Goal: Task Accomplishment & Management: Manage account settings

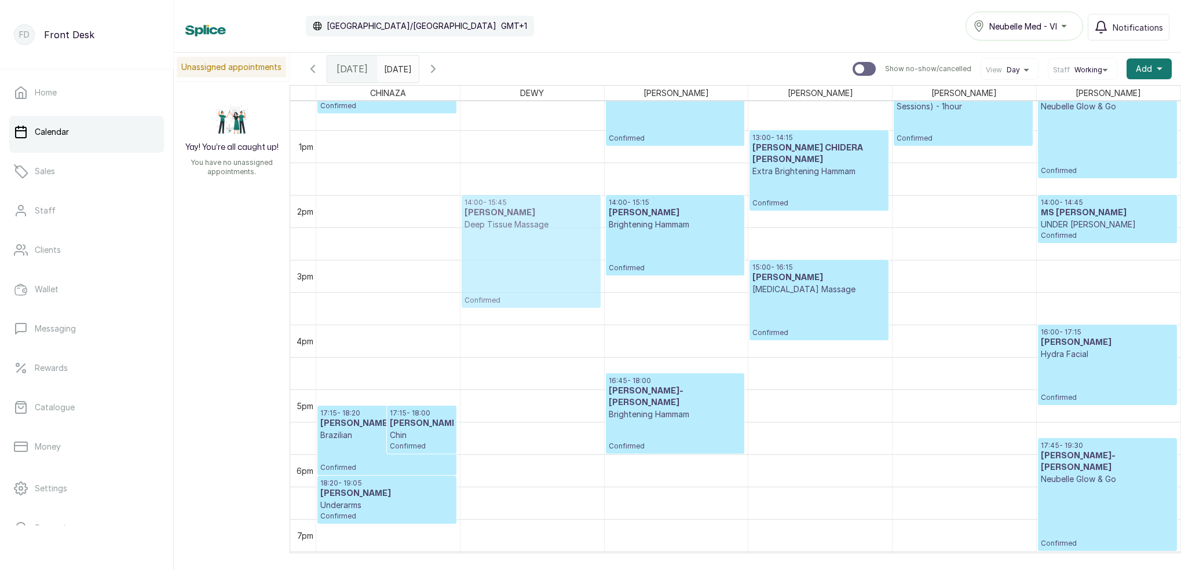
drag, startPoint x: 932, startPoint y: 227, endPoint x: 555, endPoint y: 213, distance: 376.7
click at [555, 213] on tr "17:15 - 18:20 [PERSON_NAME] Brazilian Confirmed 17:15 - 18:00 [PERSON_NAME] [PE…" at bounding box center [748, 65] width 864 height 1557
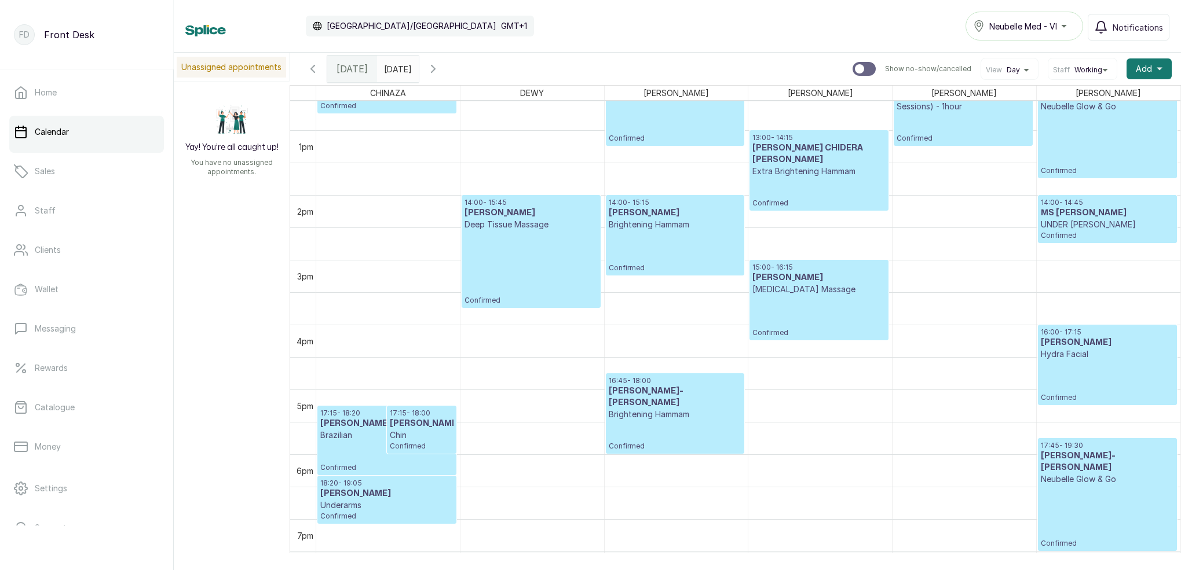
click at [536, 261] on p "Confirmed" at bounding box center [530, 268] width 133 height 75
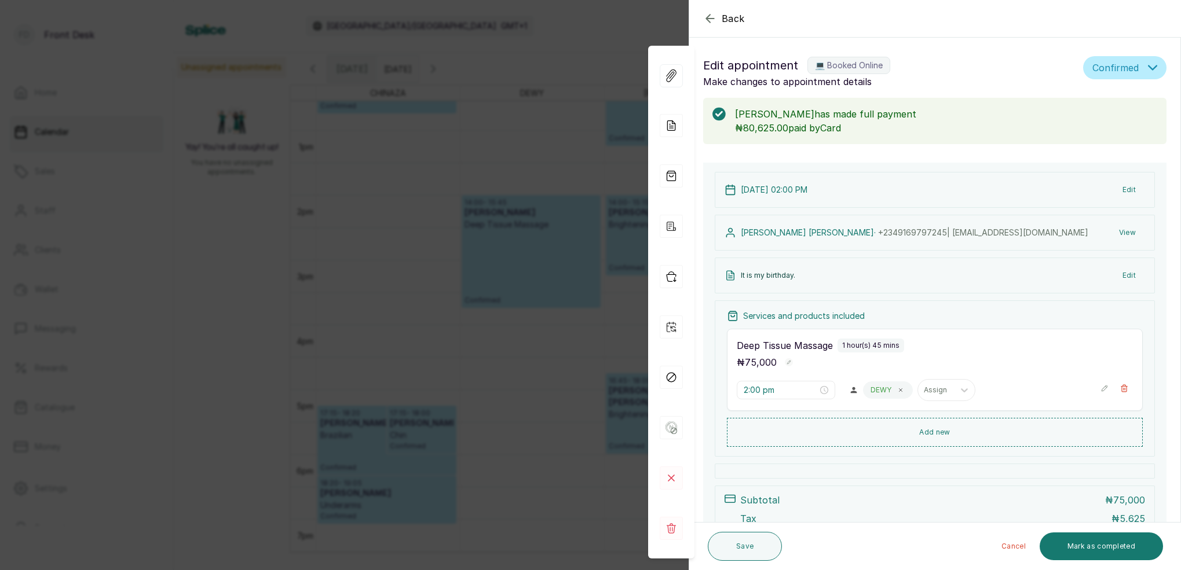
click at [1131, 233] on button "View" at bounding box center [1127, 232] width 35 height 21
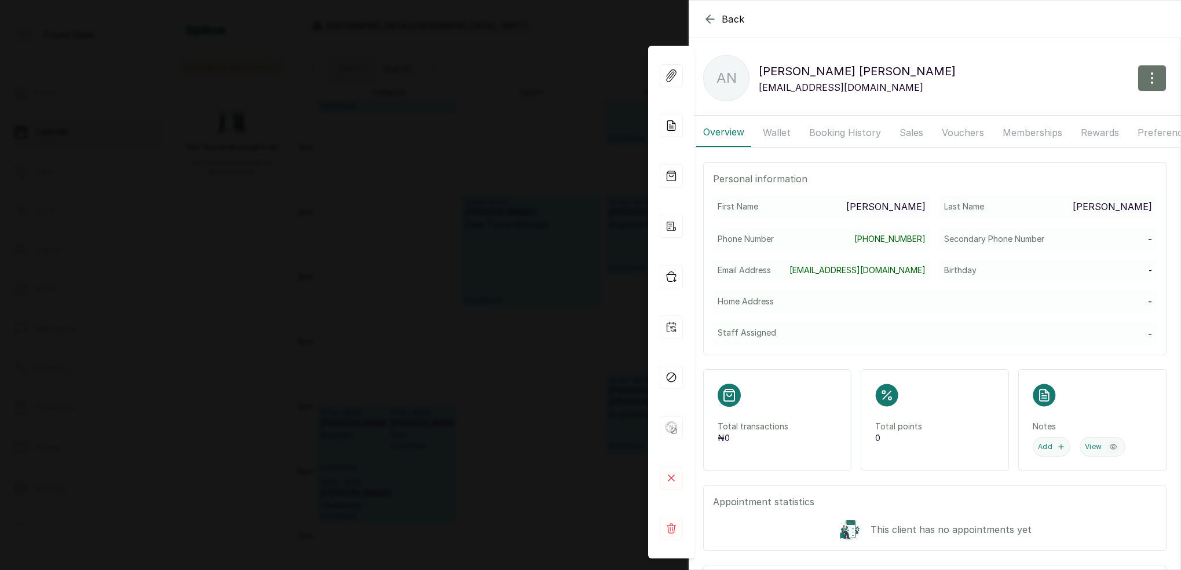
click at [831, 130] on button "Booking History" at bounding box center [845, 132] width 86 height 29
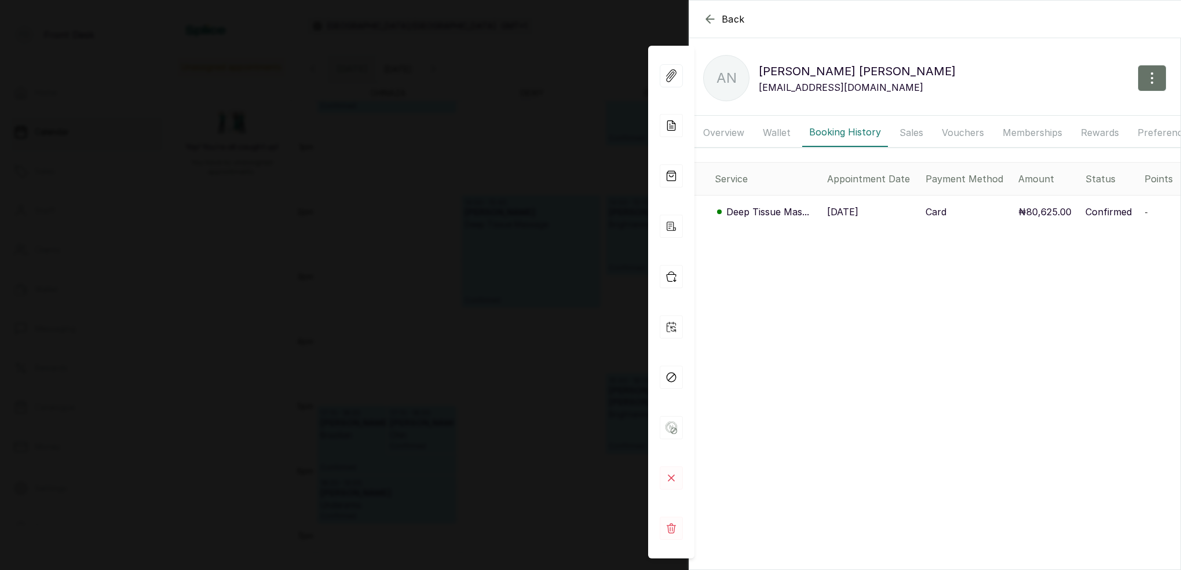
click at [712, 24] on icon "button" at bounding box center [710, 19] width 14 height 14
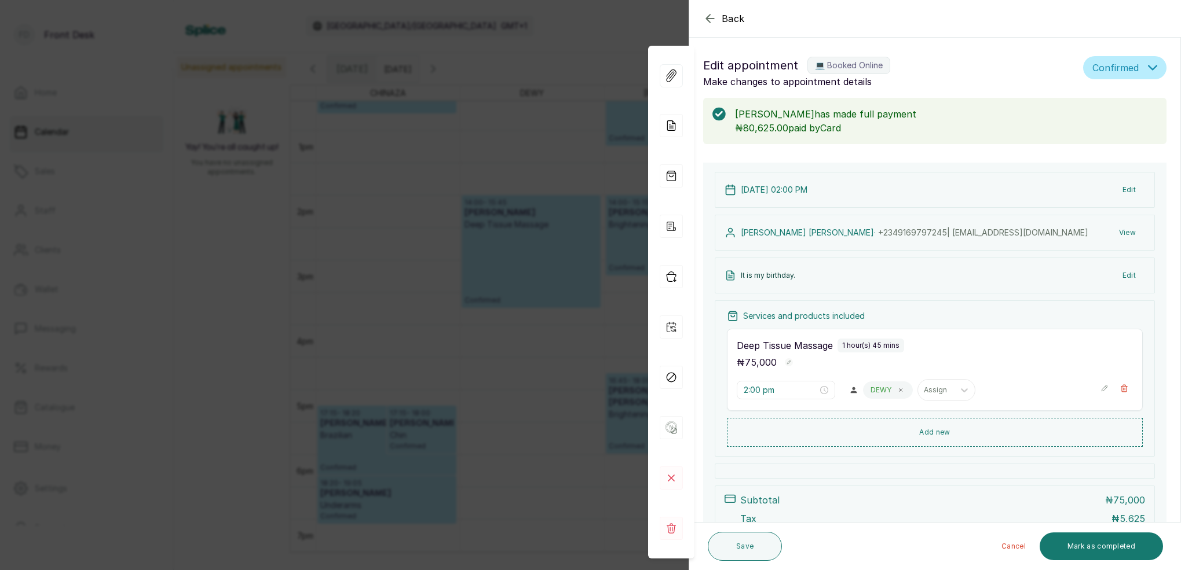
click at [712, 24] on icon "button" at bounding box center [710, 19] width 14 height 14
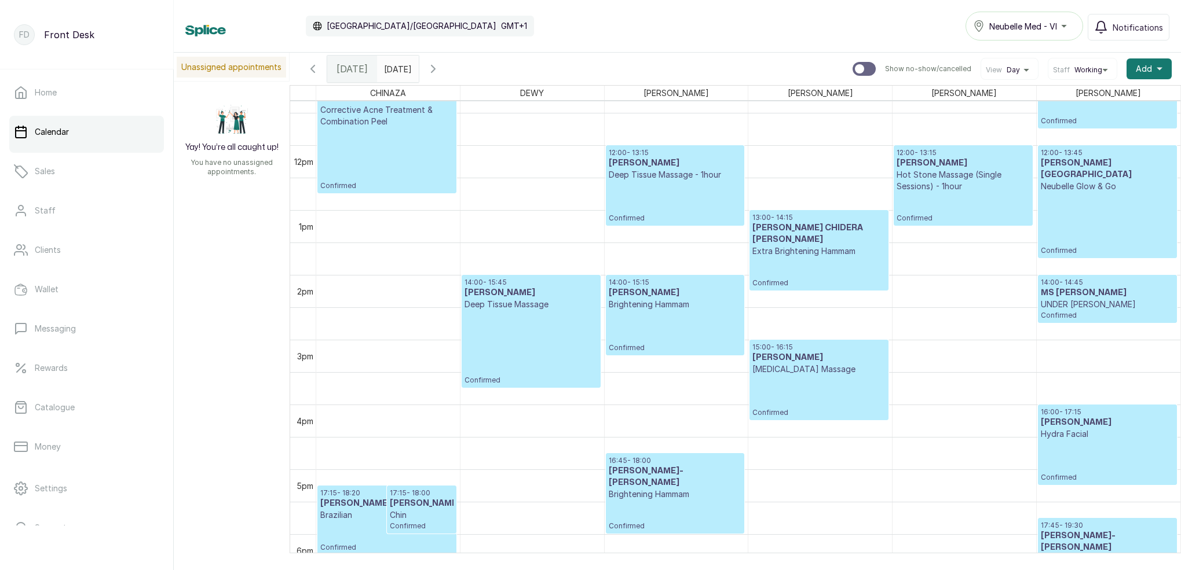
scroll to position [731, 0]
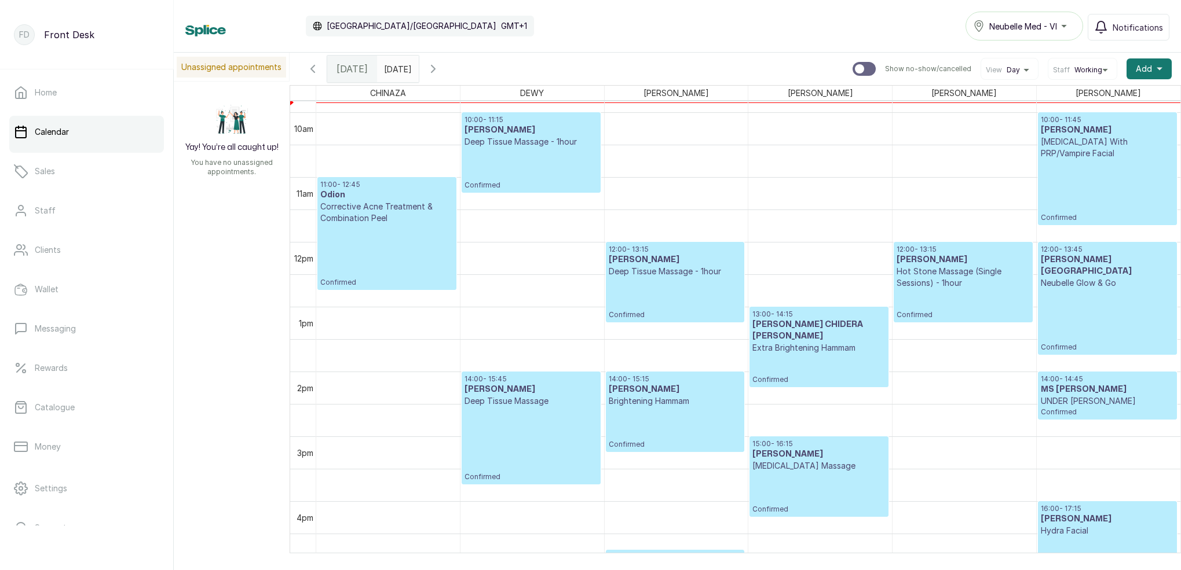
click at [521, 153] on p "Confirmed" at bounding box center [530, 169] width 133 height 42
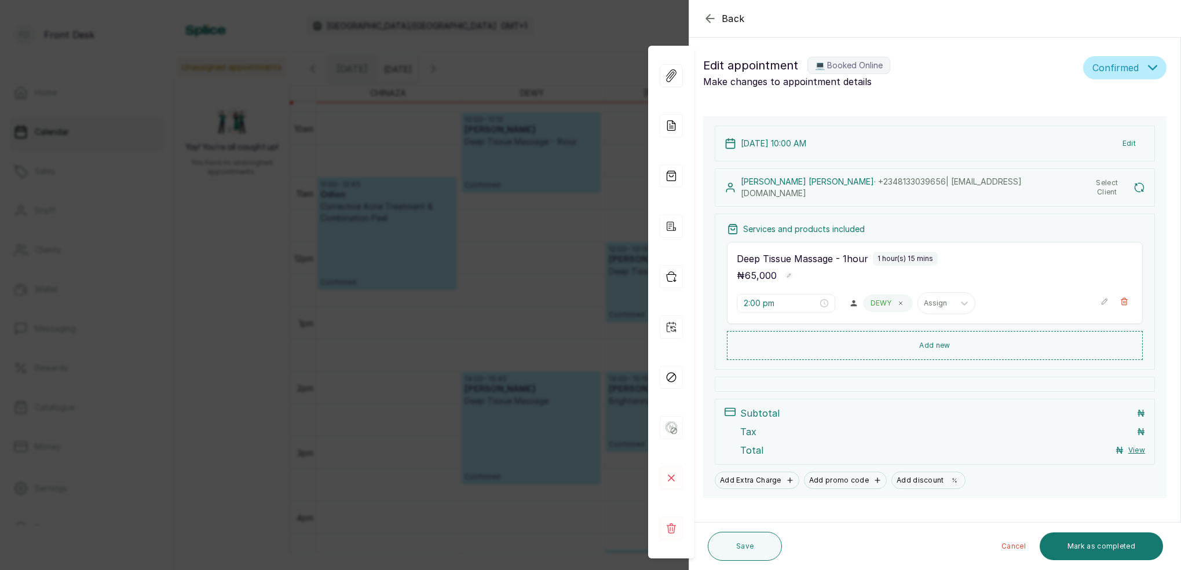
type input "10:00 am"
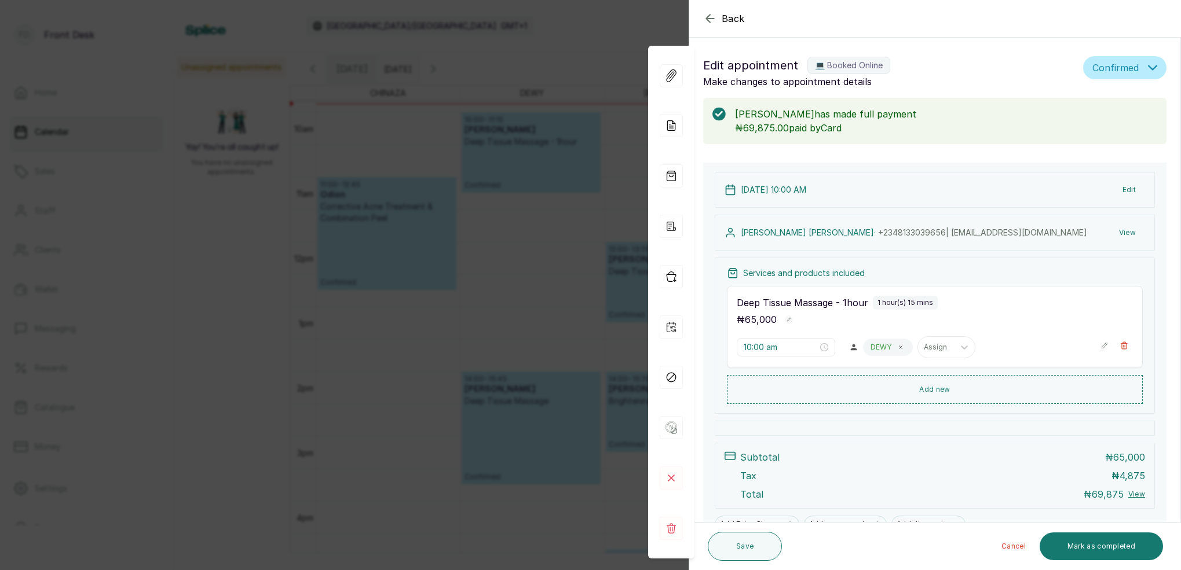
click at [548, 270] on div "Back Appointment Details Edit appointment 💻 Booked Online Make changes to appoi…" at bounding box center [590, 285] width 1181 height 570
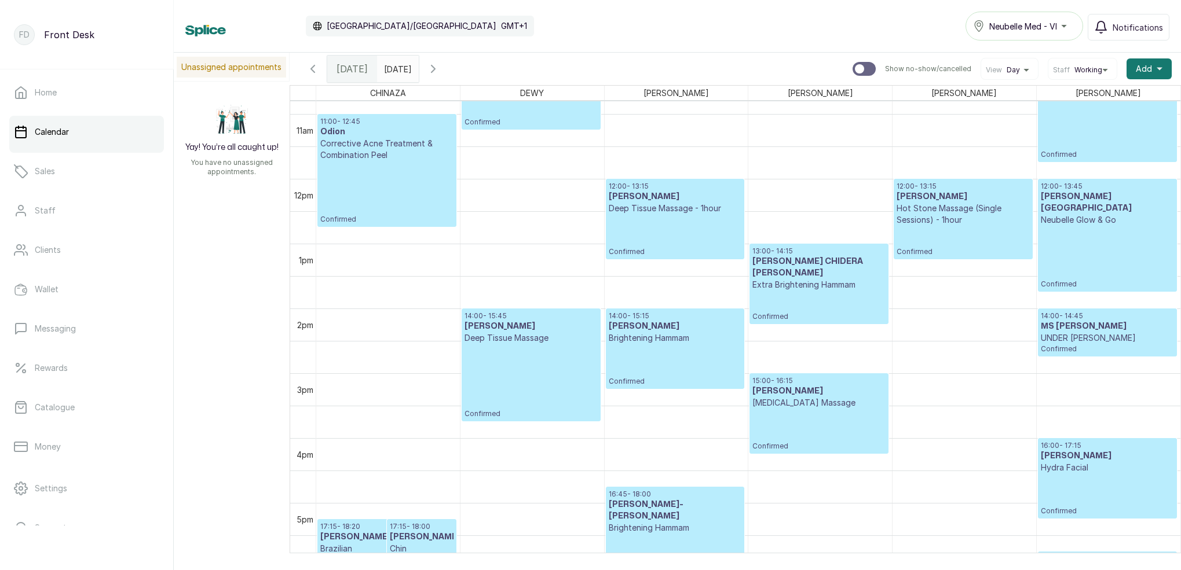
scroll to position [697, 0]
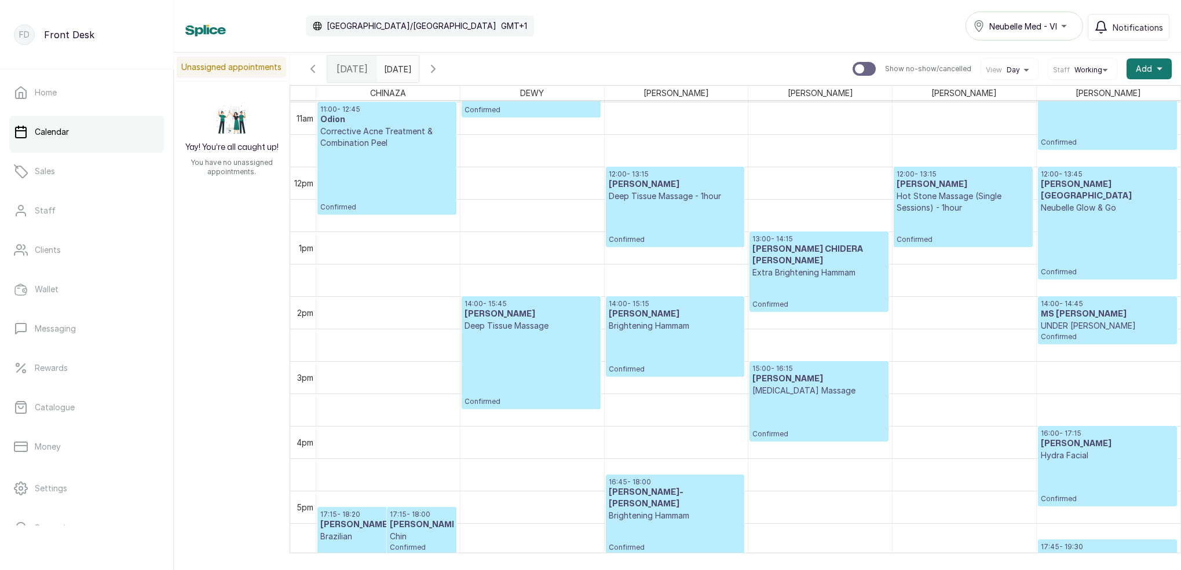
click at [1126, 323] on p "UNDER [PERSON_NAME]" at bounding box center [1107, 326] width 133 height 12
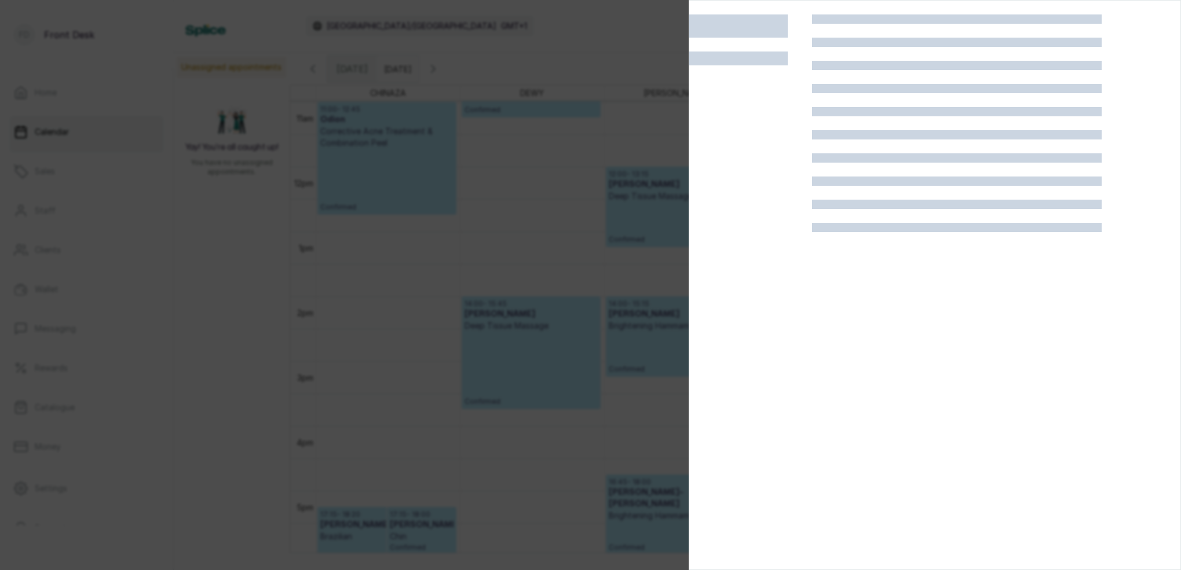
click at [578, 220] on div at bounding box center [590, 285] width 1181 height 570
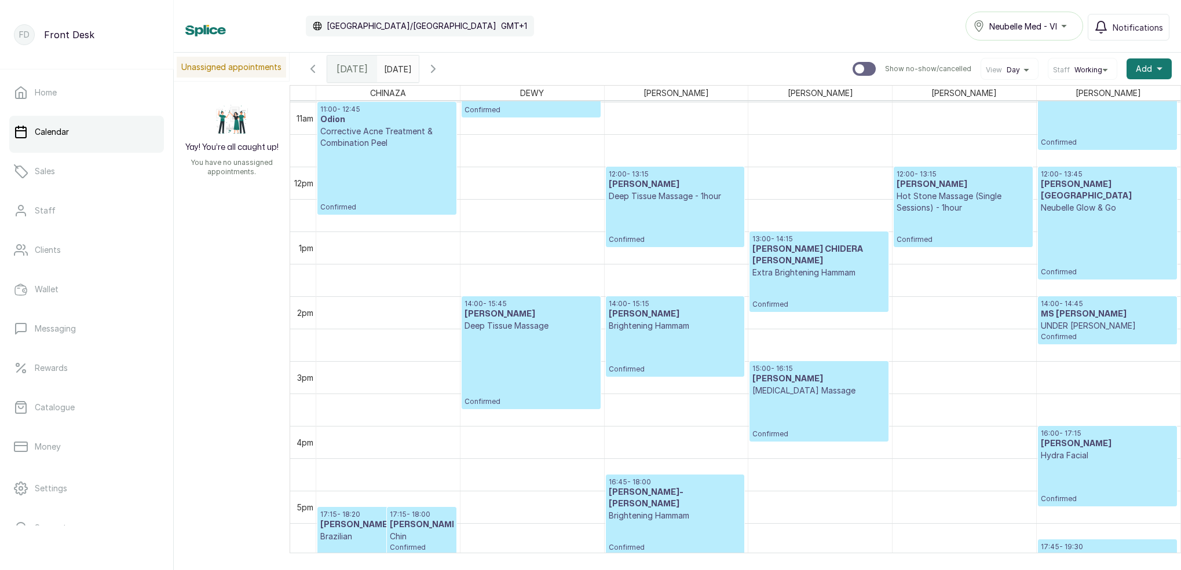
click at [1070, 327] on p "UNDER [PERSON_NAME]" at bounding box center [1107, 326] width 133 height 12
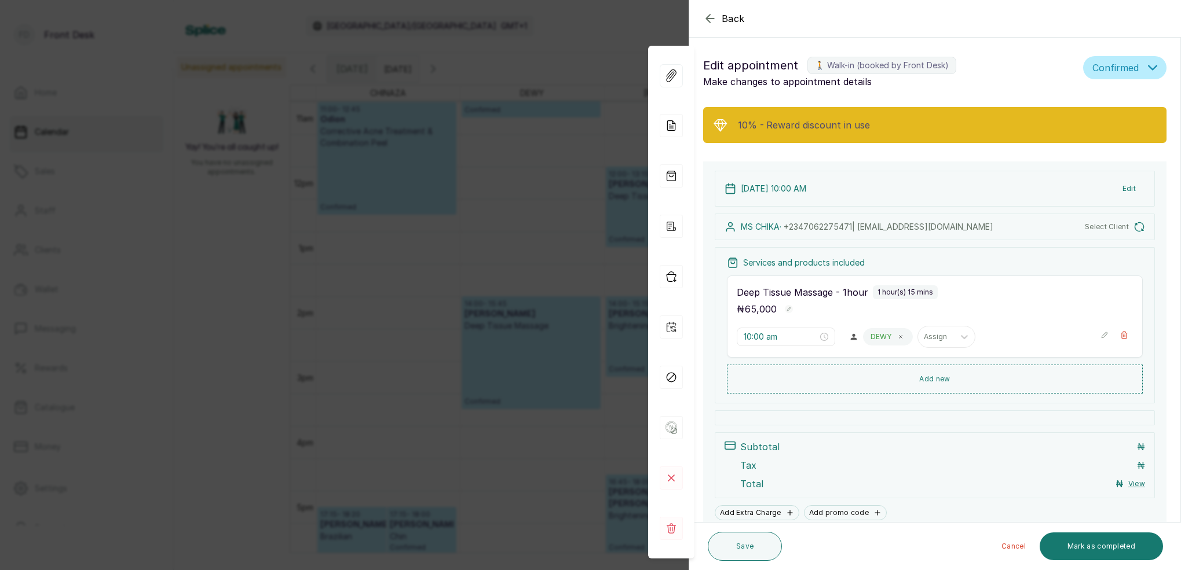
type input "2:00 pm"
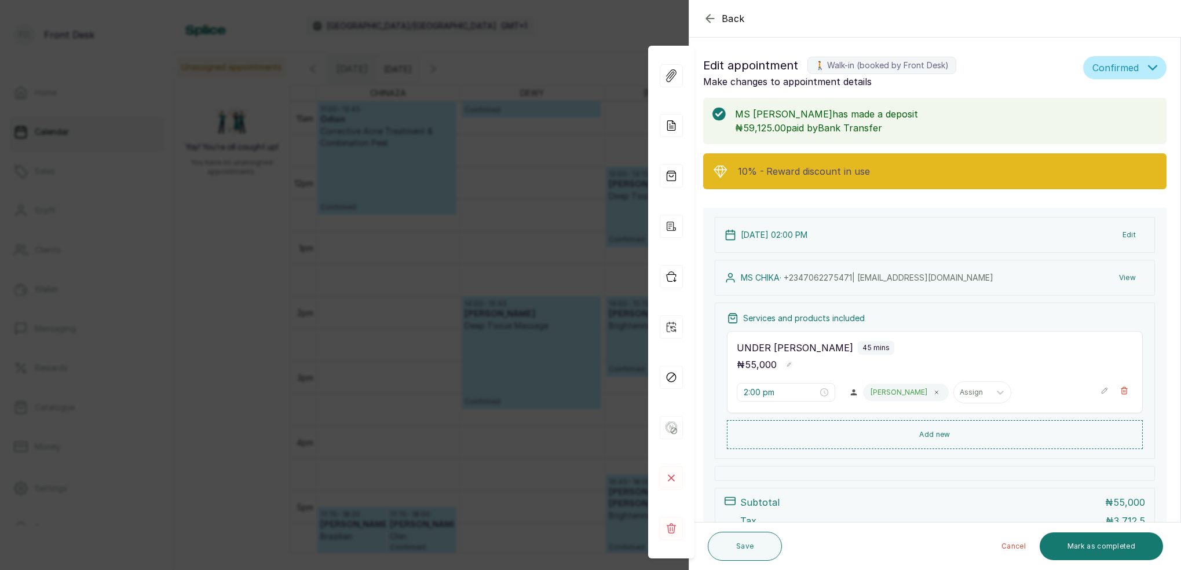
click at [589, 129] on div "Back Appointment Details Edit appointment 🚶 Walk-in (booked by Front Desk) Make…" at bounding box center [590, 285] width 1181 height 570
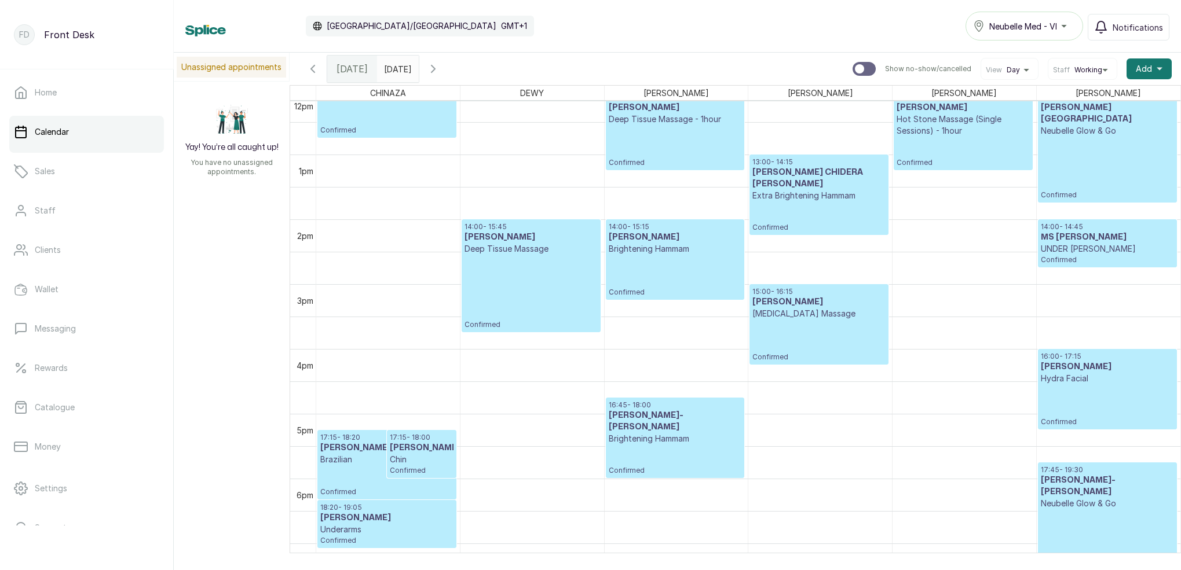
scroll to position [794, 0]
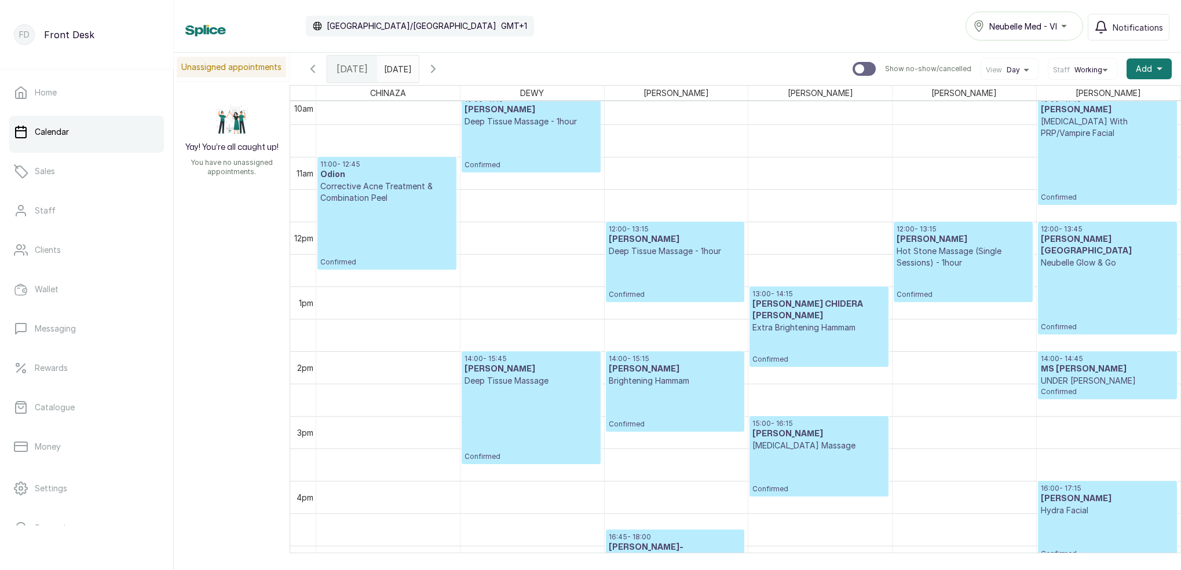
click at [825, 321] on h3 "[PERSON_NAME] CHIDERA [PERSON_NAME]" at bounding box center [818, 310] width 133 height 23
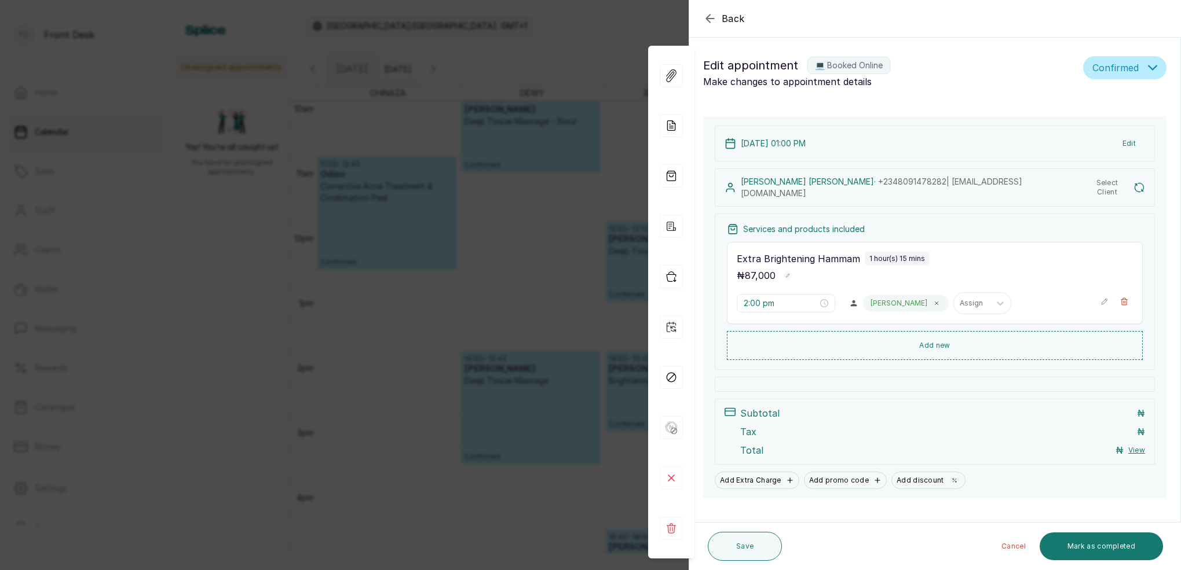
type input "1:00 pm"
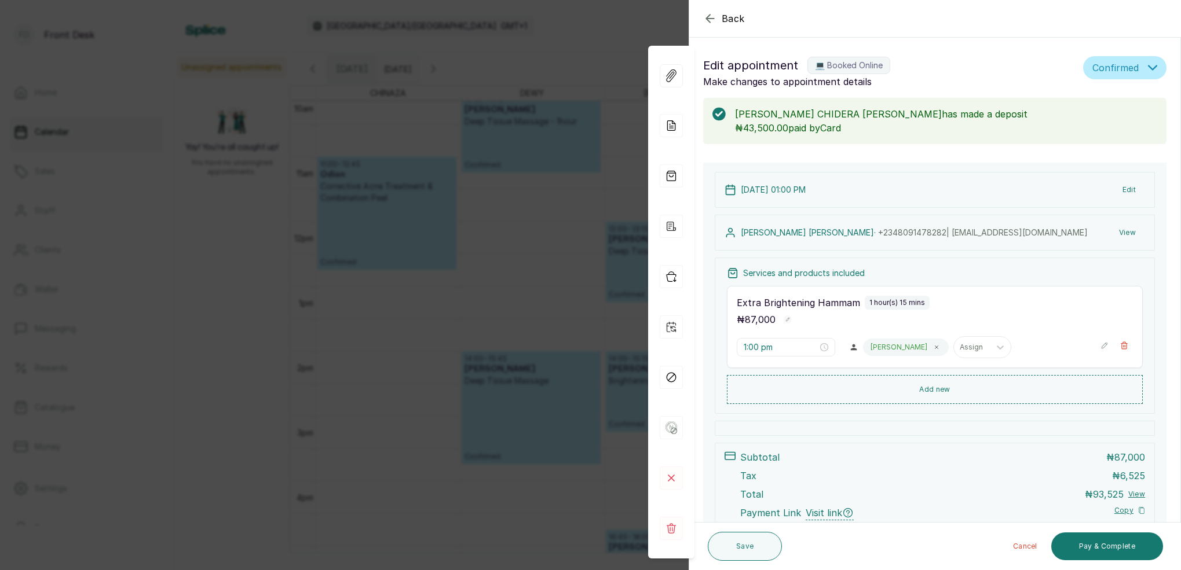
click at [704, 24] on icon "button" at bounding box center [710, 19] width 14 height 14
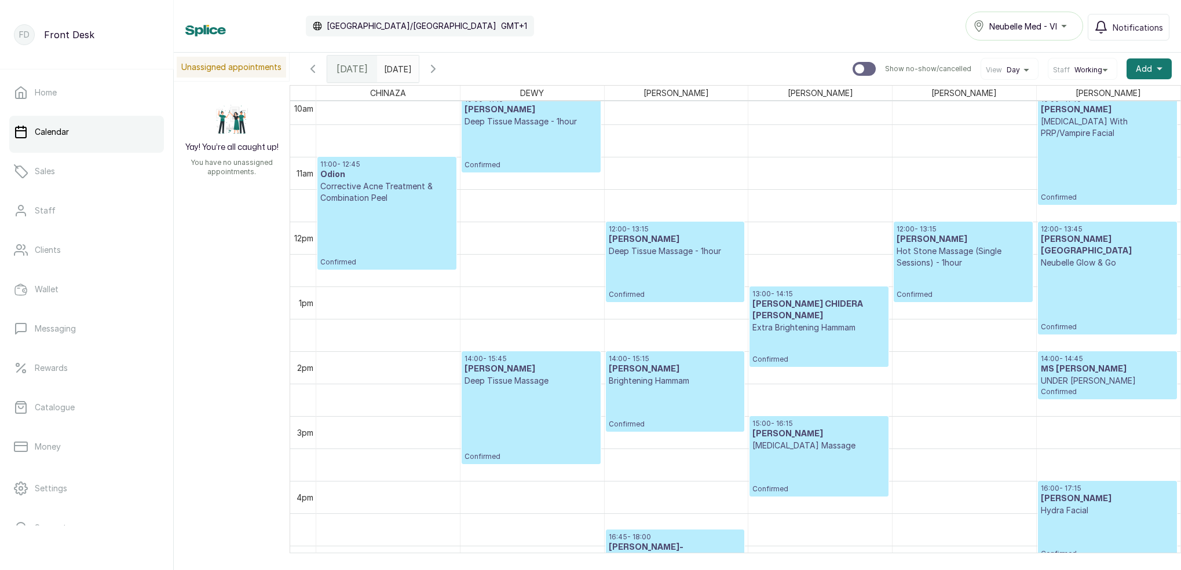
type input "dd/MM/yyyy"
click at [396, 66] on input "dd/MM/yyyy" at bounding box center [387, 66] width 19 height 20
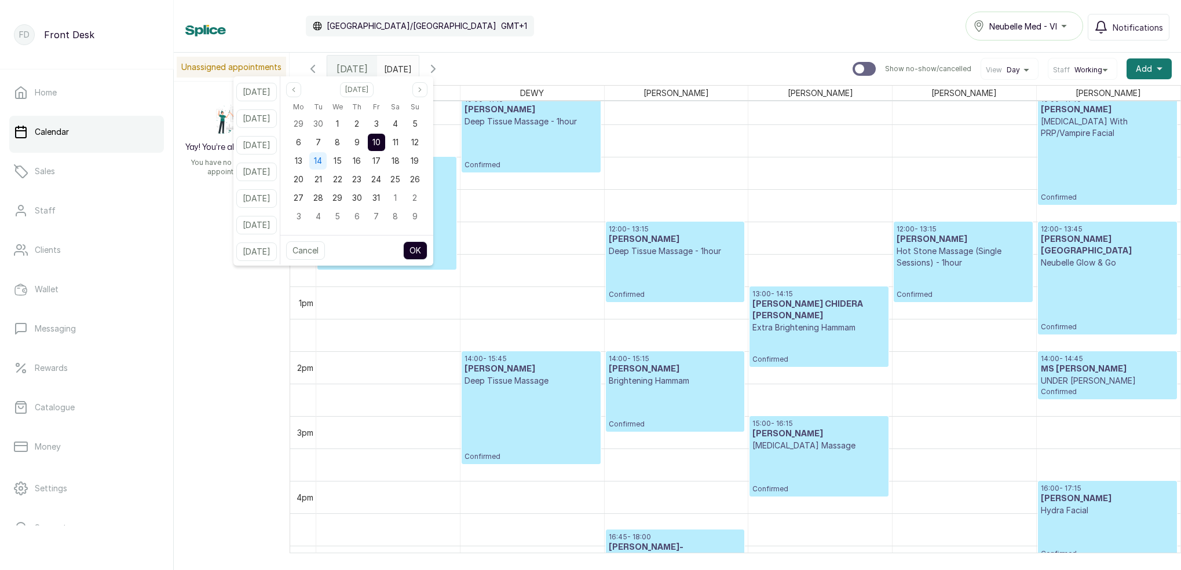
click at [322, 157] on span "14" at bounding box center [318, 161] width 8 height 10
click at [426, 253] on button "OK" at bounding box center [415, 251] width 24 height 19
type input "[DATE]"
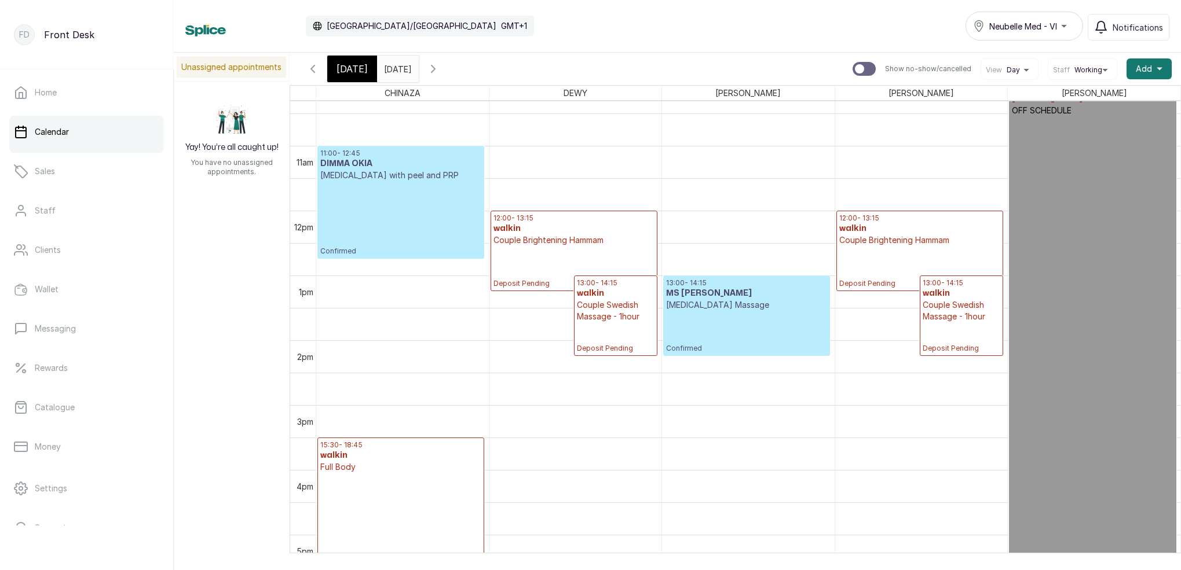
scroll to position [669, 0]
click at [867, 262] on p "Deposit Pending" at bounding box center [919, 267] width 161 height 42
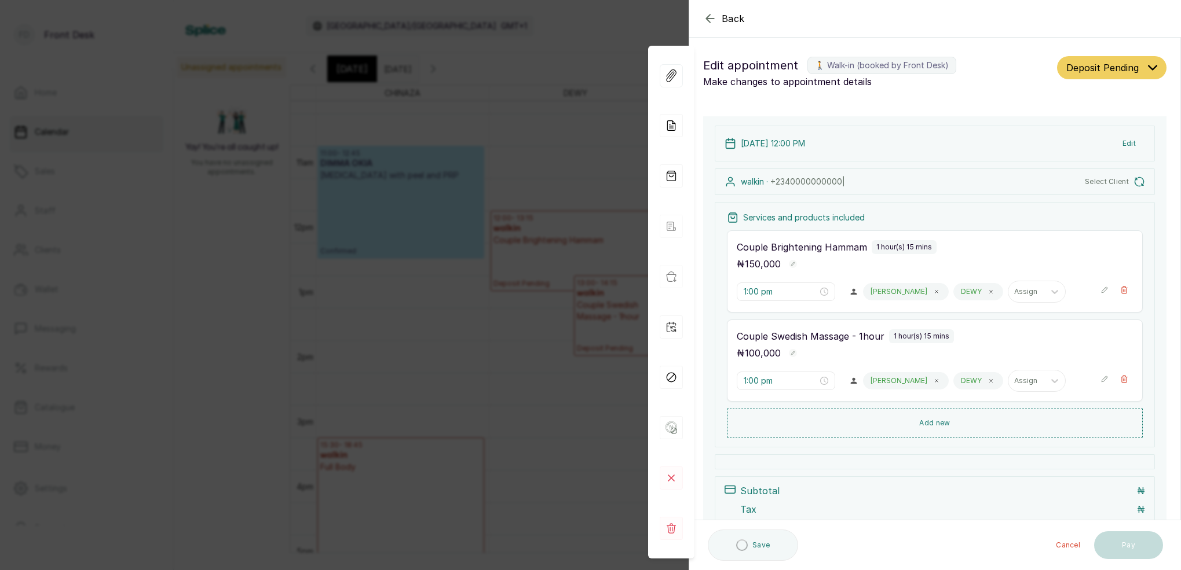
type input "12:00 pm"
click at [668, 529] on icon at bounding box center [671, 529] width 9 height 10
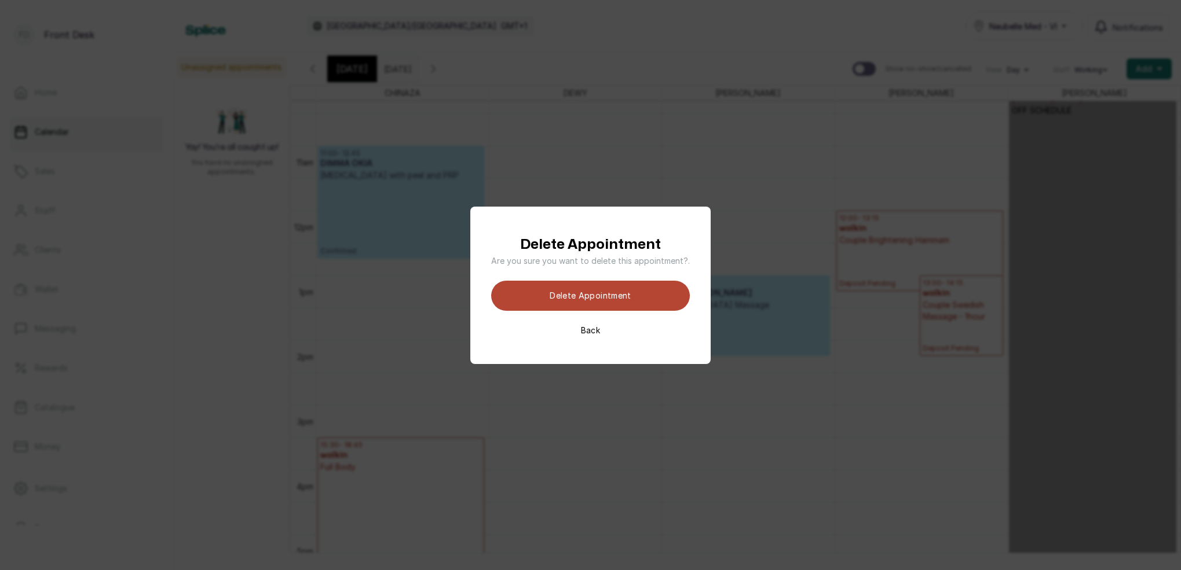
click at [632, 293] on button "Delete appointment" at bounding box center [590, 296] width 199 height 30
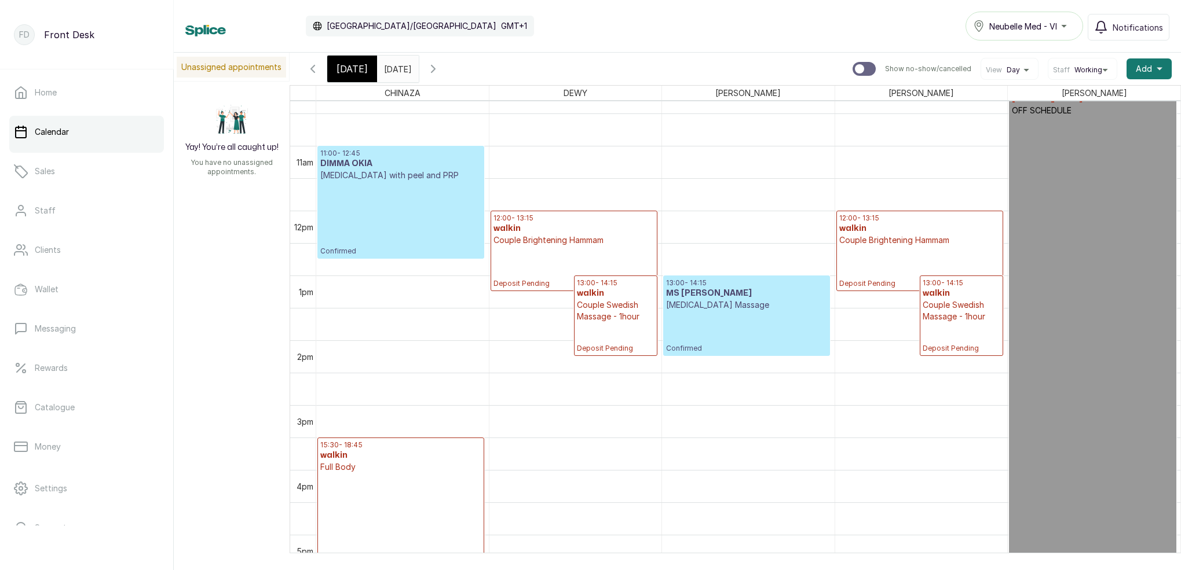
click at [615, 321] on p "Couple Swedish Massage - 1hour" at bounding box center [616, 310] width 78 height 23
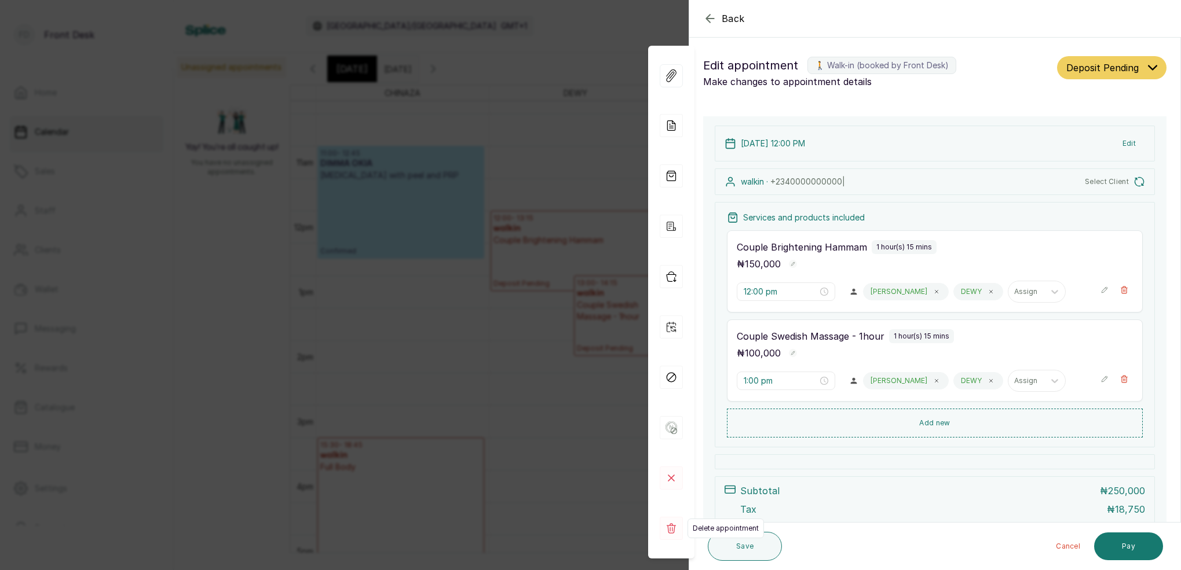
click at [667, 528] on icon at bounding box center [671, 528] width 23 height 23
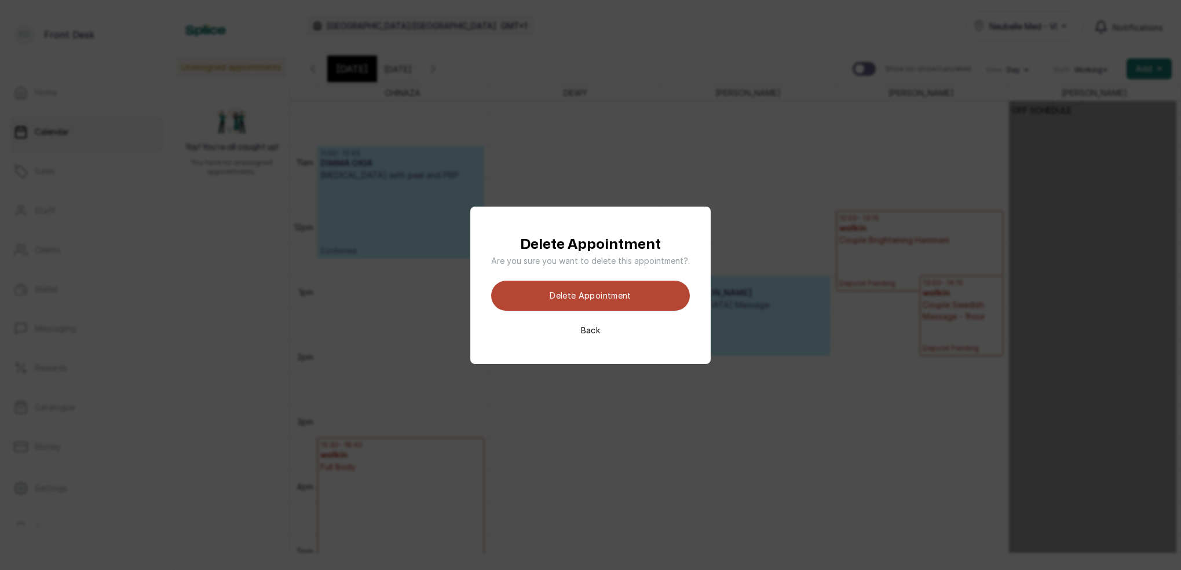
click at [612, 297] on button "Delete appointment" at bounding box center [590, 296] width 199 height 30
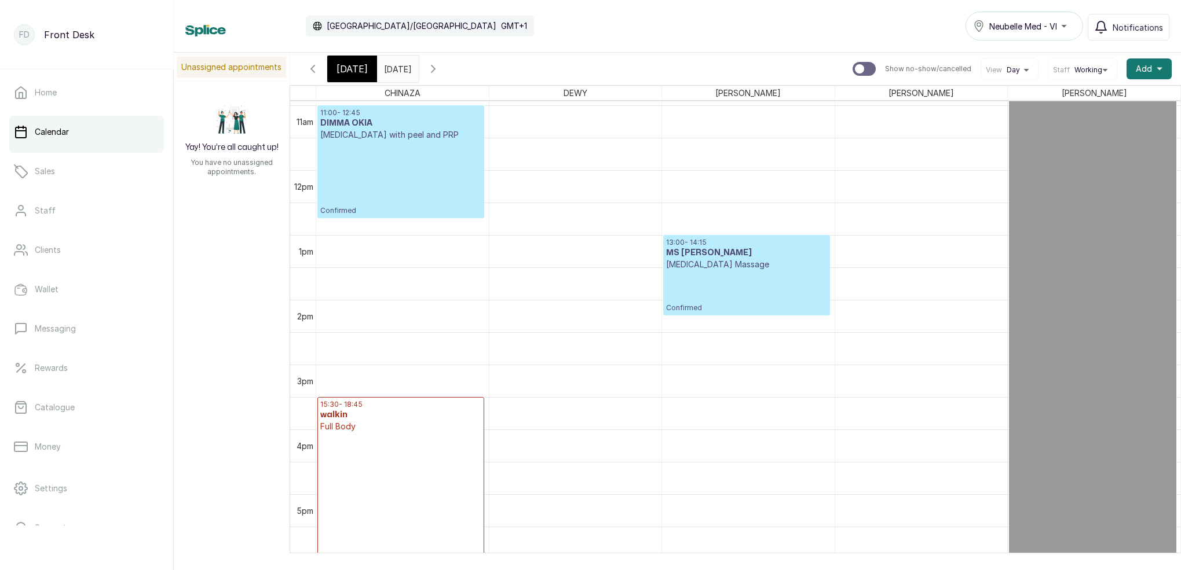
scroll to position [709, 0]
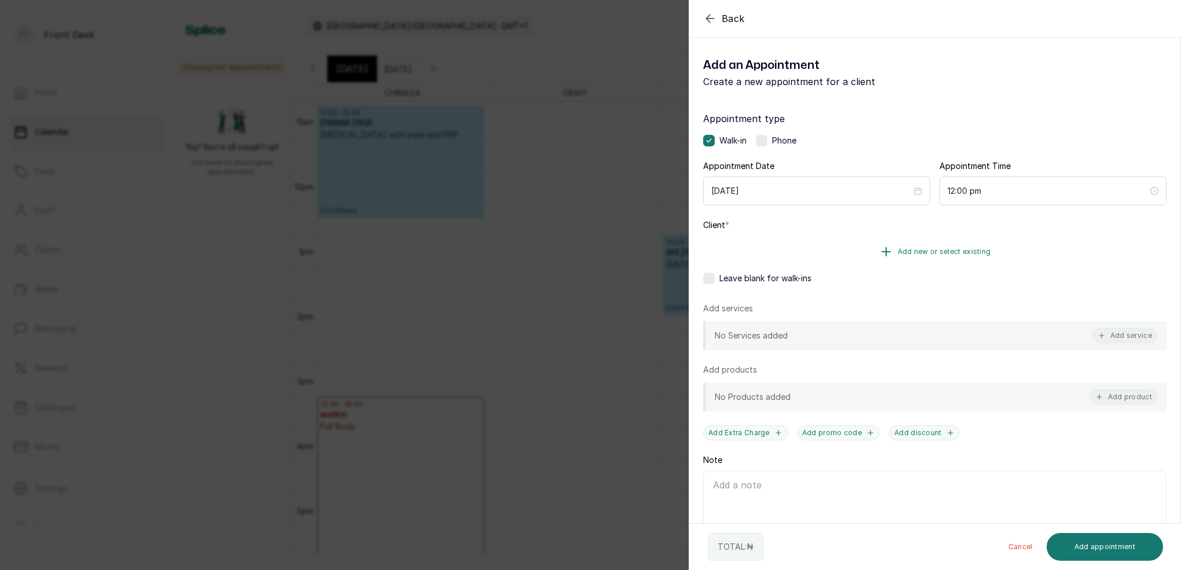
click at [928, 248] on span "Add new or select existing" at bounding box center [944, 251] width 93 height 9
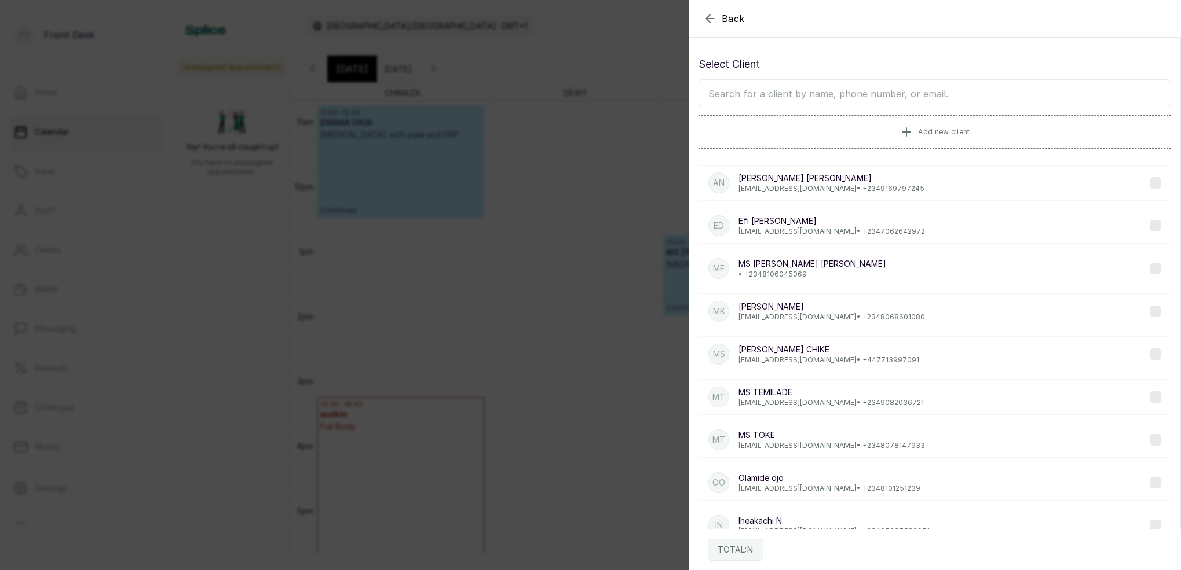
click at [930, 250] on div "AN [PERSON_NAME] [EMAIL_ADDRESS][DOMAIN_NAME] • [PHONE_NUMBER] ED [PERSON_NAME]…" at bounding box center [934, 376] width 473 height 440
click at [930, 128] on span "Add new client" at bounding box center [944, 131] width 52 height 9
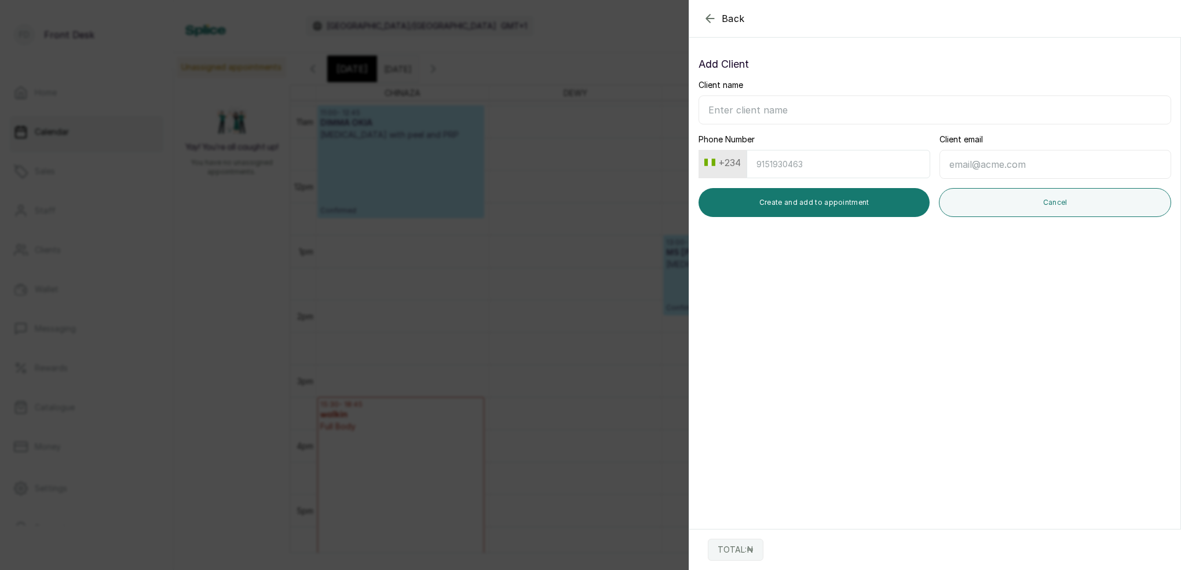
type input "n"
type input "[PERSON_NAME]"
type input "[EMAIL_ADDRESS][DOMAIN_NAME]"
click at [738, 163] on button "+234" at bounding box center [723, 162] width 46 height 19
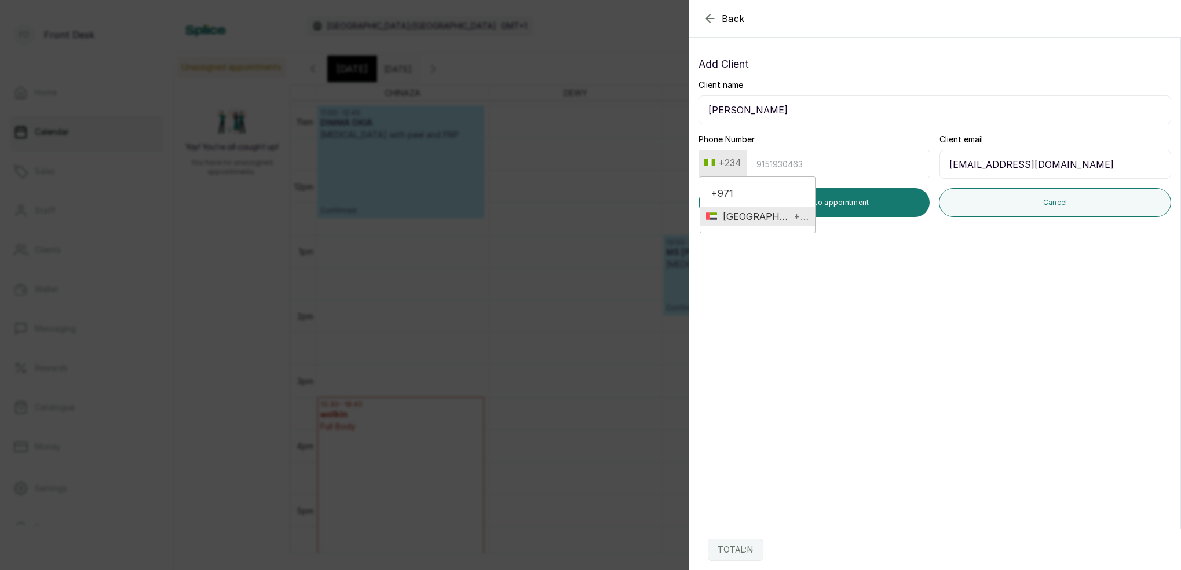
type input "+971"
click at [722, 219] on span "[GEOGRAPHIC_DATA]" at bounding box center [754, 217] width 74 height 14
click at [764, 165] on input "Phone Number" at bounding box center [839, 164] width 184 height 28
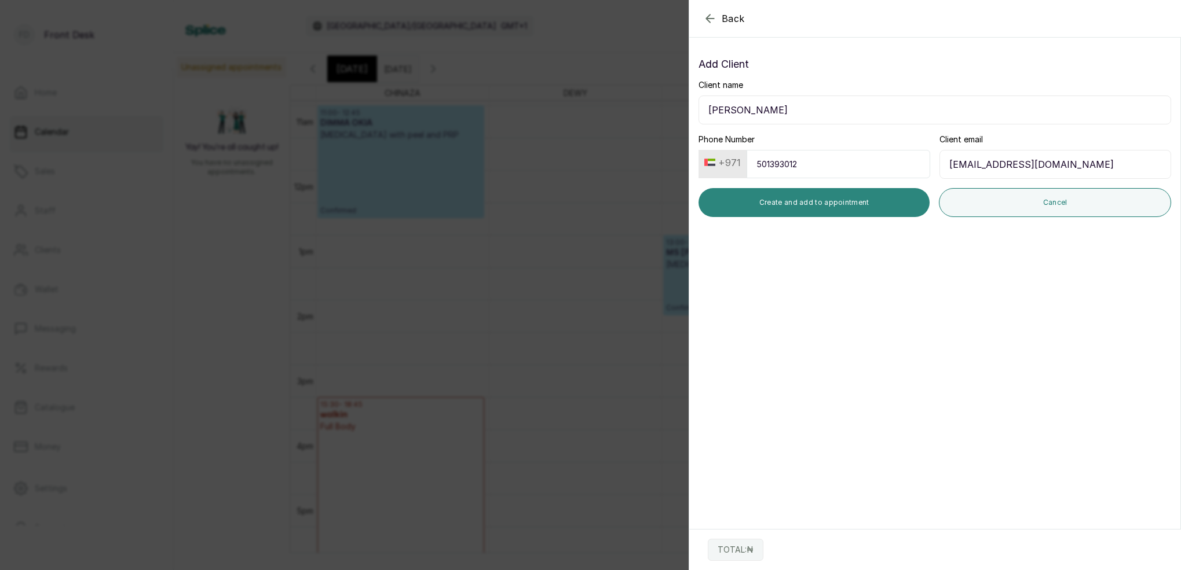
type input "501393012"
click at [833, 201] on button "Create and add to appointment" at bounding box center [813, 202] width 231 height 29
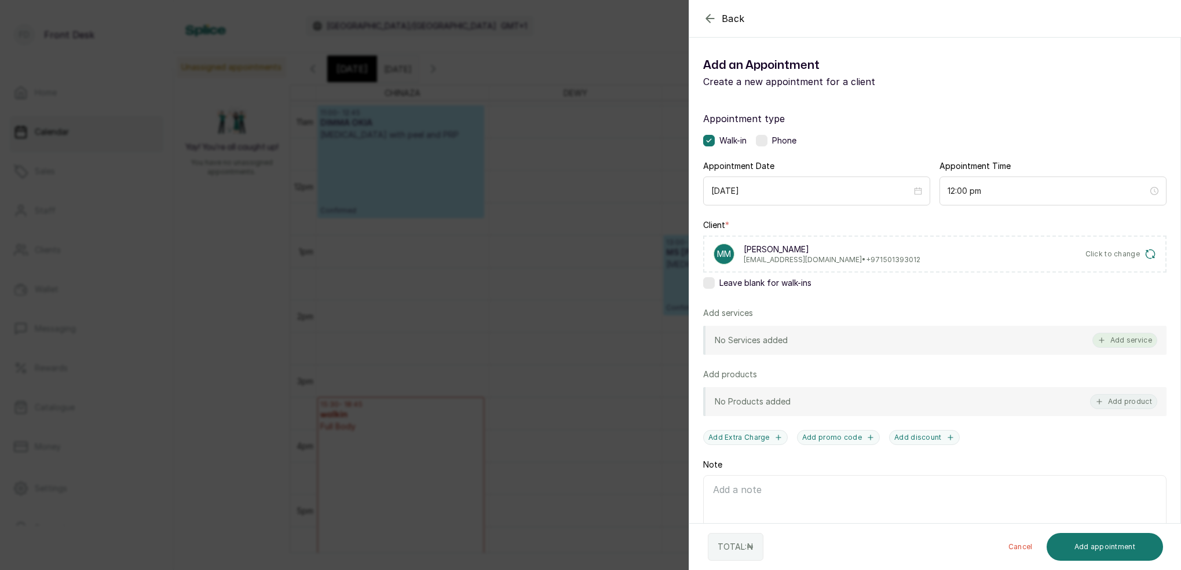
click at [1140, 338] on button "Add service" at bounding box center [1124, 340] width 65 height 15
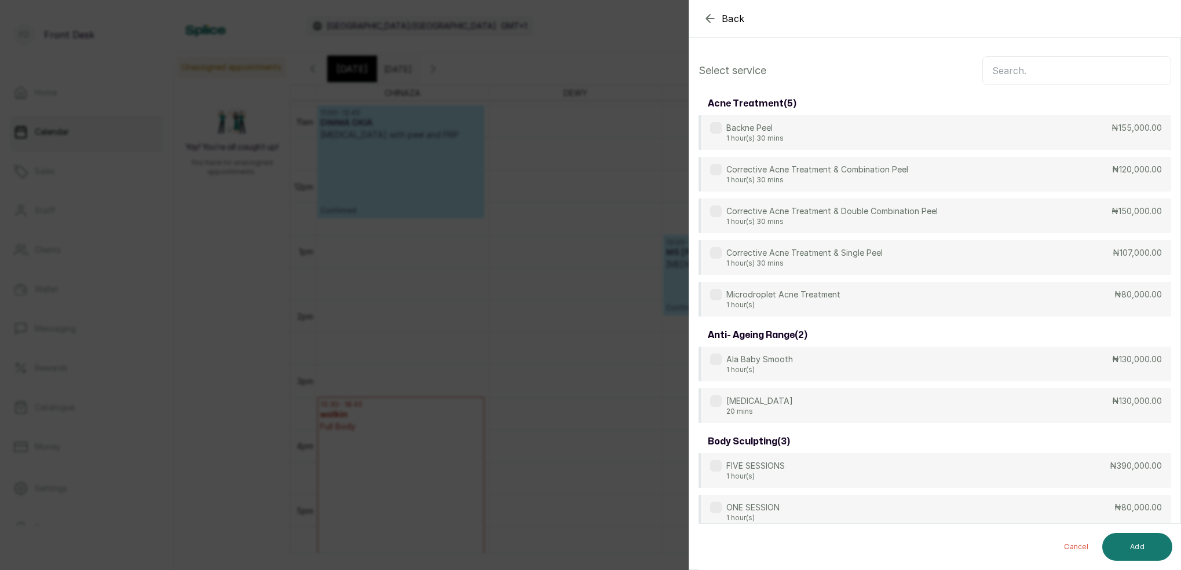
scroll to position [0, 0]
click at [1023, 75] on input "text" at bounding box center [1076, 70] width 189 height 29
click at [709, 22] on icon "button" at bounding box center [710, 18] width 8 height 8
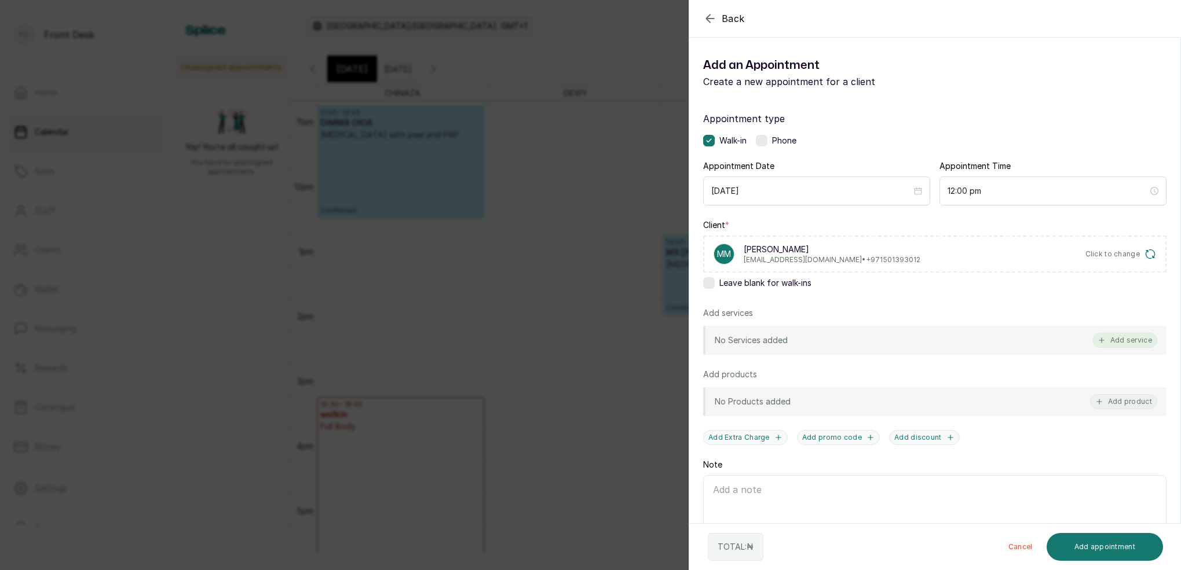
click at [1134, 342] on button "Add service" at bounding box center [1124, 340] width 65 height 15
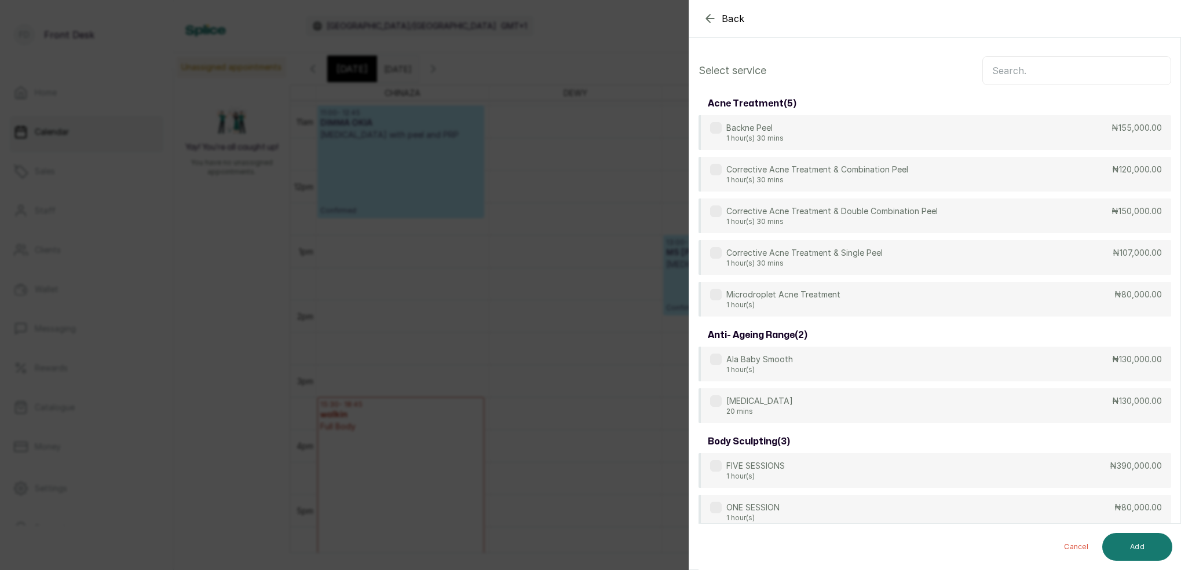
click at [1018, 76] on input "text" at bounding box center [1076, 70] width 189 height 29
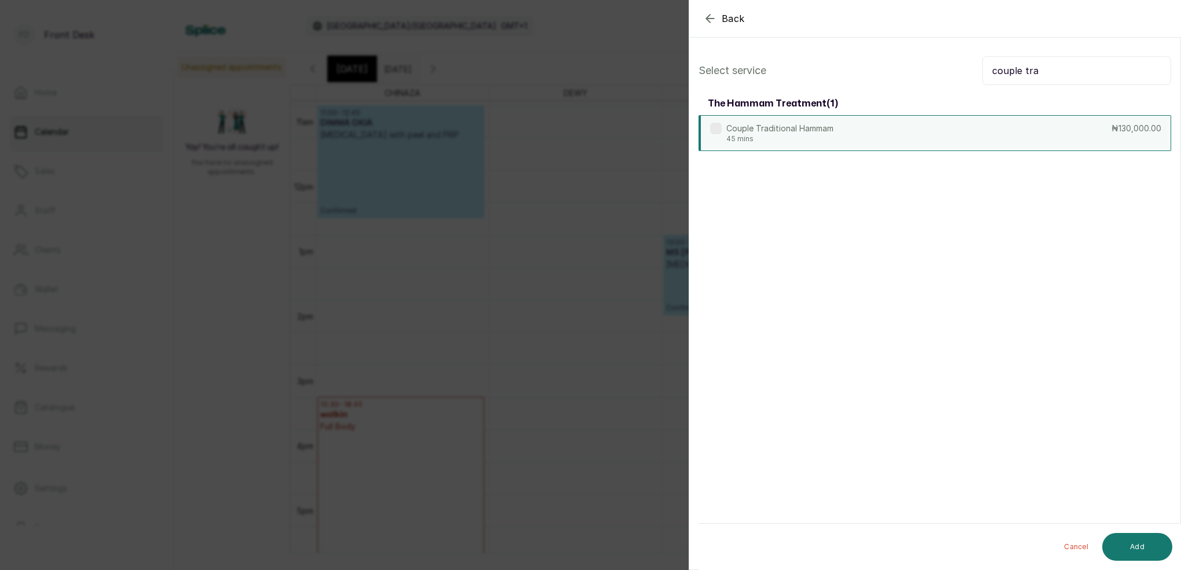
type input "couple tra"
drag, startPoint x: 959, startPoint y: 130, endPoint x: 968, endPoint y: 131, distance: 9.9
click at [959, 130] on div "Couple Traditional Hammam 45 mins ₦130,000.00" at bounding box center [934, 133] width 473 height 36
click at [1155, 544] on button "Add" at bounding box center [1137, 547] width 70 height 28
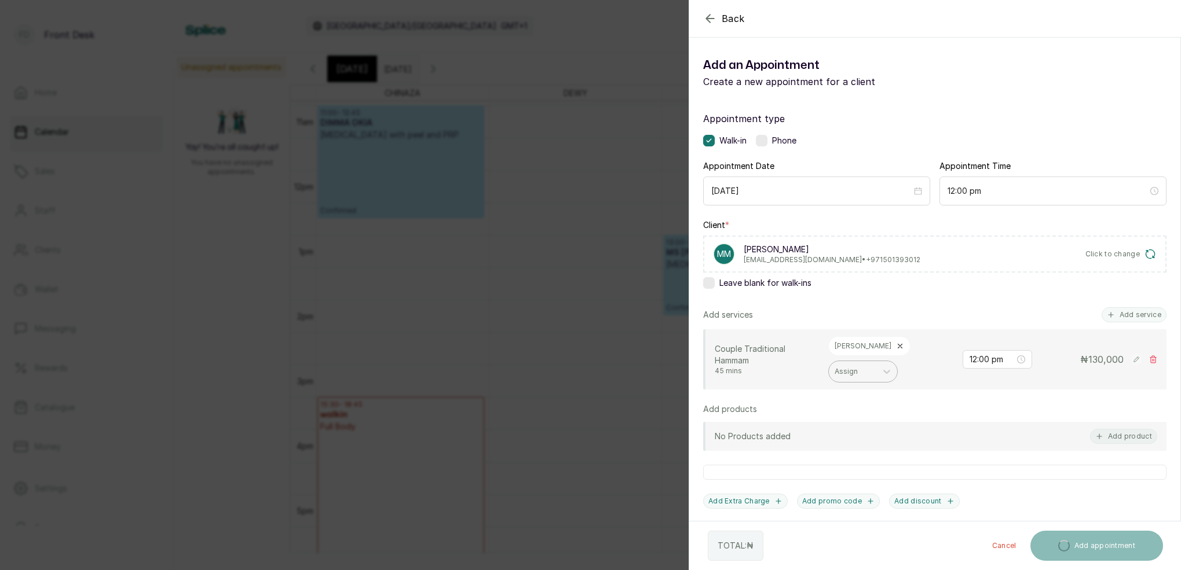
click at [870, 368] on div "Assign" at bounding box center [853, 372] width 36 height 8
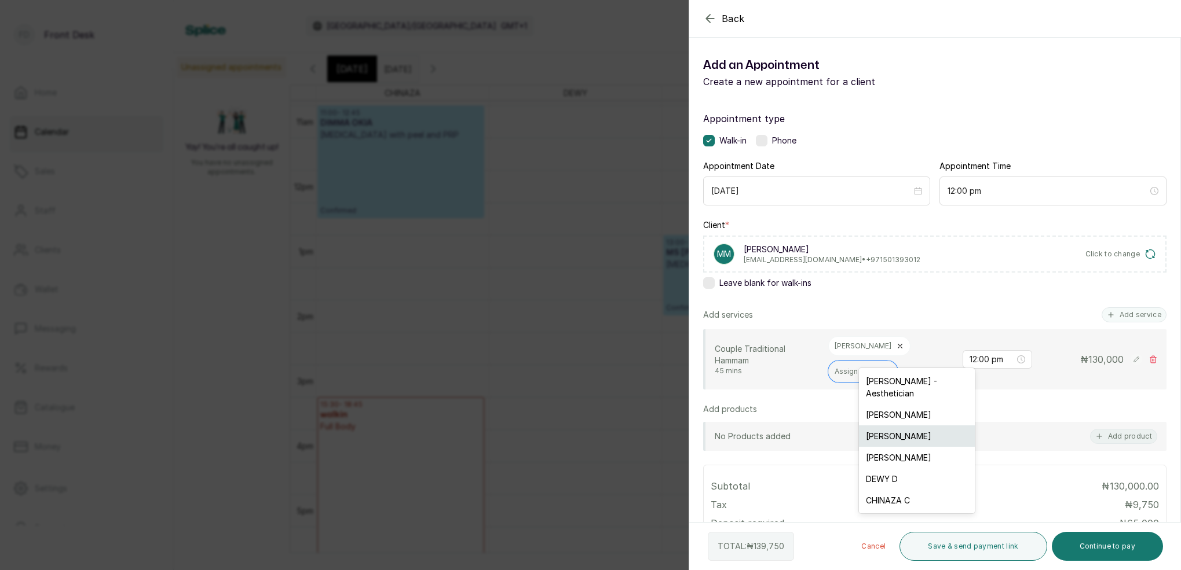
click at [917, 427] on div "[PERSON_NAME]" at bounding box center [917, 436] width 116 height 21
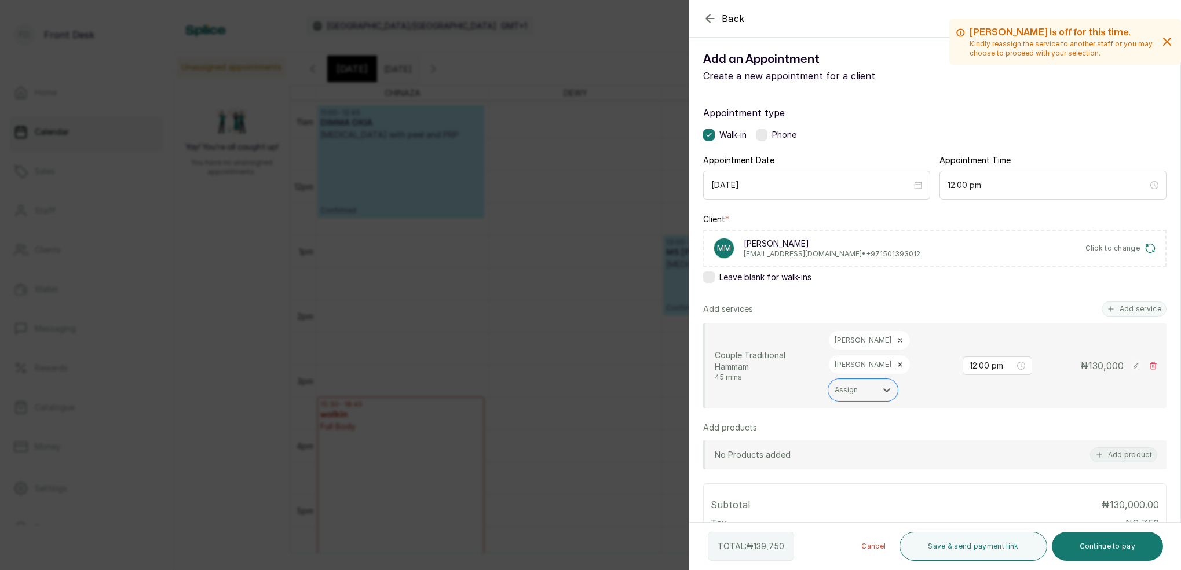
scroll to position [6, 0]
click at [1132, 306] on button "Add service" at bounding box center [1134, 308] width 65 height 15
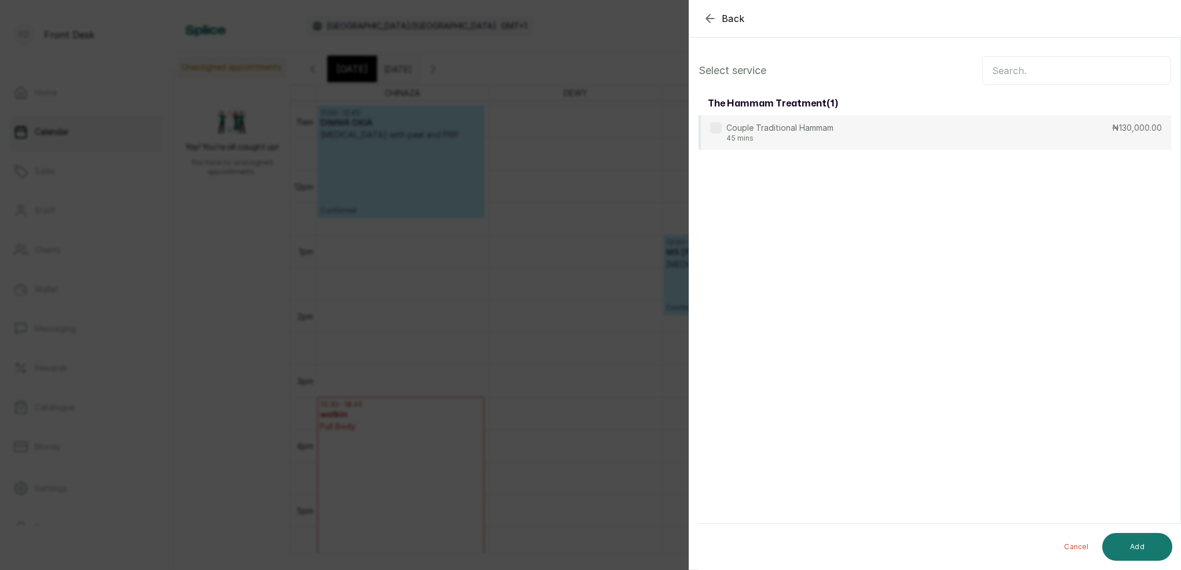
click at [1045, 70] on input "text" at bounding box center [1076, 70] width 189 height 29
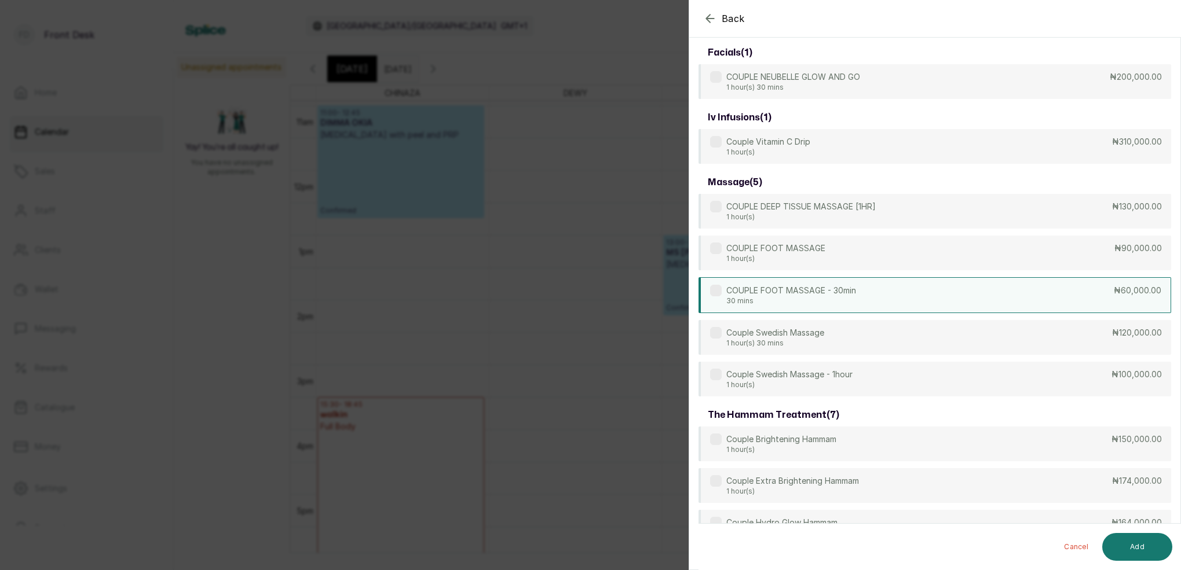
scroll to position [53, 0]
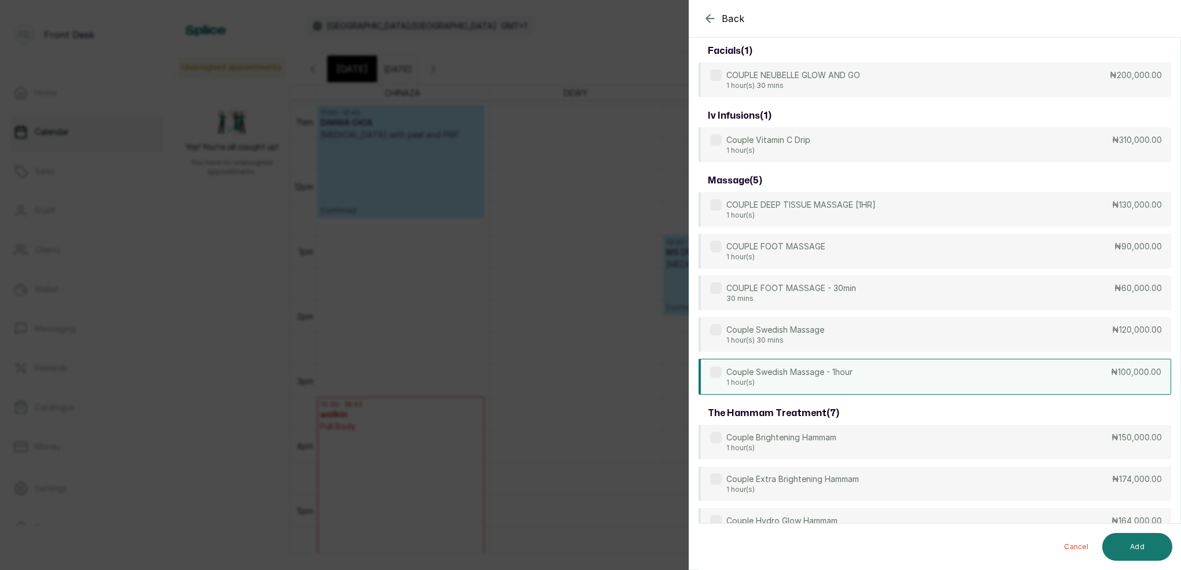
type input "couple"
click at [861, 375] on div "Couple Swedish Massage - 1hour 1 hour(s) ₦100,000.00" at bounding box center [934, 377] width 473 height 36
click at [1142, 547] on button "Add" at bounding box center [1137, 547] width 70 height 28
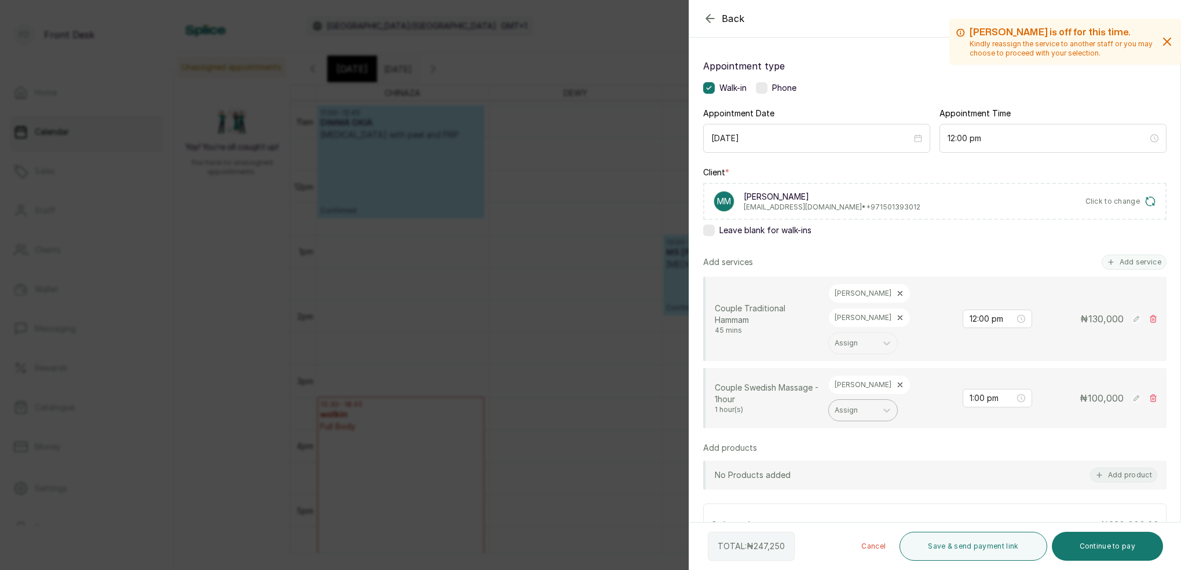
click at [896, 381] on icon at bounding box center [900, 385] width 8 height 8
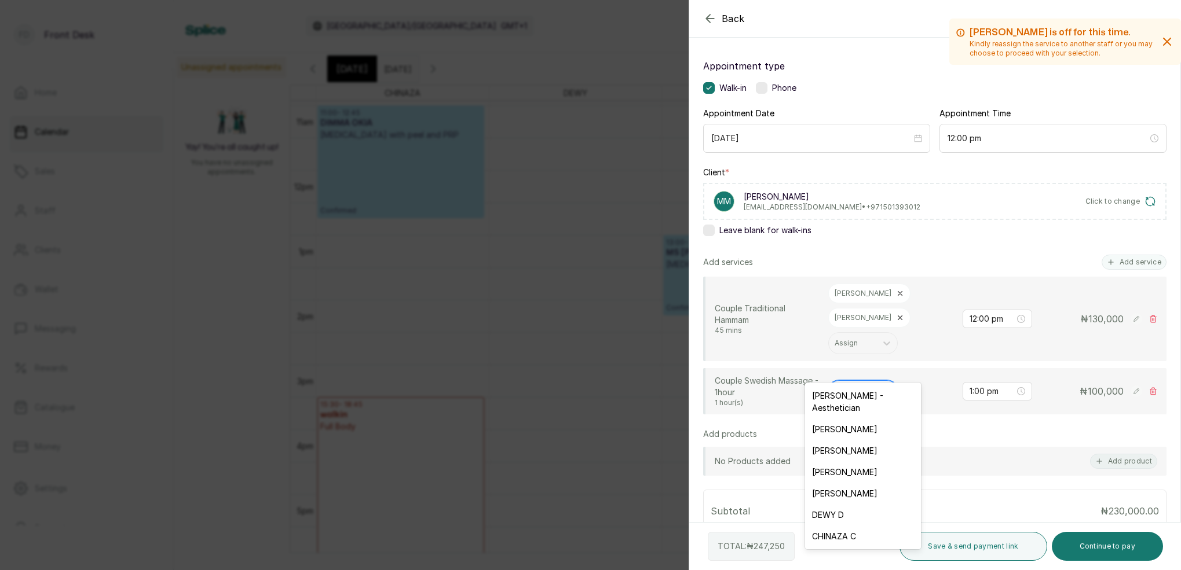
click at [856, 387] on div "Assign" at bounding box center [853, 391] width 36 height 8
click at [847, 443] on div "[PERSON_NAME]" at bounding box center [863, 450] width 116 height 21
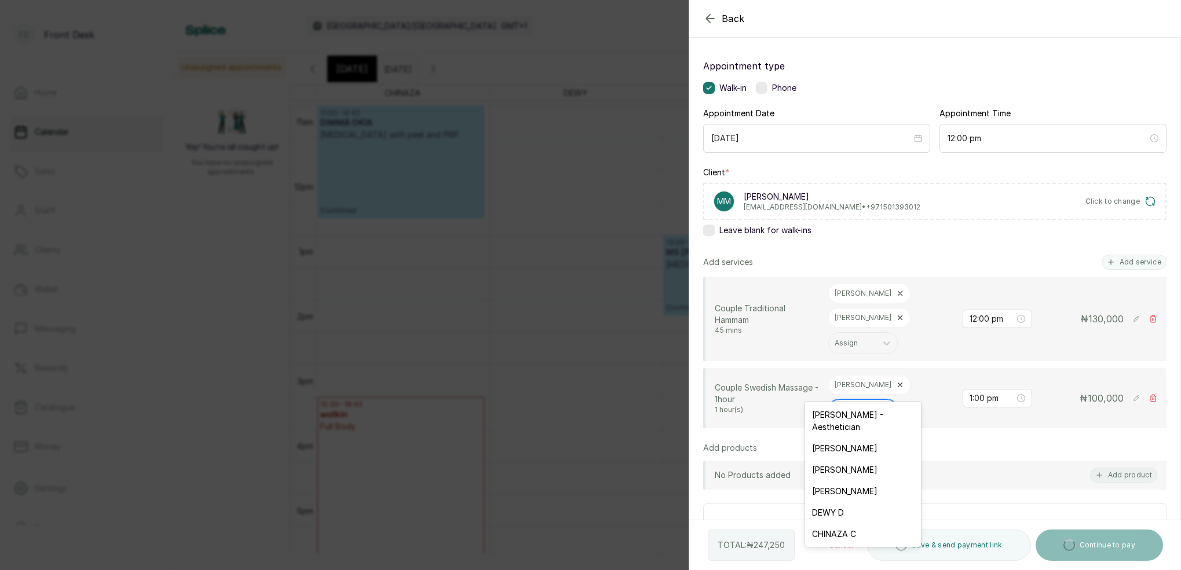
click at [865, 405] on div at bounding box center [853, 410] width 36 height 10
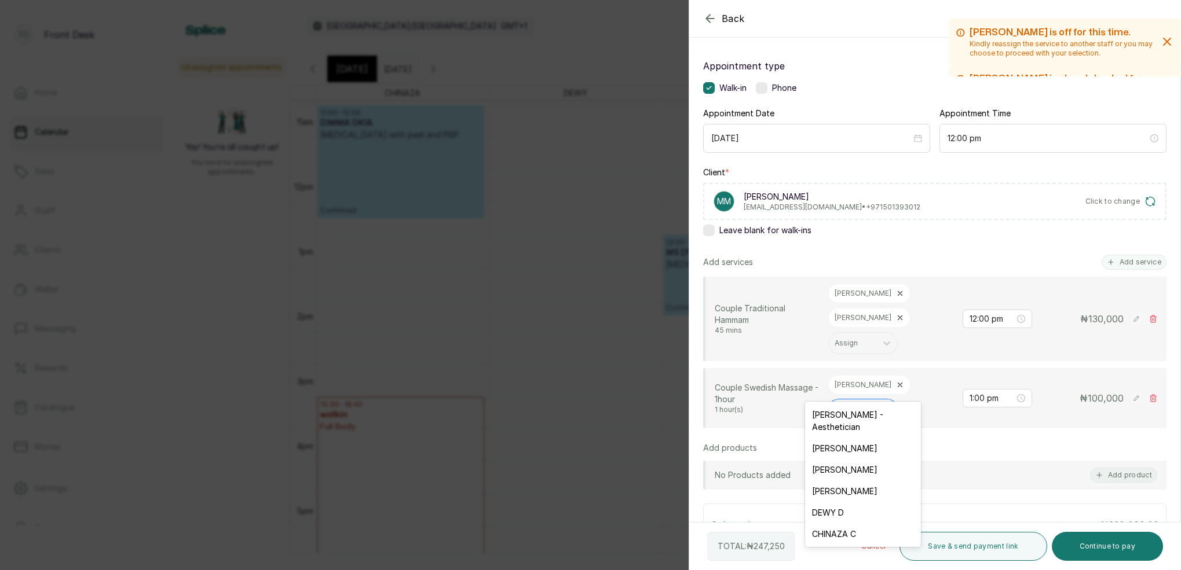
click at [842, 502] on div "DEWY D" at bounding box center [863, 512] width 116 height 21
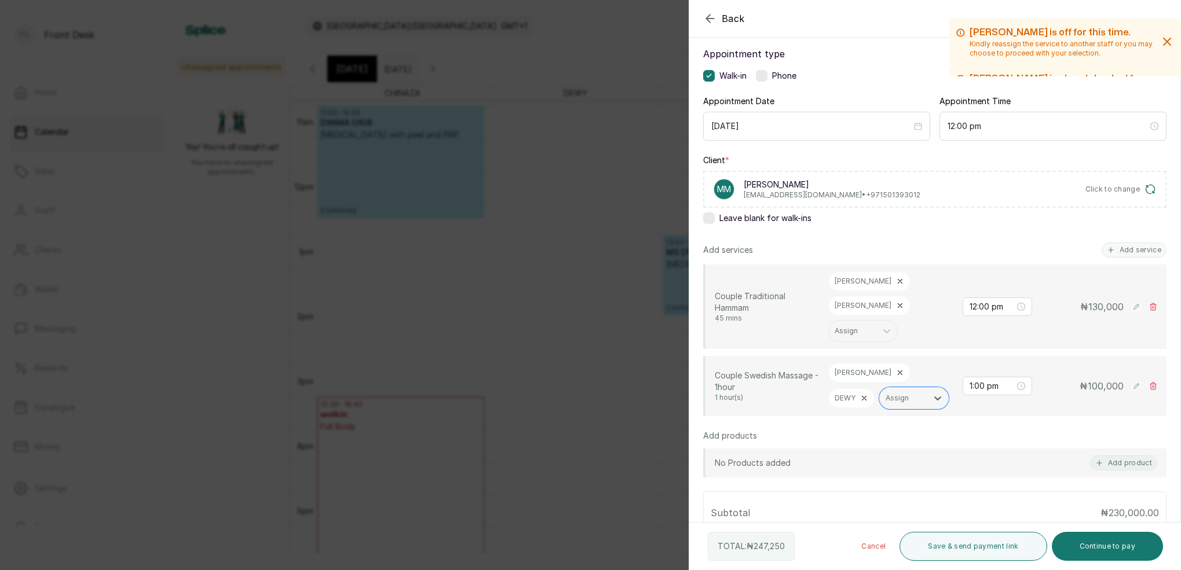
scroll to position [65, 0]
click at [1122, 551] on button "Continue to pay" at bounding box center [1108, 546] width 112 height 29
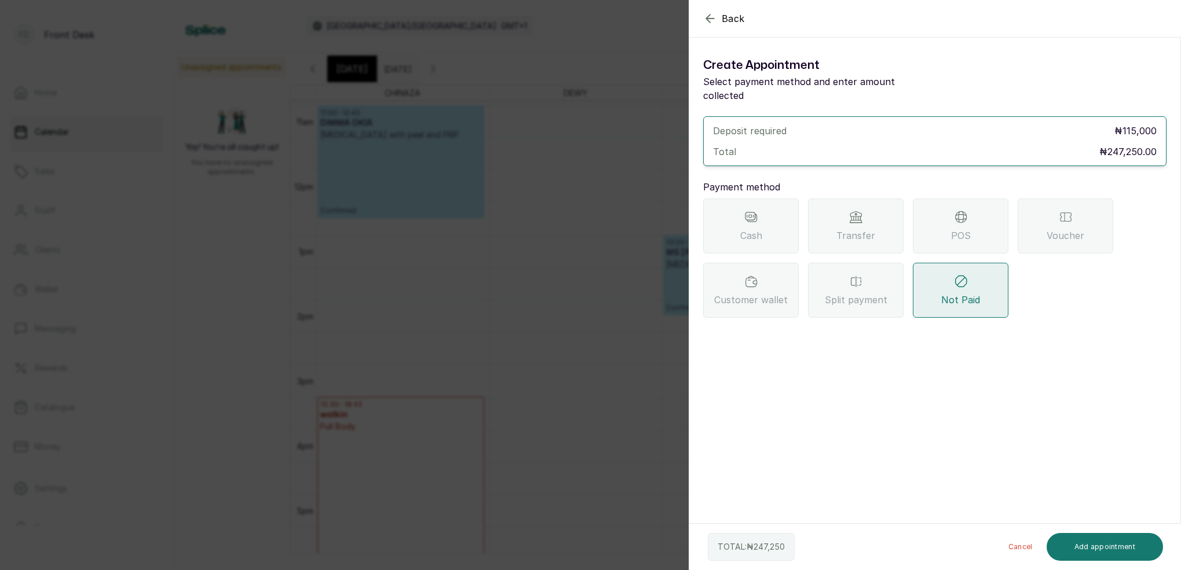
click at [875, 209] on div "Transfer" at bounding box center [856, 226] width 96 height 55
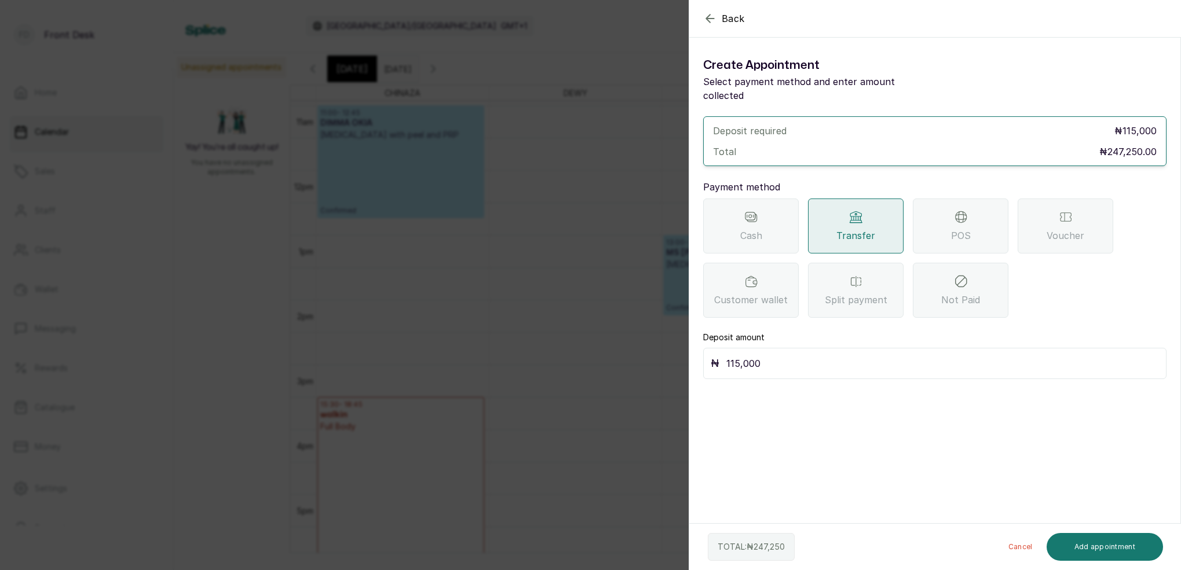
click at [788, 356] on input "115,000" at bounding box center [942, 364] width 433 height 16
type input "1"
type input "123,625"
click at [1146, 545] on button "Add appointment" at bounding box center [1105, 547] width 117 height 28
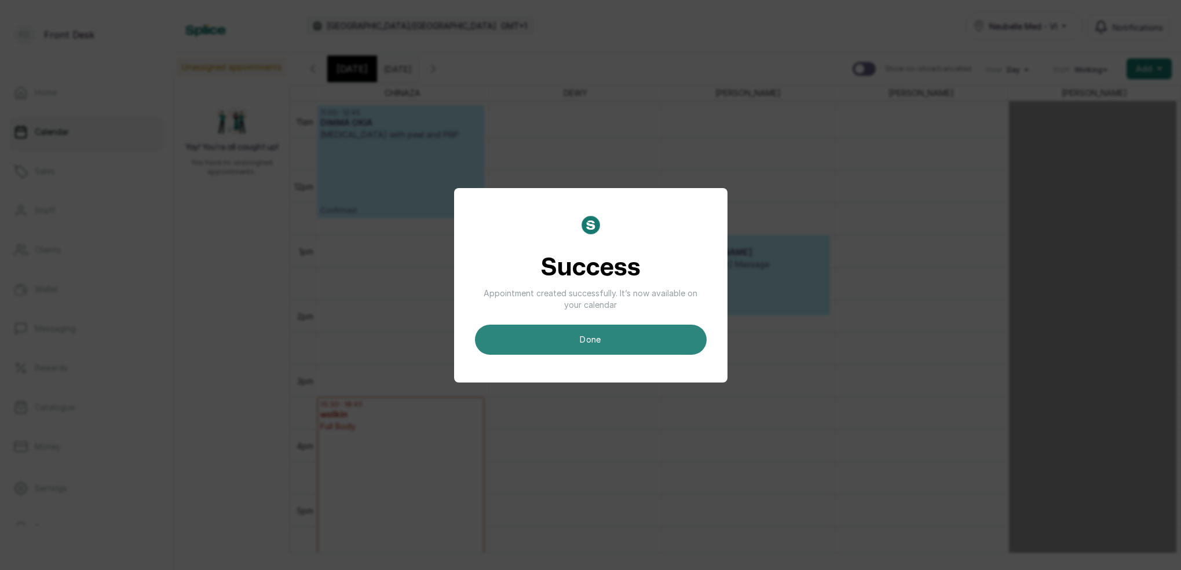
click at [579, 338] on button "done" at bounding box center [591, 340] width 232 height 30
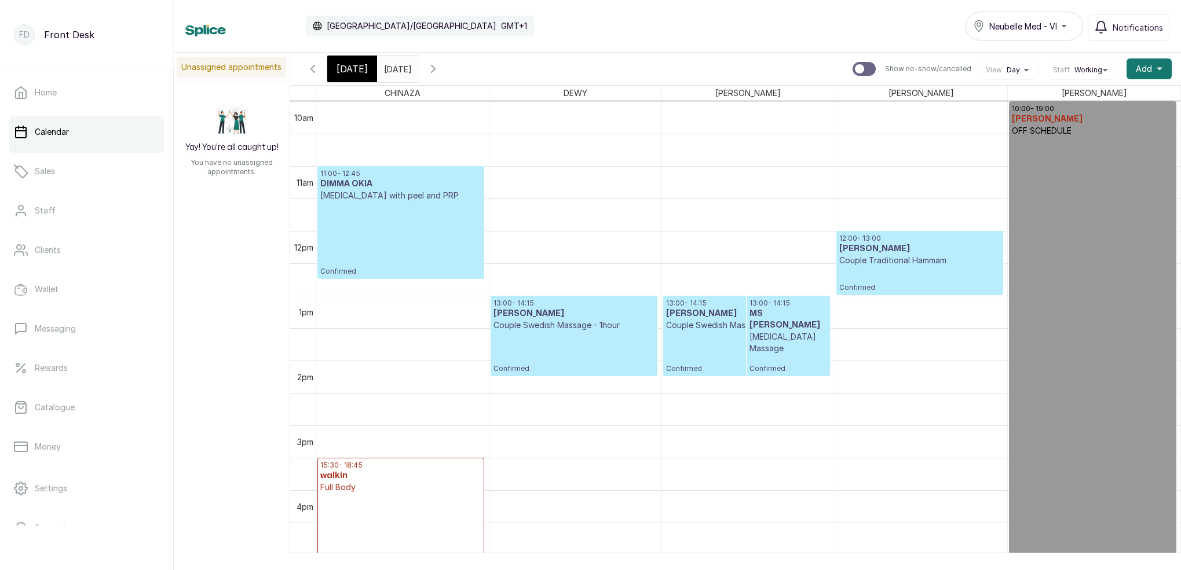
scroll to position [632, 0]
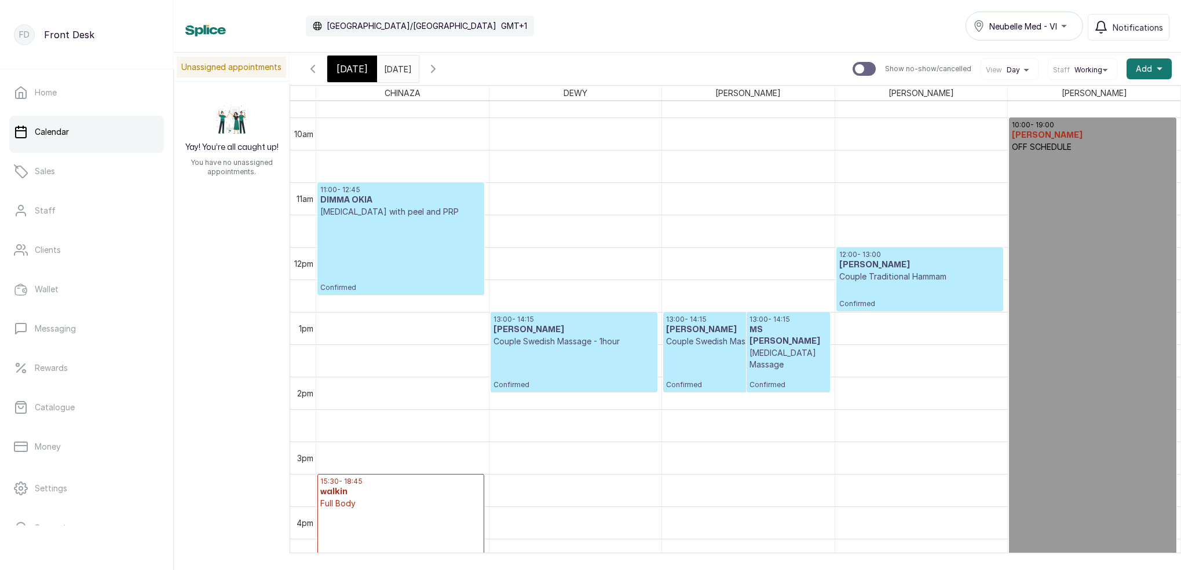
click at [873, 293] on p "Confirmed" at bounding box center [919, 296] width 161 height 26
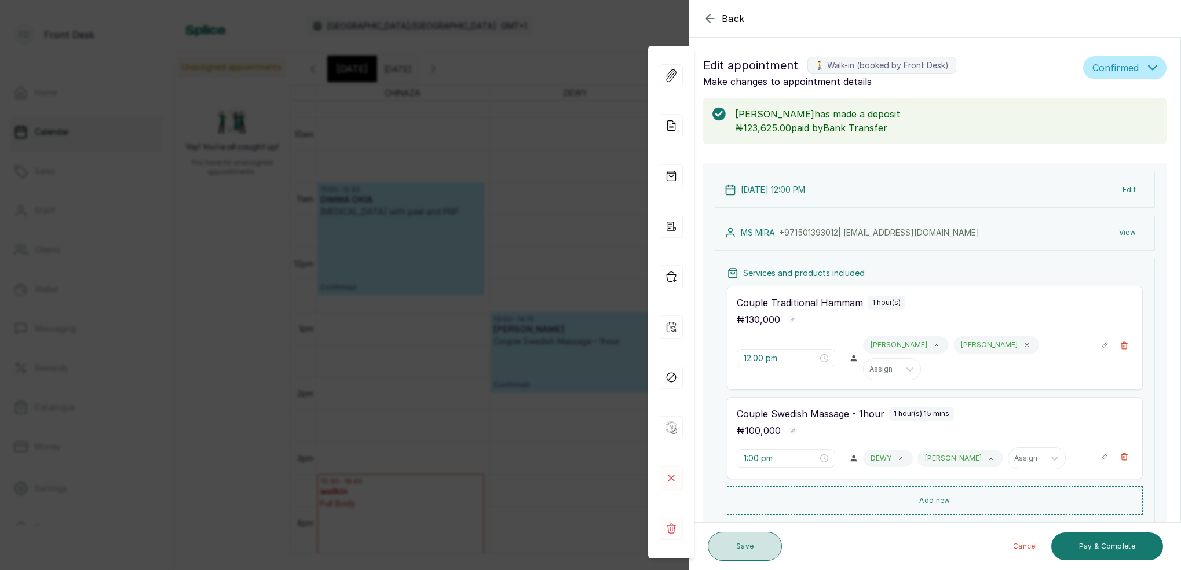
click at [741, 554] on button "Save" at bounding box center [745, 546] width 74 height 29
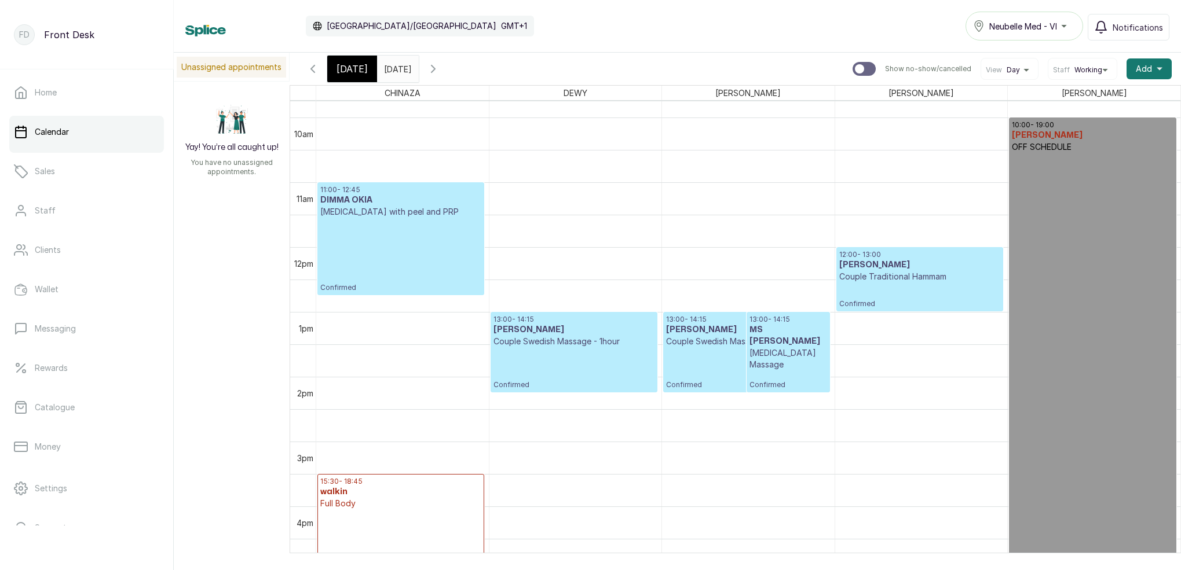
click at [918, 284] on p "Confirmed" at bounding box center [919, 296] width 161 height 26
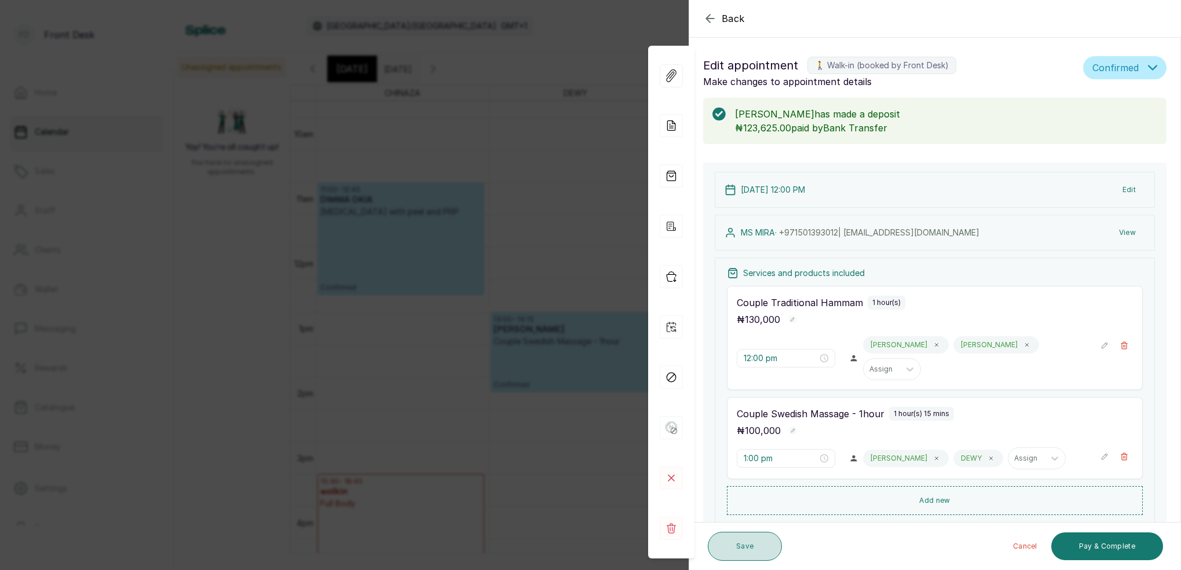
click at [747, 555] on button "Save" at bounding box center [745, 546] width 74 height 29
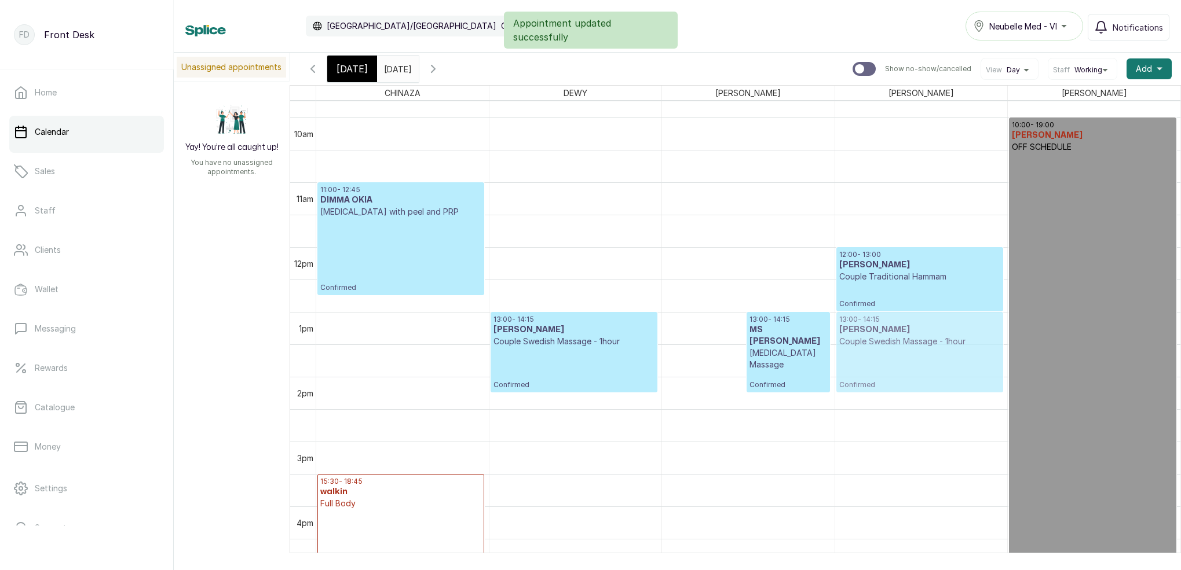
drag, startPoint x: 700, startPoint y: 330, endPoint x: 902, endPoint y: 333, distance: 202.2
click at [902, 333] on tr "11:00 - 12:45 DIMMA OKIA [MEDICAL_DATA] with peel and PRP Confirmed 15:30 - 18:…" at bounding box center [748, 247] width 864 height 1557
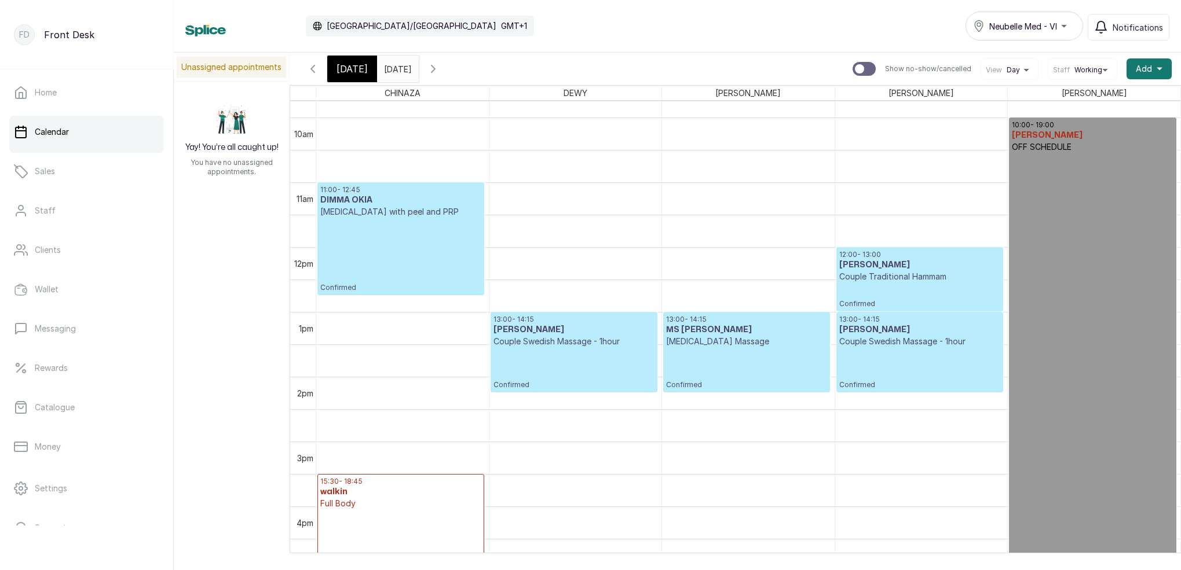
click at [874, 277] on p "Couple Traditional Hammam" at bounding box center [919, 277] width 161 height 12
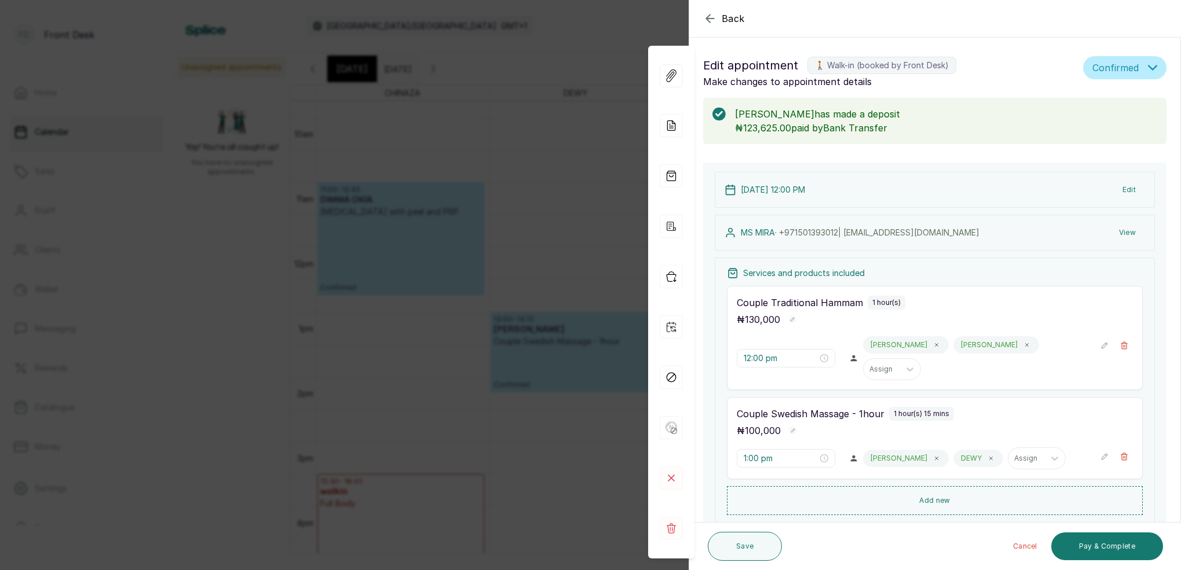
click at [932, 348] on span at bounding box center [936, 345] width 9 height 9
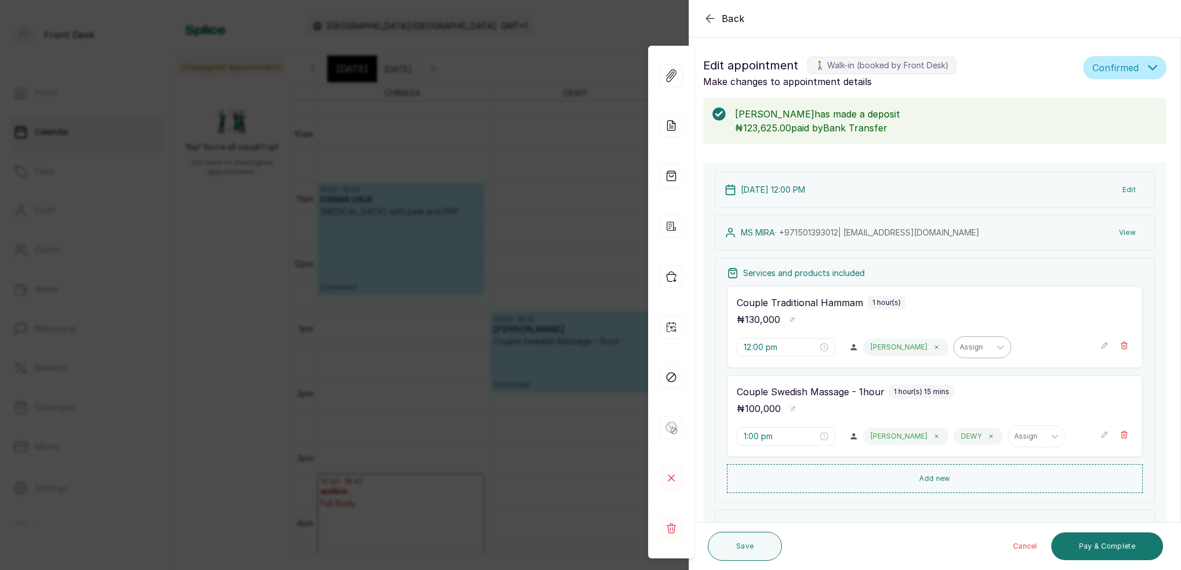
click at [960, 346] on div "Assign" at bounding box center [972, 347] width 24 height 8
click at [924, 463] on div "DEWY D" at bounding box center [950, 473] width 116 height 21
click at [759, 546] on button "Save" at bounding box center [745, 546] width 74 height 29
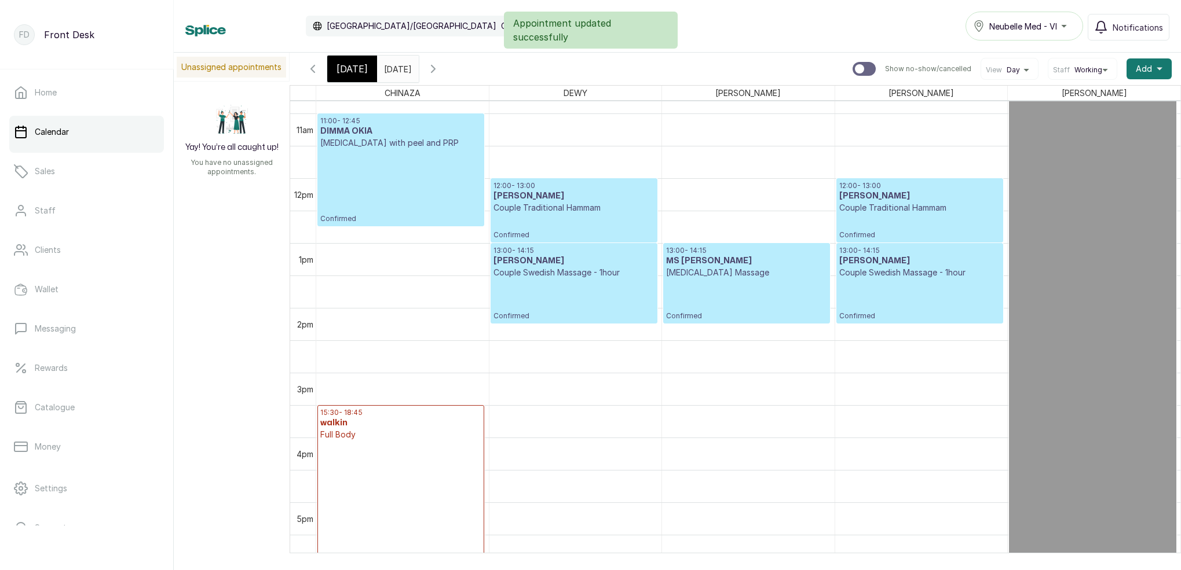
scroll to position [704, 0]
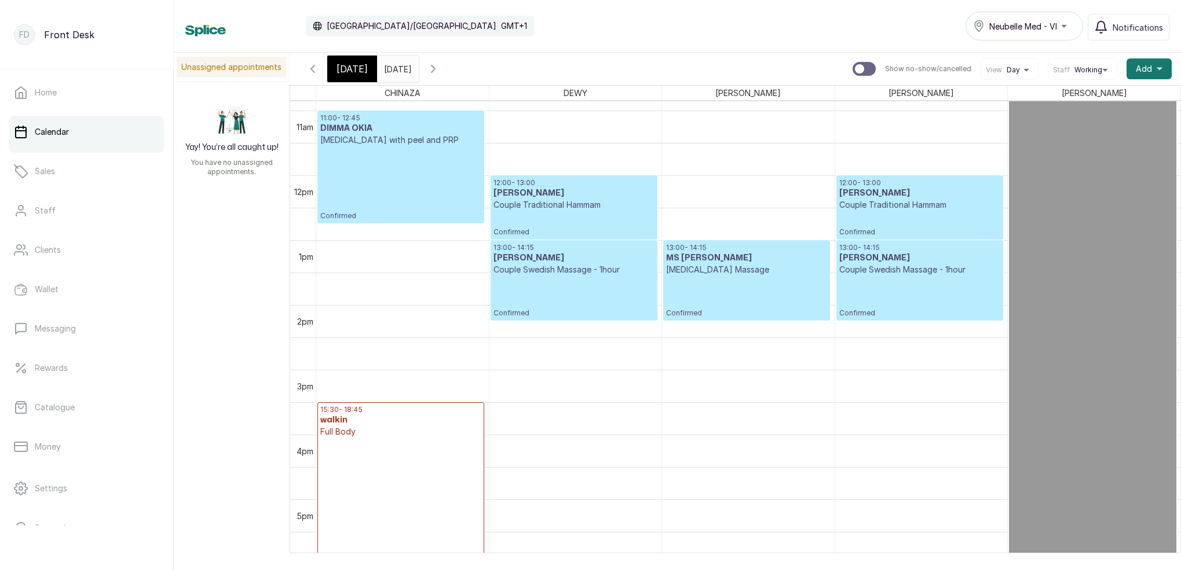
click at [366, 71] on div "[DATE]" at bounding box center [352, 69] width 50 height 27
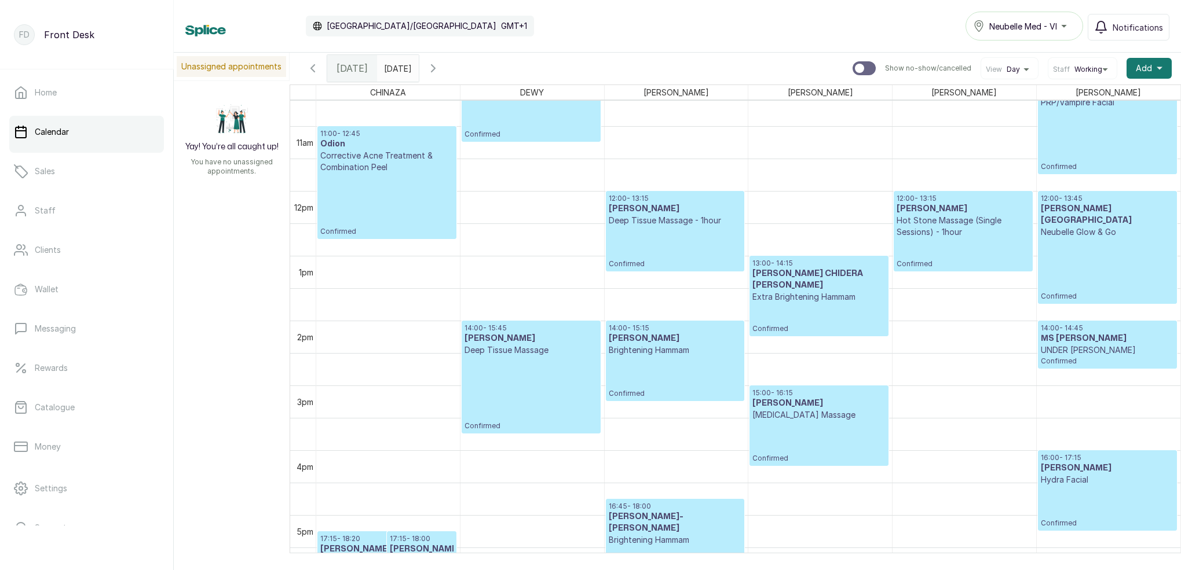
scroll to position [712, 0]
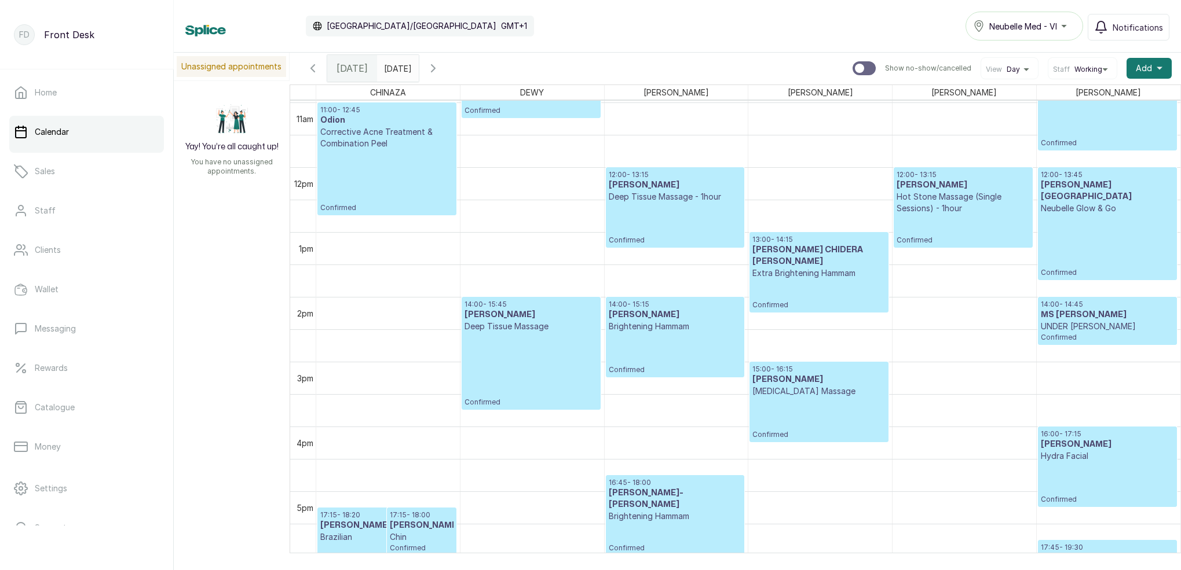
click at [396, 67] on input "[DATE]" at bounding box center [387, 66] width 19 height 20
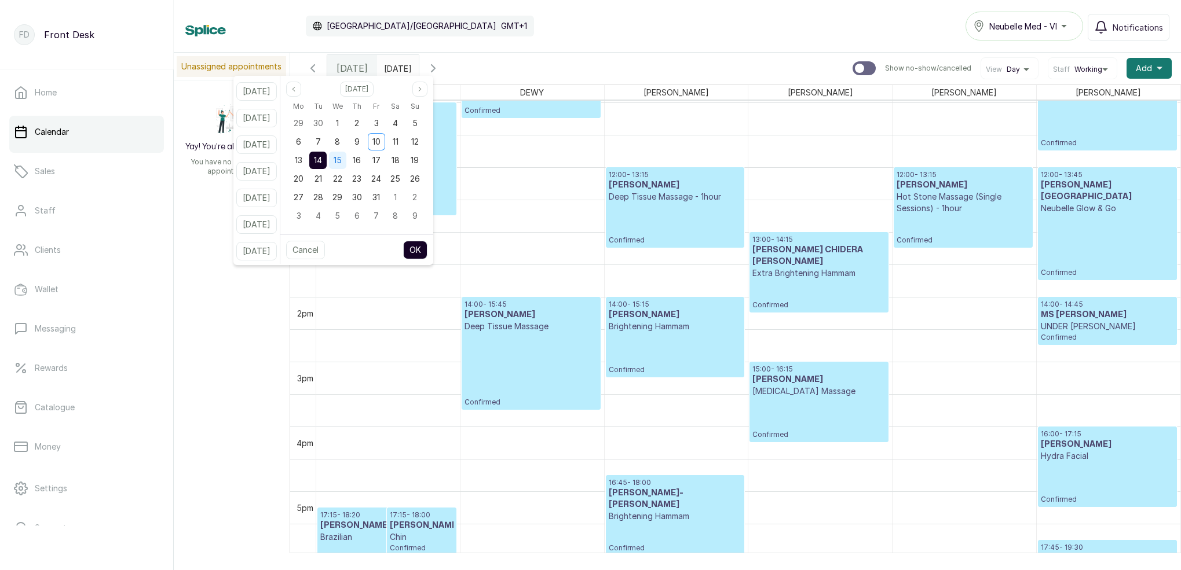
drag, startPoint x: 343, startPoint y: 154, endPoint x: 334, endPoint y: 158, distance: 9.9
click at [343, 154] on div "15" at bounding box center [337, 160] width 17 height 17
drag, startPoint x: 329, startPoint y: 159, endPoint x: 339, endPoint y: 165, distance: 11.7
click at [322, 159] on span "14" at bounding box center [318, 160] width 8 height 10
click at [427, 247] on button "OK" at bounding box center [415, 250] width 24 height 19
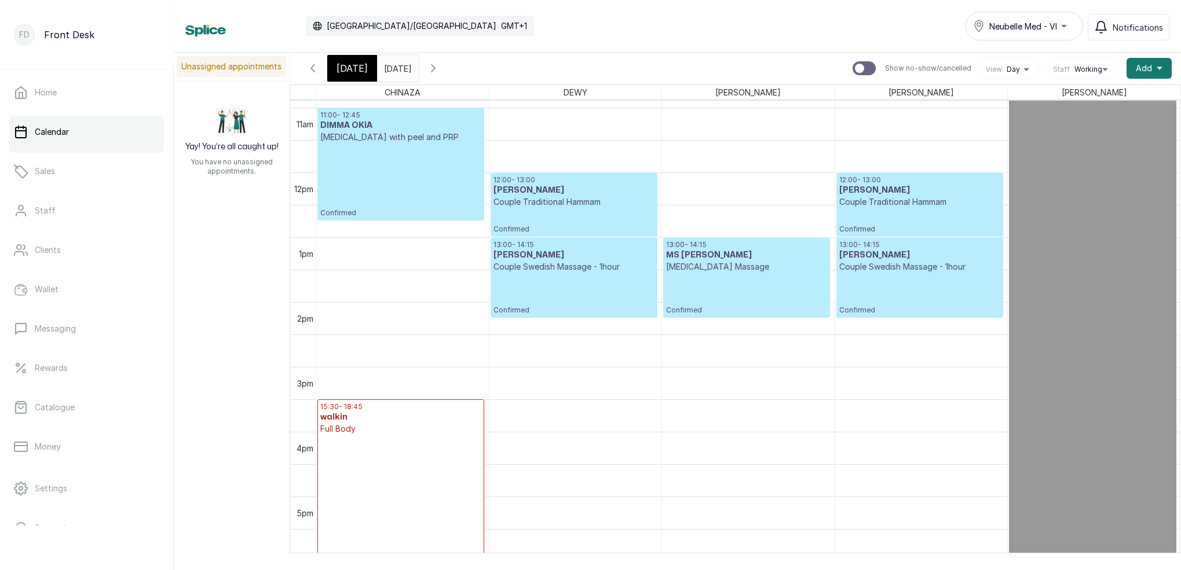
scroll to position [707, 0]
click at [908, 270] on p "Couple Swedish Massage - 1hour" at bounding box center [919, 267] width 161 height 12
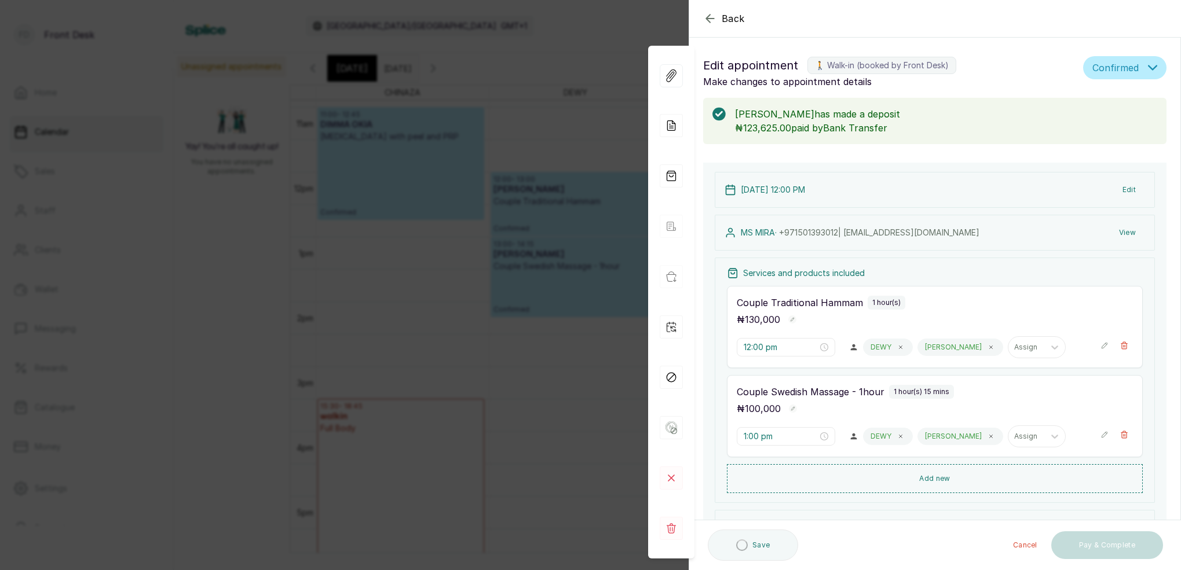
click at [1120, 233] on button "View" at bounding box center [1127, 232] width 35 height 21
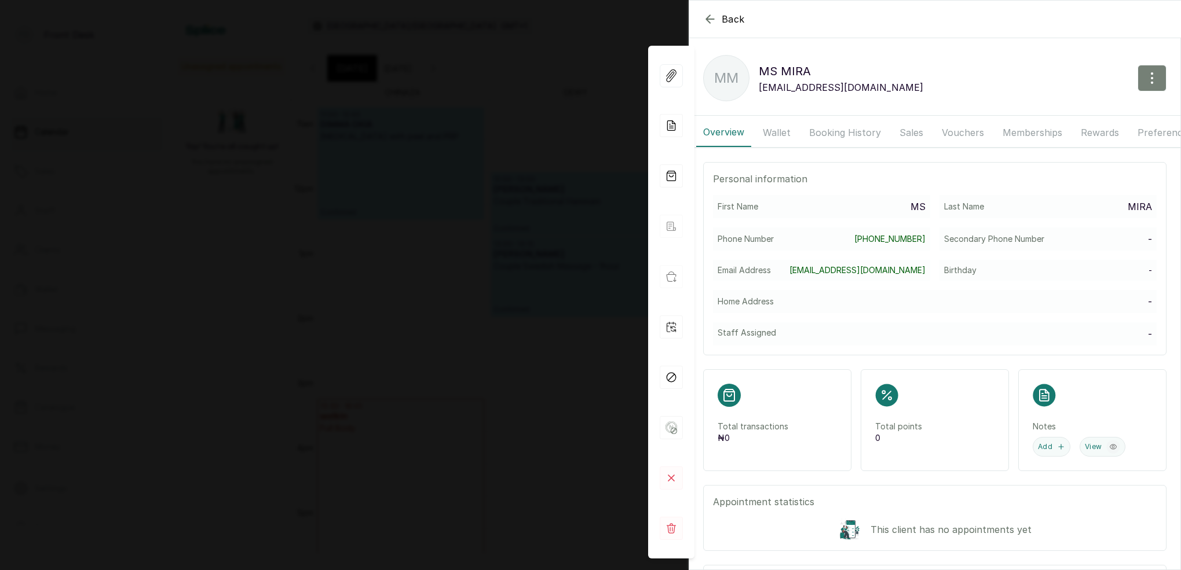
click at [1151, 79] on icon "button" at bounding box center [1152, 78] width 14 height 14
click at [1060, 111] on span "Edit" at bounding box center [1101, 112] width 111 height 14
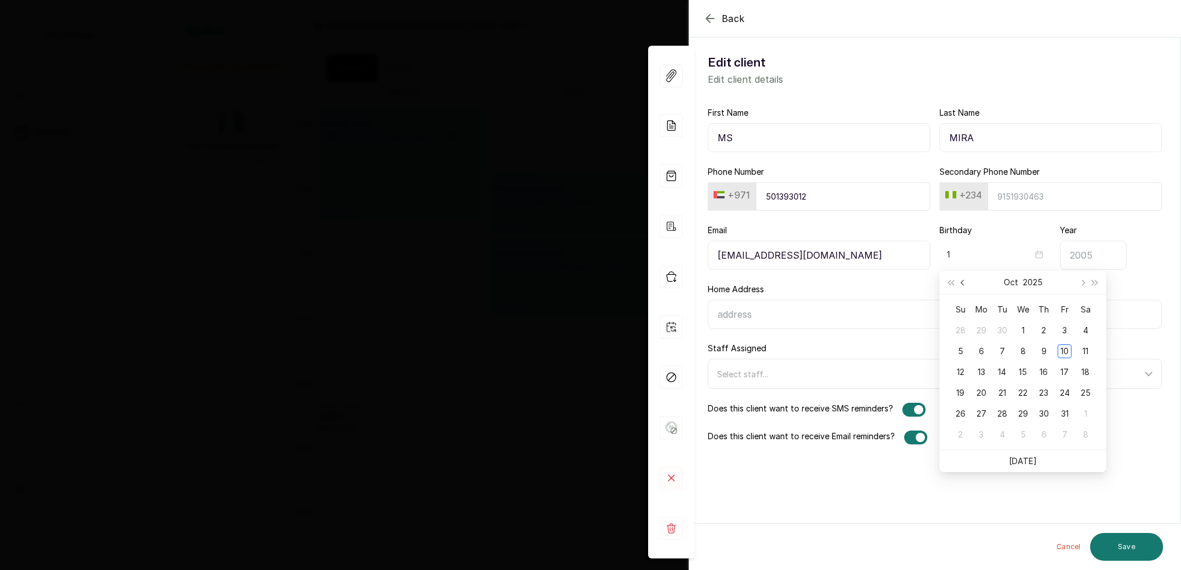
click at [962, 284] on span "Previous month (PageUp)" at bounding box center [964, 283] width 6 height 6
click at [961, 284] on button "Previous month (PageUp)" at bounding box center [963, 282] width 13 height 23
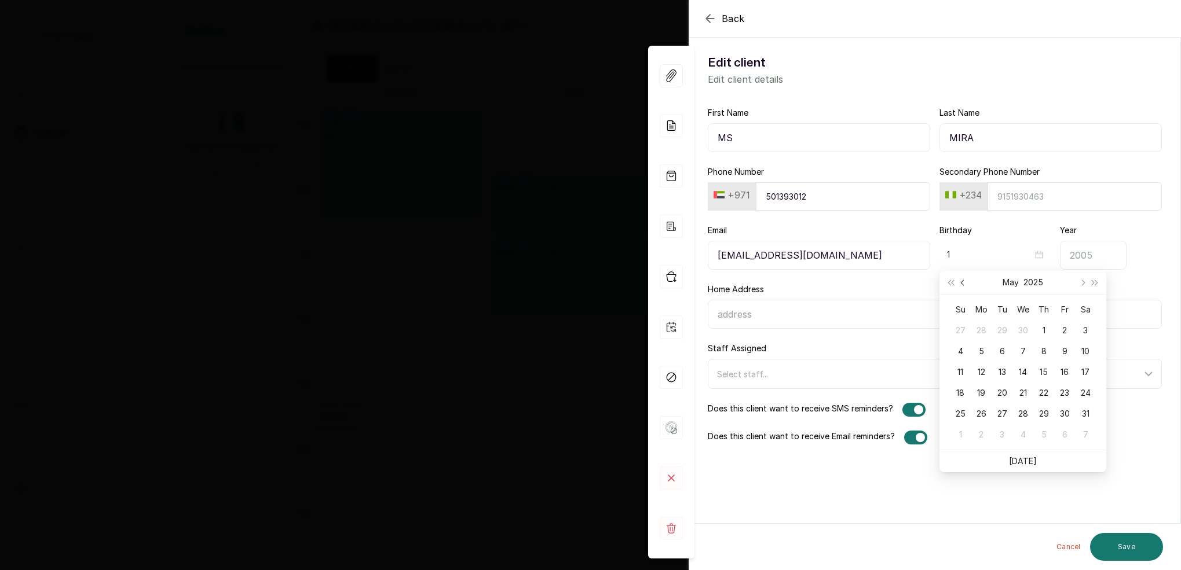
click at [961, 284] on button "Previous month (PageUp)" at bounding box center [963, 282] width 13 height 23
type input "04-04"
type input "04-12"
click at [1082, 349] on div "12" at bounding box center [1085, 352] width 14 height 14
click at [1091, 258] on input "Year" at bounding box center [1093, 255] width 67 height 29
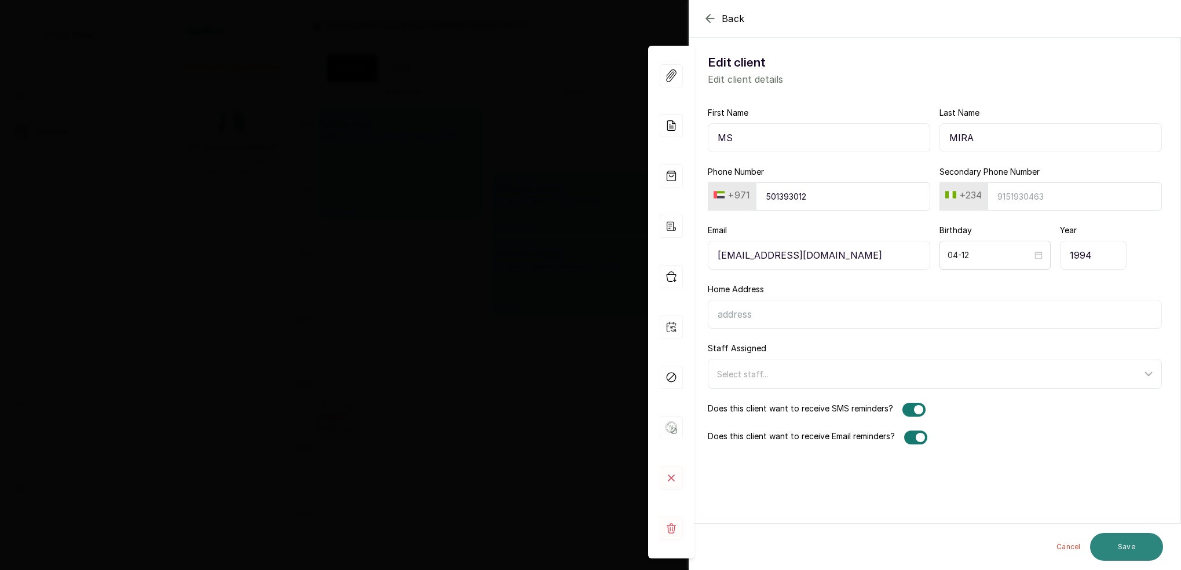
type input "1994"
click at [1133, 548] on button "Save" at bounding box center [1126, 547] width 73 height 28
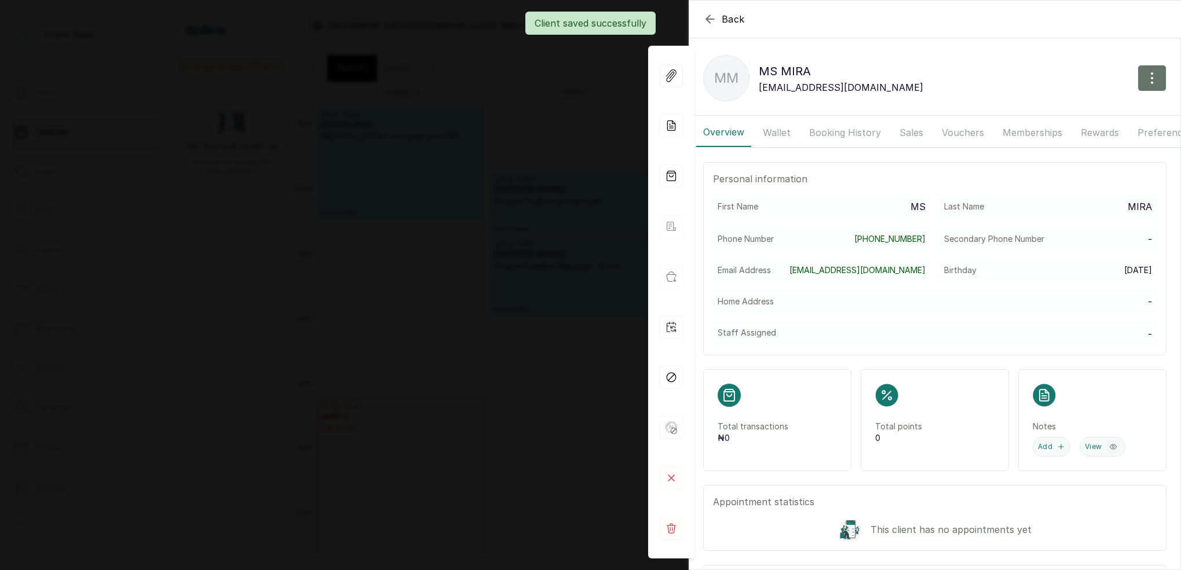
click at [708, 14] on div "Client saved successfully" at bounding box center [590, 23] width 1181 height 23
click at [707, 21] on div "Client saved successfully" at bounding box center [590, 23] width 1181 height 23
click at [707, 20] on icon "button" at bounding box center [710, 19] width 8 height 8
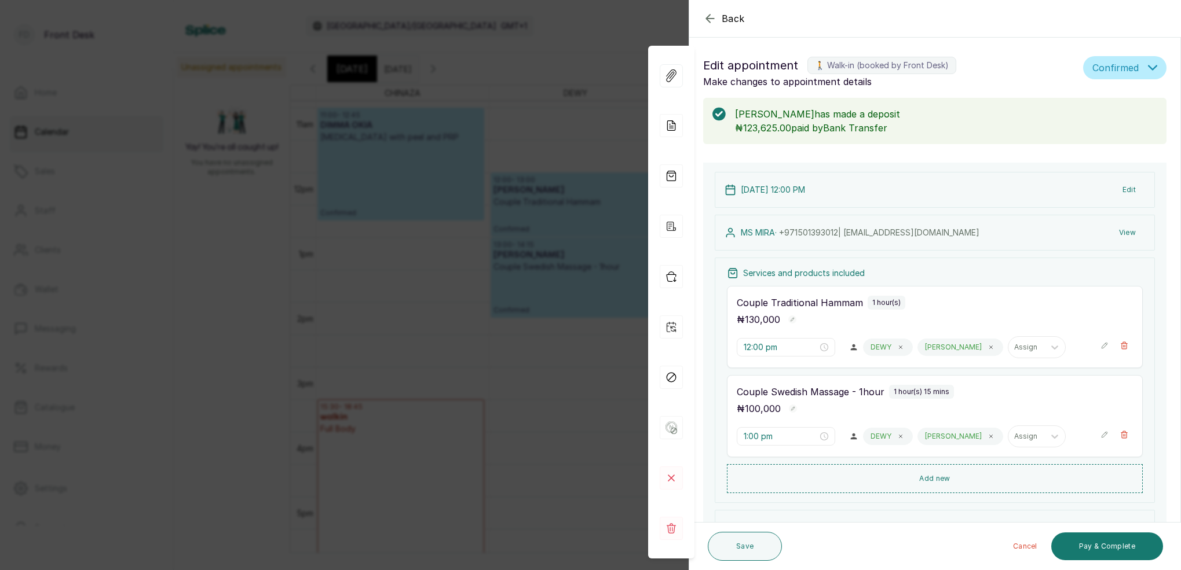
click at [707, 19] on icon "button" at bounding box center [710, 18] width 8 height 8
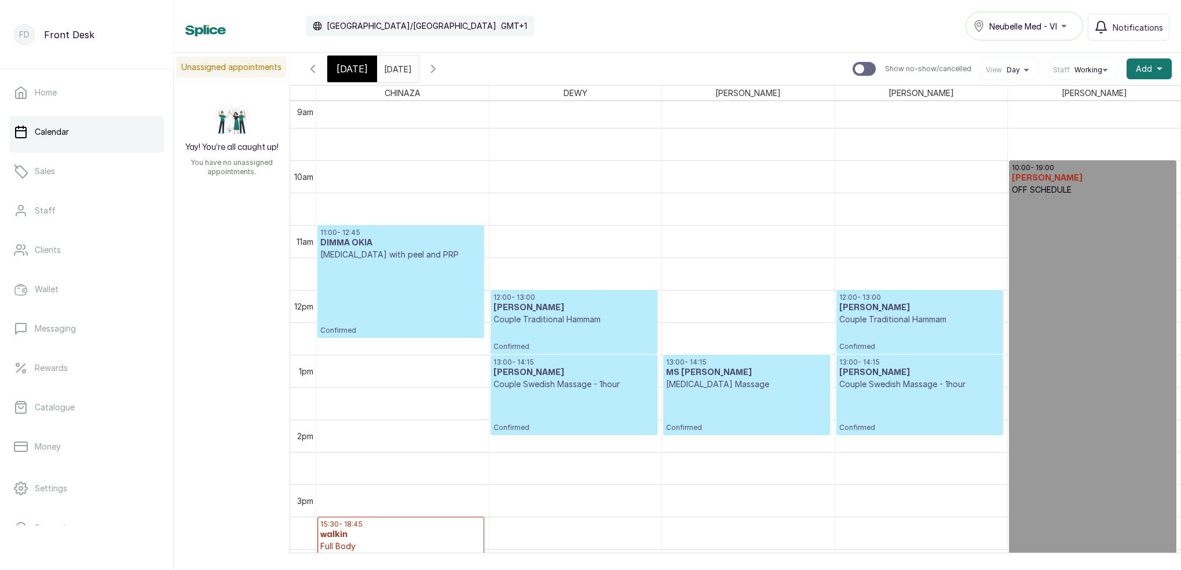
scroll to position [596, 0]
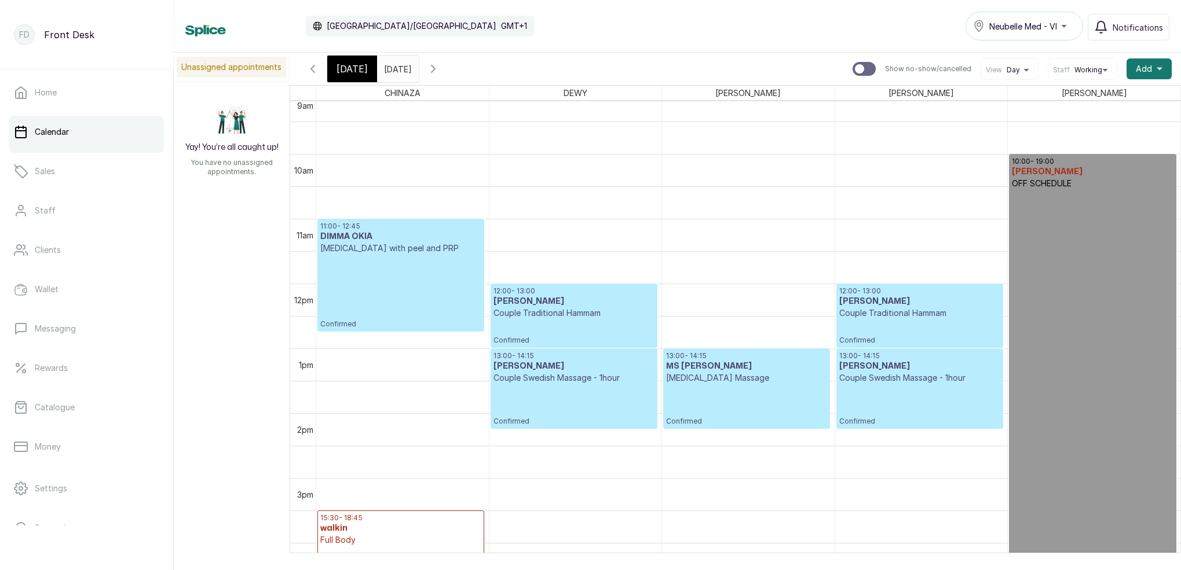
click at [369, 71] on div "[DATE]" at bounding box center [352, 69] width 50 height 27
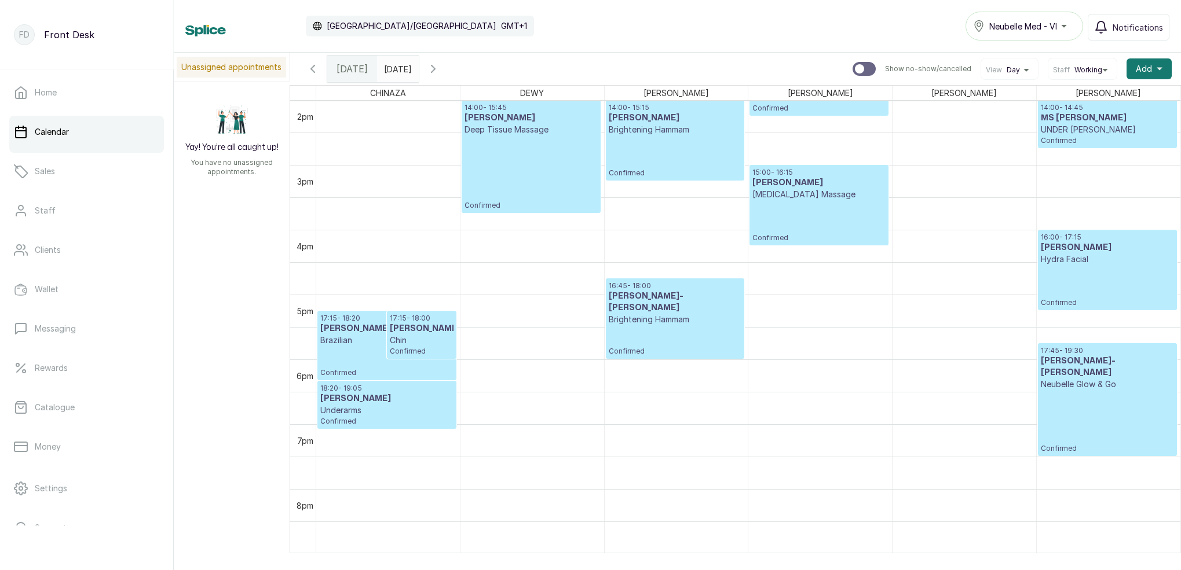
scroll to position [898, 0]
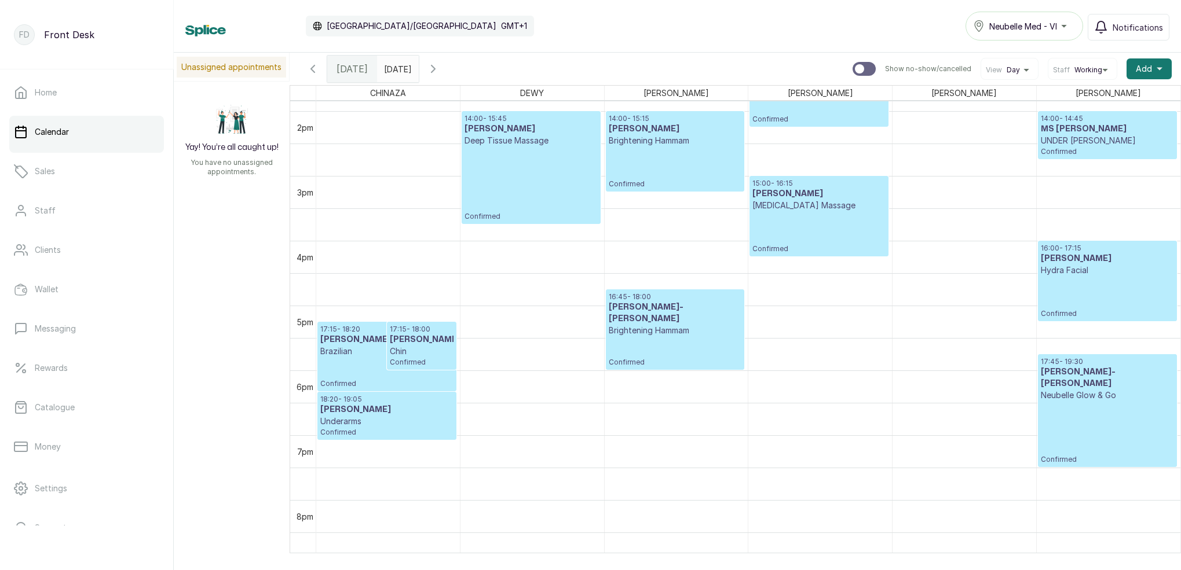
click at [557, 185] on p "Confirmed" at bounding box center [530, 184] width 133 height 75
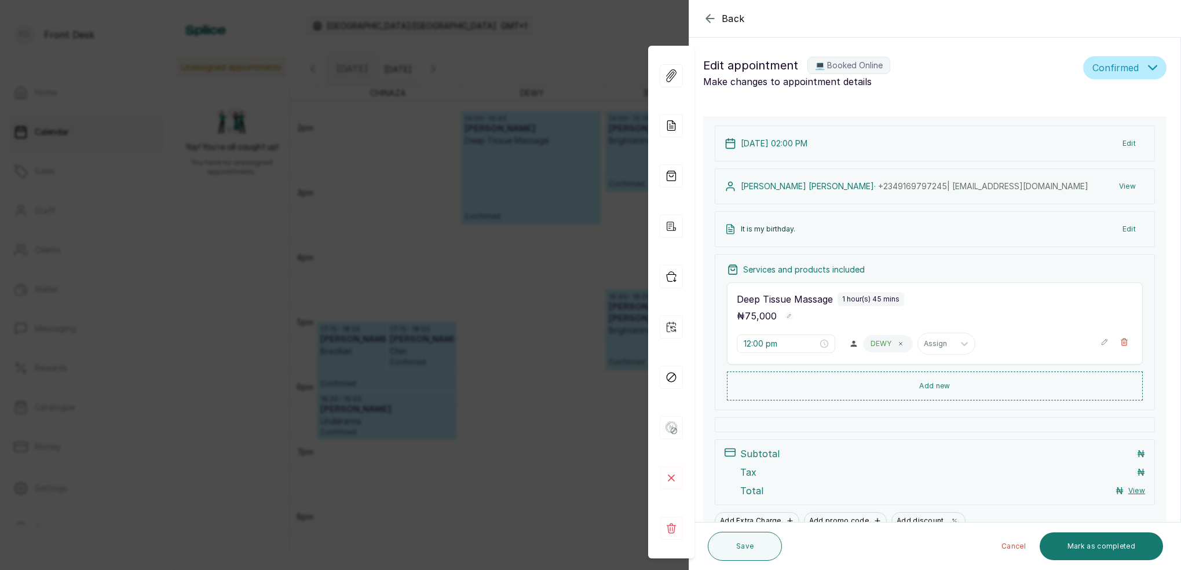
type input "2:00 pm"
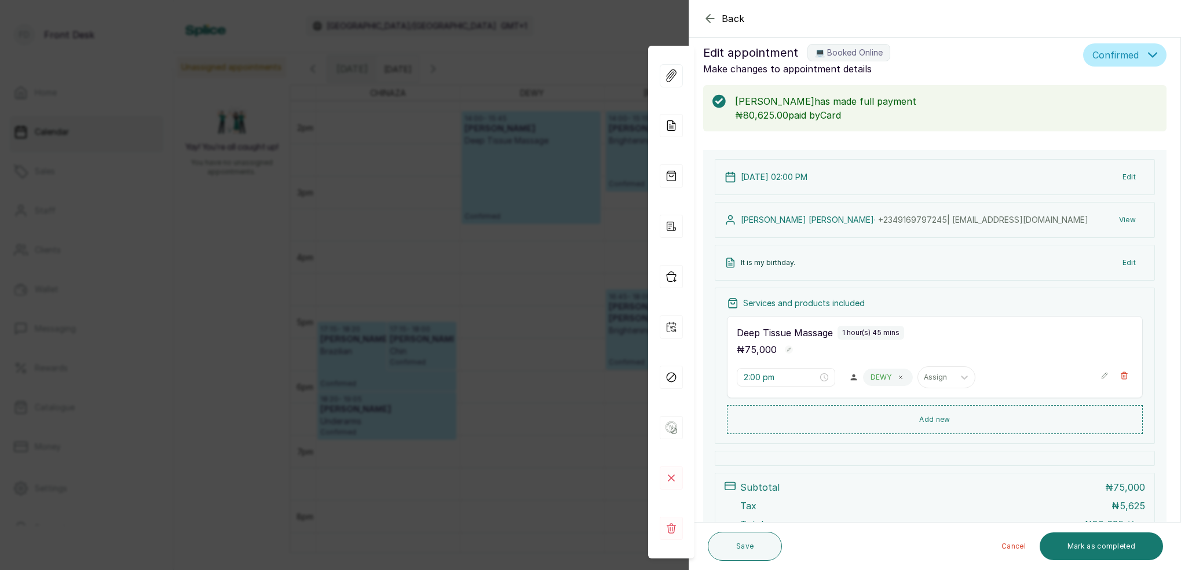
scroll to position [19, 0]
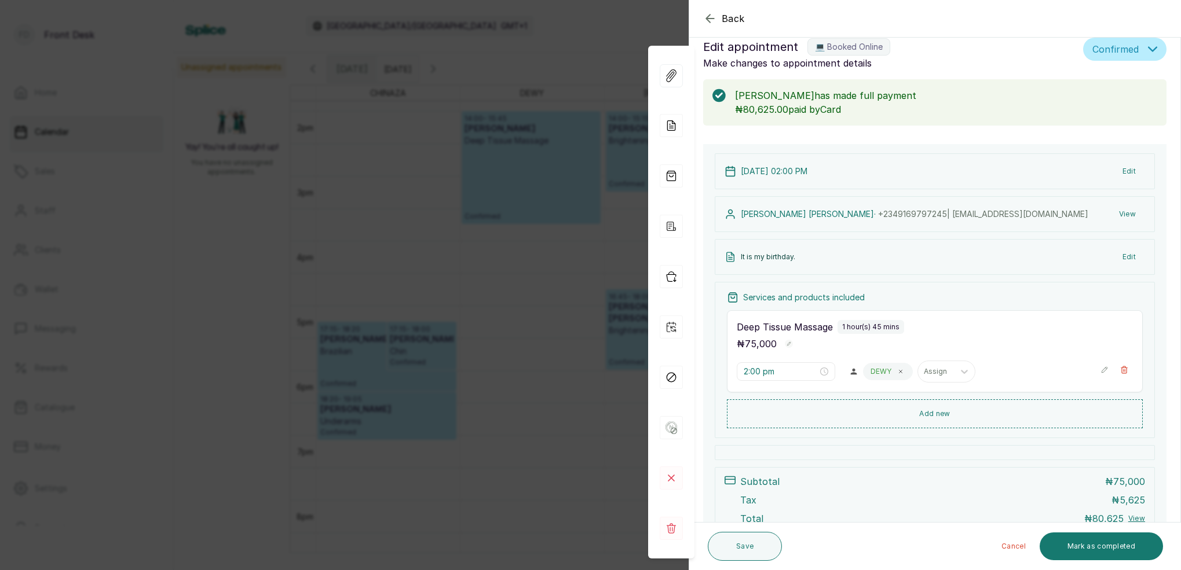
click at [707, 14] on icon "button" at bounding box center [710, 19] width 14 height 14
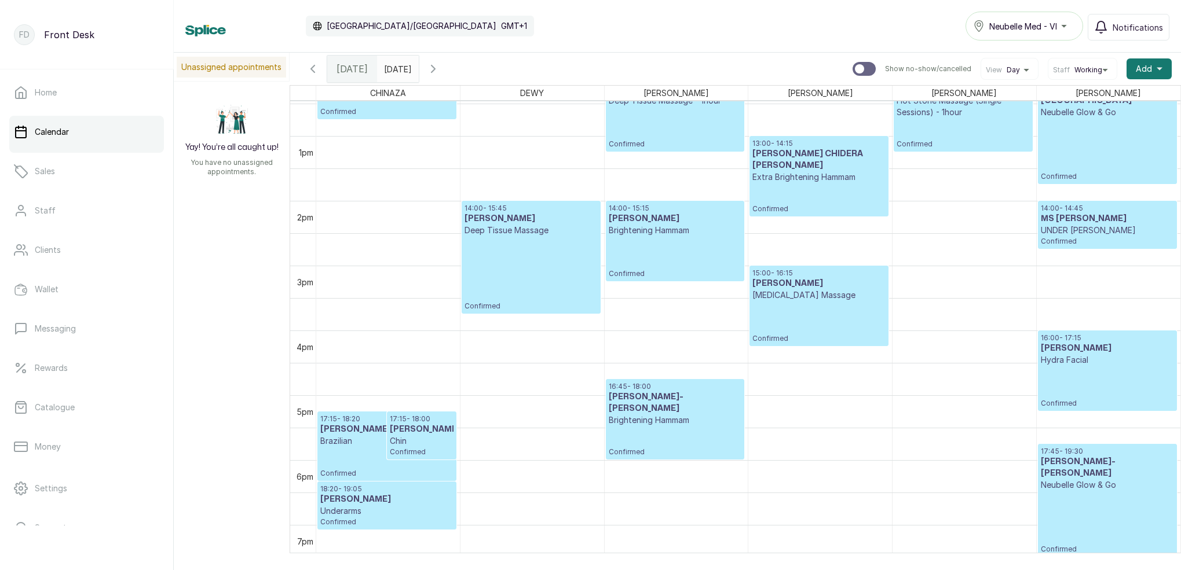
scroll to position [809, 0]
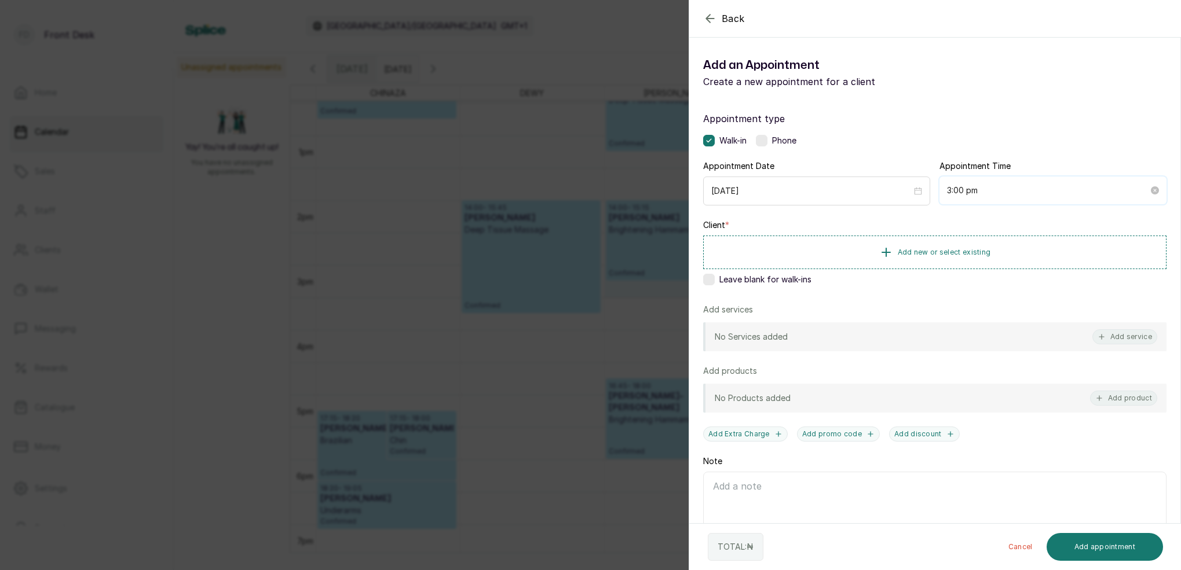
click at [960, 188] on input "3:00 pm" at bounding box center [1048, 190] width 202 height 13
click at [987, 262] on div "30" at bounding box center [989, 266] width 28 height 16
type input "3:30 pm"
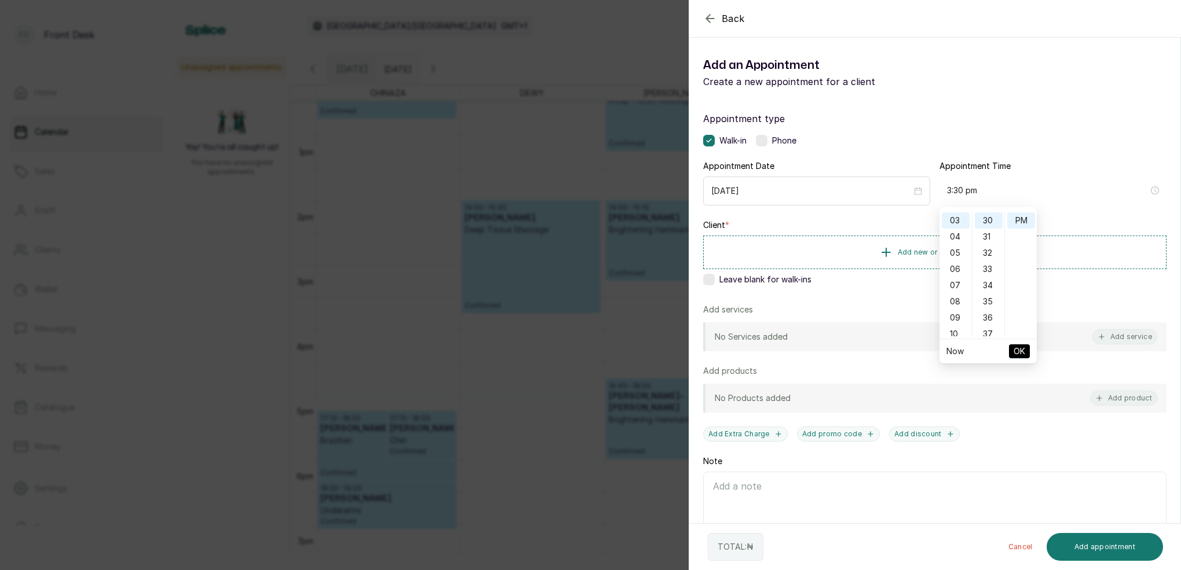
click at [1019, 350] on span "OK" at bounding box center [1020, 352] width 12 height 22
click at [938, 256] on span "Add new or select existing" at bounding box center [944, 251] width 93 height 9
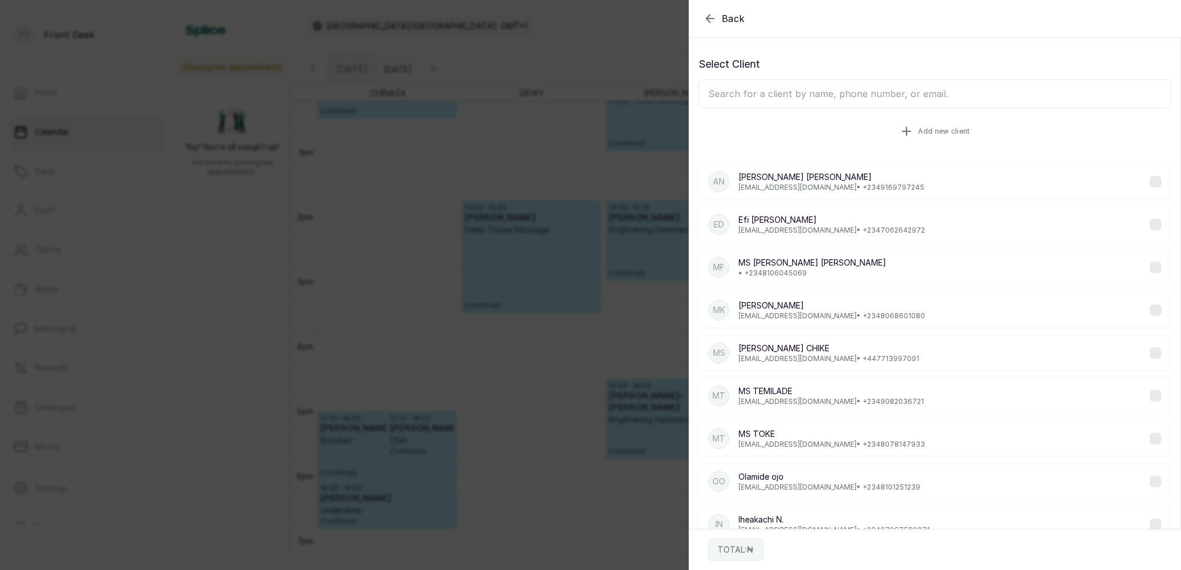
click at [944, 136] on span "Add new client" at bounding box center [944, 131] width 52 height 9
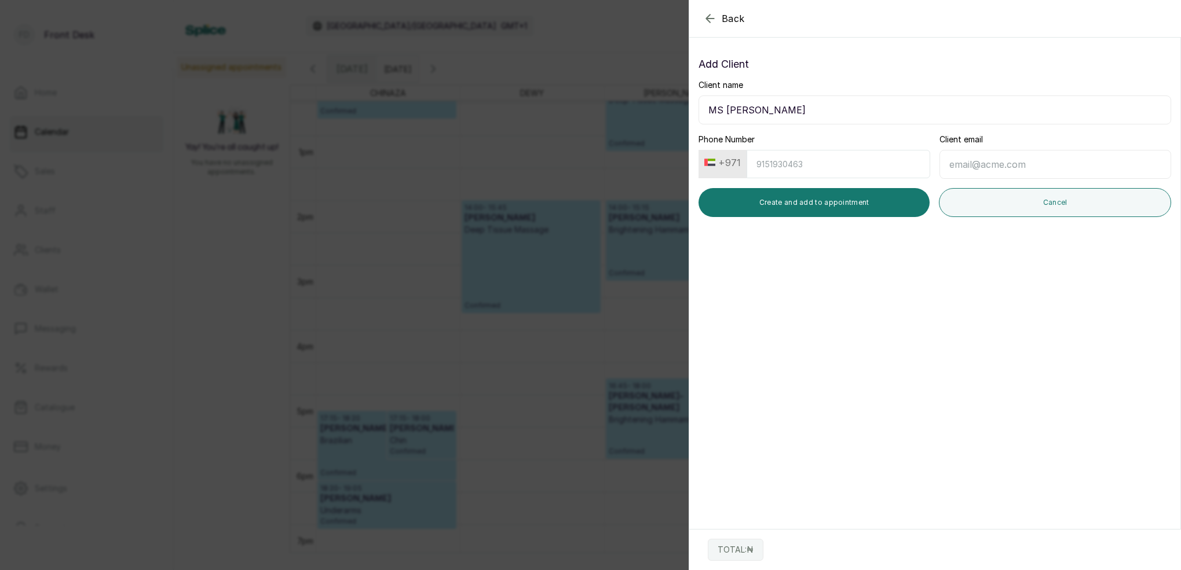
type input "MS [PERSON_NAME]"
click at [851, 166] on input "Phone Number" at bounding box center [839, 164] width 184 height 28
type input "[EMAIL_ADDRESS][DOMAIN_NAME]"
click at [727, 162] on button "+971" at bounding box center [723, 162] width 46 height 19
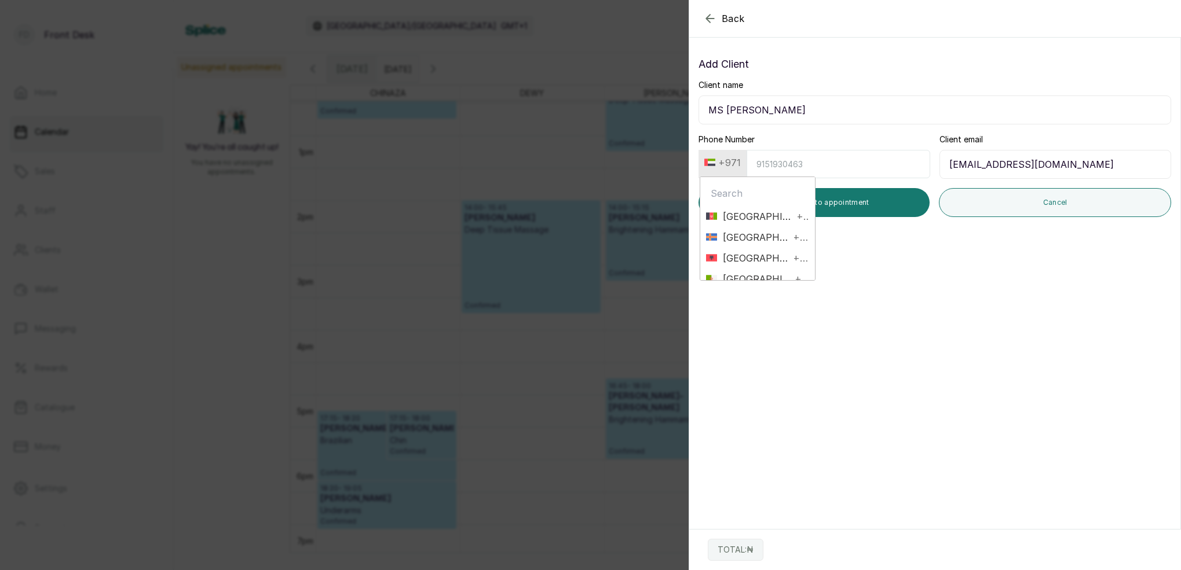
type input "m"
type input "niger"
click at [731, 242] on span "[GEOGRAPHIC_DATA]" at bounding box center [754, 238] width 74 height 14
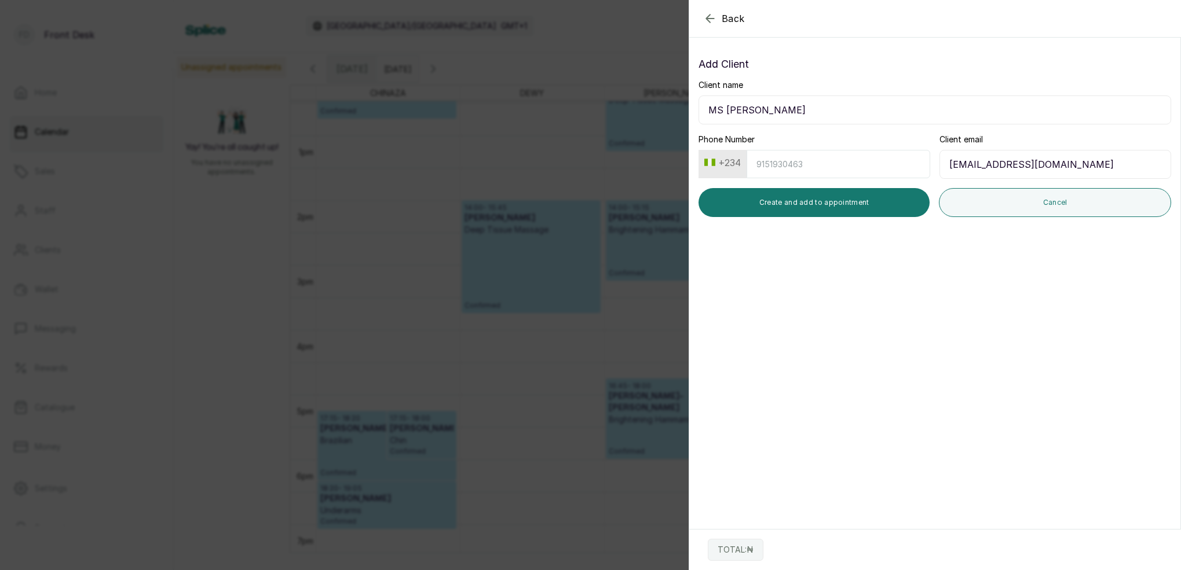
click at [764, 158] on input "Phone Number" at bounding box center [839, 164] width 184 height 28
type input "8070682202"
click at [787, 199] on button "Create and add to appointment" at bounding box center [813, 202] width 231 height 29
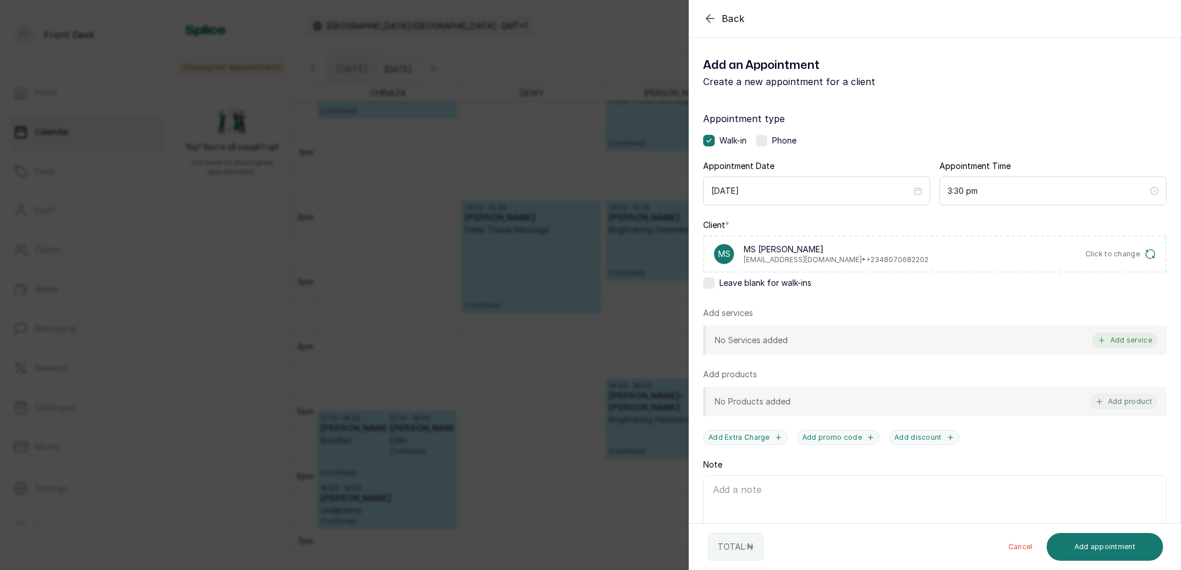
click at [1118, 342] on button "Add service" at bounding box center [1124, 340] width 65 height 15
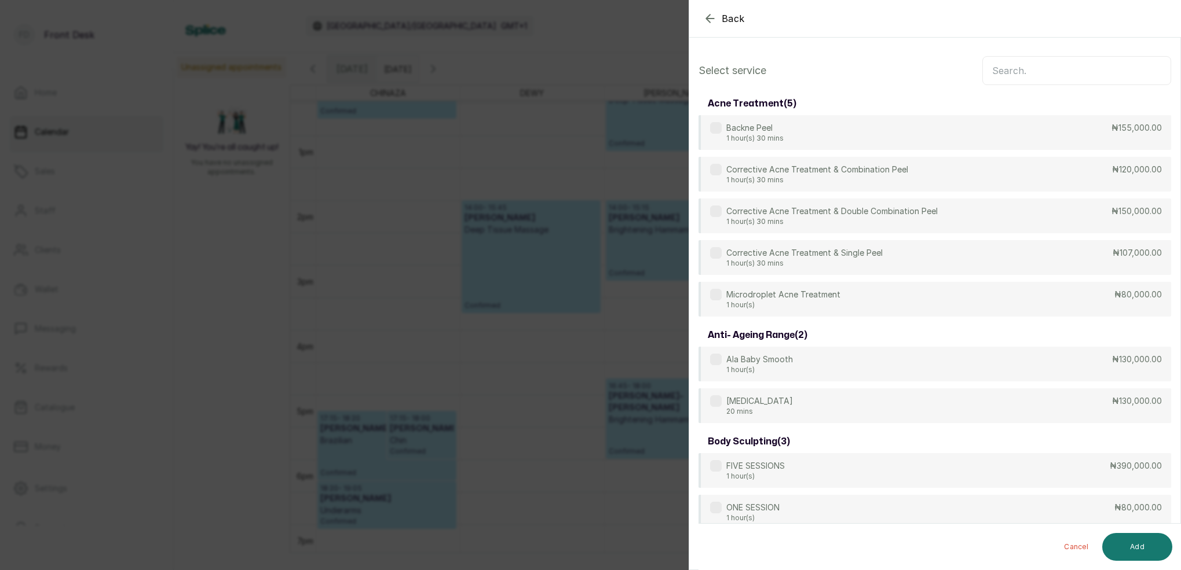
scroll to position [0, 0]
click at [1025, 76] on input "text" at bounding box center [1076, 70] width 189 height 29
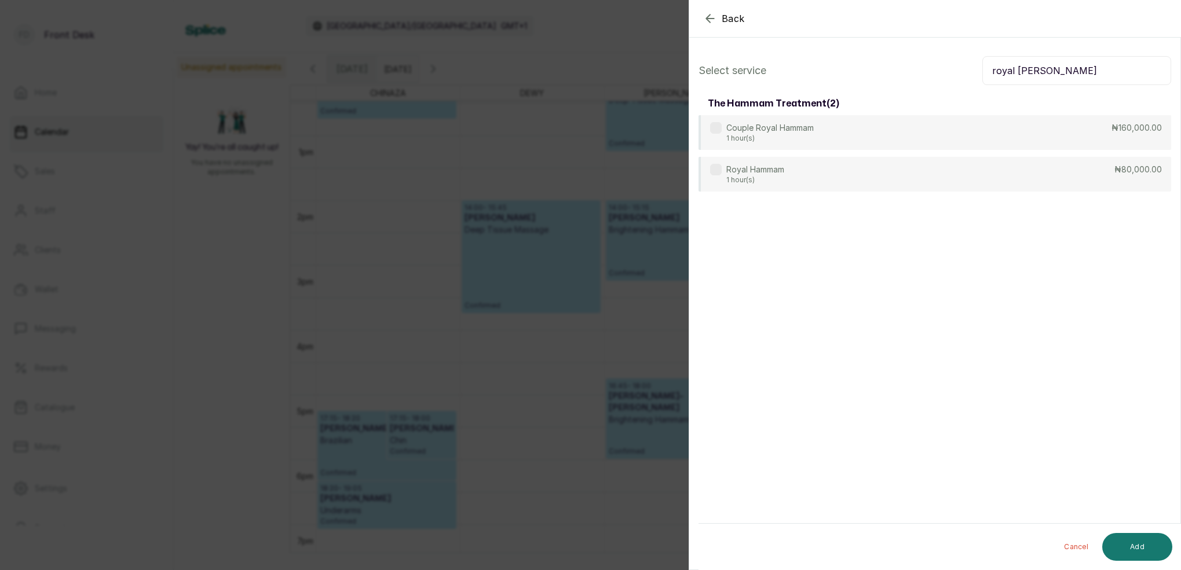
type input "royal [PERSON_NAME]"
drag, startPoint x: 1002, startPoint y: 81, endPoint x: 828, endPoint y: 175, distance: 198.2
click at [828, 177] on div "Royal Hammam 1 hour(s) ₦80,000.00" at bounding box center [934, 175] width 473 height 36
click at [1136, 555] on button "Add" at bounding box center [1137, 547] width 70 height 28
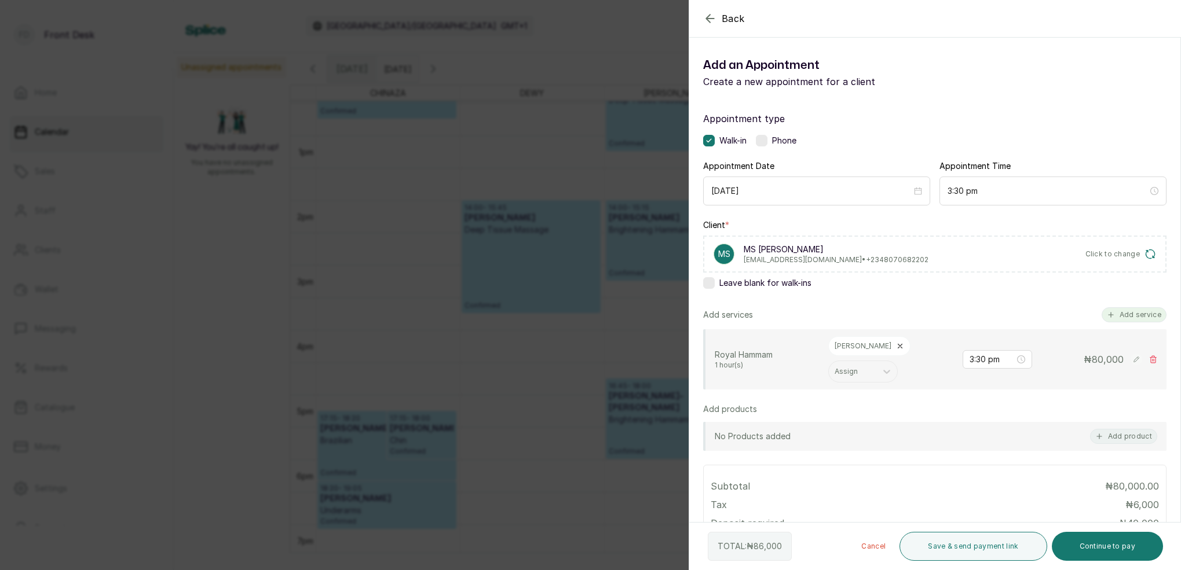
click at [1126, 314] on button "Add service" at bounding box center [1134, 315] width 65 height 15
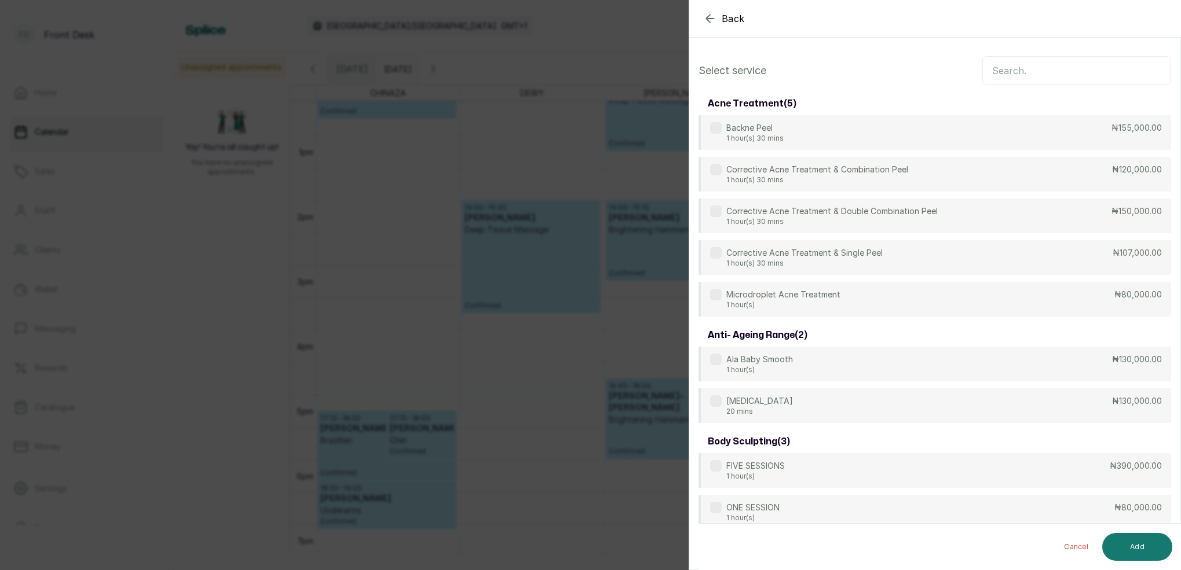
click at [1049, 64] on input "text" at bounding box center [1076, 70] width 189 height 29
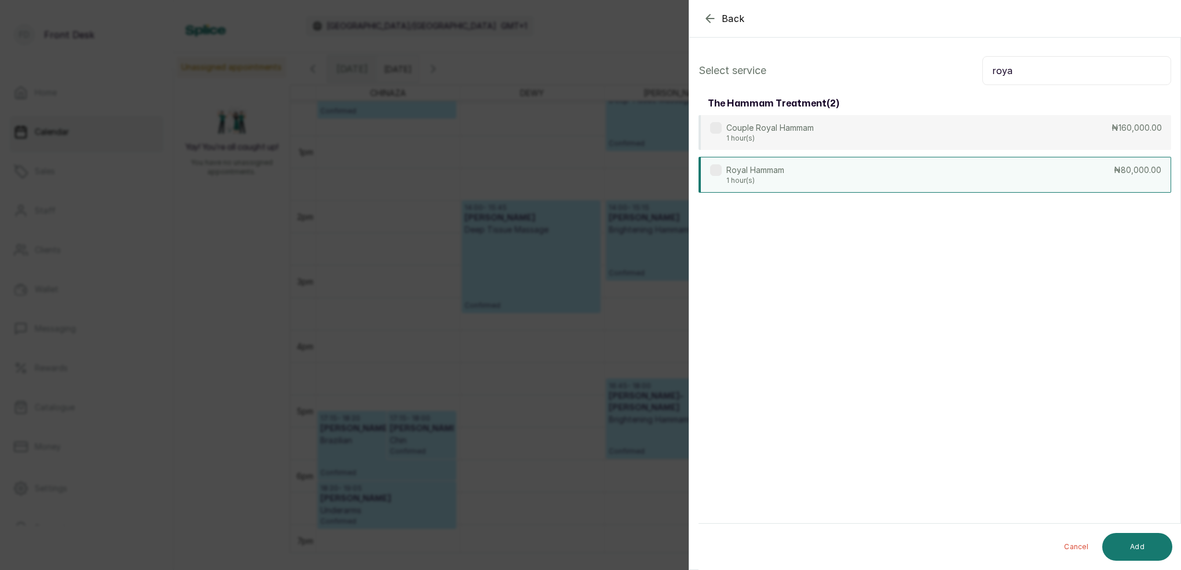
type input "roya"
click at [941, 162] on div "Royal Hammam 1 hour(s) ₦80,000.00" at bounding box center [934, 175] width 473 height 36
click at [1145, 551] on button "Add" at bounding box center [1137, 547] width 70 height 28
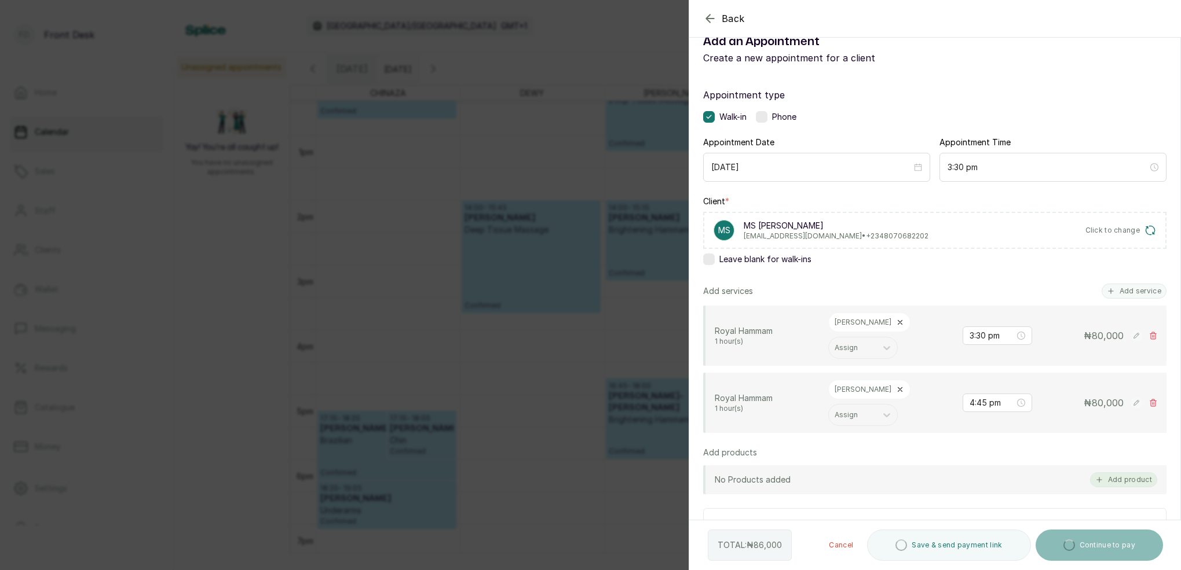
scroll to position [25, 0]
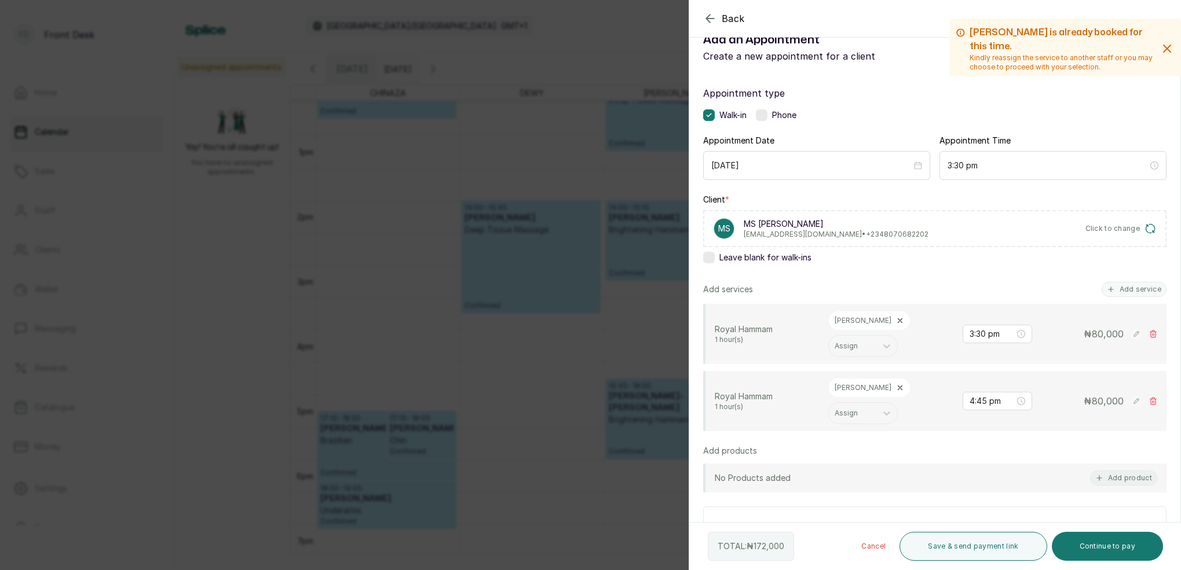
click at [1156, 394] on div "₦ 80,000" at bounding box center [1099, 401] width 116 height 14
click at [1154, 397] on icon at bounding box center [1153, 401] width 8 height 8
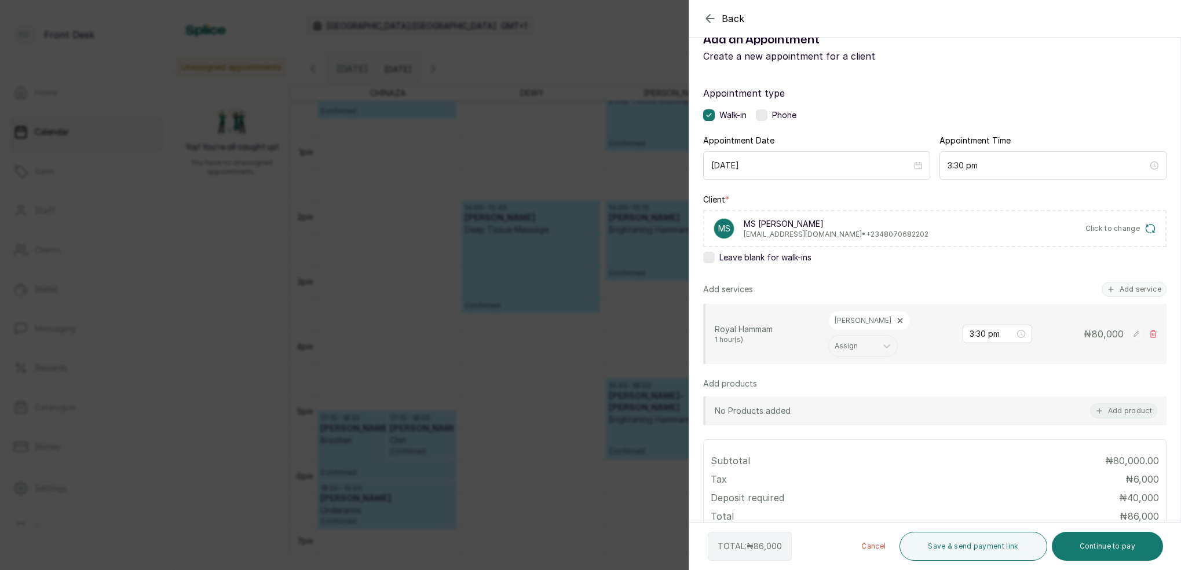
drag, startPoint x: 1140, startPoint y: 286, endPoint x: 1098, endPoint y: 210, distance: 86.9
click at [1140, 286] on button "Add service" at bounding box center [1134, 289] width 65 height 15
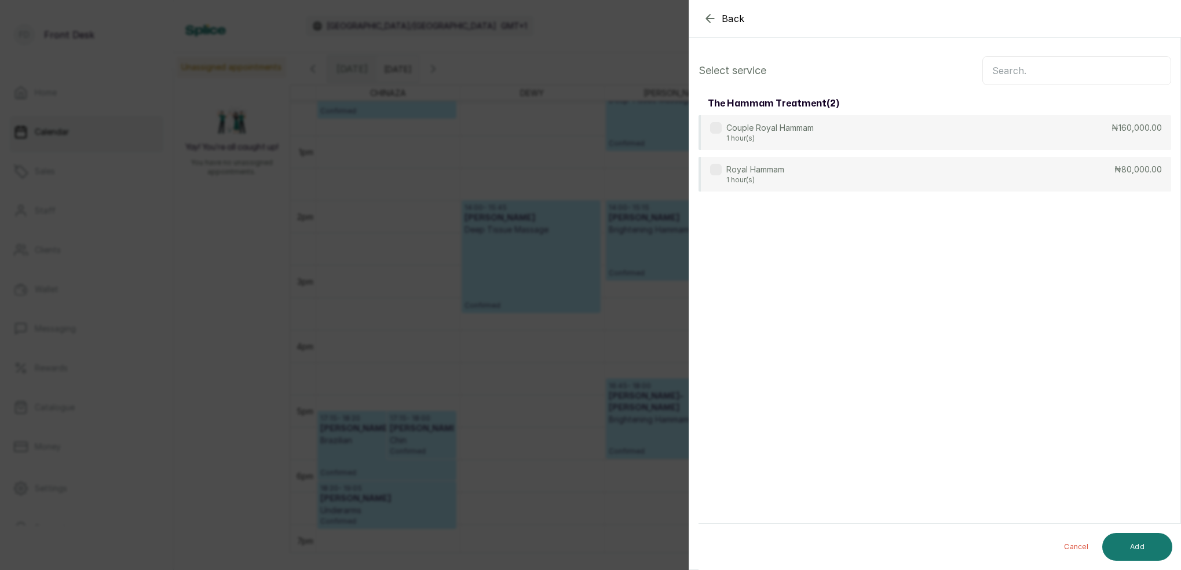
click at [1020, 69] on input "text" at bounding box center [1076, 70] width 189 height 29
type input "lymph"
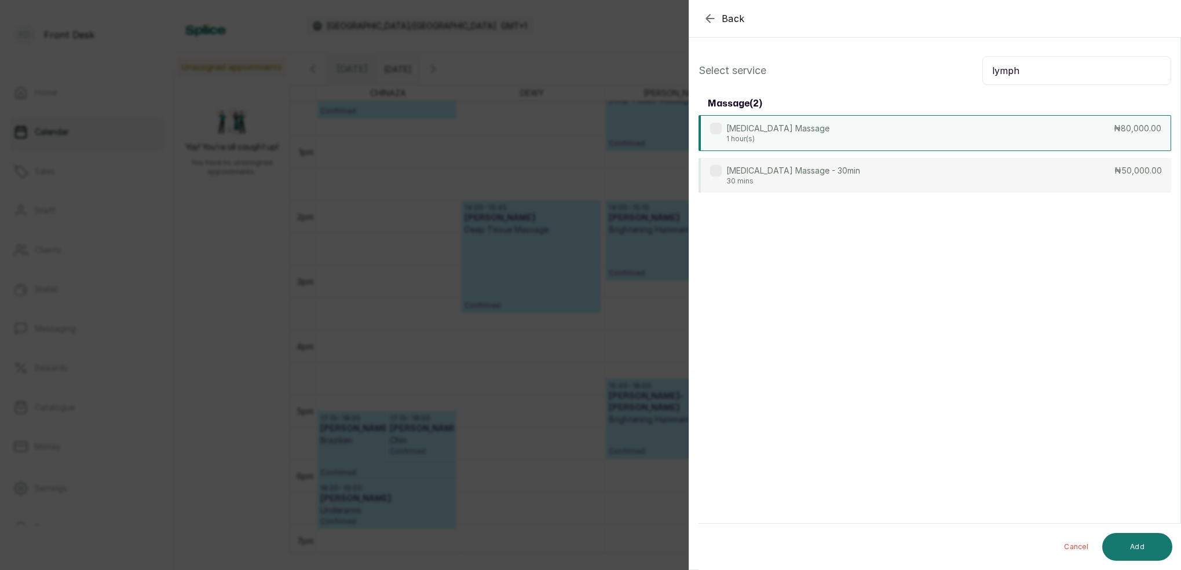
drag, startPoint x: 1019, startPoint y: 70, endPoint x: 770, endPoint y: 141, distance: 258.9
click at [772, 140] on p "1 hour(s)" at bounding box center [777, 138] width 103 height 9
click at [1143, 546] on button "Add" at bounding box center [1137, 547] width 70 height 28
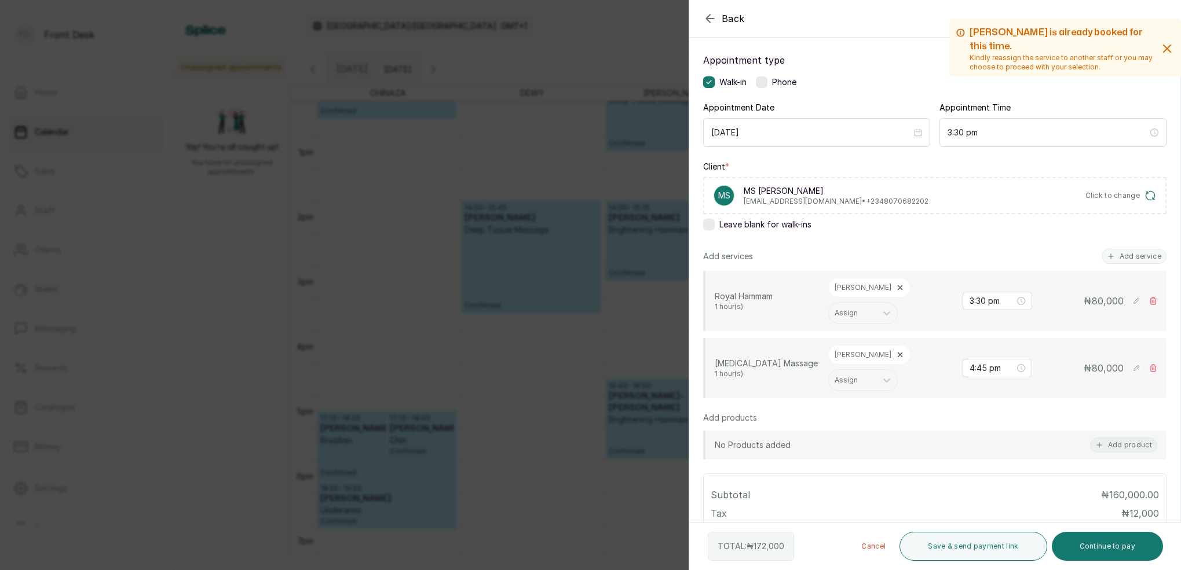
scroll to position [59, 0]
click at [985, 361] on input "4:45 pm" at bounding box center [992, 367] width 46 height 13
drag, startPoint x: 1009, startPoint y: 373, endPoint x: 1034, endPoint y: 392, distance: 31.0
click at [1009, 373] on div "30" at bounding box center [1012, 375] width 28 height 16
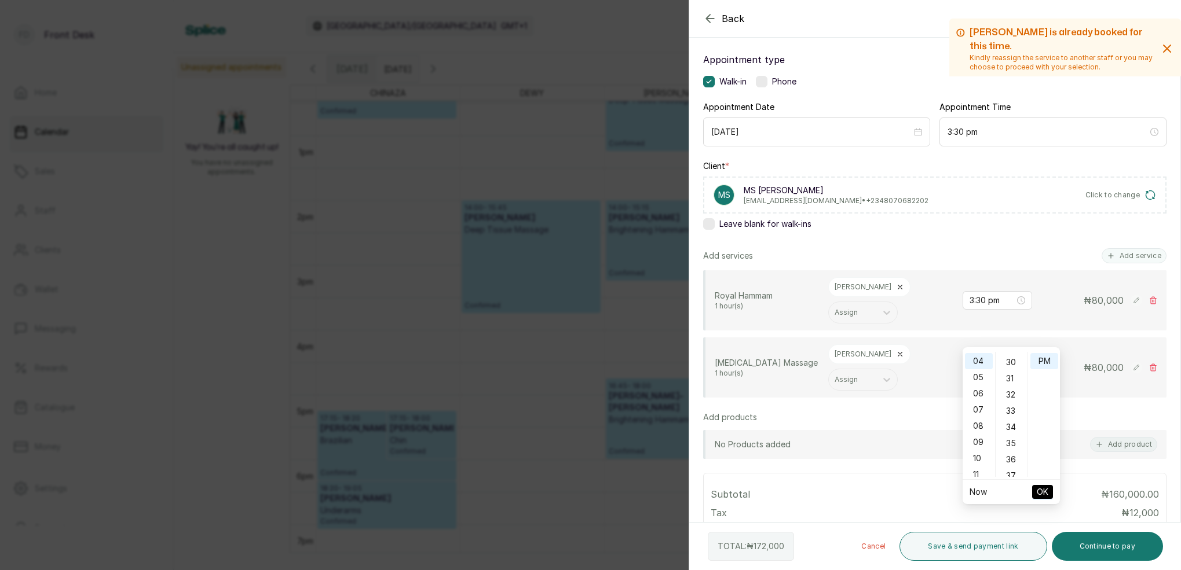
type input "4:30 pm"
click at [1037, 494] on span "OK" at bounding box center [1043, 492] width 12 height 22
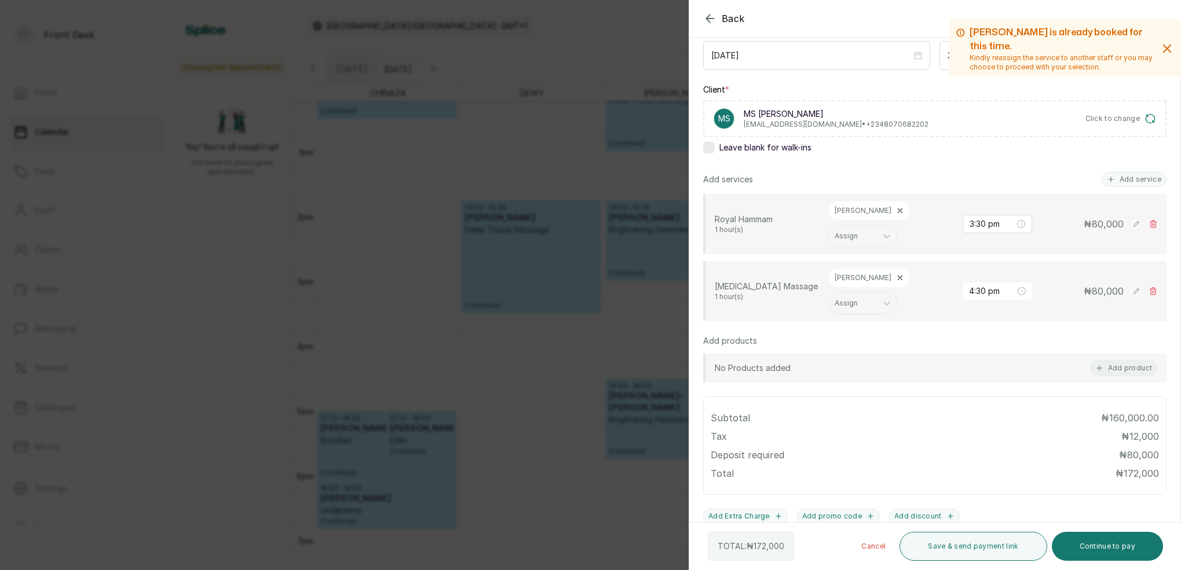
scroll to position [138, 0]
click at [896, 272] on icon at bounding box center [900, 276] width 8 height 8
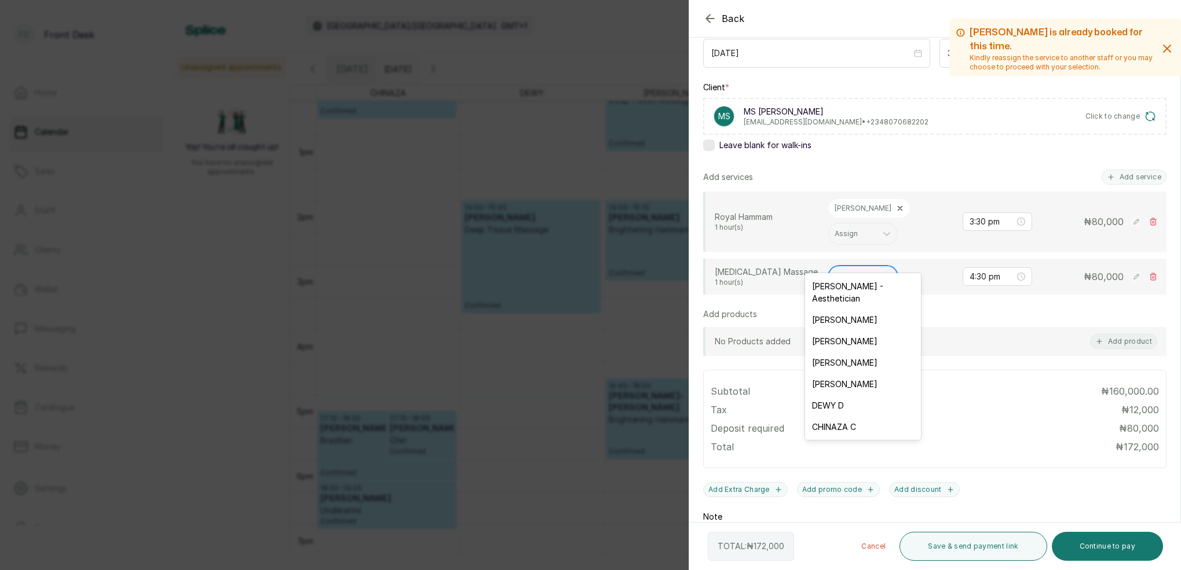
click at [857, 273] on div "Assign" at bounding box center [853, 277] width 36 height 8
click at [837, 313] on div "[PERSON_NAME]" at bounding box center [863, 319] width 116 height 21
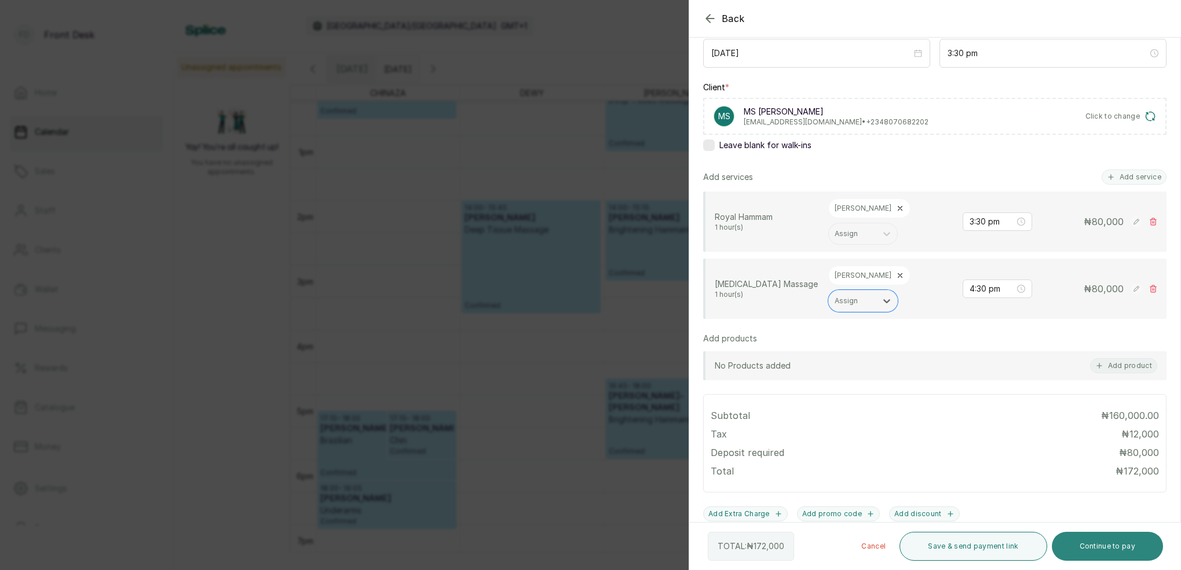
scroll to position [137, 0]
click at [1115, 550] on button "Continue to pay" at bounding box center [1108, 546] width 112 height 29
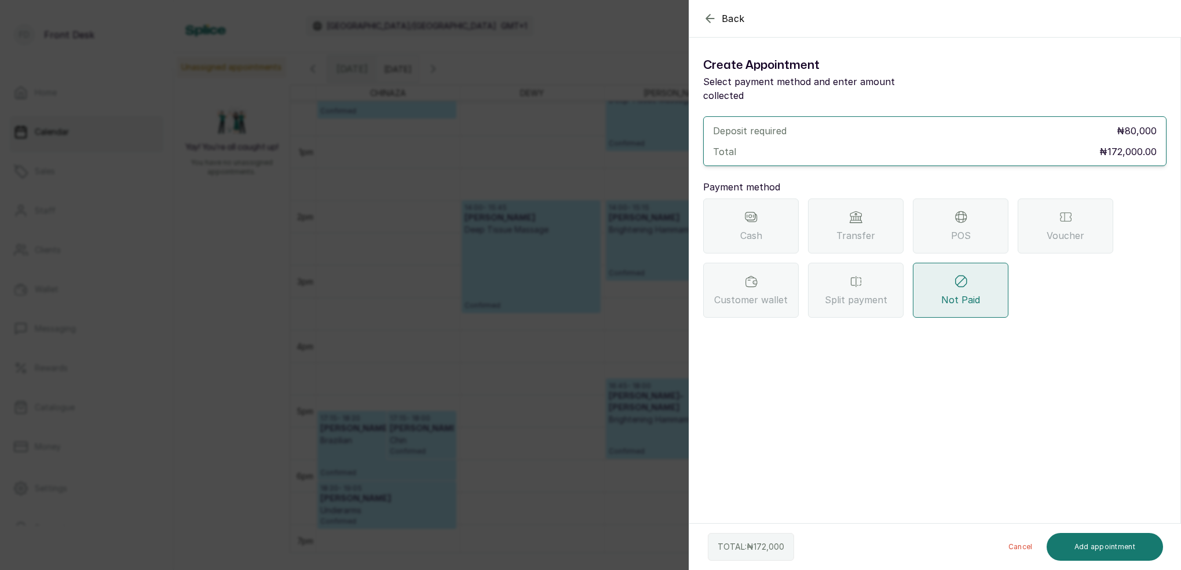
click at [865, 200] on div "Transfer" at bounding box center [856, 226] width 96 height 55
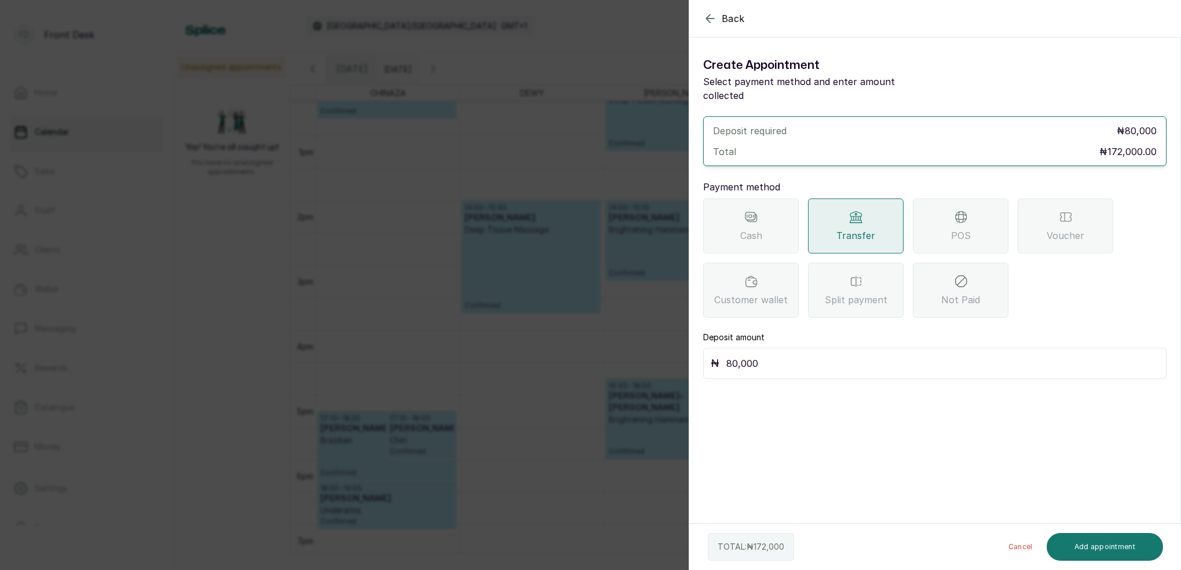
click at [814, 356] on input "80,000" at bounding box center [942, 364] width 433 height 16
type input "8"
type input "100,000"
click at [1109, 544] on button "Add appointment" at bounding box center [1105, 547] width 117 height 28
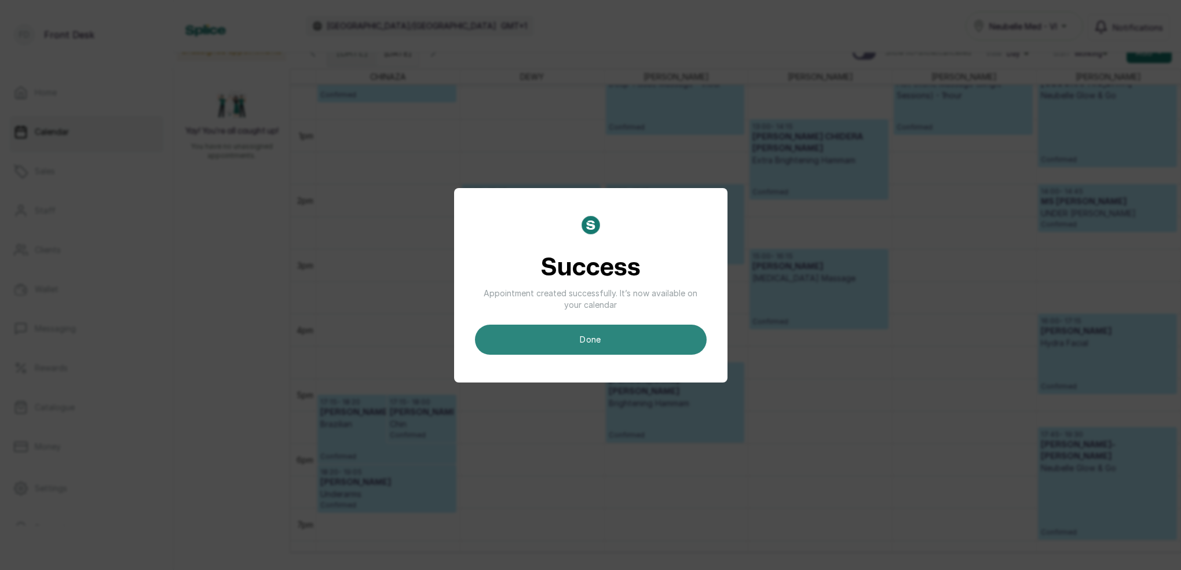
scroll to position [16, 0]
click at [625, 343] on button "done" at bounding box center [591, 340] width 232 height 30
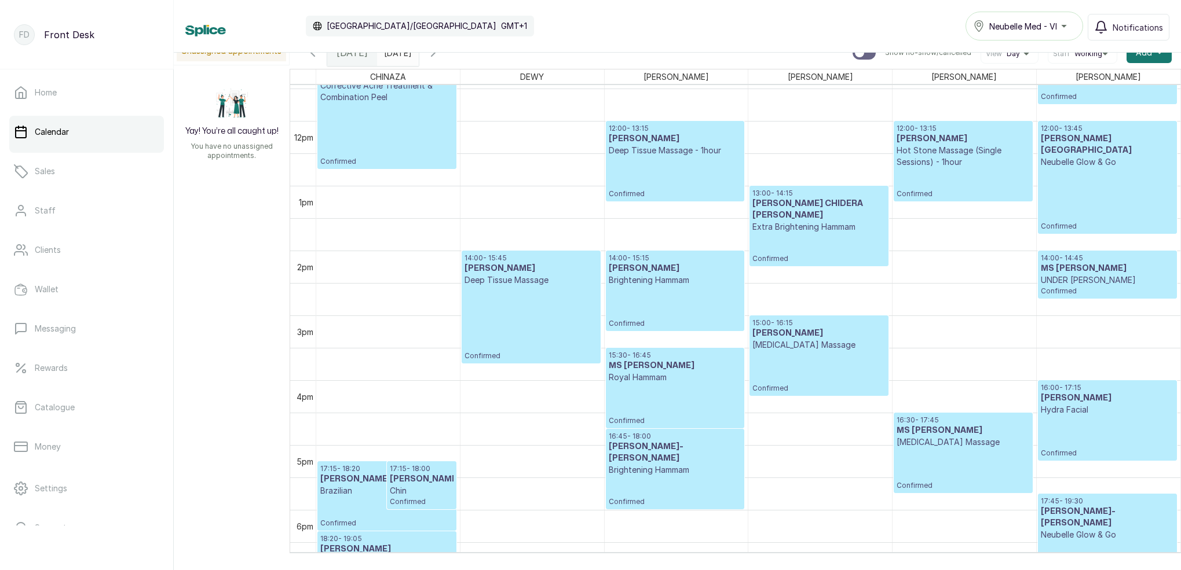
scroll to position [753, 0]
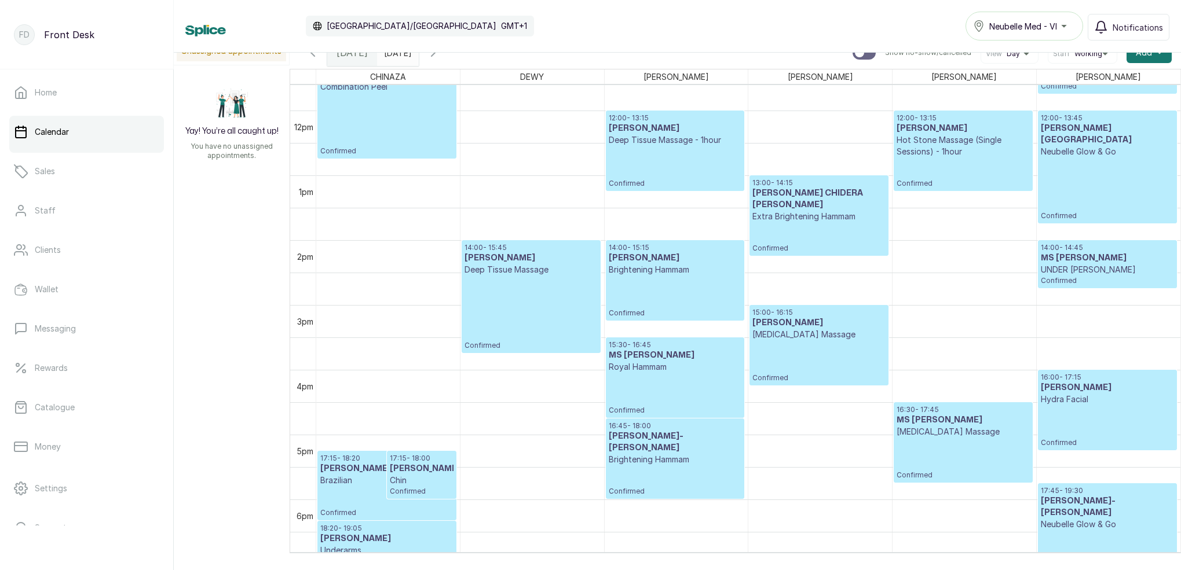
click at [396, 56] on input "[DATE]" at bounding box center [387, 50] width 19 height 20
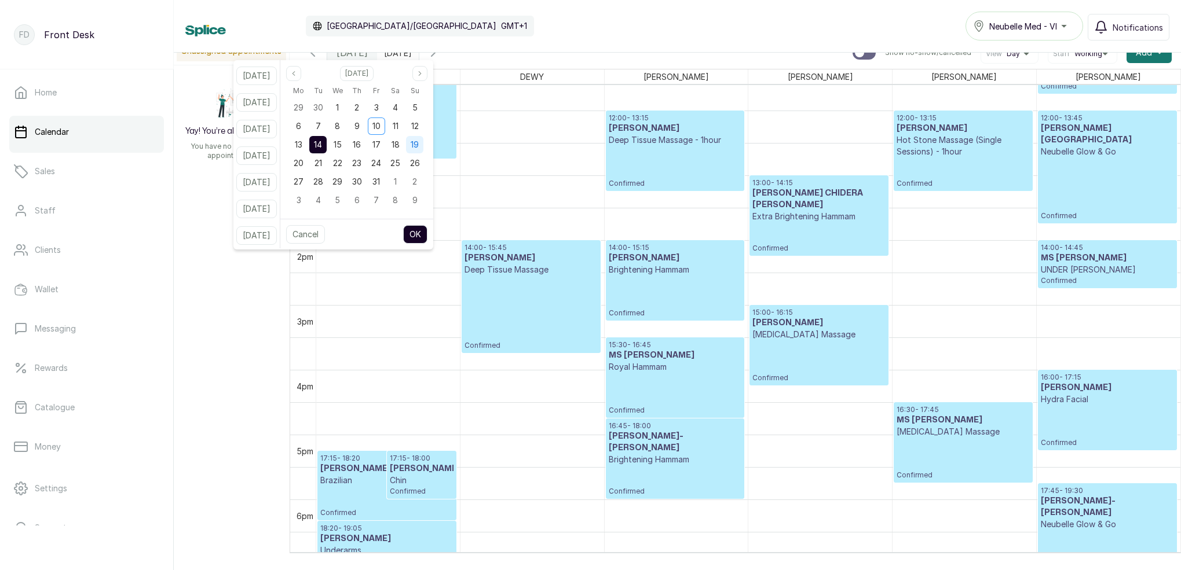
drag, startPoint x: 425, startPoint y: 131, endPoint x: 425, endPoint y: 149, distance: 17.4
click at [423, 133] on div "12" at bounding box center [414, 126] width 17 height 17
click at [424, 229] on button "OK" at bounding box center [415, 234] width 24 height 19
type input "[DATE]"
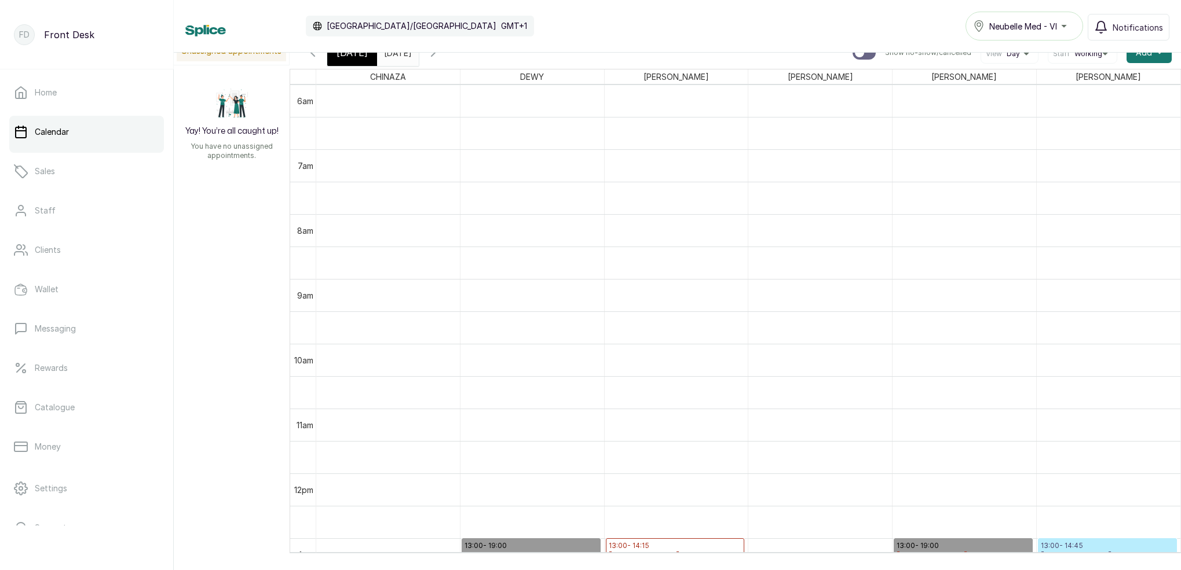
scroll to position [16, 0]
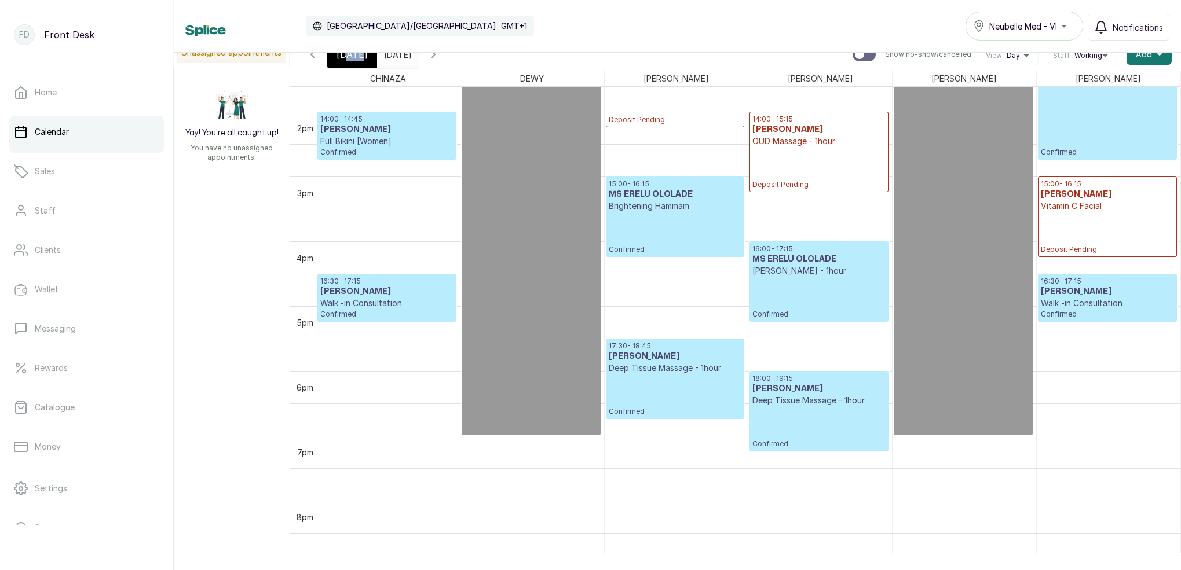
click at [346, 60] on span "[DATE]" at bounding box center [351, 54] width 31 height 14
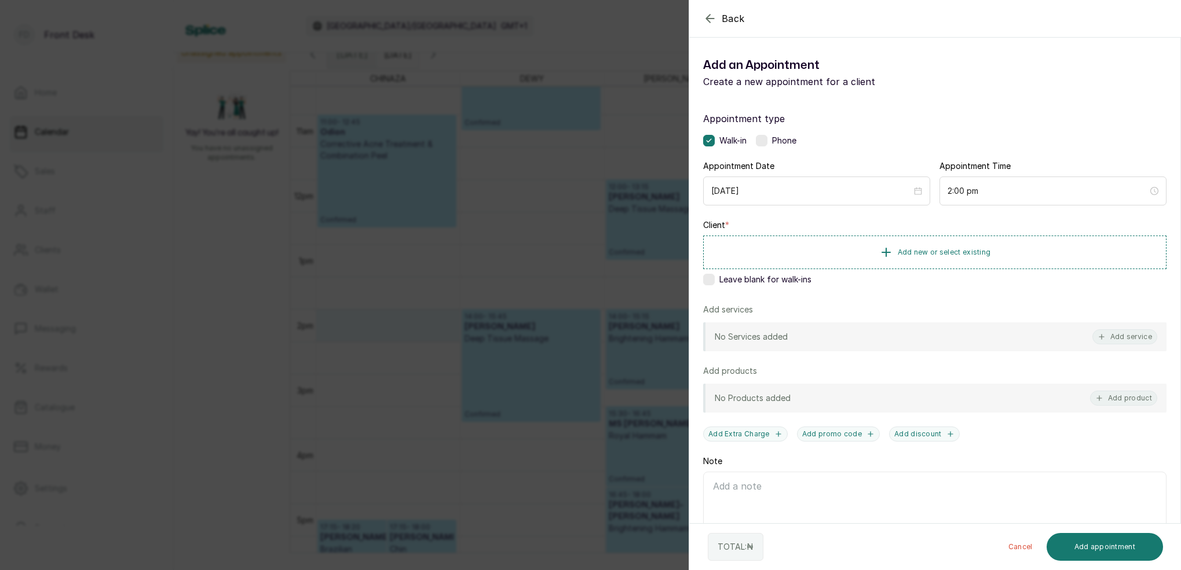
drag, startPoint x: 1137, startPoint y: 334, endPoint x: 1119, endPoint y: 292, distance: 45.4
click at [1137, 334] on button "Add service" at bounding box center [1124, 337] width 65 height 15
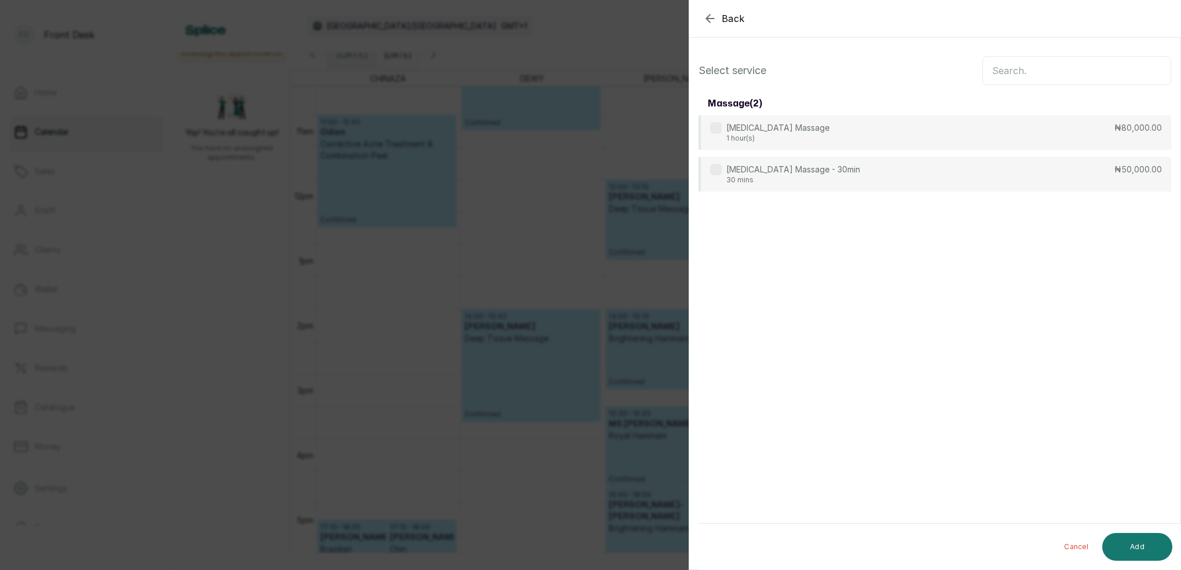
click at [1002, 72] on input "text" at bounding box center [1076, 70] width 189 height 29
type input "cocktails"
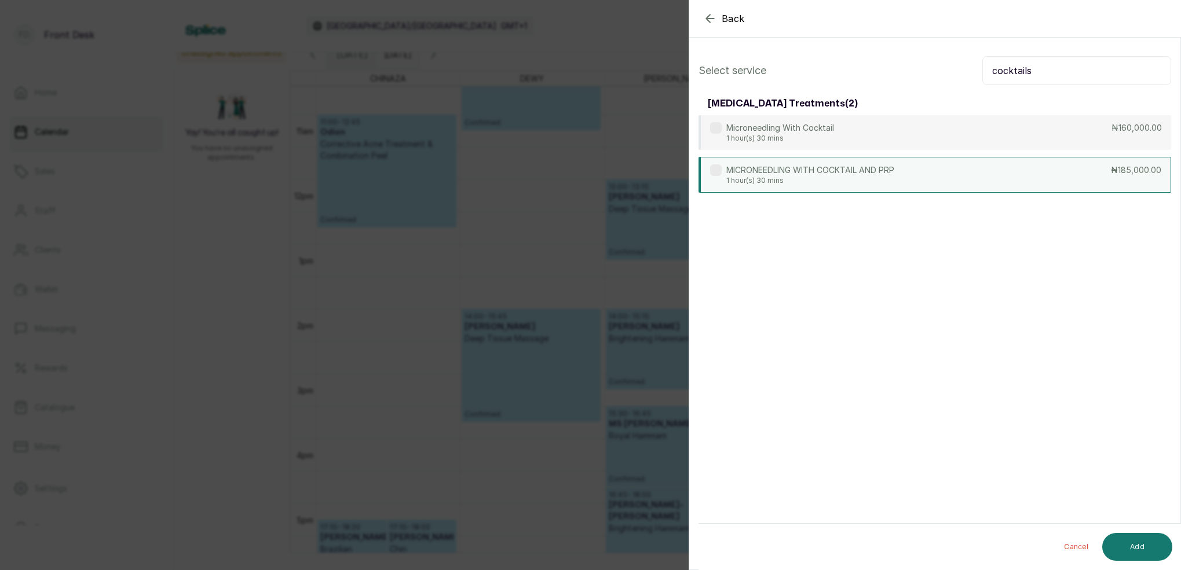
drag, startPoint x: 1001, startPoint y: 71, endPoint x: 899, endPoint y: 173, distance: 145.0
click at [899, 174] on div "MICRONEEDLING WITH COCKTAIL AND PRP 1 hour(s) 30 mins ₦185,000.00" at bounding box center [934, 175] width 473 height 36
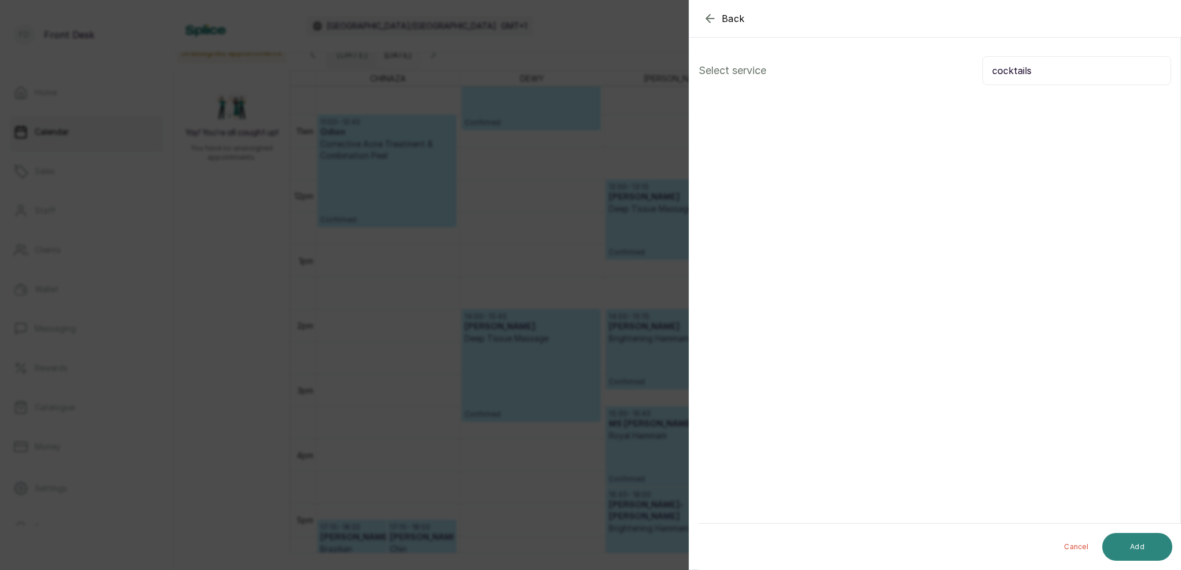
click at [1128, 557] on button "Add" at bounding box center [1137, 547] width 70 height 28
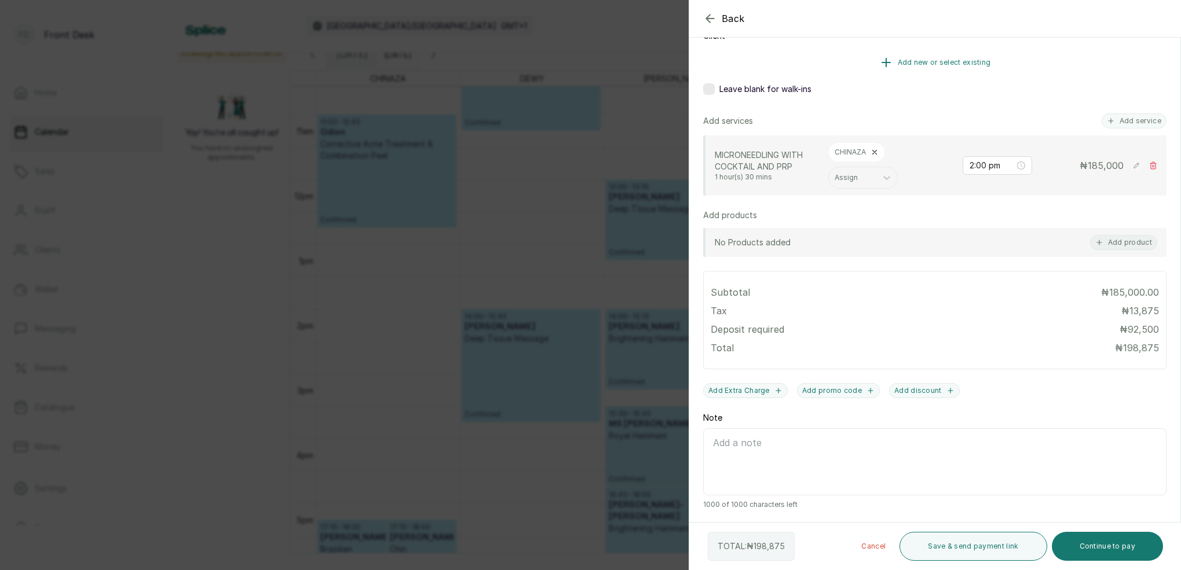
scroll to position [189, 0]
click at [708, 19] on icon "button" at bounding box center [710, 18] width 8 height 8
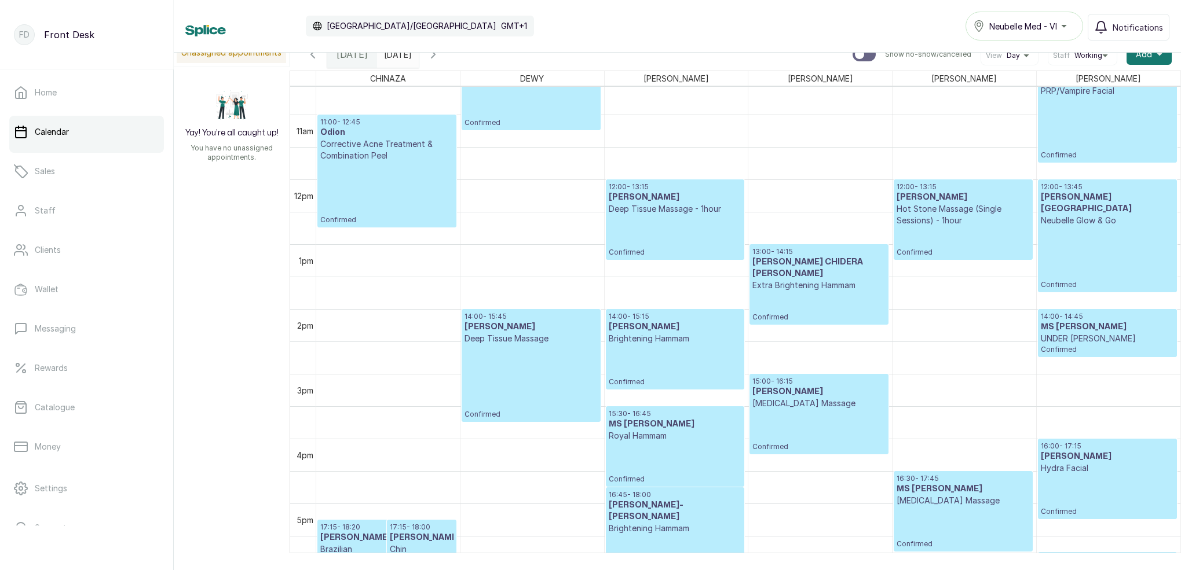
click at [396, 56] on input "[DATE]" at bounding box center [387, 52] width 19 height 20
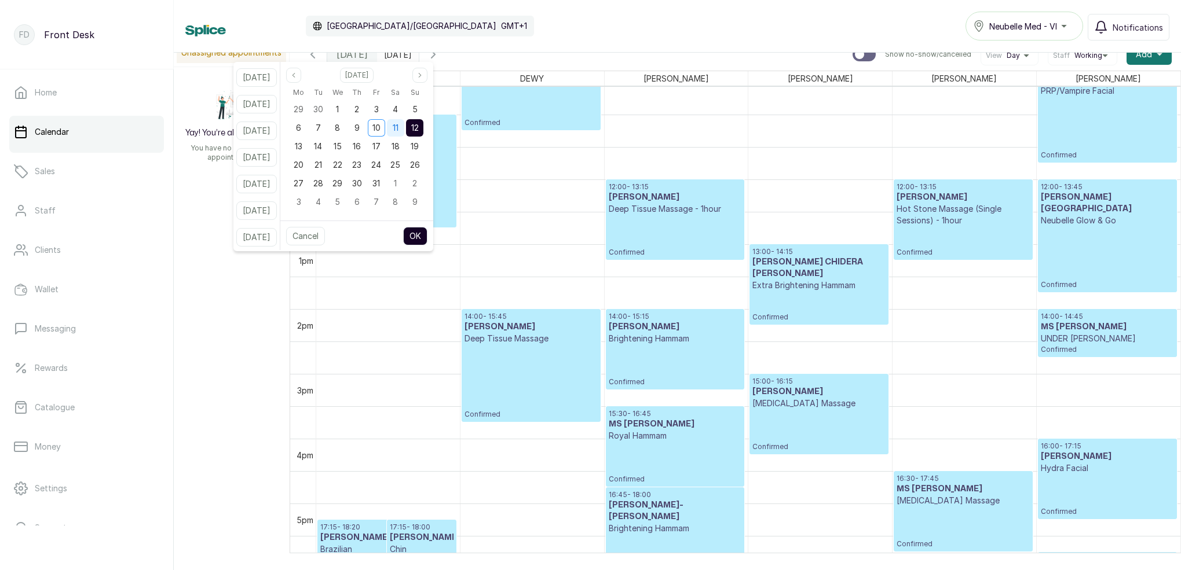
click at [398, 130] on span "11" at bounding box center [396, 128] width 6 height 10
click at [419, 129] on span "12" at bounding box center [415, 128] width 8 height 10
click at [427, 242] on button "OK" at bounding box center [415, 236] width 24 height 19
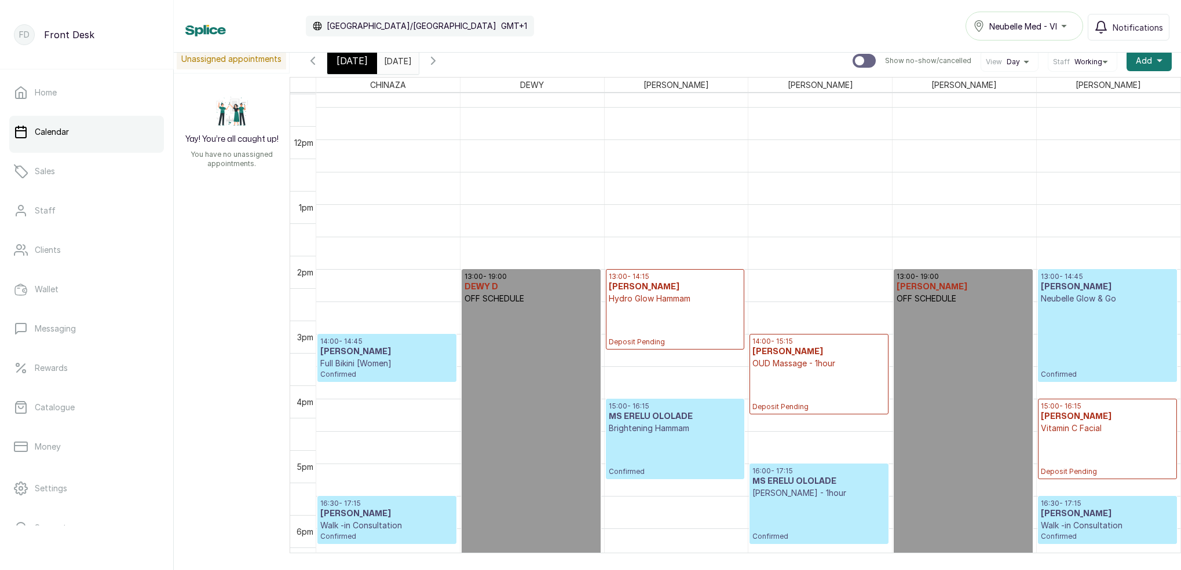
scroll to position [745, 0]
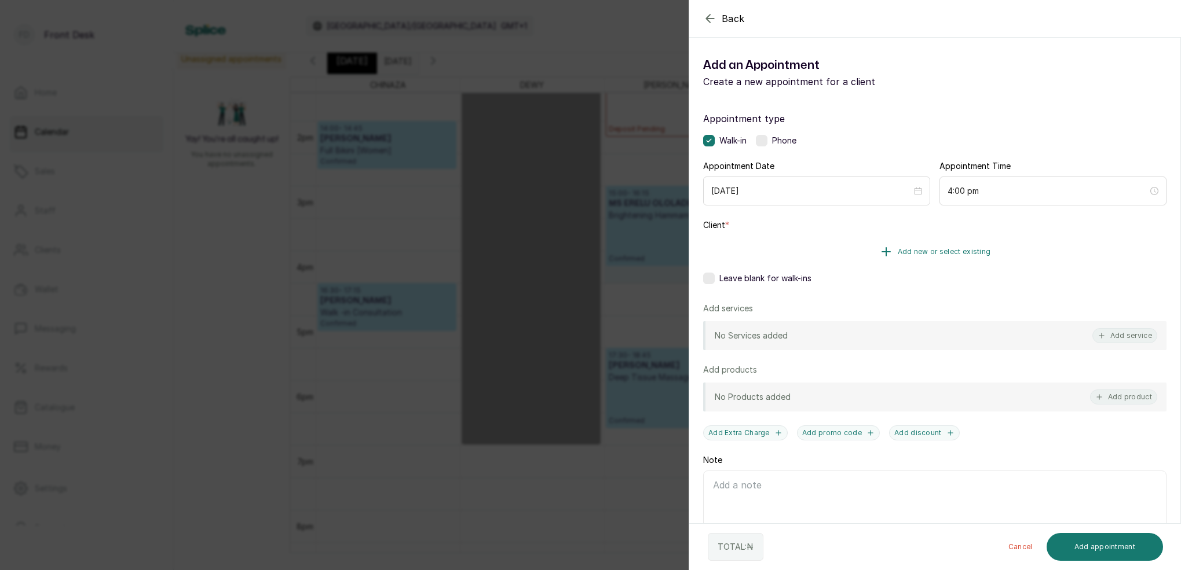
click at [977, 252] on span "Add new or select existing" at bounding box center [944, 251] width 93 height 9
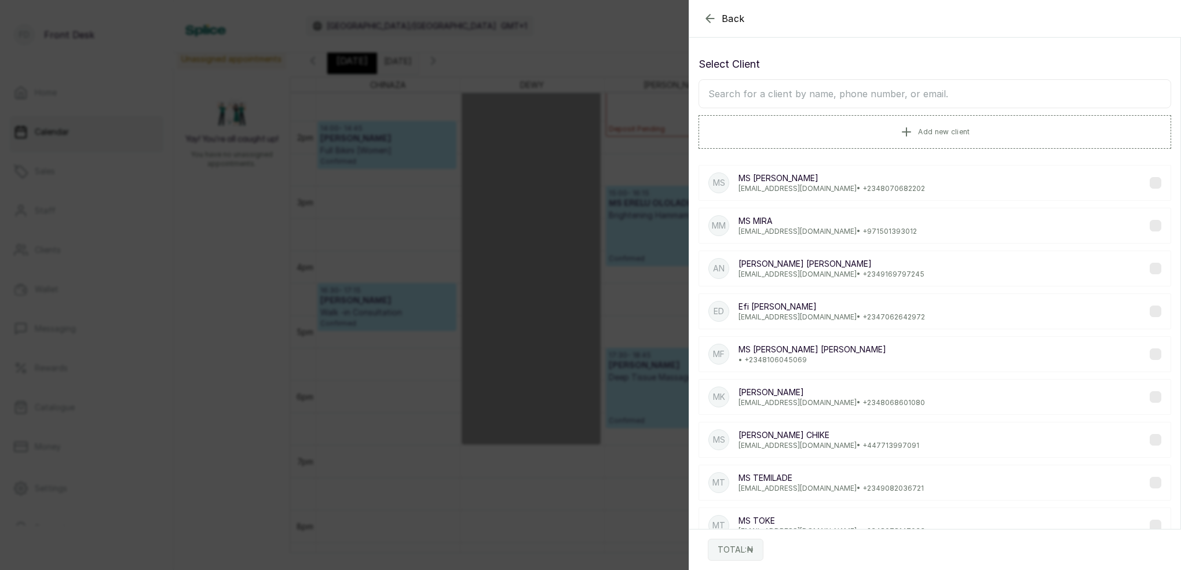
click at [904, 92] on input "text" at bounding box center [934, 93] width 473 height 29
type input "h"
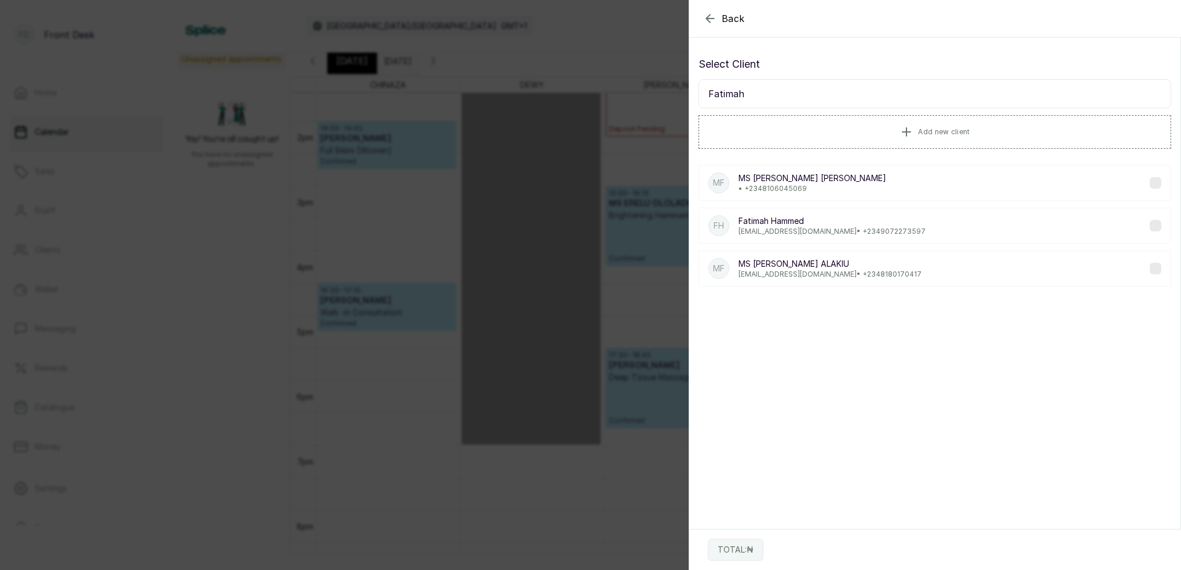
scroll to position [0, 0]
type input "Fatimah"
click at [848, 178] on p "MS [PERSON_NAME] [PERSON_NAME]" at bounding box center [812, 179] width 148 height 12
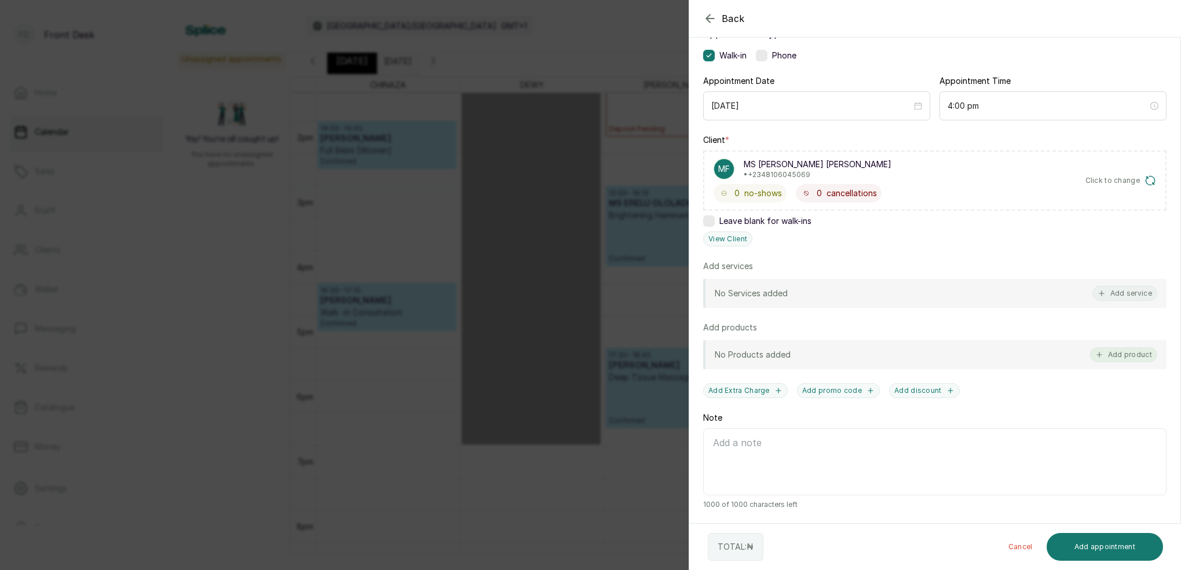
scroll to position [85, 0]
click at [1127, 299] on button "Add service" at bounding box center [1124, 293] width 65 height 15
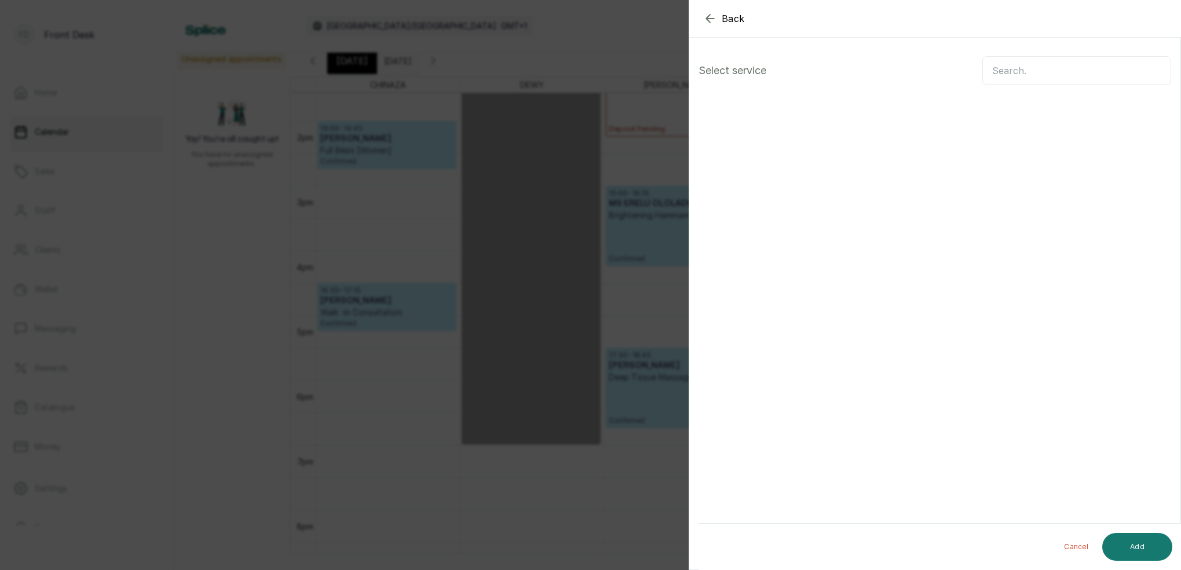
scroll to position [0, 0]
click at [1021, 72] on input "text" at bounding box center [1076, 70] width 189 height 29
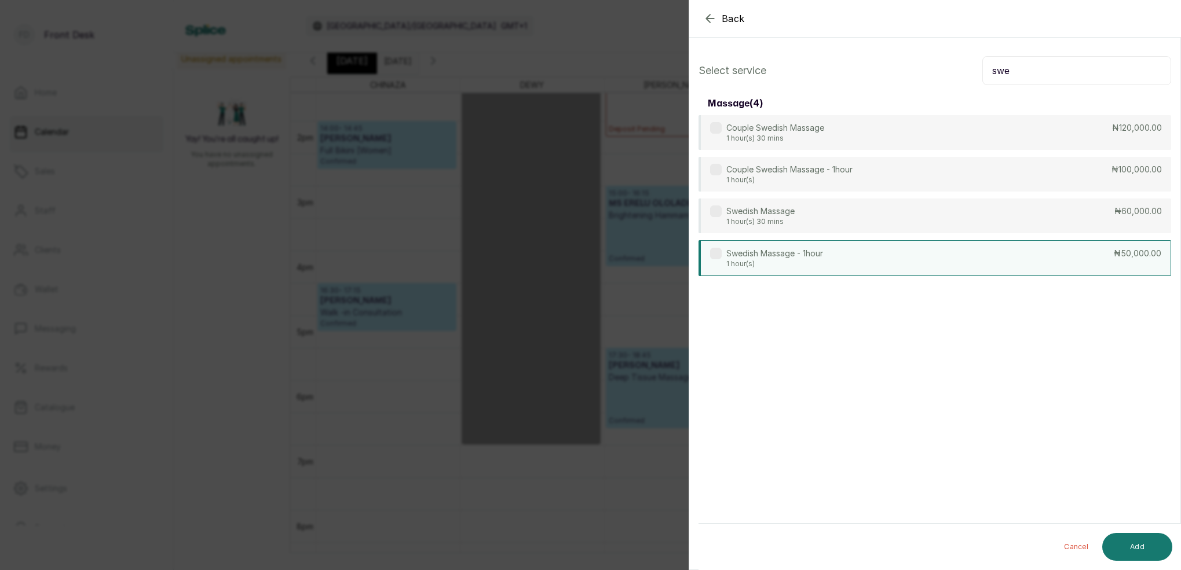
type input "swe"
drag, startPoint x: 792, startPoint y: 264, endPoint x: 832, endPoint y: 277, distance: 41.9
click at [792, 264] on p "1 hour(s)" at bounding box center [774, 263] width 97 height 9
click at [1154, 544] on button "Add" at bounding box center [1137, 547] width 70 height 28
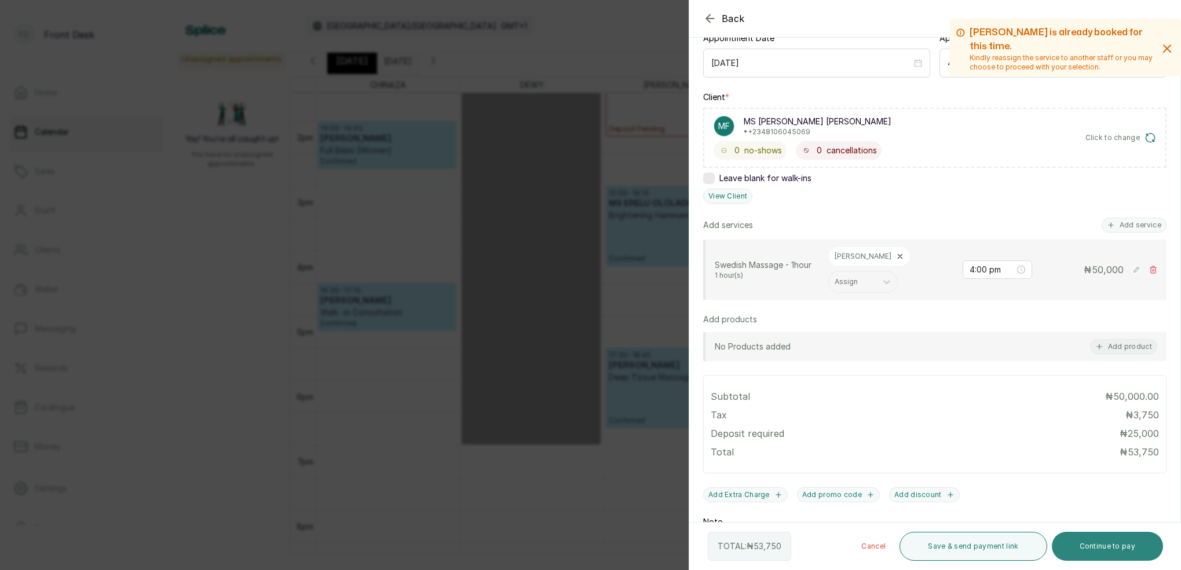
scroll to position [130, 0]
drag, startPoint x: 1120, startPoint y: 548, endPoint x: 1106, endPoint y: 528, distance: 25.4
click at [1120, 548] on button "Continue to pay" at bounding box center [1108, 546] width 112 height 29
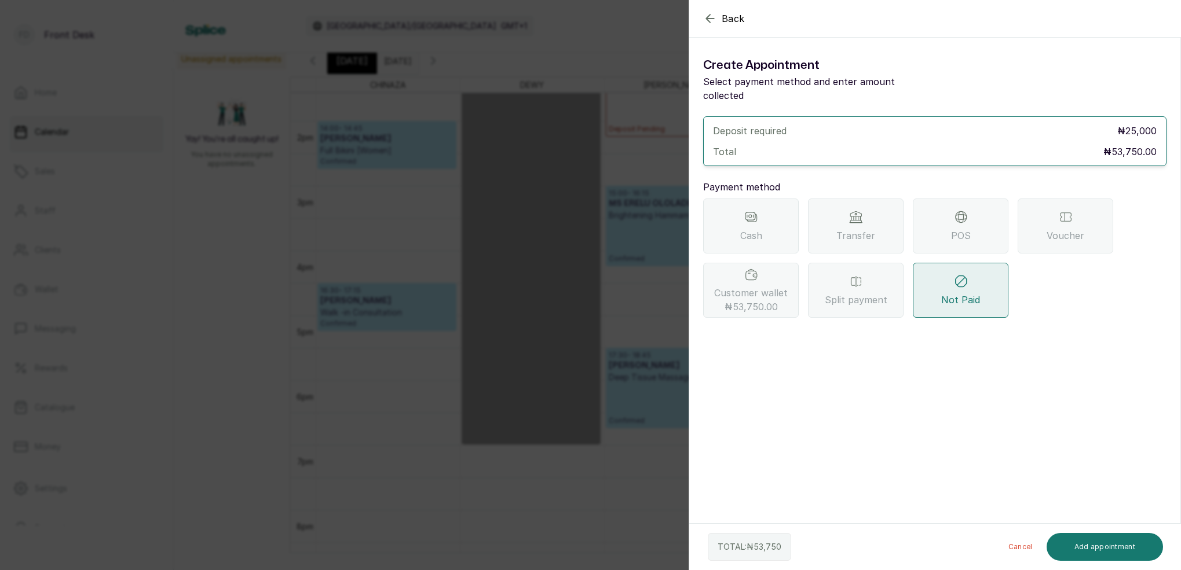
scroll to position [0, 0]
drag, startPoint x: 767, startPoint y: 285, endPoint x: 773, endPoint y: 308, distance: 23.3
click at [767, 286] on span "Customer wallet ₦53,750.00" at bounding box center [751, 300] width 74 height 28
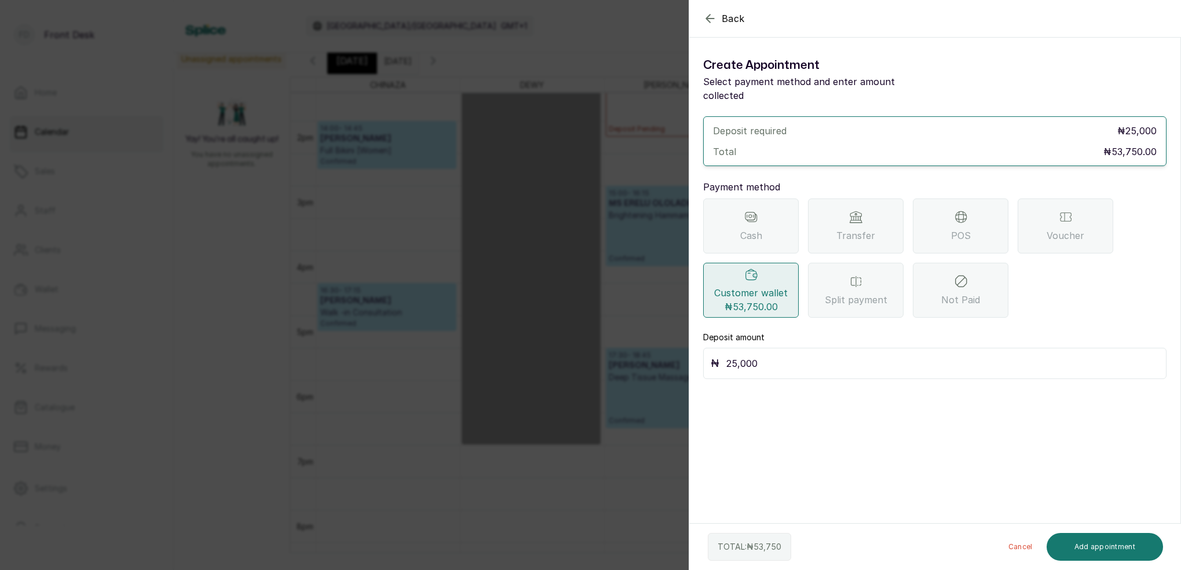
click at [774, 356] on input "25,000" at bounding box center [942, 364] width 433 height 16
type input "2"
type input "53,750"
click at [1107, 541] on button "Add appointment" at bounding box center [1105, 547] width 117 height 28
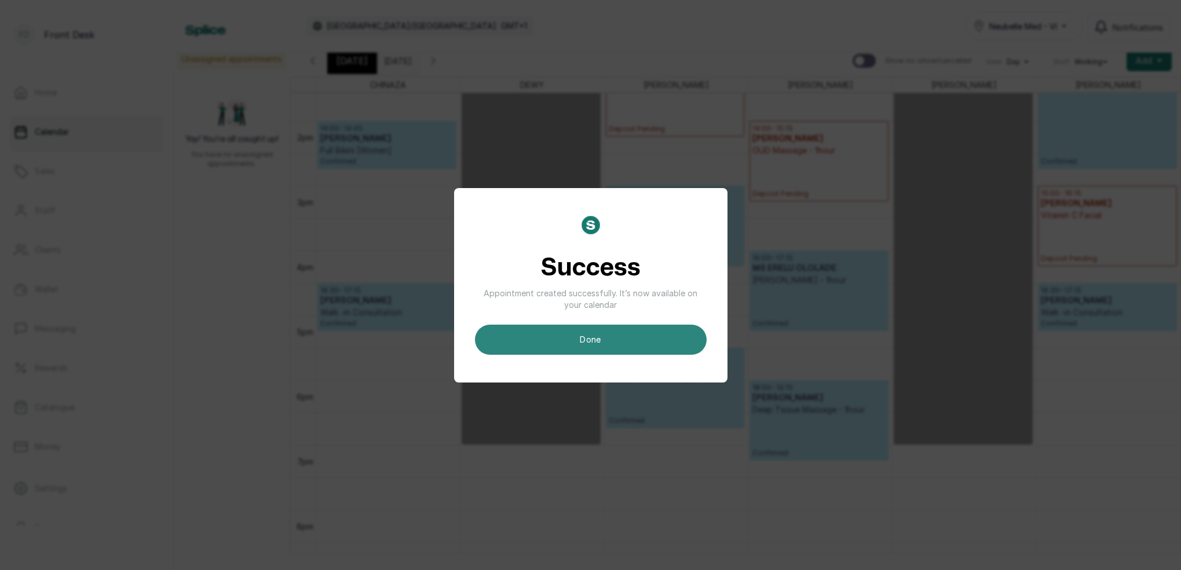
click at [598, 334] on button "done" at bounding box center [591, 340] width 232 height 30
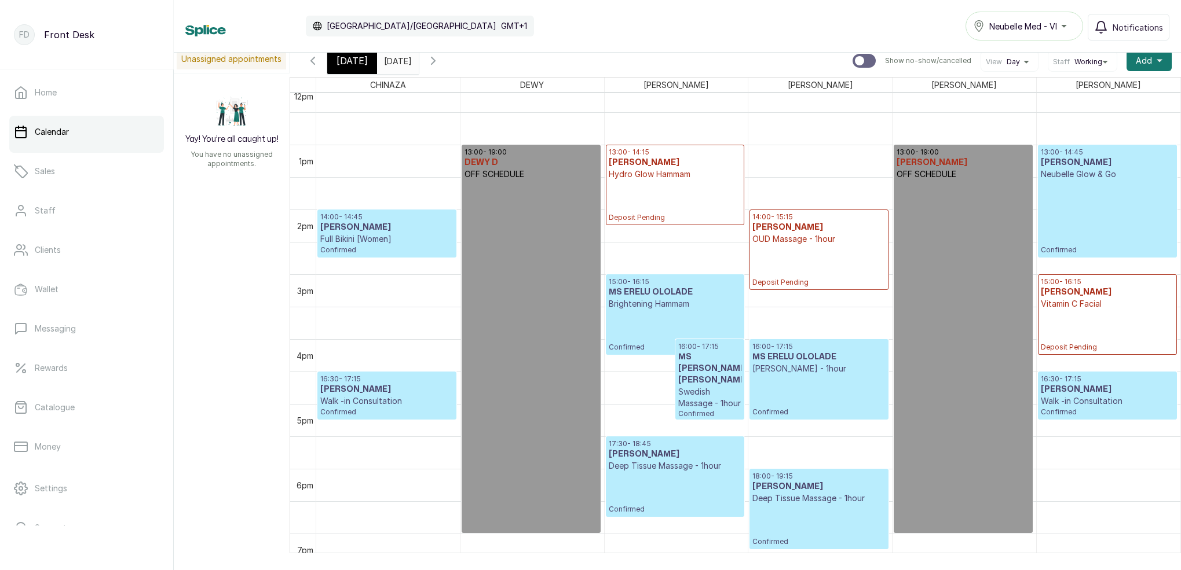
scroll to position [831, 0]
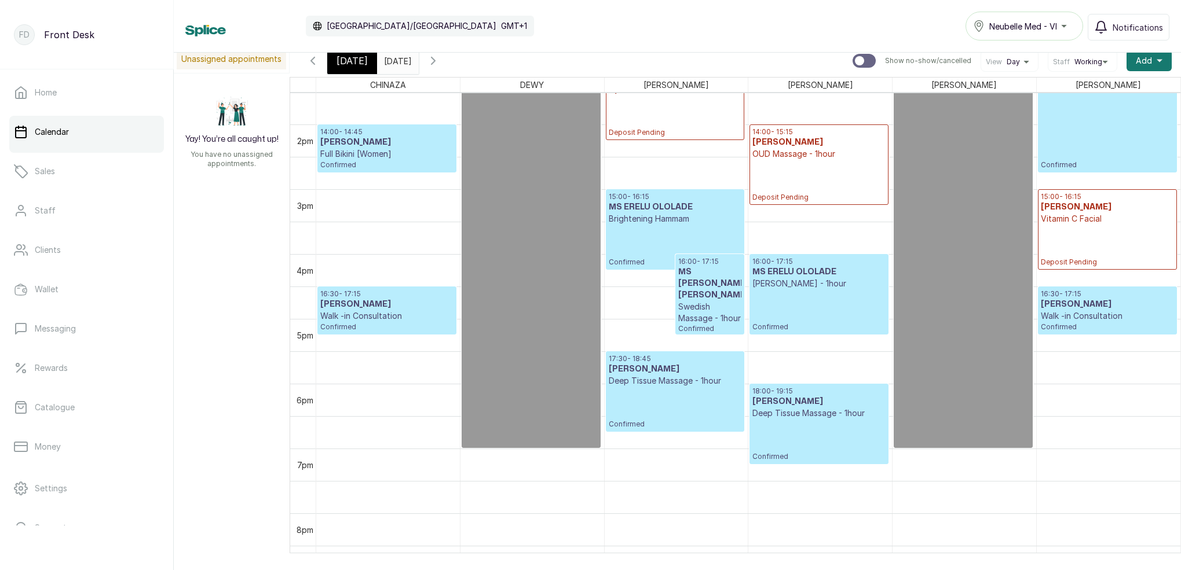
click at [712, 290] on h3 "MS [PERSON_NAME] [PERSON_NAME]" at bounding box center [710, 283] width 64 height 35
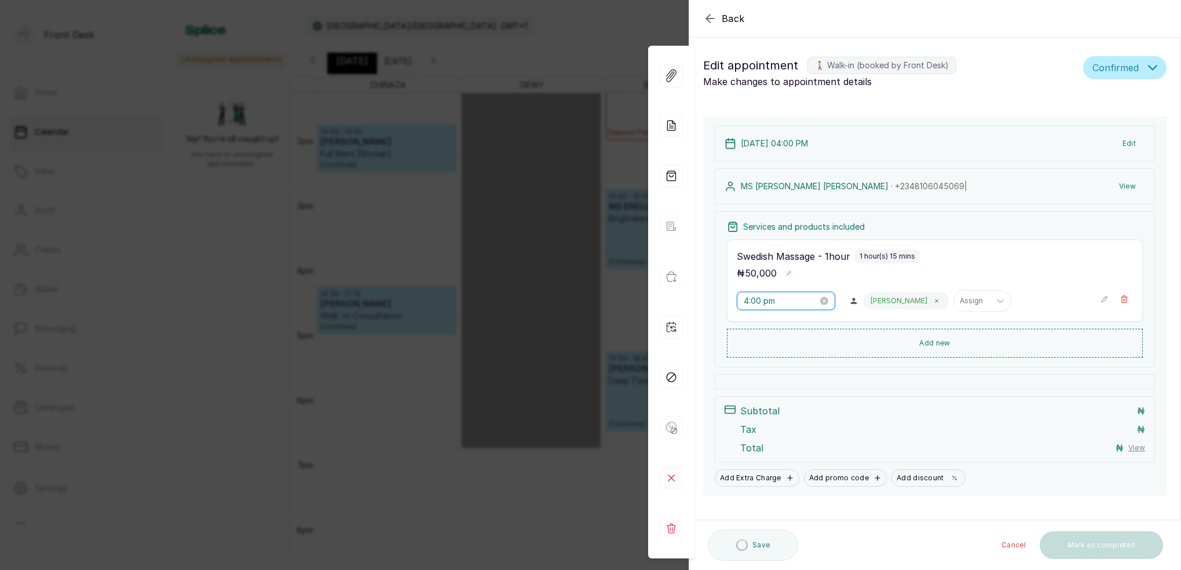
click at [764, 305] on input "4:00 pm" at bounding box center [781, 301] width 74 height 13
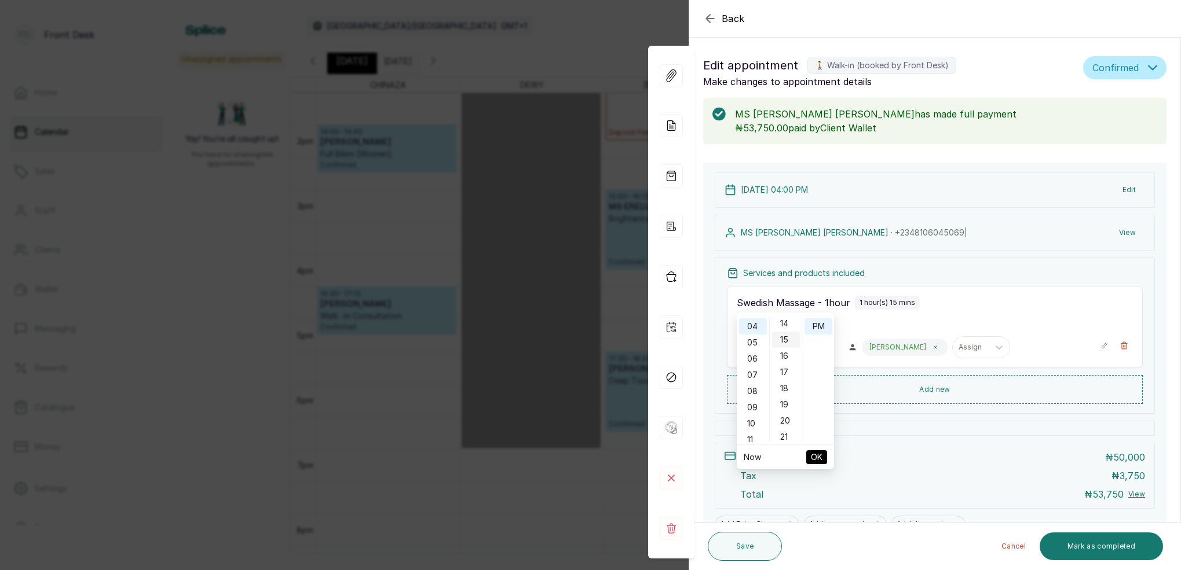
drag, startPoint x: 791, startPoint y: 339, endPoint x: 809, endPoint y: 331, distance: 19.5
click at [791, 339] on div "15" at bounding box center [786, 340] width 28 height 16
type input "4:15 pm"
click at [822, 323] on div "PM" at bounding box center [818, 327] width 28 height 16
drag, startPoint x: 816, startPoint y: 456, endPoint x: 807, endPoint y: 463, distance: 10.8
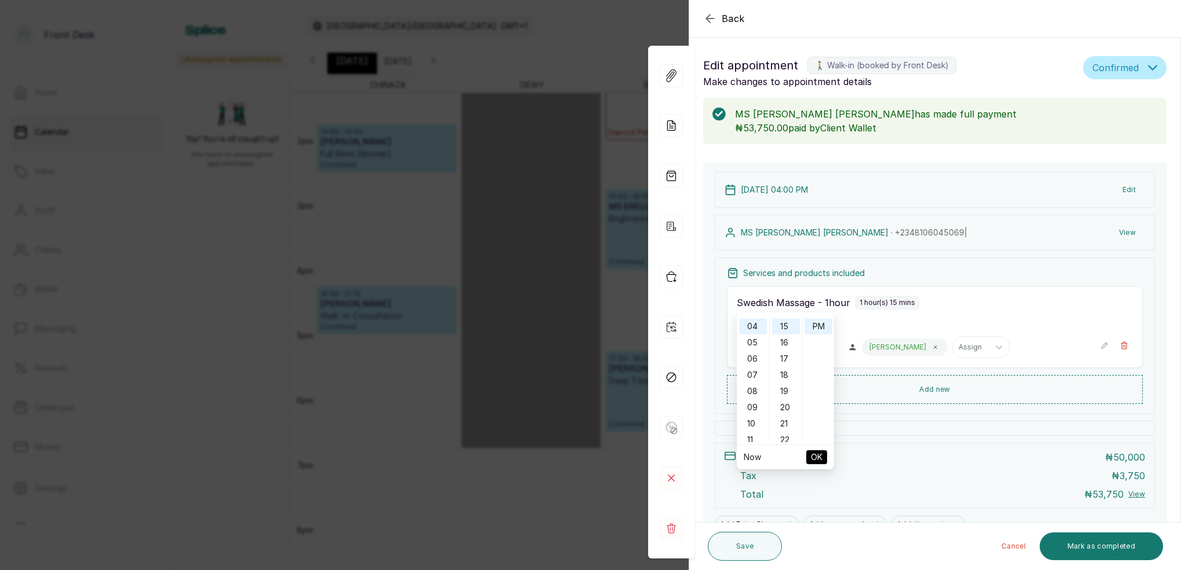
click at [815, 456] on span "OK" at bounding box center [817, 458] width 12 height 22
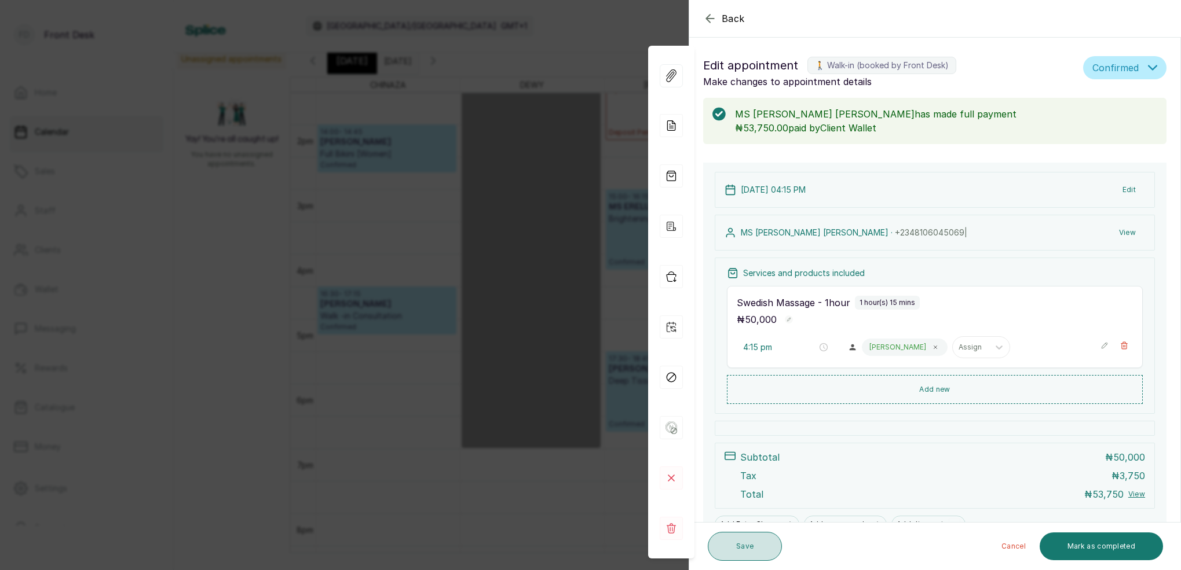
click at [767, 545] on button "Save" at bounding box center [745, 546] width 74 height 29
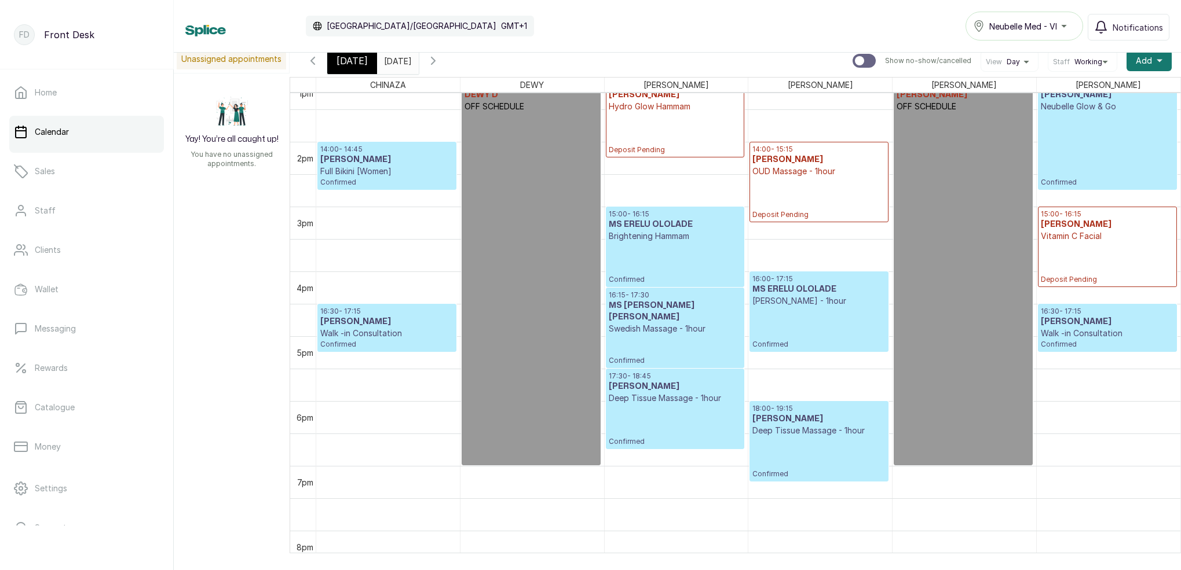
click at [832, 303] on p "[PERSON_NAME] - 1hour" at bounding box center [818, 301] width 133 height 12
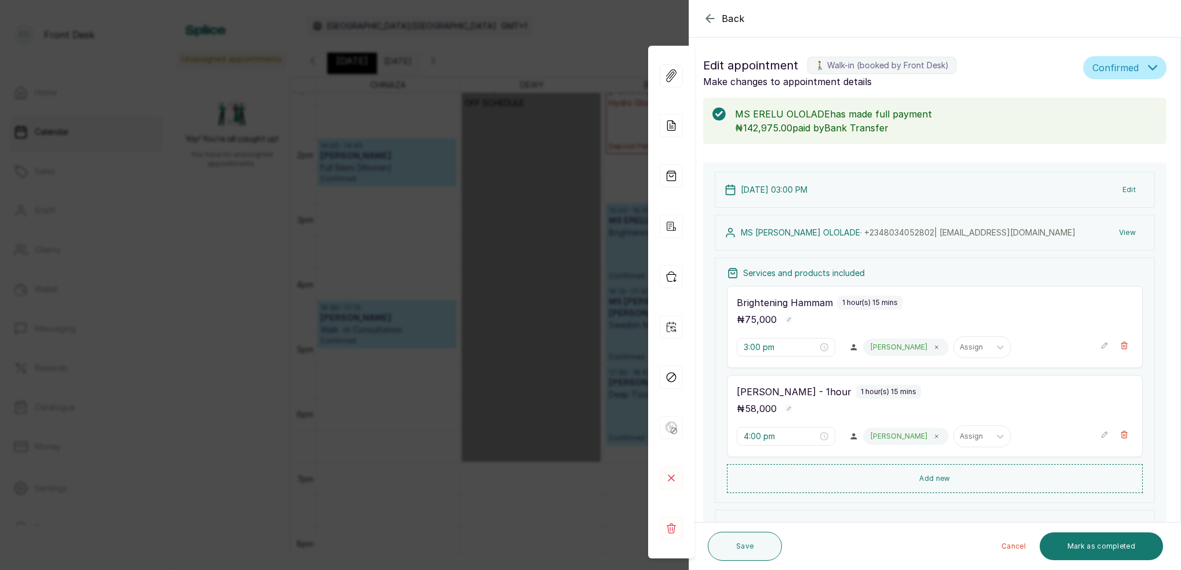
click at [708, 20] on icon "button" at bounding box center [710, 19] width 14 height 14
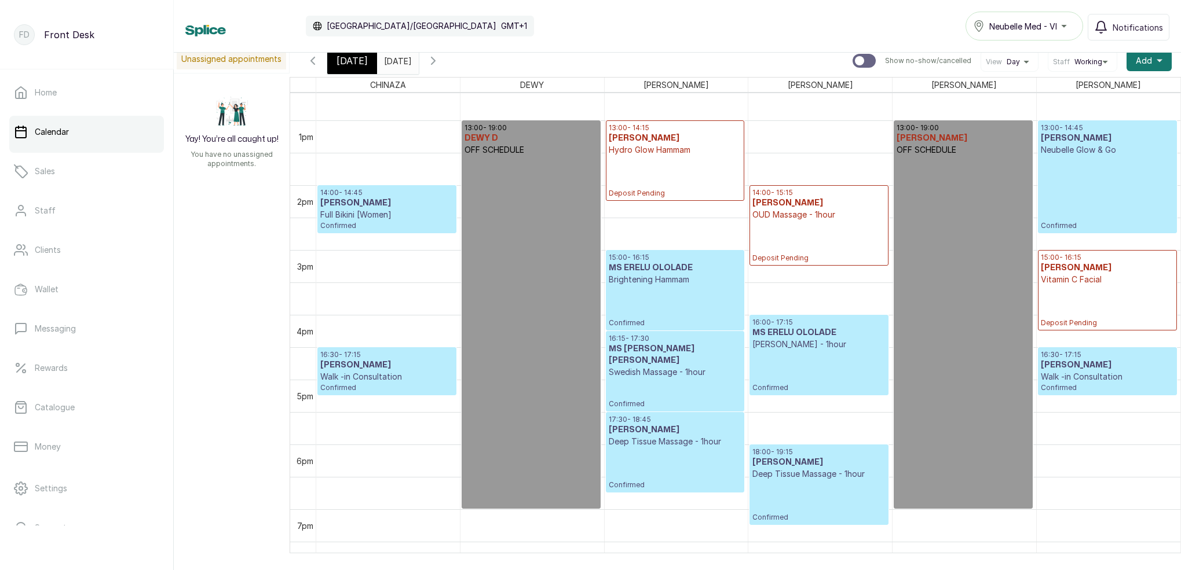
click at [396, 58] on input "[DATE]" at bounding box center [387, 58] width 19 height 20
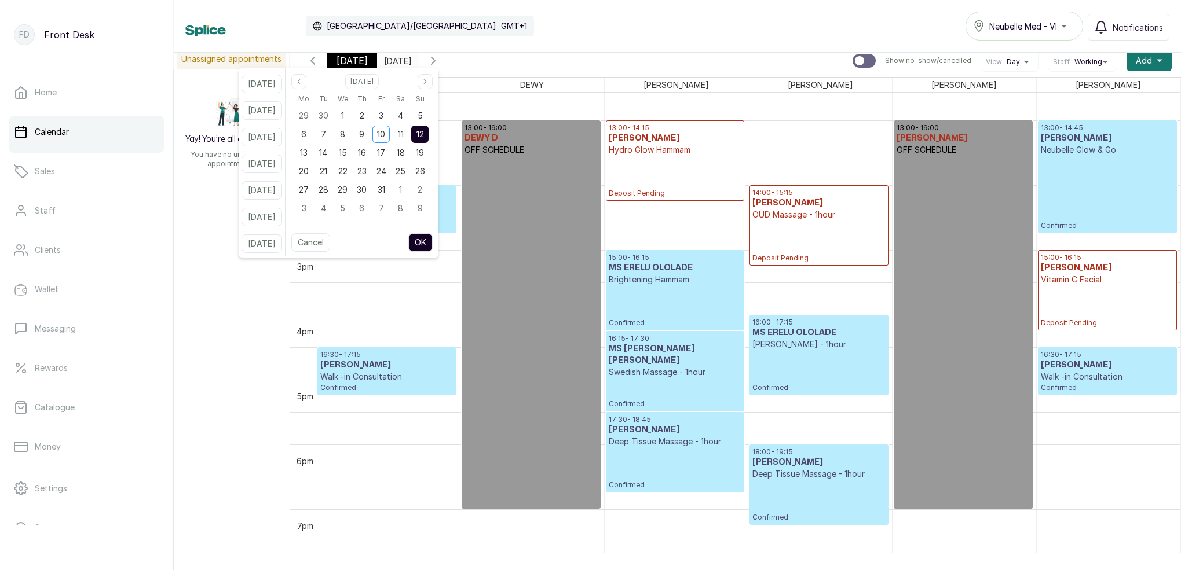
click at [533, 44] on div "Calendar [GEOGRAPHIC_DATA]/[GEOGRAPHIC_DATA] GMT+1 Neubelle Med - VI Notificati…" at bounding box center [677, 26] width 1007 height 53
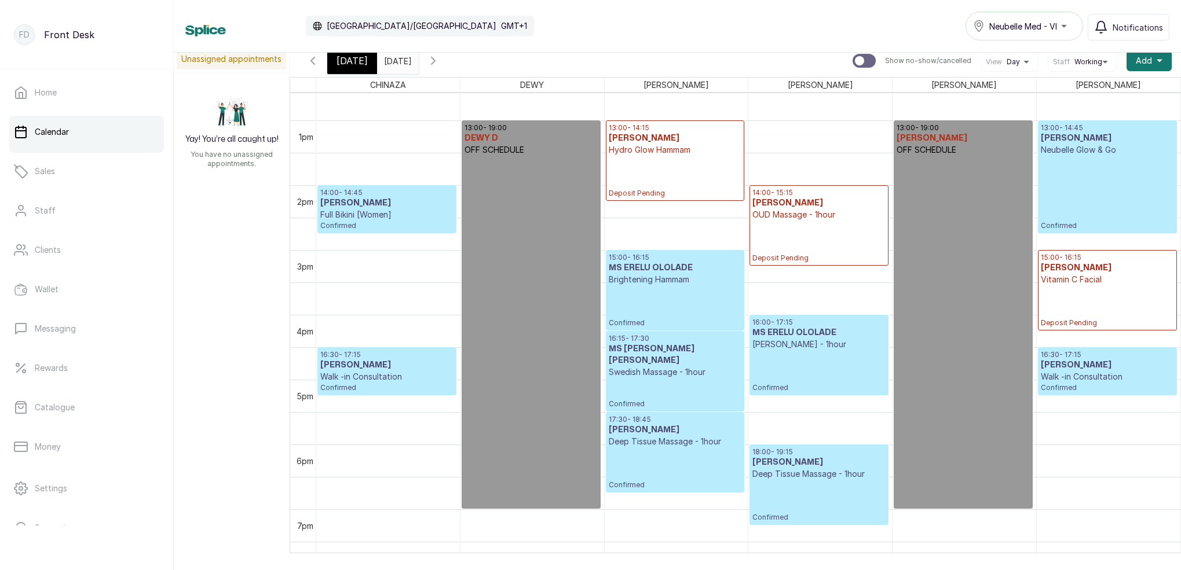
click at [353, 60] on span "[DATE]" at bounding box center [351, 61] width 31 height 14
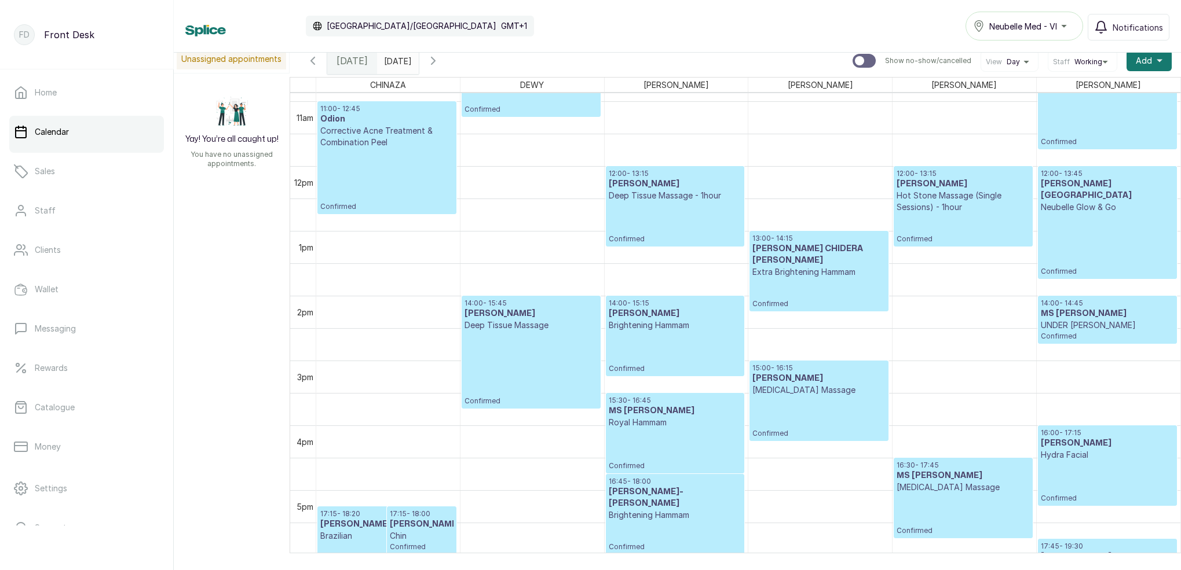
scroll to position [754, 0]
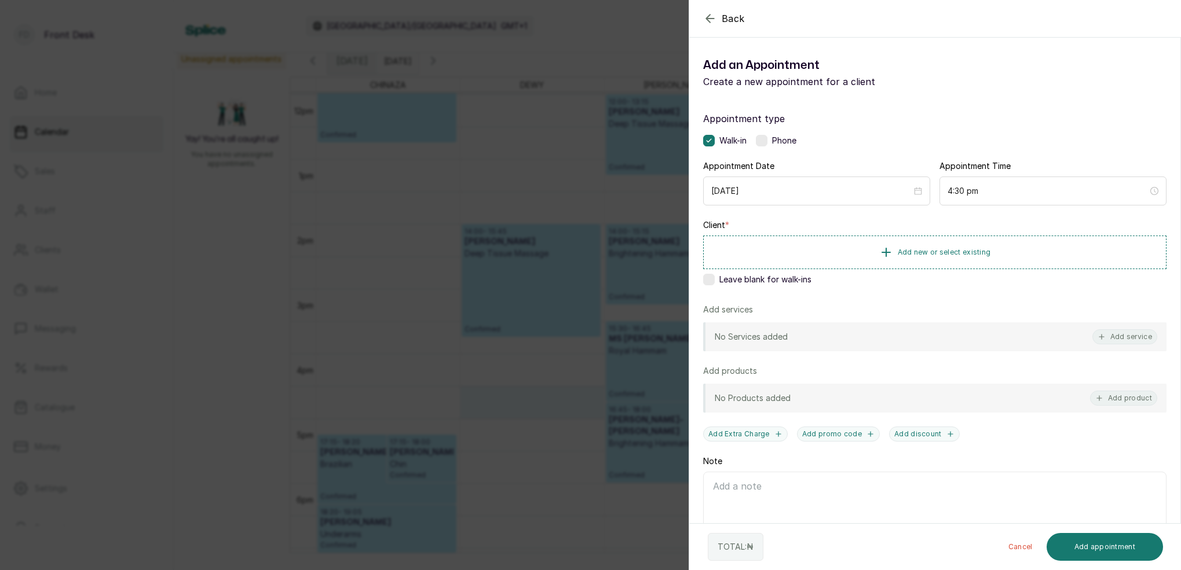
drag, startPoint x: 1131, startPoint y: 339, endPoint x: 1118, endPoint y: 309, distance: 32.7
click at [1131, 339] on button "Add service" at bounding box center [1124, 337] width 65 height 15
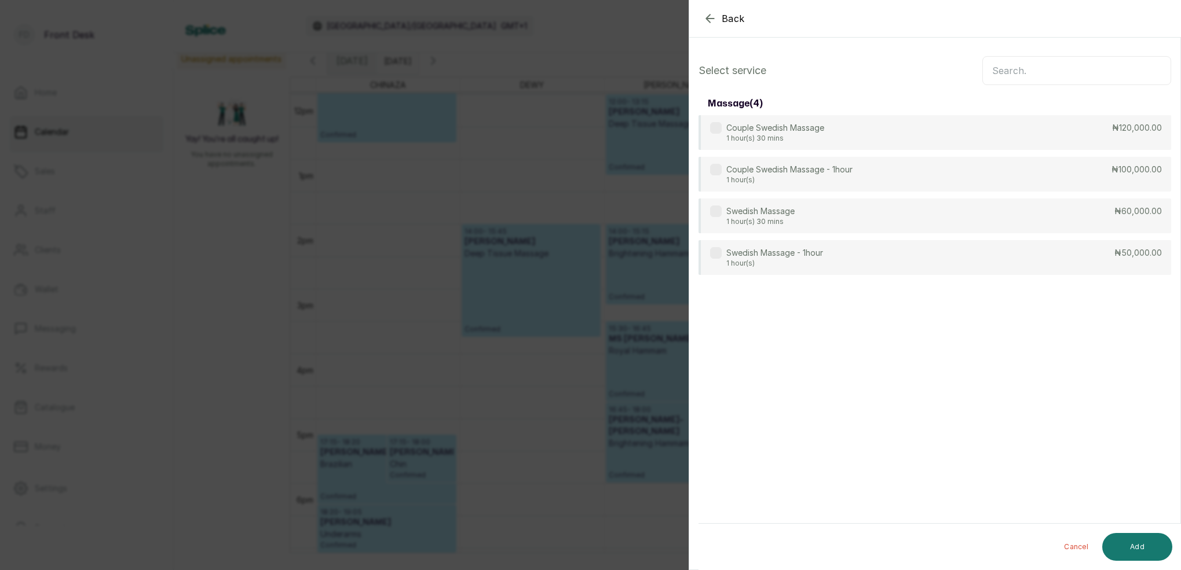
click at [1026, 75] on input "text" at bounding box center [1076, 70] width 189 height 29
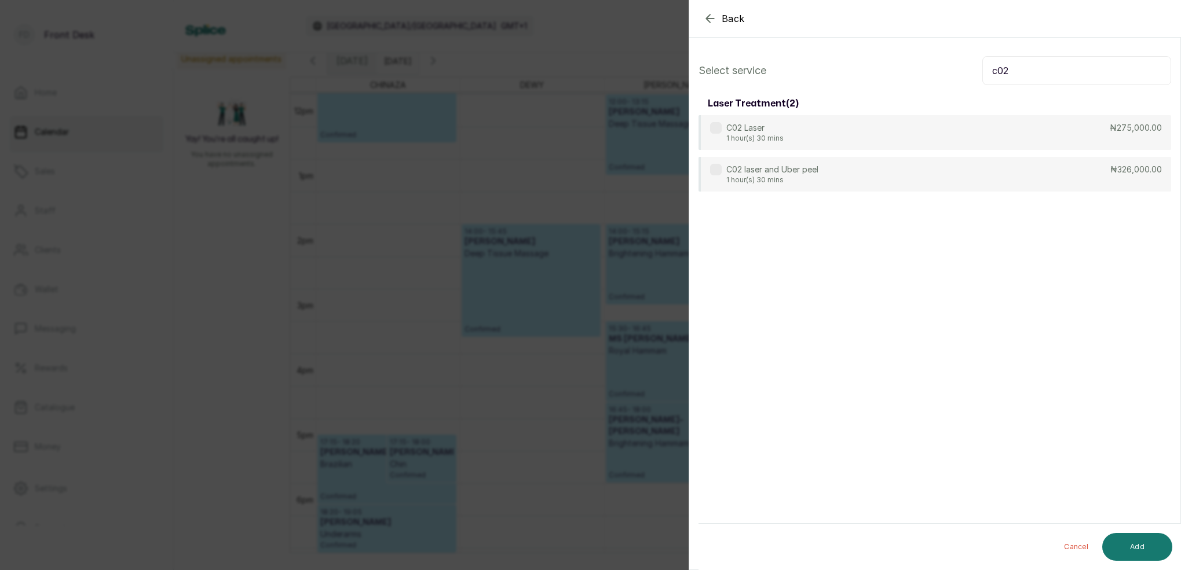
type input "c02"
click at [438, 249] on div "Back Add Appointment Select service c02 laser treatment ( 2 ) C02 Laser 1 hour(…" at bounding box center [590, 285] width 1181 height 570
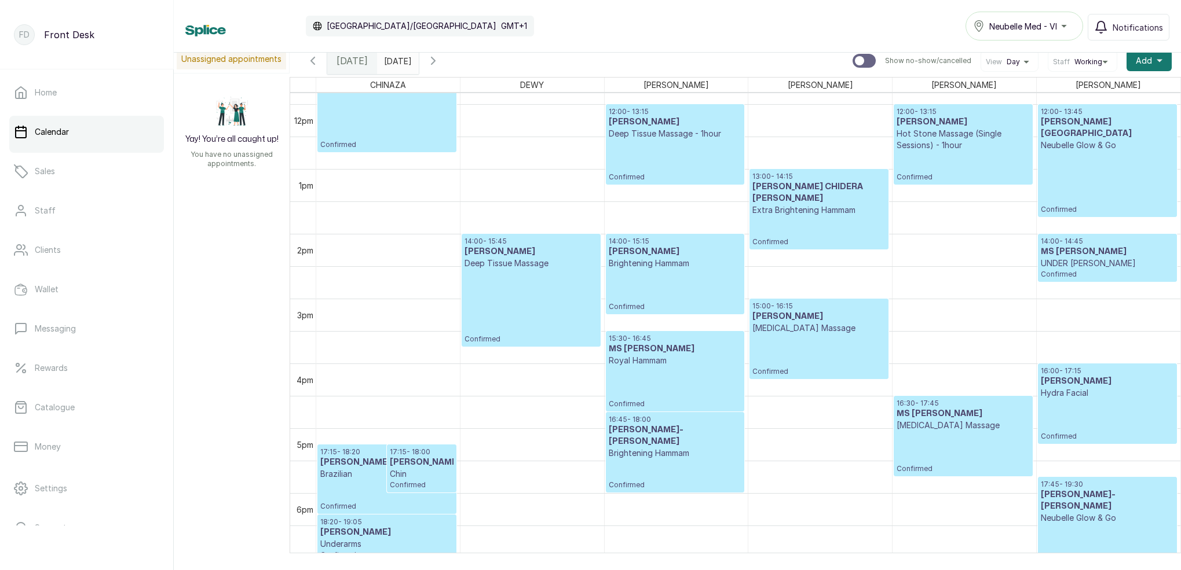
scroll to position [767, 0]
click at [440, 58] on icon "button" at bounding box center [433, 61] width 14 height 14
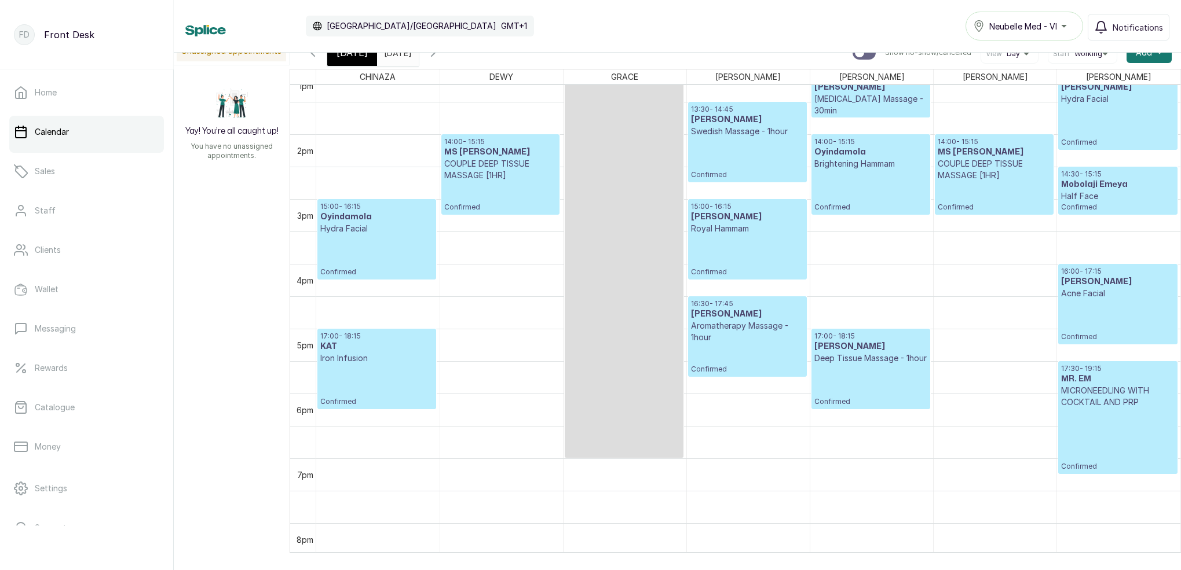
scroll to position [861, 0]
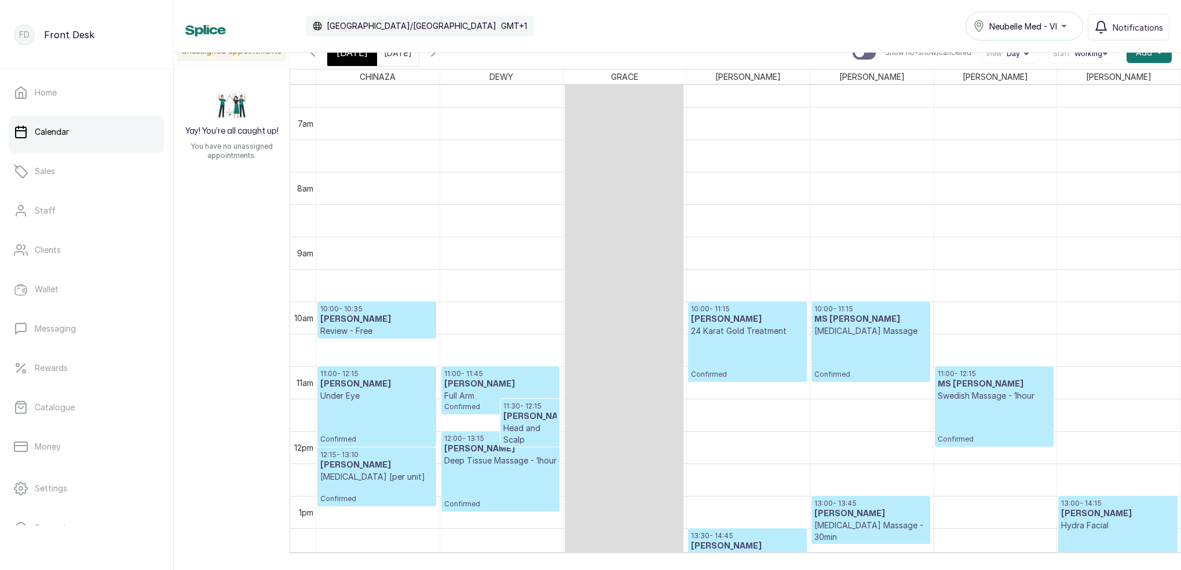
click at [440, 56] on icon "button" at bounding box center [433, 53] width 14 height 14
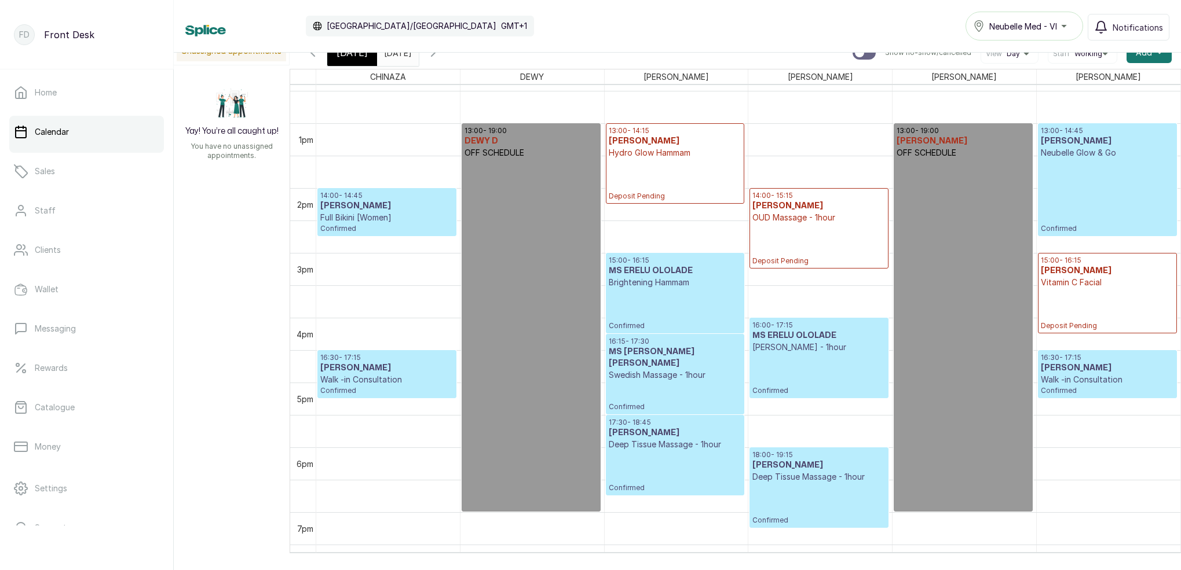
click at [360, 55] on span "[DATE]" at bounding box center [351, 53] width 31 height 14
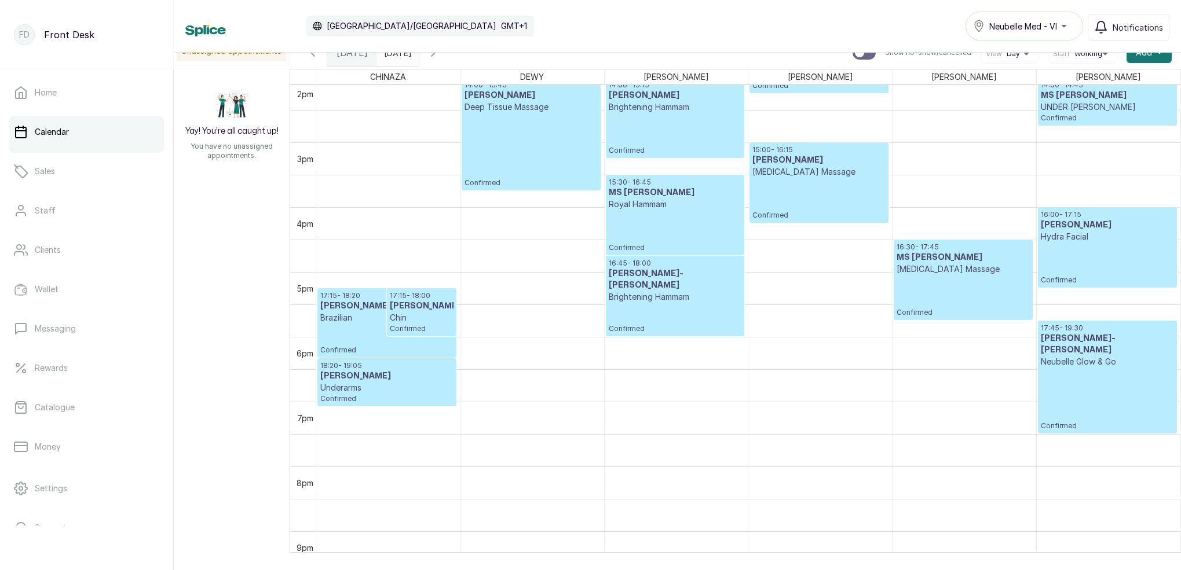
scroll to position [815, 0]
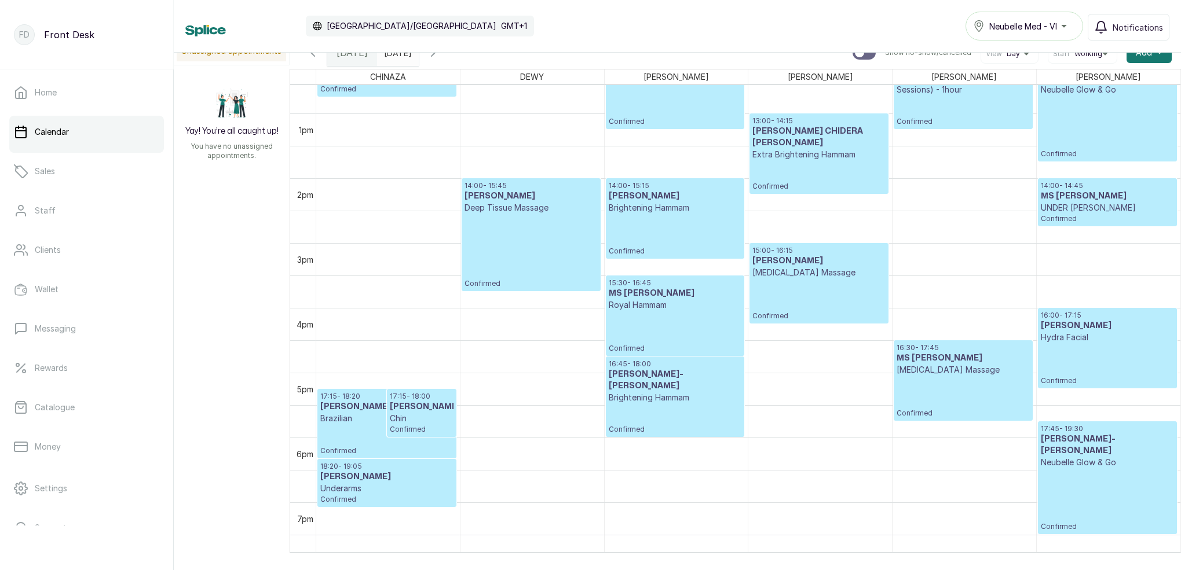
click at [396, 57] on input "[DATE]" at bounding box center [387, 50] width 19 height 20
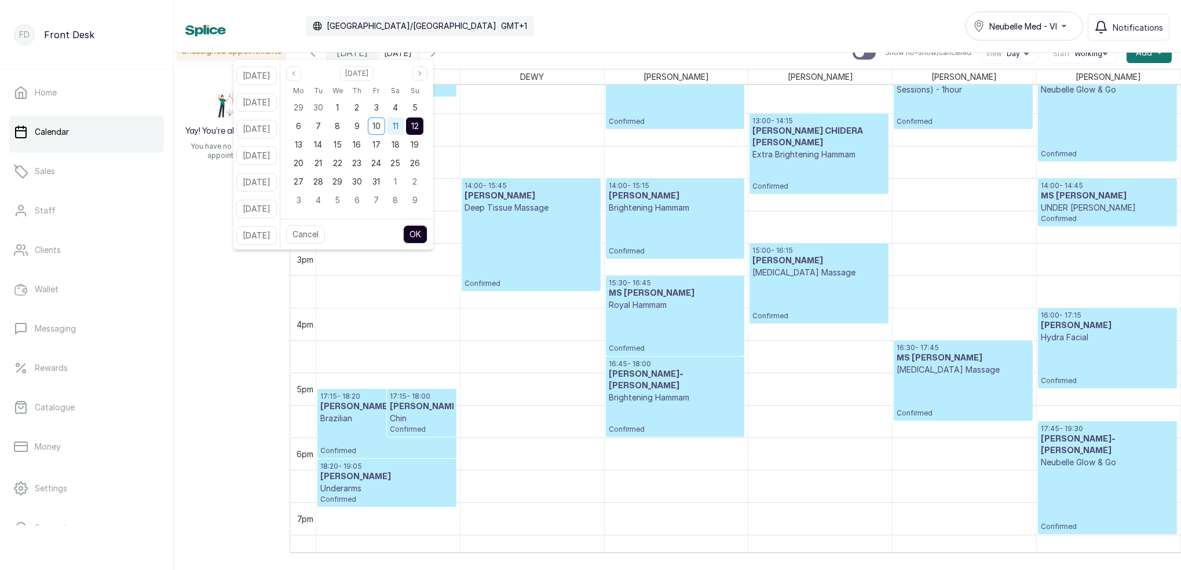
scroll to position [0, 1]
click at [398, 130] on span "11" at bounding box center [396, 126] width 6 height 10
click at [419, 128] on span "12" at bounding box center [415, 126] width 8 height 10
click at [427, 235] on button "OK" at bounding box center [415, 234] width 24 height 19
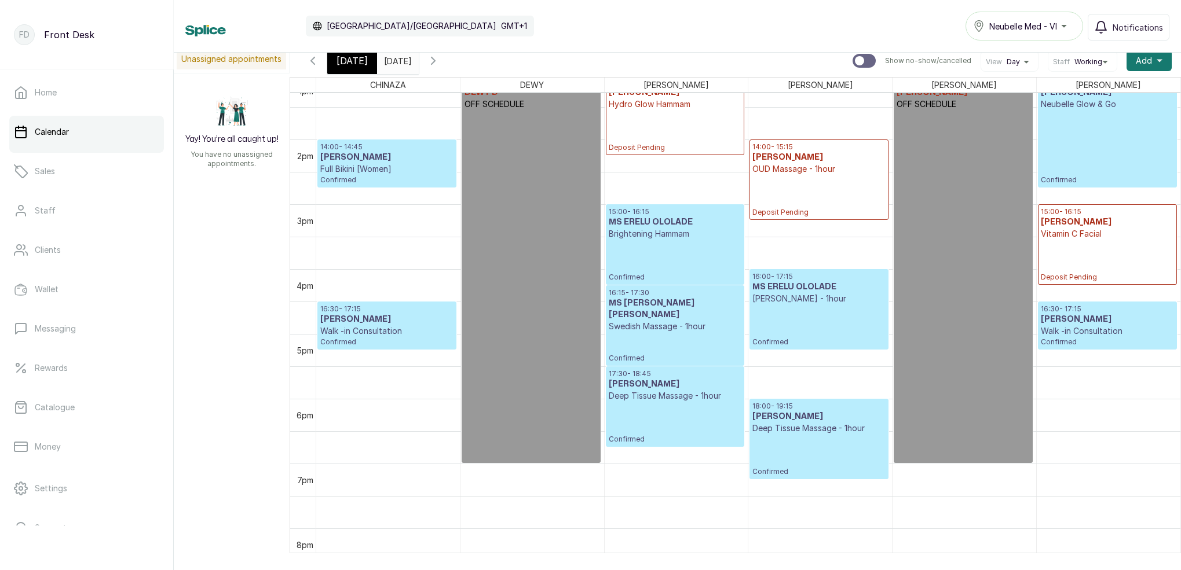
click at [359, 59] on span "[DATE]" at bounding box center [351, 61] width 31 height 14
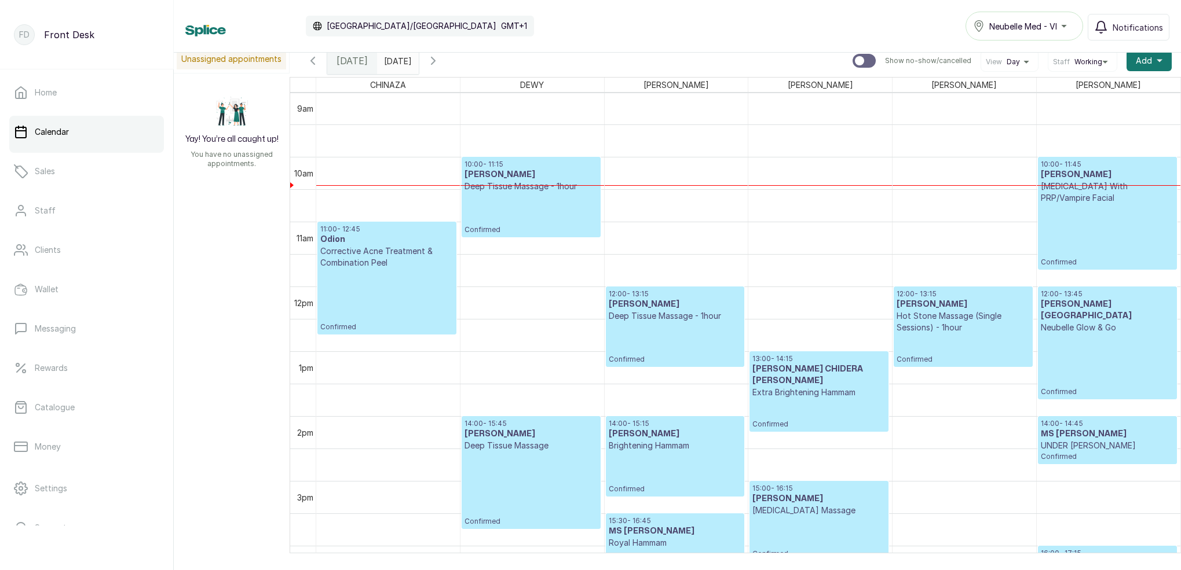
click at [511, 503] on p "Confirmed" at bounding box center [530, 489] width 133 height 75
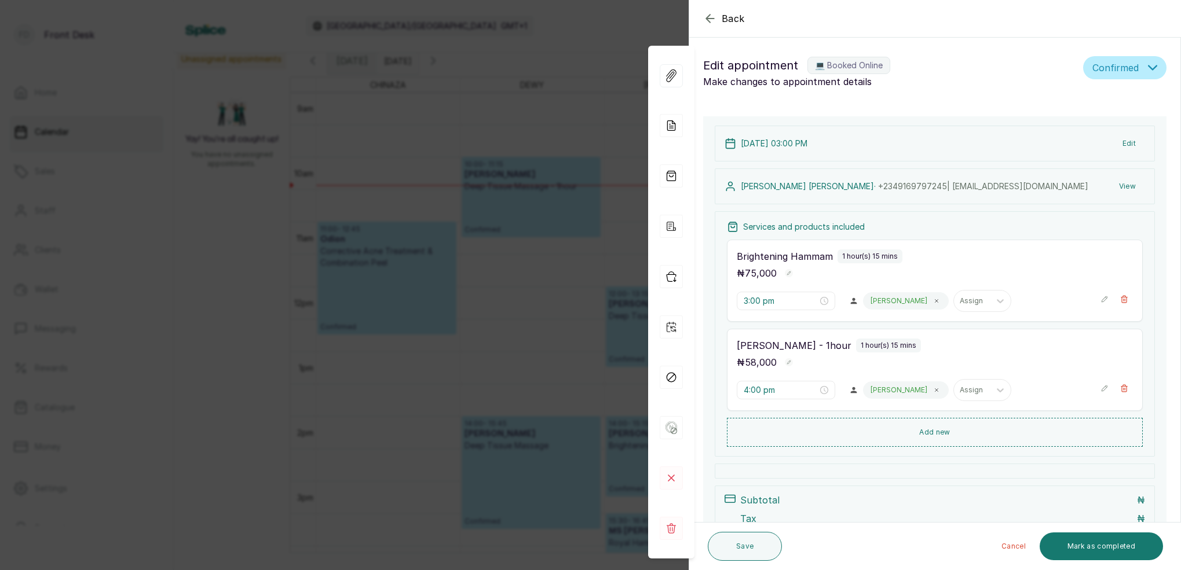
type input "2:00 pm"
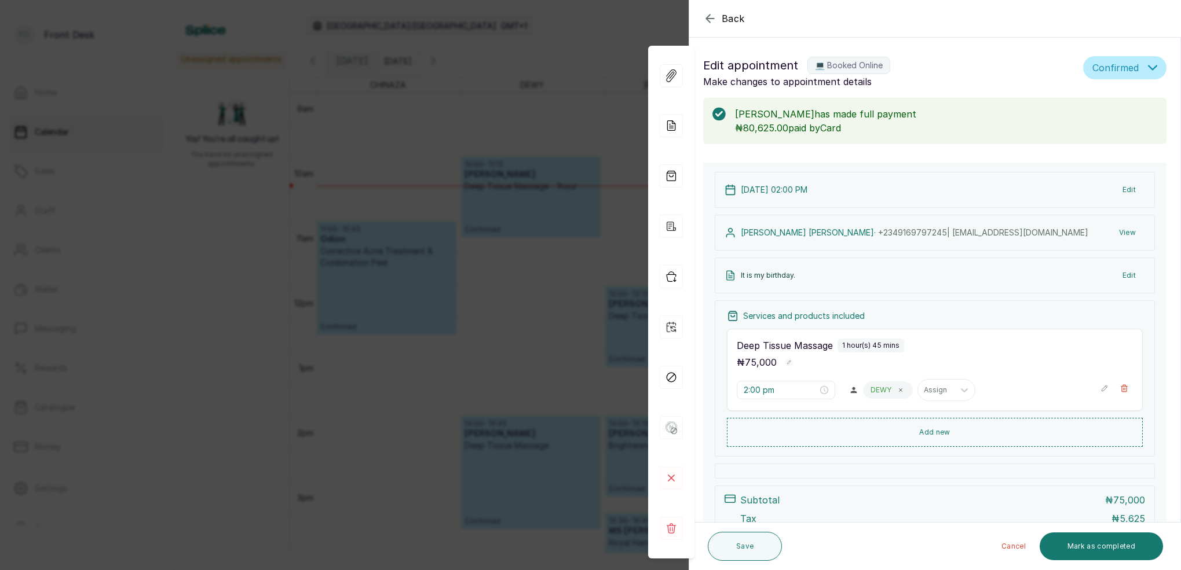
drag, startPoint x: 450, startPoint y: 122, endPoint x: 431, endPoint y: 120, distance: 18.6
click at [449, 122] on div "Back Appointment Details Edit appointment 💻 Booked Online Make changes to appoi…" at bounding box center [590, 285] width 1181 height 570
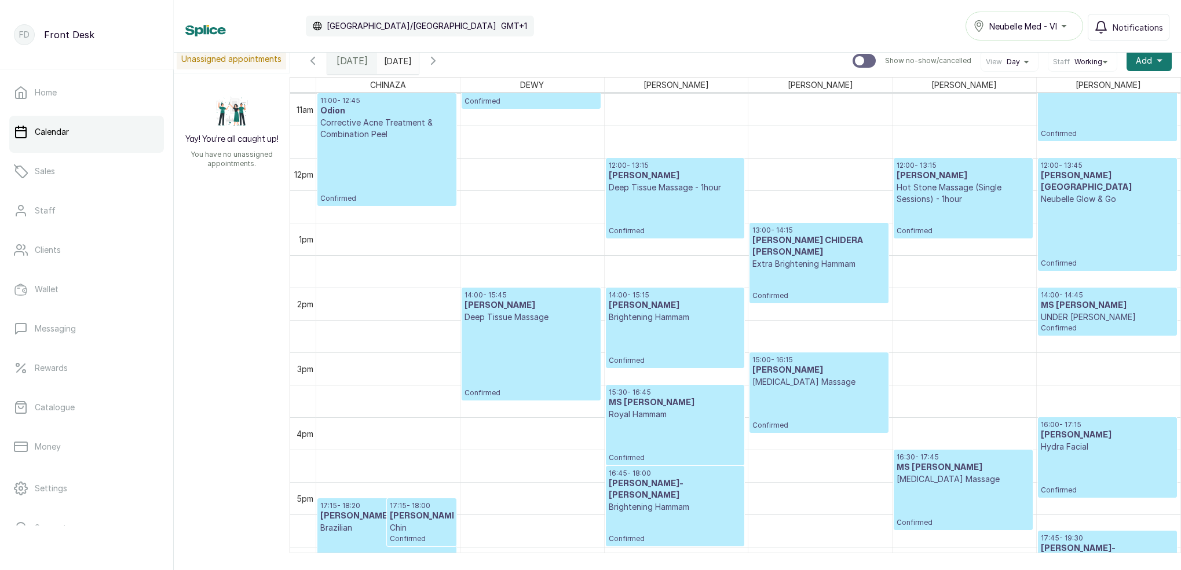
scroll to position [716, 0]
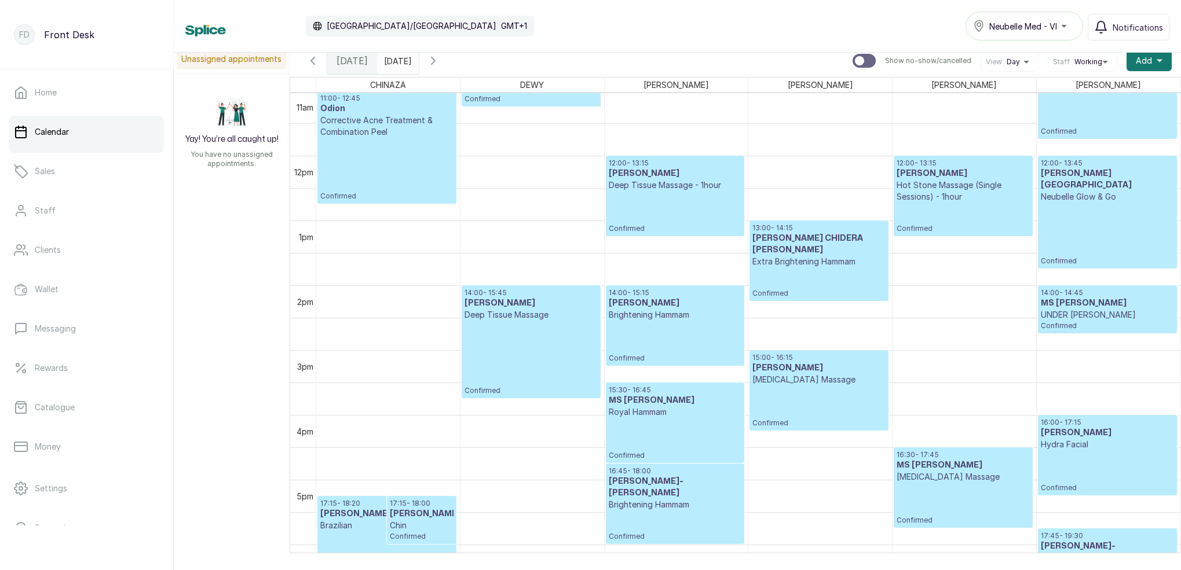
click at [435, 60] on icon "button" at bounding box center [432, 60] width 3 height 7
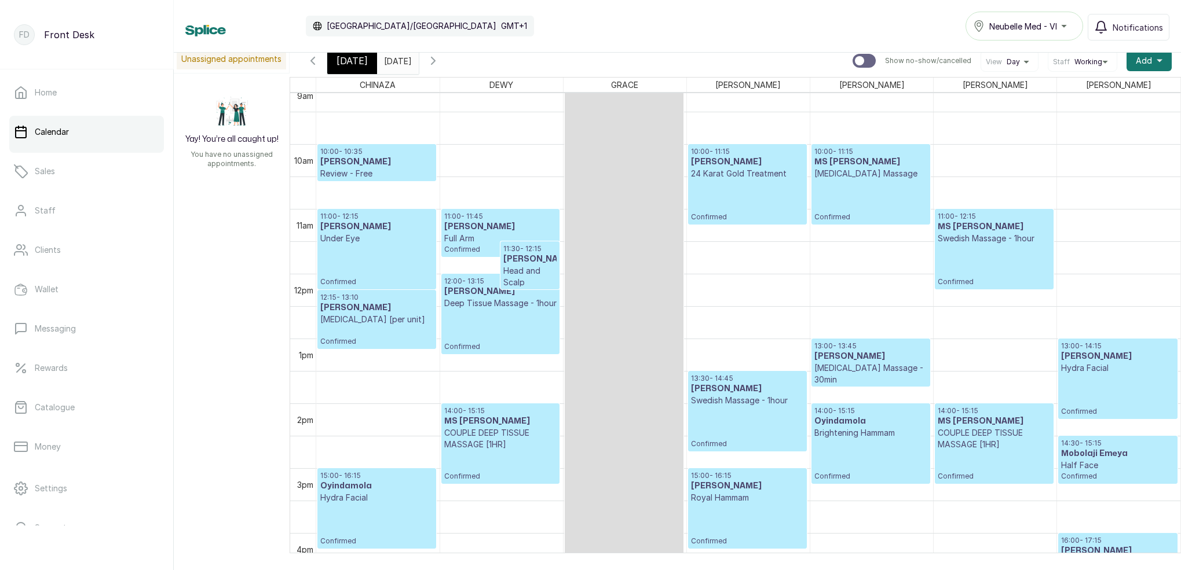
scroll to position [599, 0]
click at [343, 62] on span "[DATE]" at bounding box center [351, 61] width 31 height 14
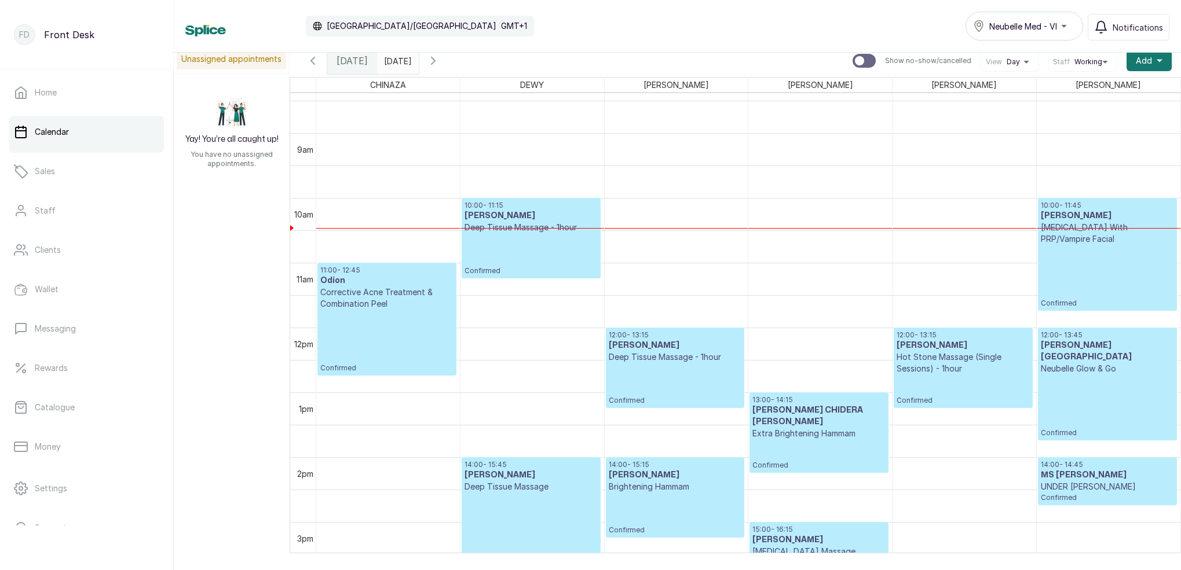
scroll to position [660, 0]
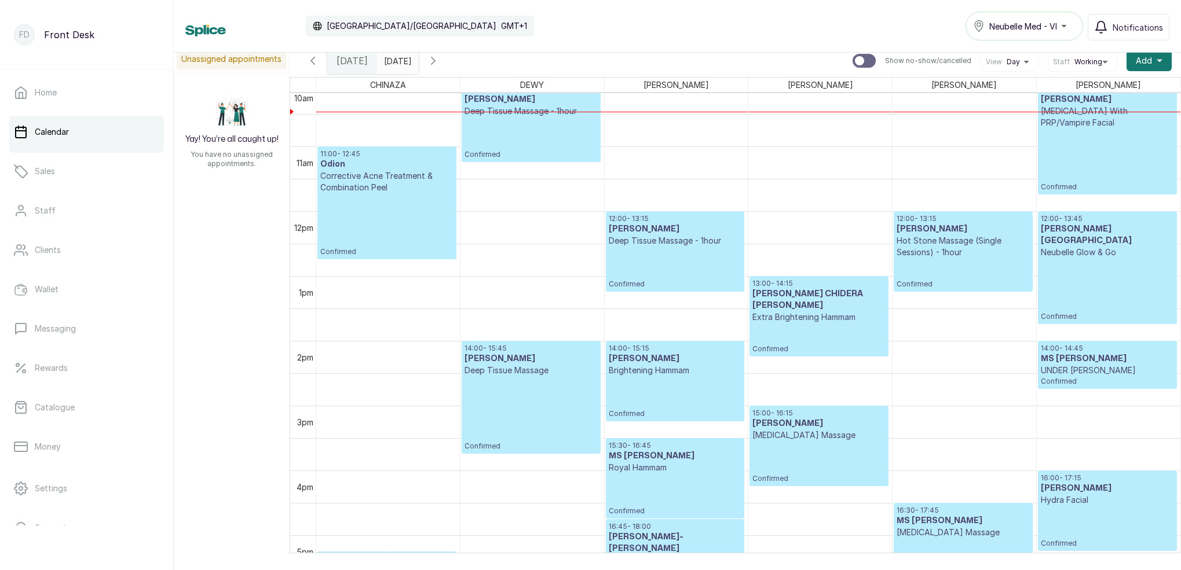
click at [538, 403] on p "Confirmed" at bounding box center [530, 413] width 133 height 75
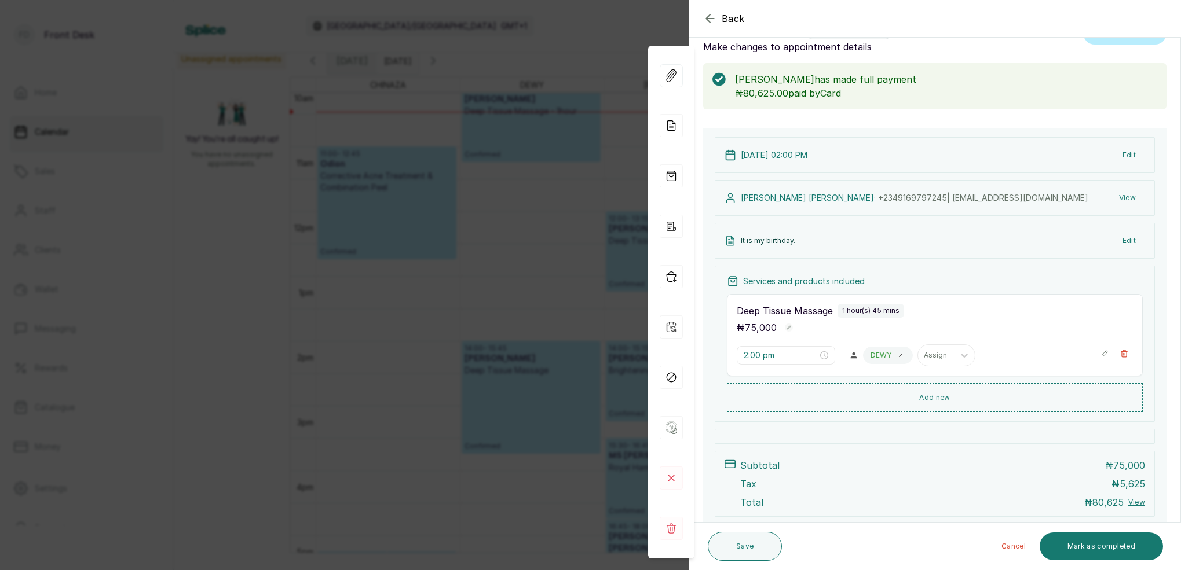
scroll to position [46, 0]
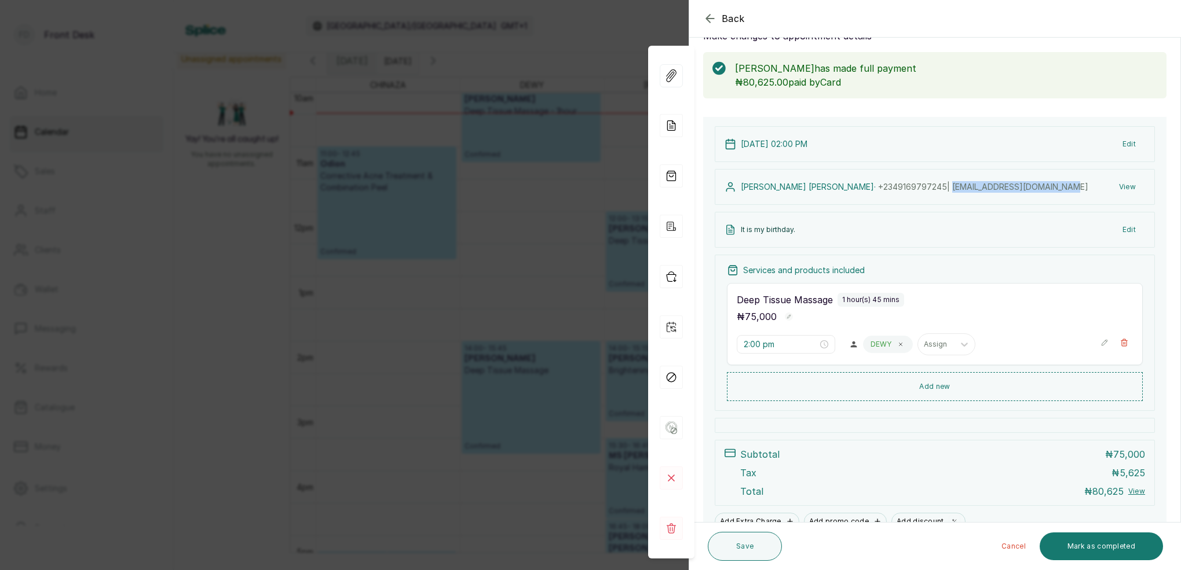
drag, startPoint x: 885, startPoint y: 187, endPoint x: 995, endPoint y: 190, distance: 110.1
click at [995, 190] on div "[PERSON_NAME] · [PHONE_NUMBER] | [EMAIL_ADDRESS][DOMAIN_NAME] View" at bounding box center [935, 187] width 440 height 36
copy span "[EMAIL_ADDRESS][DOMAIN_NAME]"
click at [502, 166] on div "Back Appointment Details Edit appointment 💻 Booked Online Make changes to appoi…" at bounding box center [590, 285] width 1181 height 570
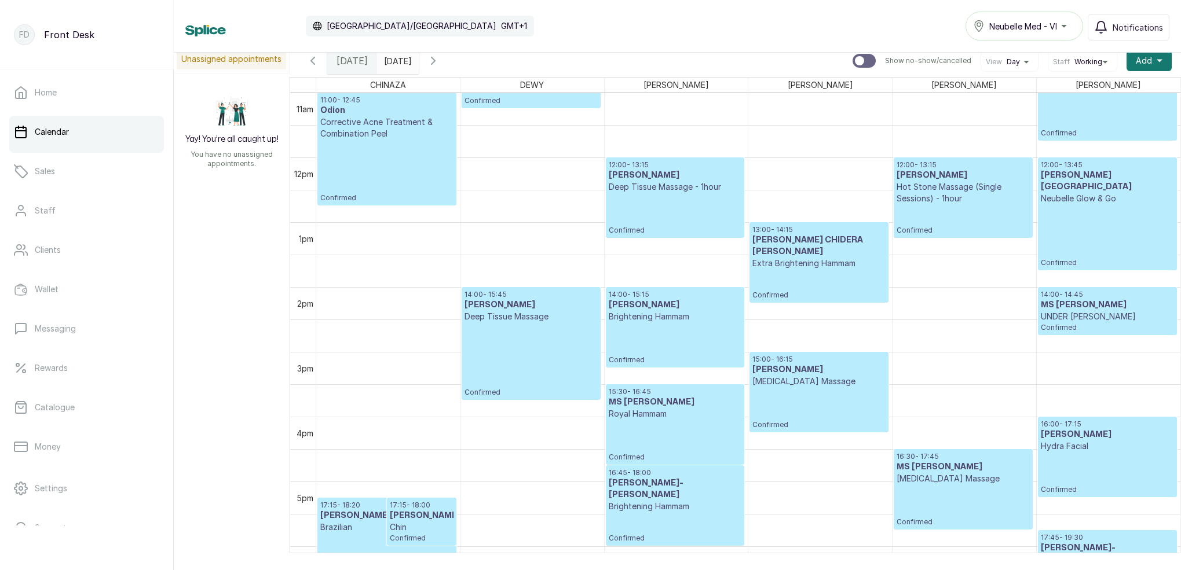
scroll to position [716, 0]
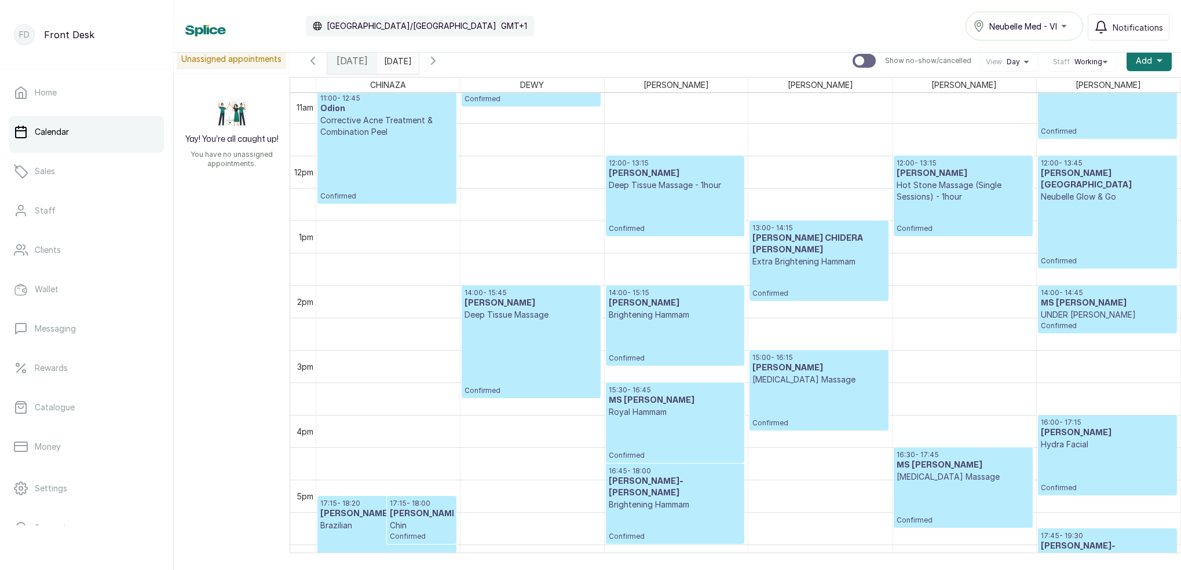
click at [396, 60] on input "[DATE]" at bounding box center [387, 58] width 19 height 20
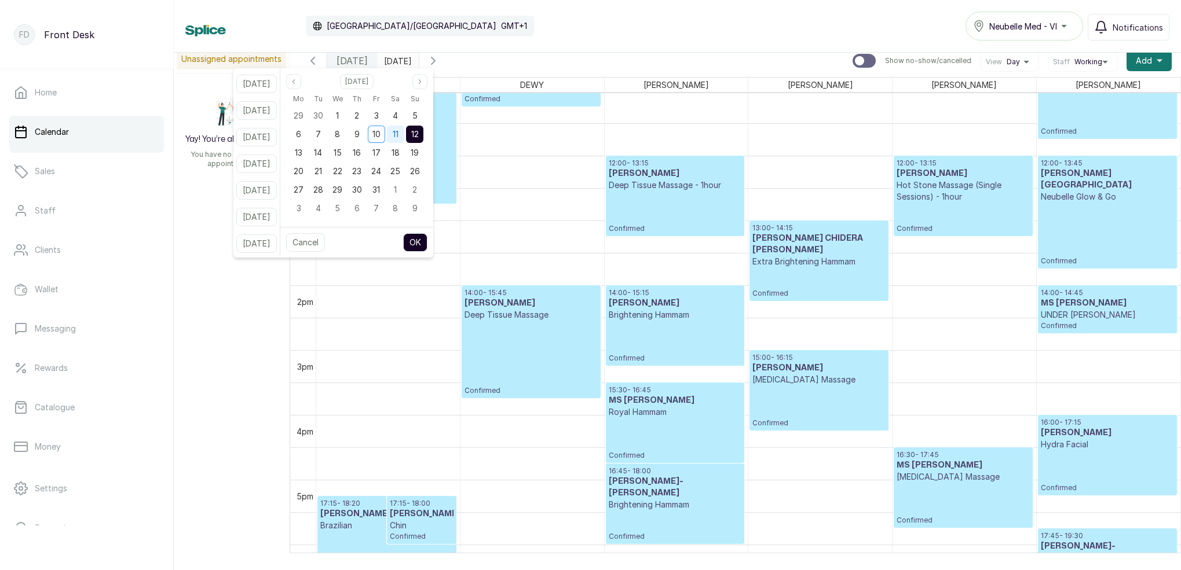
click at [405, 134] on div "11" at bounding box center [395, 134] width 19 height 19
drag, startPoint x: 426, startPoint y: 134, endPoint x: 436, endPoint y: 171, distance: 38.5
click at [419, 134] on span "12" at bounding box center [415, 134] width 8 height 10
click at [425, 247] on button "OK" at bounding box center [415, 242] width 24 height 19
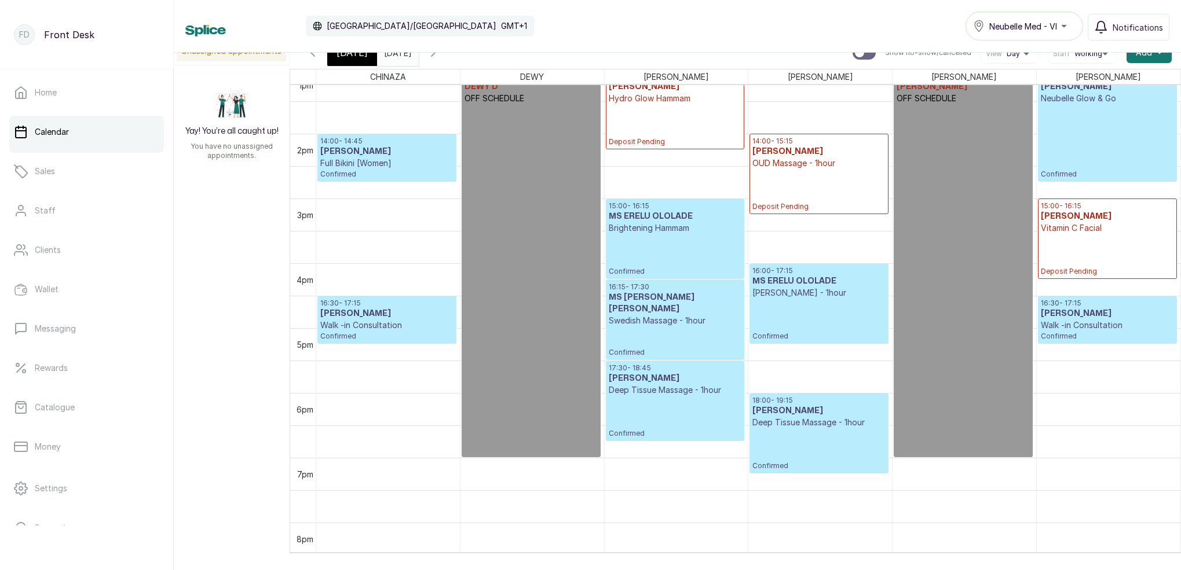
scroll to position [854, 0]
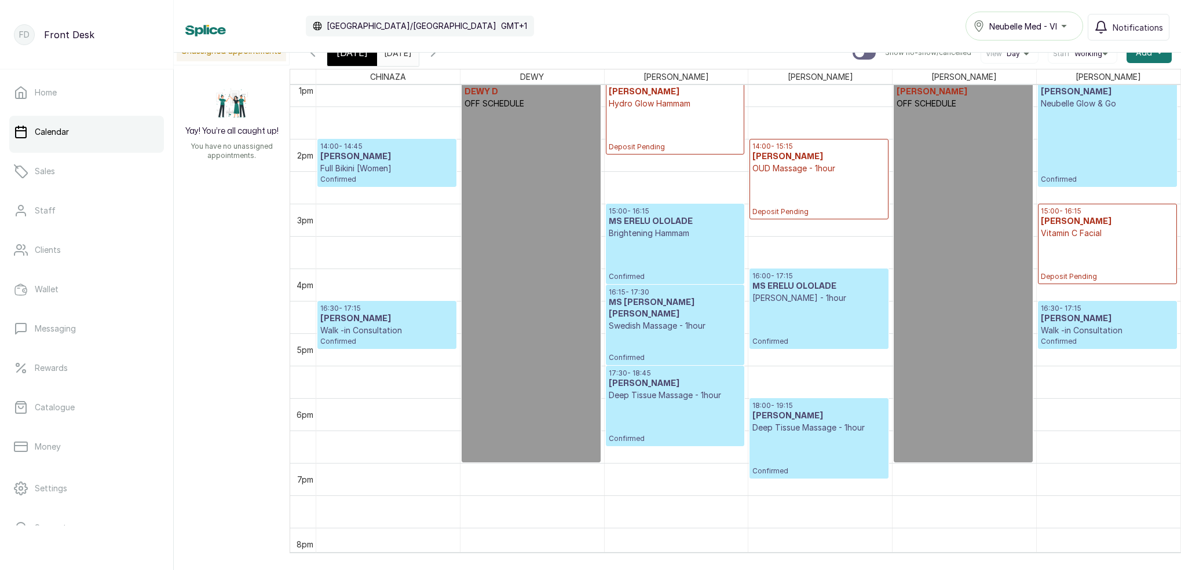
click at [359, 53] on span "[DATE]" at bounding box center [351, 53] width 31 height 14
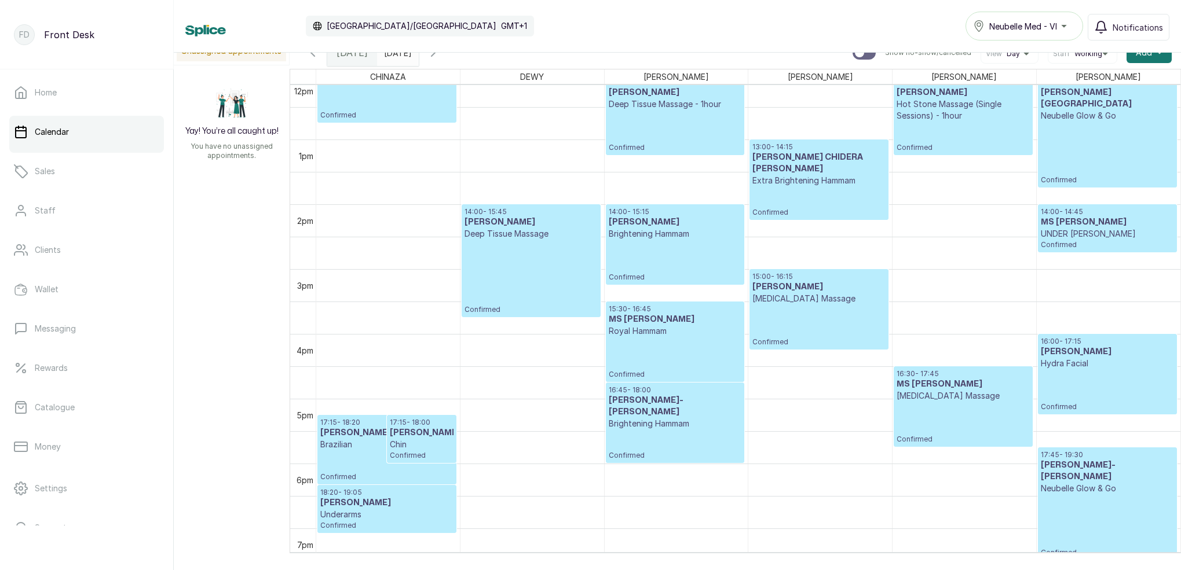
scroll to position [790, 0]
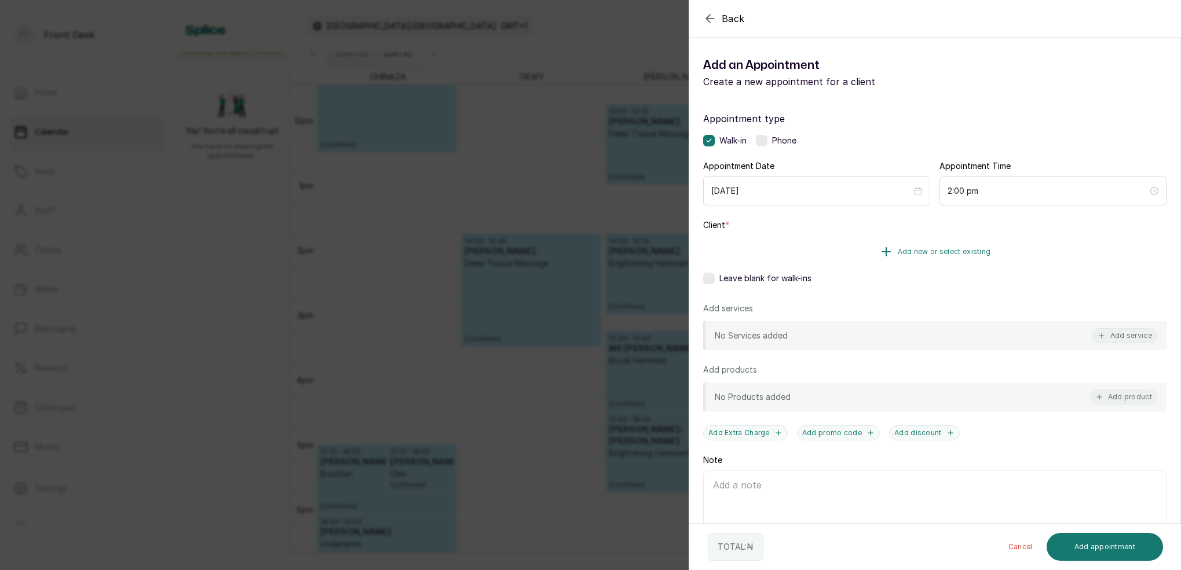
click at [945, 254] on span "Add new or select existing" at bounding box center [944, 251] width 93 height 9
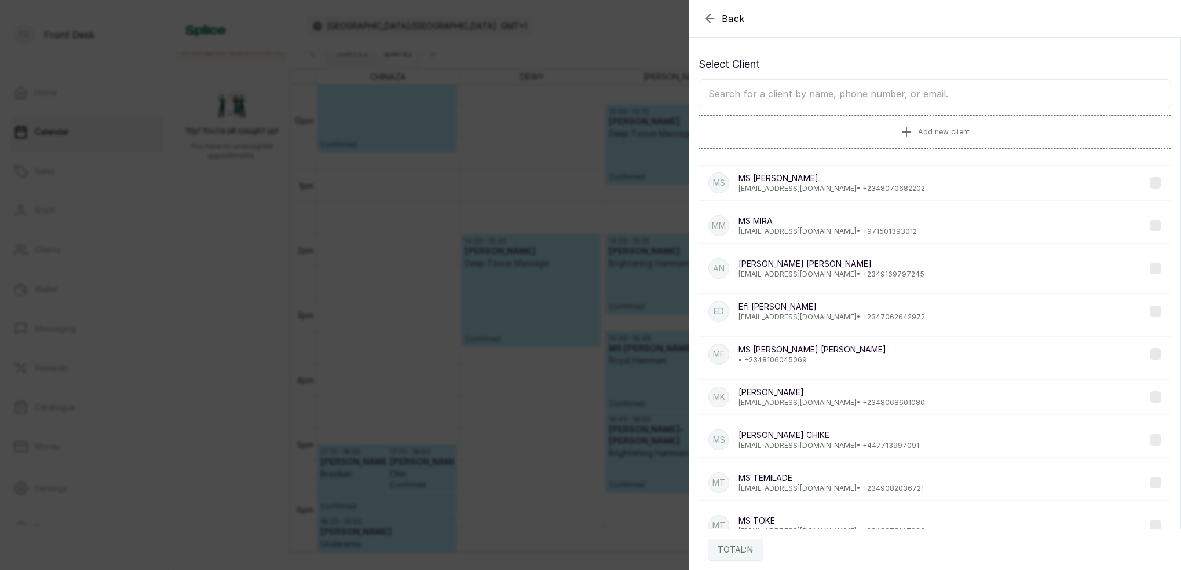
click at [846, 92] on input "text" at bounding box center [934, 93] width 473 height 29
drag, startPoint x: 938, startPoint y: 136, endPoint x: 828, endPoint y: 91, distance: 119.5
click at [832, 90] on div "Select Client Add new client" at bounding box center [934, 102] width 473 height 93
click at [823, 92] on input "text" at bounding box center [934, 93] width 473 height 29
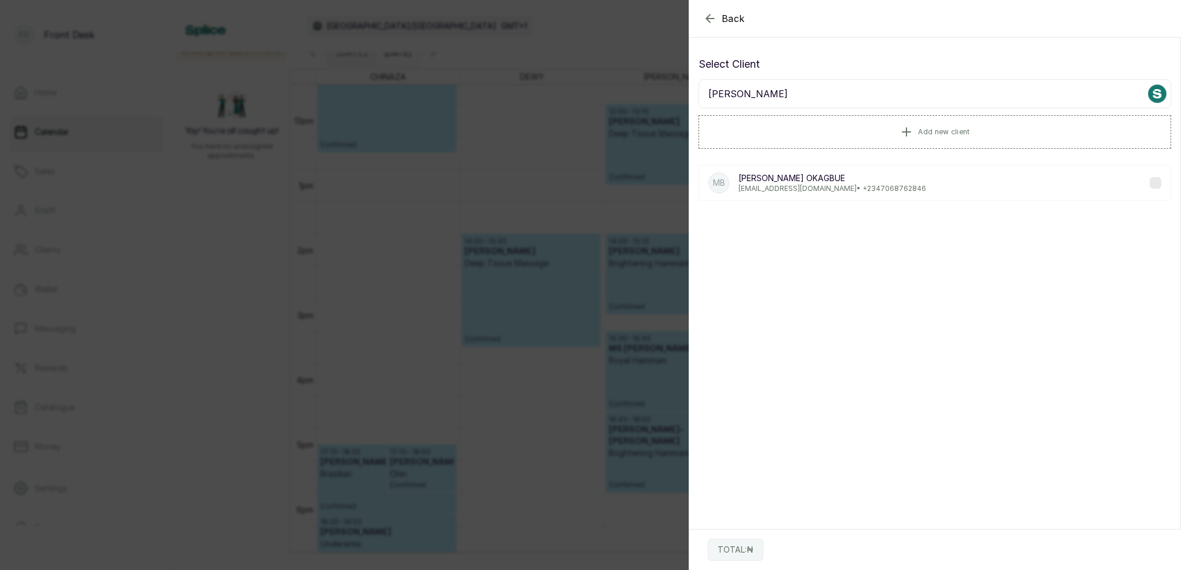
type input "[PERSON_NAME]"
click at [807, 173] on p "[PERSON_NAME]" at bounding box center [832, 179] width 188 height 12
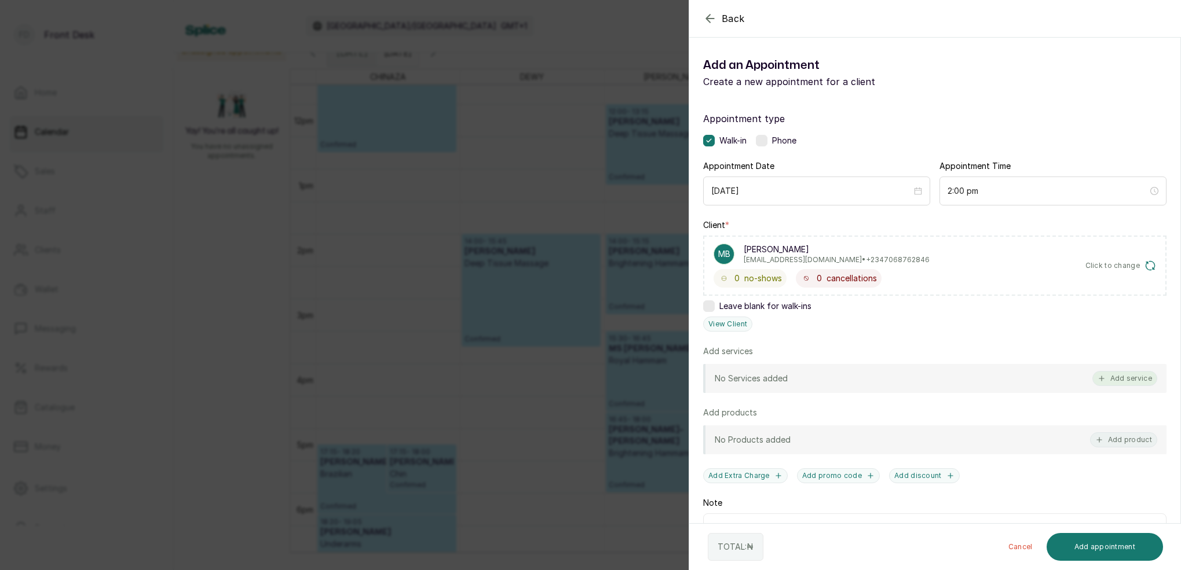
click at [1118, 378] on button "Add service" at bounding box center [1124, 378] width 65 height 15
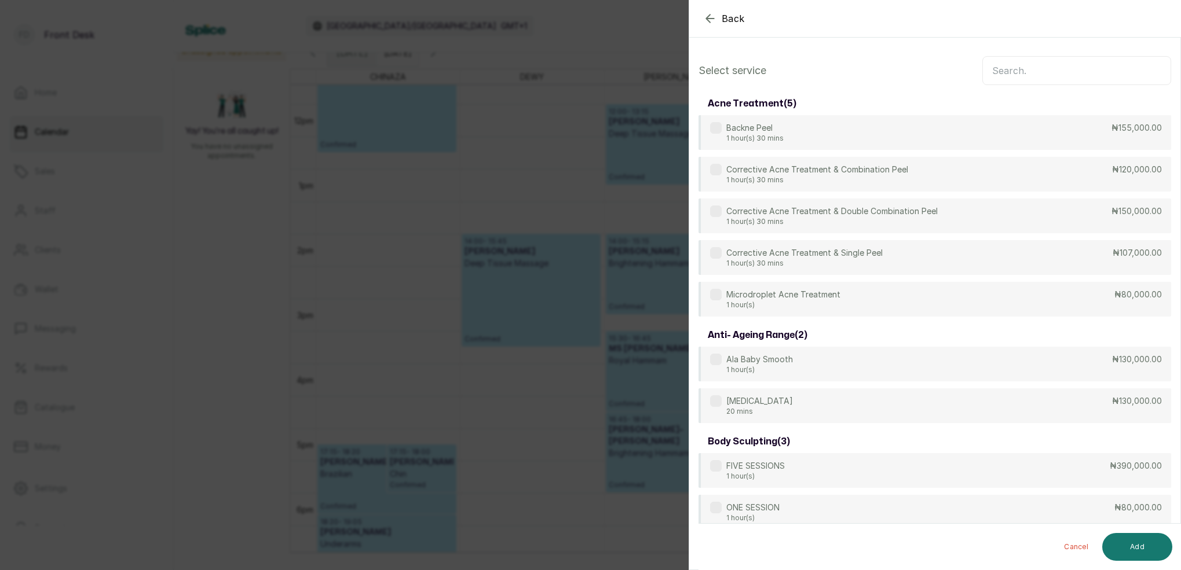
click at [1024, 72] on input "text" at bounding box center [1076, 70] width 189 height 29
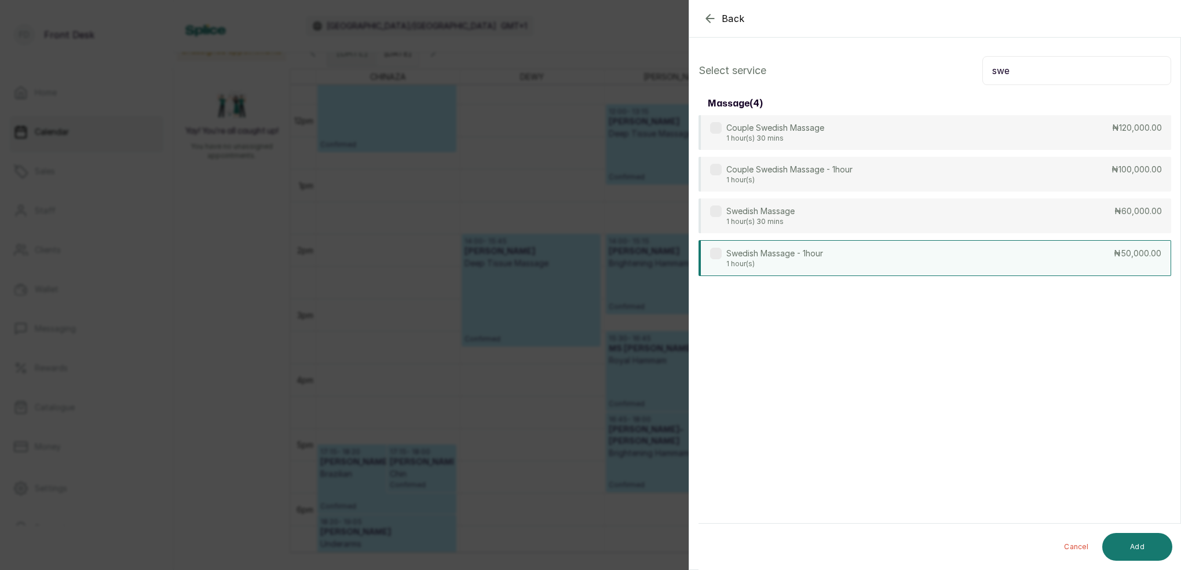
type input "swe"
click at [817, 250] on p "Swedish Massage - 1hour" at bounding box center [774, 254] width 97 height 12
click at [1143, 555] on button "Add" at bounding box center [1137, 547] width 70 height 28
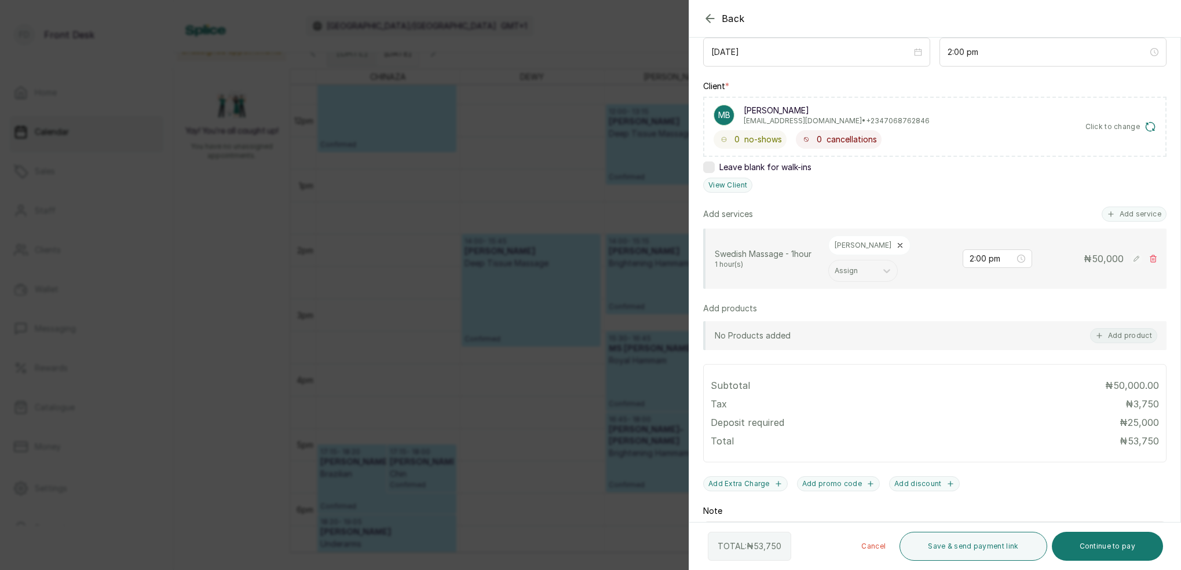
scroll to position [142, 0]
click at [1139, 207] on button "Add service" at bounding box center [1134, 210] width 65 height 15
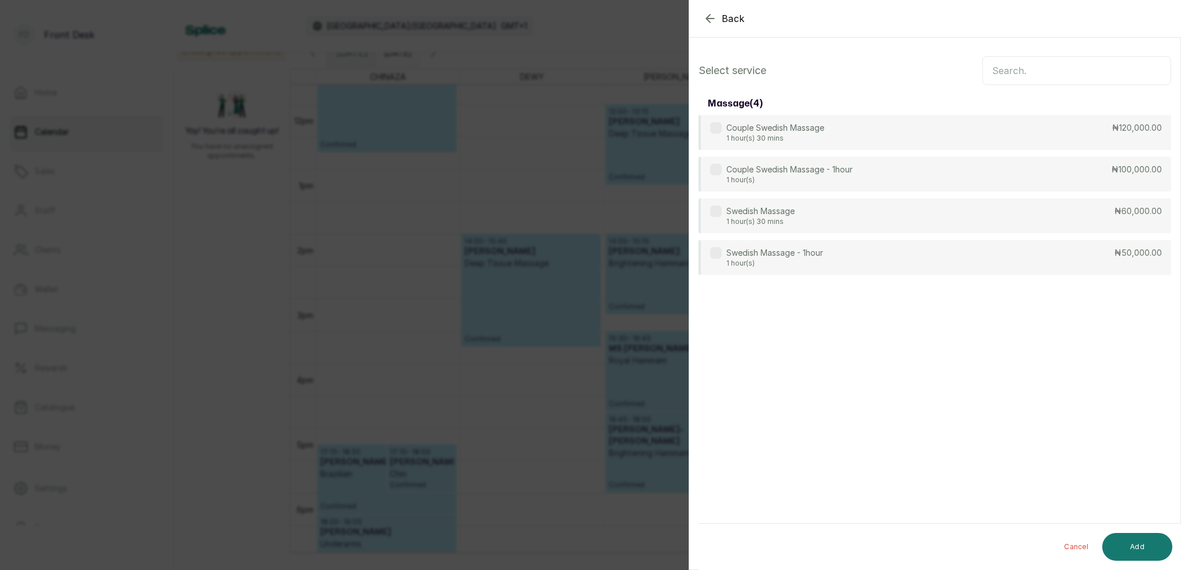
click at [1048, 67] on input "text" at bounding box center [1076, 70] width 189 height 29
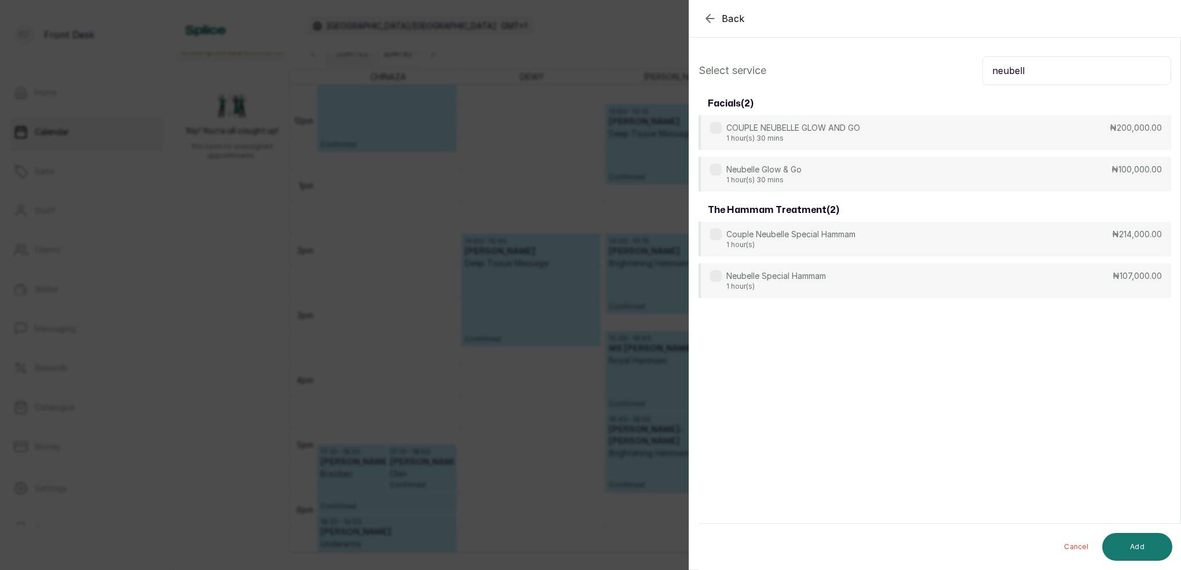
type input "NEUBELLE"
drag, startPoint x: 1048, startPoint y: 67, endPoint x: 807, endPoint y: 163, distance: 258.9
click at [802, 167] on p "Neubelle Glow & Go" at bounding box center [763, 170] width 75 height 12
click at [1129, 546] on button "Add" at bounding box center [1137, 547] width 70 height 28
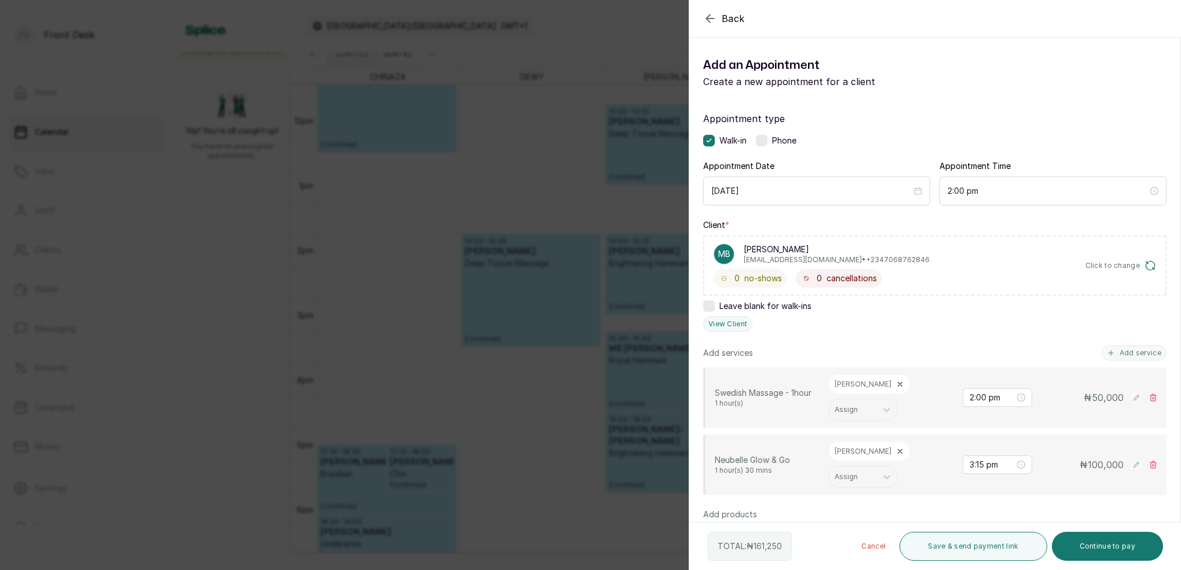
click at [861, 442] on div "[PERSON_NAME]" at bounding box center [869, 452] width 82 height 20
click at [896, 448] on icon at bounding box center [900, 452] width 8 height 8
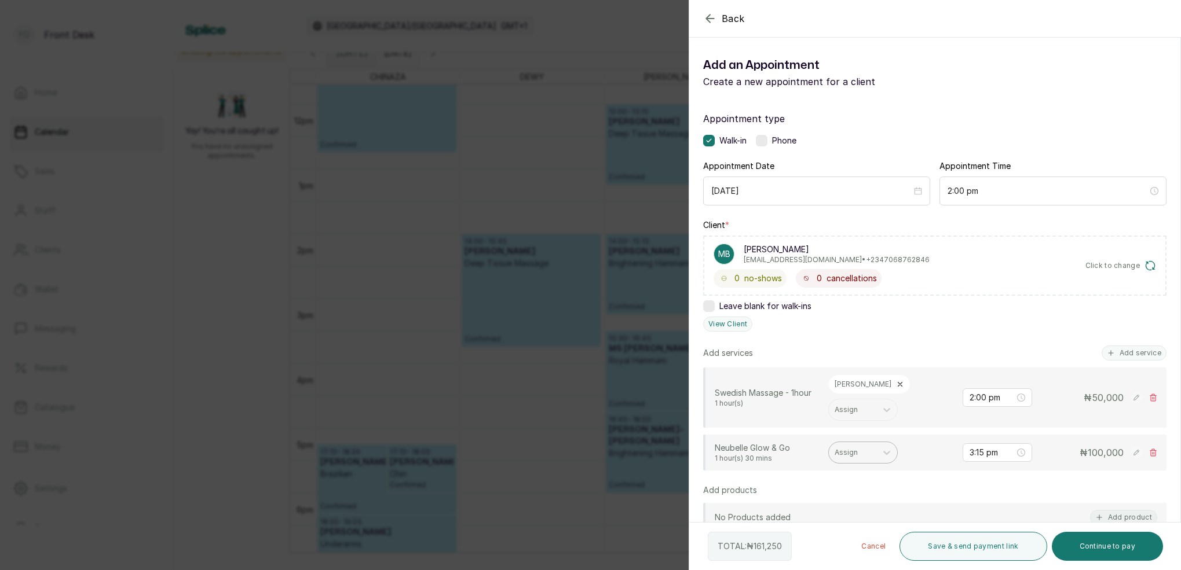
click at [859, 448] on div at bounding box center [853, 453] width 36 height 10
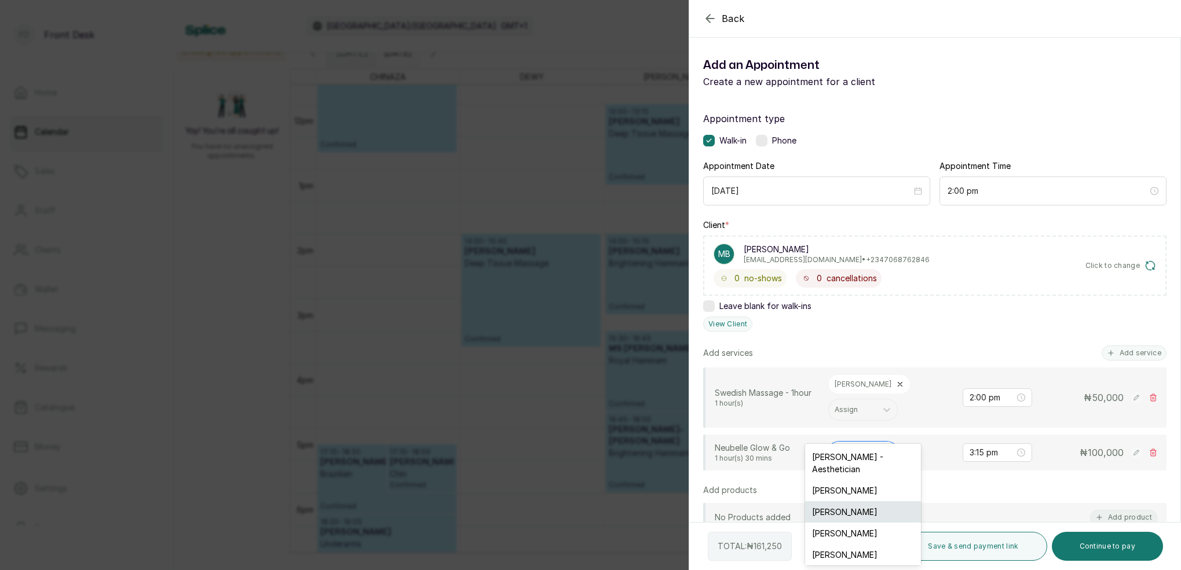
click at [844, 502] on div "[PERSON_NAME]" at bounding box center [863, 512] width 116 height 21
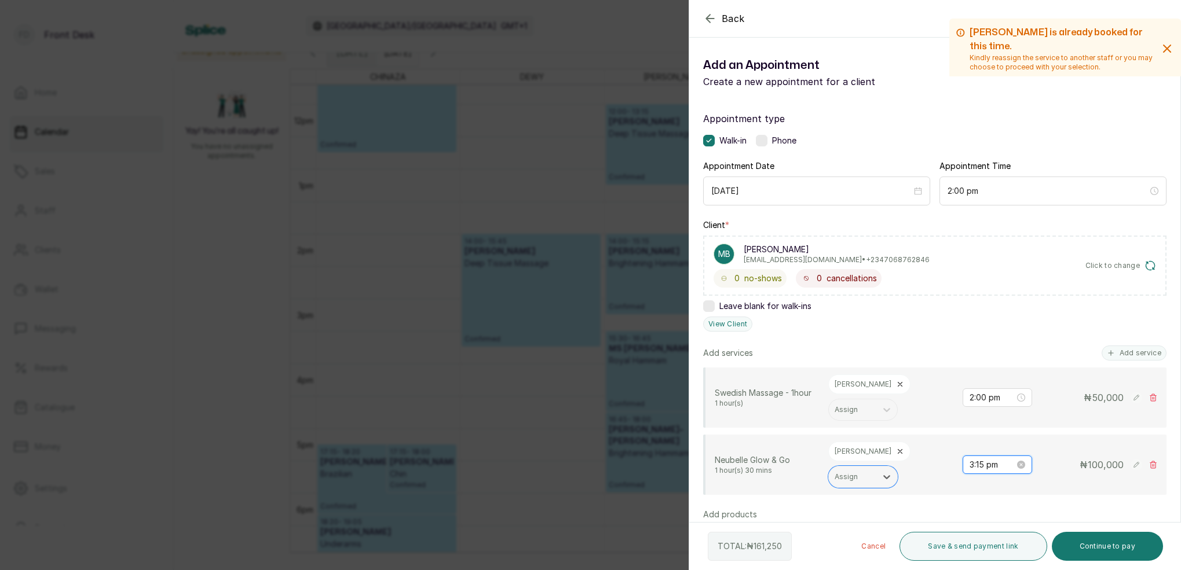
click at [983, 459] on input "3:15 pm" at bounding box center [992, 465] width 45 height 13
click at [1013, 293] on div "00" at bounding box center [1012, 285] width 28 height 16
type input "3:00 pm"
drag, startPoint x: 1053, startPoint y: 287, endPoint x: 1054, endPoint y: 299, distance: 12.8
click at [1053, 287] on div "PM" at bounding box center [1044, 287] width 28 height 16
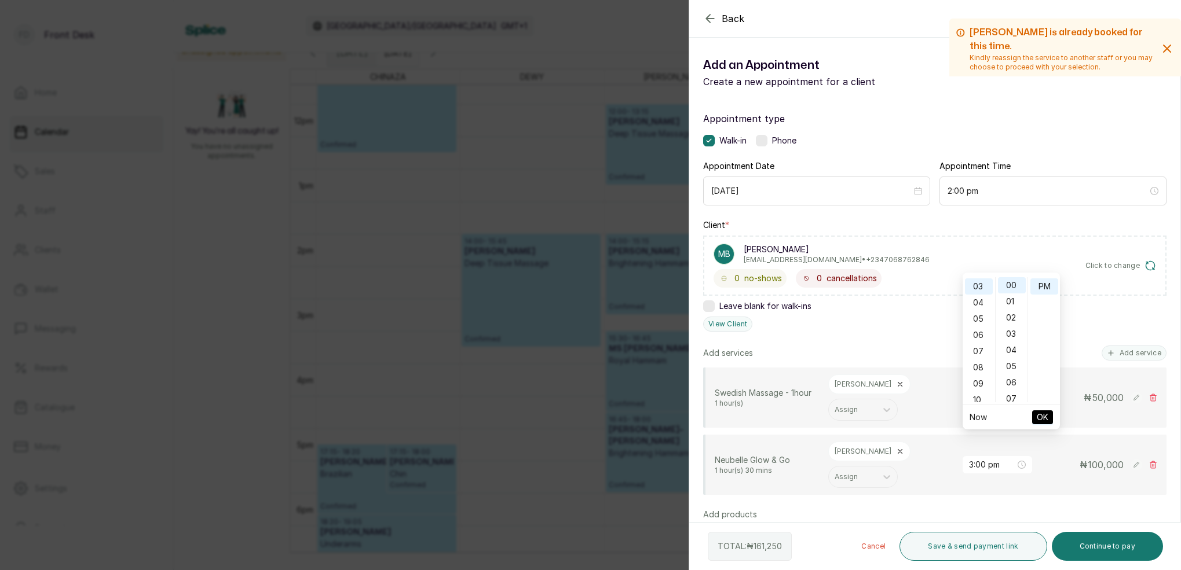
click at [1043, 414] on span "OK" at bounding box center [1043, 418] width 12 height 22
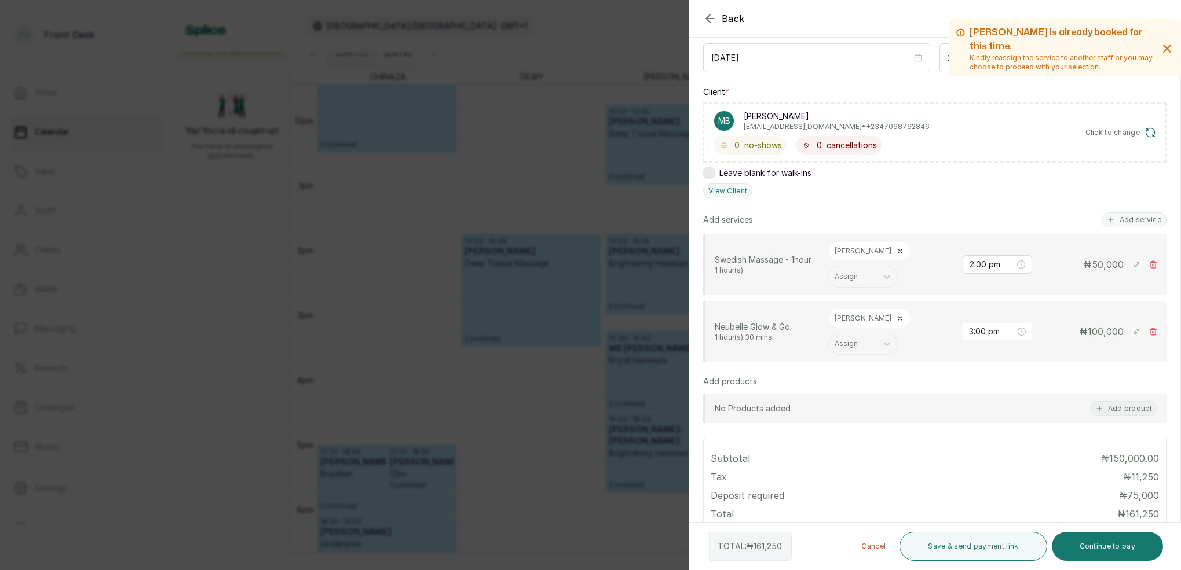
scroll to position [142, 0]
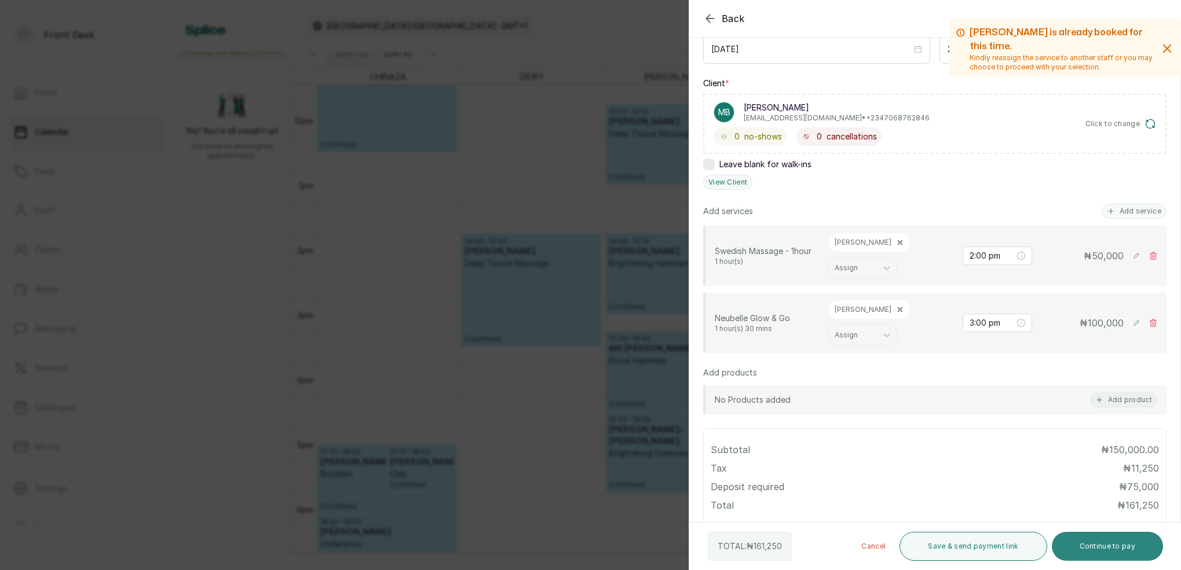
click at [1126, 546] on button "Continue to pay" at bounding box center [1108, 546] width 112 height 29
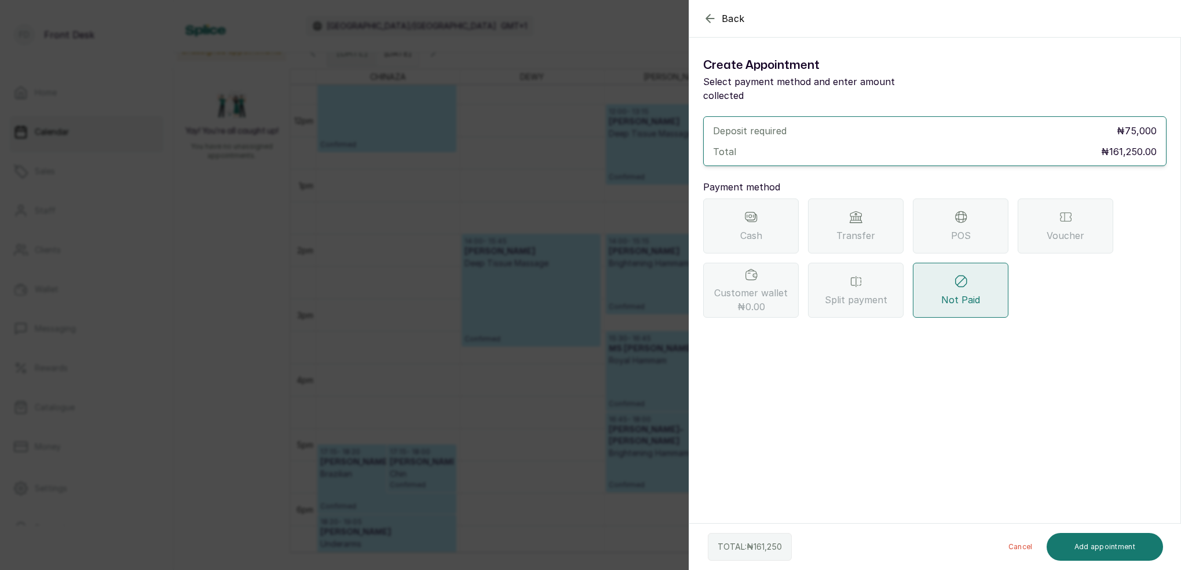
click at [863, 200] on div "Transfer" at bounding box center [856, 226] width 96 height 55
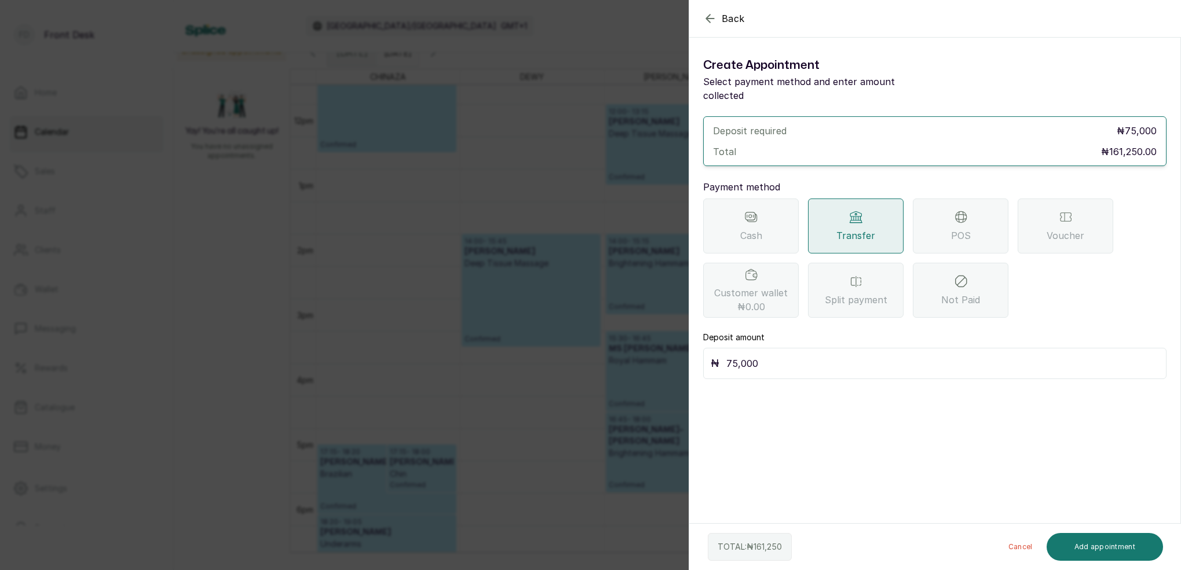
click at [763, 356] on input "75,000" at bounding box center [942, 364] width 433 height 16
type input "7"
type input "161,250"
click at [1099, 551] on button "Add appointment" at bounding box center [1105, 547] width 117 height 28
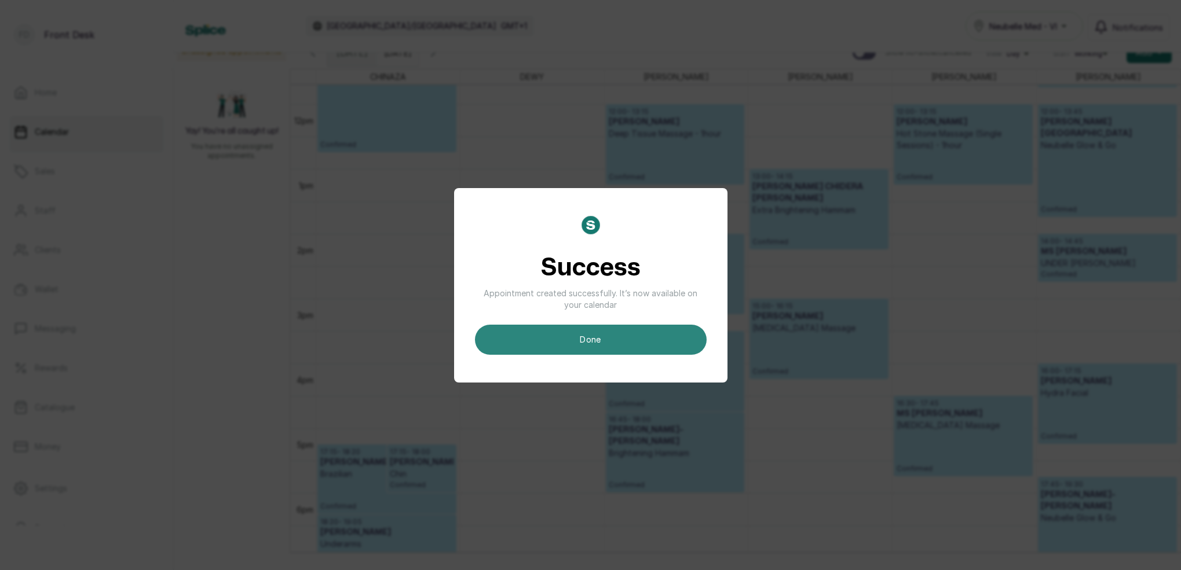
click at [631, 329] on button "done" at bounding box center [591, 340] width 232 height 30
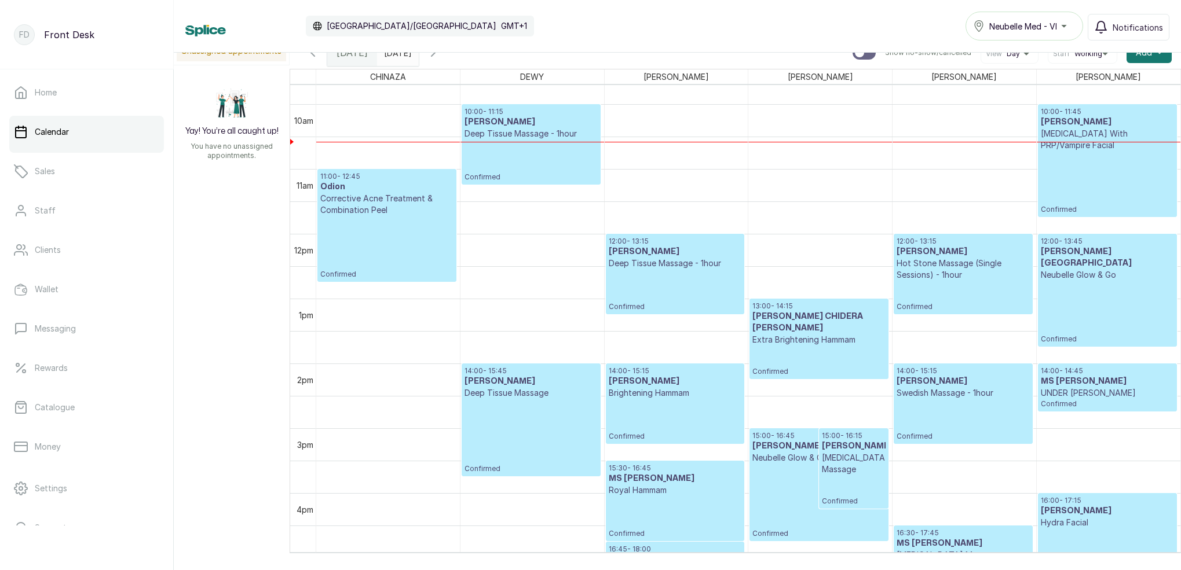
scroll to position [811, 0]
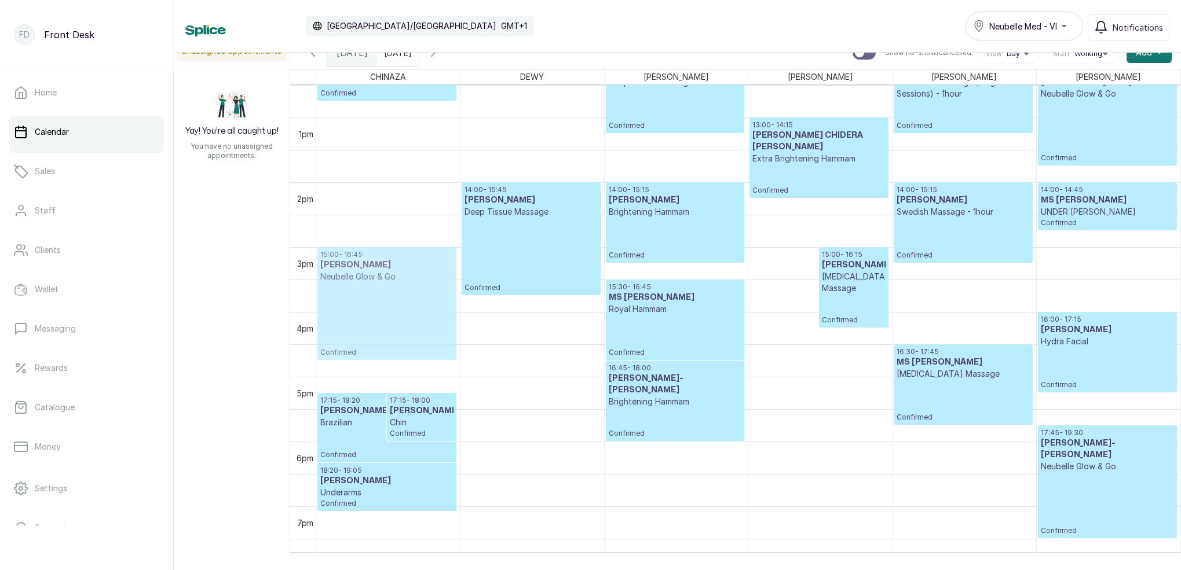
drag, startPoint x: 763, startPoint y: 257, endPoint x: 471, endPoint y: 318, distance: 298.2
click at [310, 265] on tr "12am 1am 2am 3am 4am 5am 6am 7am 8am 9am 10am 11am 12pm 1pm 2pm 3pm 4pm 5pm 6pm…" at bounding box center [735, 319] width 891 height 468
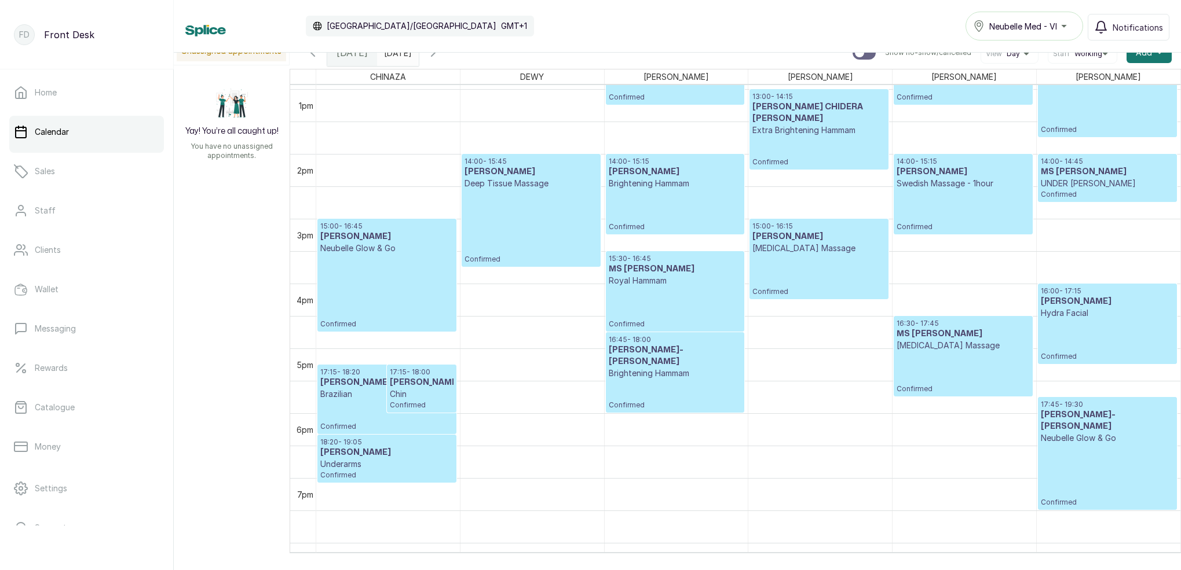
scroll to position [839, 0]
click at [806, 127] on p "Extra Brightening Hammam" at bounding box center [818, 131] width 133 height 12
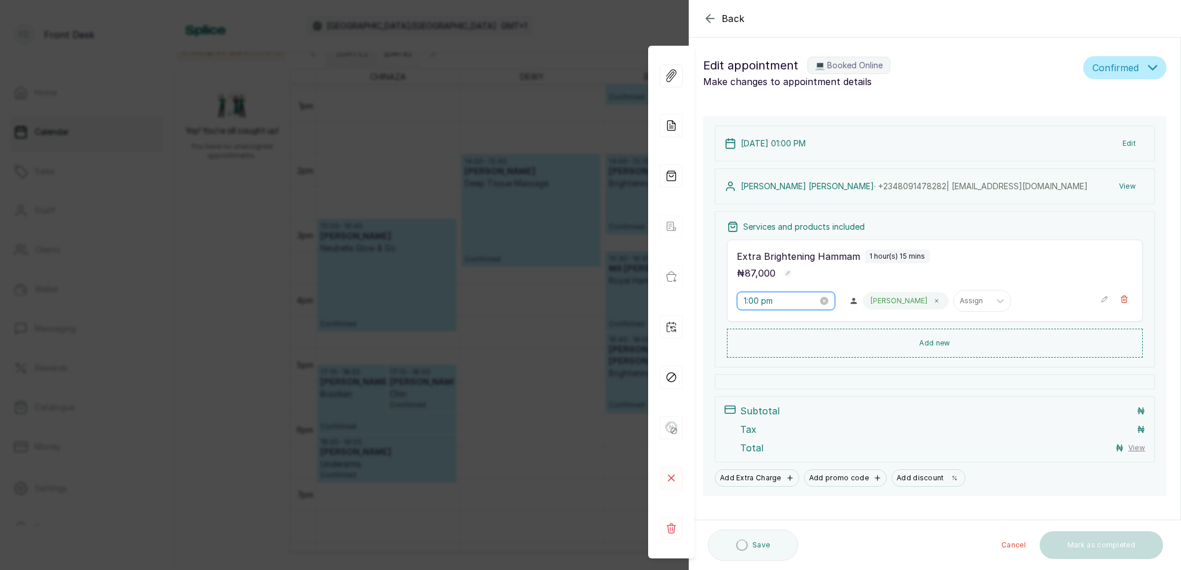
click at [751, 304] on input "1:00 pm" at bounding box center [781, 301] width 74 height 13
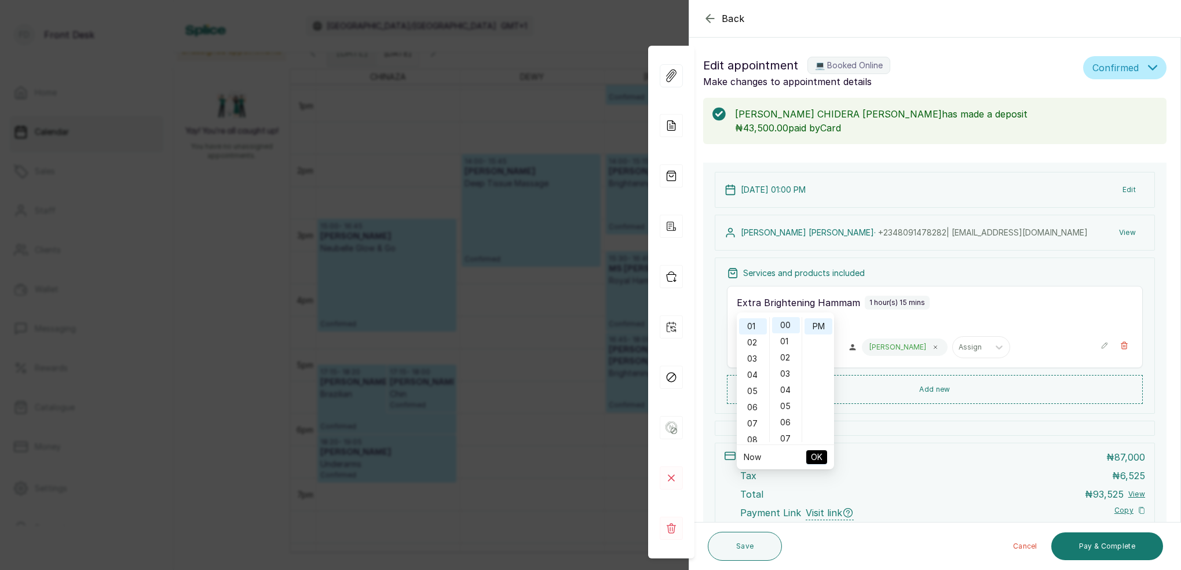
click at [754, 408] on div "06" at bounding box center [753, 408] width 28 height 16
type input "6:00 pm"
click at [787, 324] on div "00" at bounding box center [786, 325] width 28 height 16
click at [821, 326] on div "PM" at bounding box center [818, 327] width 28 height 16
click at [813, 457] on span "OK" at bounding box center [817, 458] width 12 height 22
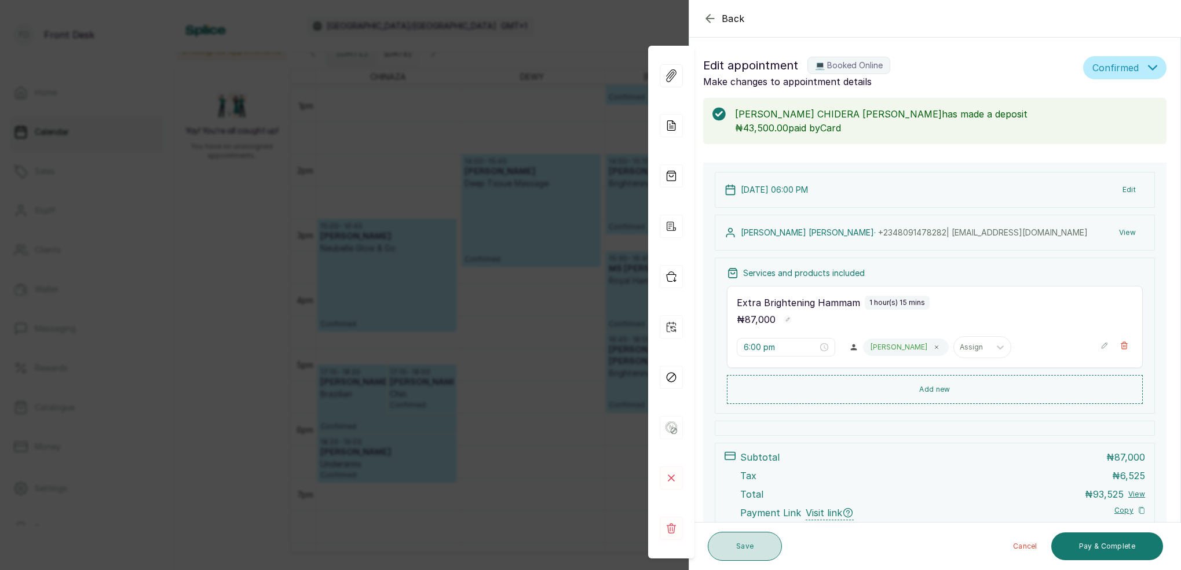
click at [752, 548] on button "Save" at bounding box center [745, 546] width 74 height 29
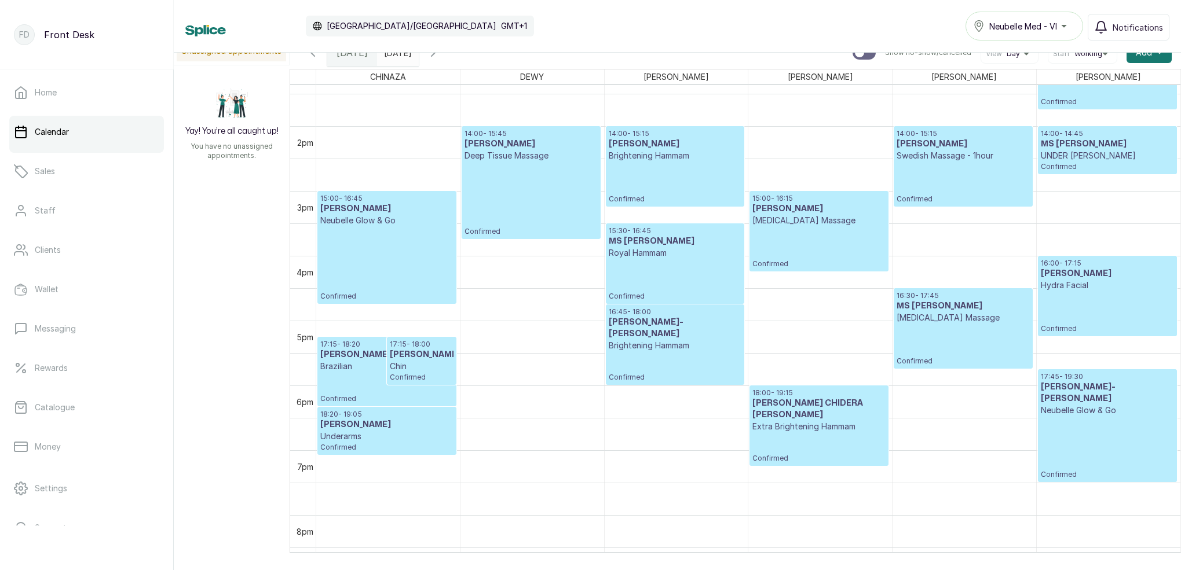
click at [440, 57] on icon "button" at bounding box center [433, 53] width 14 height 14
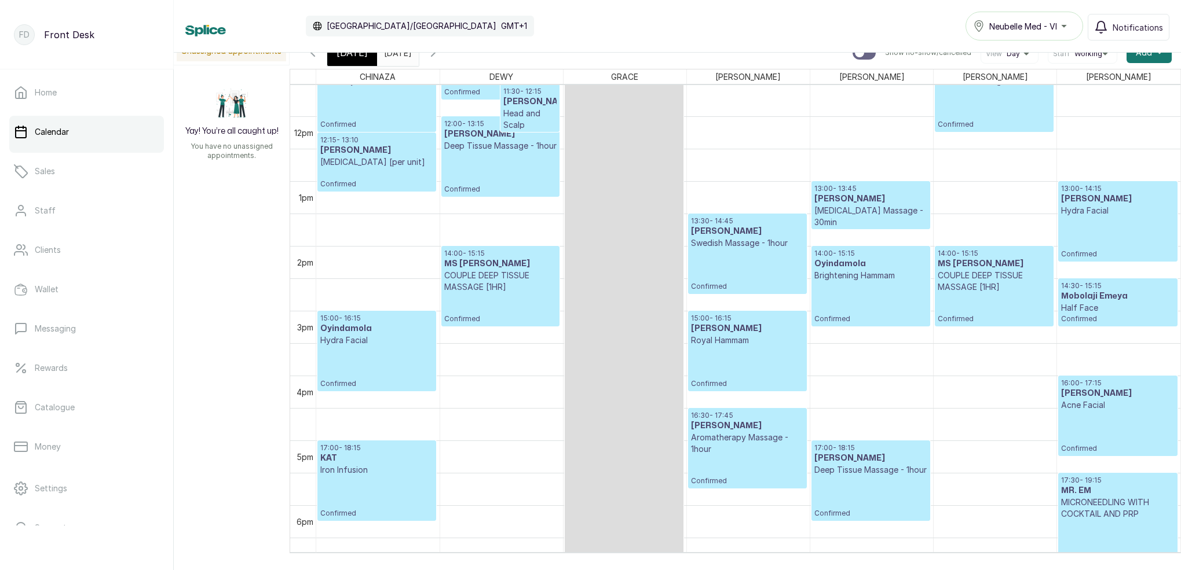
scroll to position [706, 0]
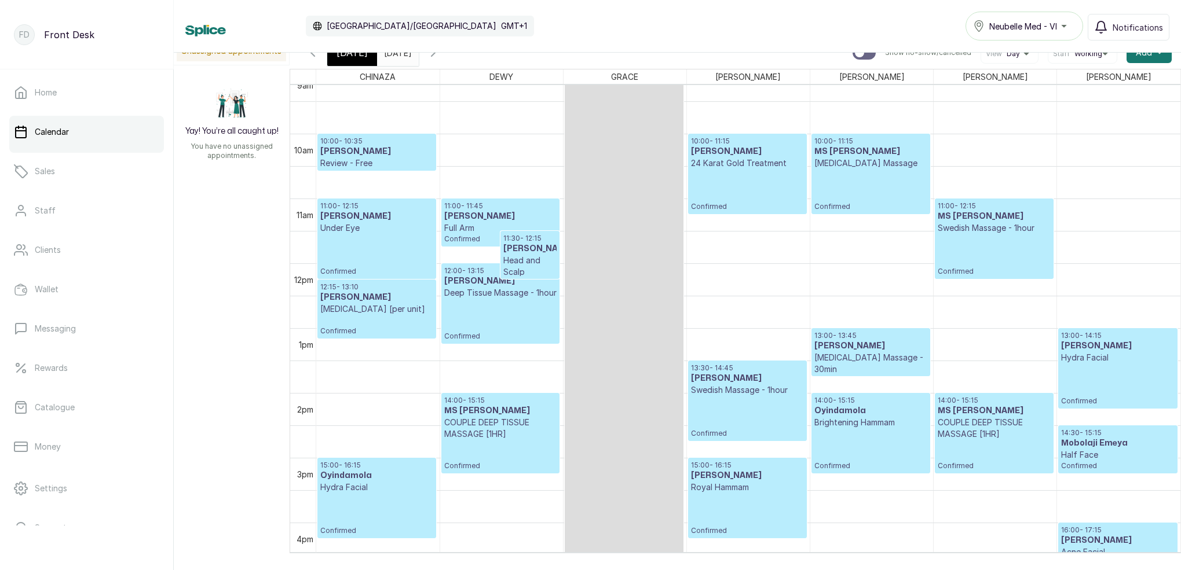
click at [440, 58] on icon "button" at bounding box center [433, 53] width 14 height 14
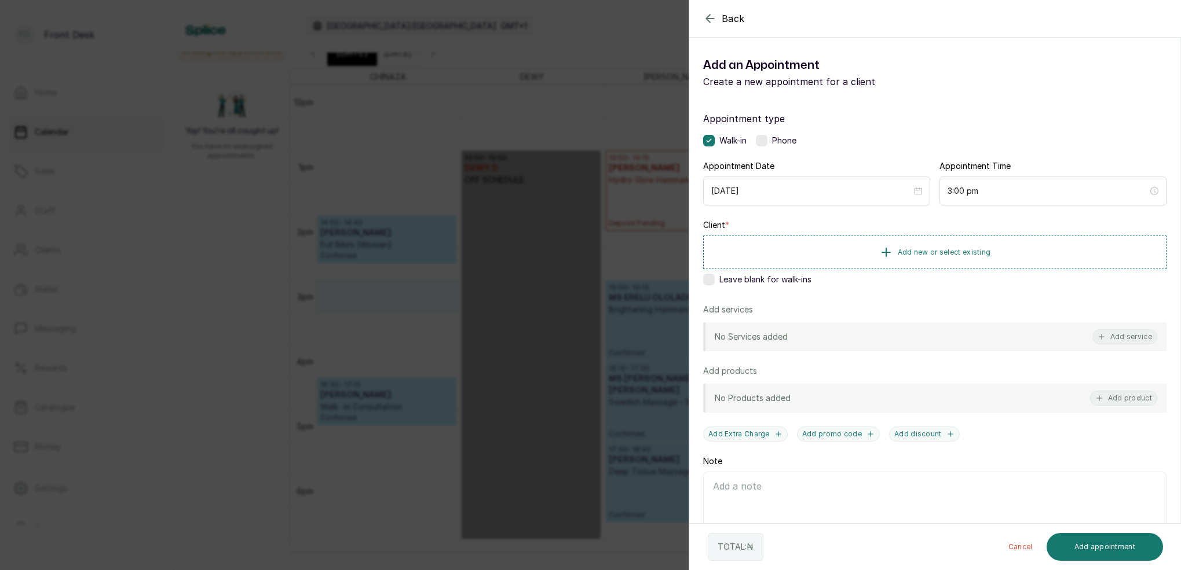
click at [1099, 337] on icon "button" at bounding box center [1102, 337] width 8 height 8
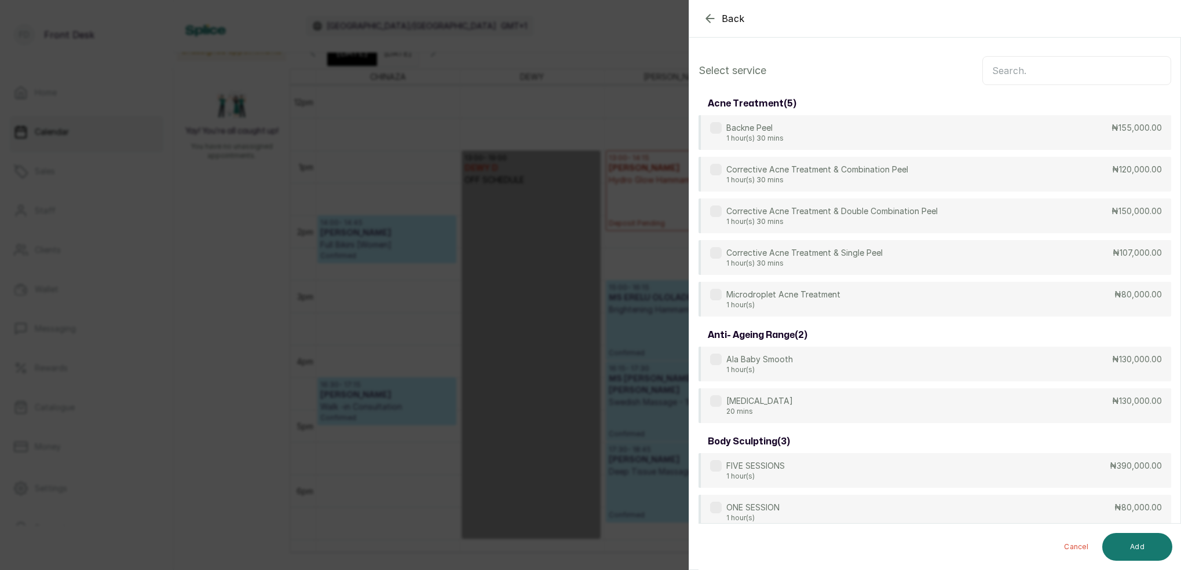
click at [1015, 72] on input "text" at bounding box center [1076, 70] width 189 height 29
click at [711, 22] on icon "button" at bounding box center [710, 19] width 14 height 14
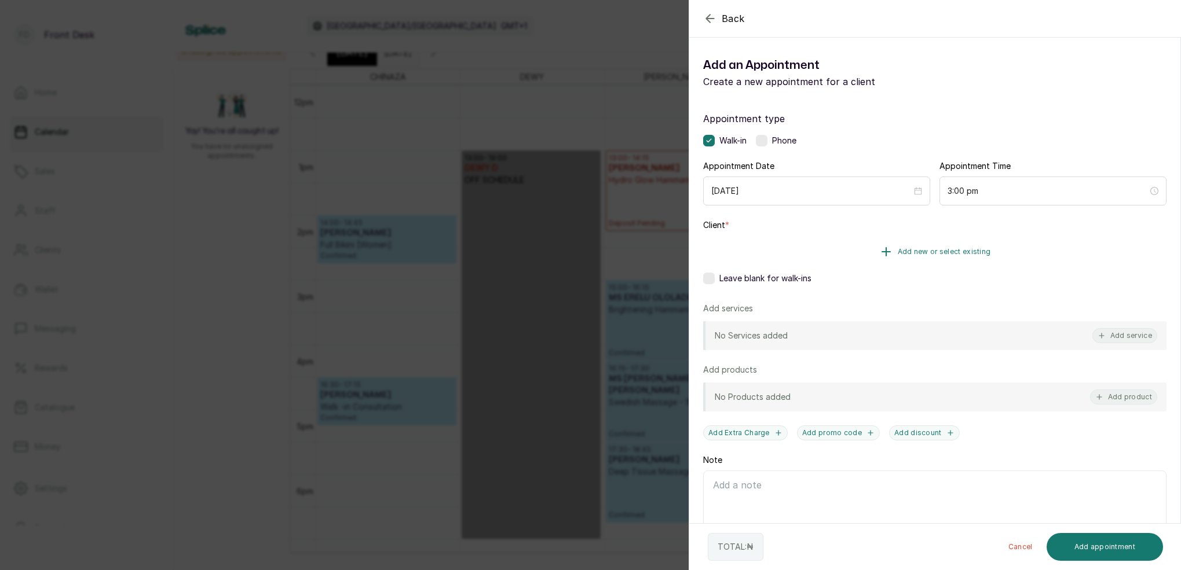
click at [923, 248] on span "Add new or select existing" at bounding box center [944, 251] width 93 height 9
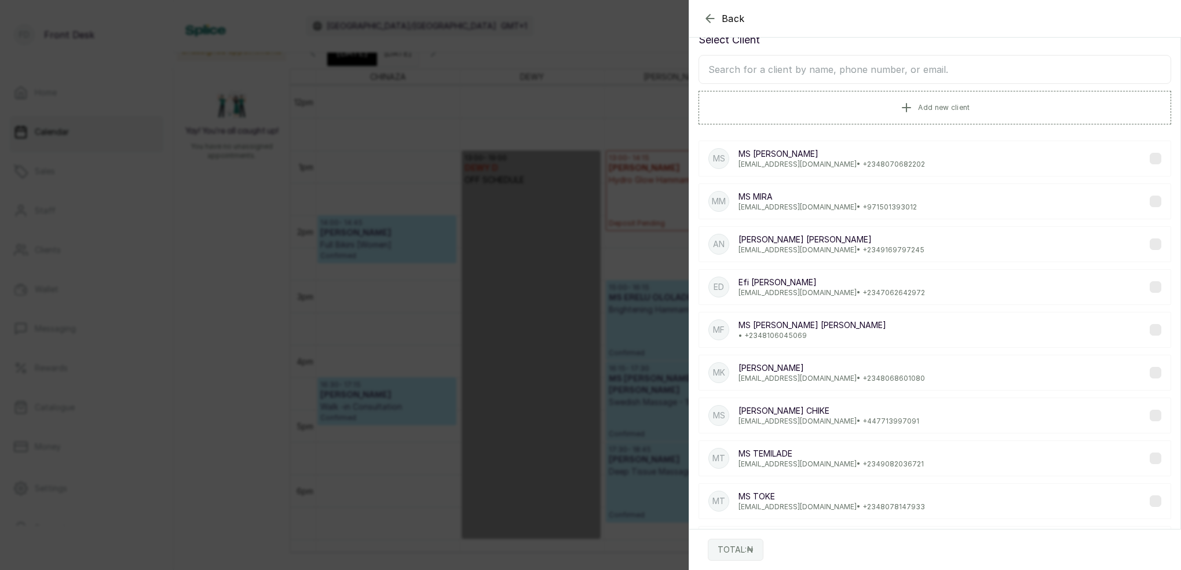
scroll to position [18, 0]
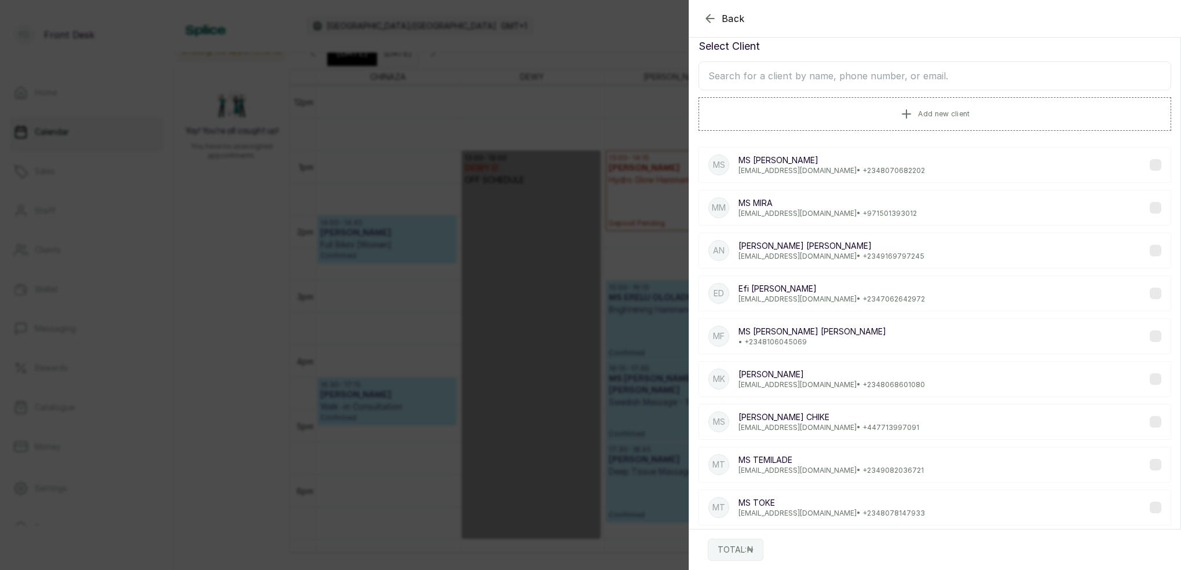
click at [709, 19] on icon "button" at bounding box center [710, 19] width 14 height 14
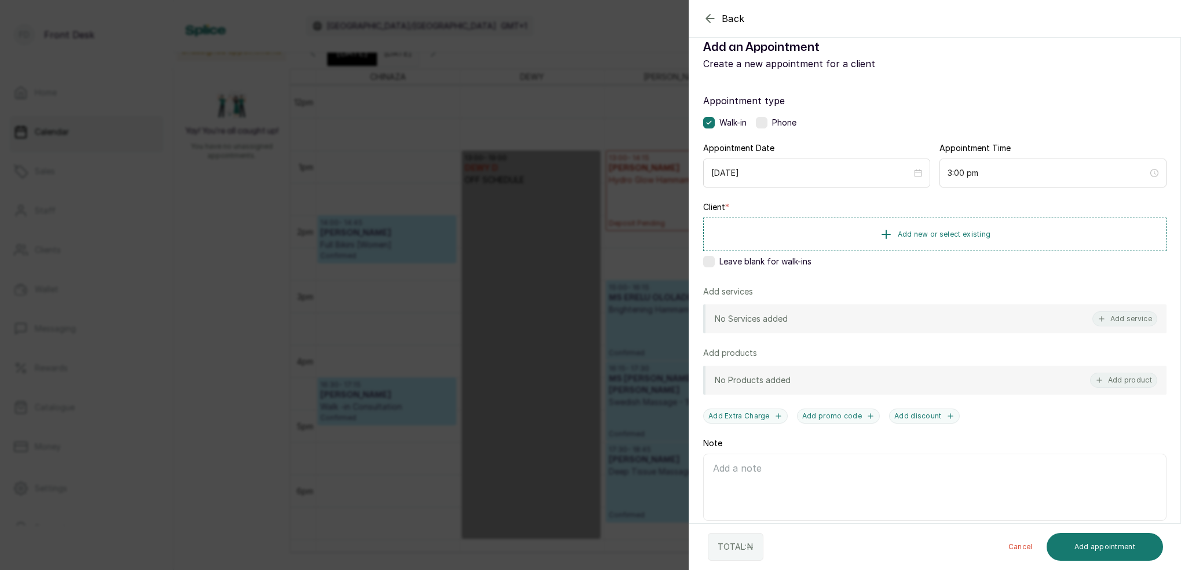
click at [711, 19] on icon "button" at bounding box center [710, 18] width 8 height 8
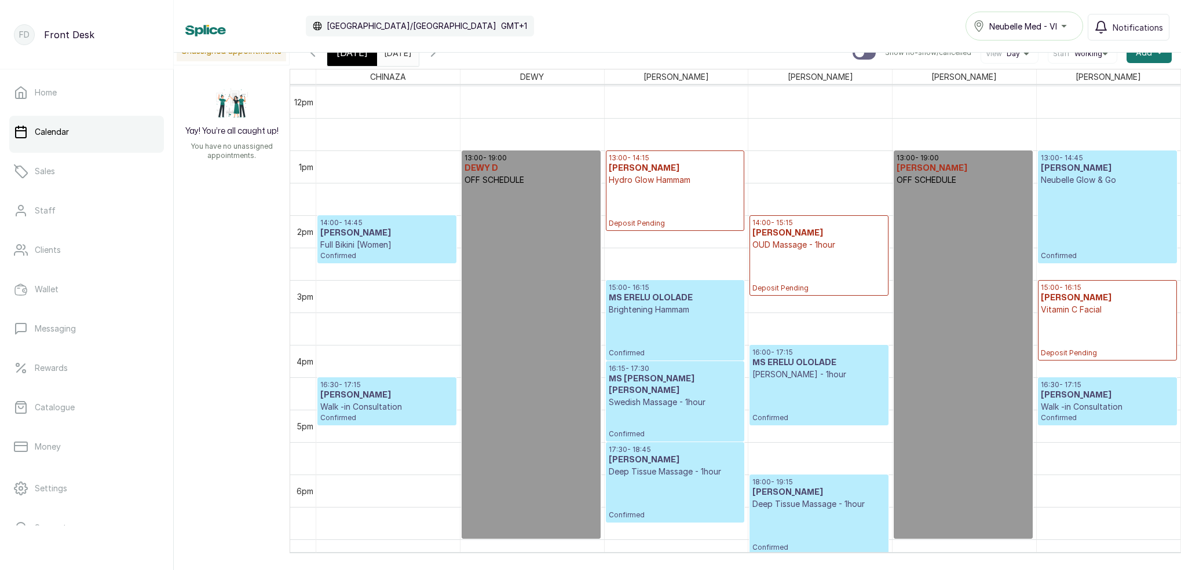
click at [347, 56] on span "[DATE]" at bounding box center [351, 53] width 31 height 14
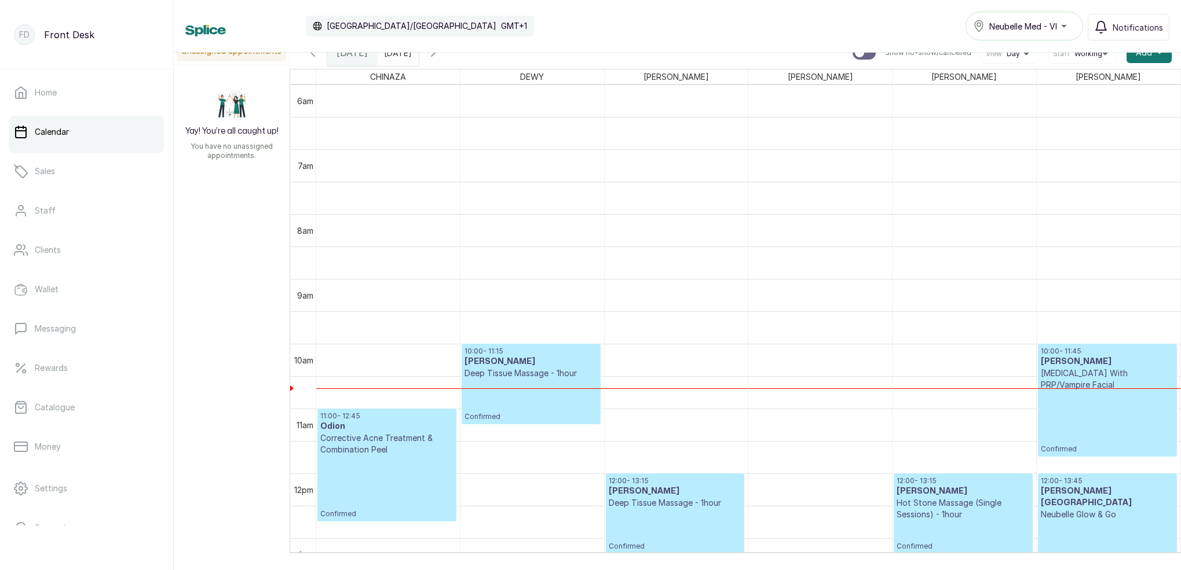
scroll to position [690, 0]
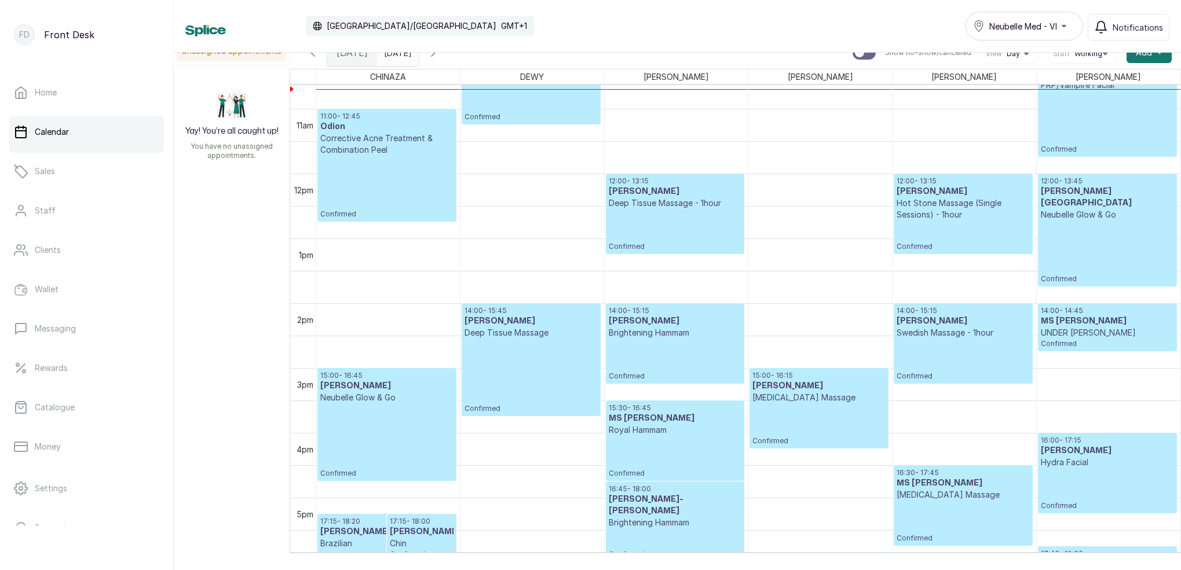
click at [396, 58] on input "[DATE]" at bounding box center [387, 50] width 19 height 20
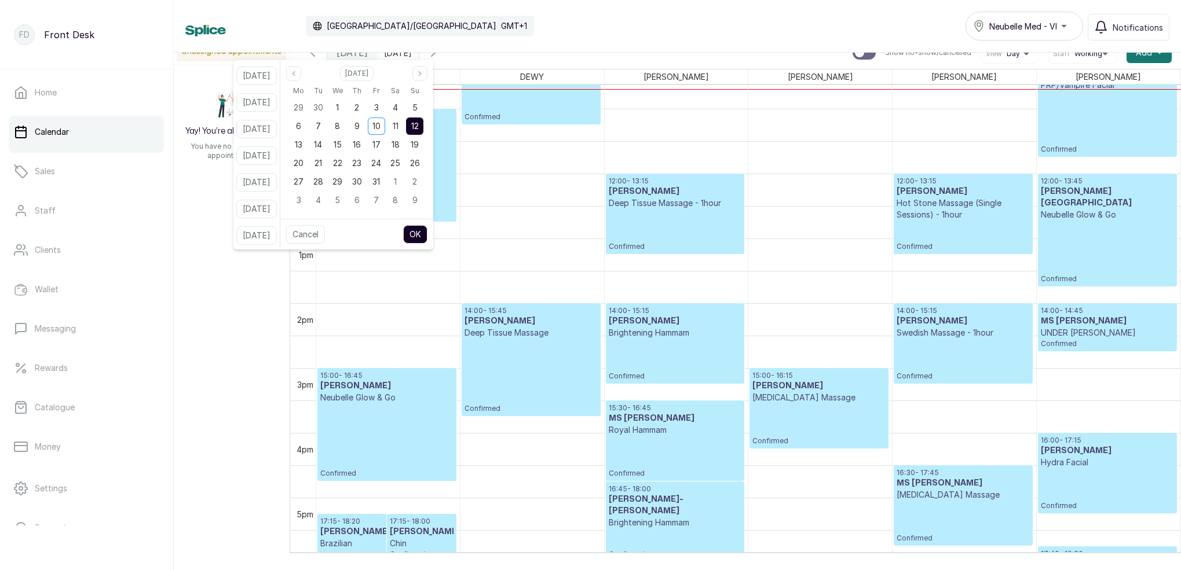
drag, startPoint x: 409, startPoint y: 127, endPoint x: 429, endPoint y: 129, distance: 19.8
click at [398, 127] on span "11" at bounding box center [396, 126] width 6 height 10
drag, startPoint x: 431, startPoint y: 129, endPoint x: 428, endPoint y: 181, distance: 52.2
click at [419, 129] on span "12" at bounding box center [415, 126] width 8 height 10
click at [427, 230] on button "OK" at bounding box center [415, 234] width 24 height 19
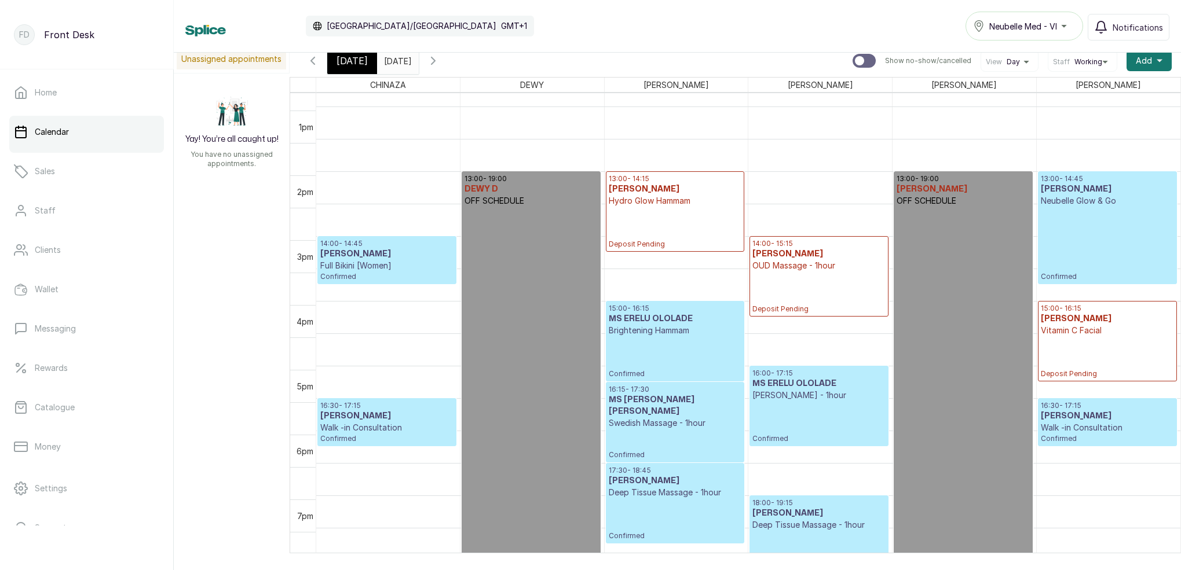
scroll to position [826, 0]
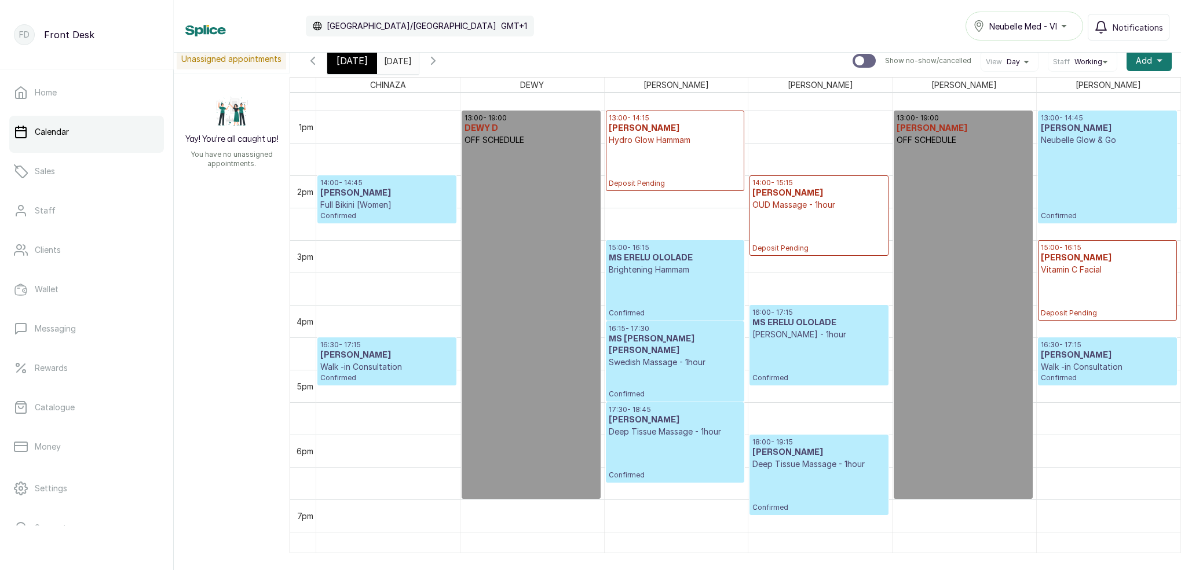
click at [346, 60] on span "[DATE]" at bounding box center [351, 61] width 31 height 14
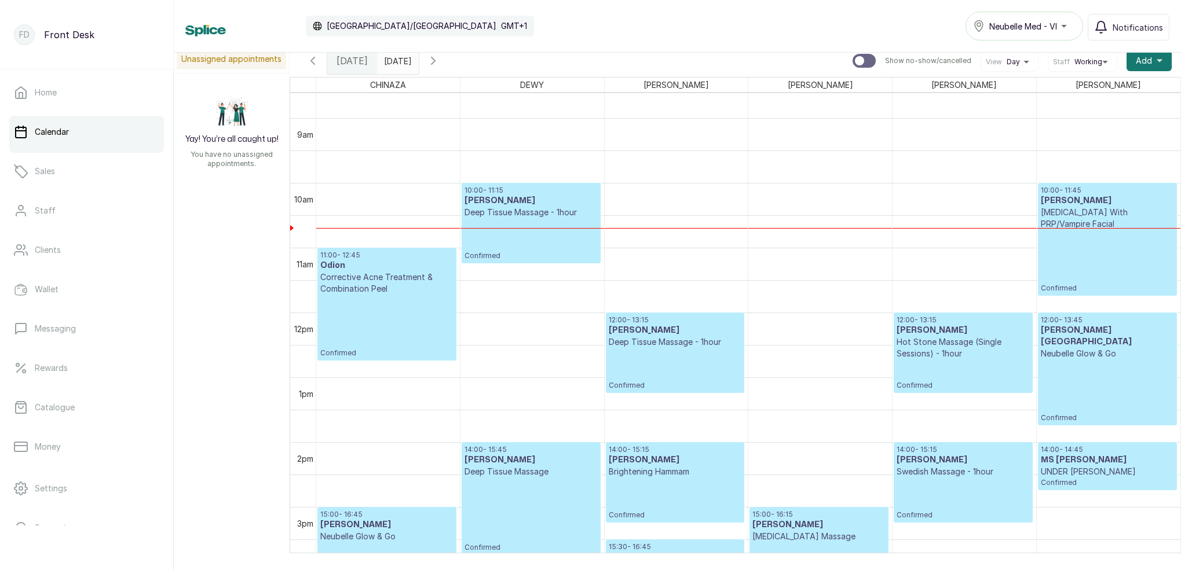
scroll to position [595, 0]
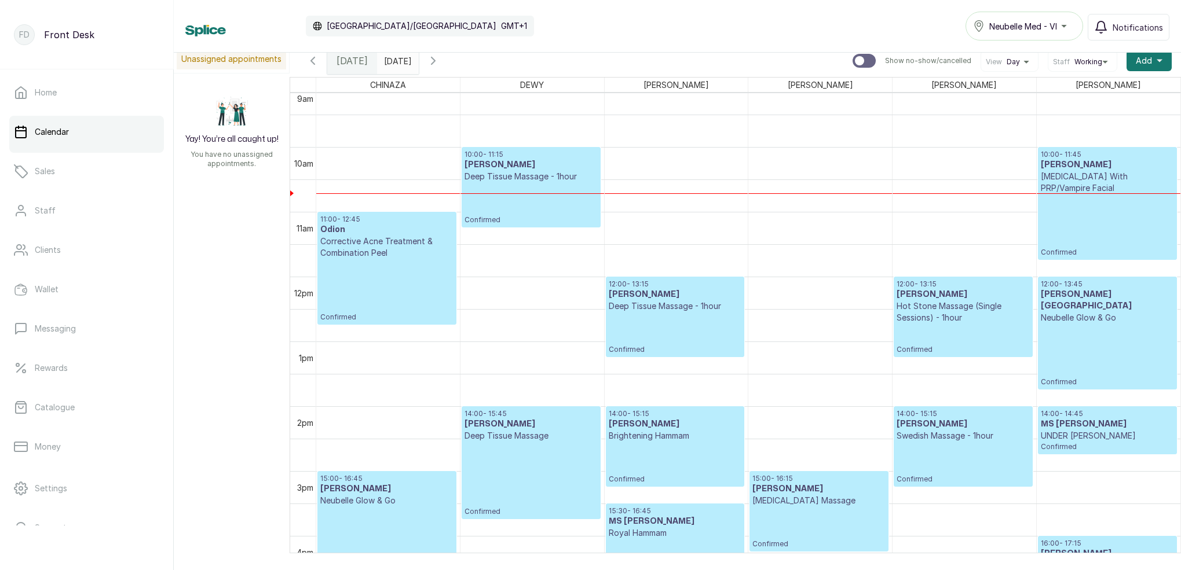
click at [440, 58] on icon "button" at bounding box center [433, 61] width 14 height 14
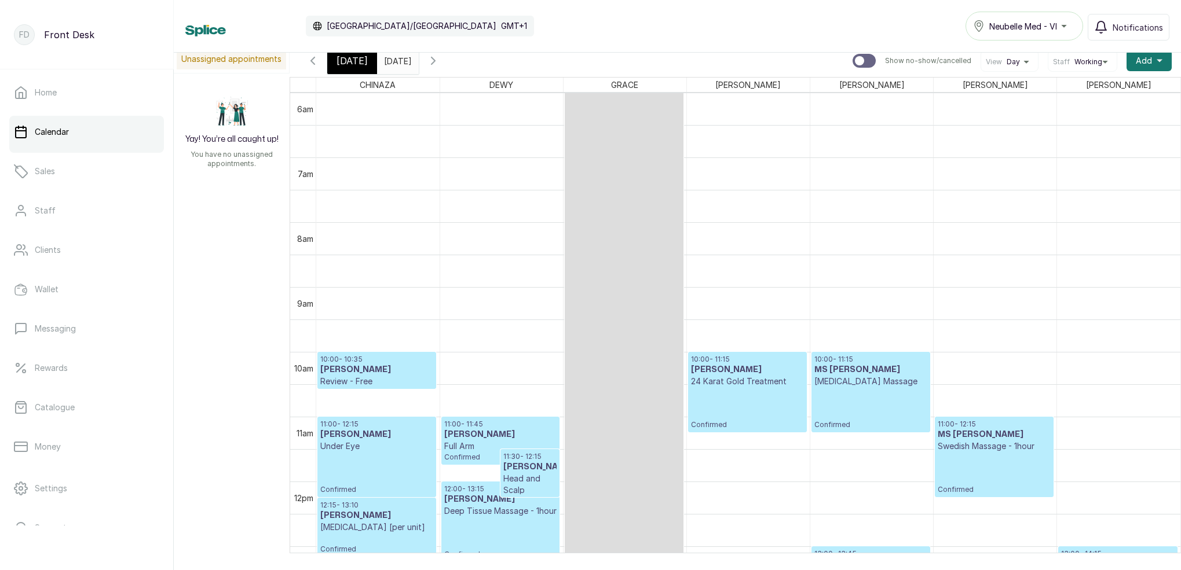
scroll to position [458, 0]
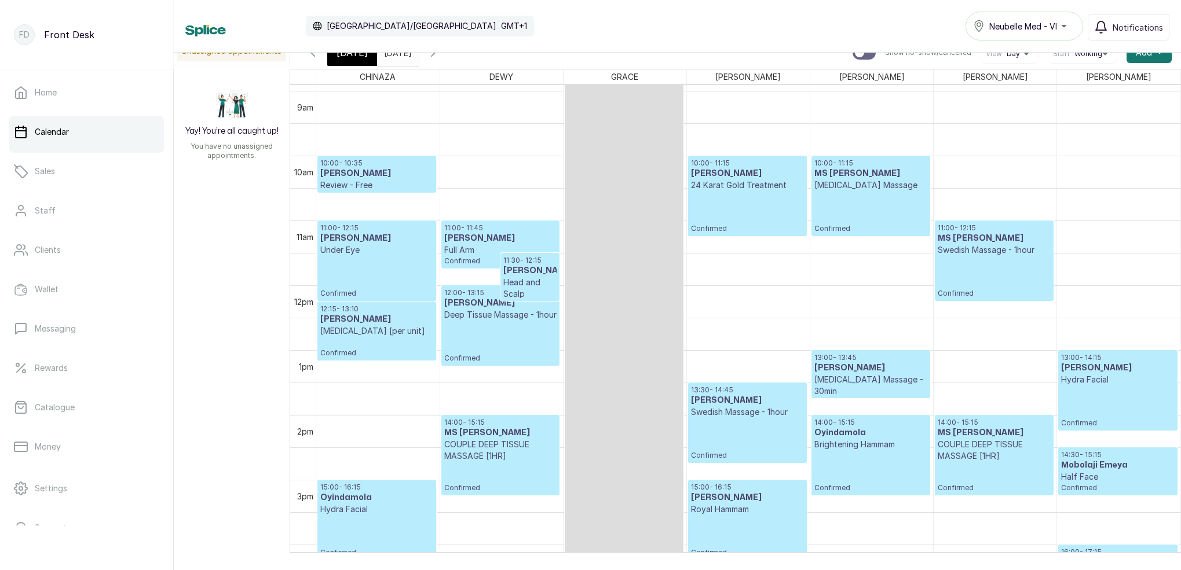
click at [352, 53] on span "[DATE]" at bounding box center [351, 53] width 31 height 14
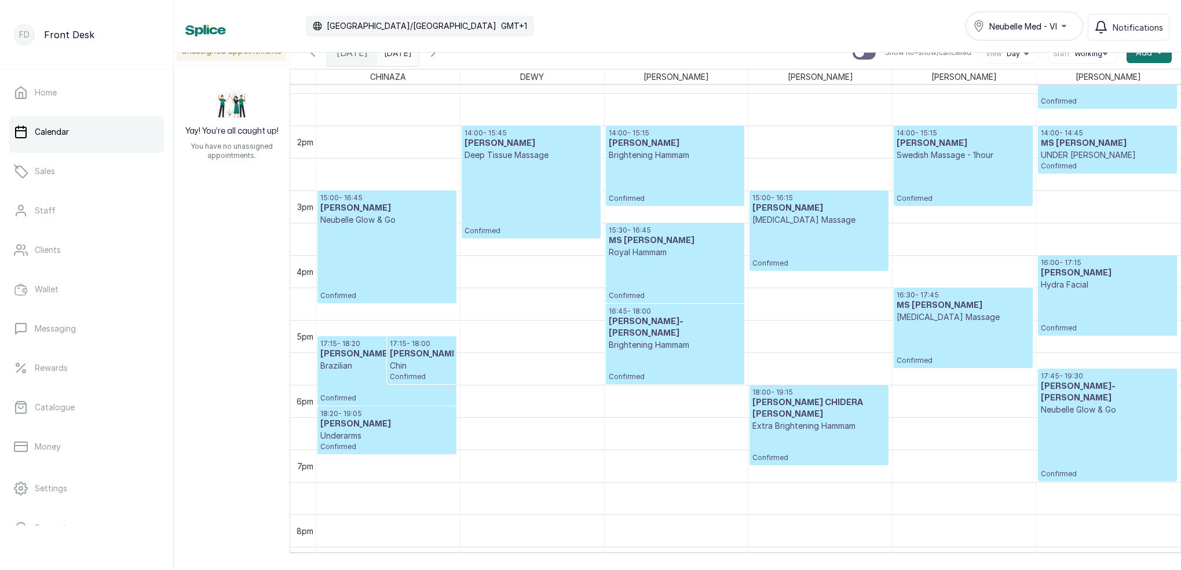
click at [396, 56] on input "[DATE]" at bounding box center [387, 50] width 19 height 20
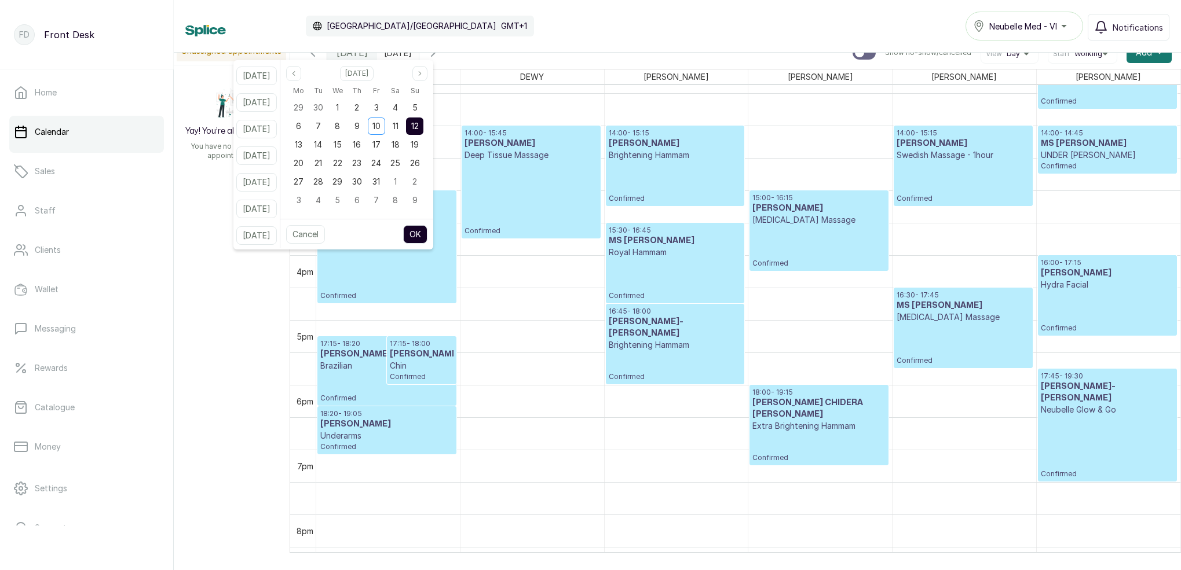
drag, startPoint x: 407, startPoint y: 124, endPoint x: 435, endPoint y: 125, distance: 27.8
click at [398, 124] on span "11" at bounding box center [396, 126] width 6 height 10
drag, startPoint x: 436, startPoint y: 125, endPoint x: 442, endPoint y: 177, distance: 52.5
click at [423, 125] on div "12" at bounding box center [414, 126] width 17 height 17
click at [425, 235] on button "OK" at bounding box center [415, 234] width 24 height 19
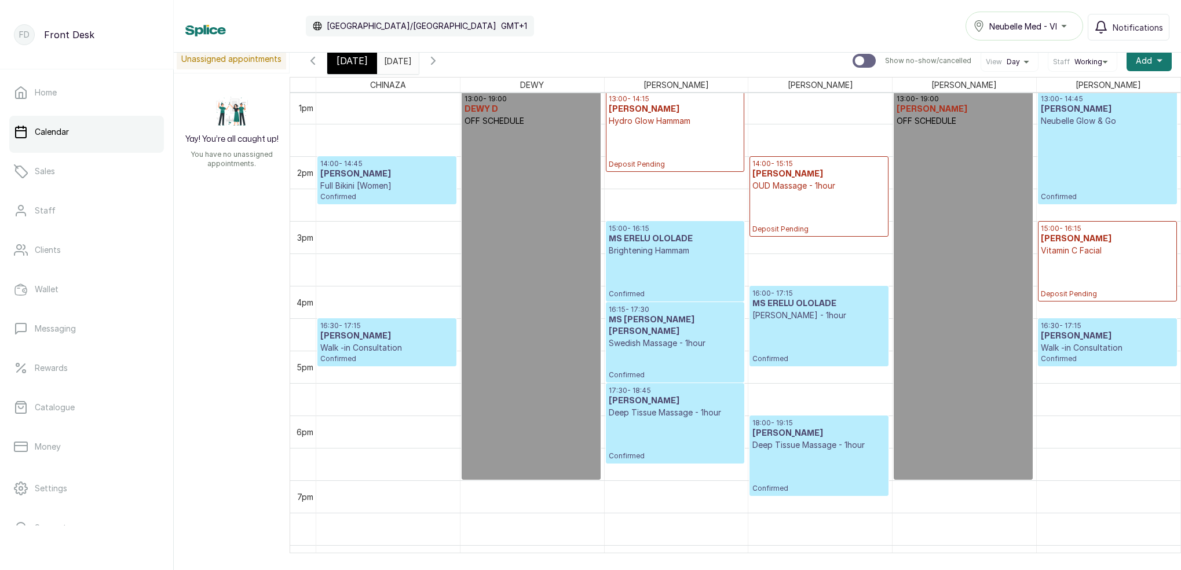
click at [346, 65] on span "[DATE]" at bounding box center [351, 61] width 31 height 14
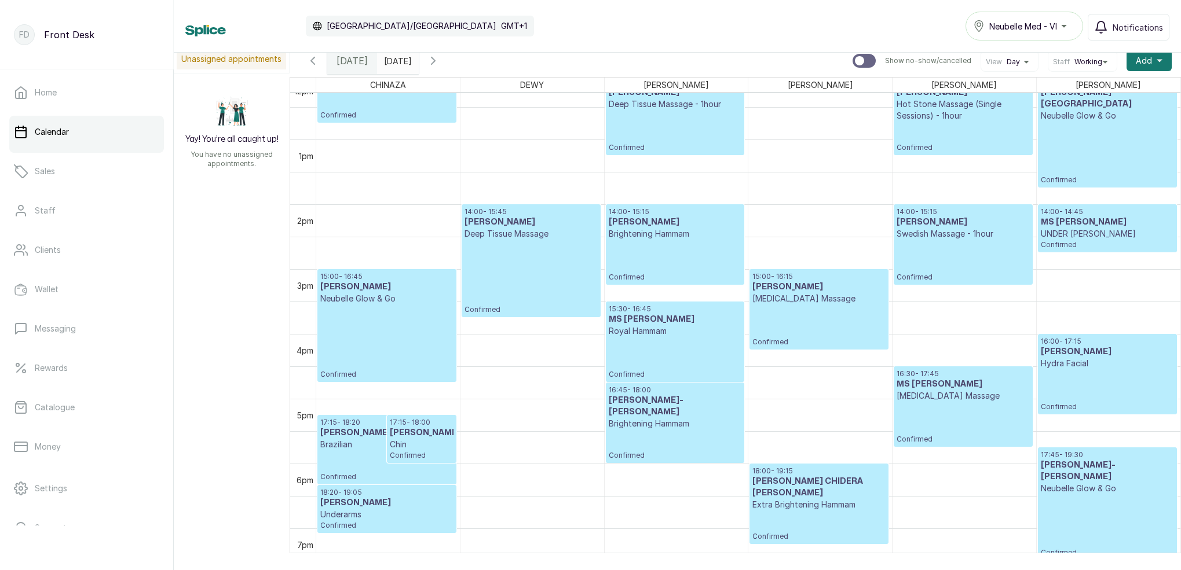
click at [440, 65] on icon "button" at bounding box center [433, 61] width 14 height 14
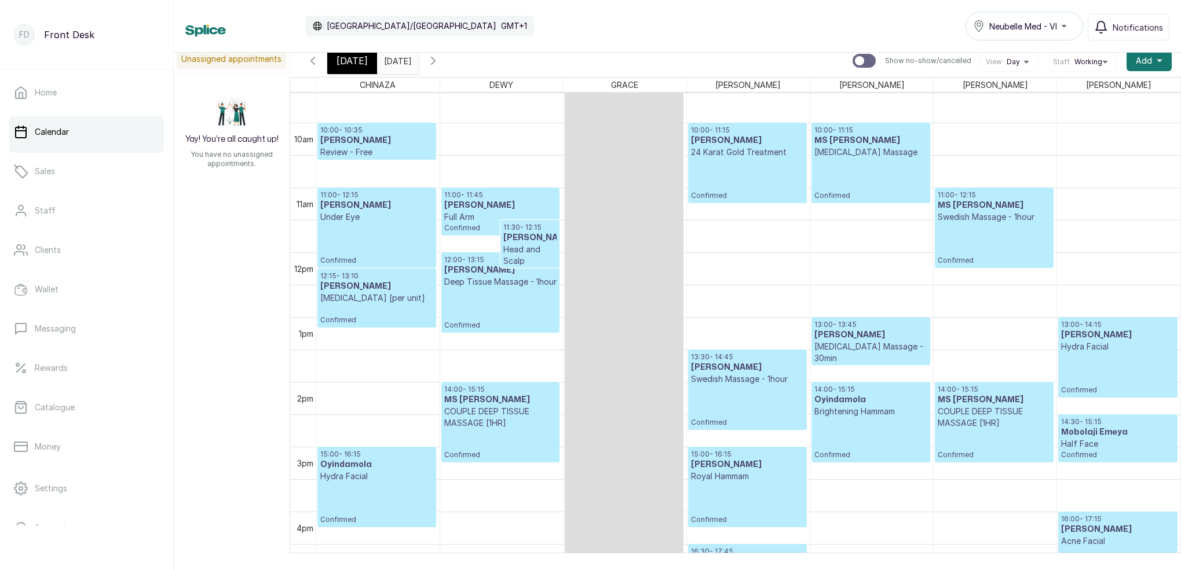
scroll to position [640, 0]
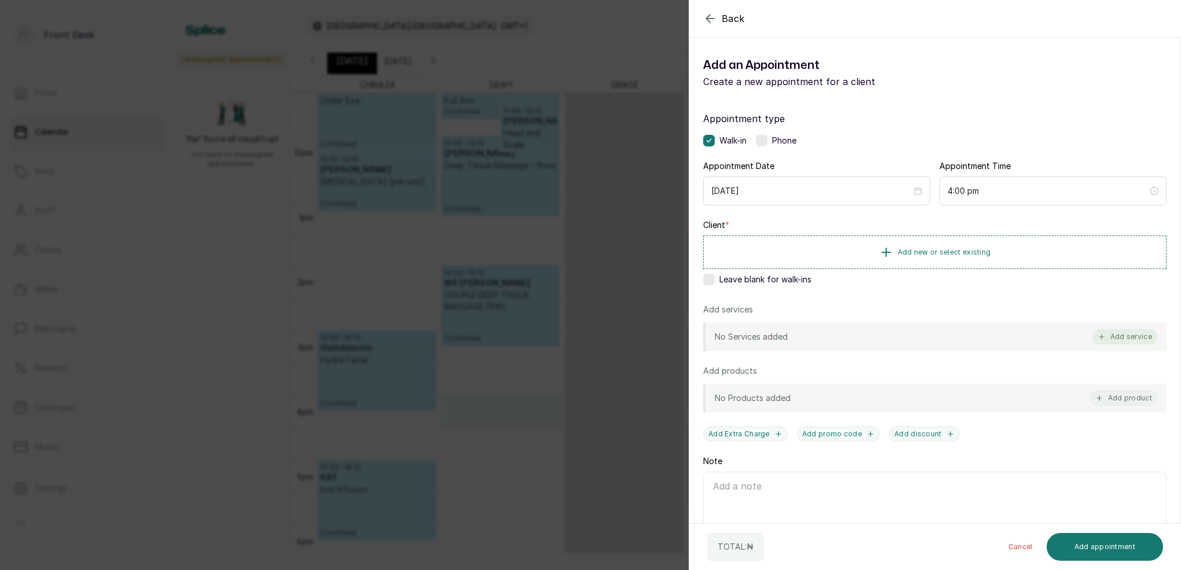
click at [1129, 332] on button "Add service" at bounding box center [1124, 337] width 65 height 15
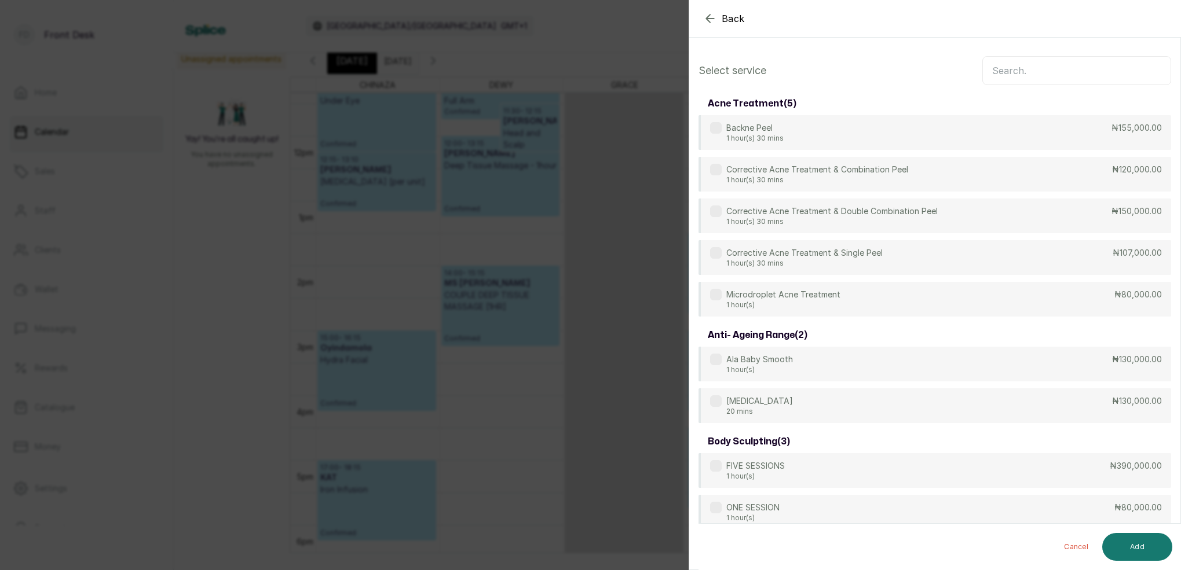
click at [1036, 74] on input "text" at bounding box center [1076, 70] width 189 height 29
type input "m"
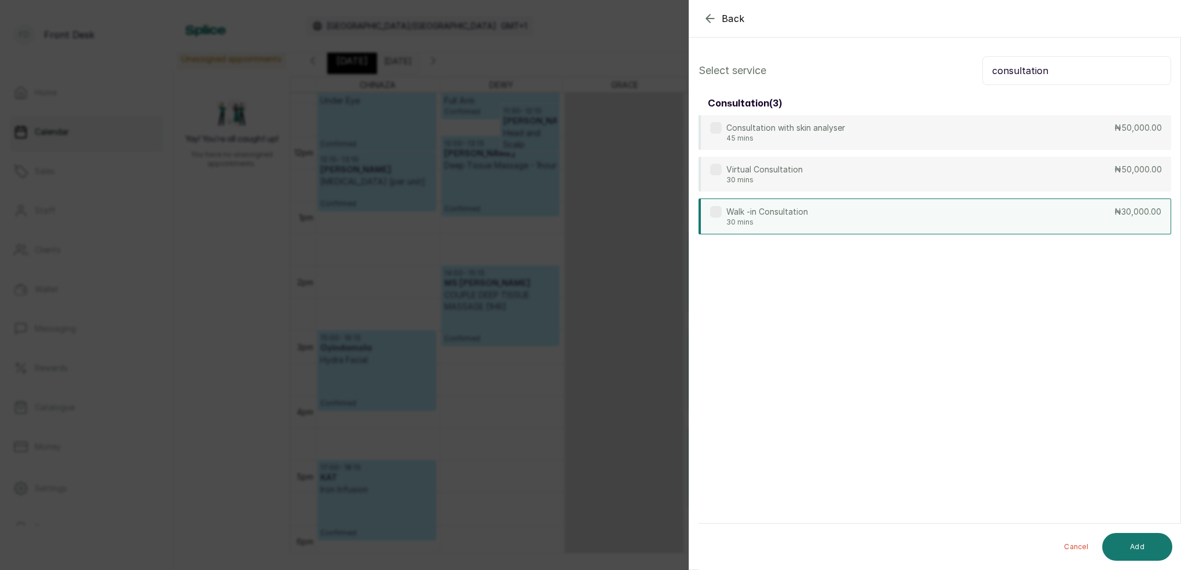
type input "consultation"
click at [878, 214] on div "Walk -in Consultation 30 mins ₦30,000.00" at bounding box center [934, 217] width 473 height 36
click at [1151, 546] on button "Add" at bounding box center [1137, 547] width 70 height 28
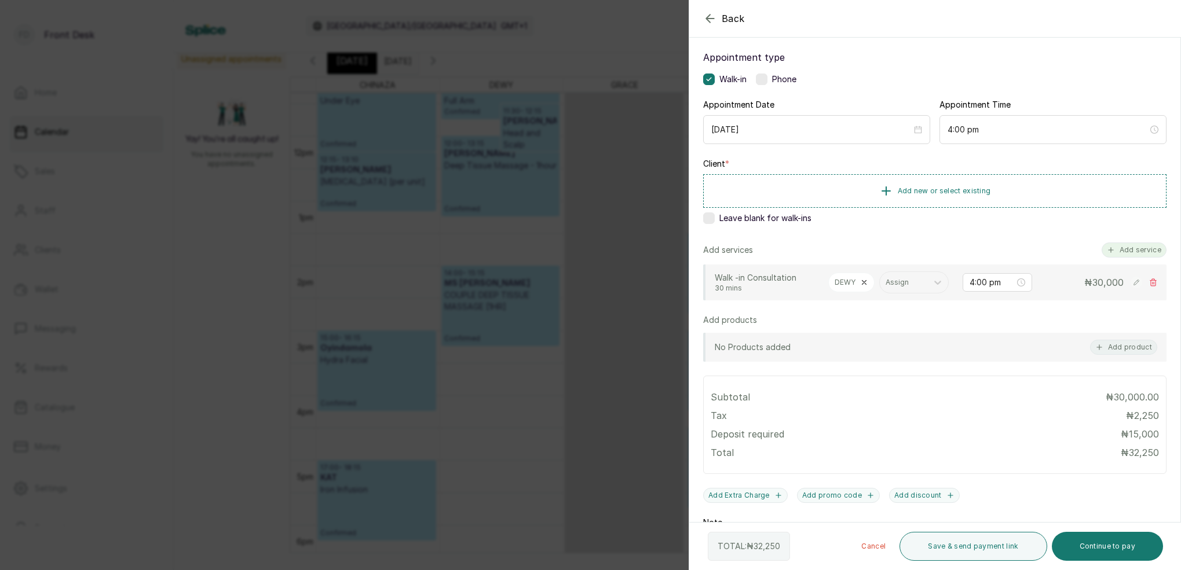
click at [1125, 258] on div "Add services Add service Walk -in Consultation 30 mins DEWY Assign 4:00 pm ₦ 30…" at bounding box center [934, 272] width 463 height 58
drag, startPoint x: 1140, startPoint y: 252, endPoint x: 1142, endPoint y: 246, distance: 6.6
click at [1140, 252] on button "Add service" at bounding box center [1134, 250] width 65 height 15
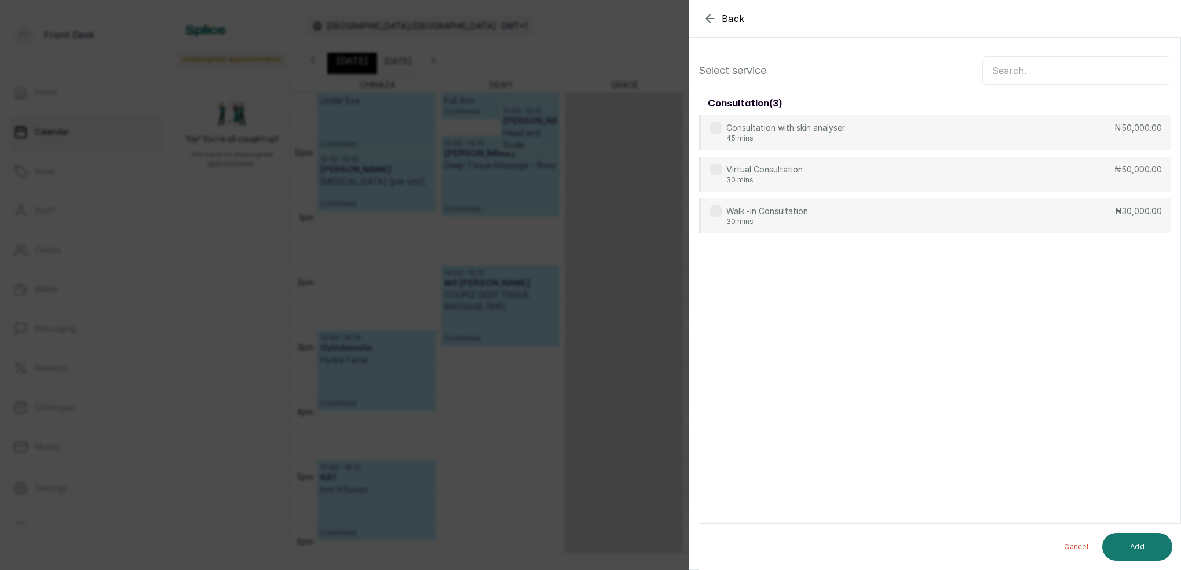
click at [1070, 72] on input "text" at bounding box center [1076, 70] width 189 height 29
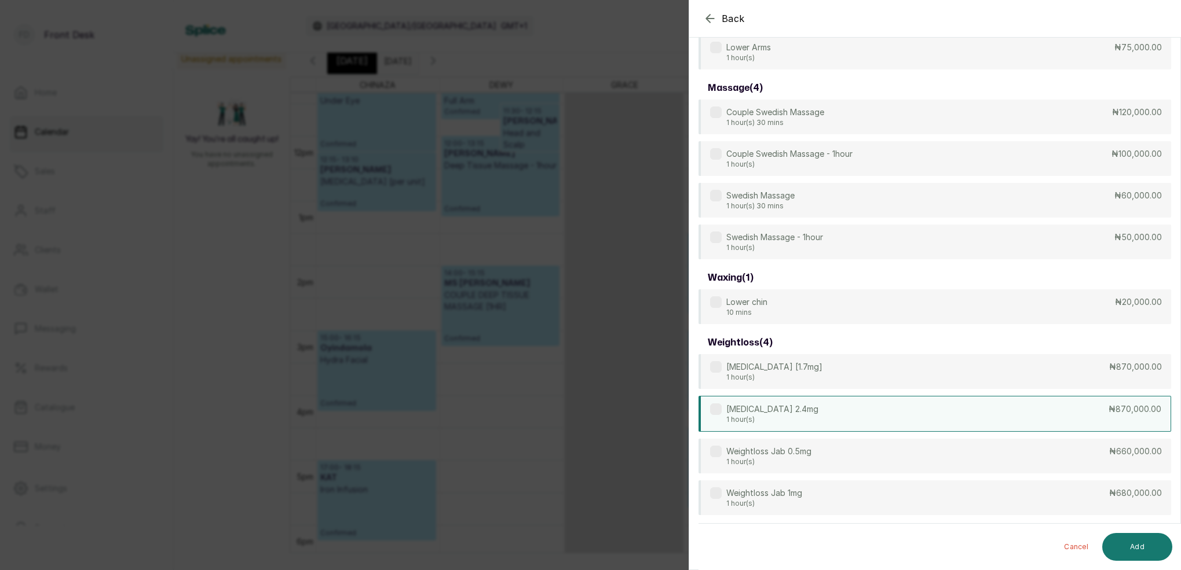
type input "we"
click at [894, 422] on div "[MEDICAL_DATA] 2.4mg 1 hour(s) ₦870,000.00" at bounding box center [934, 414] width 473 height 36
click at [1136, 541] on button "Add" at bounding box center [1137, 547] width 70 height 28
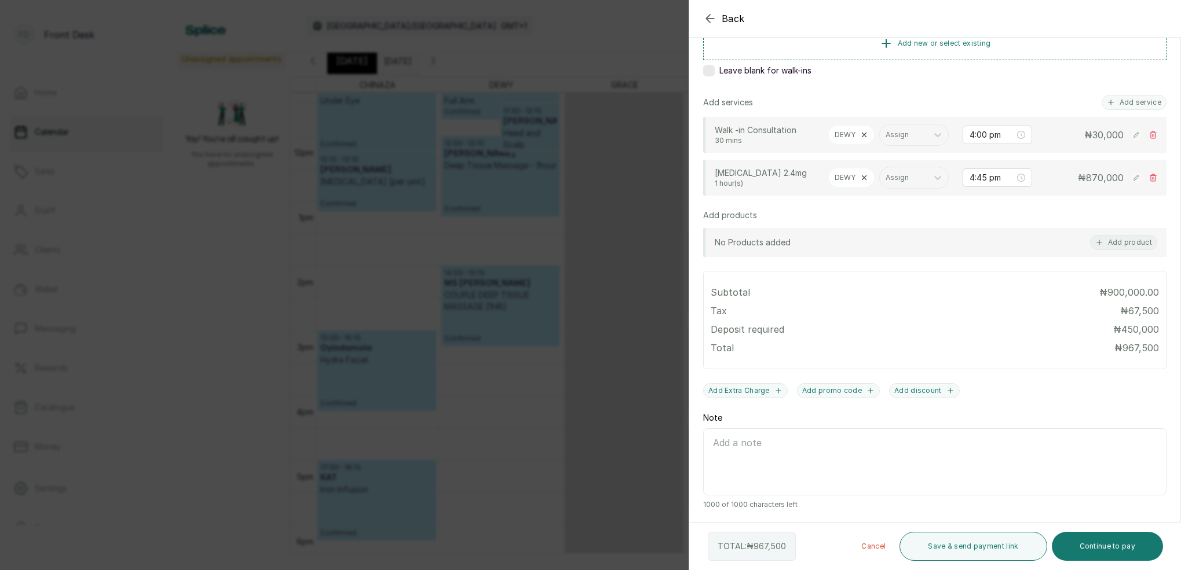
scroll to position [208, 0]
click at [707, 19] on icon "button" at bounding box center [710, 18] width 8 height 8
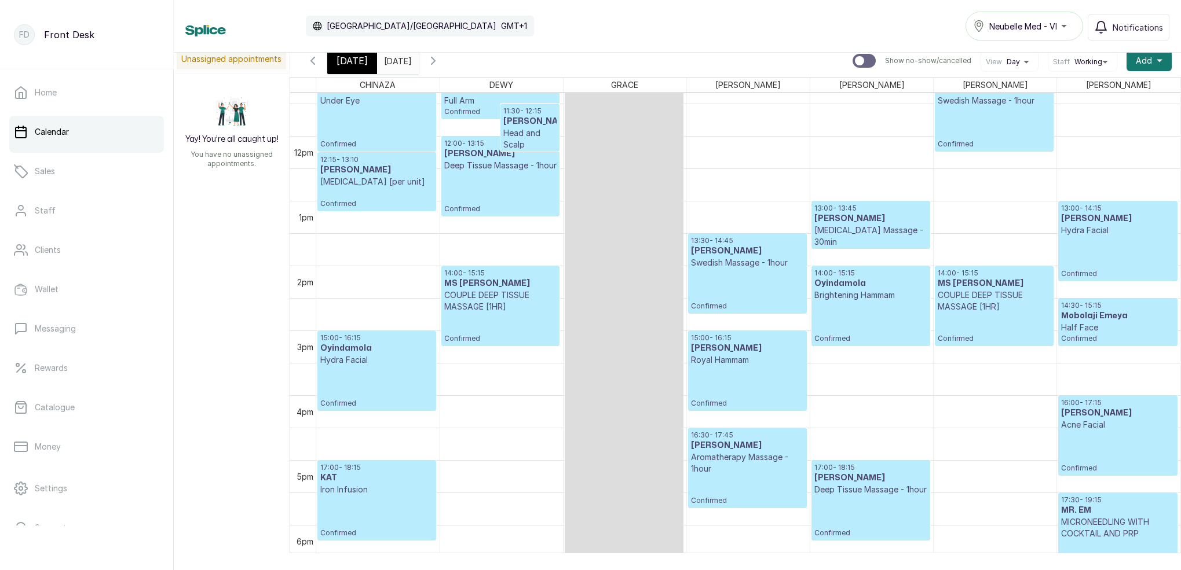
click at [352, 59] on span "[DATE]" at bounding box center [351, 61] width 31 height 14
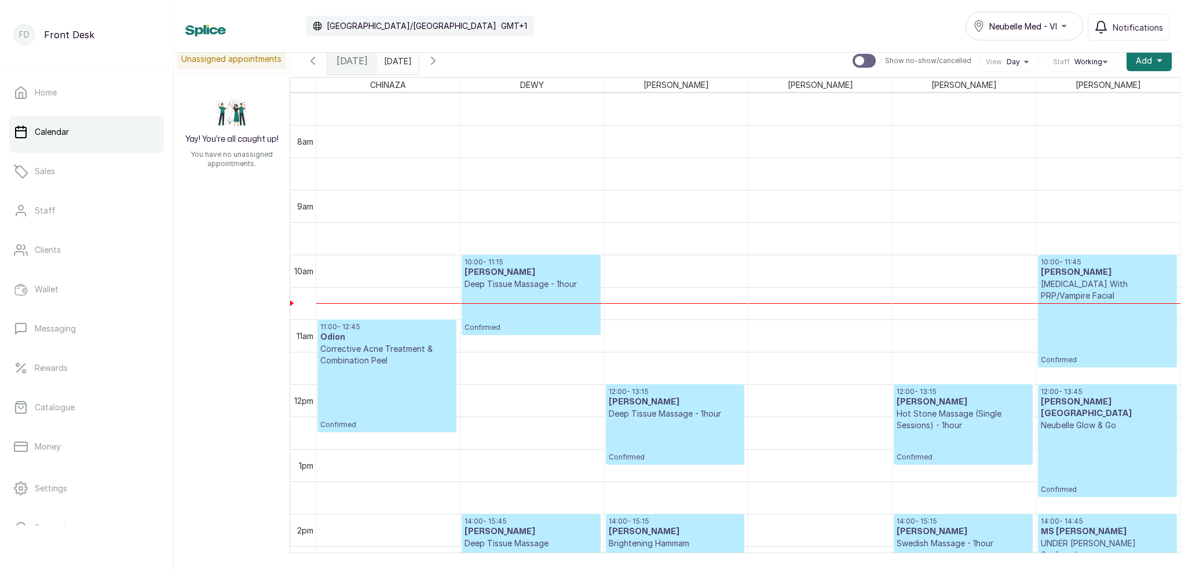
scroll to position [505, 0]
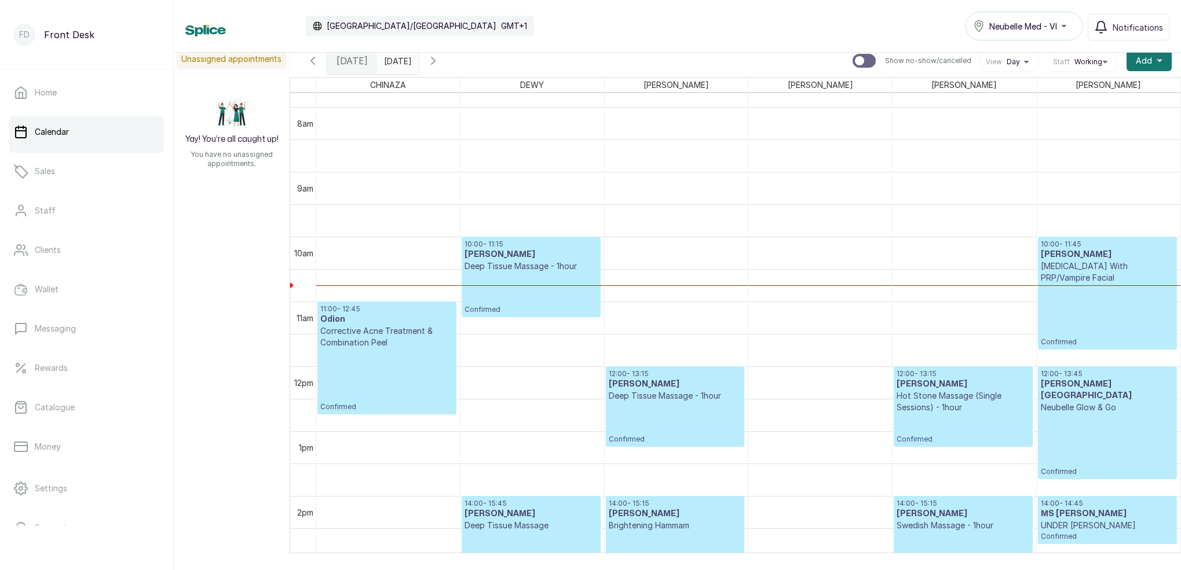
click at [440, 59] on icon "button" at bounding box center [433, 61] width 14 height 14
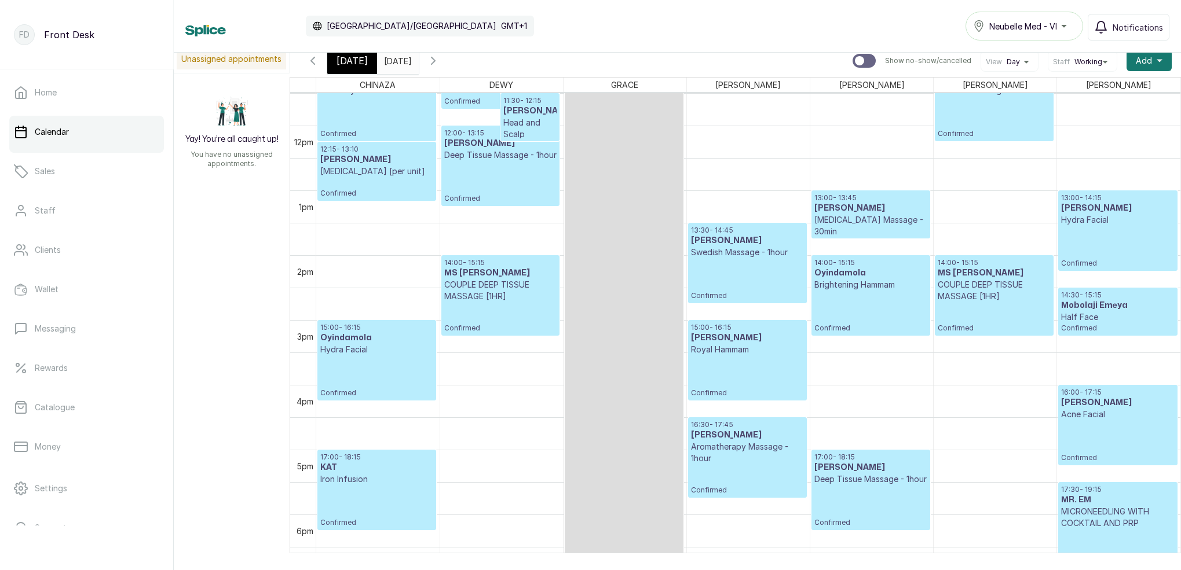
scroll to position [779, 0]
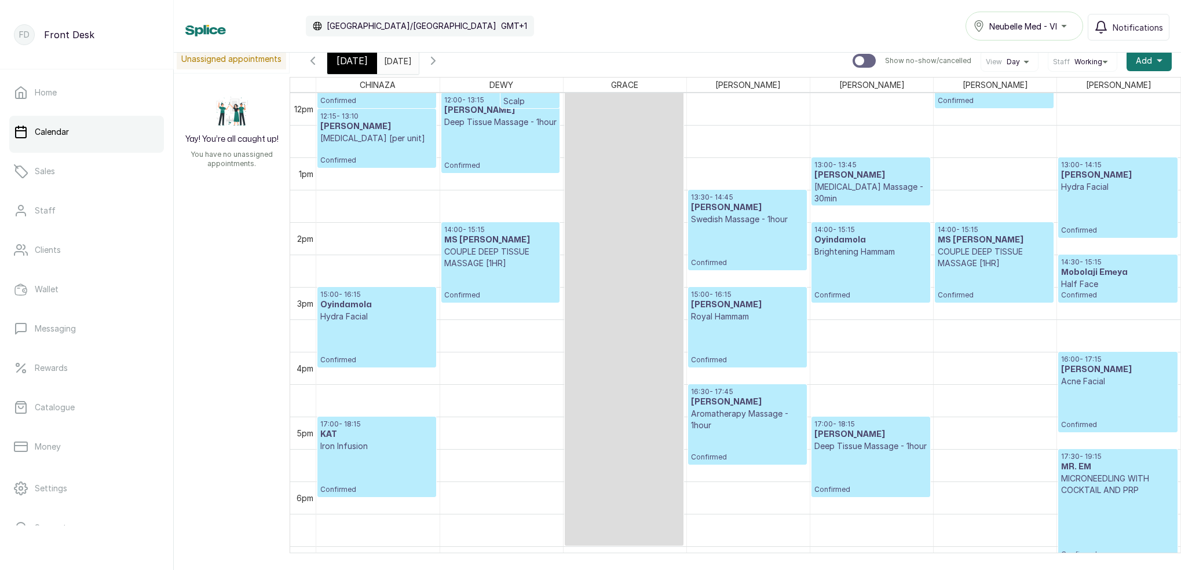
click at [440, 66] on icon "button" at bounding box center [433, 61] width 14 height 14
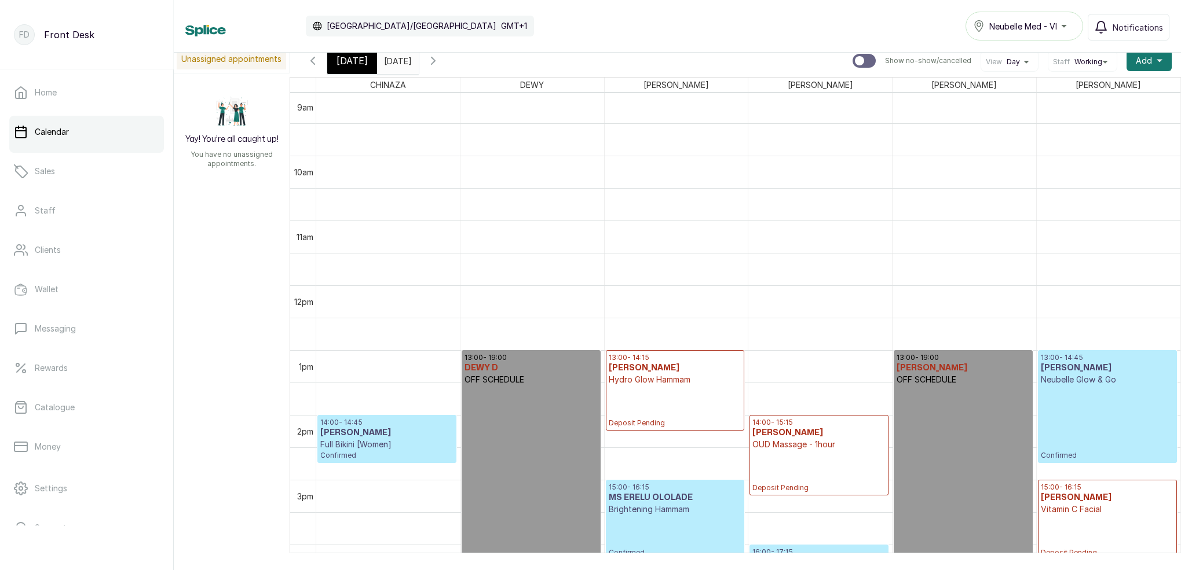
scroll to position [817, 0]
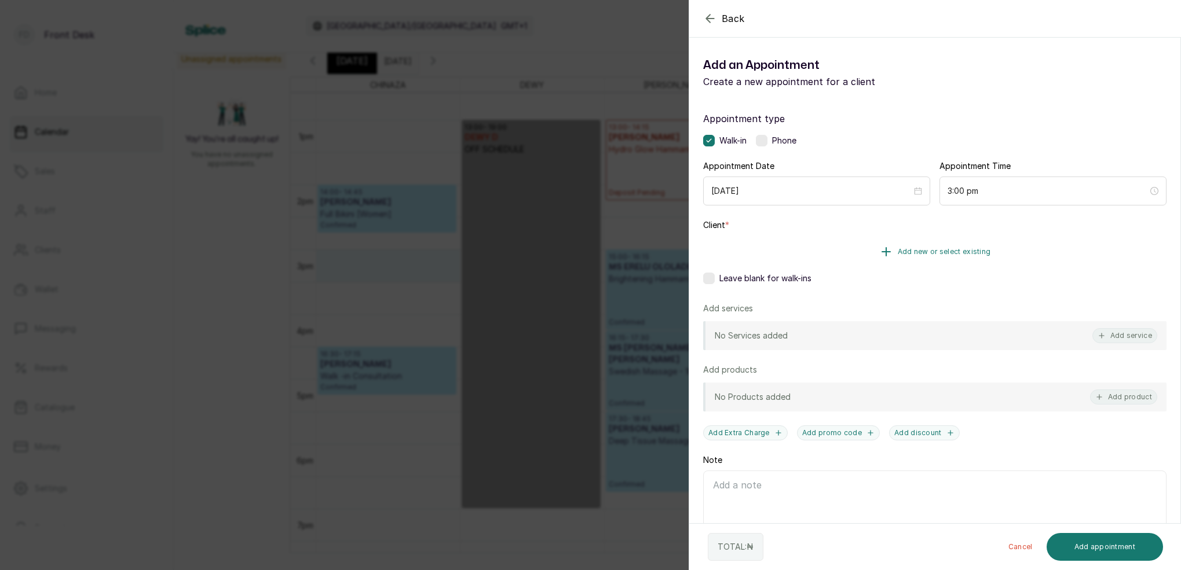
click at [952, 252] on span "Add new or select existing" at bounding box center [944, 251] width 93 height 9
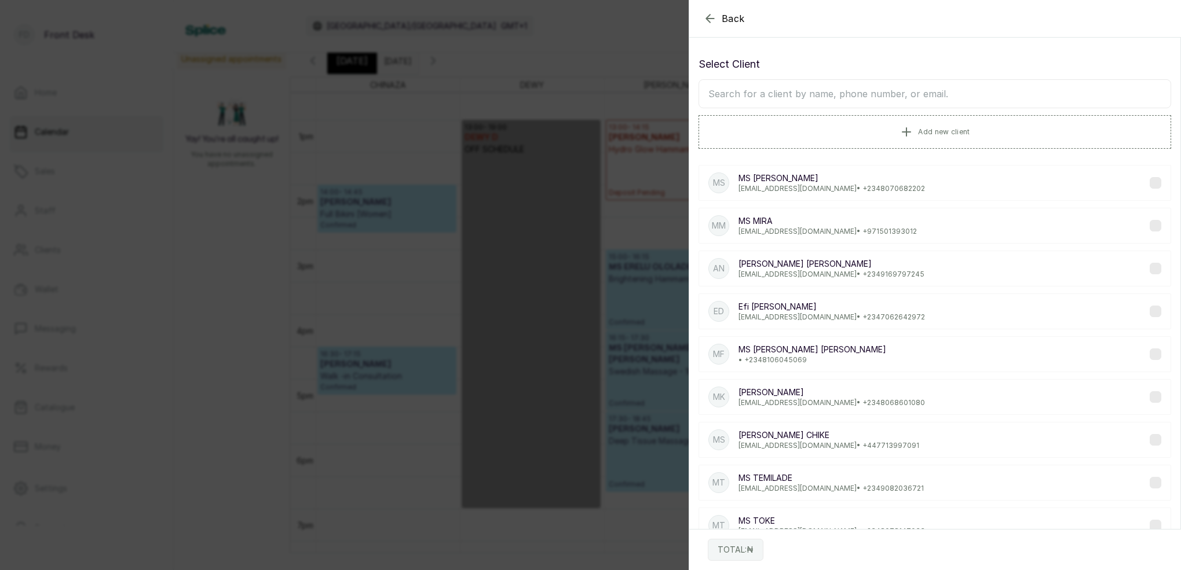
click at [875, 96] on input "text" at bounding box center [934, 93] width 473 height 29
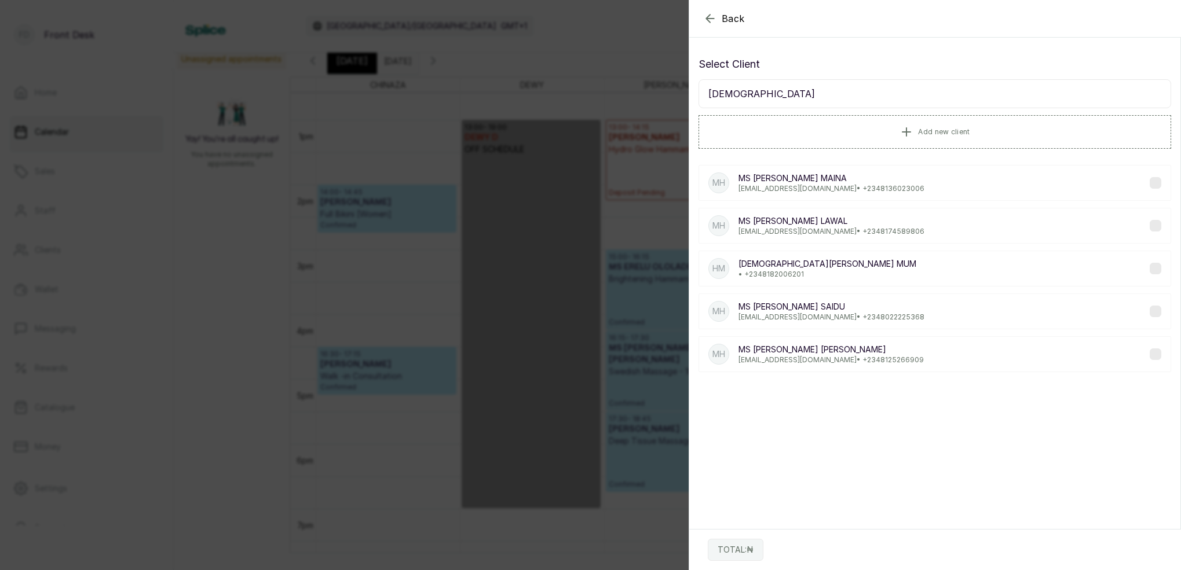
type input "[DEMOGRAPHIC_DATA]"
drag, startPoint x: 873, startPoint y: 97, endPoint x: 816, endPoint y: 350, distance: 259.4
click at [816, 350] on p "[PERSON_NAME]" at bounding box center [830, 350] width 185 height 12
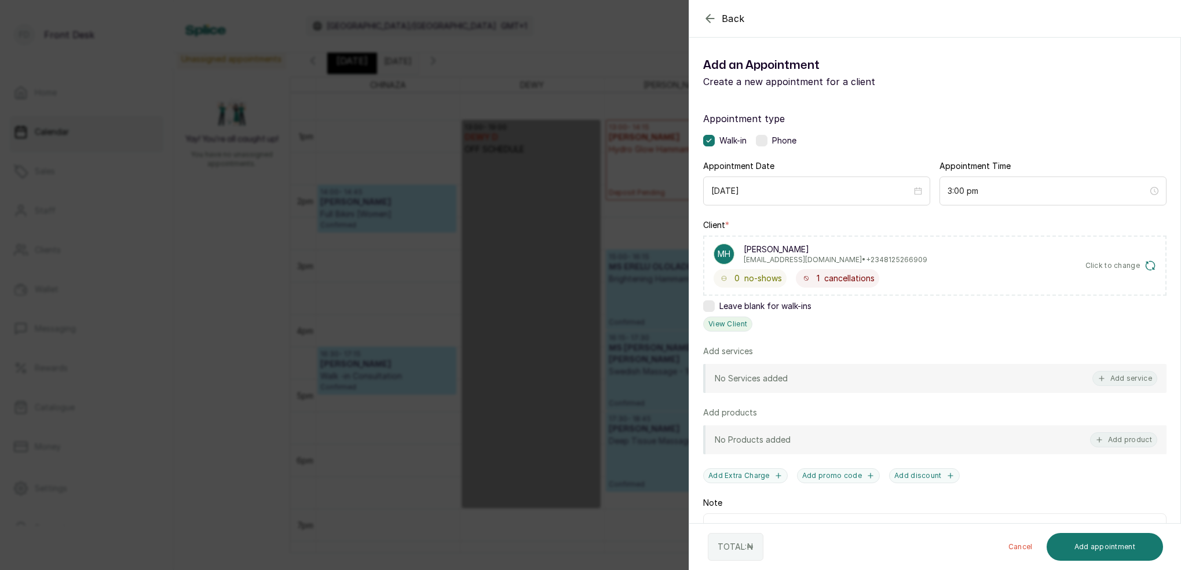
click at [733, 323] on button "View Client" at bounding box center [727, 324] width 49 height 15
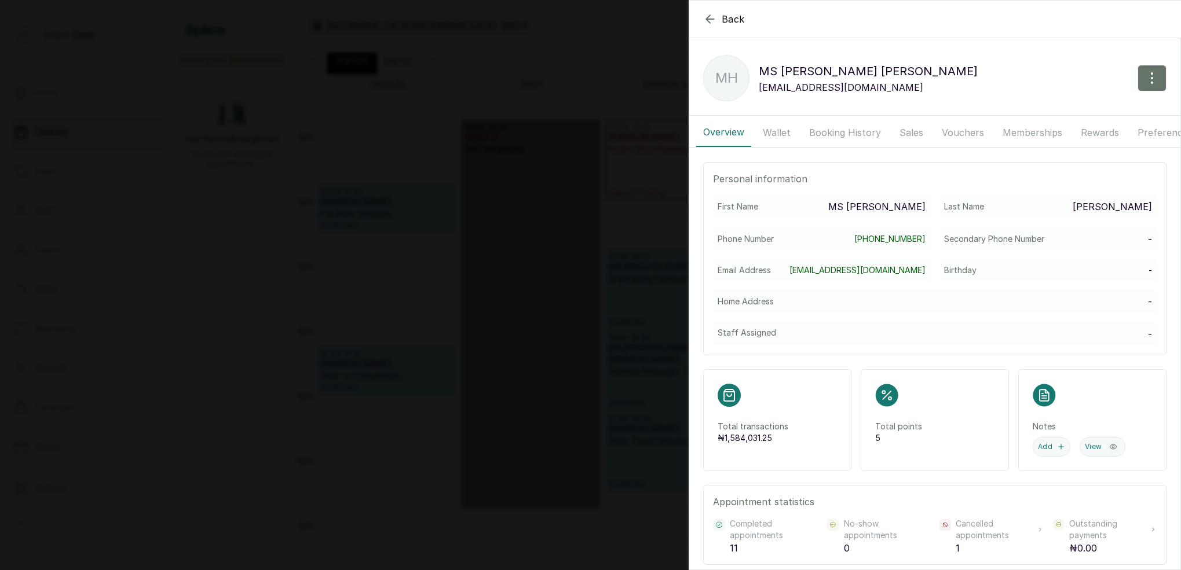
click at [784, 138] on button "Wallet" at bounding box center [777, 132] width 42 height 29
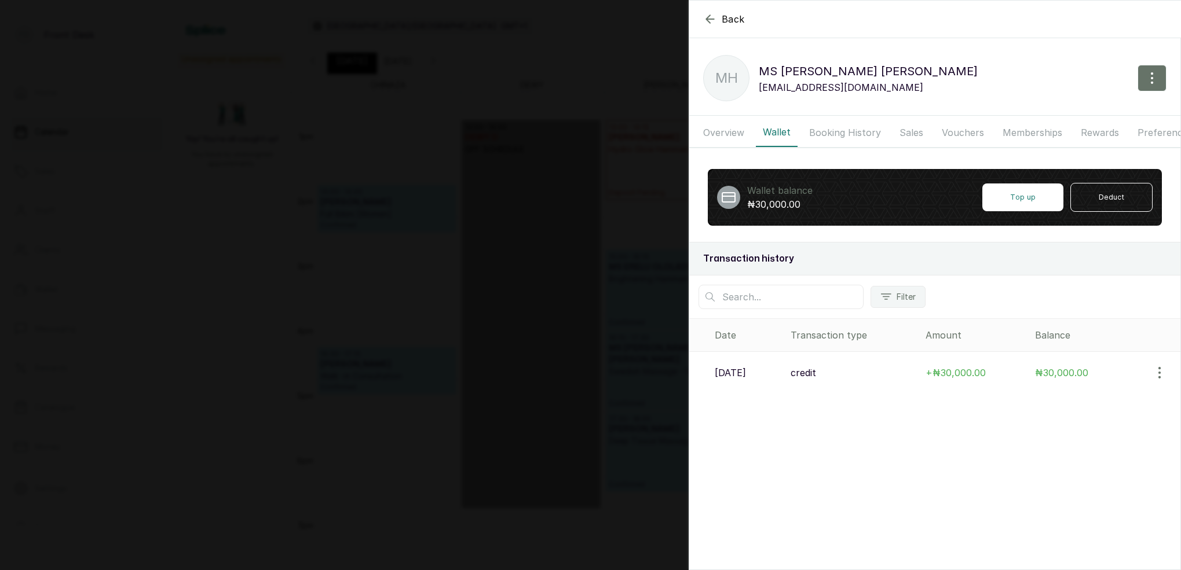
click at [714, 17] on icon "button" at bounding box center [710, 19] width 14 height 14
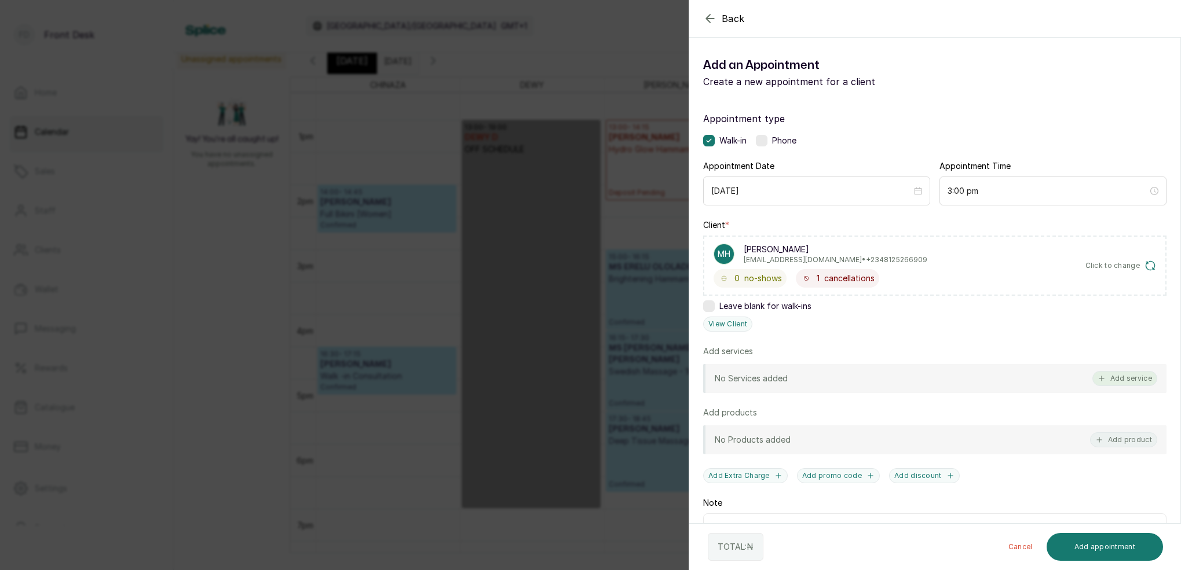
click at [1136, 381] on button "Add service" at bounding box center [1124, 378] width 65 height 15
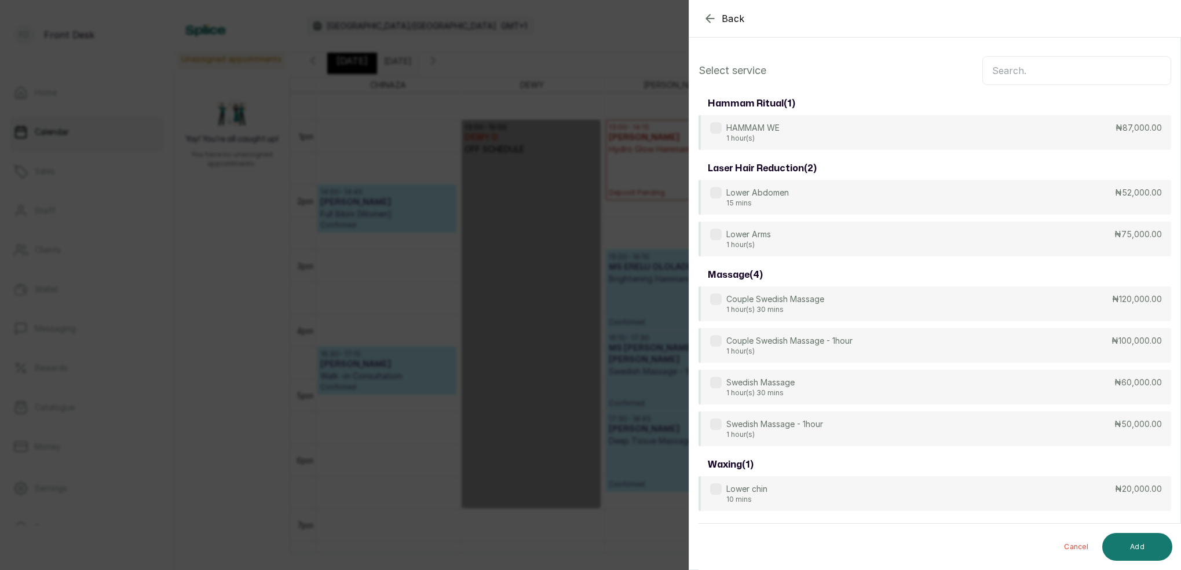
scroll to position [-1, 0]
click at [1051, 75] on input "text" at bounding box center [1076, 70] width 189 height 29
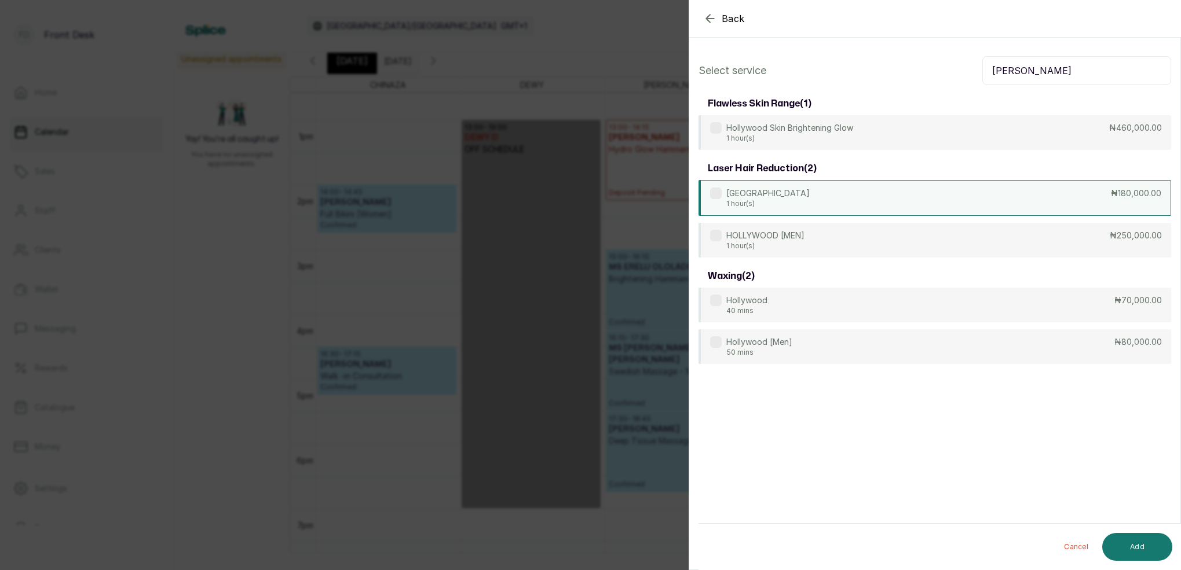
type input "[PERSON_NAME]"
click at [777, 198] on div "HOLLYWOOD 1 hour(s)" at bounding box center [767, 198] width 83 height 21
click at [1155, 542] on button "Add" at bounding box center [1137, 547] width 70 height 28
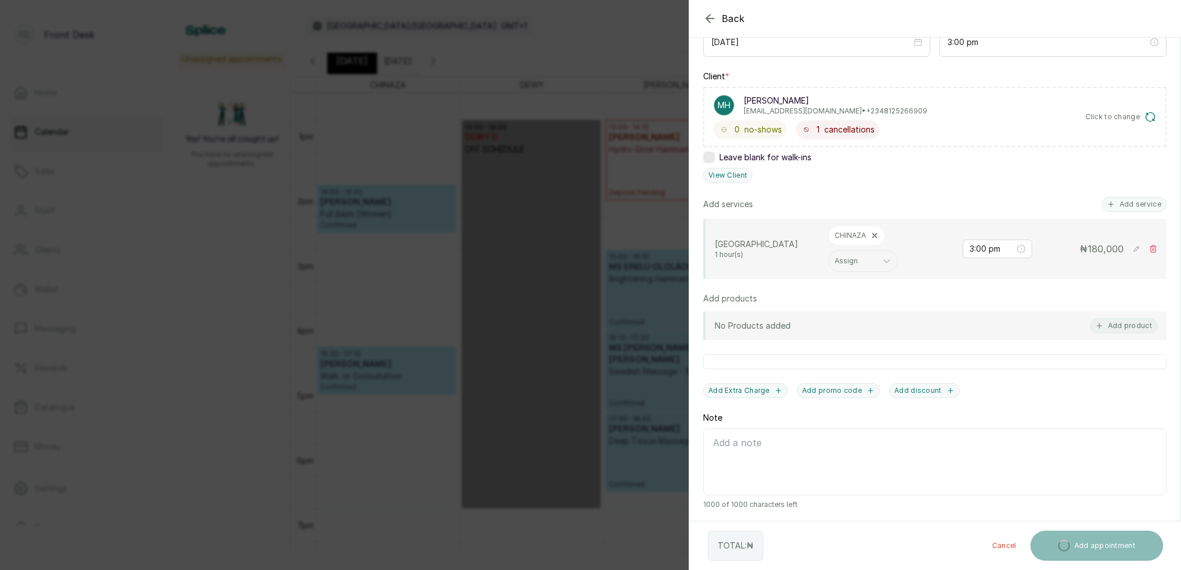
scroll to position [152, 0]
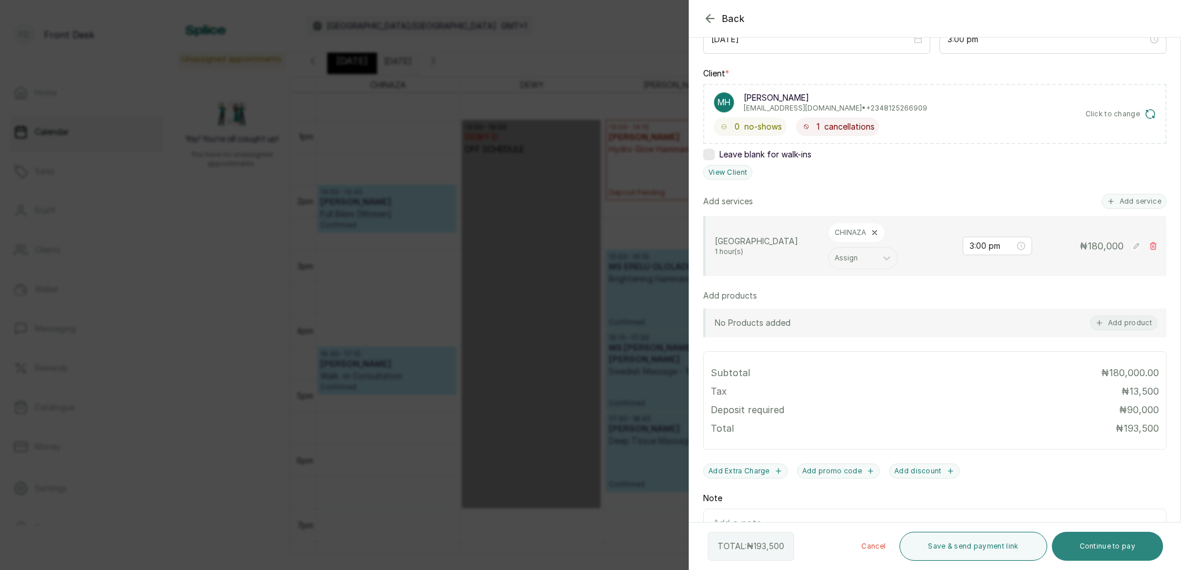
click at [1118, 555] on button "Continue to pay" at bounding box center [1108, 546] width 112 height 29
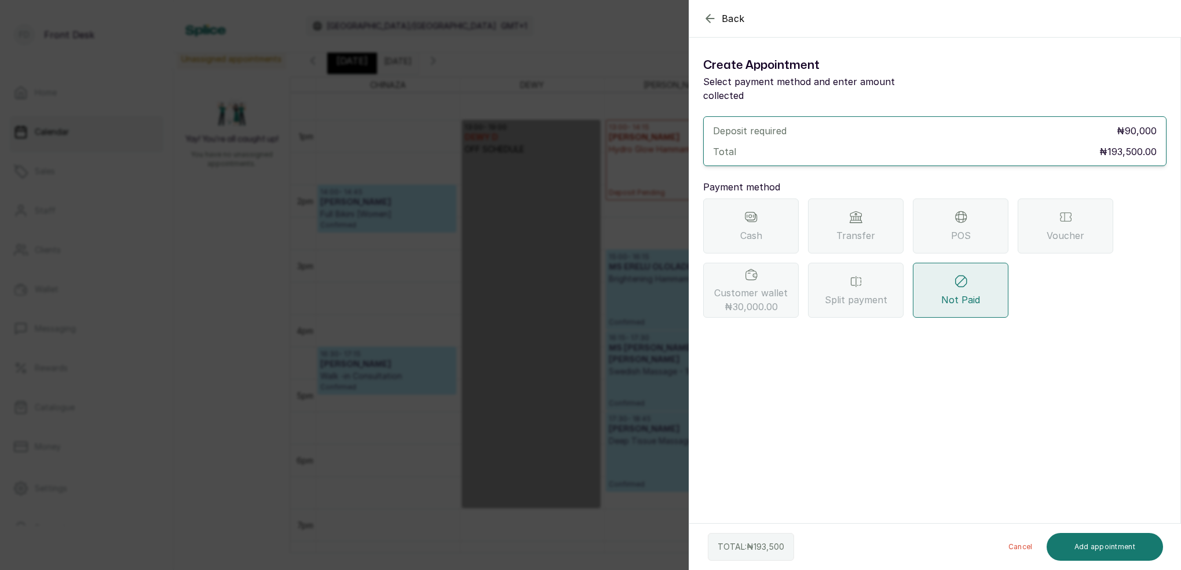
scroll to position [0, 0]
click at [762, 265] on div "Customer wallet ₦30,000.00" at bounding box center [751, 290] width 96 height 55
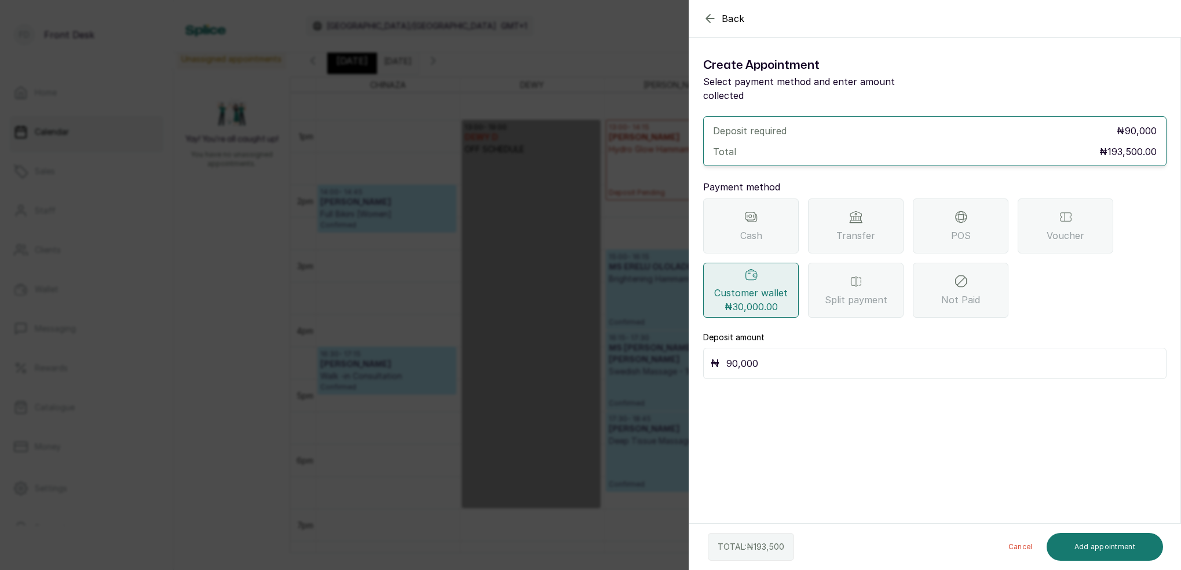
click at [764, 356] on input "90,000" at bounding box center [942, 364] width 433 height 16
type input "9"
type input "30,000"
click at [1099, 550] on button "Add appointment" at bounding box center [1105, 547] width 117 height 28
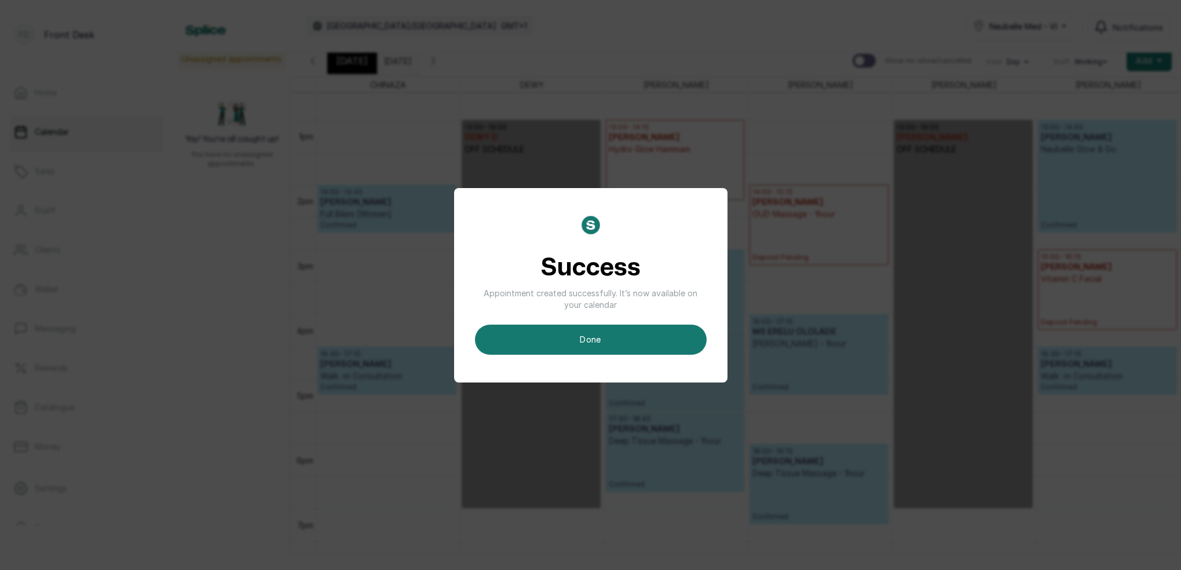
drag, startPoint x: 588, startPoint y: 335, endPoint x: 664, endPoint y: 320, distance: 77.4
click at [588, 334] on button "done" at bounding box center [591, 340] width 232 height 30
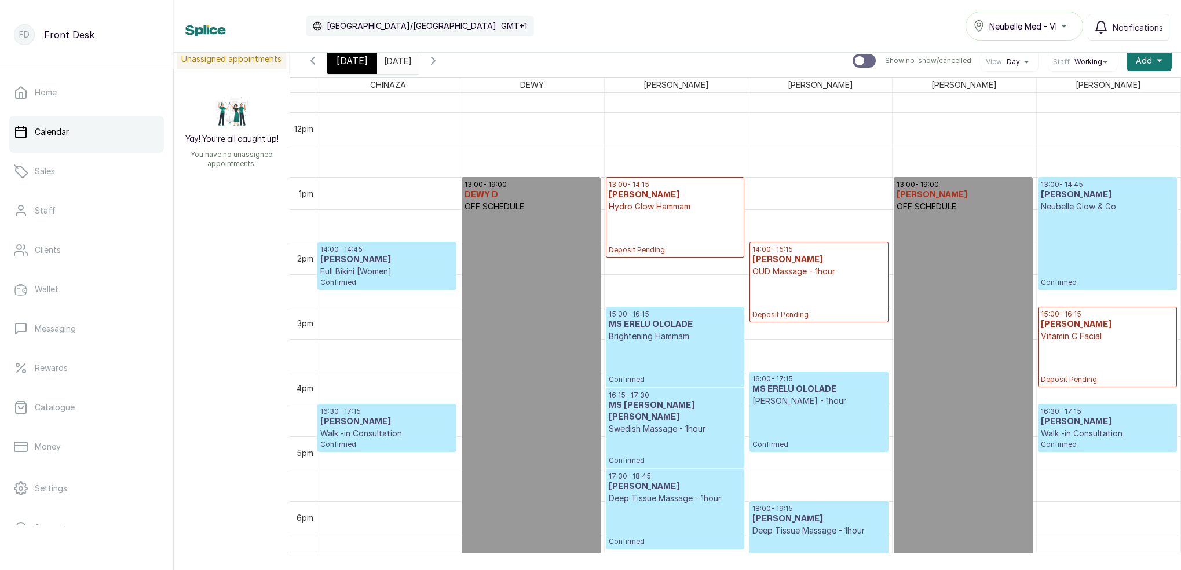
scroll to position [792, 0]
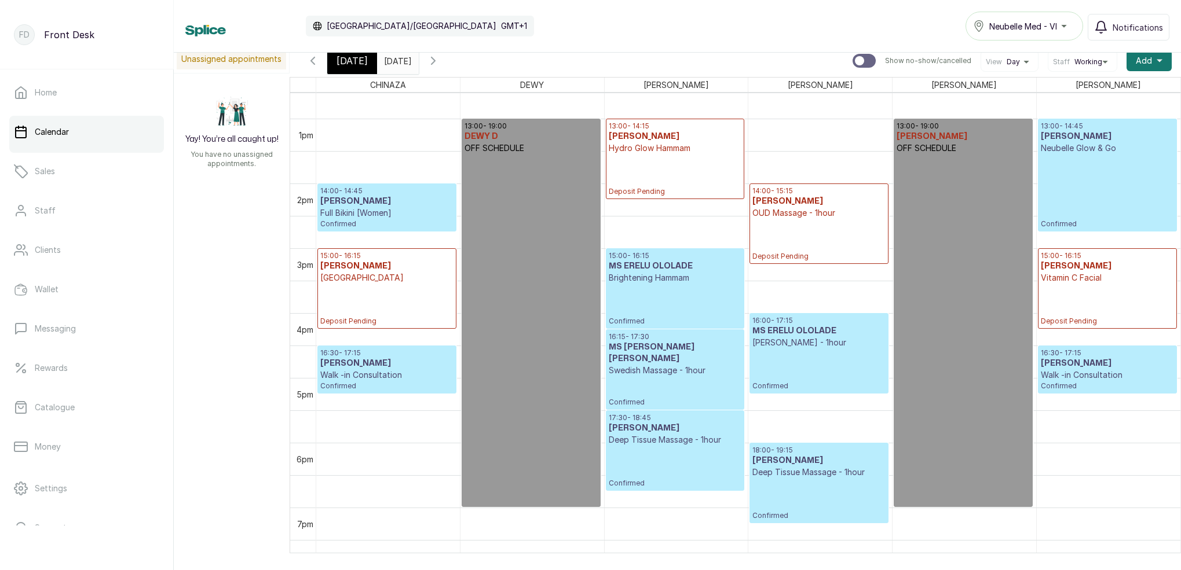
click at [390, 288] on p "Deposit Pending" at bounding box center [386, 305] width 133 height 42
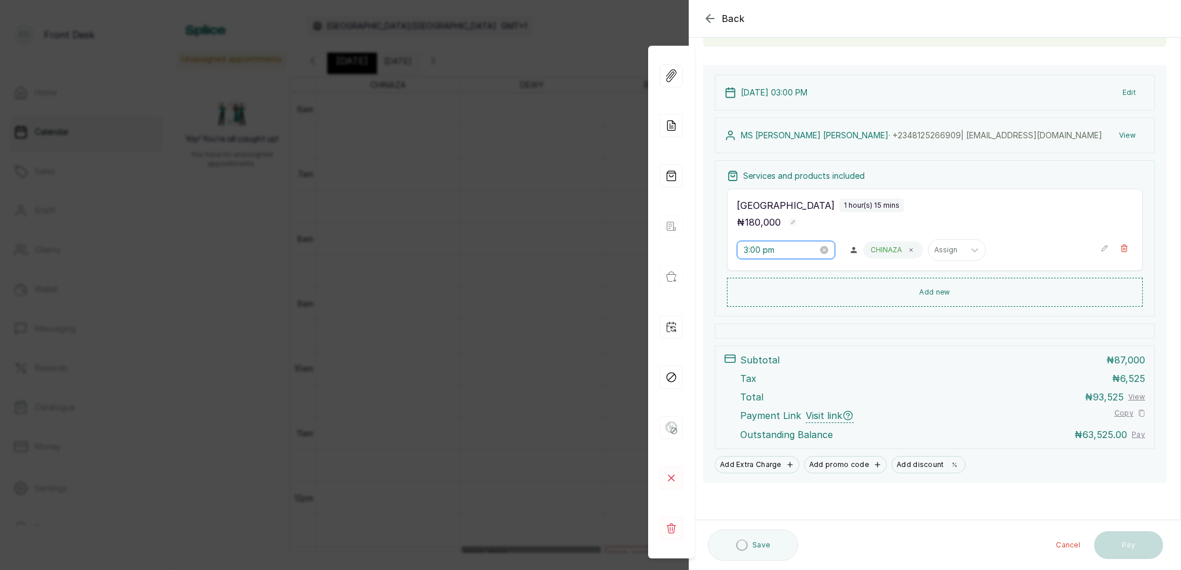
click at [752, 248] on input "3:00 pm" at bounding box center [781, 250] width 74 height 13
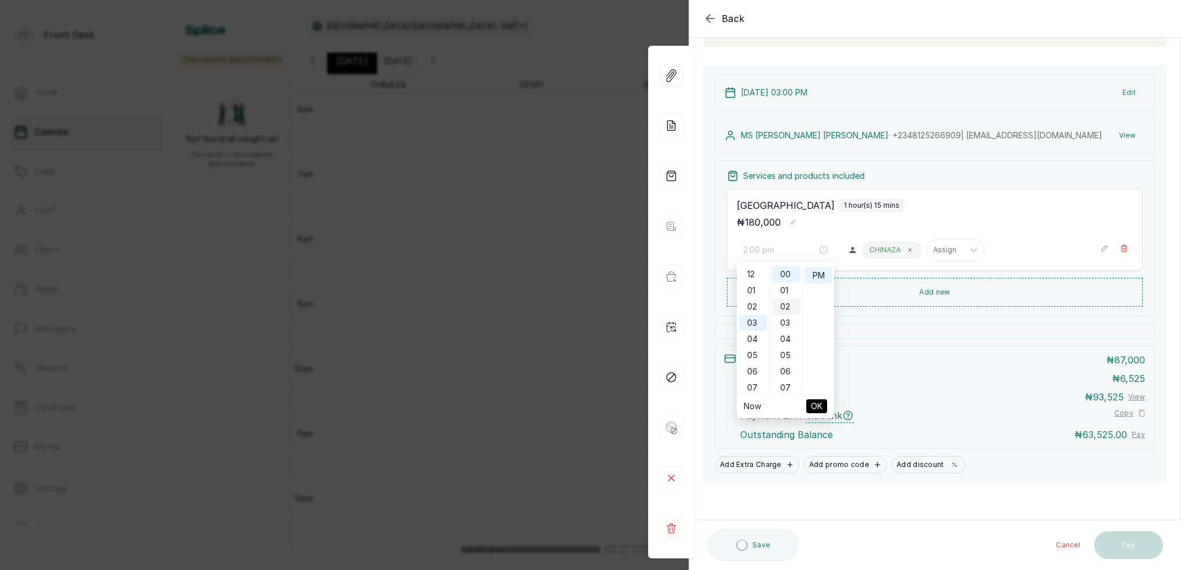
drag, startPoint x: 757, startPoint y: 305, endPoint x: 787, endPoint y: 302, distance: 30.3
click at [757, 305] on div "02" at bounding box center [753, 307] width 28 height 16
drag, startPoint x: 792, startPoint y: 327, endPoint x: 801, endPoint y: 314, distance: 15.4
click at [792, 327] on div "55" at bounding box center [786, 325] width 28 height 16
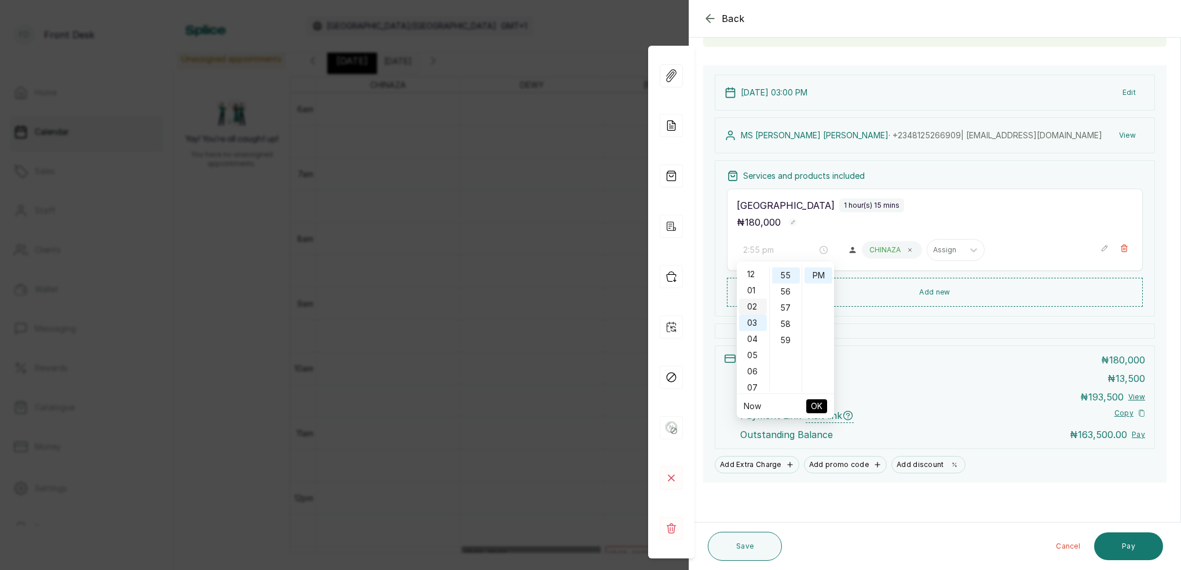
click at [758, 305] on div "02" at bounding box center [753, 307] width 28 height 16
type input "2:55 pm"
drag, startPoint x: 792, startPoint y: 278, endPoint x: 815, endPoint y: 278, distance: 23.2
click at [792, 278] on div "55" at bounding box center [786, 276] width 28 height 16
click at [816, 277] on div "PM" at bounding box center [818, 276] width 28 height 16
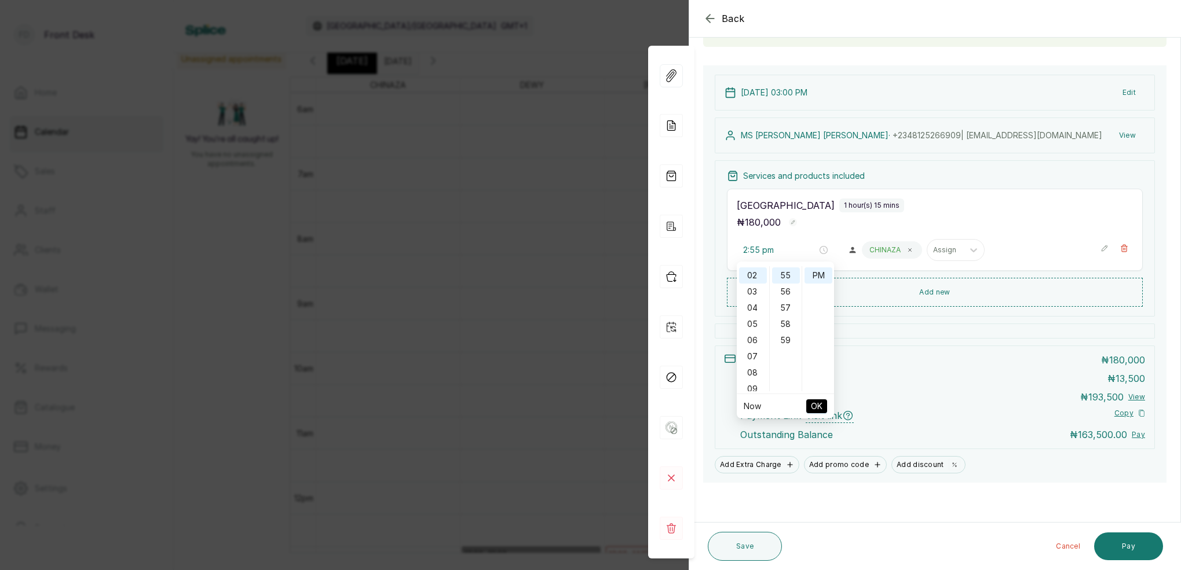
click at [822, 406] on button "OK" at bounding box center [816, 407] width 21 height 14
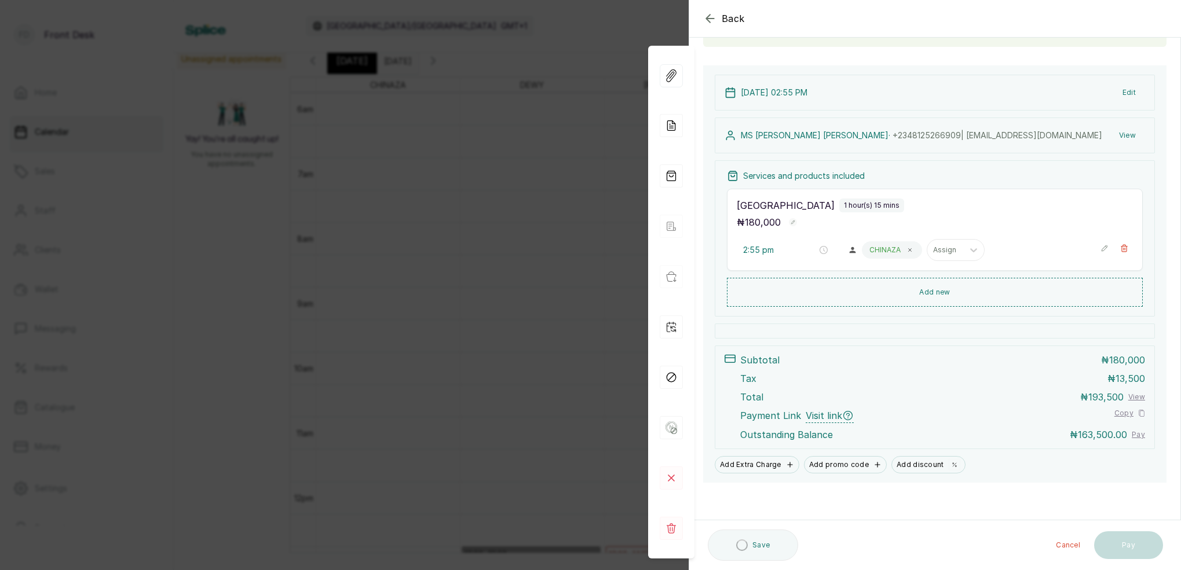
scroll to position [0, 0]
click at [757, 542] on button "Save" at bounding box center [745, 546] width 74 height 29
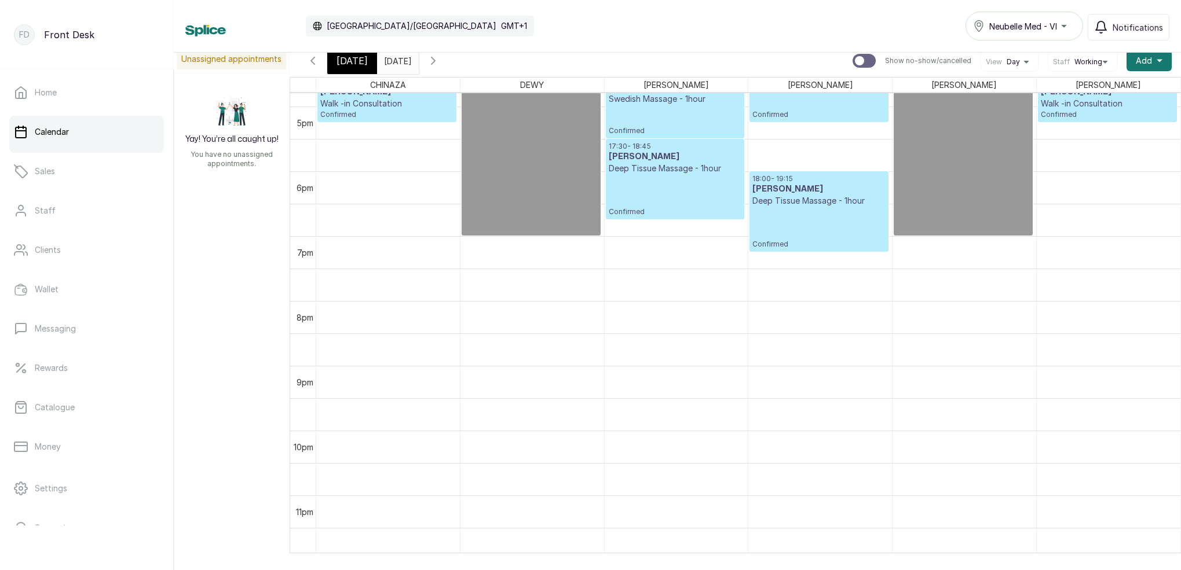
click at [349, 66] on span "[DATE]" at bounding box center [351, 61] width 31 height 14
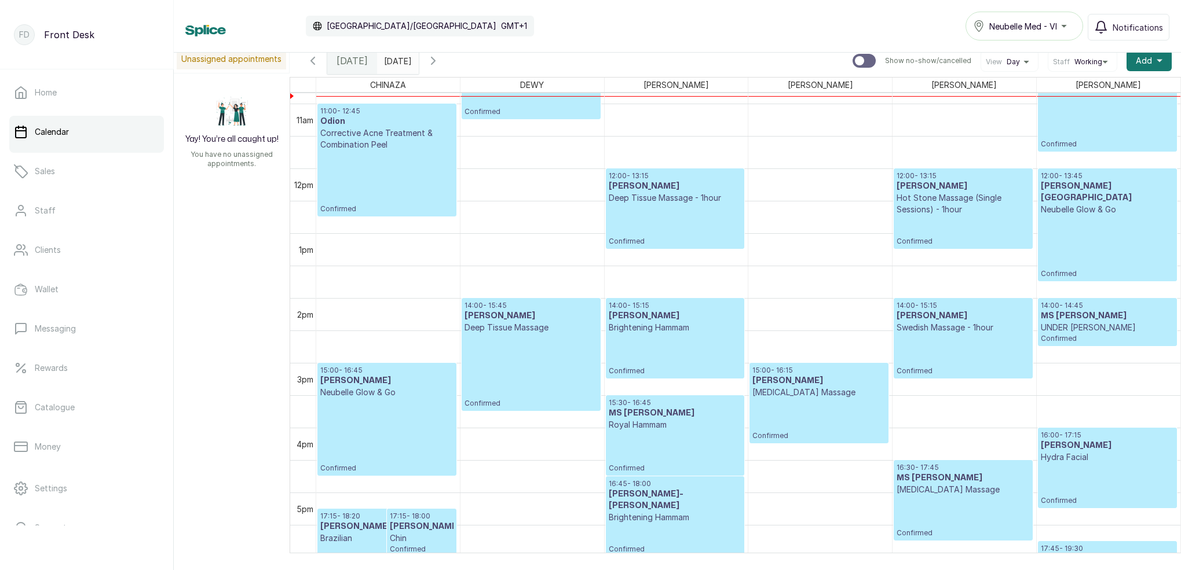
scroll to position [703, 0]
click at [396, 64] on input "[DATE]" at bounding box center [387, 58] width 19 height 20
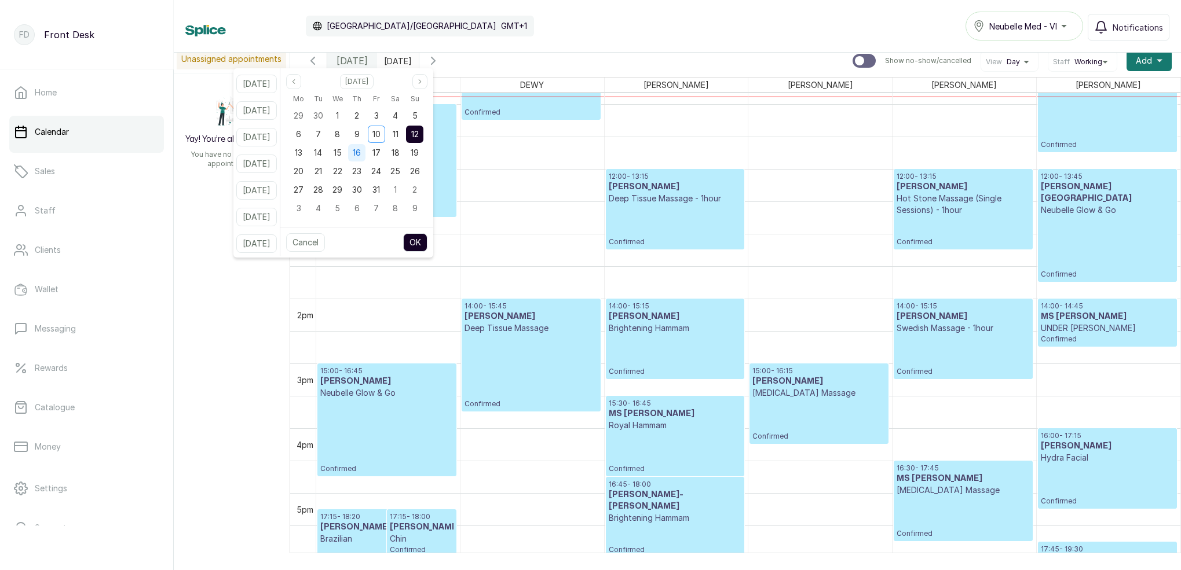
click at [365, 155] on div "16" at bounding box center [356, 152] width 17 height 17
click at [427, 243] on button "OK" at bounding box center [415, 242] width 24 height 19
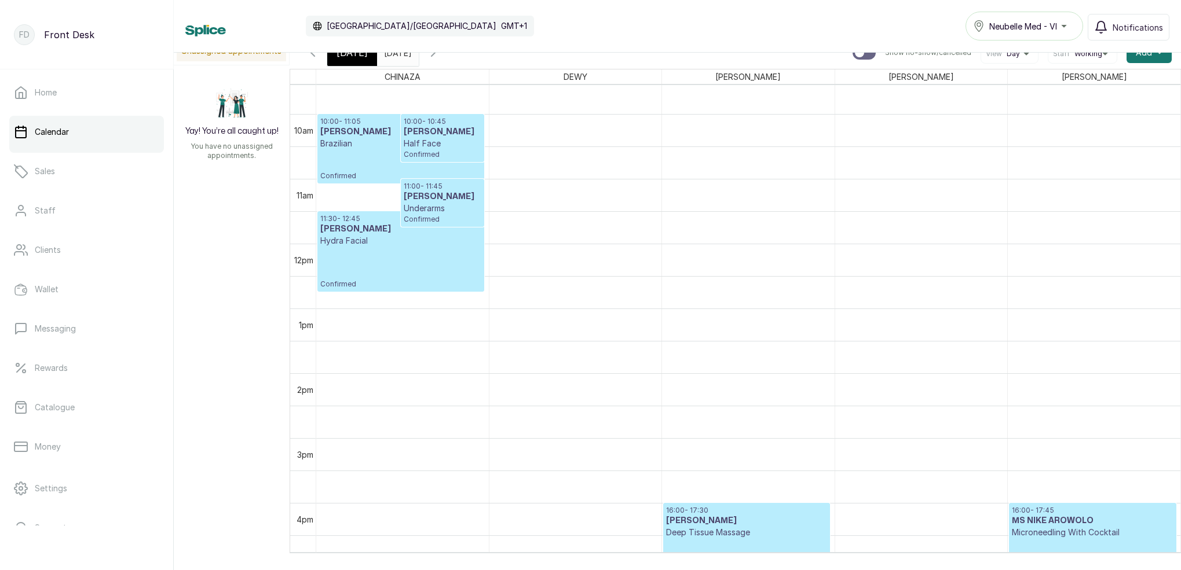
scroll to position [620, 0]
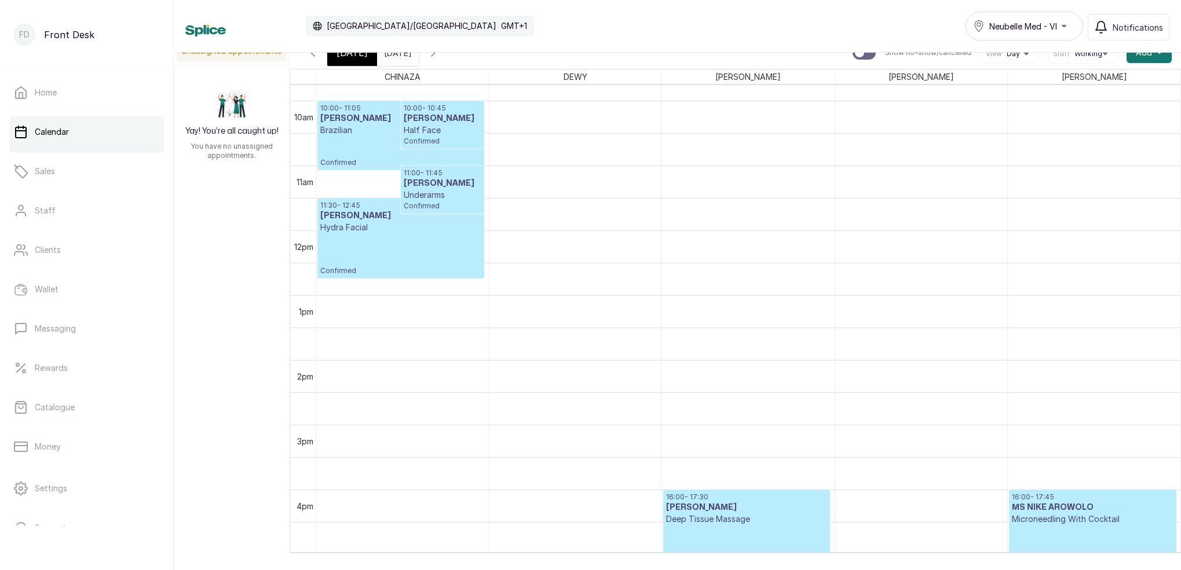
click at [396, 54] on input "[DATE]" at bounding box center [387, 50] width 19 height 20
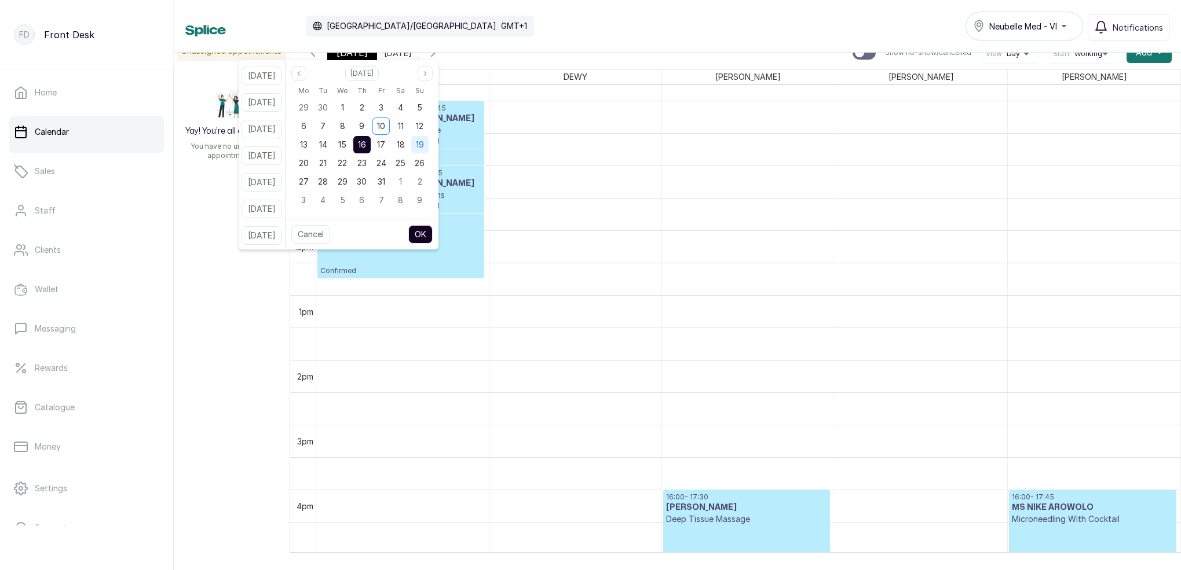
click at [424, 145] on span "19" at bounding box center [420, 145] width 8 height 10
click at [433, 229] on button "OK" at bounding box center [420, 234] width 24 height 19
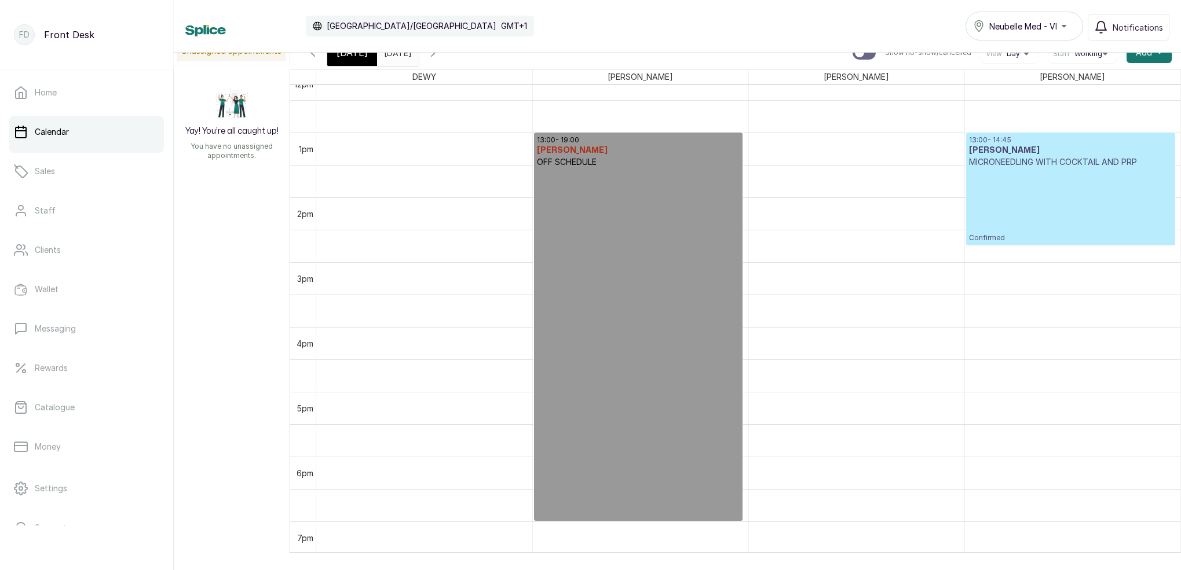
scroll to position [767, 0]
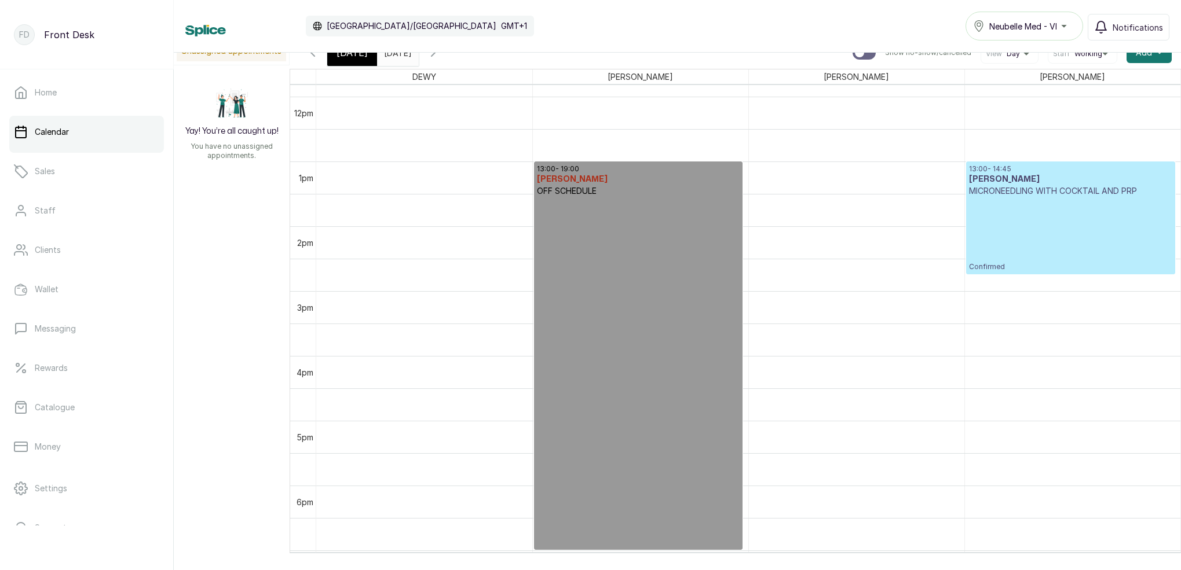
click at [396, 57] on input "[DATE]" at bounding box center [387, 50] width 19 height 20
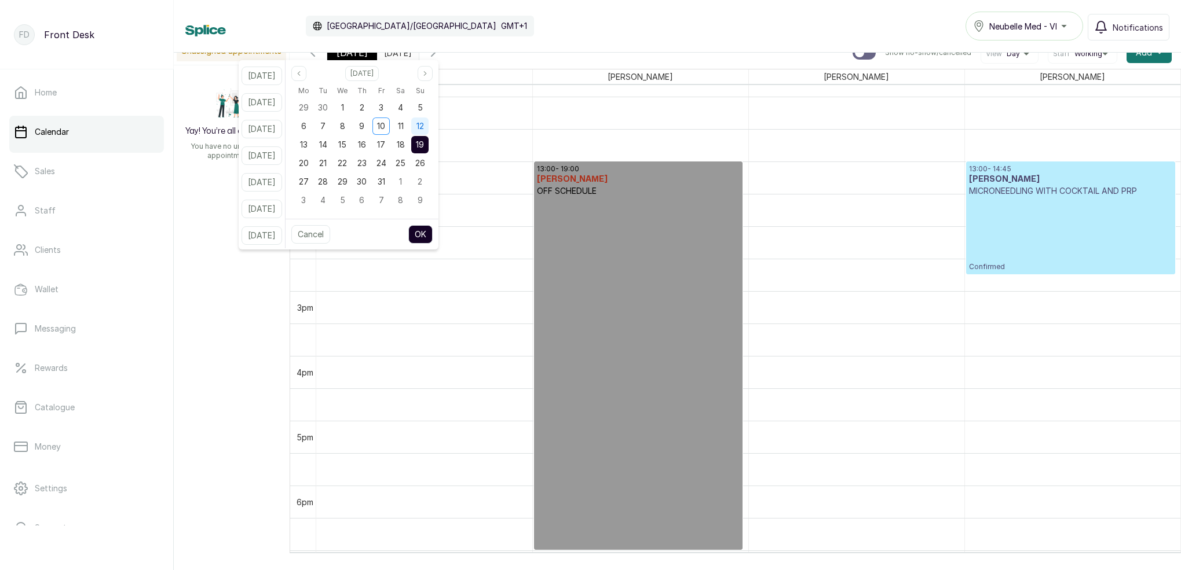
click at [424, 124] on span "12" at bounding box center [420, 126] width 8 height 10
click at [433, 222] on div "Cancel OK" at bounding box center [362, 234] width 153 height 31
drag, startPoint x: 449, startPoint y: 236, endPoint x: 437, endPoint y: 229, distance: 13.5
click at [438, 236] on div "Cancel OK" at bounding box center [362, 234] width 153 height 31
click at [433, 229] on button "OK" at bounding box center [420, 234] width 24 height 19
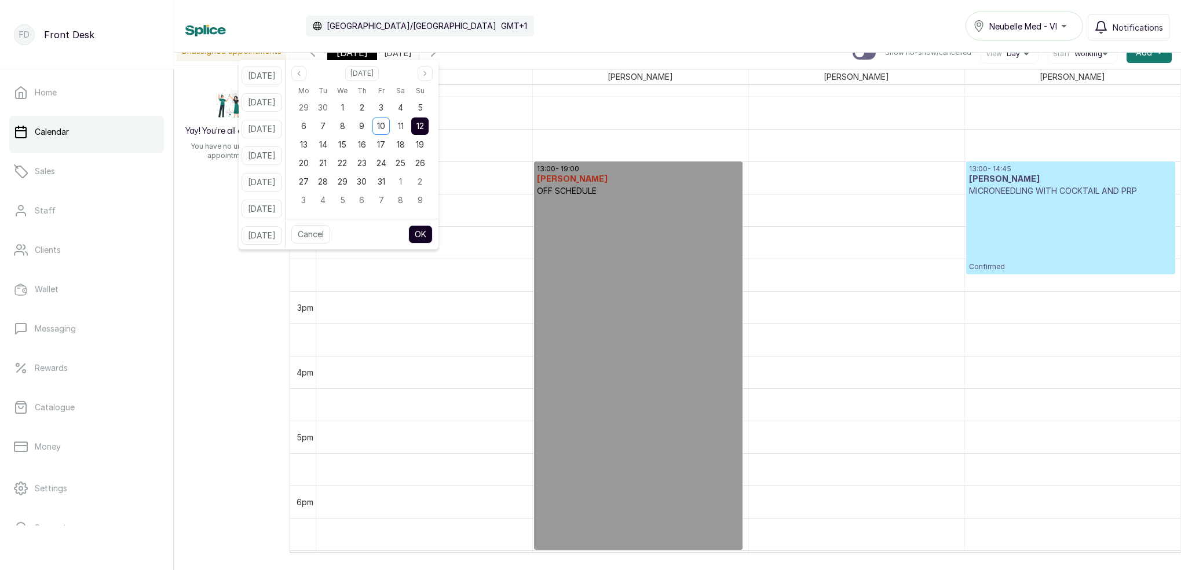
type input "[DATE]"
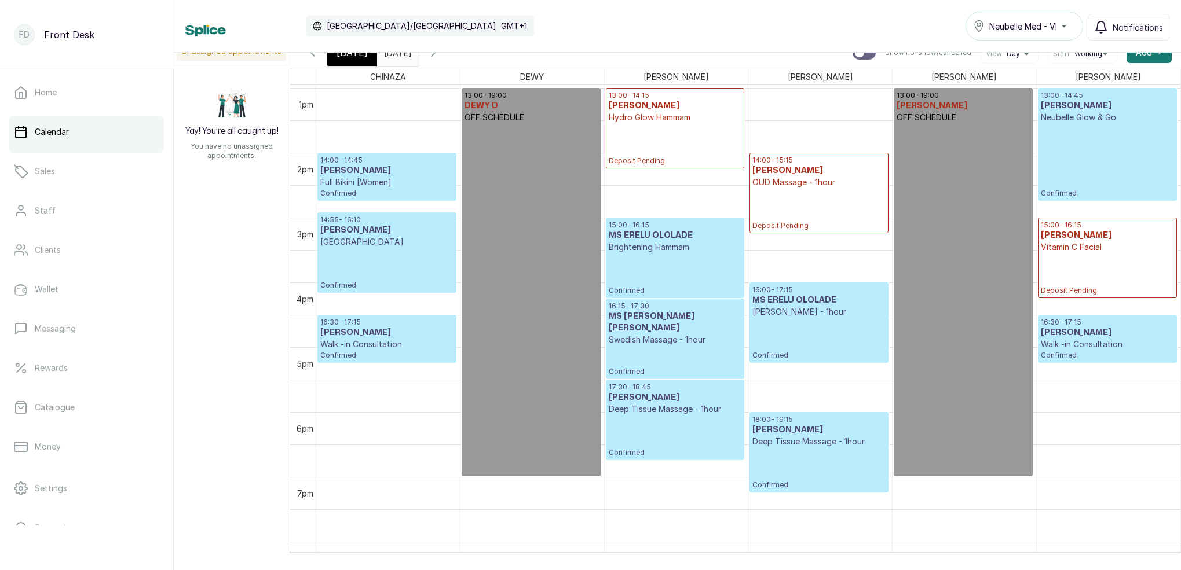
scroll to position [839, 0]
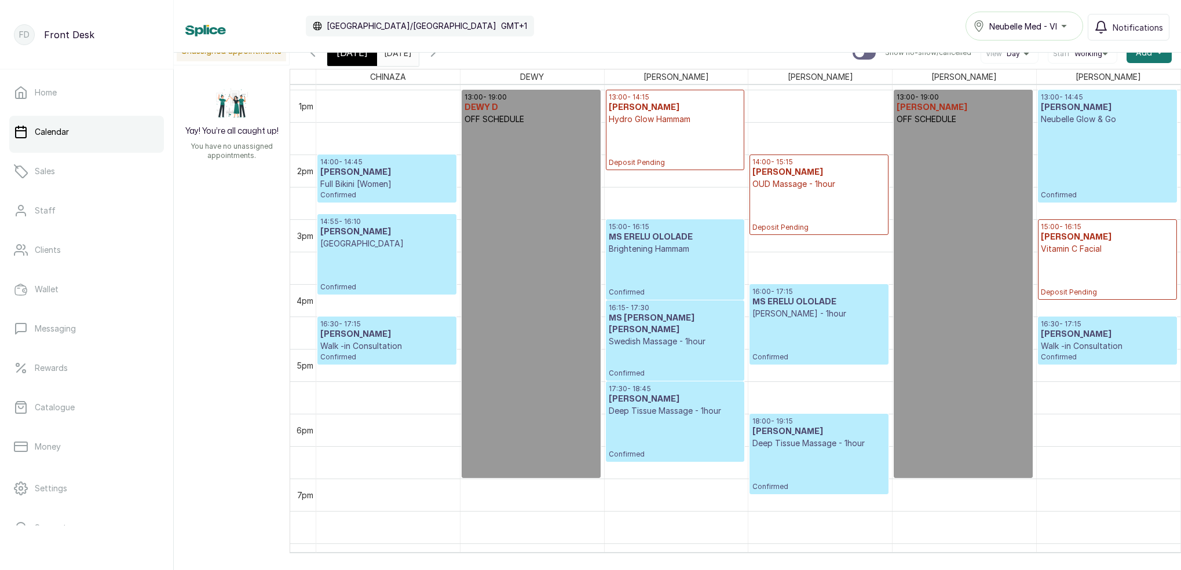
click at [342, 56] on span "[DATE]" at bounding box center [351, 53] width 31 height 14
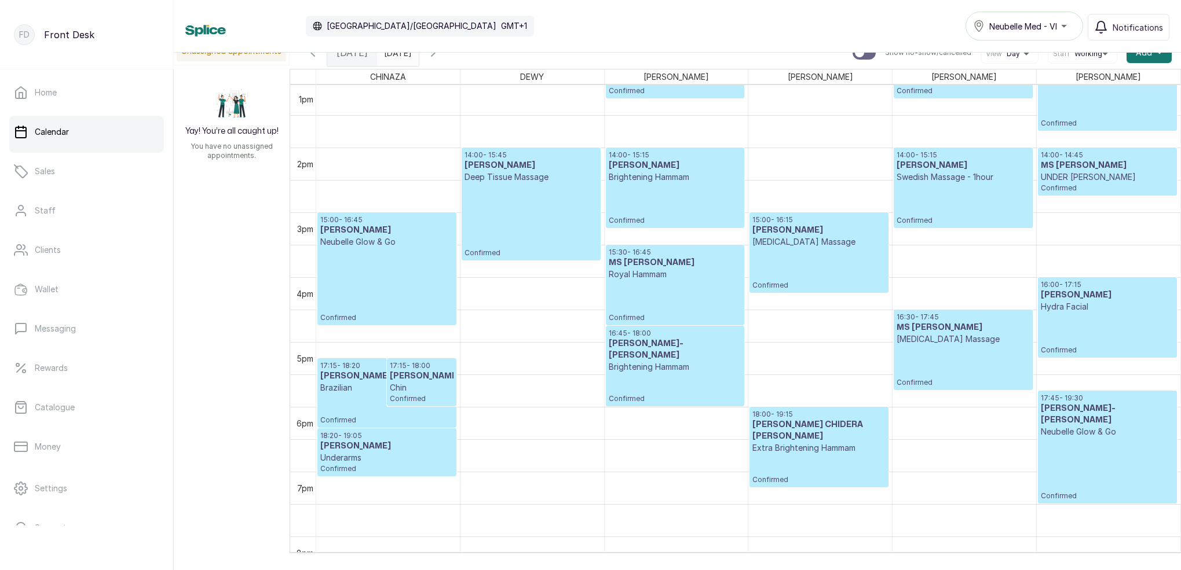
scroll to position [863, 0]
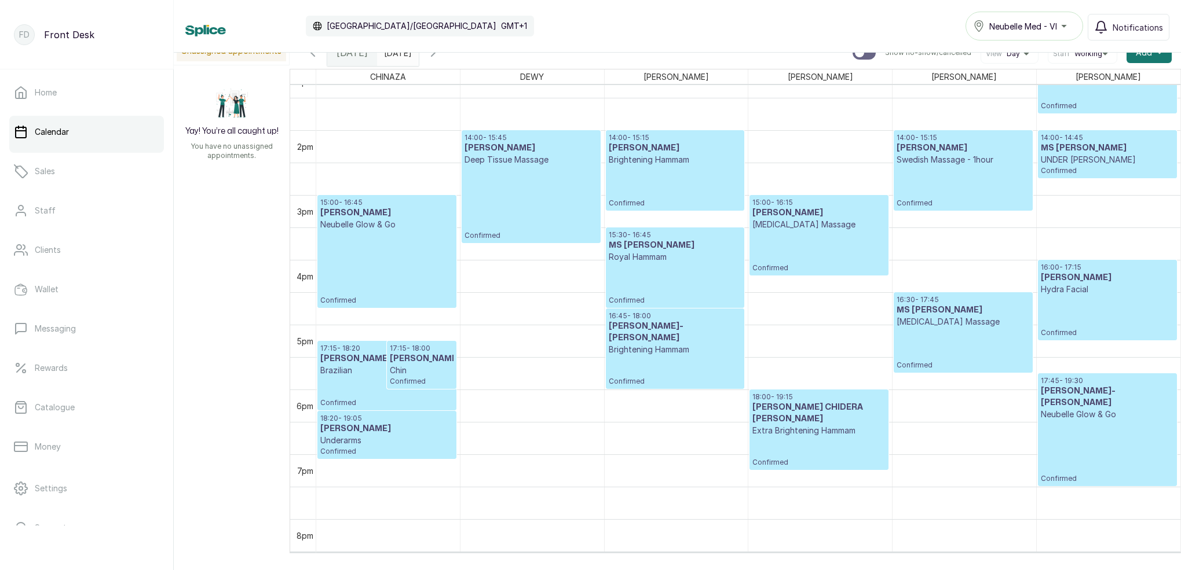
drag, startPoint x: 467, startPoint y: 57, endPoint x: 502, endPoint y: 88, distance: 47.2
click at [440, 57] on icon "button" at bounding box center [433, 53] width 14 height 14
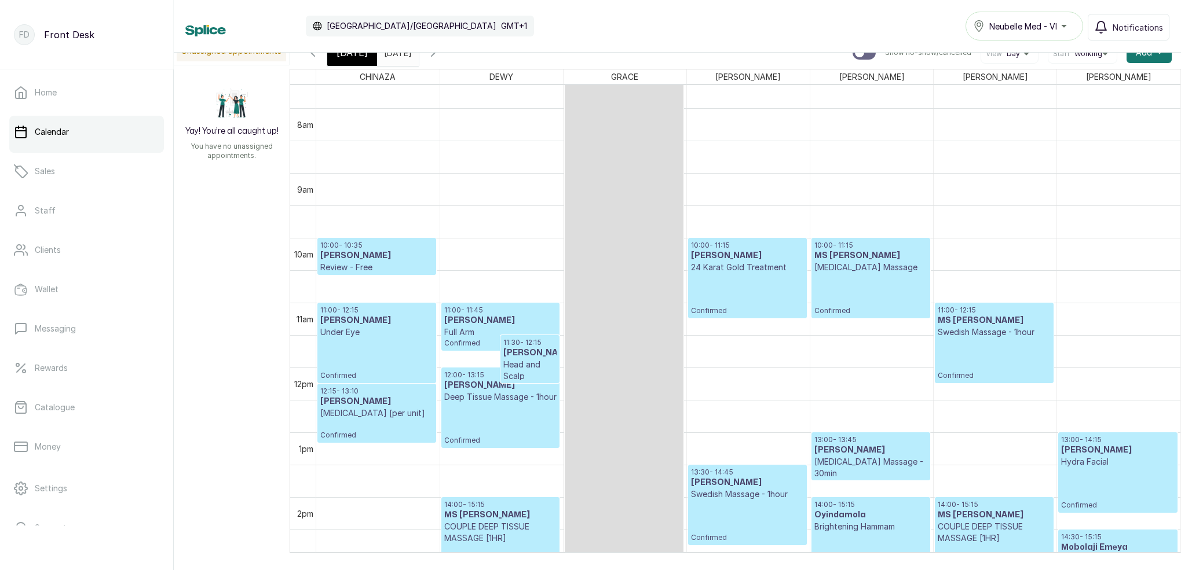
scroll to position [492, 0]
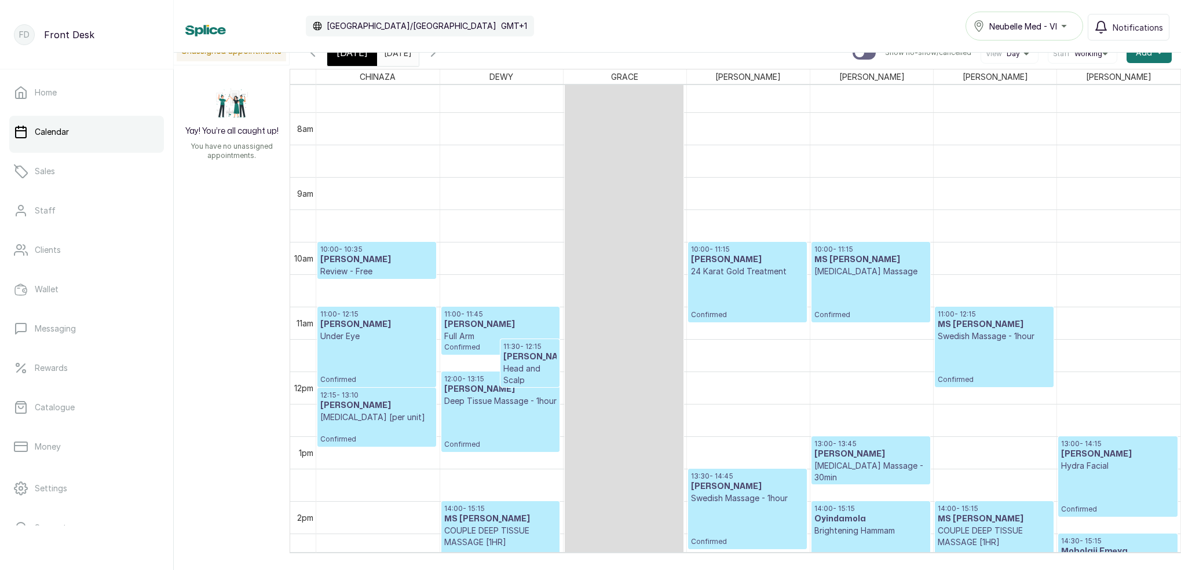
click at [317, 60] on button "Show no-show/cancelled" at bounding box center [313, 53] width 28 height 28
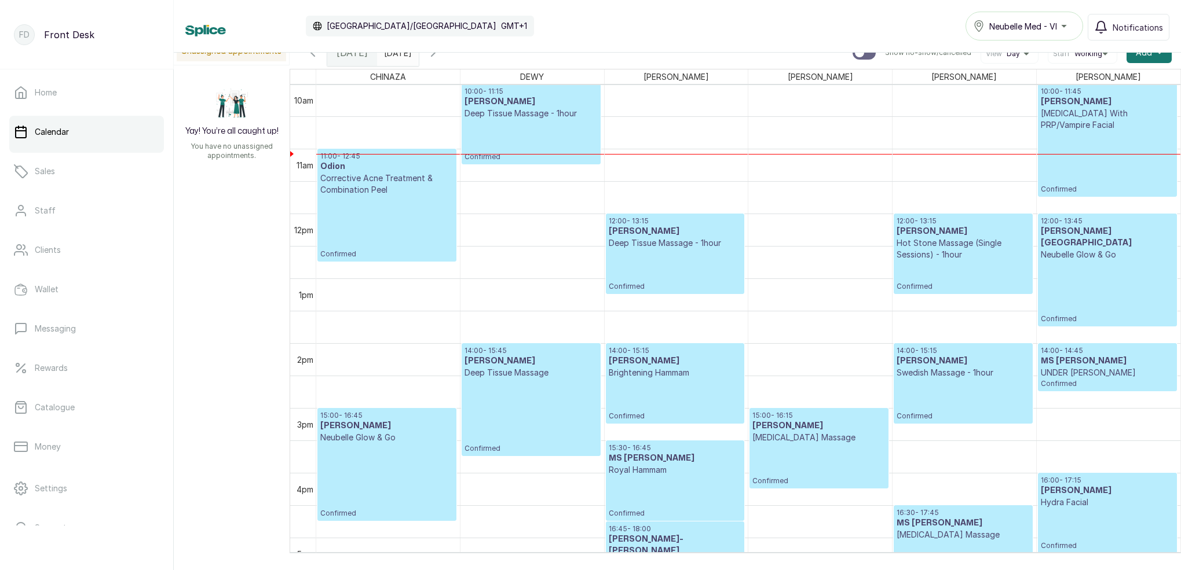
scroll to position [2, 1]
click at [440, 54] on icon "button" at bounding box center [433, 53] width 14 height 14
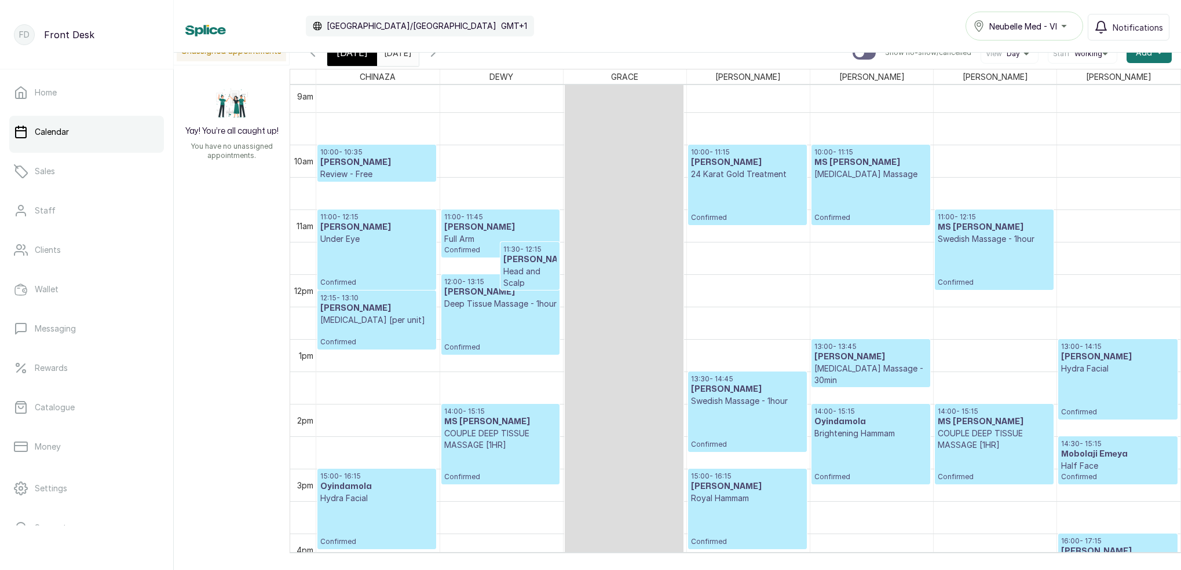
scroll to position [539, 0]
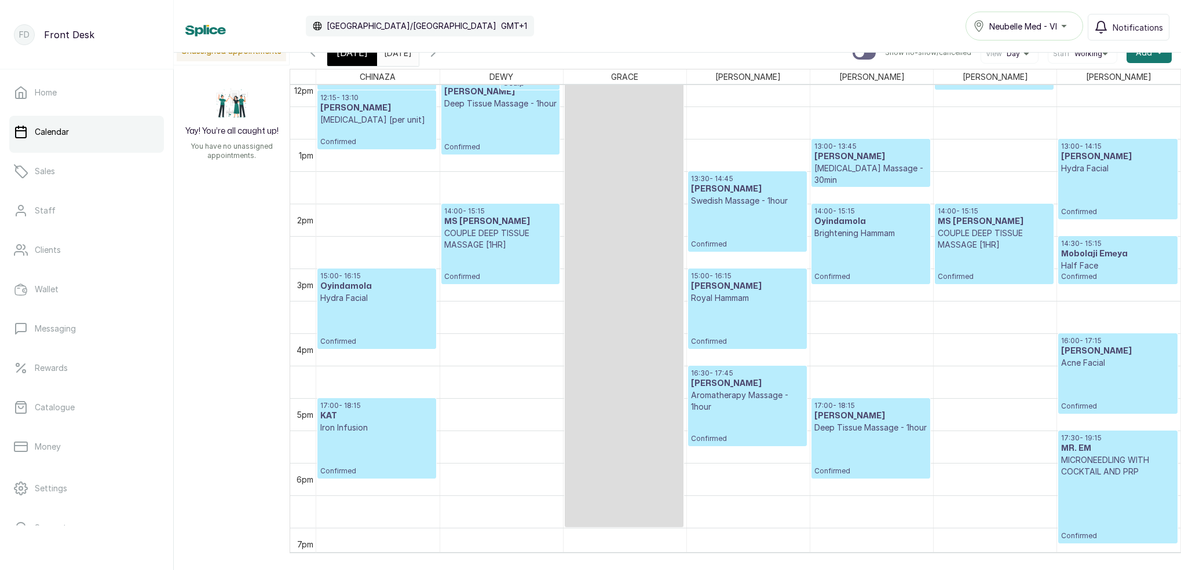
click at [727, 397] on p "Aromatherapy Massage - 1hour" at bounding box center [747, 401] width 113 height 23
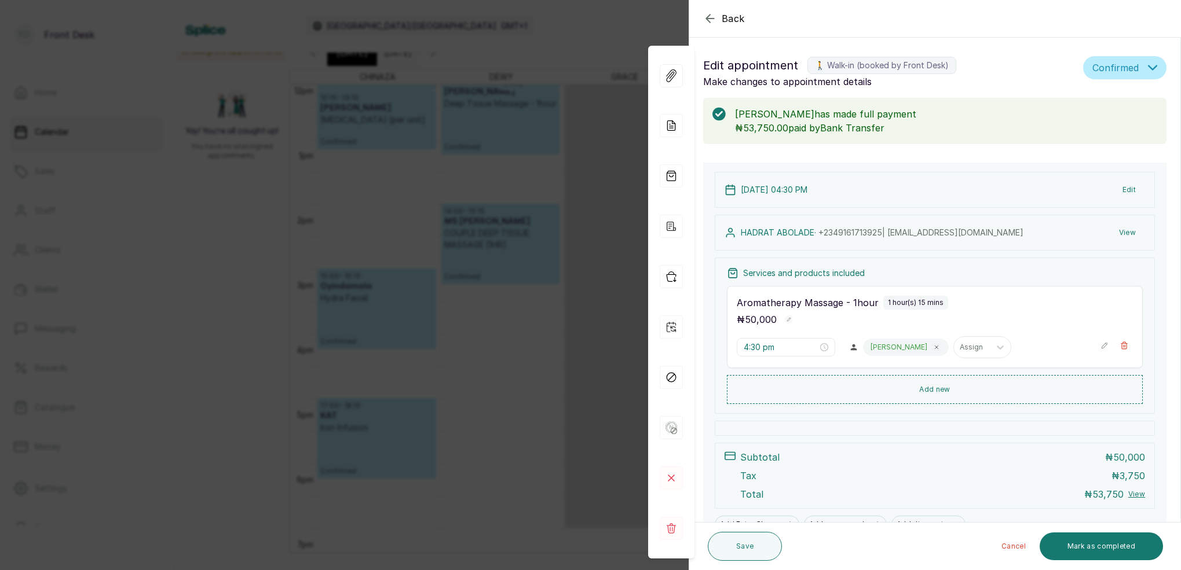
click at [716, 18] on icon "button" at bounding box center [710, 19] width 14 height 14
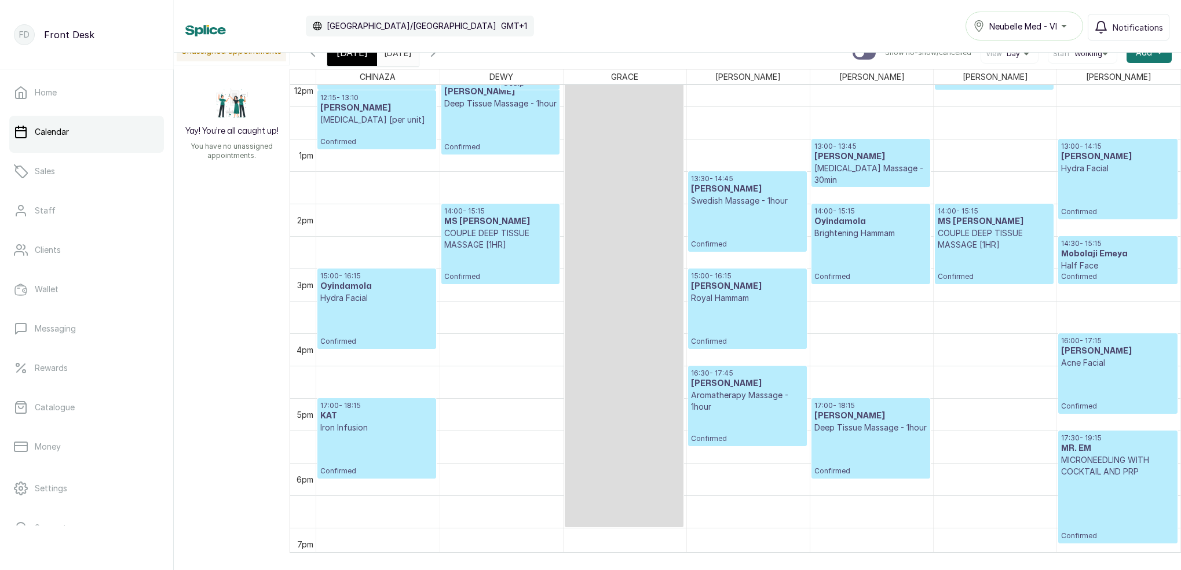
click at [440, 58] on icon "button" at bounding box center [433, 53] width 14 height 14
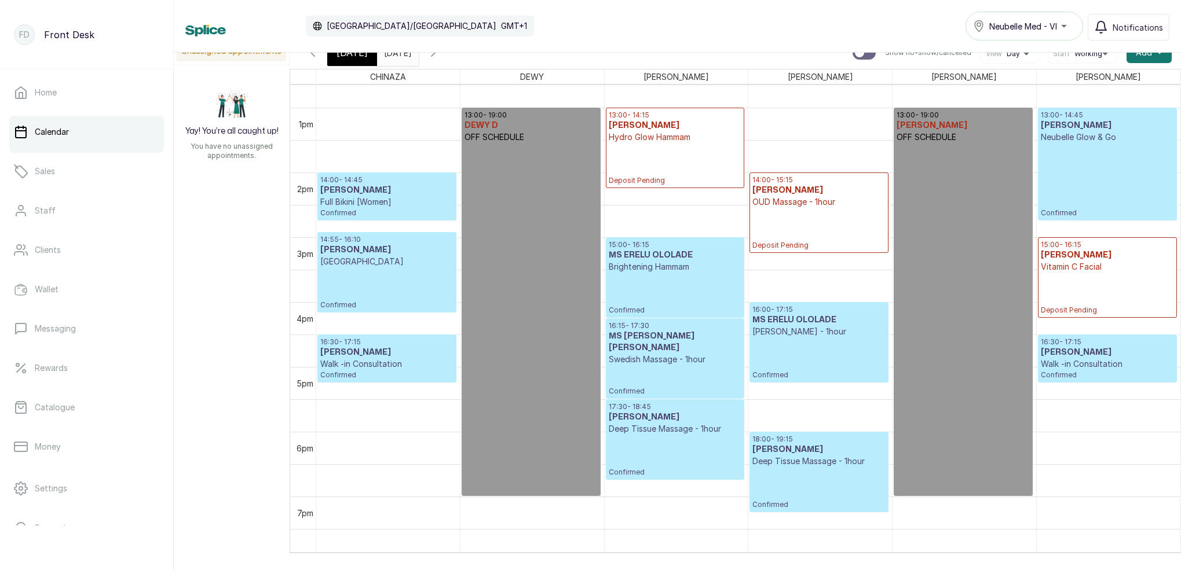
scroll to position [826, 0]
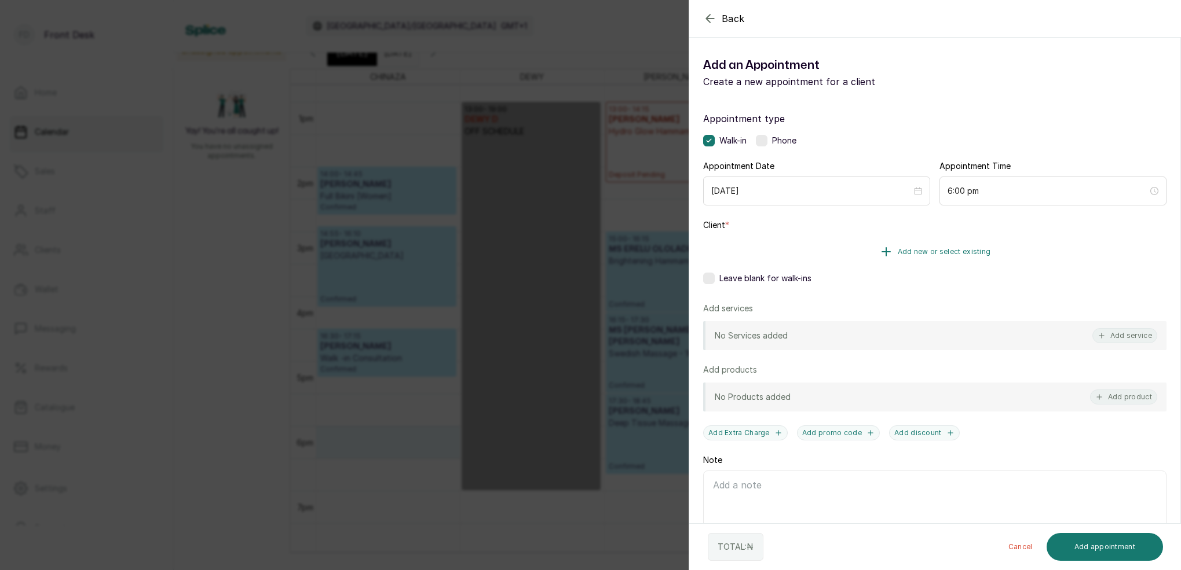
click at [966, 252] on span "Add new or select existing" at bounding box center [944, 251] width 93 height 9
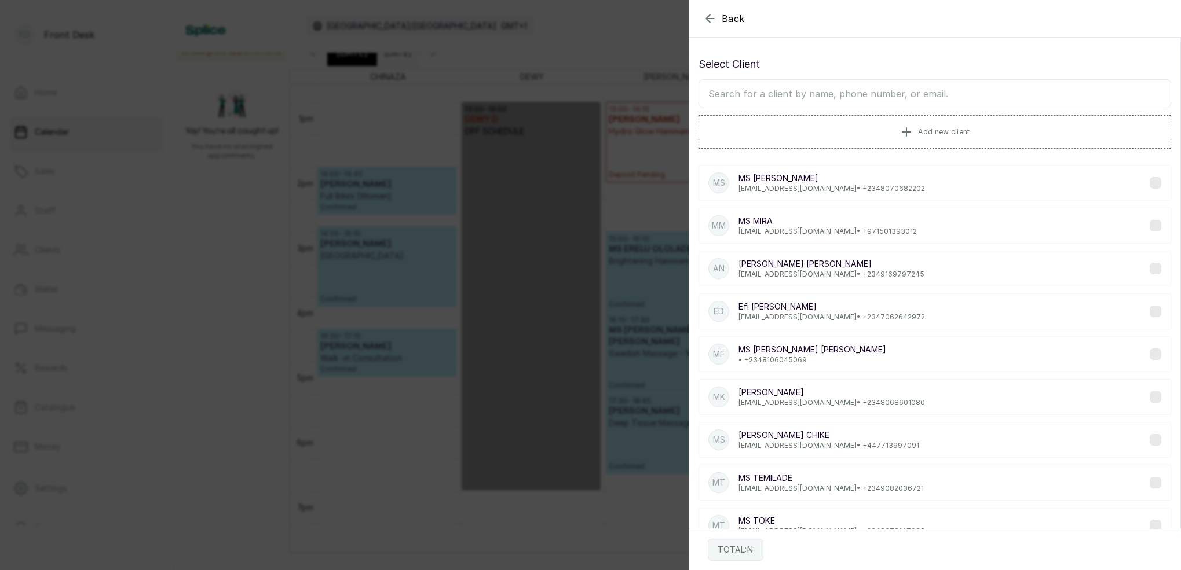
click at [913, 87] on input "text" at bounding box center [934, 93] width 473 height 29
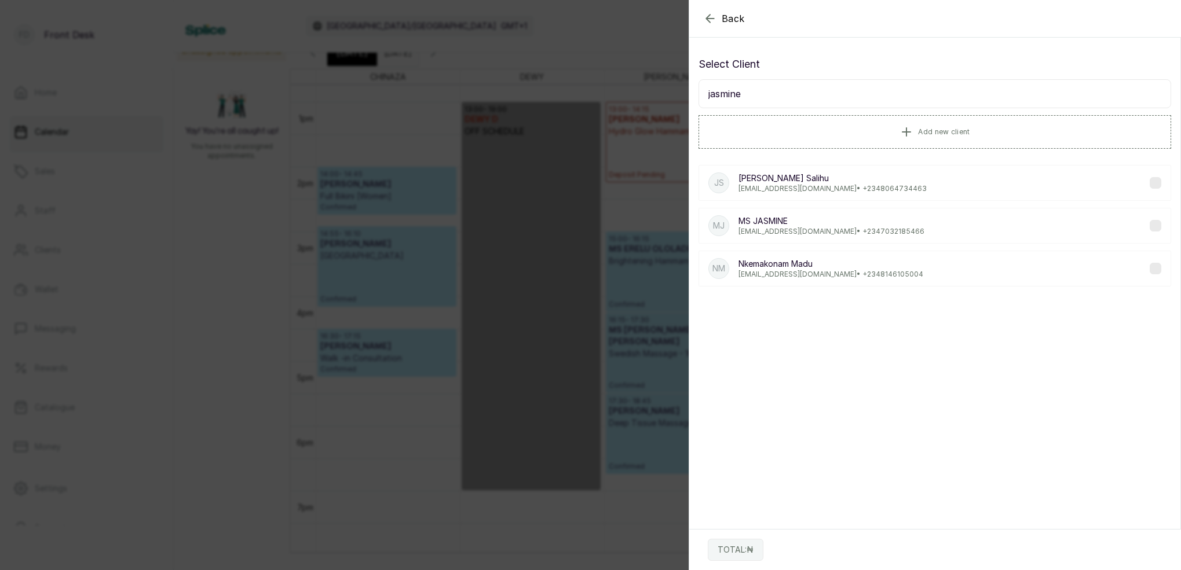
type input "jasmine"
click at [944, 188] on div "JS [PERSON_NAME] [EMAIL_ADDRESS][DOMAIN_NAME] • [PHONE_NUMBER]" at bounding box center [934, 183] width 473 height 36
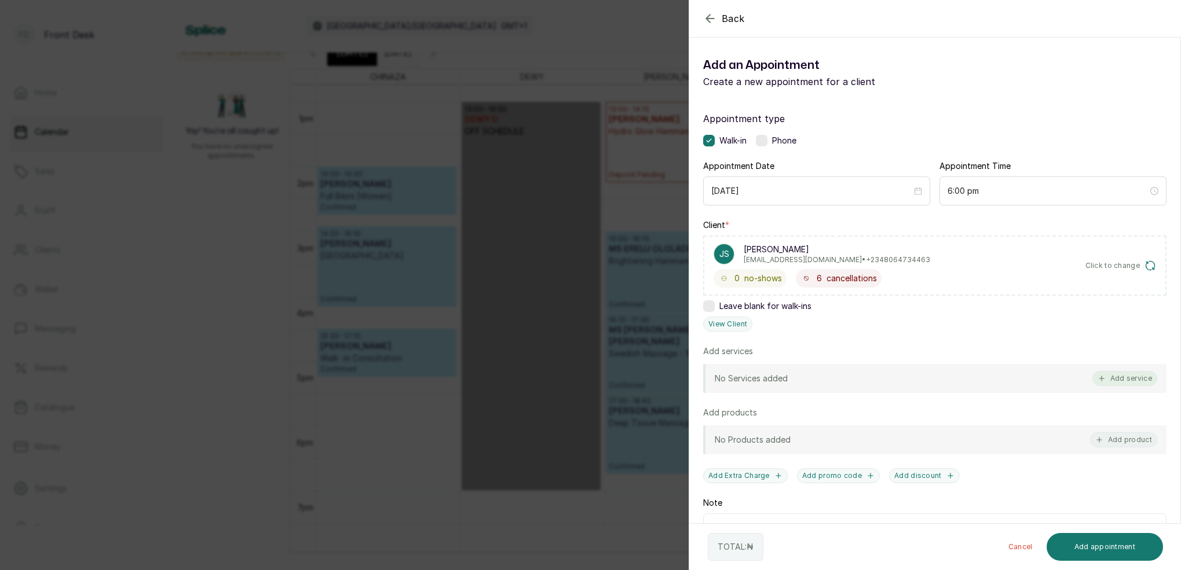
click at [1140, 378] on button "Add service" at bounding box center [1124, 378] width 65 height 15
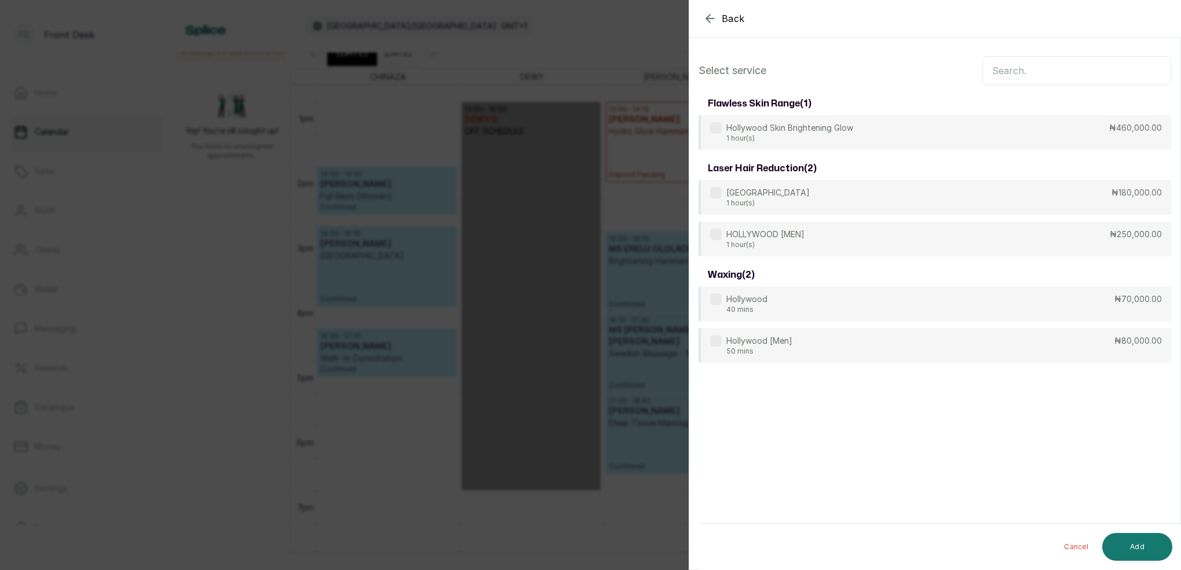
click at [1070, 72] on input "text" at bounding box center [1076, 70] width 189 height 29
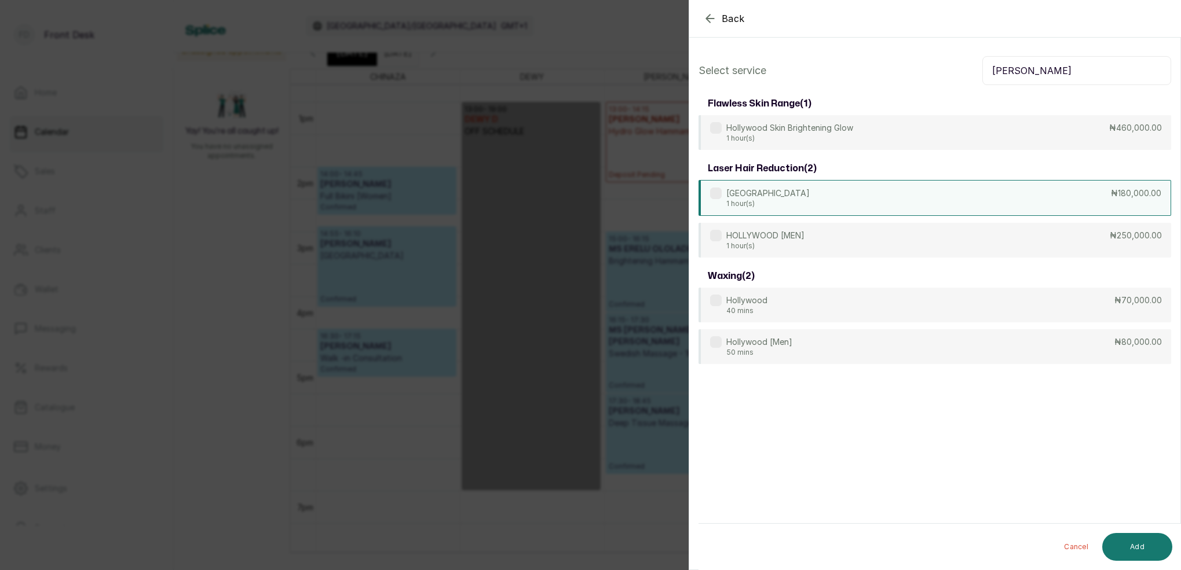
type input "[PERSON_NAME]"
drag, startPoint x: 790, startPoint y: 193, endPoint x: 819, endPoint y: 211, distance: 33.8
click at [791, 193] on div "HOLLYWOOD 1 hour(s) ₦180,000.00" at bounding box center [934, 198] width 473 height 36
click at [1153, 536] on button "Add" at bounding box center [1137, 547] width 70 height 28
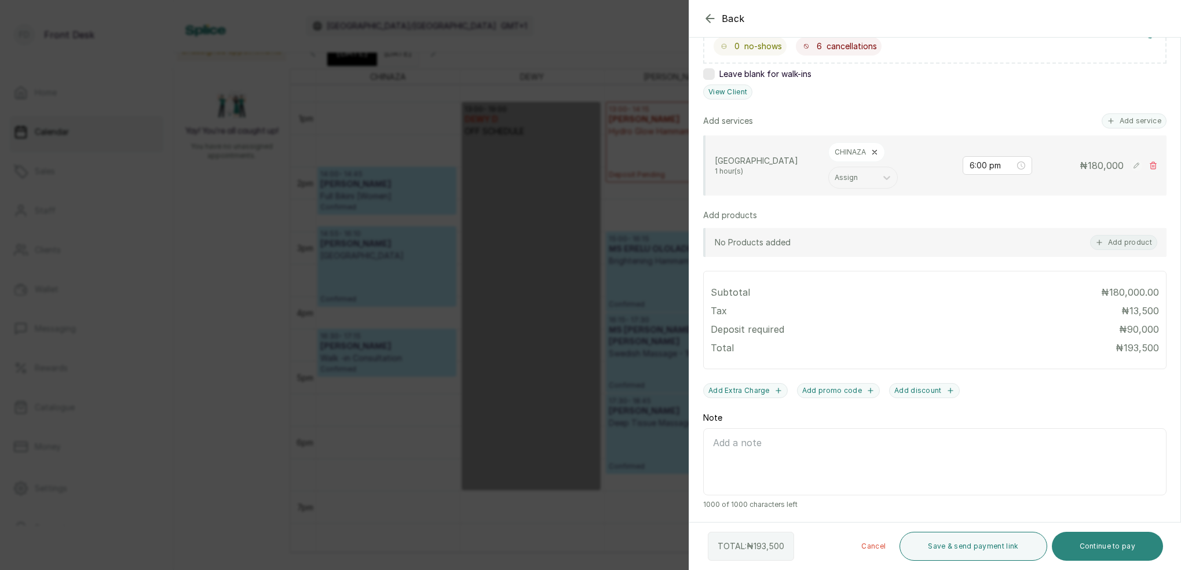
scroll to position [233, 0]
click at [1106, 544] on button "Continue to pay" at bounding box center [1108, 546] width 112 height 29
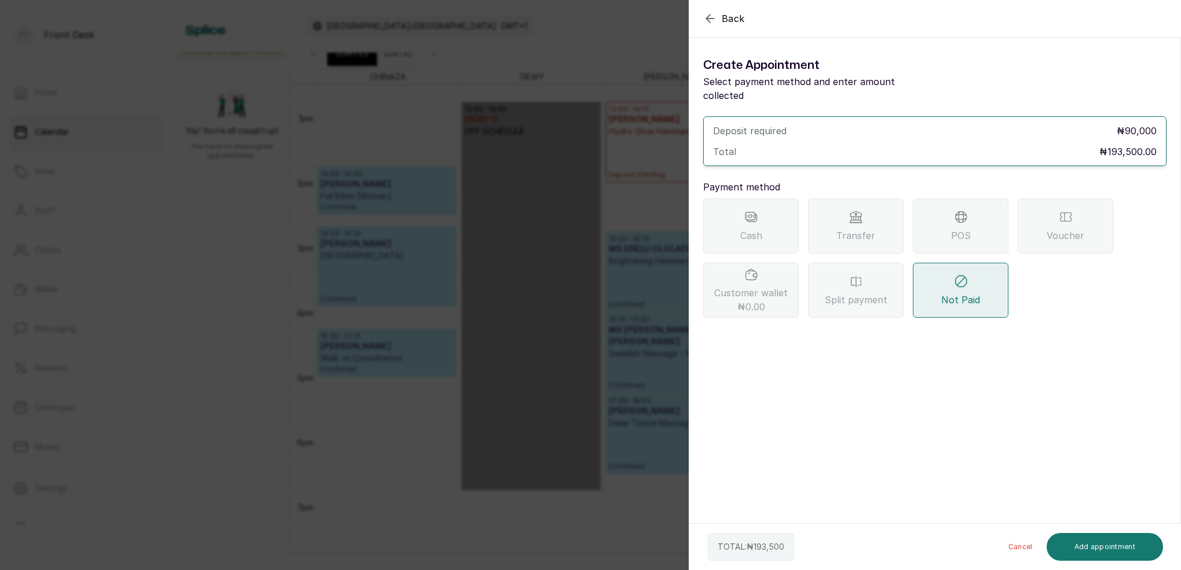
click at [922, 173] on section "Back Add Appointment Create Appointment Select payment method and enter amount …" at bounding box center [935, 285] width 492 height 570
click at [709, 15] on icon "button" at bounding box center [710, 18] width 8 height 8
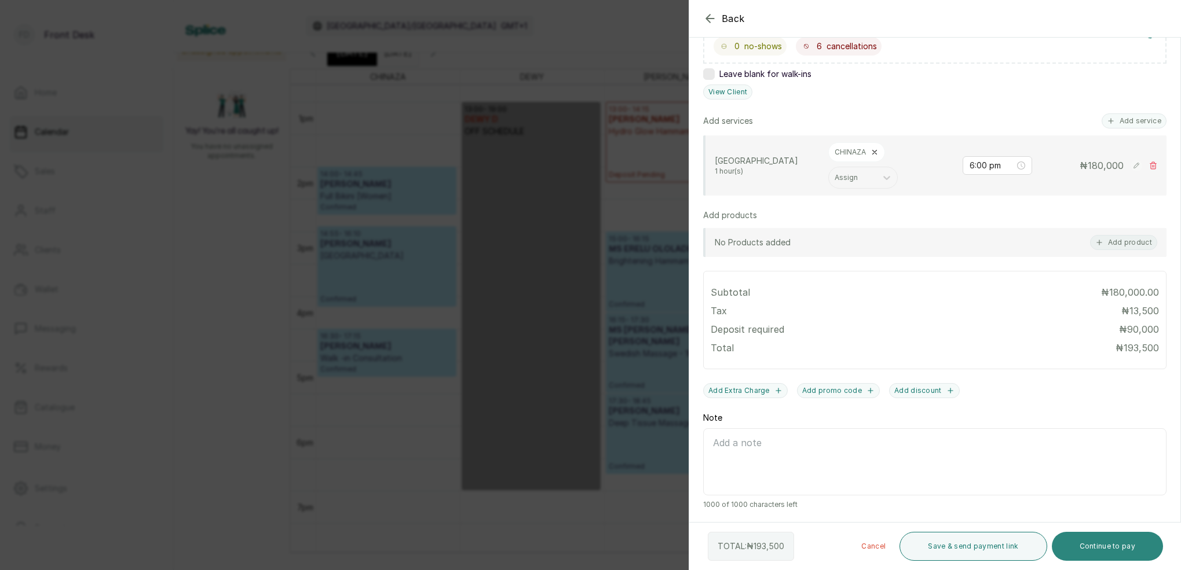
click at [1091, 543] on button "Continue to pay" at bounding box center [1108, 546] width 112 height 29
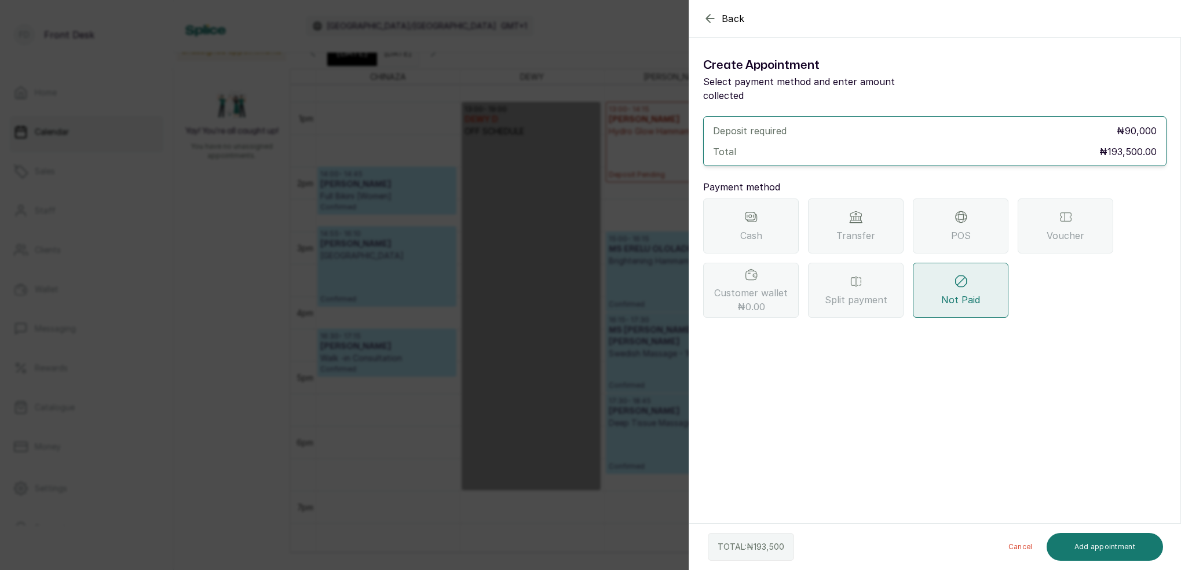
scroll to position [0, 0]
drag, startPoint x: 856, startPoint y: 221, endPoint x: 878, endPoint y: 239, distance: 28.4
click at [856, 229] on span "Transfer" at bounding box center [855, 236] width 39 height 14
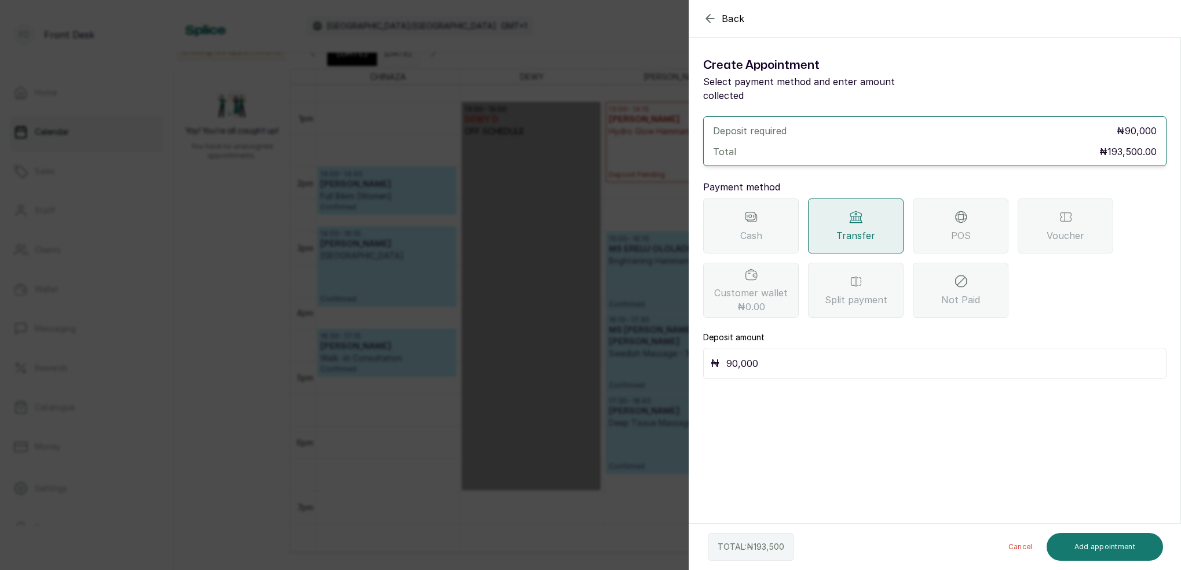
drag, startPoint x: 813, startPoint y: 339, endPoint x: 812, endPoint y: 348, distance: 8.8
click at [811, 348] on div "₦ 90,000" at bounding box center [934, 363] width 463 height 31
click at [812, 356] on input "90,000" at bounding box center [942, 364] width 433 height 16
type input "9"
type input "100,000"
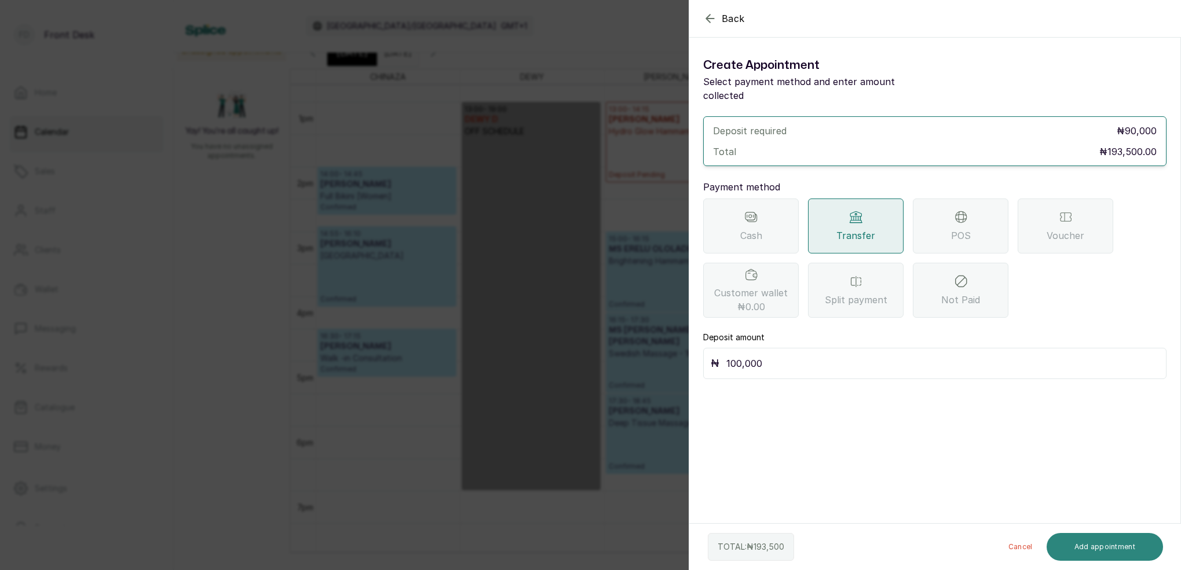
click at [1079, 539] on button "Add appointment" at bounding box center [1105, 547] width 117 height 28
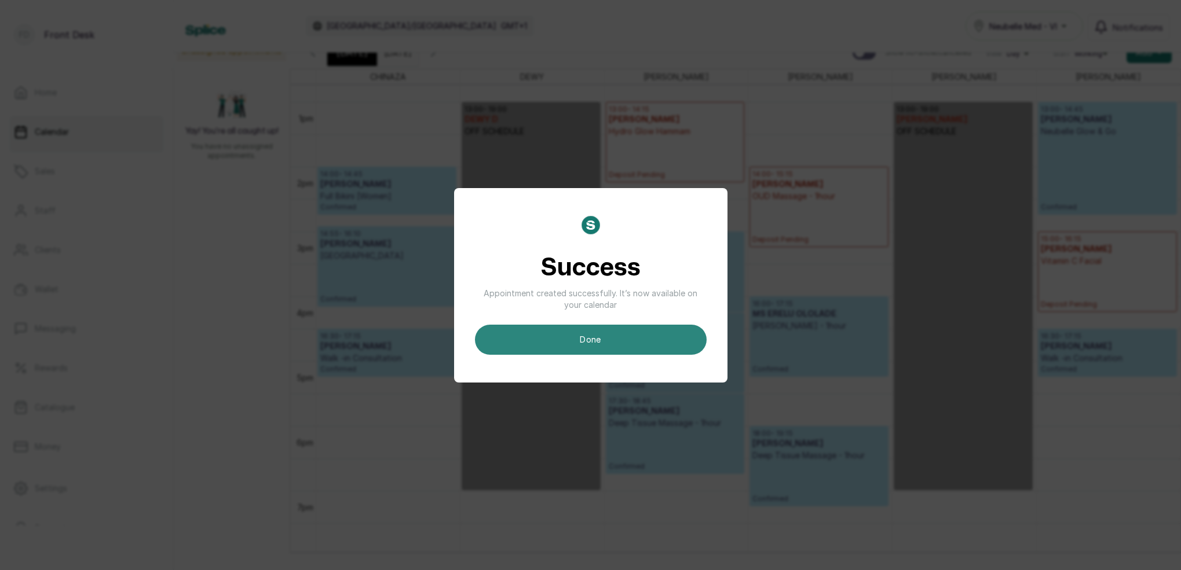
click at [651, 332] on button "done" at bounding box center [591, 340] width 232 height 30
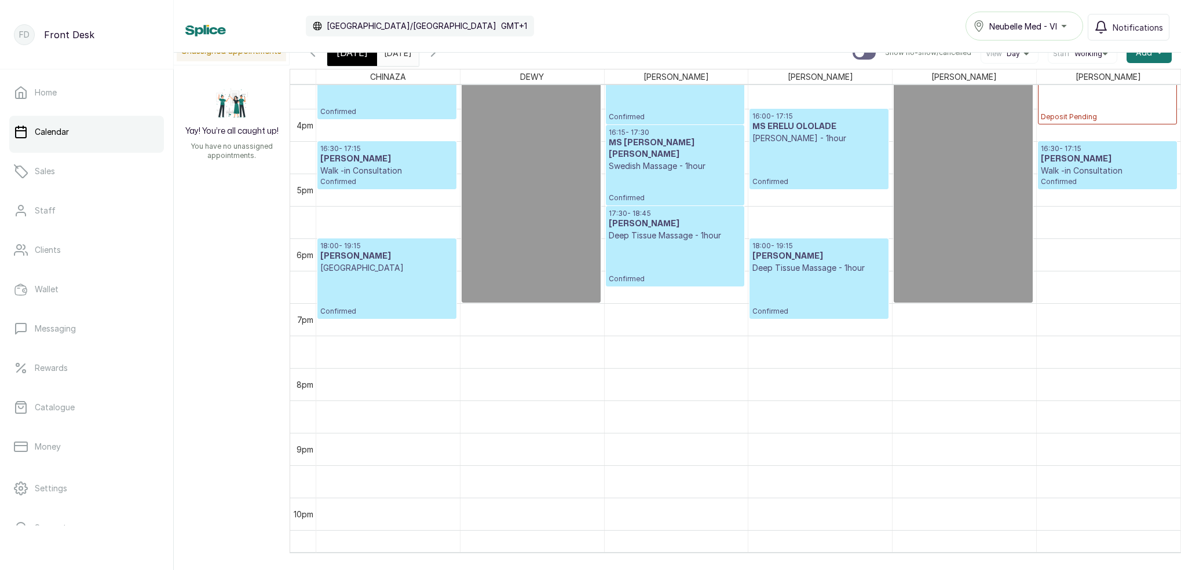
scroll to position [1015, 0]
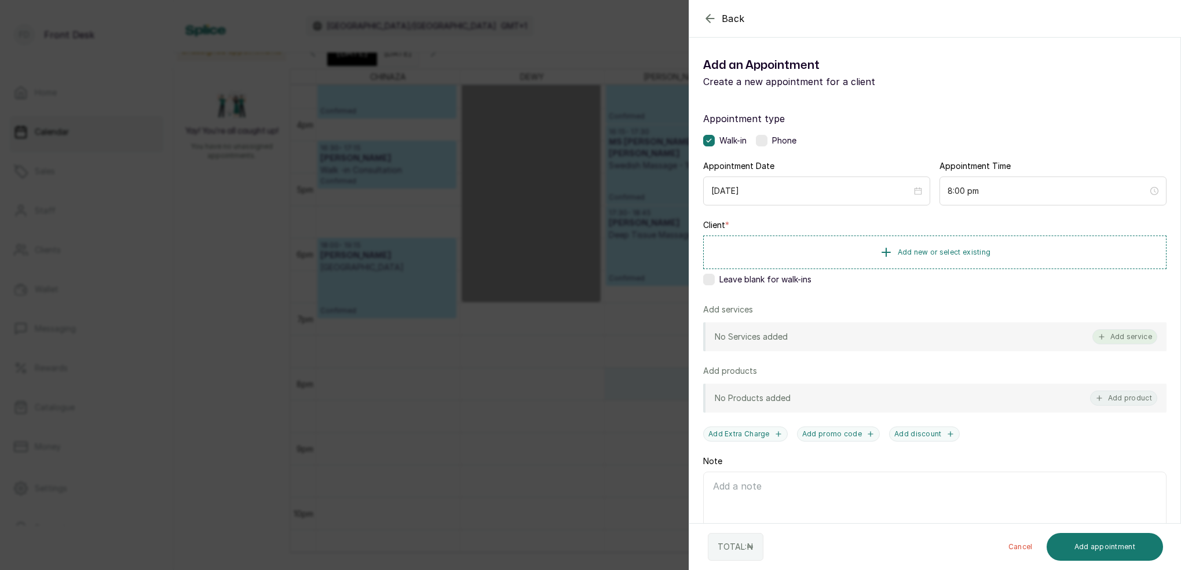
click at [1114, 332] on button "Add service" at bounding box center [1124, 337] width 65 height 15
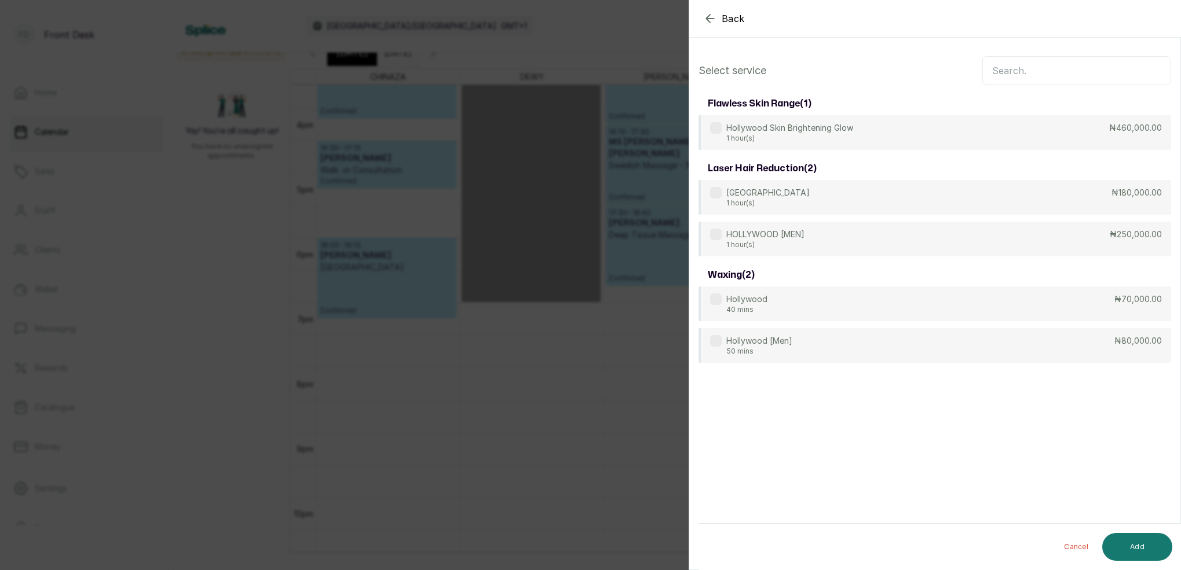
click at [1016, 74] on input "text" at bounding box center [1076, 70] width 189 height 29
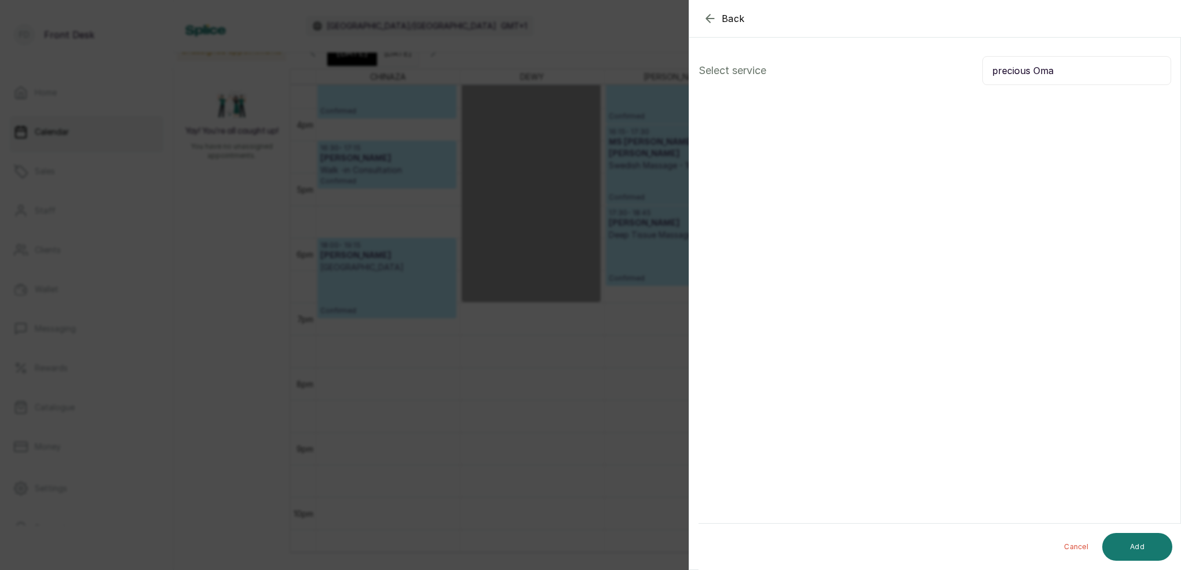
type input "precious Oma"
drag, startPoint x: 1016, startPoint y: 74, endPoint x: 707, endPoint y: 25, distance: 313.1
click at [710, 17] on icon "button" at bounding box center [710, 19] width 14 height 14
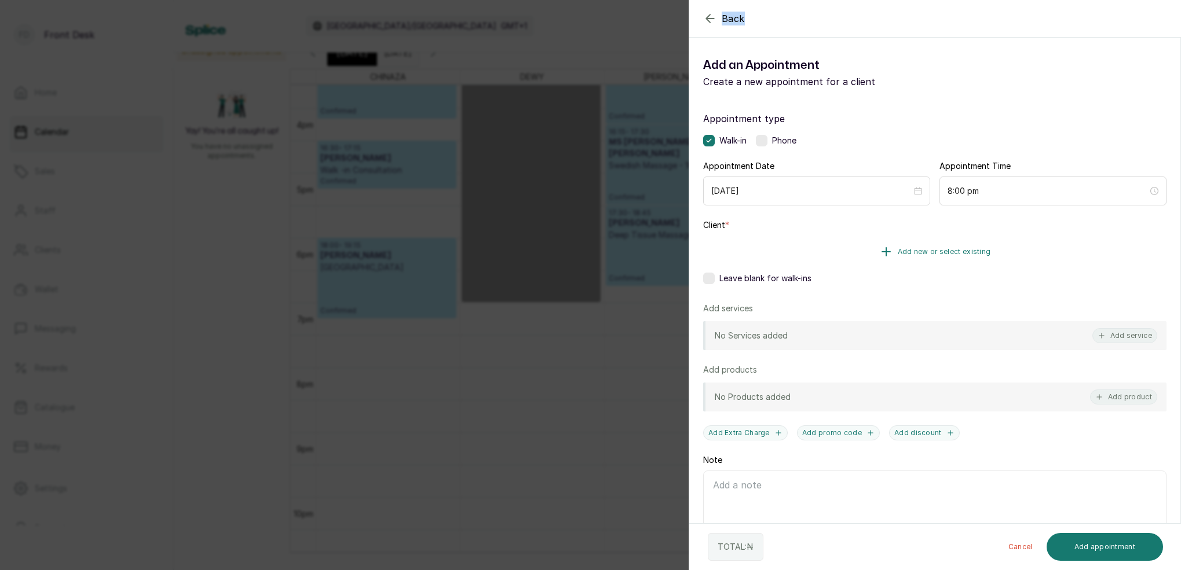
click at [941, 247] on button "Add new or select existing" at bounding box center [934, 252] width 463 height 32
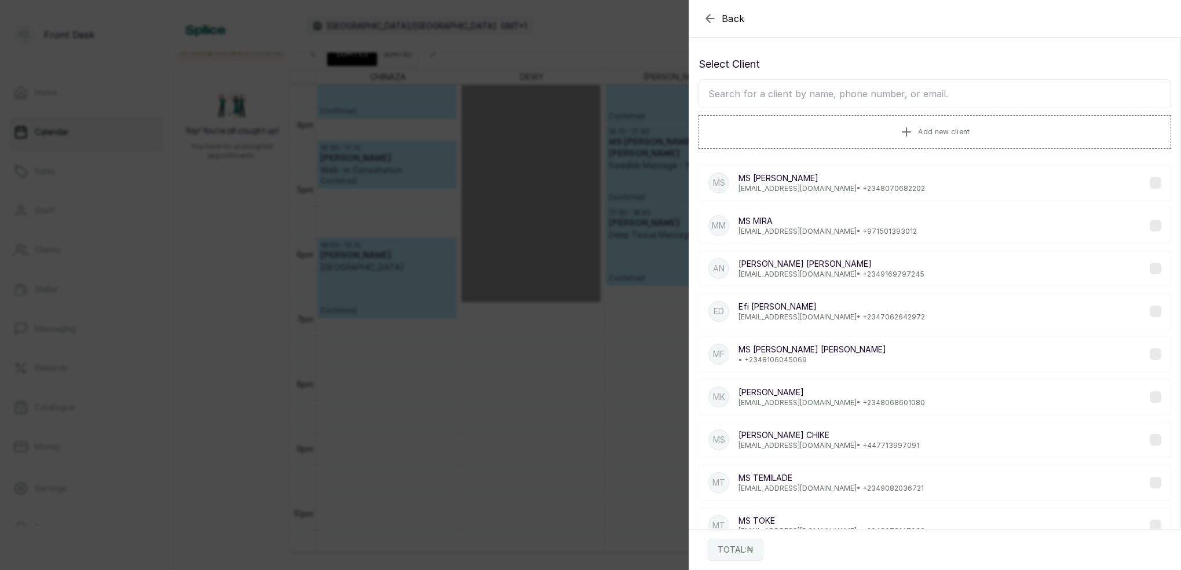
click at [943, 89] on input "text" at bounding box center [934, 93] width 473 height 29
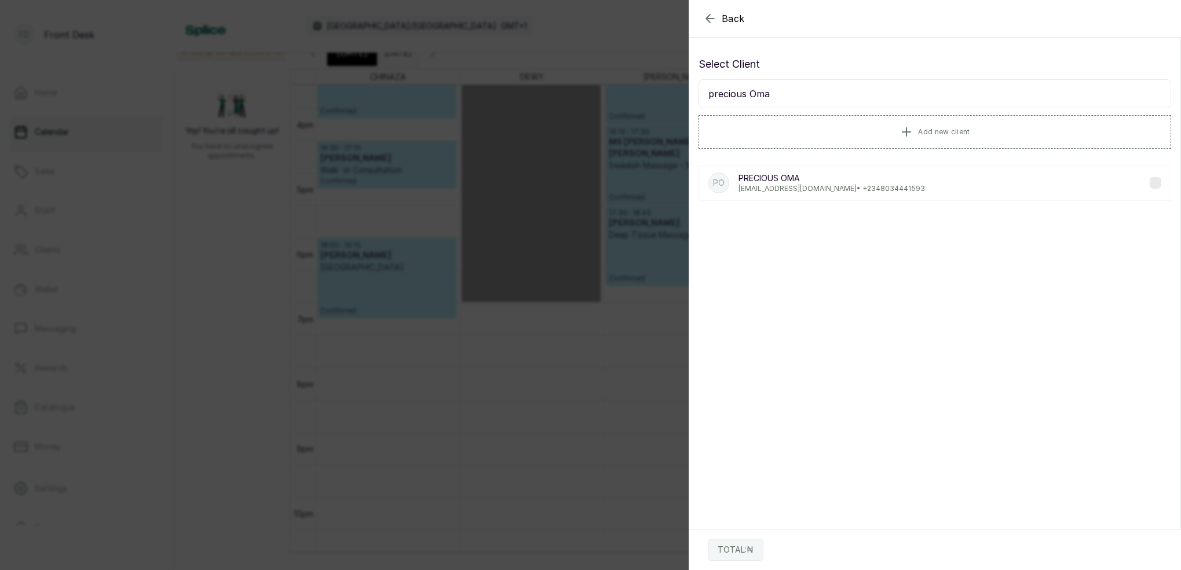
type input "precious Oma"
drag, startPoint x: 943, startPoint y: 89, endPoint x: 809, endPoint y: 188, distance: 166.9
click at [809, 188] on p "[EMAIL_ADDRESS][DOMAIN_NAME] • [PHONE_NUMBER]" at bounding box center [831, 188] width 186 height 9
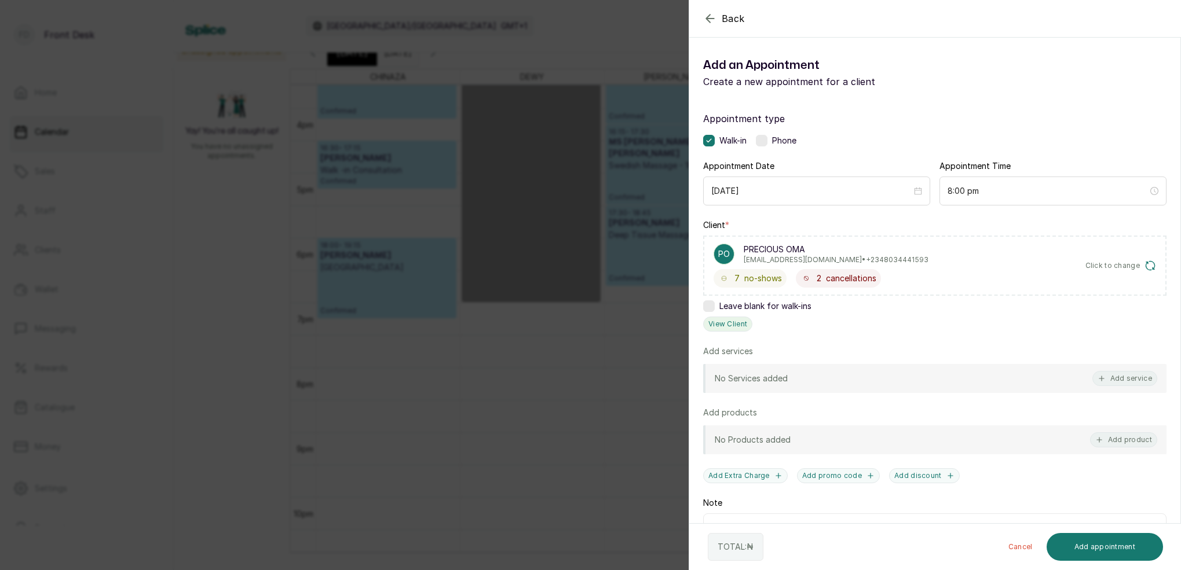
click at [736, 321] on button "View Client" at bounding box center [727, 324] width 49 height 15
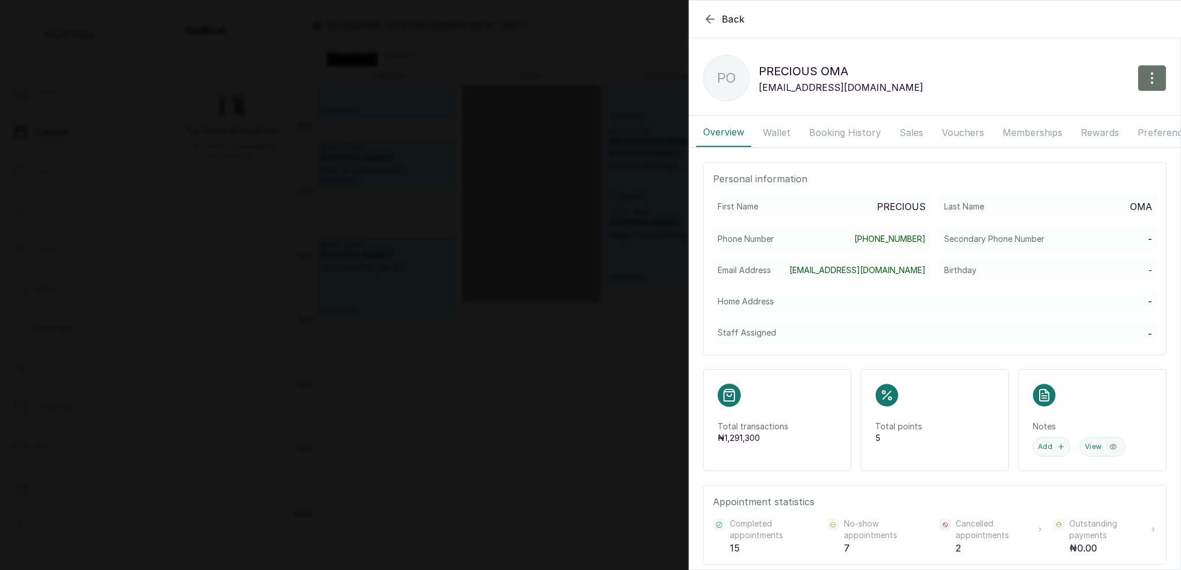
click at [830, 133] on button "Booking History" at bounding box center [845, 132] width 86 height 29
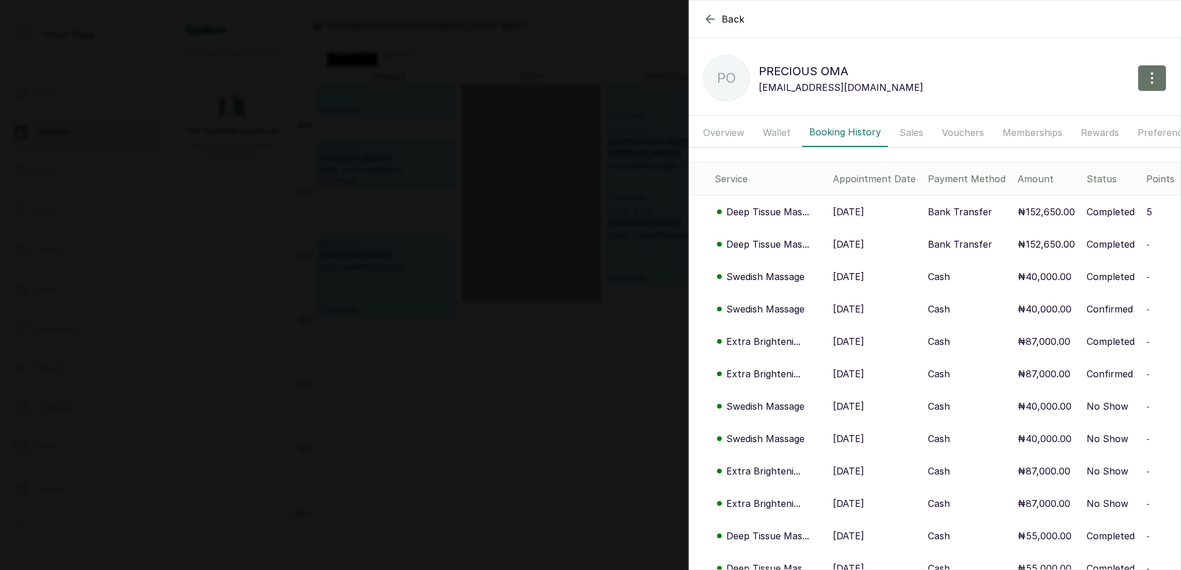
click at [520, 290] on div "Back PRECIOUS OMA PO PRECIOUS OMA [EMAIL_ADDRESS][DOMAIN_NAME] Overview Wallet …" at bounding box center [590, 285] width 1181 height 570
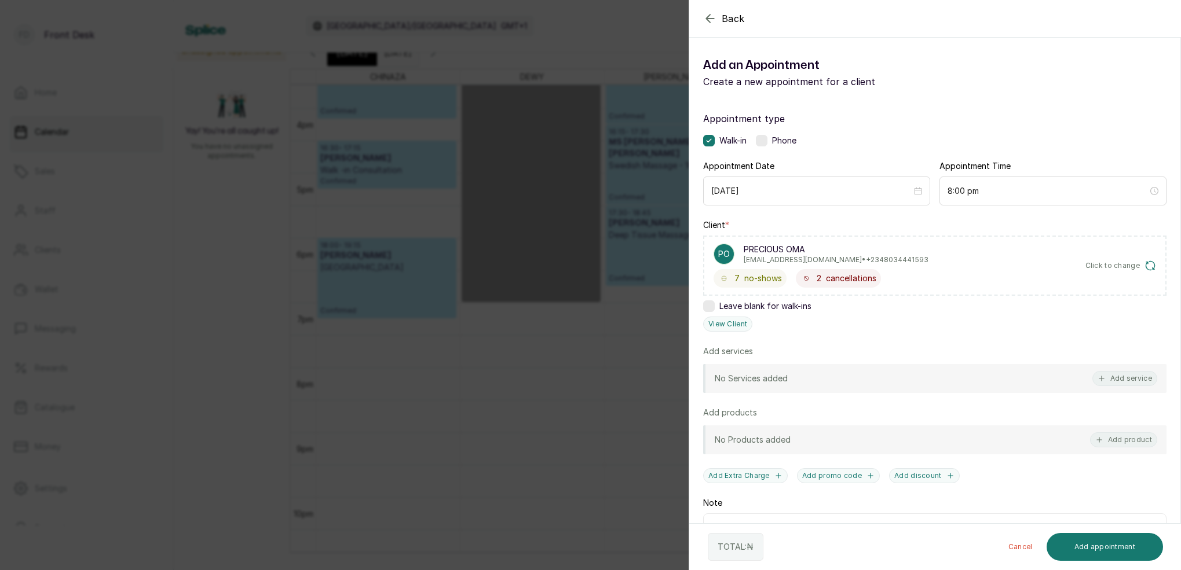
click at [540, 270] on div "Back Add Appointment Add an Appointment Create a new appointment for a client A…" at bounding box center [590, 285] width 1181 height 570
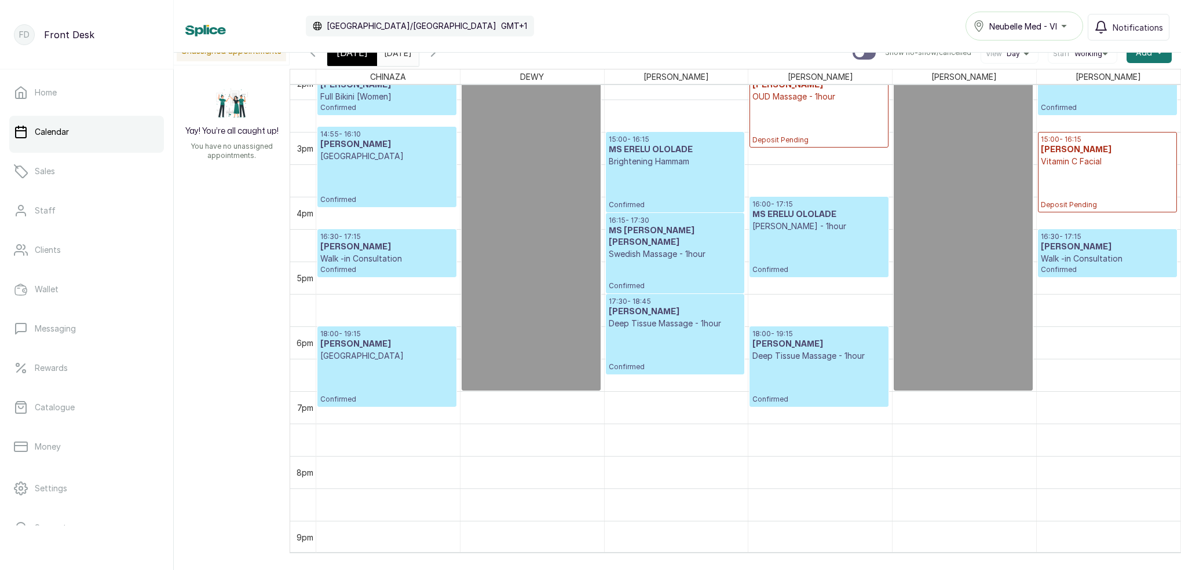
scroll to position [921, 0]
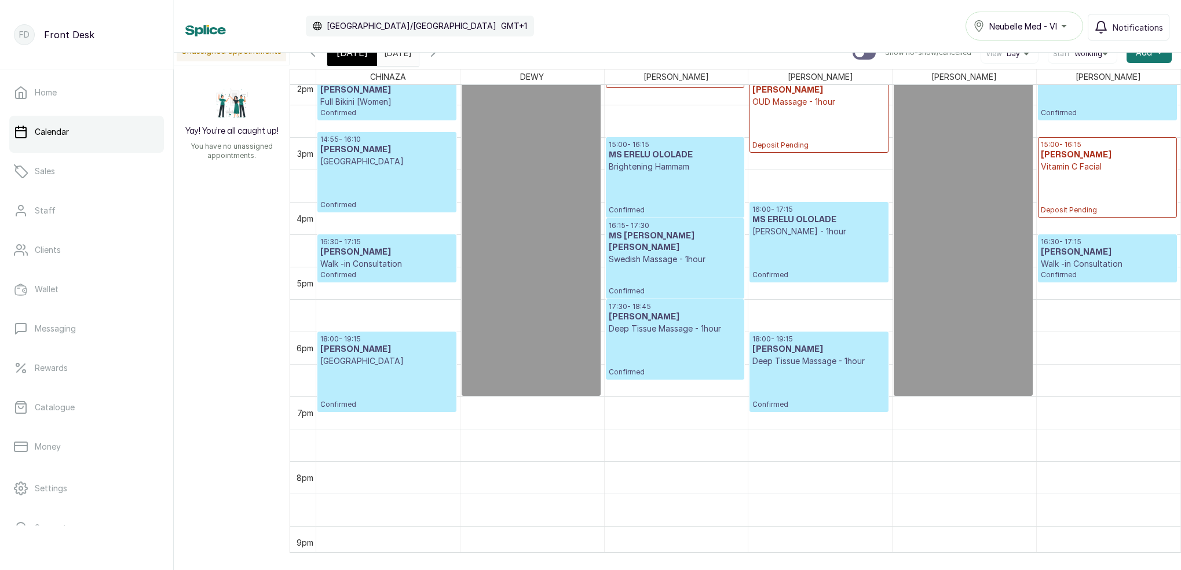
click at [316, 63] on button "Show no-show/cancelled" at bounding box center [313, 53] width 28 height 28
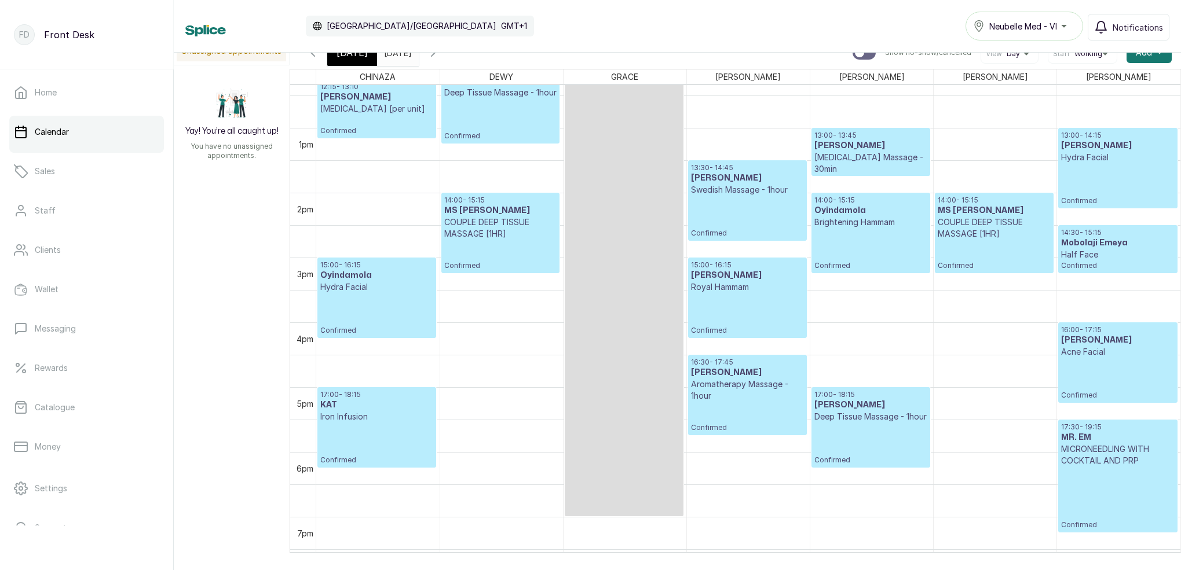
scroll to position [811, 0]
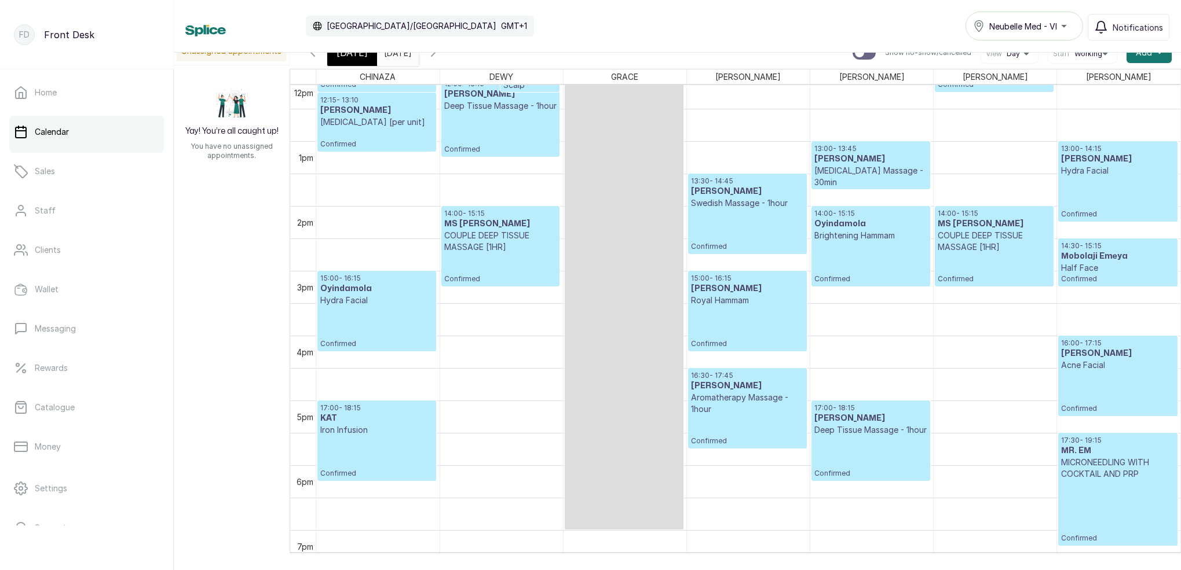
drag, startPoint x: 361, startPoint y: 60, endPoint x: 371, endPoint y: 69, distance: 13.1
click at [361, 60] on div "[DATE]" at bounding box center [352, 52] width 50 height 27
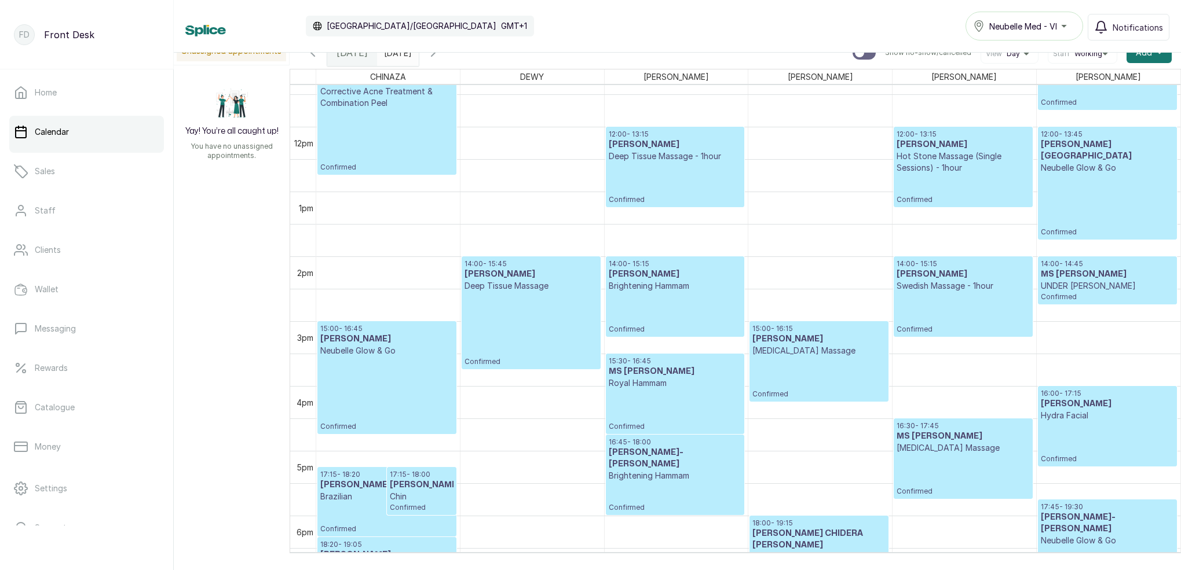
scroll to position [0, 0]
drag, startPoint x: 464, startPoint y: 54, endPoint x: 554, endPoint y: 78, distance: 92.2
click at [440, 54] on icon "button" at bounding box center [433, 53] width 14 height 14
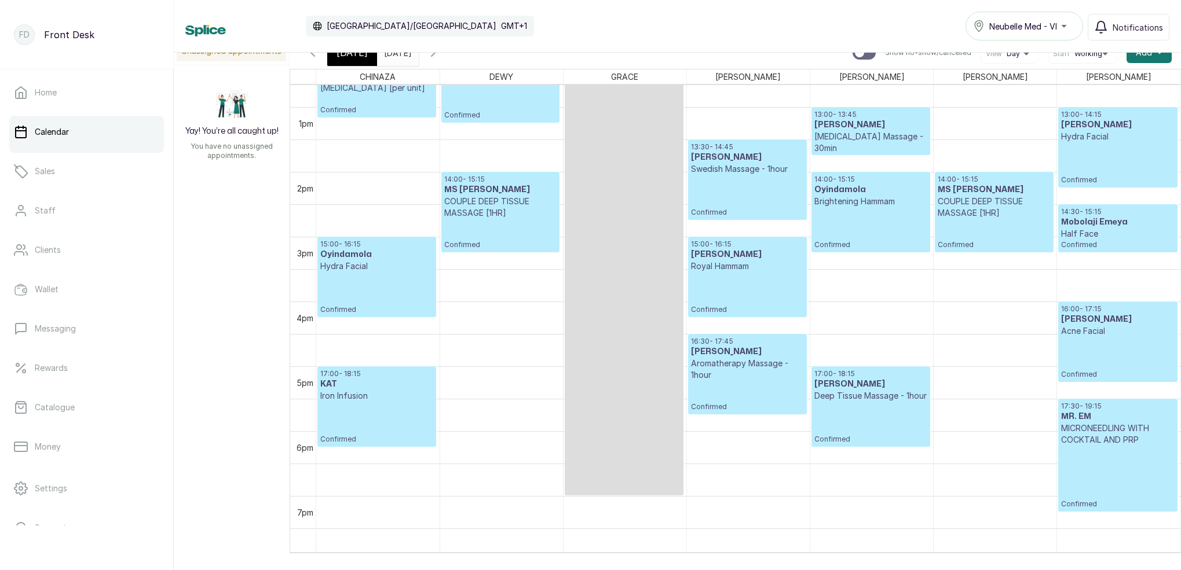
scroll to position [825, 0]
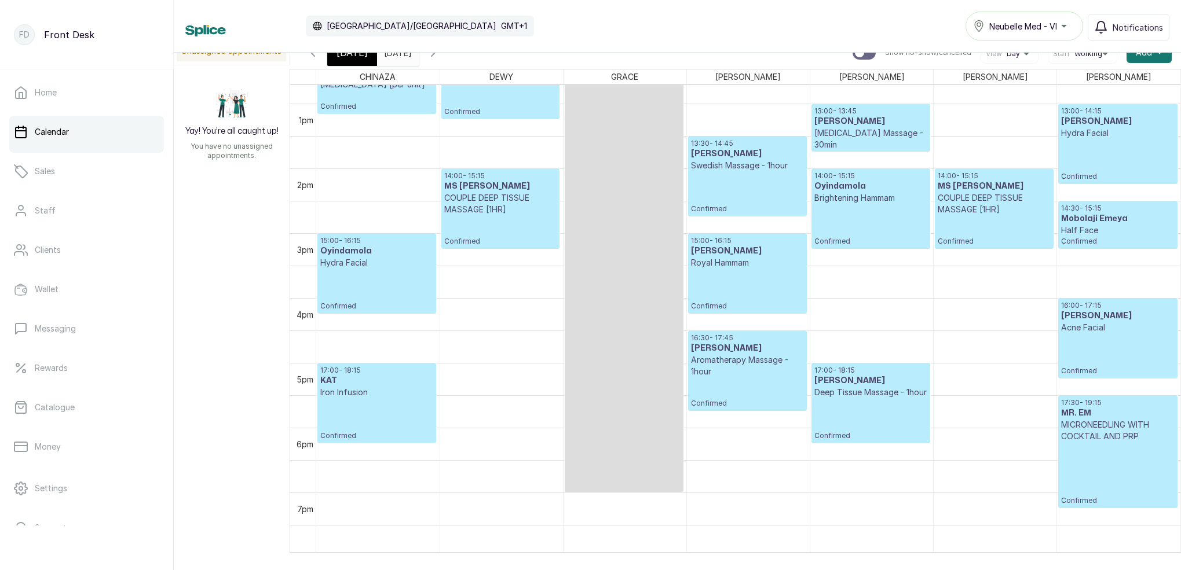
click at [316, 61] on button "Show no-show/cancelled" at bounding box center [313, 53] width 28 height 28
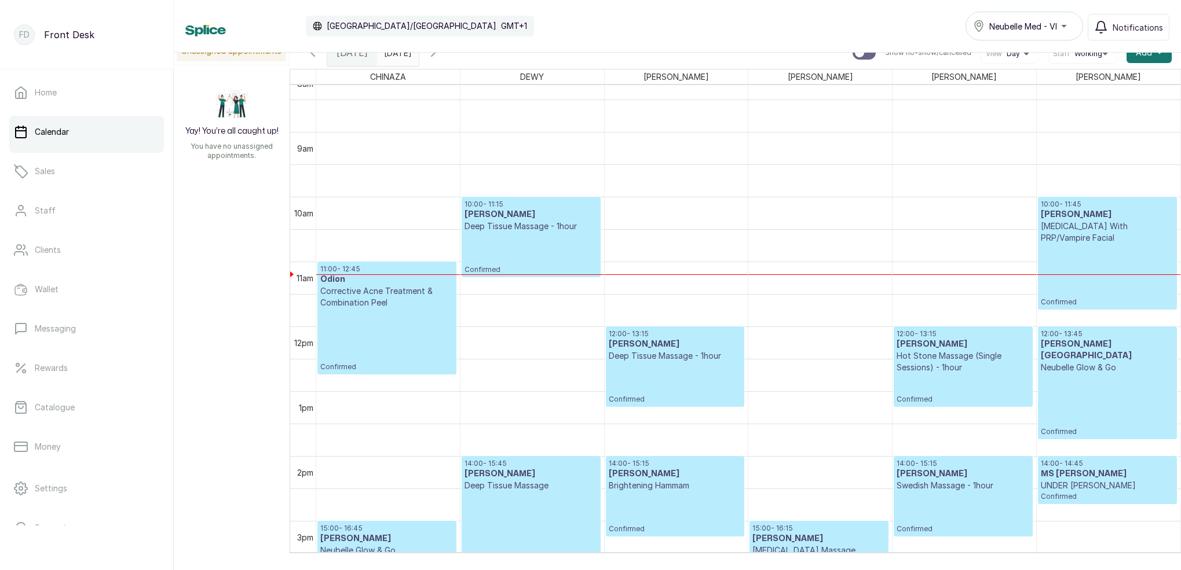
scroll to position [541, 0]
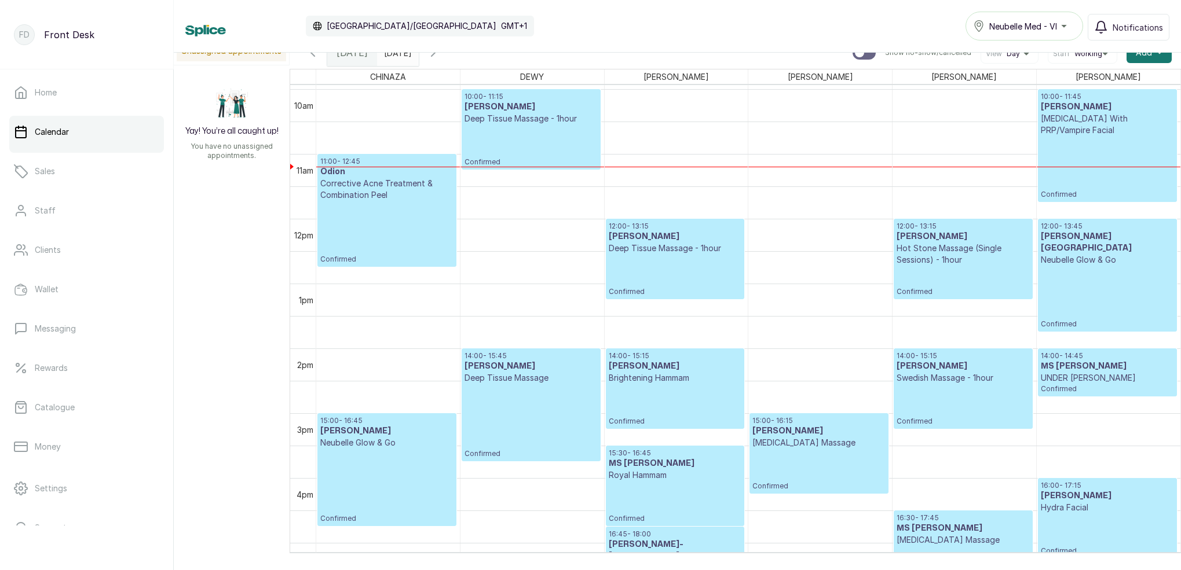
click at [440, 57] on icon "button" at bounding box center [433, 53] width 14 height 14
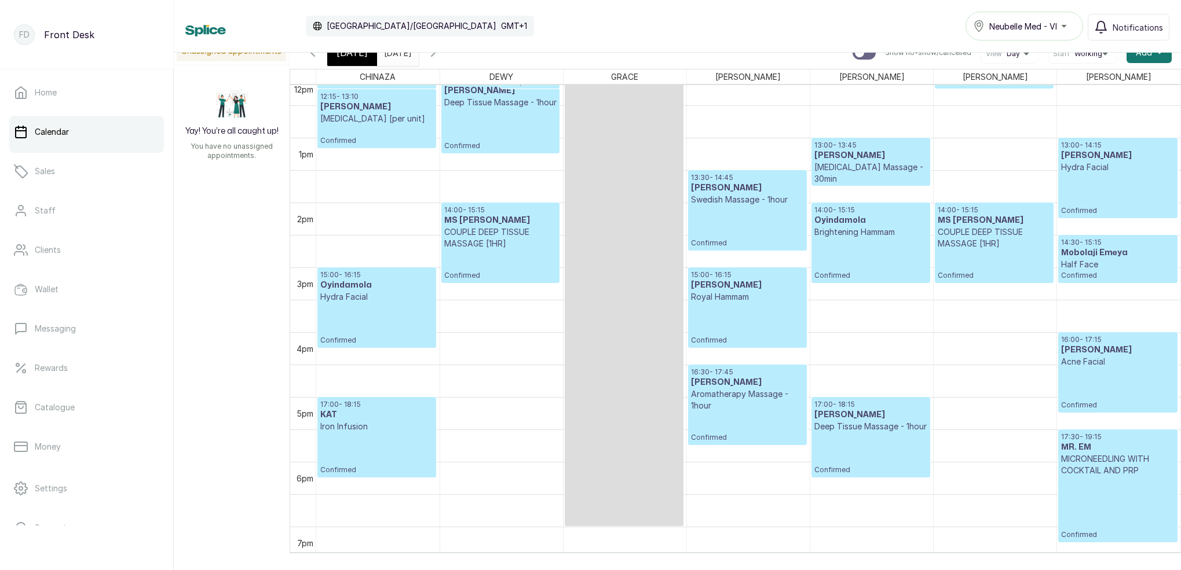
click at [307, 56] on icon "button" at bounding box center [313, 53] width 14 height 14
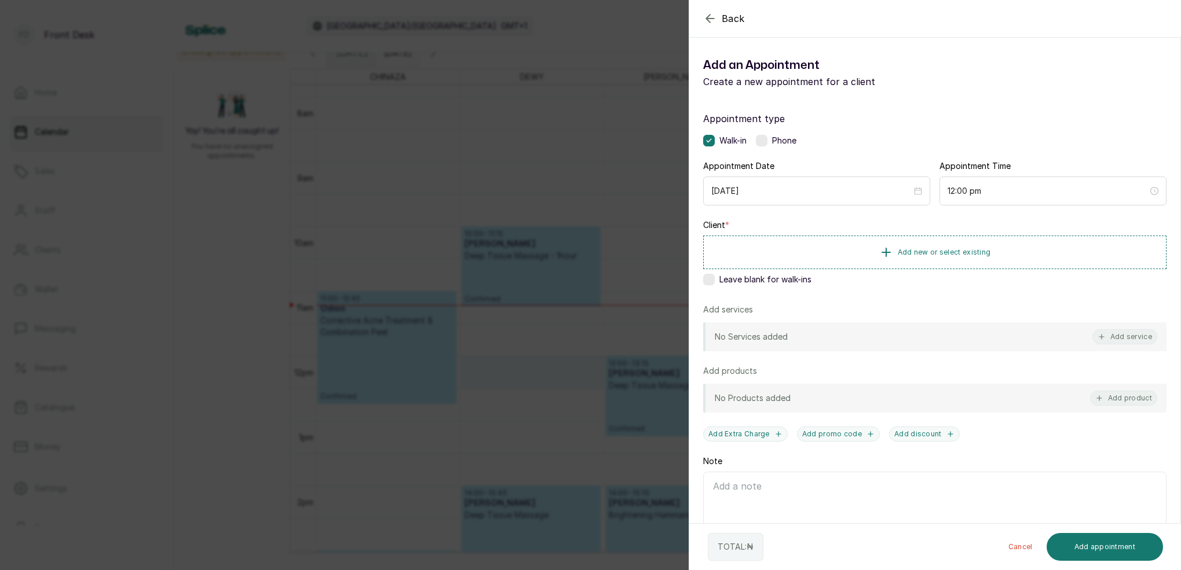
click at [710, 16] on icon "button" at bounding box center [710, 19] width 14 height 14
click at [921, 252] on span "Add new or select existing" at bounding box center [944, 251] width 93 height 9
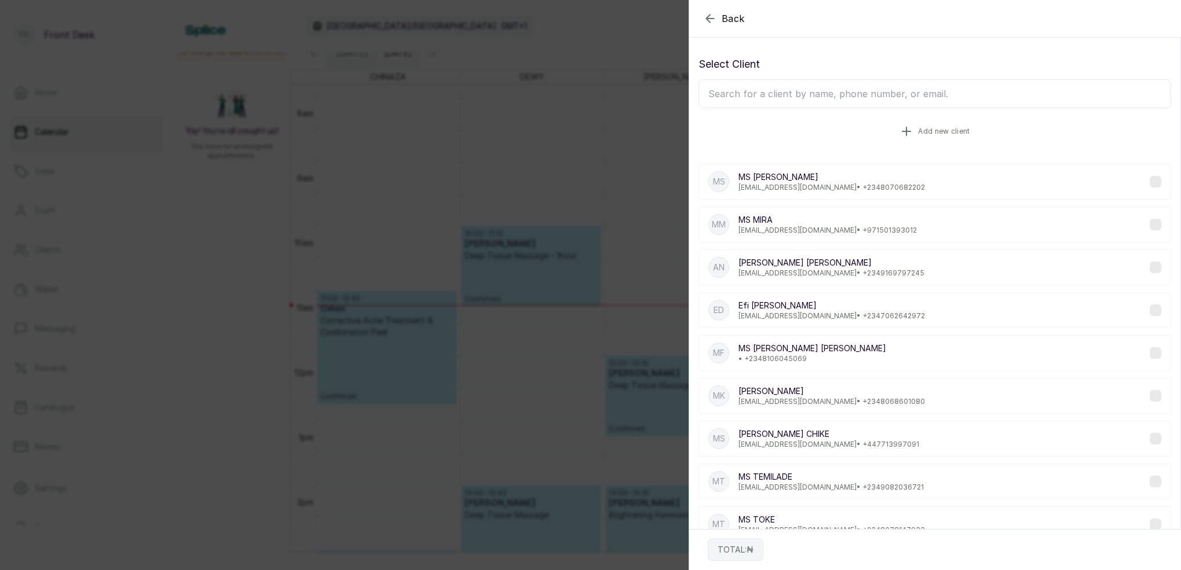
click at [941, 133] on span "Add new client" at bounding box center [944, 131] width 52 height 9
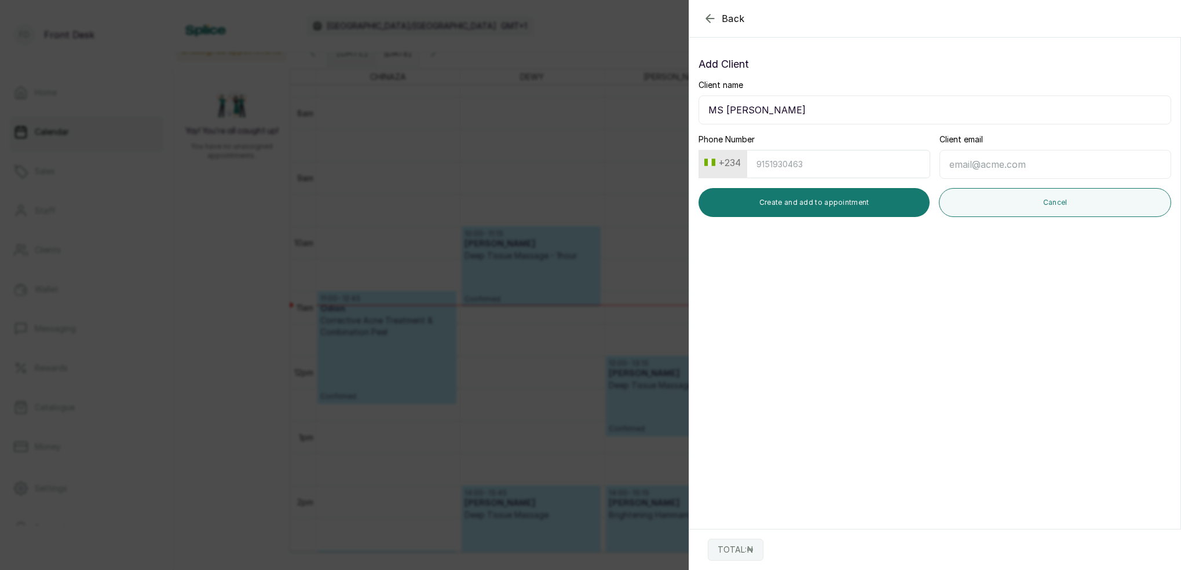
type input "MS [PERSON_NAME]"
type input "8023023509"
click at [819, 255] on section "Back Add Appointment Add Client Client name MS [PERSON_NAME] Phone Number [PHON…" at bounding box center [935, 285] width 492 height 570
click at [829, 164] on input "8023023509" at bounding box center [839, 164] width 184 height 28
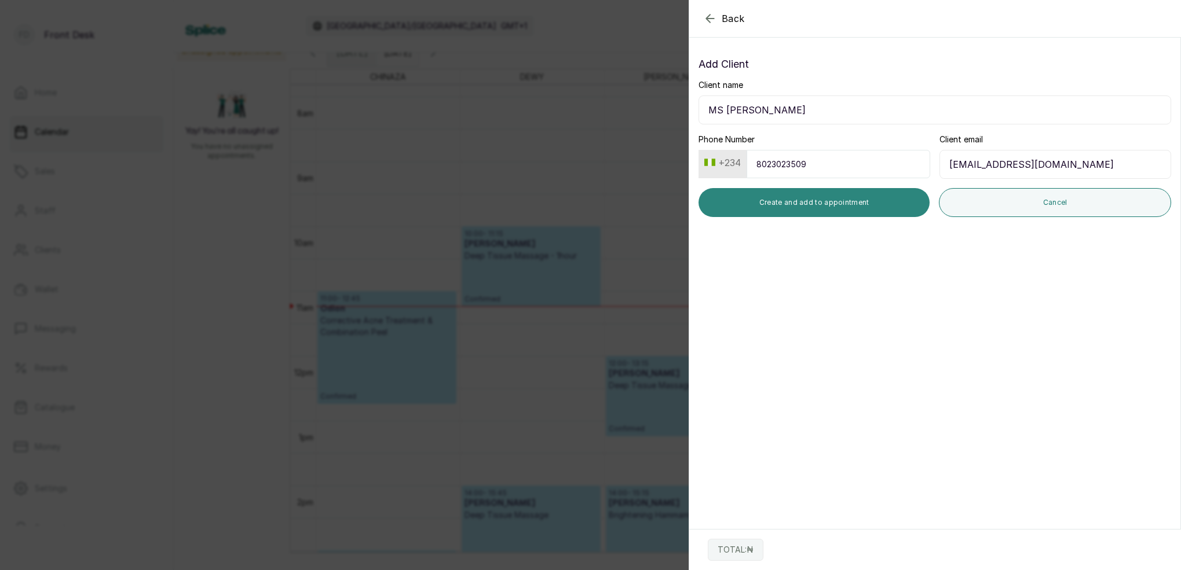
type input "[EMAIL_ADDRESS][DOMAIN_NAME]"
click at [813, 202] on button "Create and add to appointment" at bounding box center [813, 202] width 231 height 29
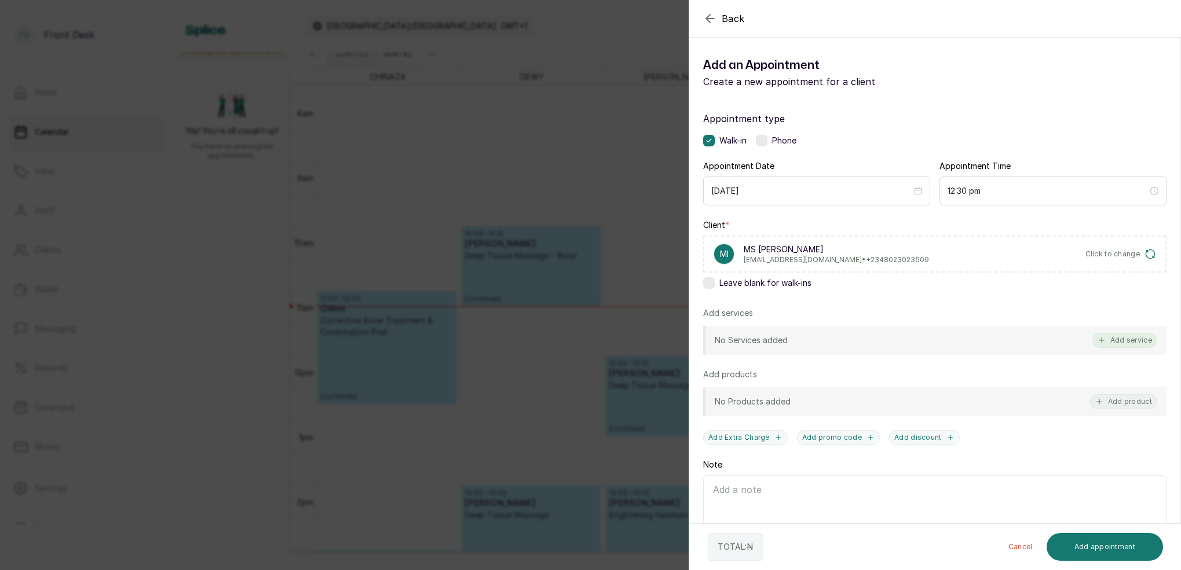
click at [1138, 339] on button "Add service" at bounding box center [1124, 340] width 65 height 15
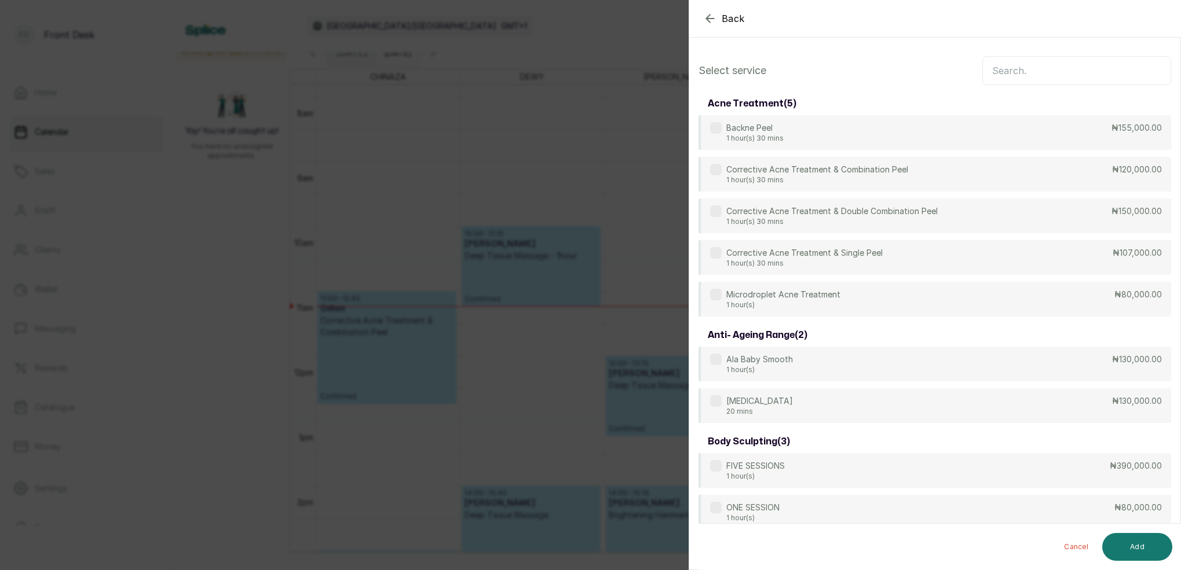
click at [1037, 76] on input "text" at bounding box center [1076, 70] width 189 height 29
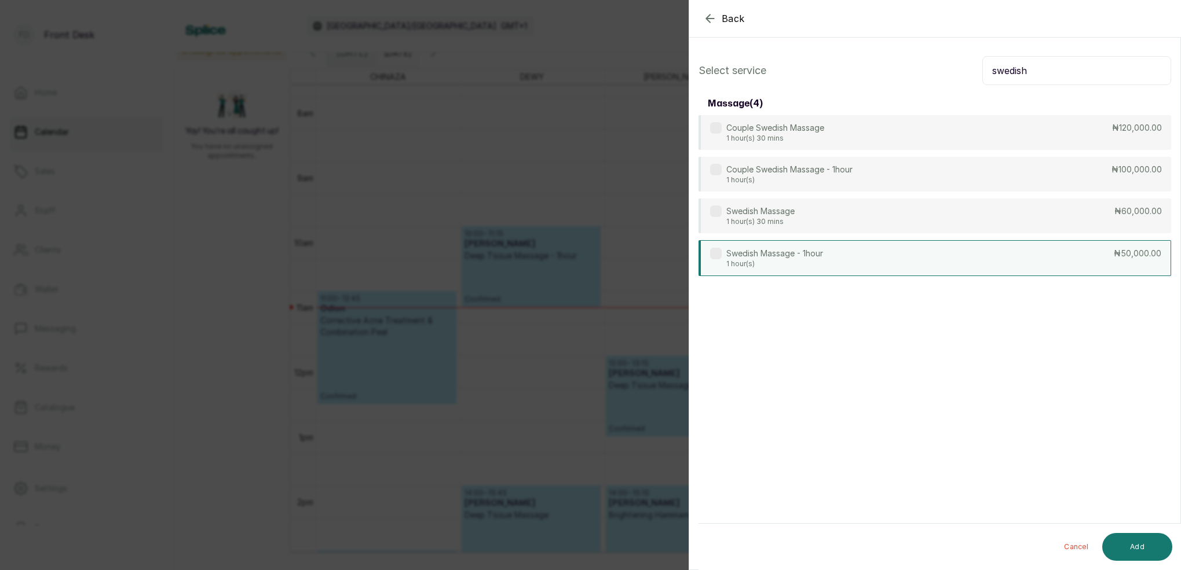
type input "swedish"
click at [823, 265] on p "1 hour(s)" at bounding box center [774, 263] width 97 height 9
click at [1126, 551] on button "Add" at bounding box center [1137, 547] width 70 height 28
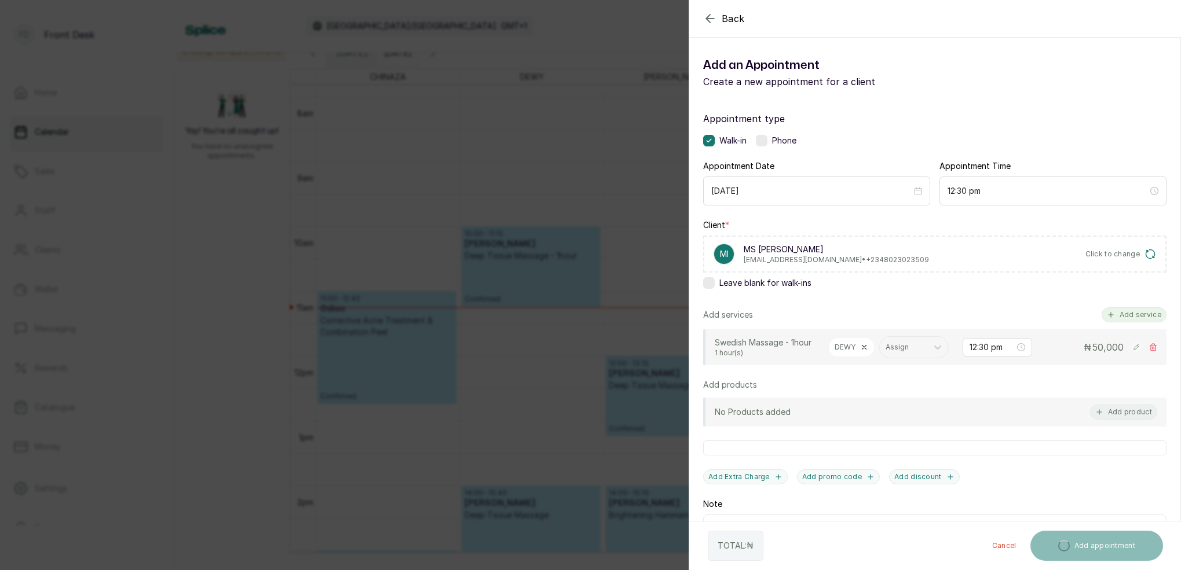
click at [1137, 314] on button "Add service" at bounding box center [1134, 315] width 65 height 15
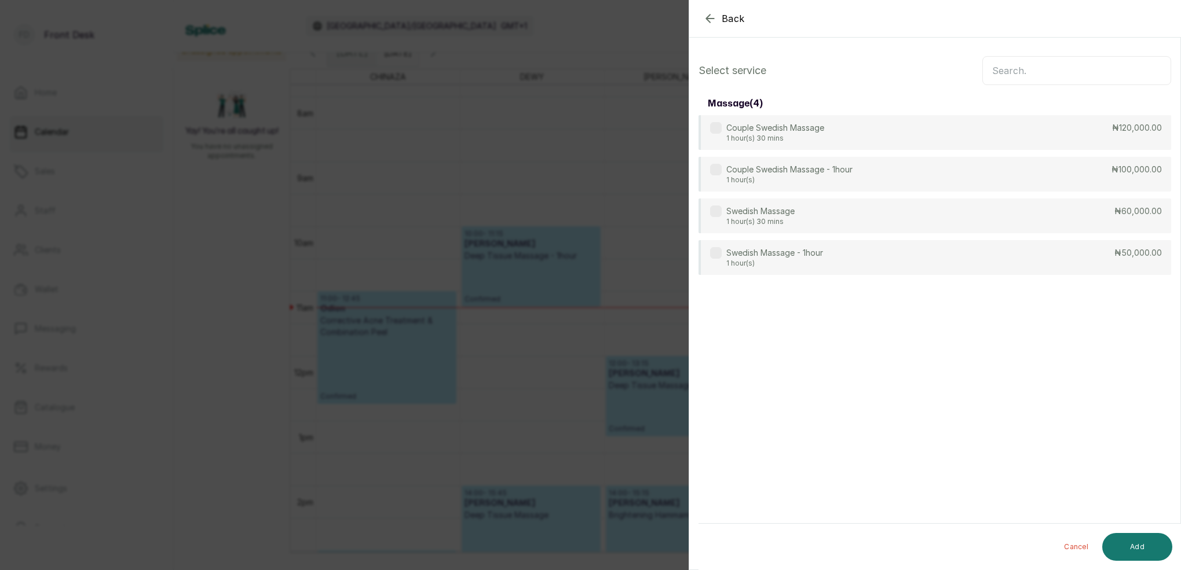
click at [1072, 75] on input "text" at bounding box center [1076, 70] width 189 height 29
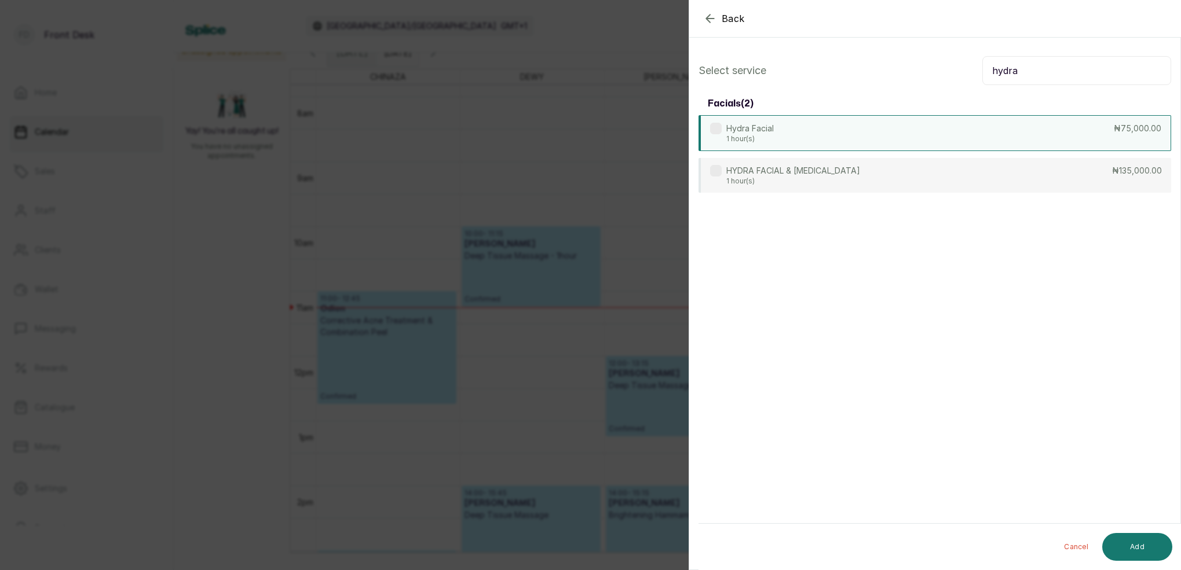
type input "hydra"
drag, startPoint x: 799, startPoint y: 134, endPoint x: 851, endPoint y: 171, distance: 63.5
click at [799, 134] on div "Hydra Facial 1 hour(s) ₦75,000.00" at bounding box center [934, 132] width 473 height 35
click at [1139, 548] on button "Add" at bounding box center [1137, 547] width 70 height 28
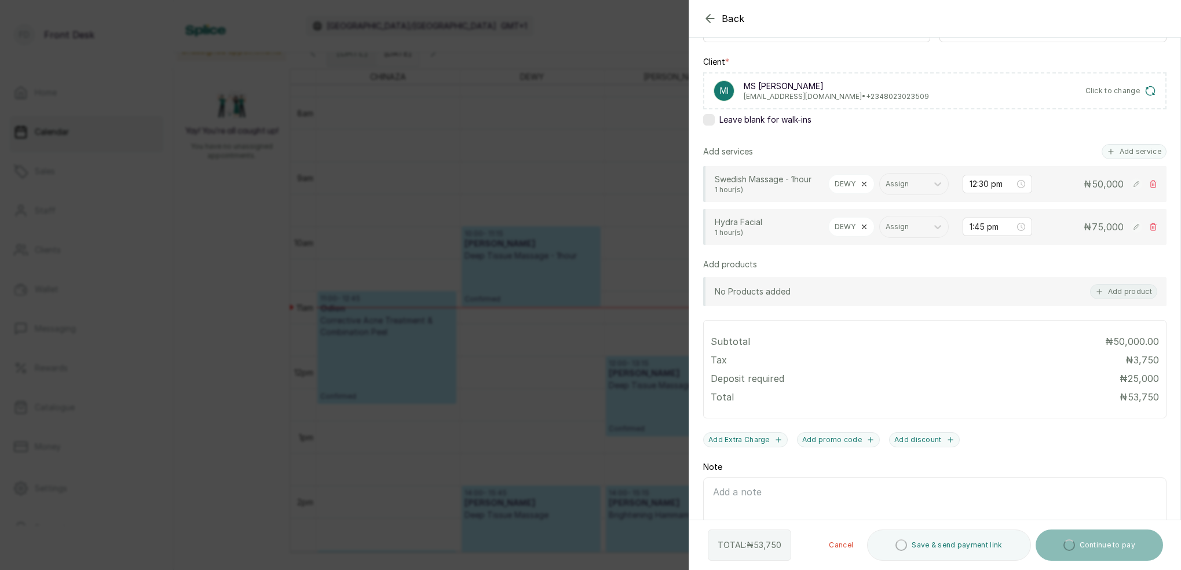
scroll to position [159, 0]
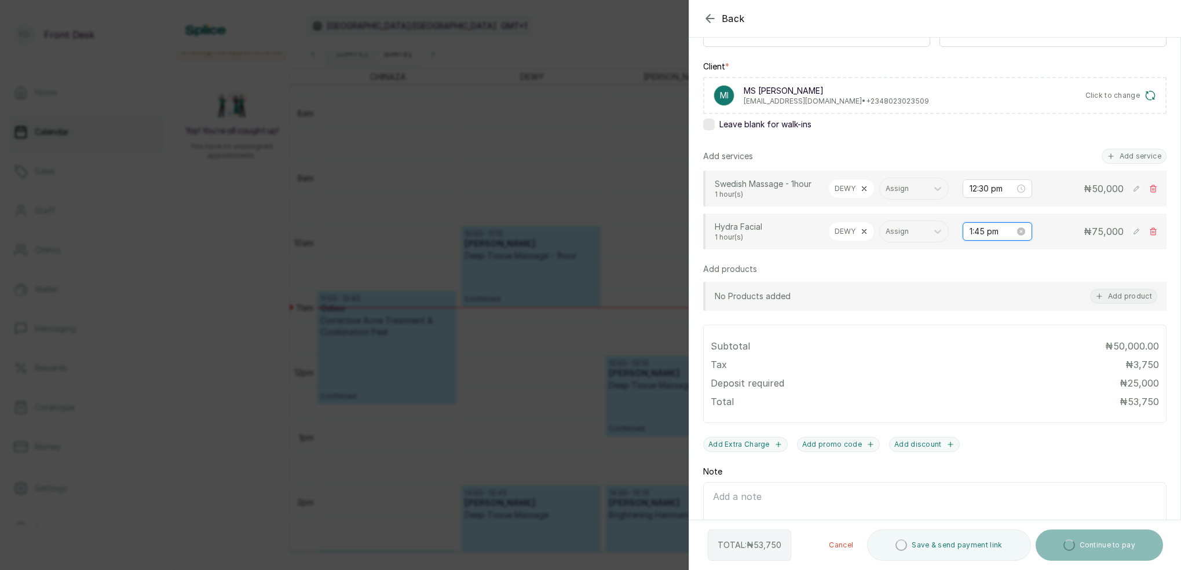
click at [983, 227] on input "1:45 pm" at bounding box center [992, 231] width 45 height 13
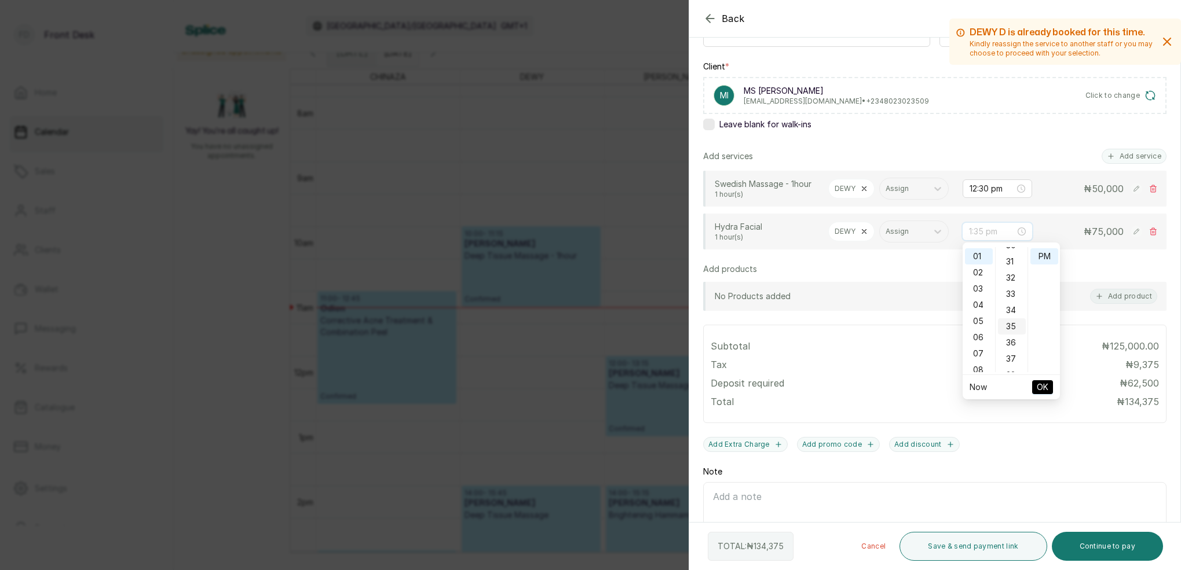
scroll to position [494, 0]
type input "1:30 pm"
click at [1011, 251] on div "30" at bounding box center [1012, 248] width 28 height 16
click at [1043, 383] on span "OK" at bounding box center [1043, 387] width 12 height 22
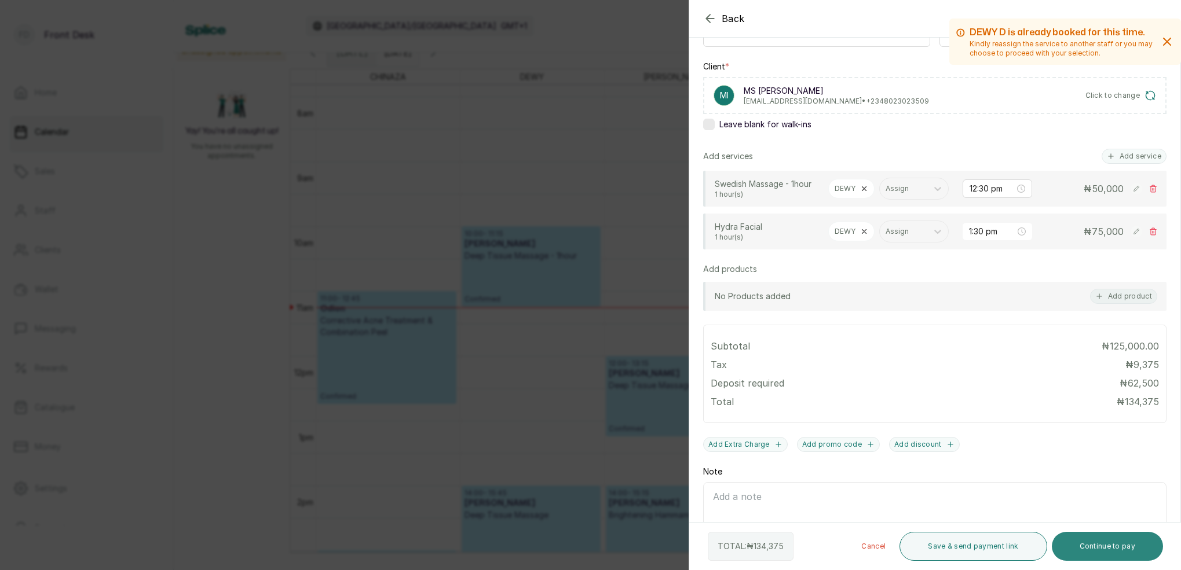
click at [1117, 550] on button "Continue to pay" at bounding box center [1108, 546] width 112 height 29
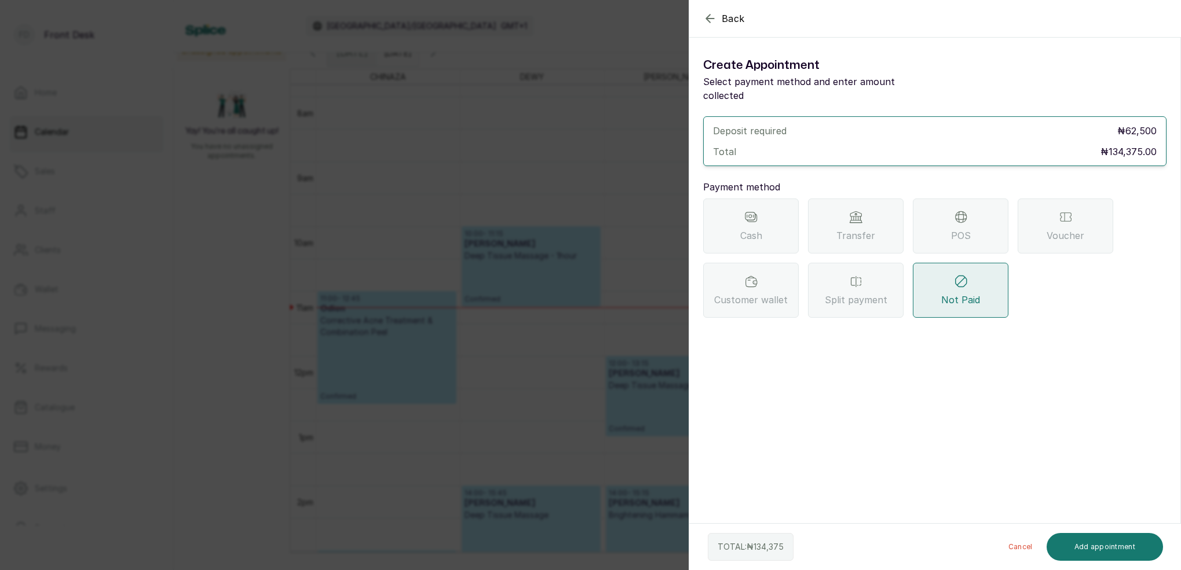
scroll to position [0, 0]
click at [855, 229] on span "Transfer" at bounding box center [855, 236] width 39 height 14
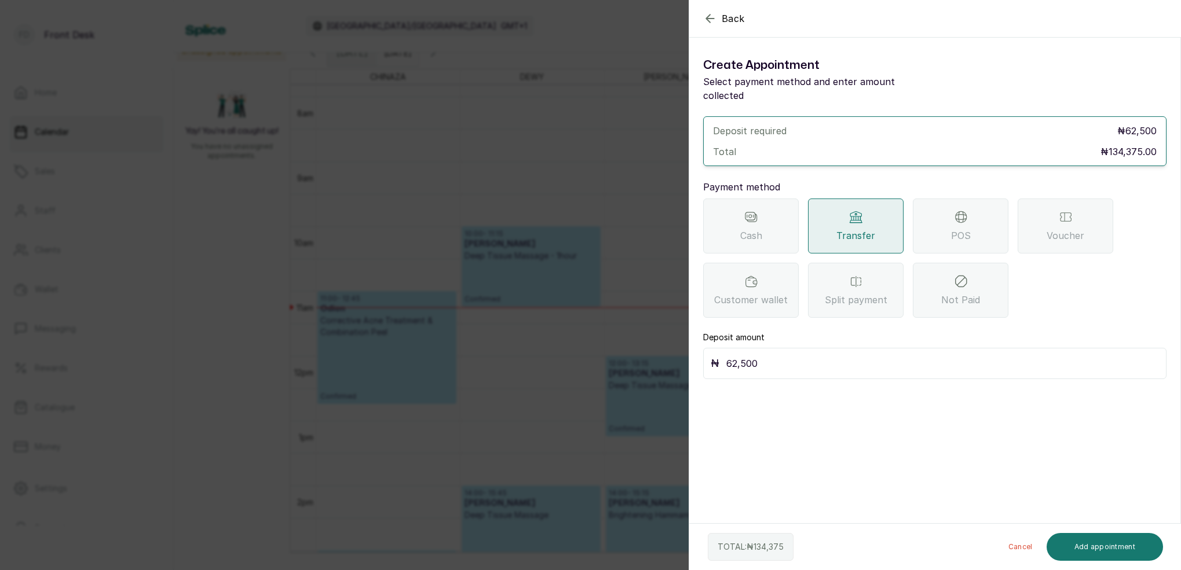
click at [755, 356] on input "62,500" at bounding box center [942, 364] width 433 height 16
type input "6"
type input "134,375"
click at [1109, 549] on button "Add appointment" at bounding box center [1105, 547] width 117 height 28
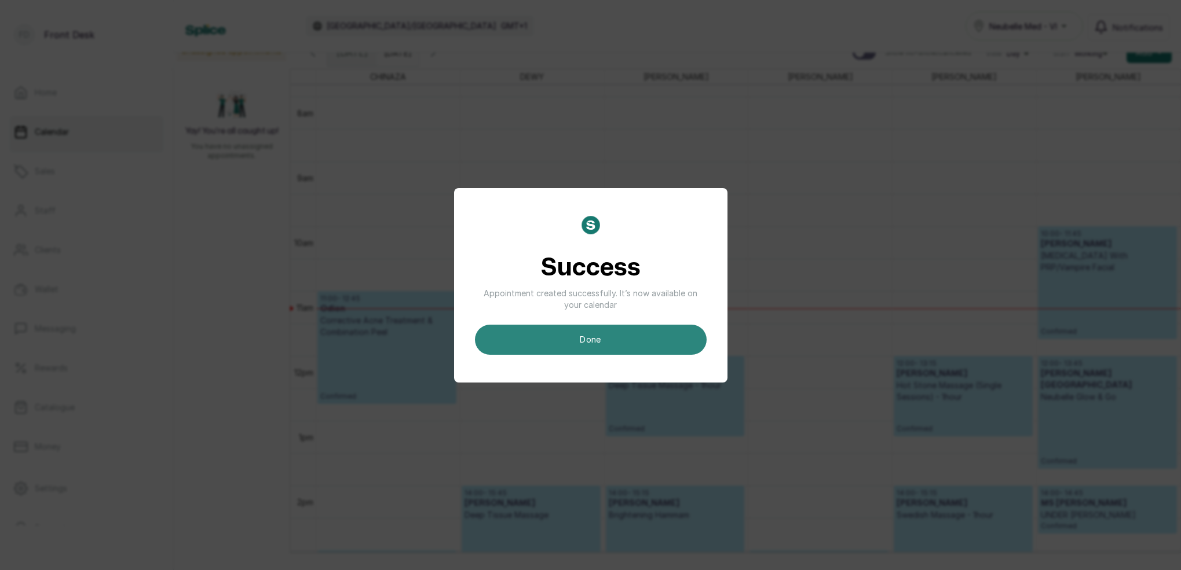
click at [625, 335] on button "done" at bounding box center [591, 340] width 232 height 30
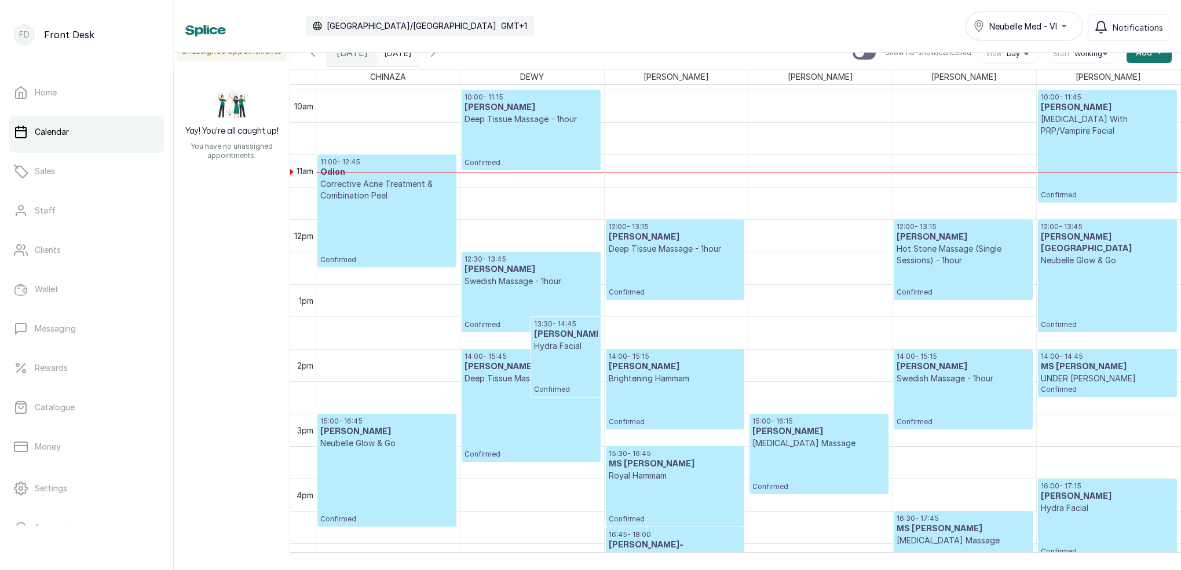
scroll to position [390, 0]
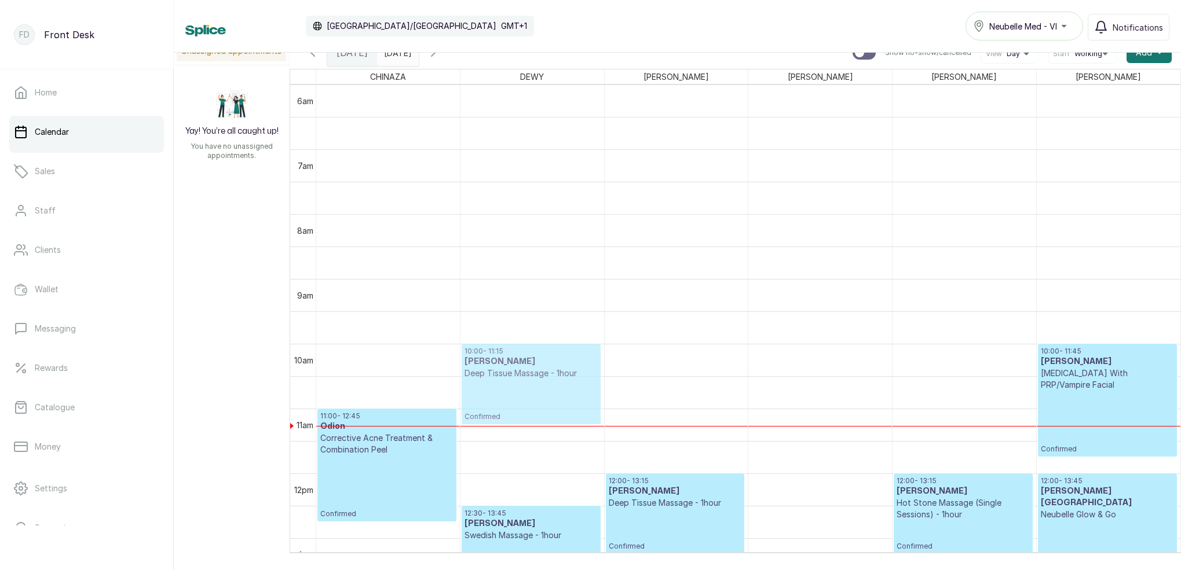
drag, startPoint x: 550, startPoint y: 352, endPoint x: 648, endPoint y: 354, distance: 97.9
click at [535, 353] on div "12:30 - 13:45 [PERSON_NAME] Massage - 1hour Confirmed 13:30 - 14:45 [PERSON_NAM…" at bounding box center [532, 473] width 144 height 1557
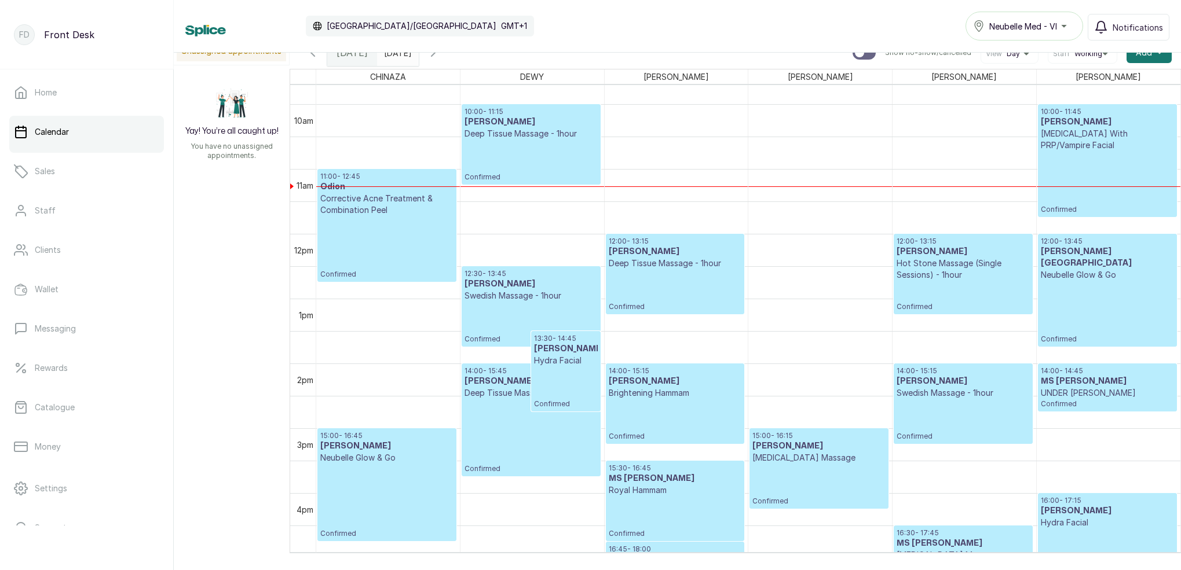
scroll to position [648, 0]
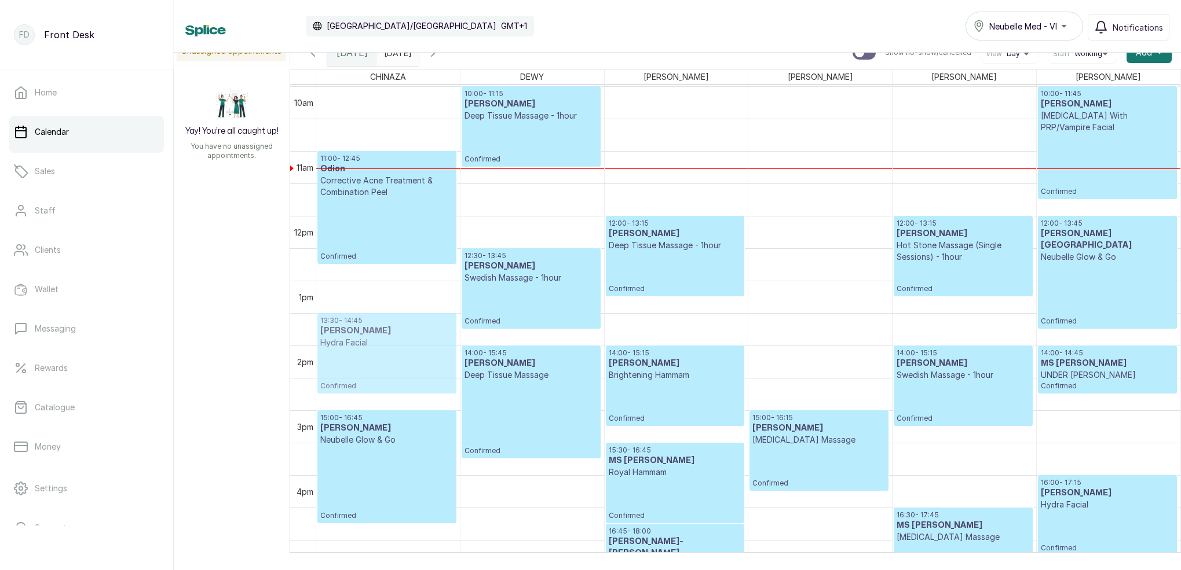
drag, startPoint x: 536, startPoint y: 349, endPoint x: 364, endPoint y: 362, distance: 173.1
click at [364, 362] on tr "17:15 - 18:20 [PERSON_NAME] Brazilian Confirmed 17:15 - 18:00 [PERSON_NAME] [PE…" at bounding box center [748, 216] width 864 height 1557
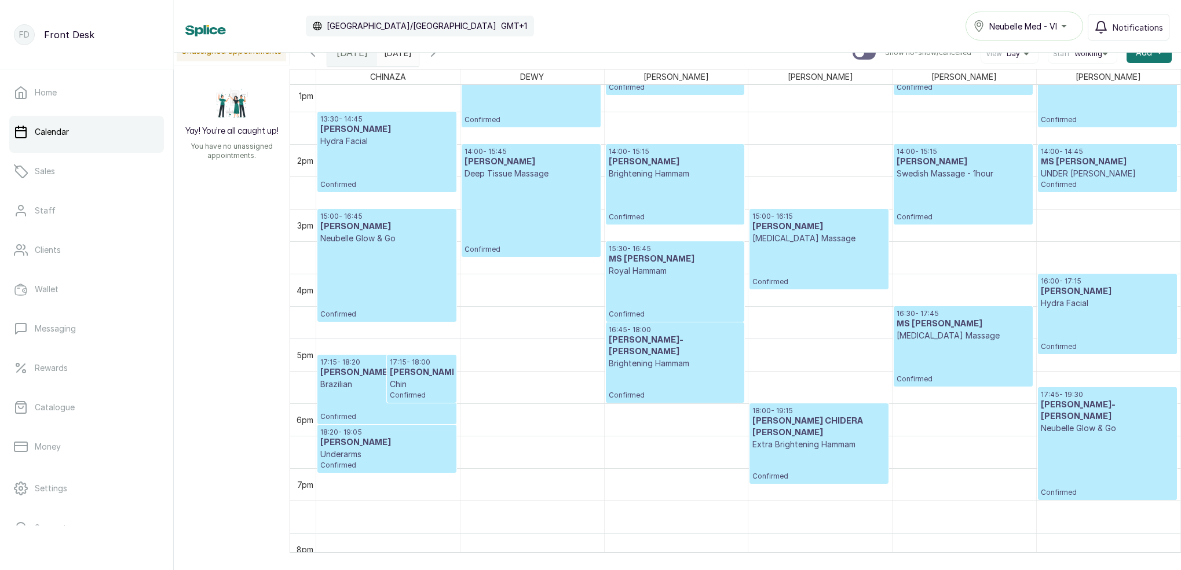
scroll to position [821, 0]
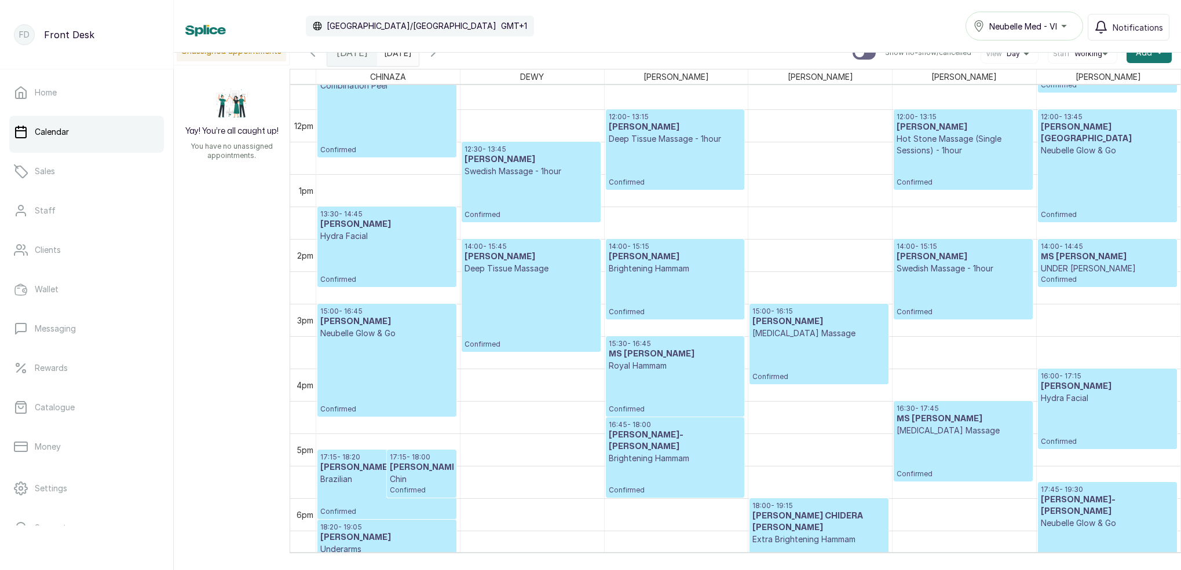
click at [524, 170] on p "Swedish Massage - 1hour" at bounding box center [530, 172] width 133 height 12
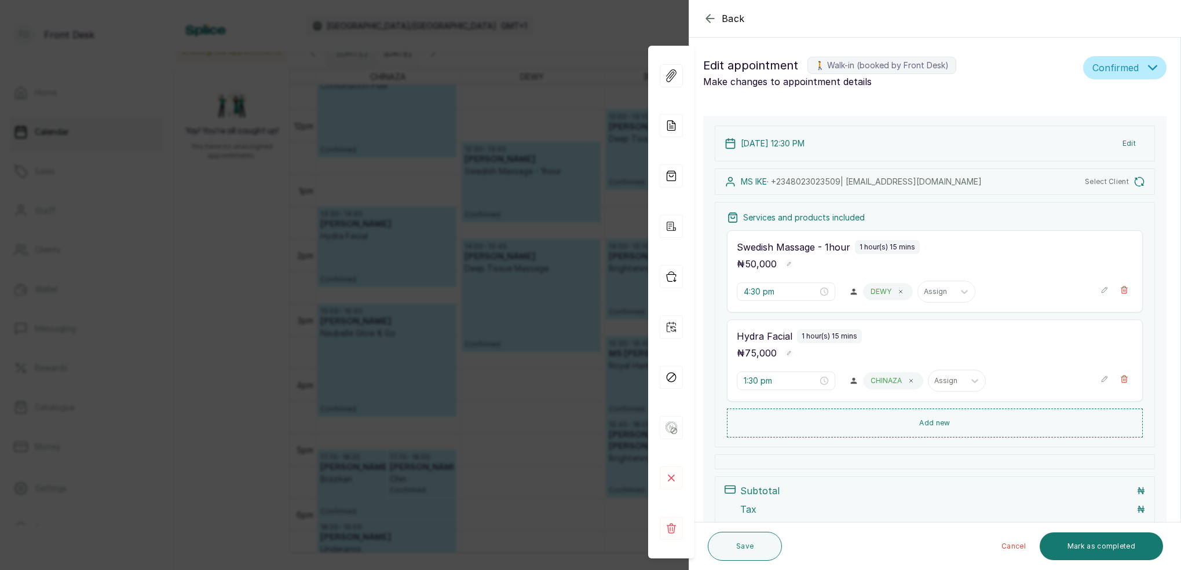
type input "12:30 pm"
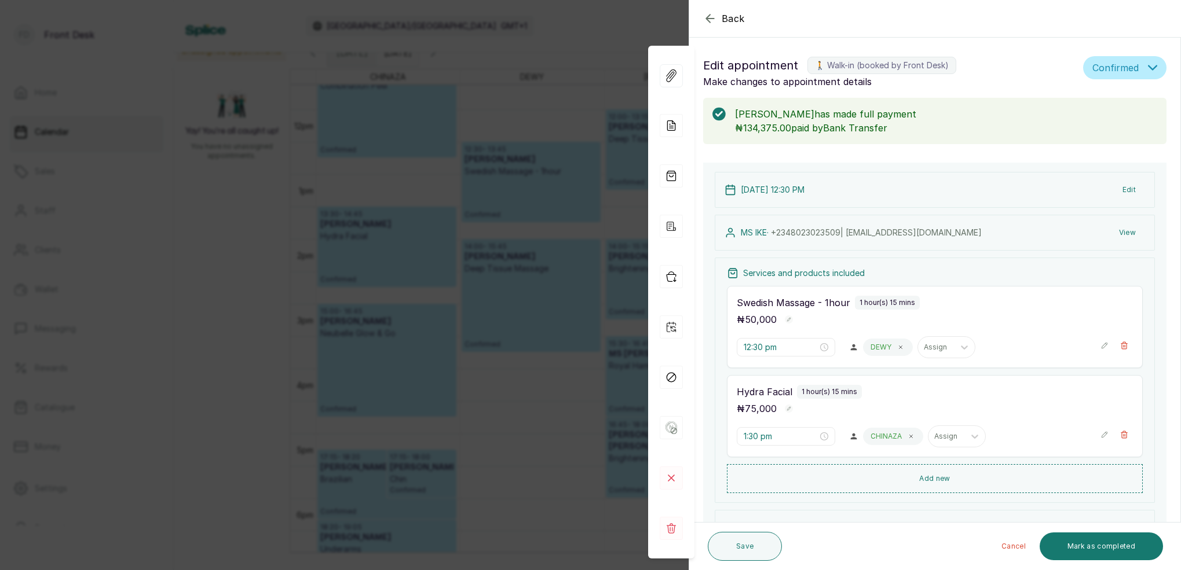
click at [1125, 234] on button "View" at bounding box center [1127, 232] width 35 height 21
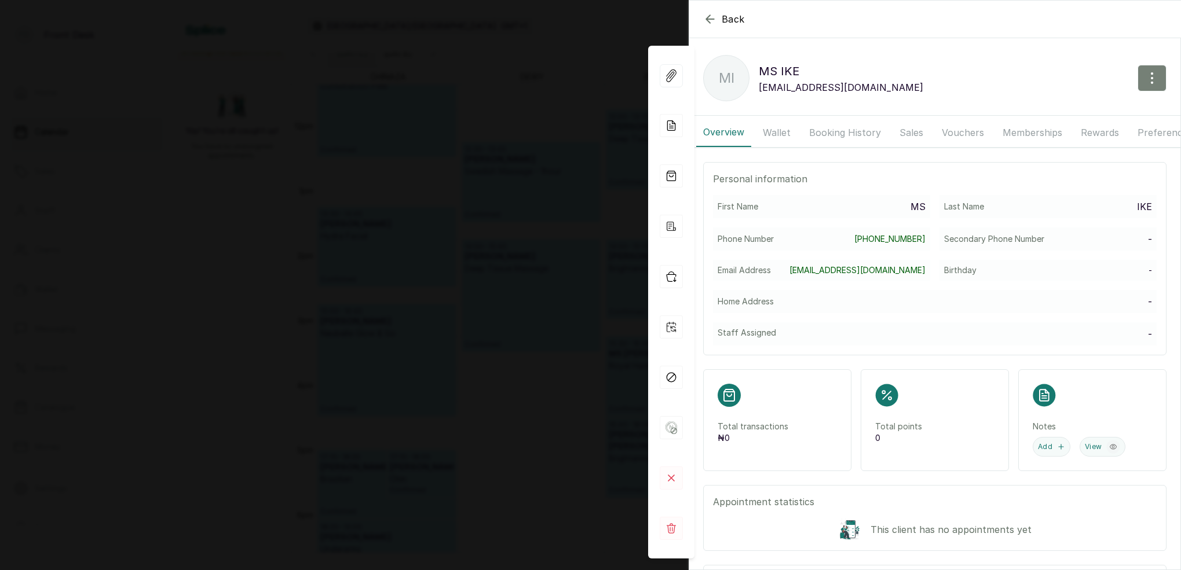
click at [1154, 71] on icon "button" at bounding box center [1152, 78] width 14 height 14
click at [1058, 110] on span "Edit" at bounding box center [1101, 112] width 111 height 14
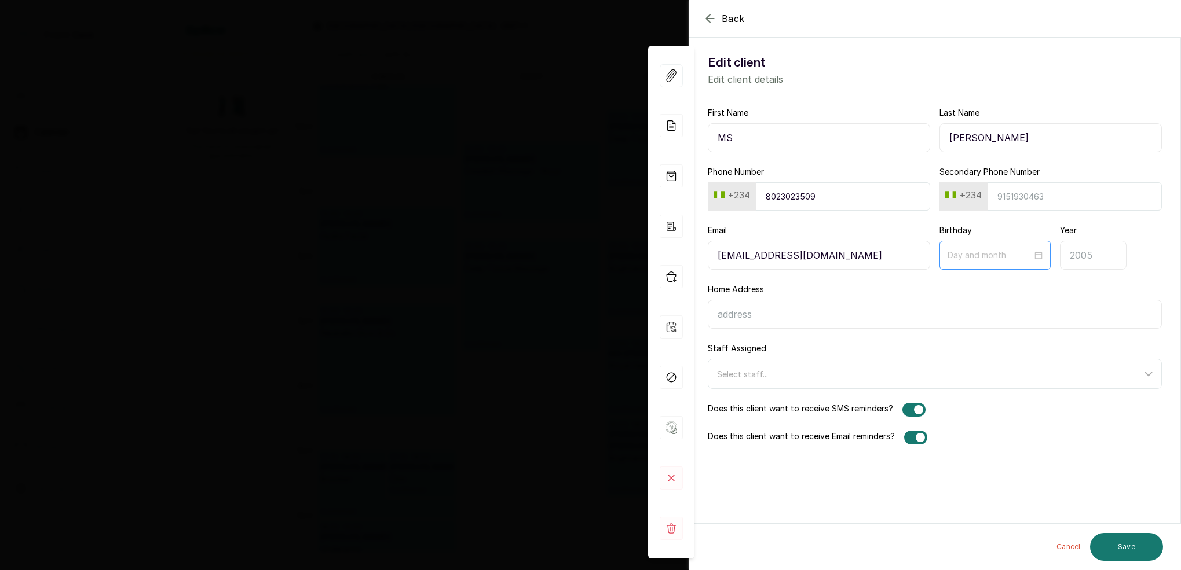
type input "[PERSON_NAME]"
click at [999, 255] on input at bounding box center [990, 254] width 86 height 13
type input "10-11"
click at [1084, 353] on div "11" at bounding box center [1085, 352] width 14 height 14
click at [1079, 254] on input "Year" at bounding box center [1093, 255] width 67 height 29
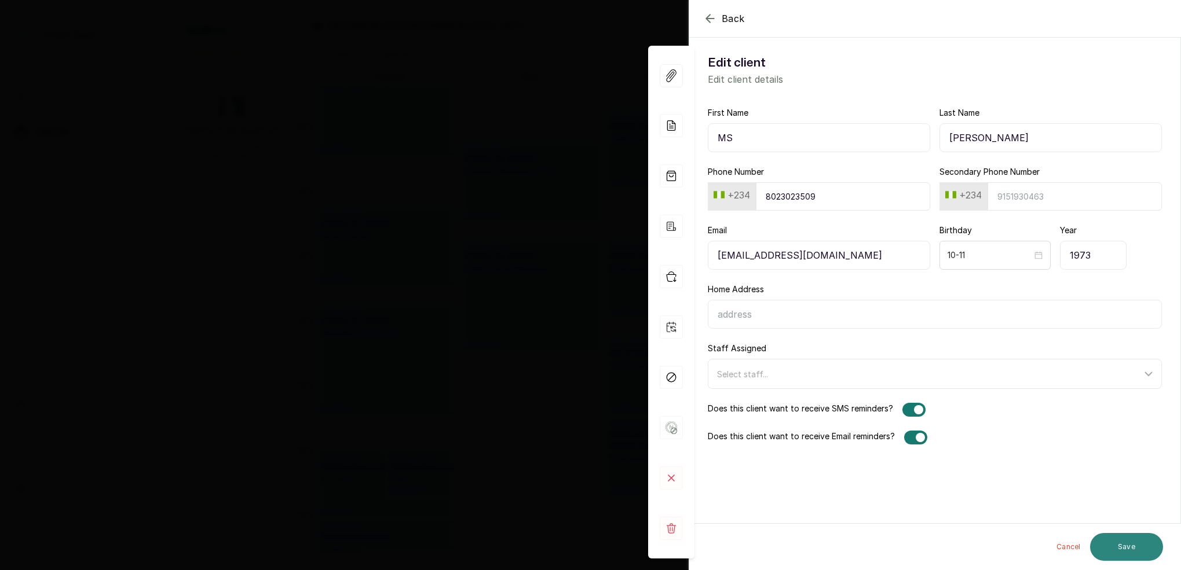
type input "1973"
click at [1129, 544] on button "Save" at bounding box center [1126, 547] width 73 height 28
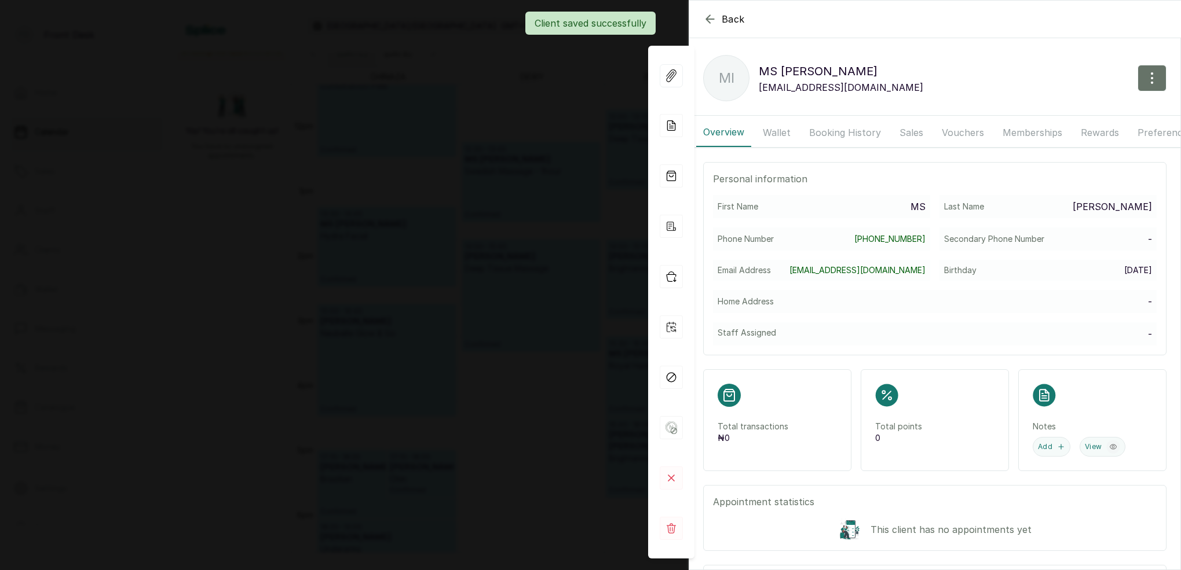
click at [705, 20] on div "Client saved successfully" at bounding box center [590, 23] width 1181 height 23
click at [706, 20] on div "Client saved successfully" at bounding box center [590, 23] width 1181 height 23
click at [707, 21] on div "Client saved successfully" at bounding box center [590, 23] width 1181 height 23
click at [707, 19] on icon "button" at bounding box center [710, 19] width 8 height 8
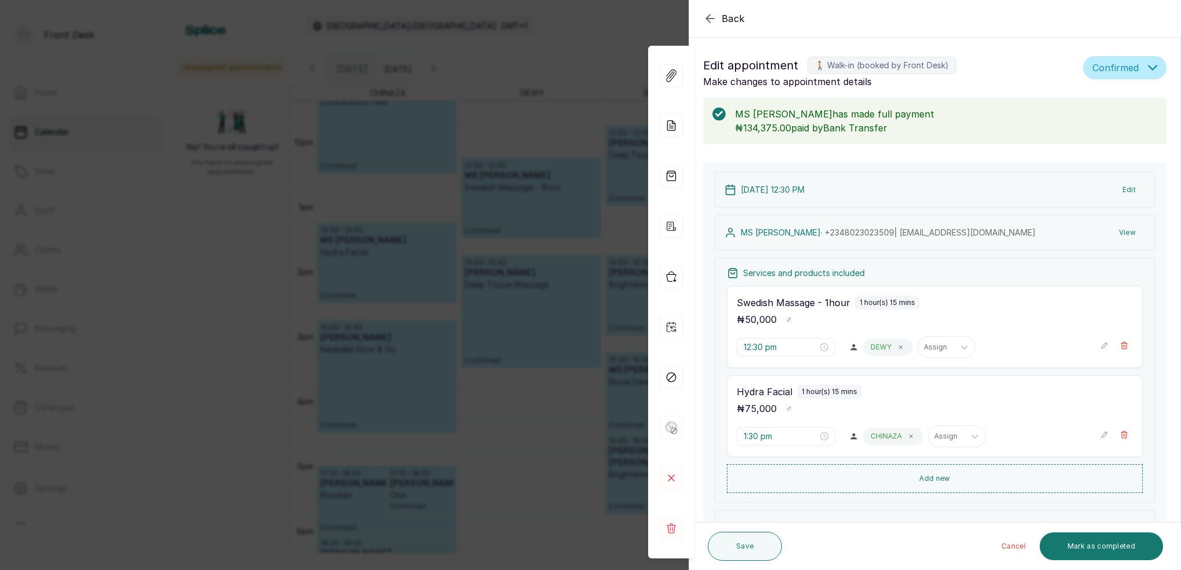
click at [707, 19] on icon "button" at bounding box center [710, 18] width 8 height 8
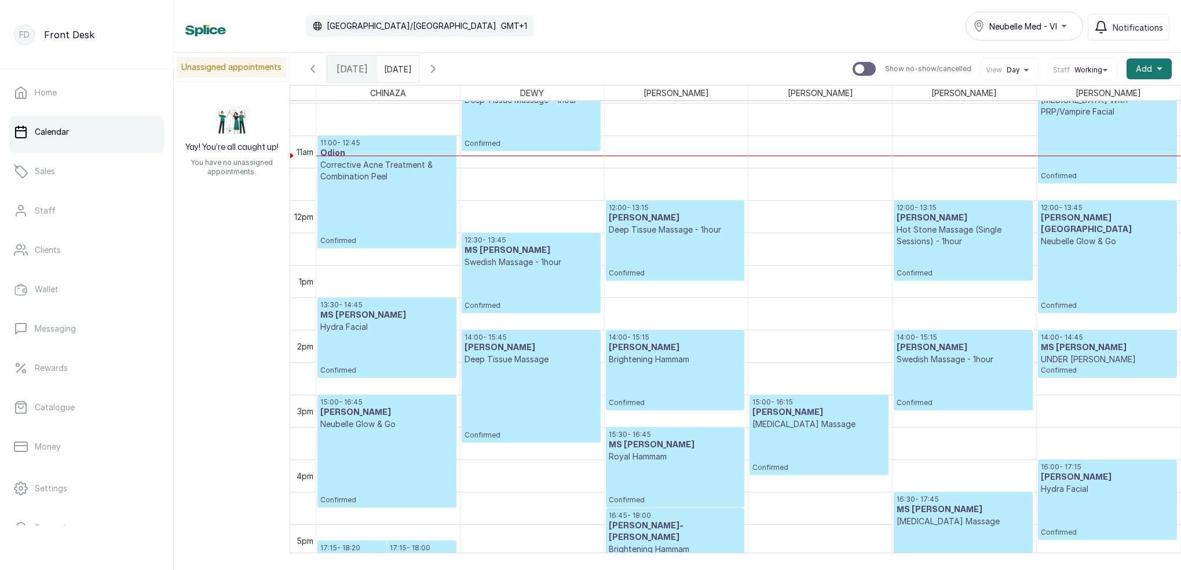
scroll to position [694, 0]
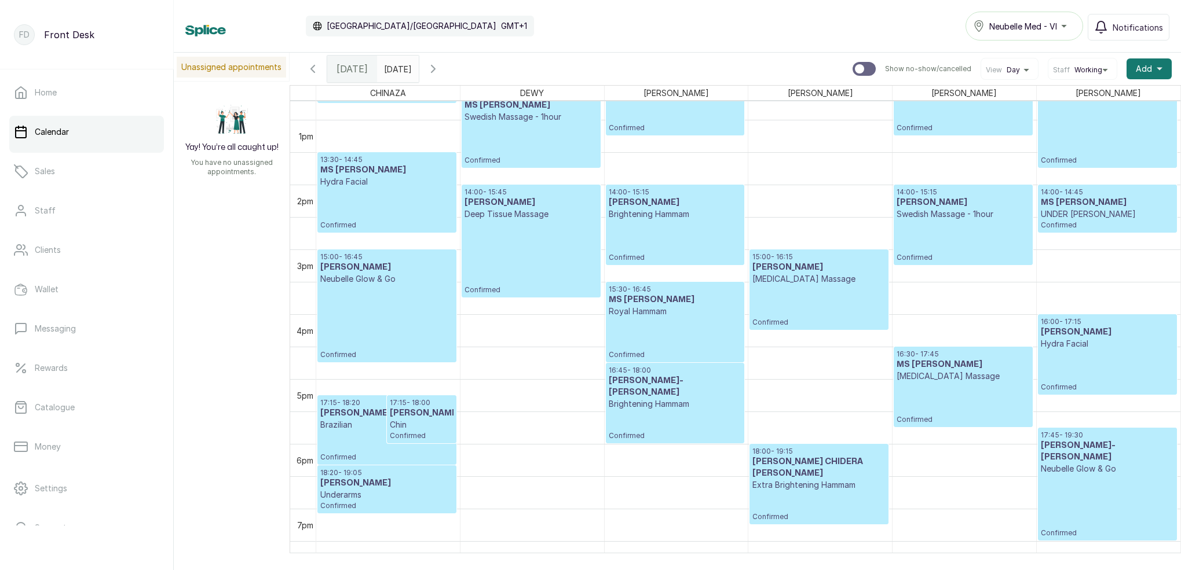
drag, startPoint x: 398, startPoint y: 67, endPoint x: 407, endPoint y: 65, distance: 8.3
click at [396, 67] on input "[DATE]" at bounding box center [387, 66] width 19 height 20
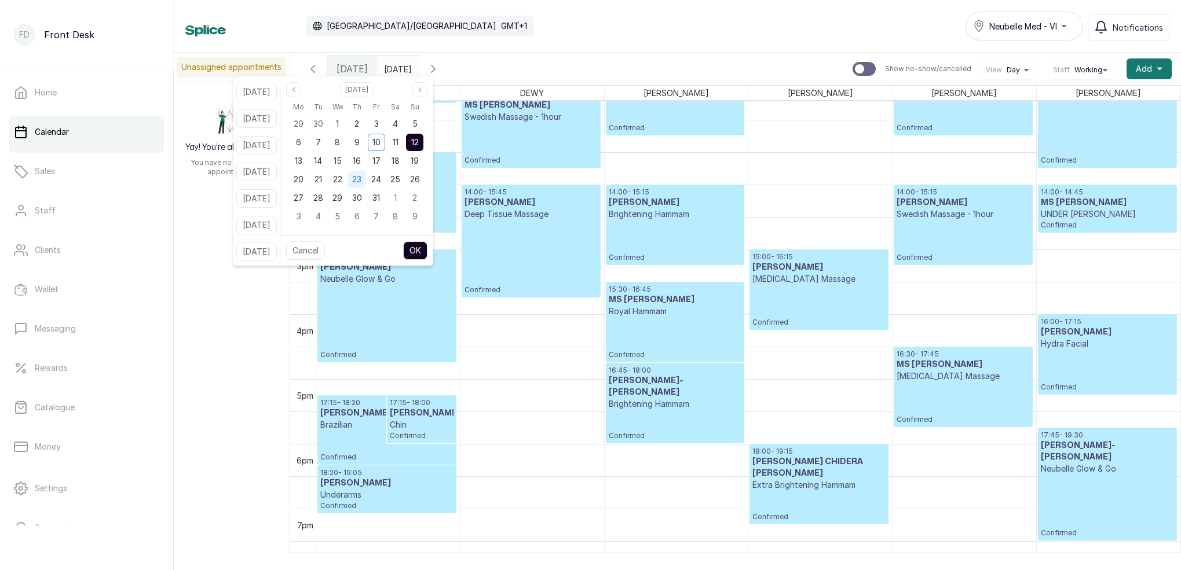
drag, startPoint x: 352, startPoint y: 162, endPoint x: 368, endPoint y: 182, distance: 25.6
click at [342, 162] on span "15" at bounding box center [338, 161] width 8 height 10
click at [427, 252] on button "OK" at bounding box center [415, 251] width 24 height 19
type input "[DATE]"
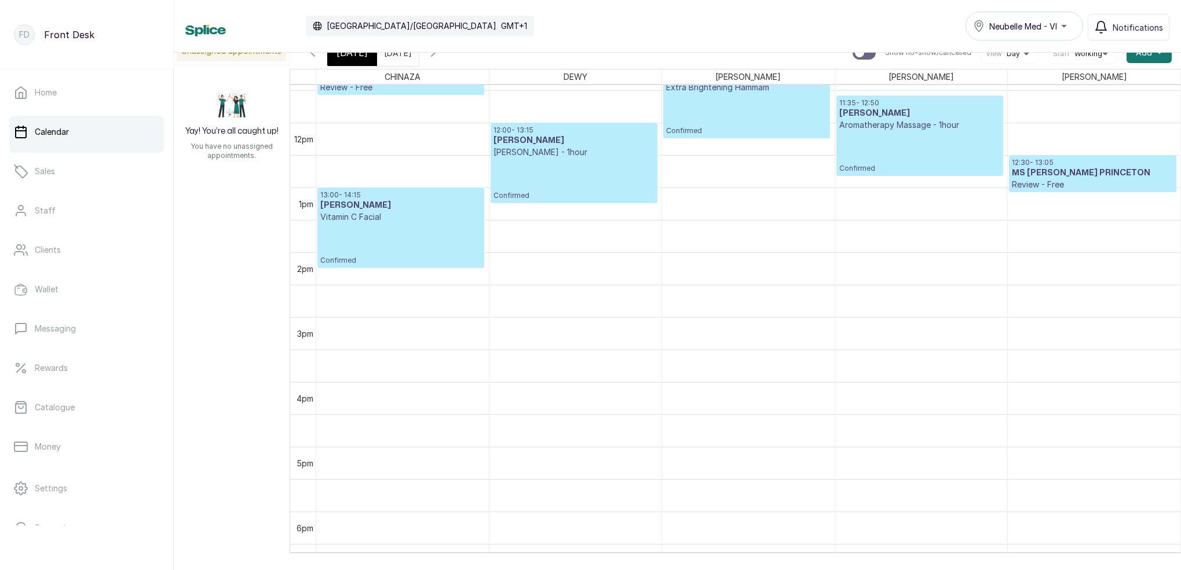
click at [440, 57] on icon "button" at bounding box center [433, 53] width 14 height 14
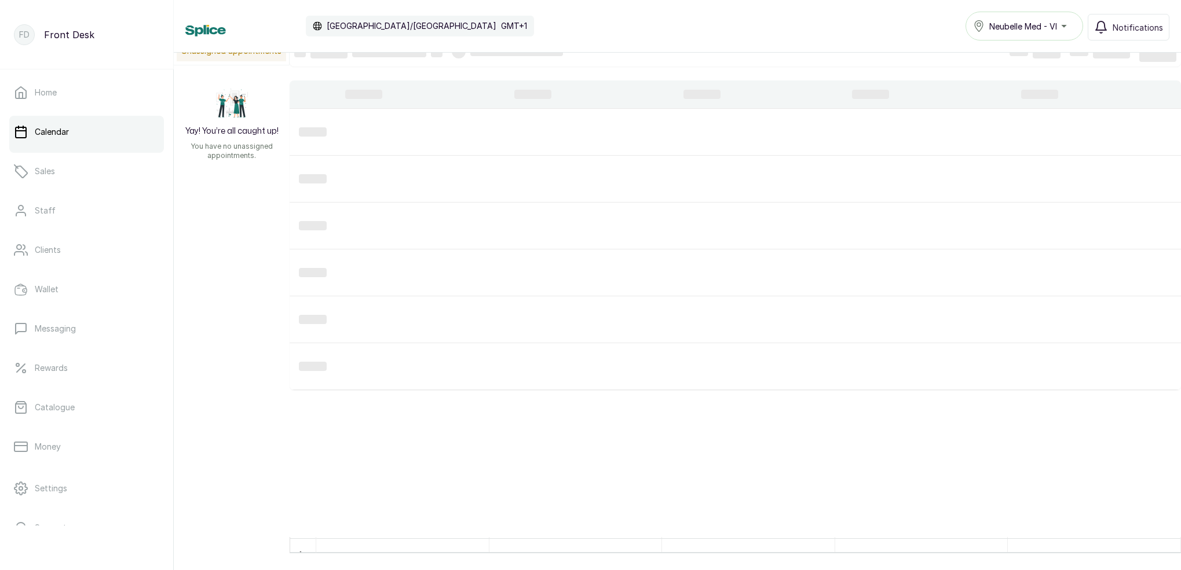
scroll to position [0, 0]
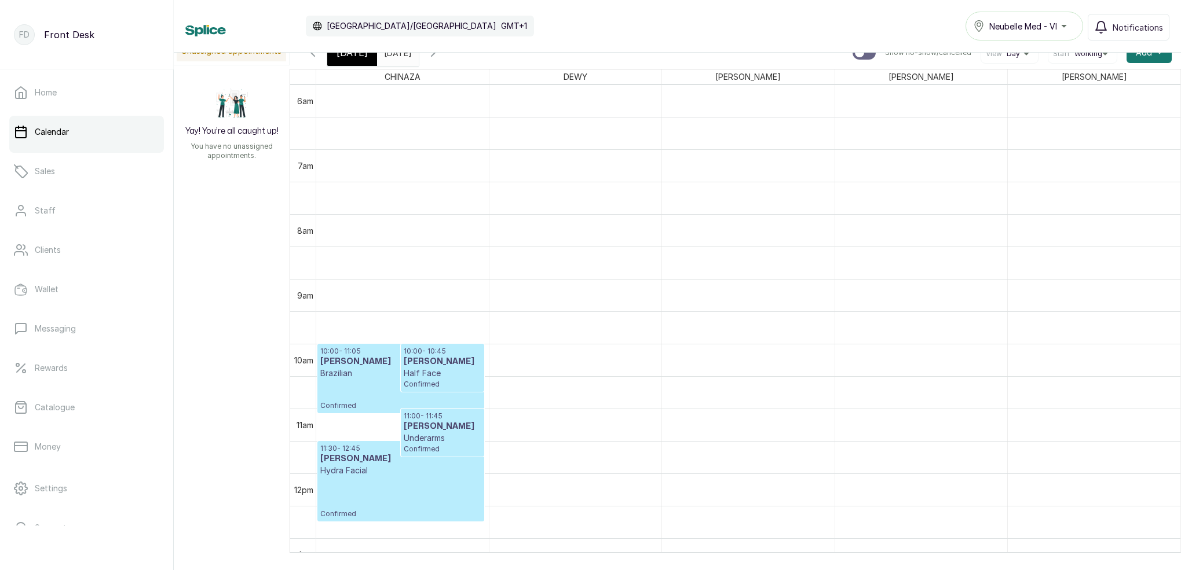
click at [361, 60] on div "[DATE]" at bounding box center [352, 52] width 50 height 27
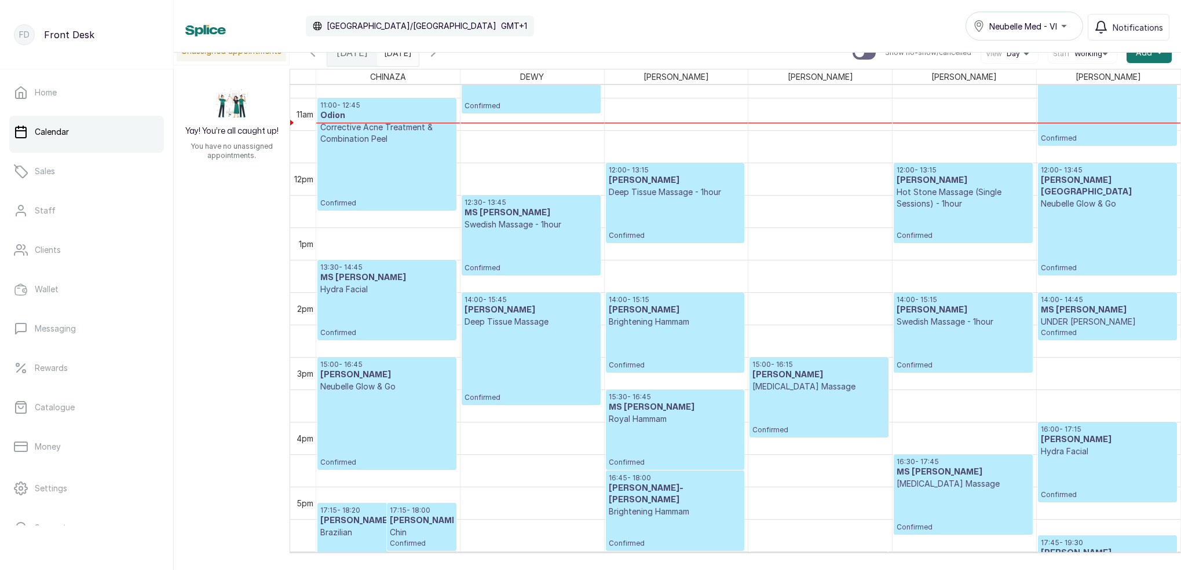
scroll to position [626, 0]
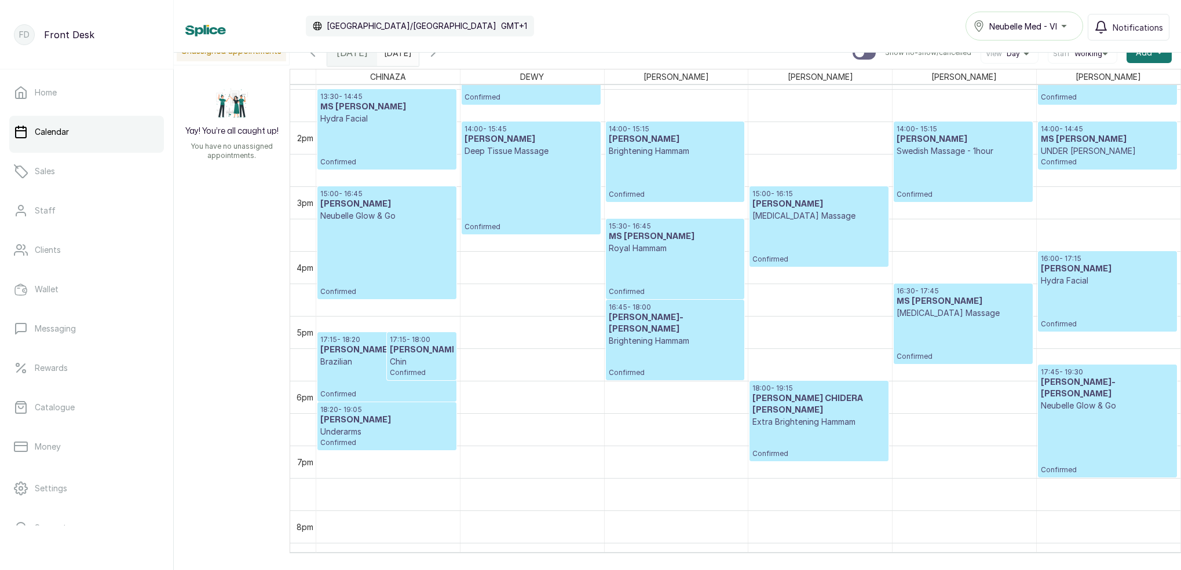
click at [447, 60] on button "Show no-show/cancelled" at bounding box center [433, 53] width 28 height 28
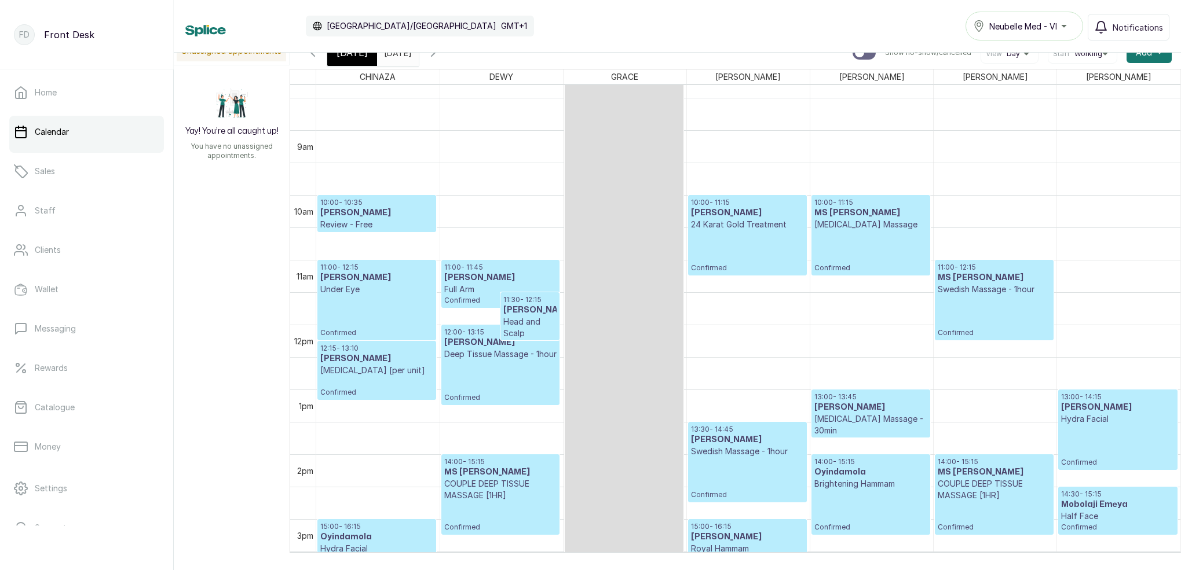
click at [440, 58] on icon "button" at bounding box center [433, 53] width 14 height 14
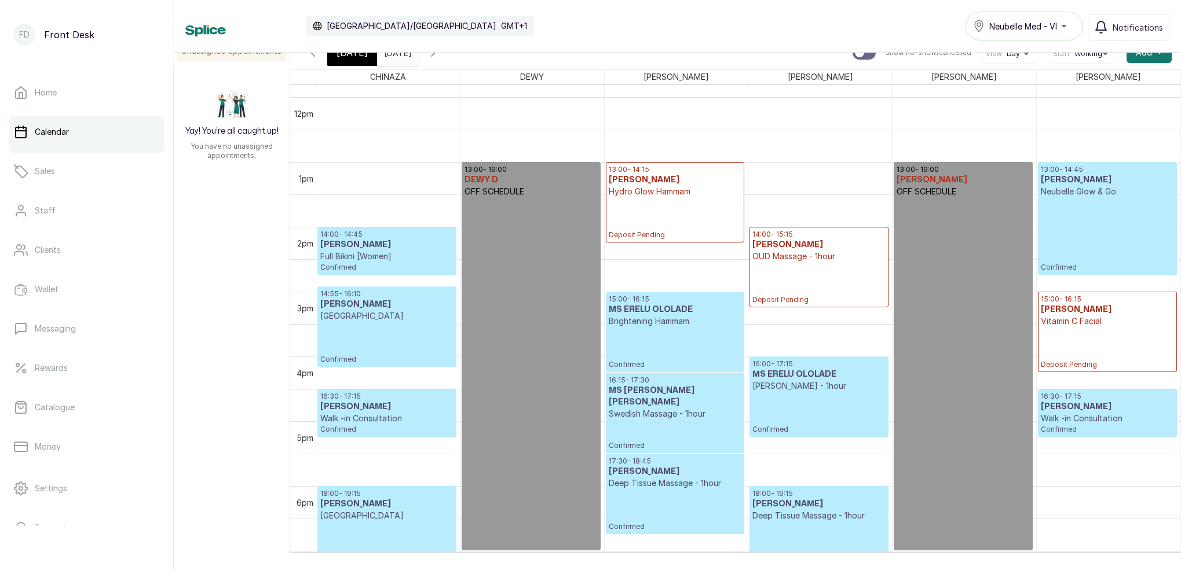
click at [310, 57] on icon "button" at bounding box center [313, 53] width 14 height 14
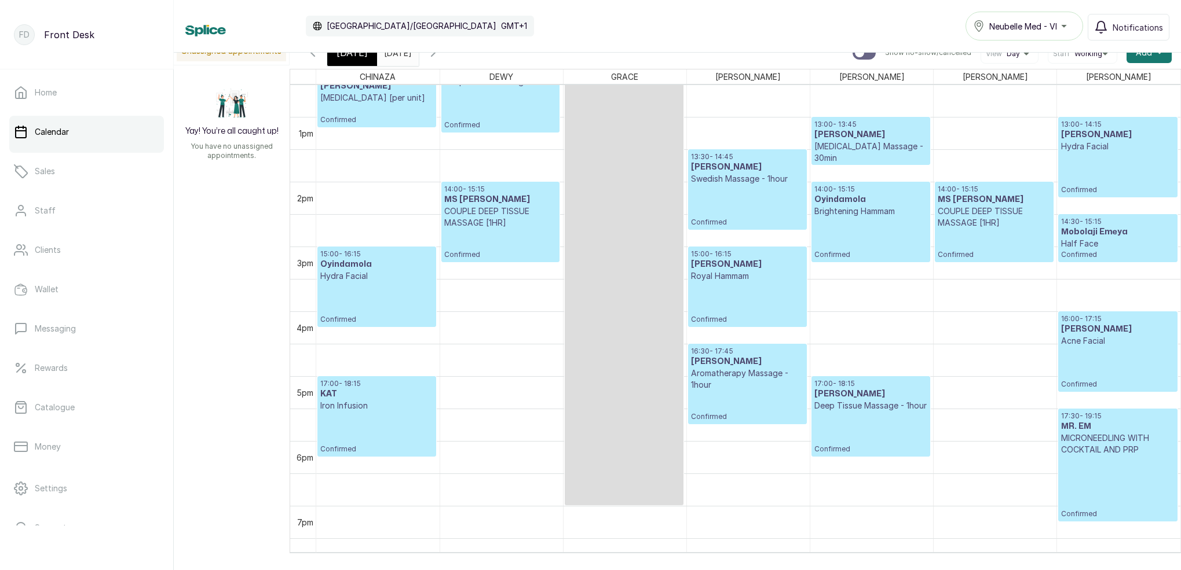
click at [349, 51] on div "Calendar [GEOGRAPHIC_DATA]/[GEOGRAPHIC_DATA] GMT+1 Neubelle Med - VI Notificati…" at bounding box center [677, 26] width 1007 height 53
click at [354, 57] on span "[DATE]" at bounding box center [351, 53] width 31 height 14
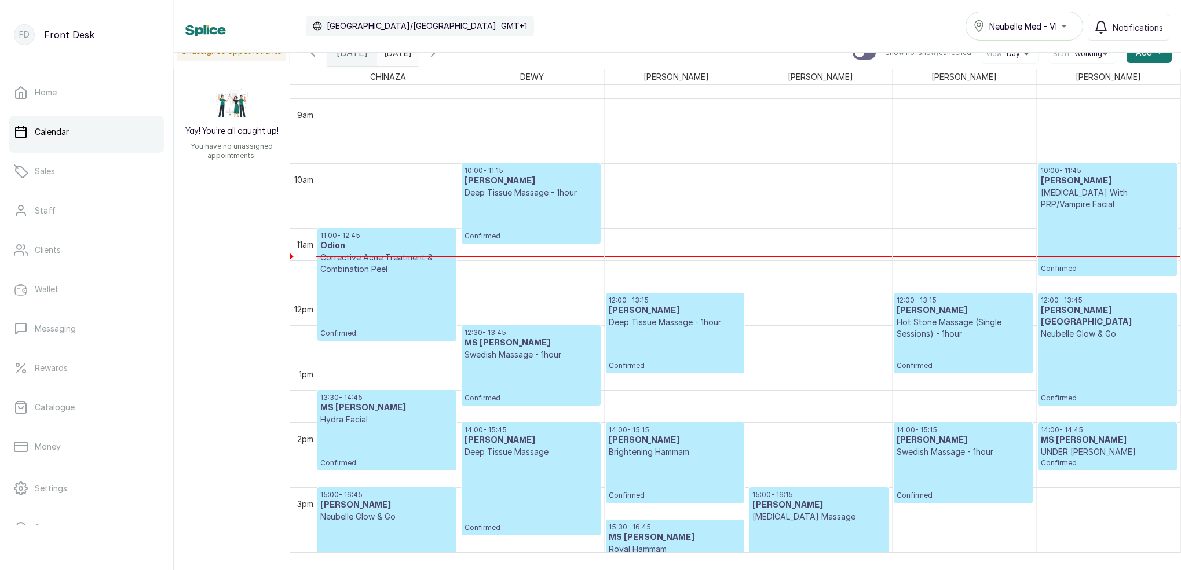
scroll to position [564, 0]
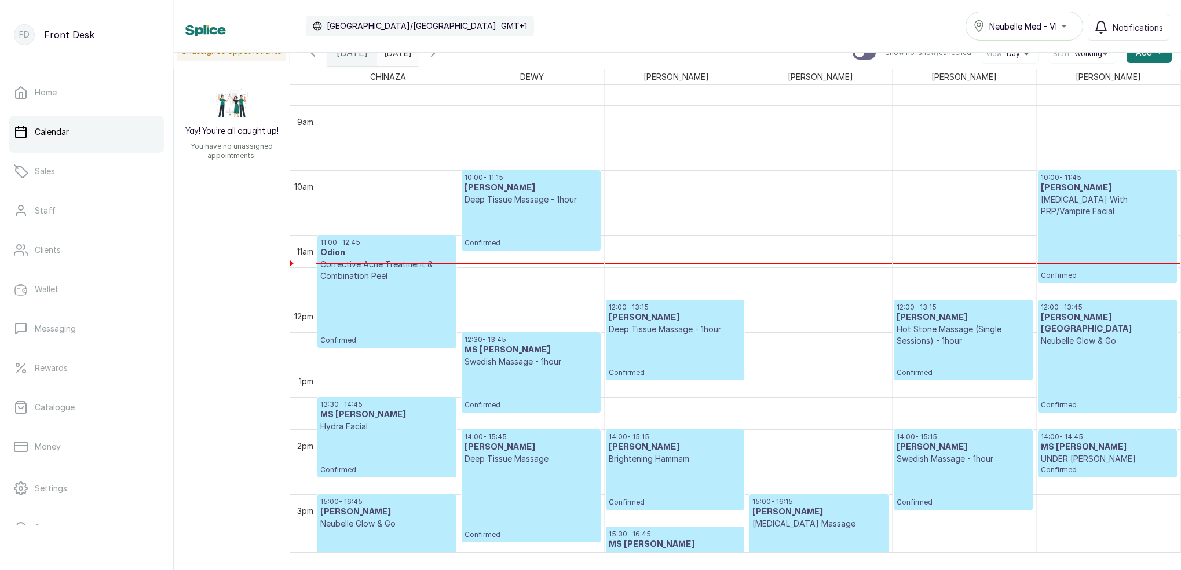
click at [536, 214] on p "Confirmed" at bounding box center [530, 227] width 133 height 42
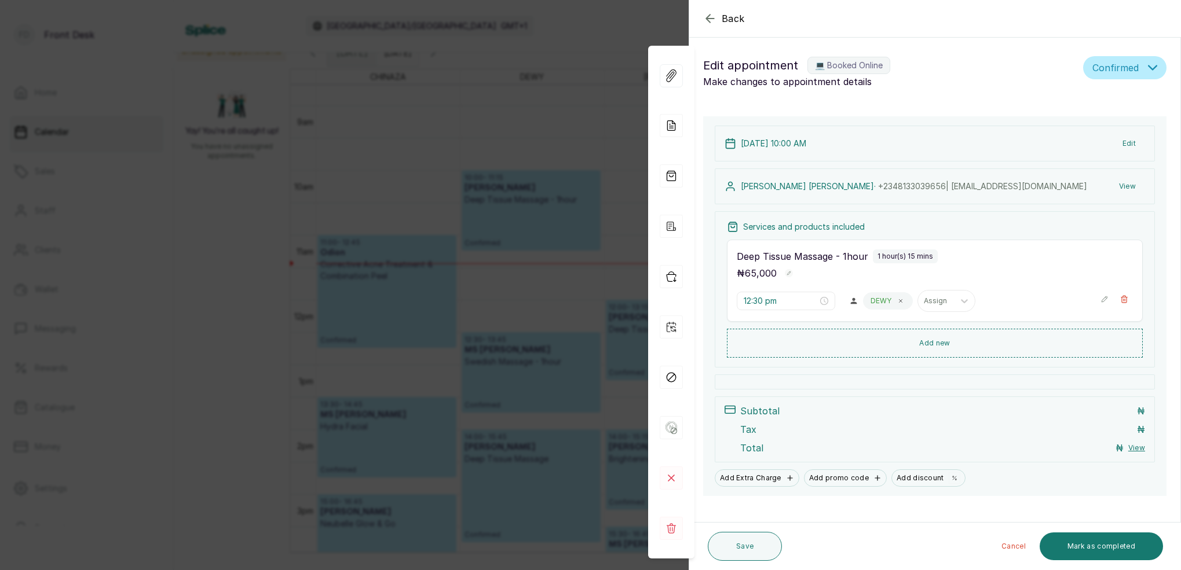
type input "10:00 am"
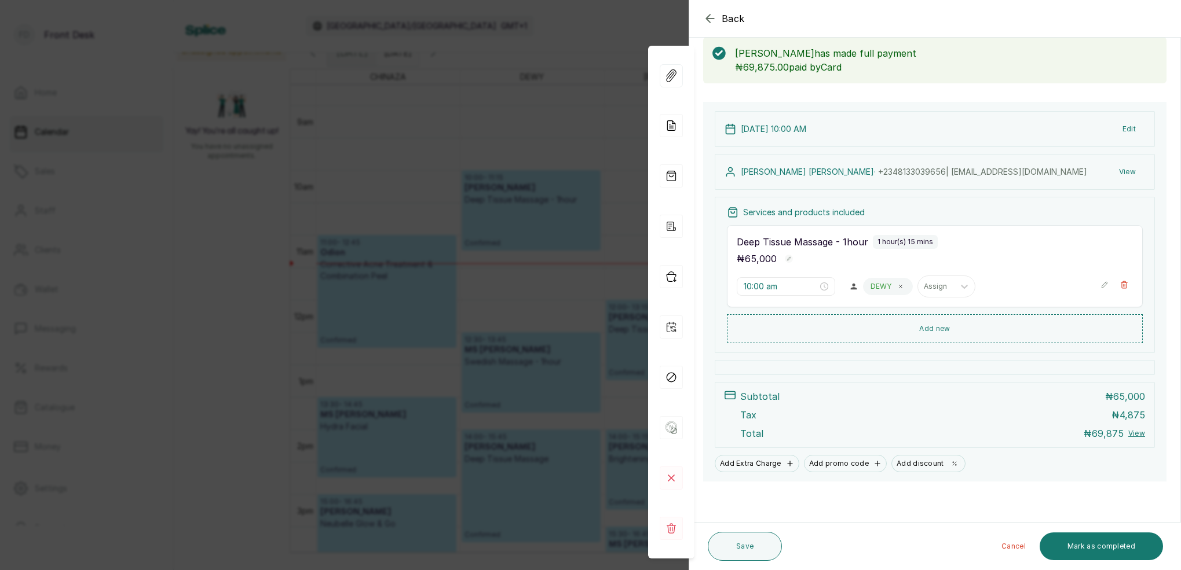
scroll to position [60, 0]
click at [576, 118] on div "Back Appointment Details Edit appointment 💻 Booked Online Make changes to appoi…" at bounding box center [590, 285] width 1181 height 570
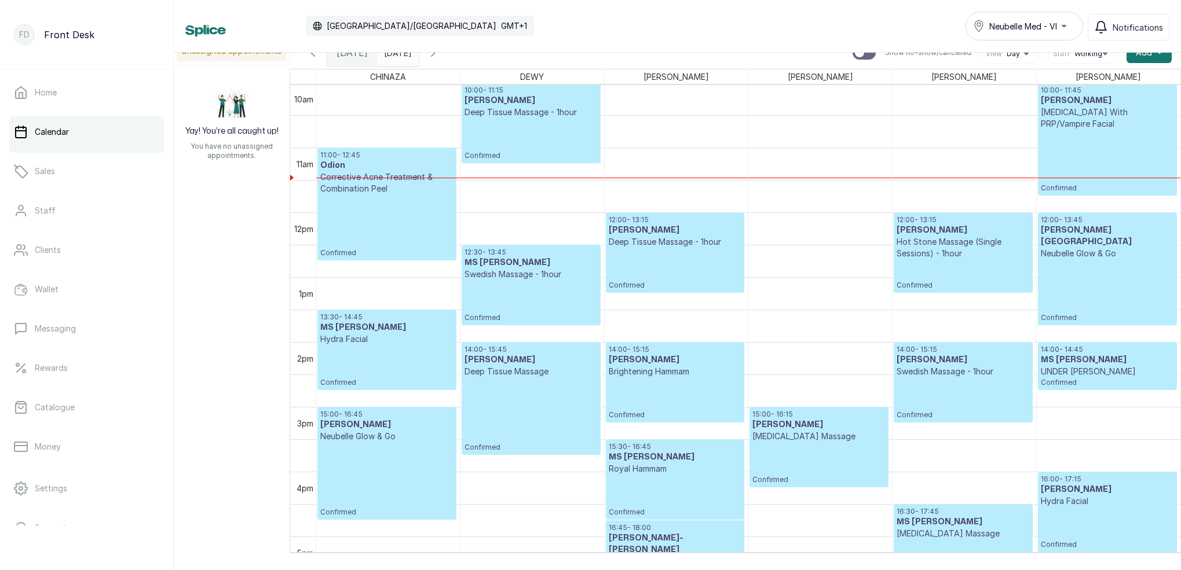
scroll to position [832, 0]
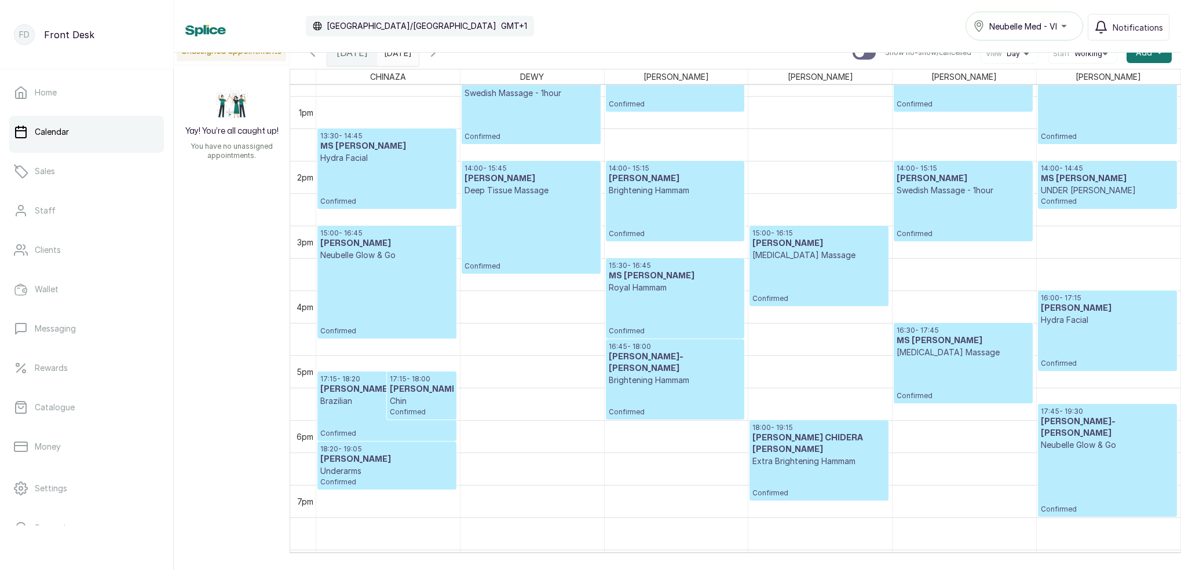
click at [440, 57] on icon "button" at bounding box center [433, 53] width 14 height 14
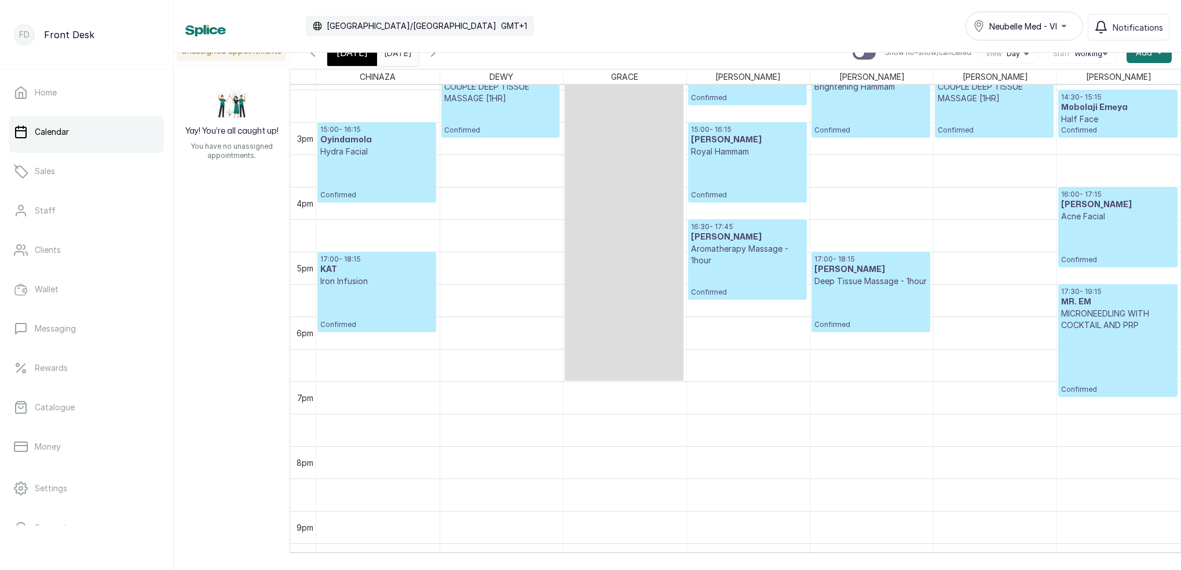
scroll to position [936, 0]
click at [854, 275] on h3 "[PERSON_NAME]" at bounding box center [870, 270] width 113 height 12
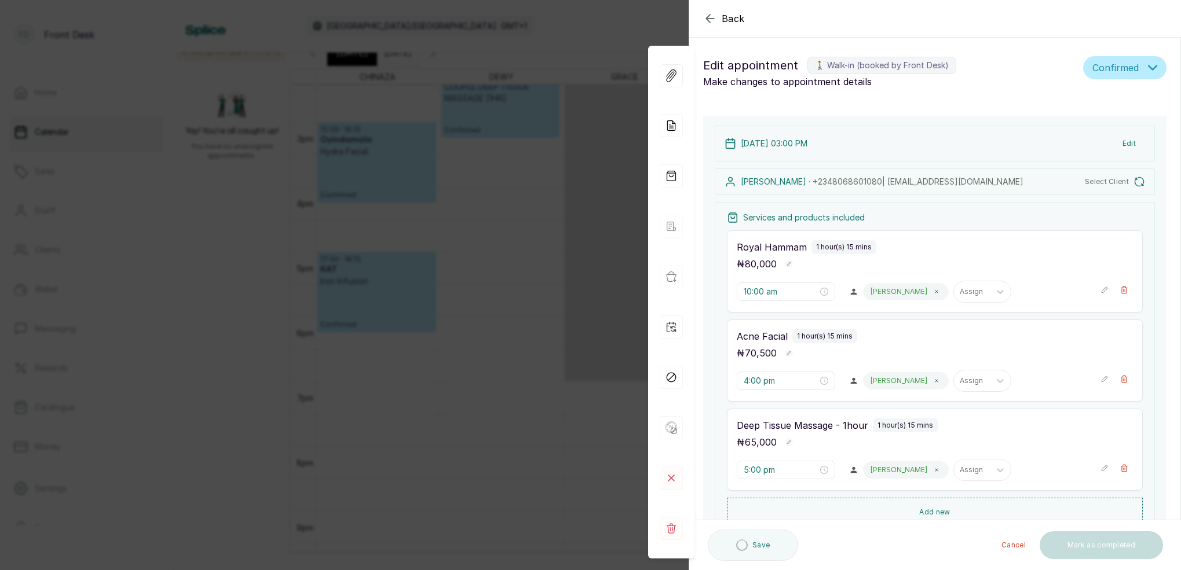
type input "3:00 pm"
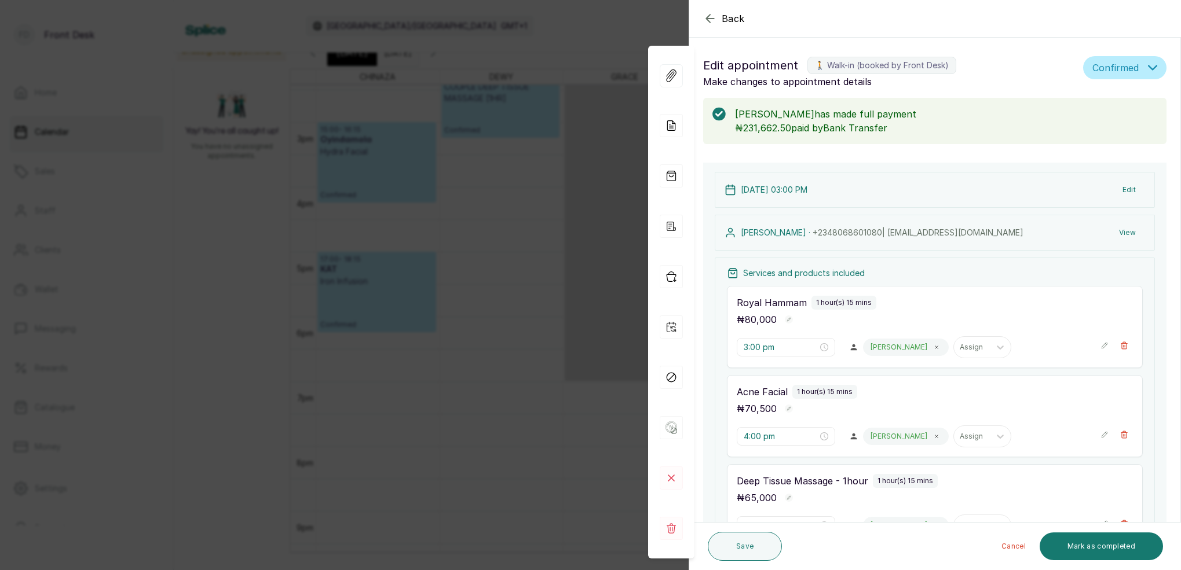
click at [713, 19] on icon "button" at bounding box center [710, 18] width 8 height 8
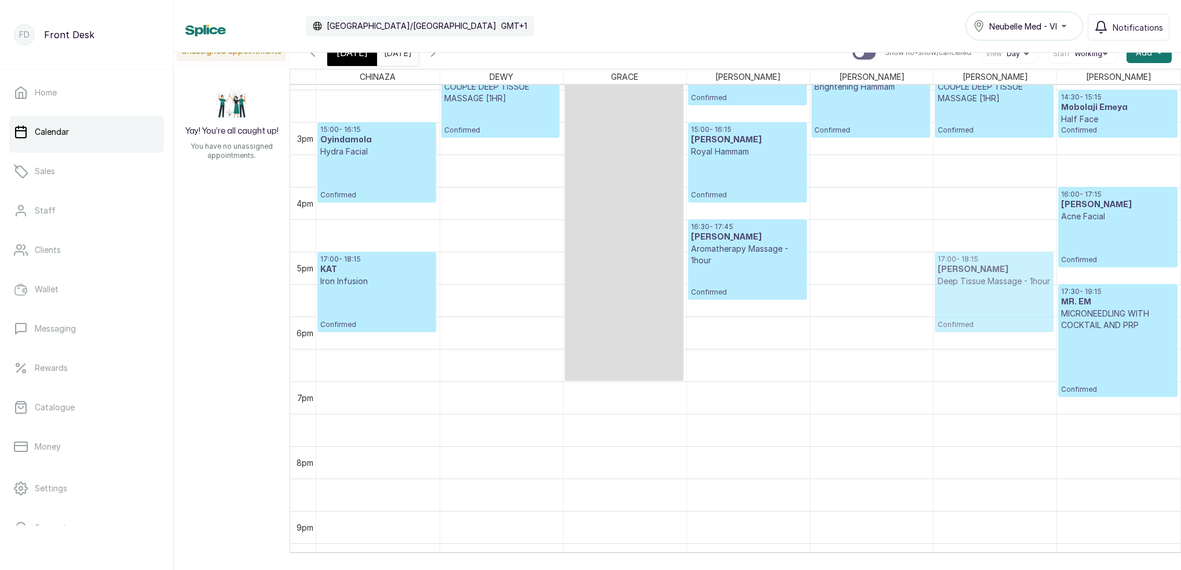
drag, startPoint x: 872, startPoint y: 300, endPoint x: 989, endPoint y: 299, distance: 116.4
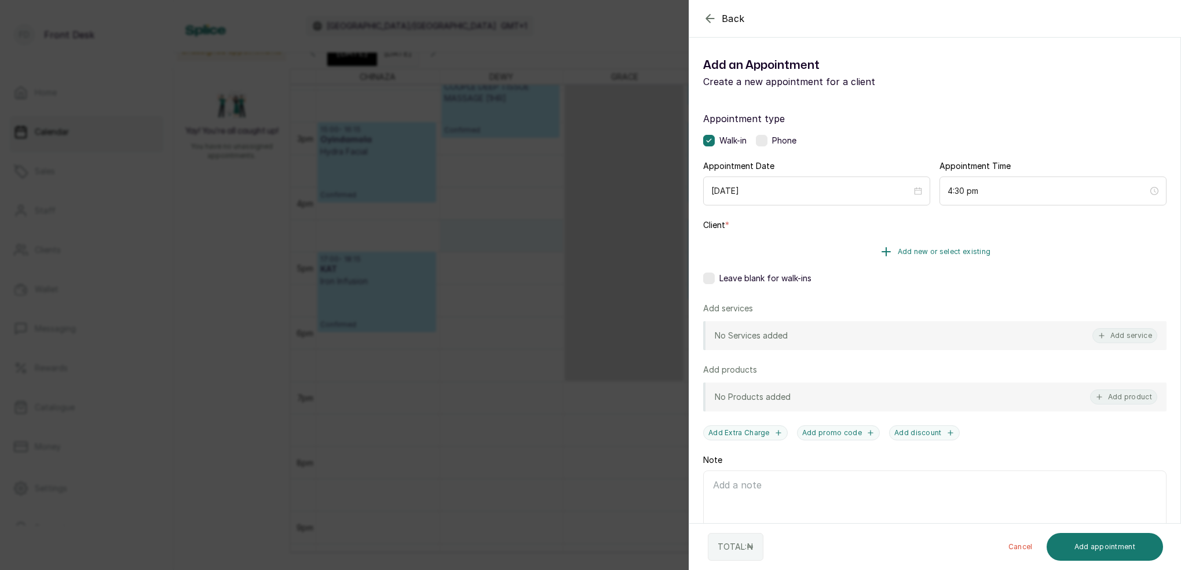
click at [948, 249] on span "Add new or select existing" at bounding box center [944, 251] width 93 height 9
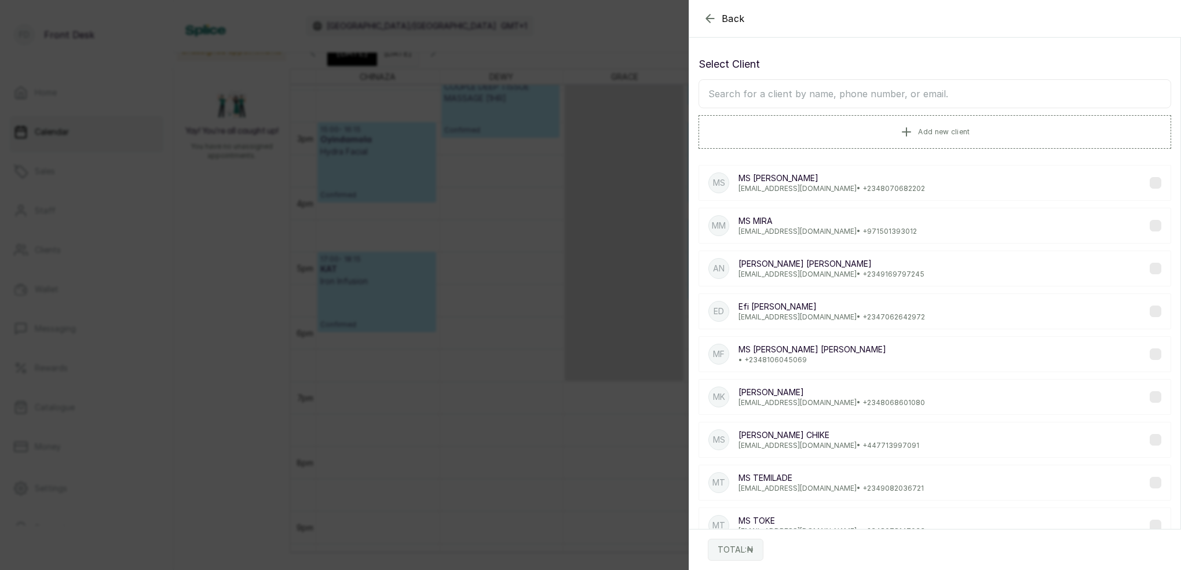
click at [870, 92] on input "text" at bounding box center [934, 93] width 473 height 29
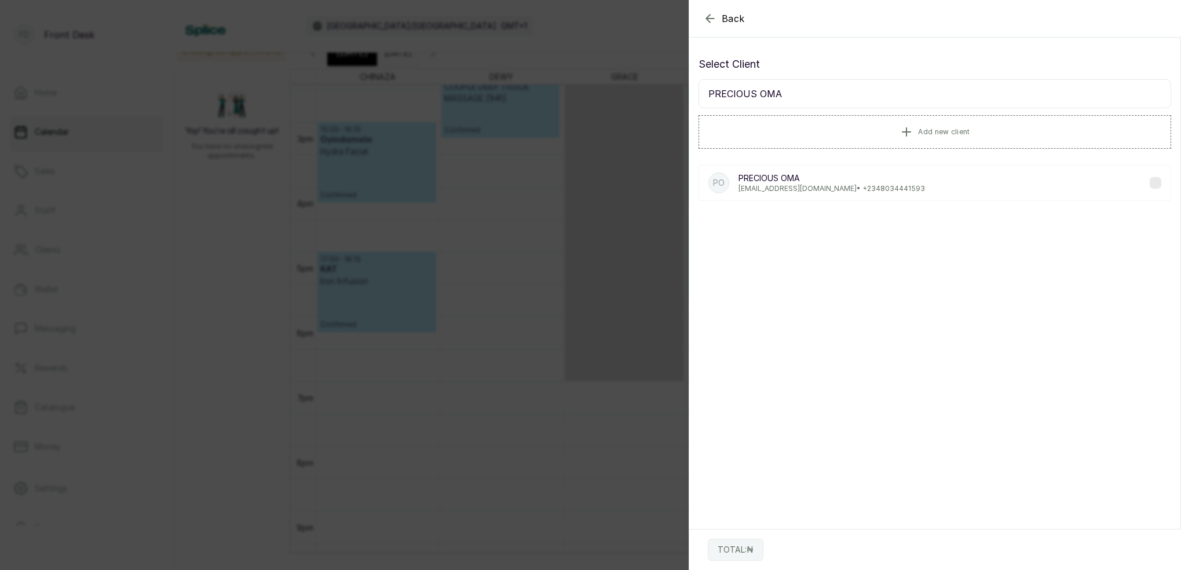
type input "PRECIOUS OMA"
click at [734, 182] on div "PO PRECIOUS OMA [EMAIL_ADDRESS][DOMAIN_NAME] • [PHONE_NUMBER]" at bounding box center [816, 183] width 217 height 21
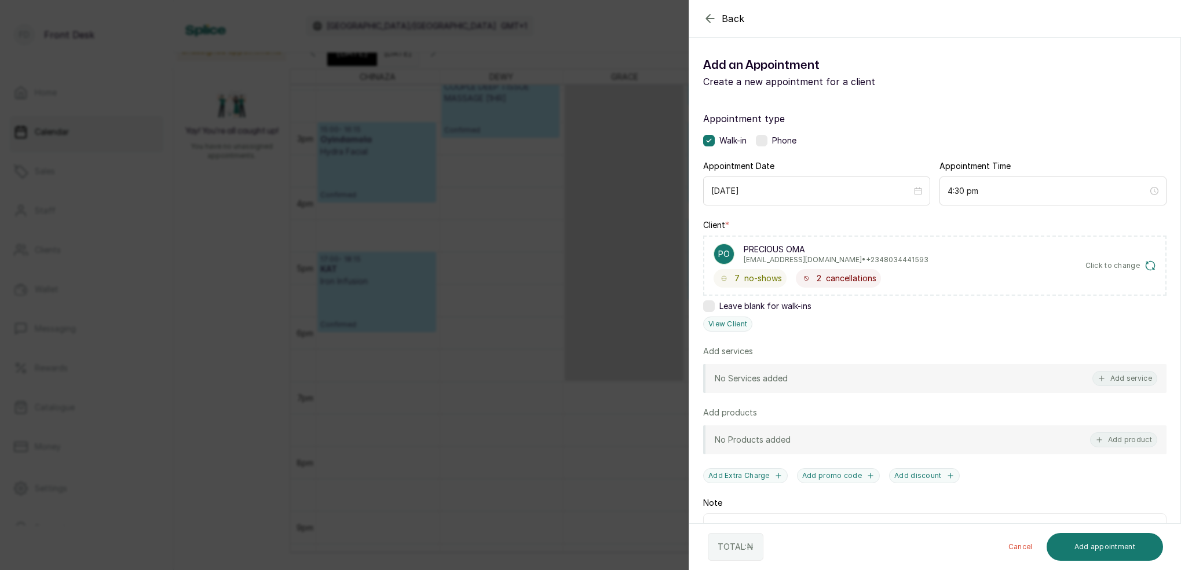
click at [1120, 376] on button "Add service" at bounding box center [1124, 378] width 65 height 15
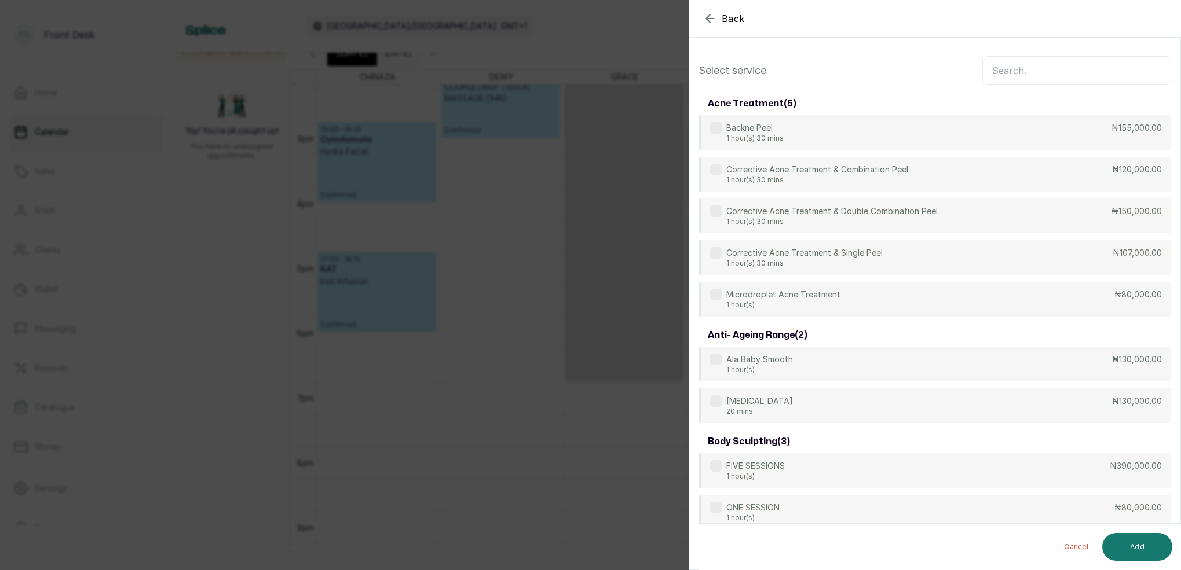
click at [1017, 64] on input "text" at bounding box center [1076, 70] width 189 height 29
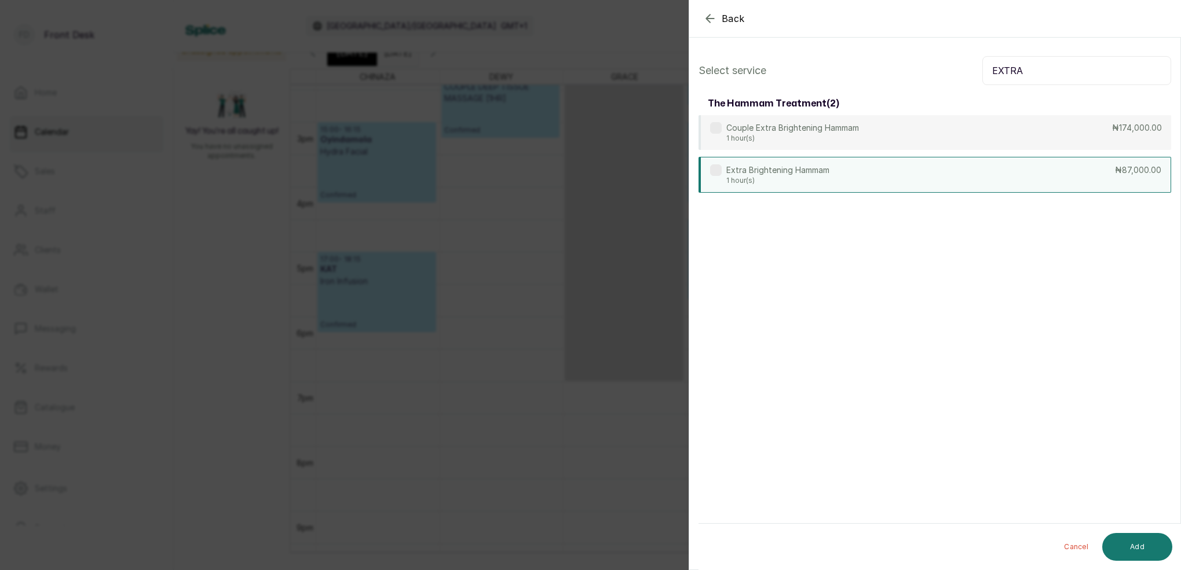
type input "EXTRA"
click at [795, 173] on p "Extra Brightening Hammam" at bounding box center [777, 170] width 103 height 12
click at [1150, 537] on button "Add" at bounding box center [1137, 547] width 70 height 28
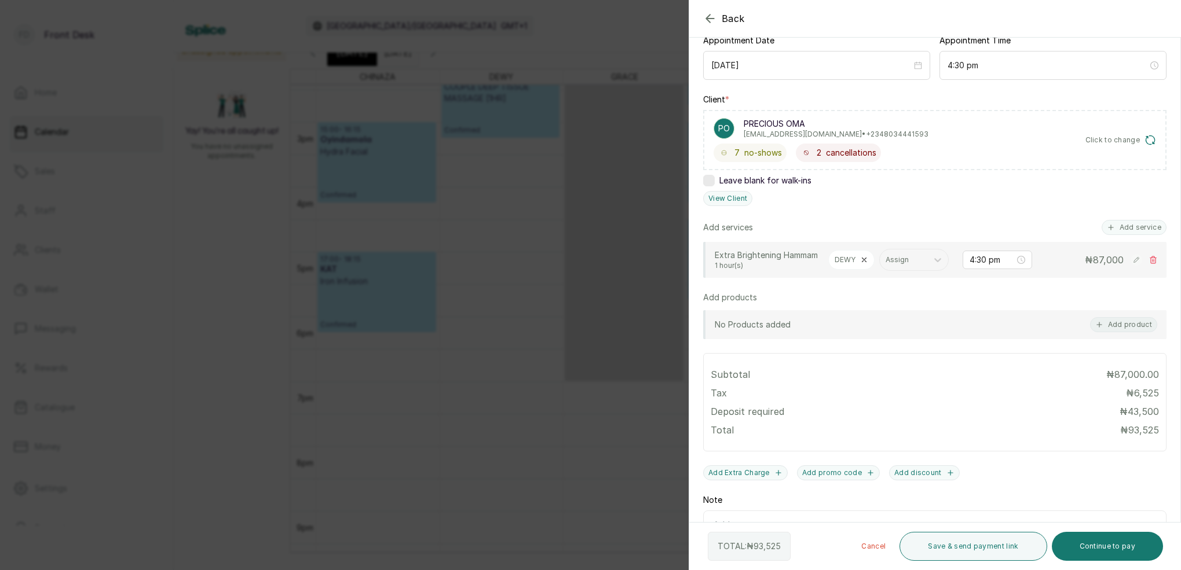
scroll to position [127, 0]
click at [1126, 228] on button "Add service" at bounding box center [1134, 225] width 65 height 15
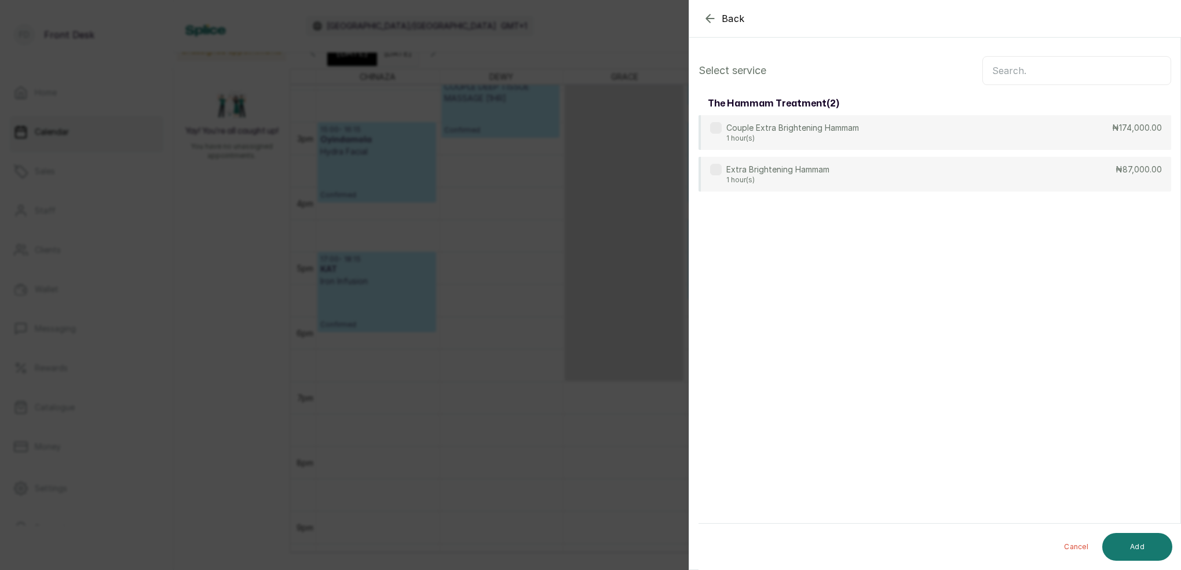
click at [1027, 75] on input "text" at bounding box center [1076, 70] width 189 height 29
type input "EXTRA"
click at [808, 169] on p "Extra Brightening Hammam" at bounding box center [777, 170] width 103 height 12
click at [1142, 546] on button "Add" at bounding box center [1137, 547] width 70 height 28
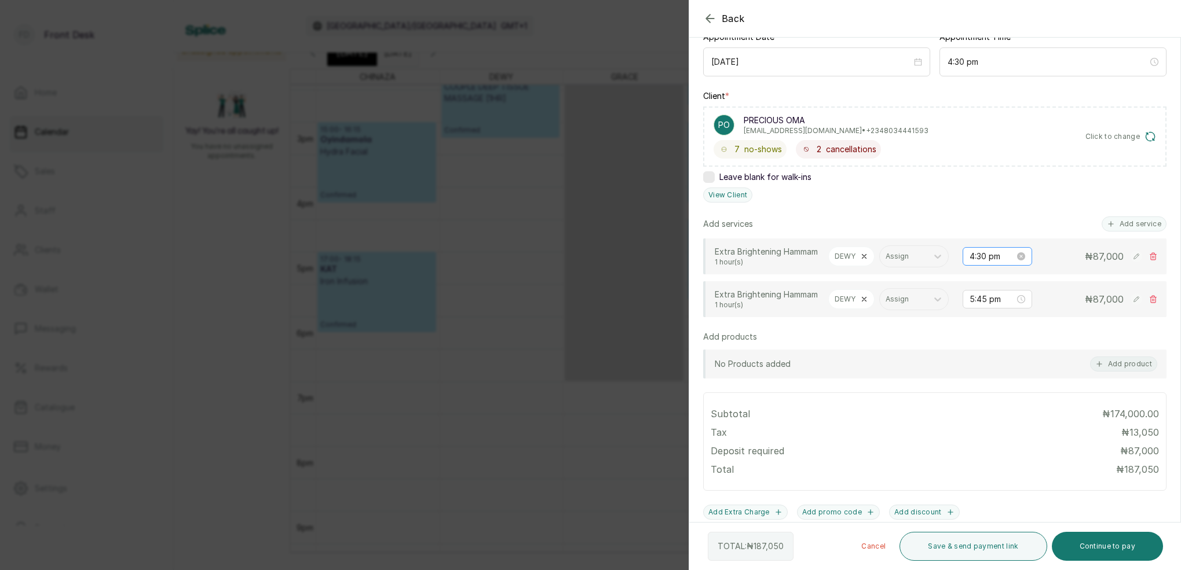
scroll to position [164, 0]
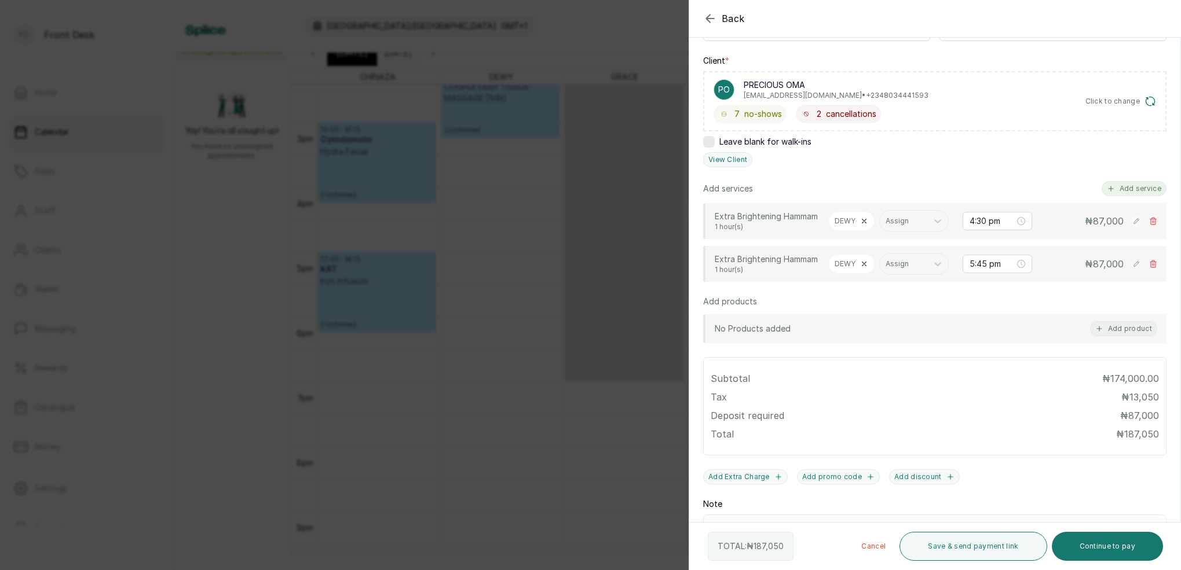
click at [1121, 192] on button "Add service" at bounding box center [1134, 188] width 65 height 15
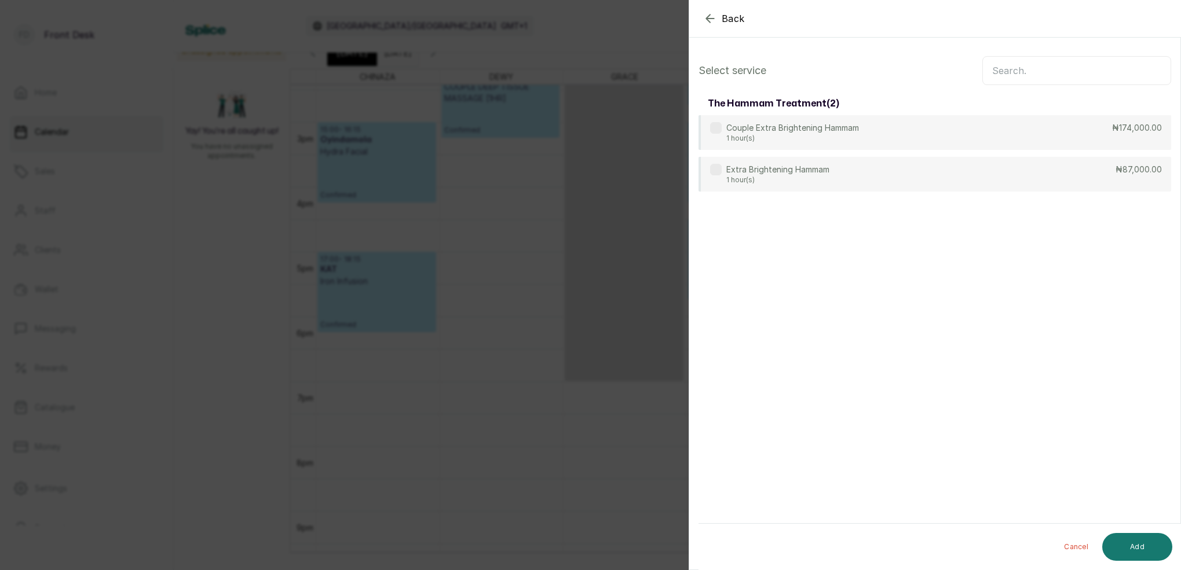
click at [1016, 69] on input "text" at bounding box center [1076, 70] width 189 height 29
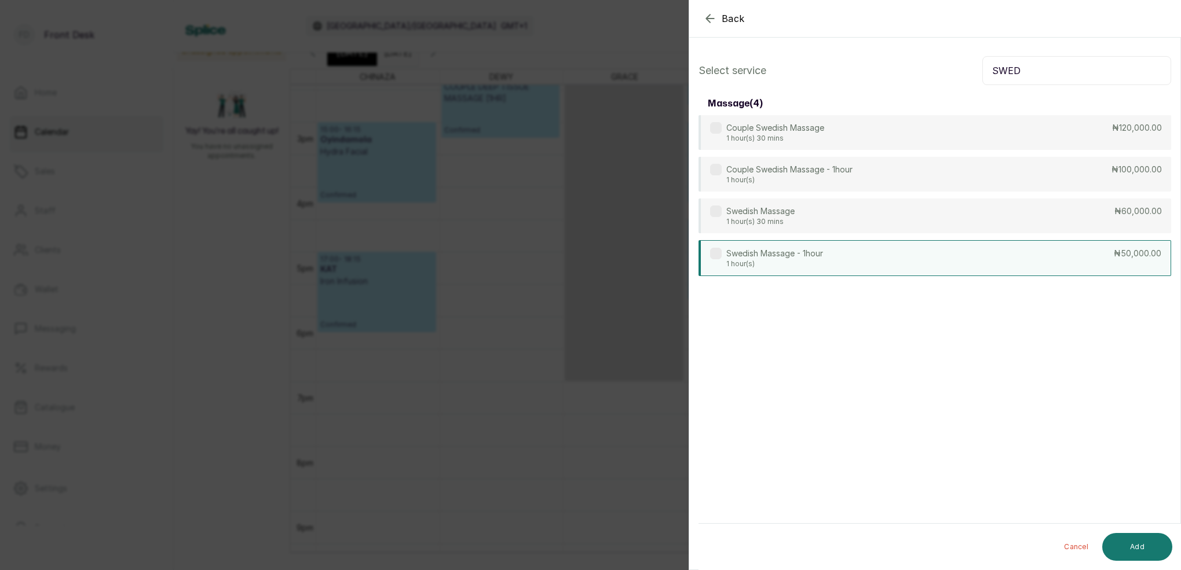
type input "SWED"
click at [799, 255] on p "Swedish Massage - 1hour" at bounding box center [774, 254] width 97 height 12
click at [1148, 552] on button "Add" at bounding box center [1137, 547] width 70 height 28
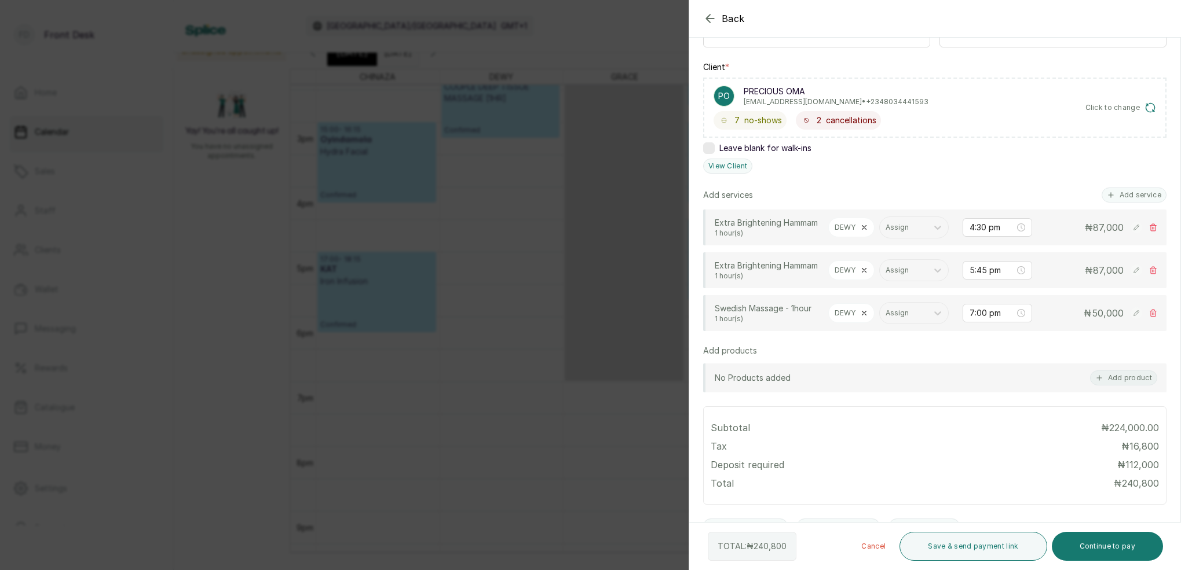
scroll to position [195, 0]
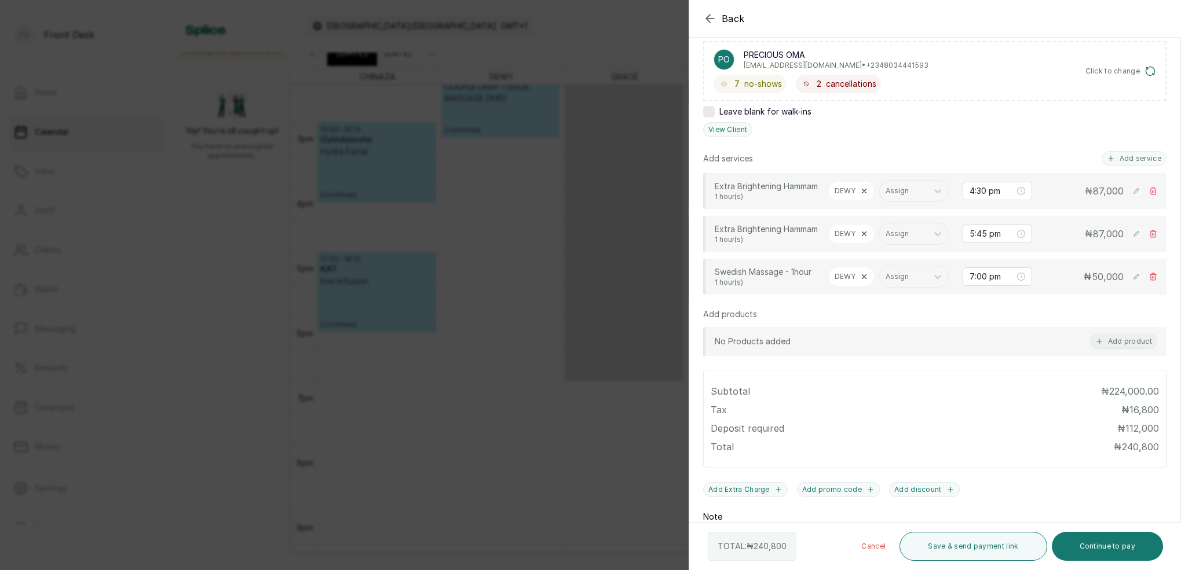
click at [1129, 166] on div "Add services Add service Extra Brightening Hammam 1 hour(s) DEWY Assign 4:30 pm…" at bounding box center [934, 223] width 463 height 144
click at [1128, 160] on button "Add service" at bounding box center [1134, 158] width 65 height 15
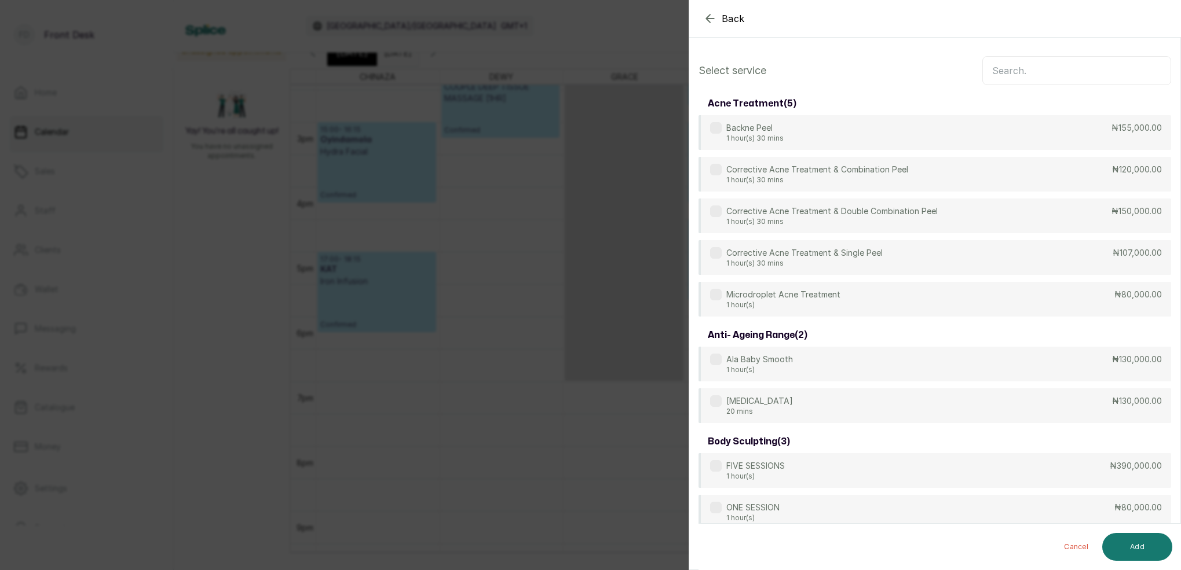
click at [1038, 71] on input "text" at bounding box center [1076, 70] width 189 height 29
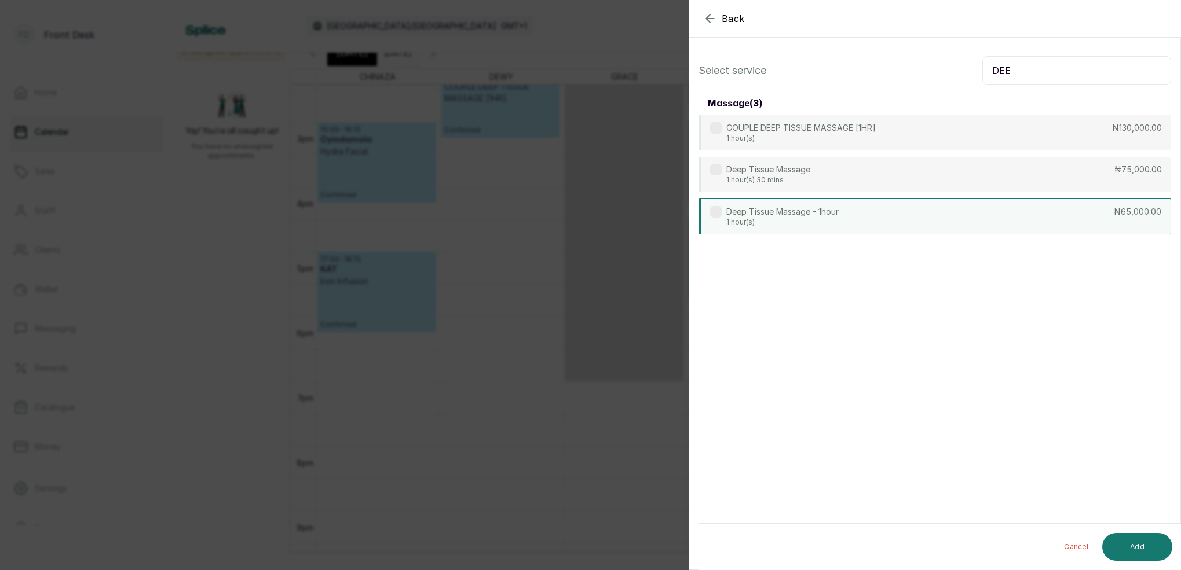
type input "DEE"
click at [782, 213] on p "Deep Tissue Massage - 1hour" at bounding box center [782, 212] width 112 height 12
click at [1149, 552] on button "Add" at bounding box center [1137, 547] width 70 height 28
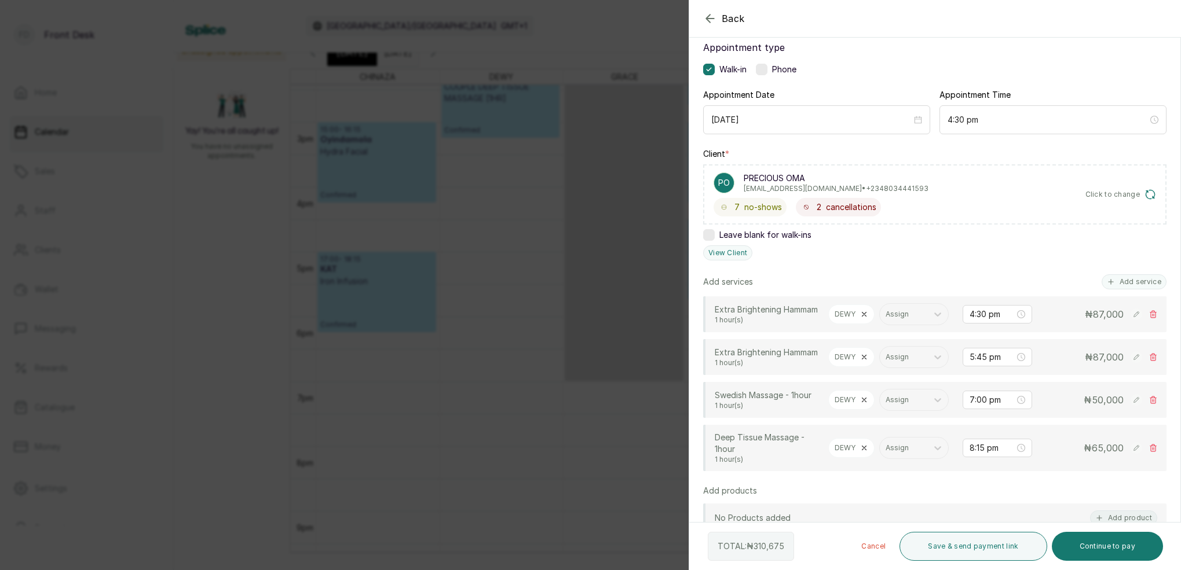
scroll to position [83, 0]
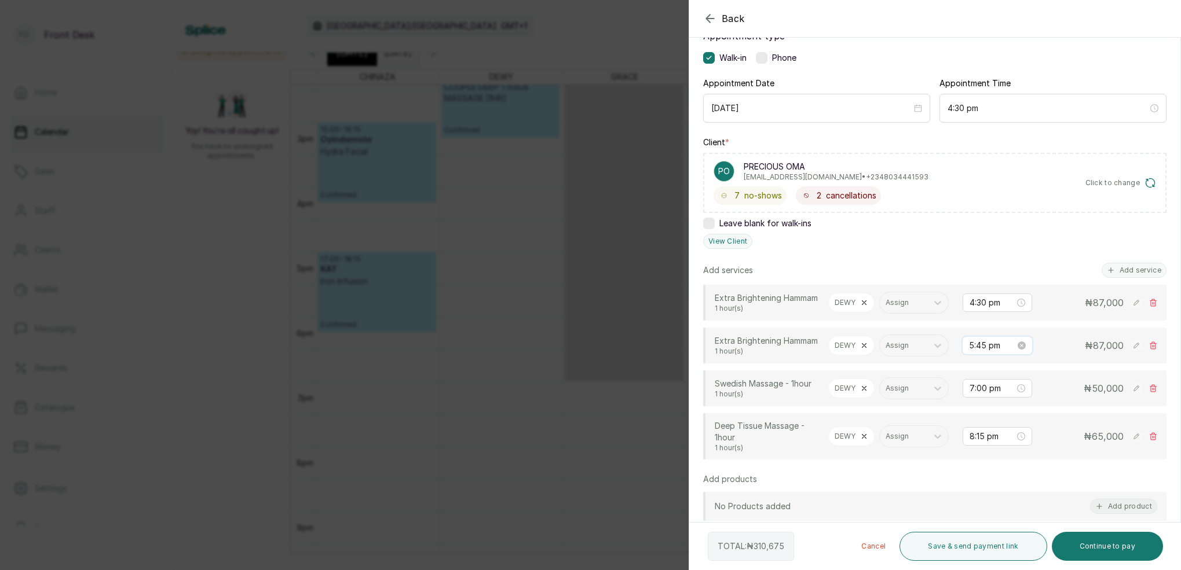
click at [984, 352] on input "5:45 pm" at bounding box center [992, 345] width 46 height 13
drag, startPoint x: 982, startPoint y: 433, endPoint x: 1022, endPoint y: 429, distance: 40.2
click at [982, 433] on div "04" at bounding box center [979, 437] width 28 height 16
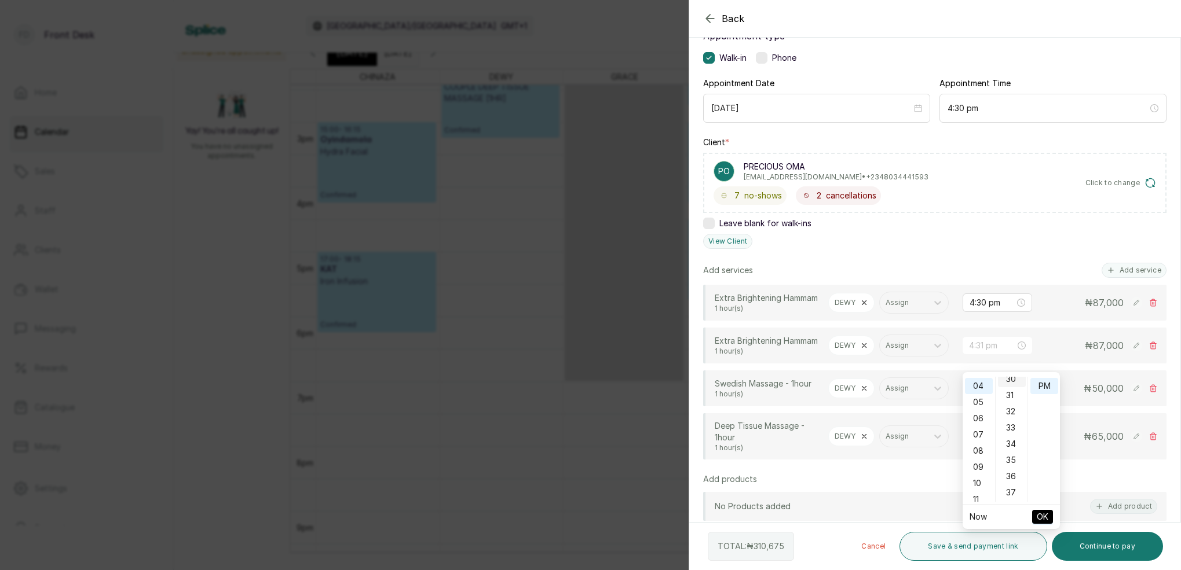
type input "4:30 pm"
click at [1014, 379] on div "30" at bounding box center [1012, 379] width 28 height 16
click at [1045, 515] on span "OK" at bounding box center [1043, 517] width 12 height 22
click at [866, 350] on icon at bounding box center [864, 346] width 8 height 8
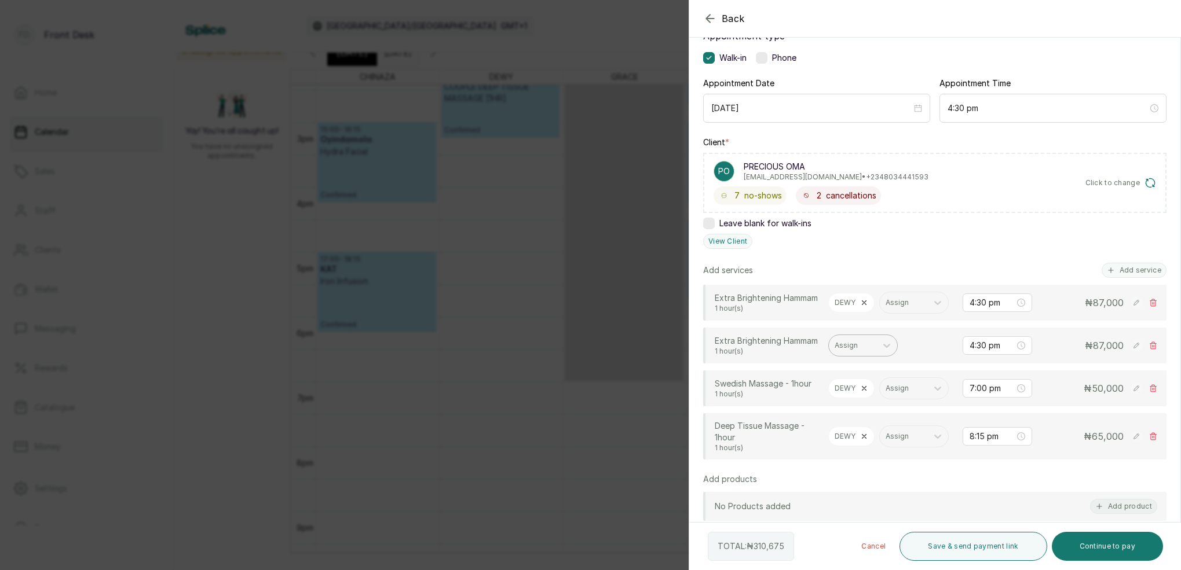
click at [861, 351] on div at bounding box center [853, 346] width 36 height 10
click at [850, 434] on div "[PERSON_NAME]" at bounding box center [863, 444] width 116 height 21
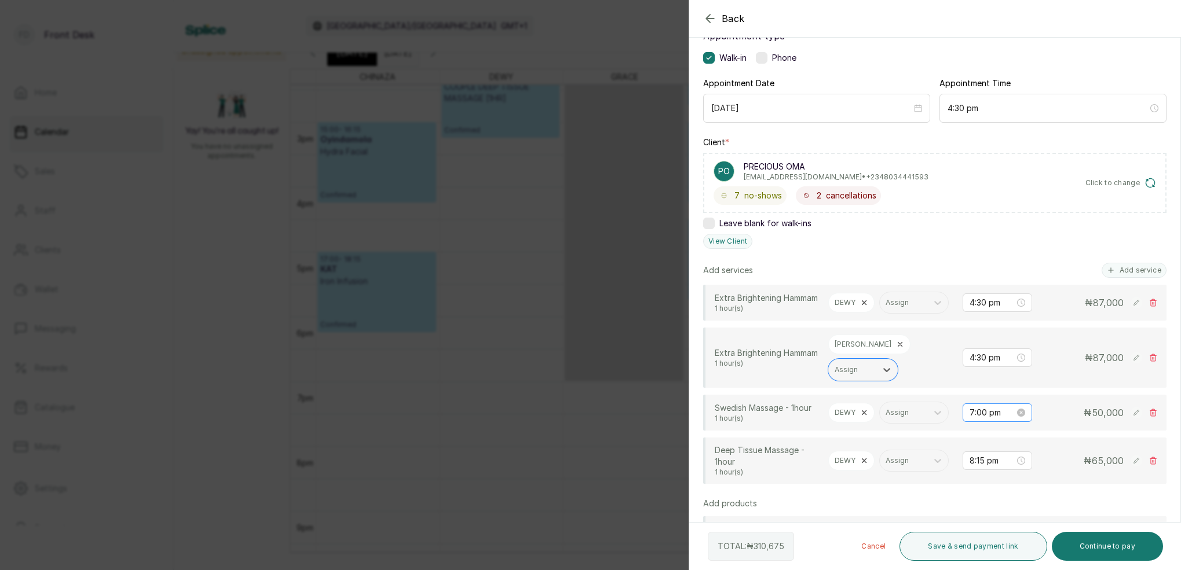
click at [1018, 417] on icon "close-circle" at bounding box center [1021, 413] width 8 height 8
type input "Invalid Date"
click at [1015, 419] on div "Invalid Date" at bounding box center [998, 413] width 56 height 13
click at [917, 255] on div "Appointment type Walk-in Phone Appointment Date [DATE] Appointment Time 4:30 pm…" at bounding box center [934, 413] width 491 height 797
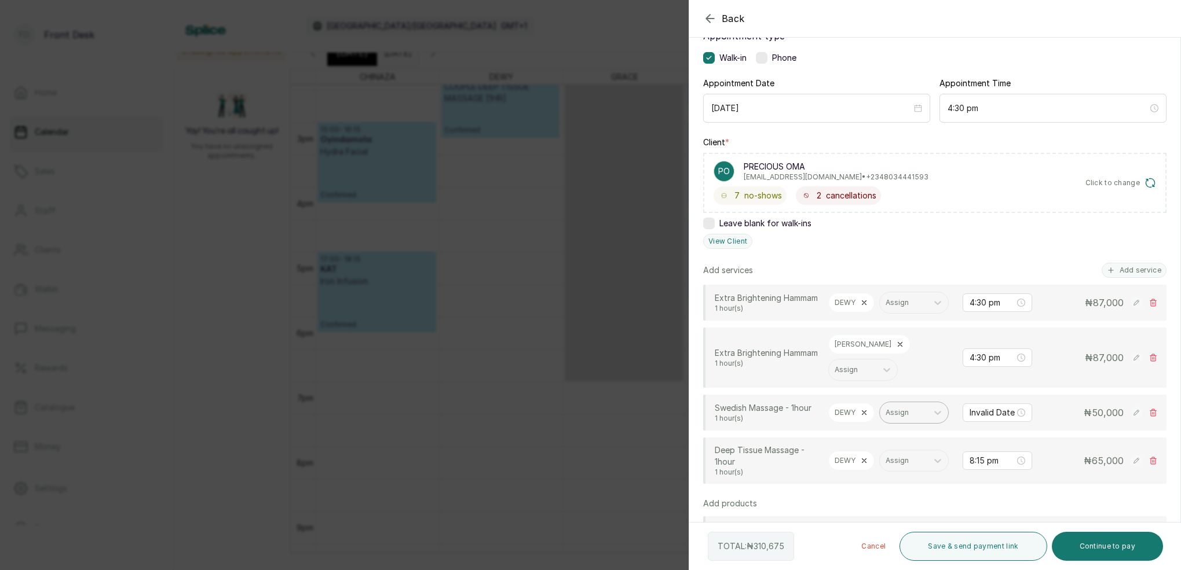
click at [922, 420] on div "Assign" at bounding box center [903, 412] width 47 height 15
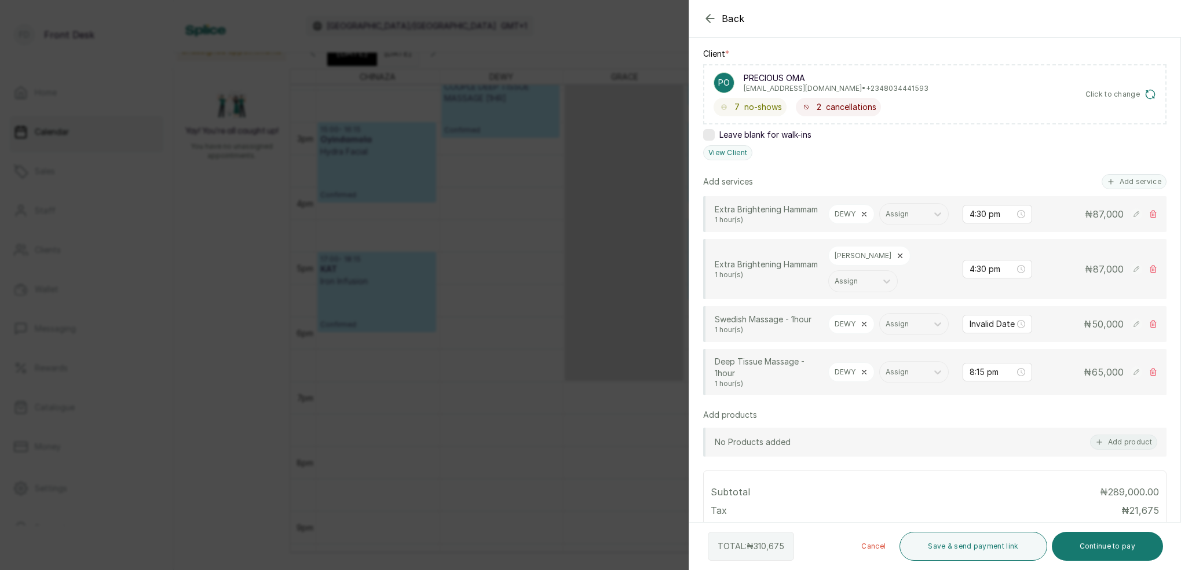
click at [847, 377] on p "DEWY" at bounding box center [845, 372] width 21 height 9
click at [864, 376] on icon at bounding box center [864, 372] width 8 height 8
click at [864, 378] on div at bounding box center [853, 372] width 36 height 10
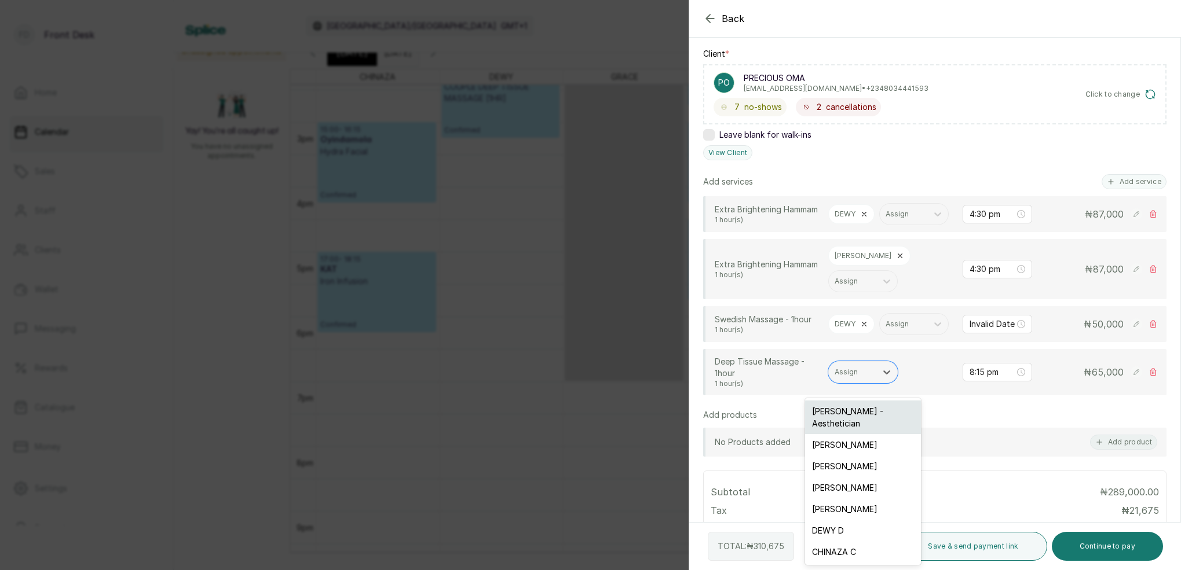
click at [863, 410] on div "[PERSON_NAME] - Aesthetician" at bounding box center [863, 418] width 116 height 34
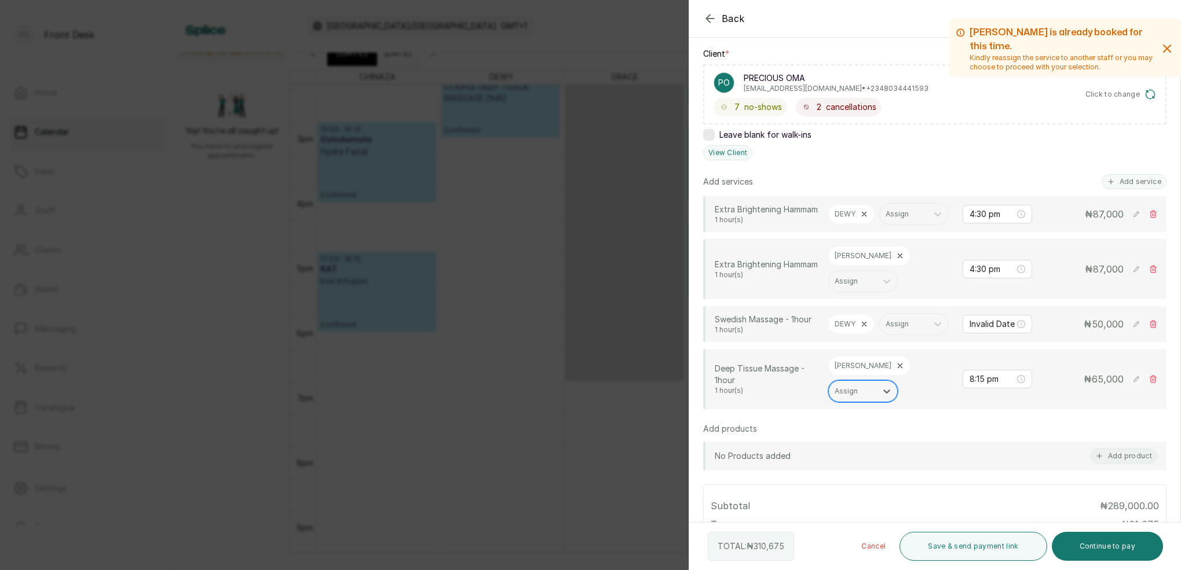
click at [898, 368] on icon at bounding box center [900, 366] width 4 height 4
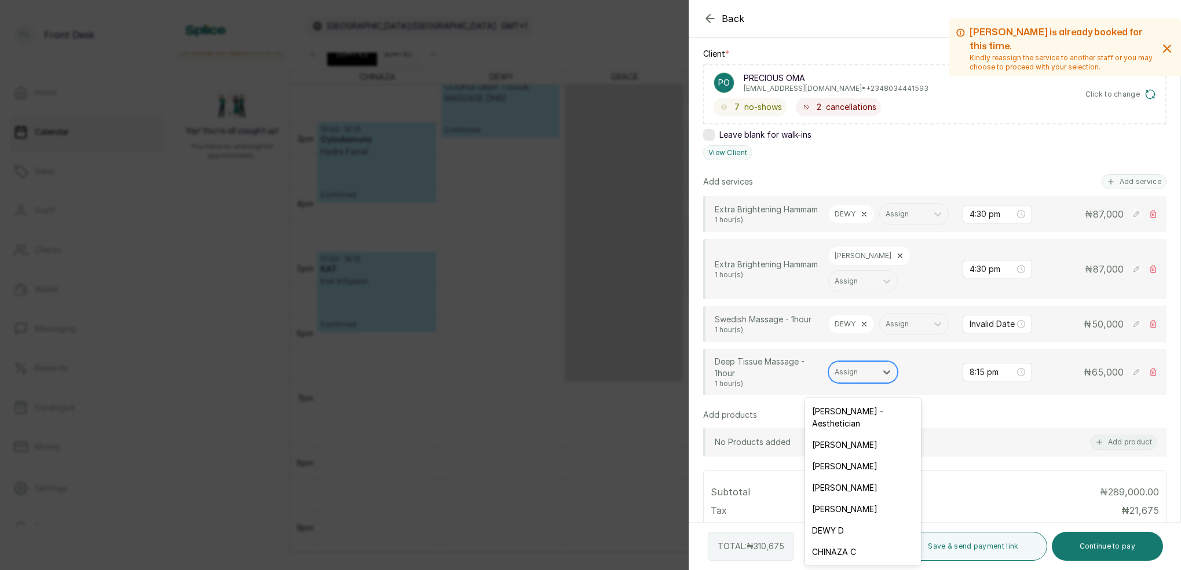
click at [855, 376] on div "Assign" at bounding box center [853, 372] width 36 height 8
click at [836, 456] on div "[PERSON_NAME]" at bounding box center [863, 466] width 116 height 21
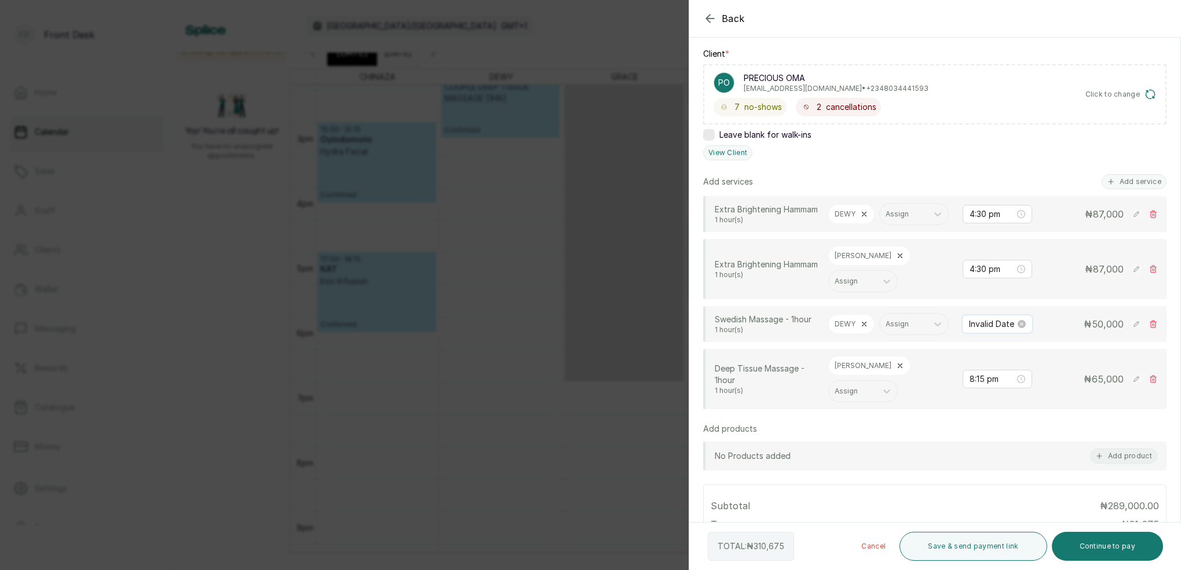
click at [987, 331] on input "Invalid Date" at bounding box center [992, 324] width 46 height 13
click at [979, 434] on div "05" at bounding box center [979, 439] width 28 height 16
click at [976, 437] on div "05" at bounding box center [979, 439] width 28 height 16
click at [978, 436] on div "05" at bounding box center [979, 439] width 28 height 16
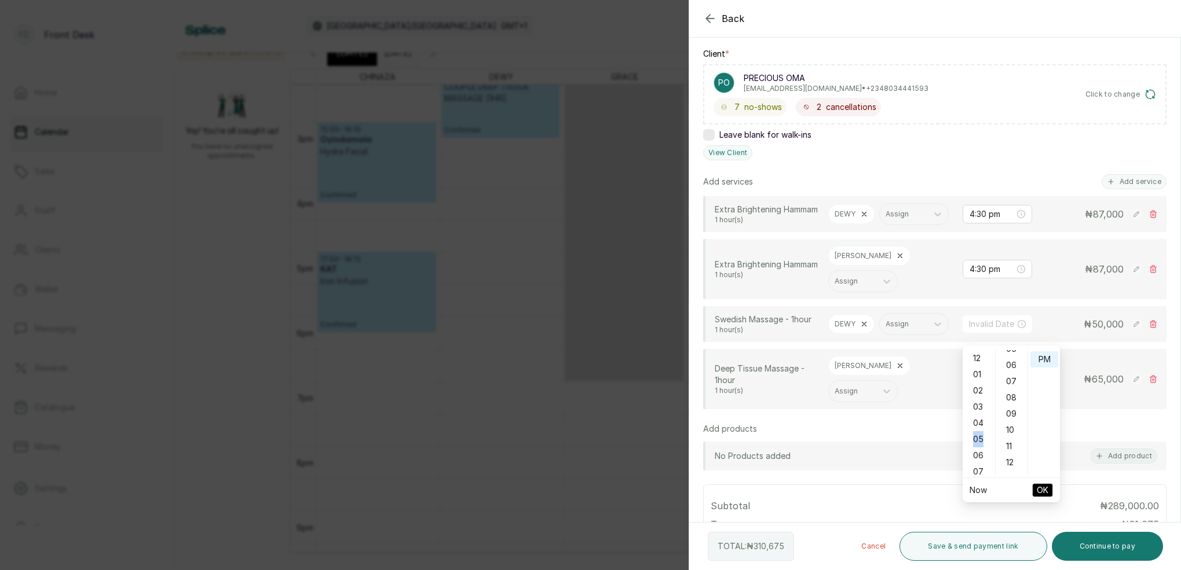
drag, startPoint x: 978, startPoint y: 435, endPoint x: 988, endPoint y: 370, distance: 66.2
click at [978, 435] on div "05" at bounding box center [979, 439] width 28 height 16
click at [1021, 328] on icon "close-circle" at bounding box center [1022, 324] width 8 height 8
type input "Invalid Date"
click at [1022, 328] on icon "close-circle" at bounding box center [1022, 324] width 8 height 8
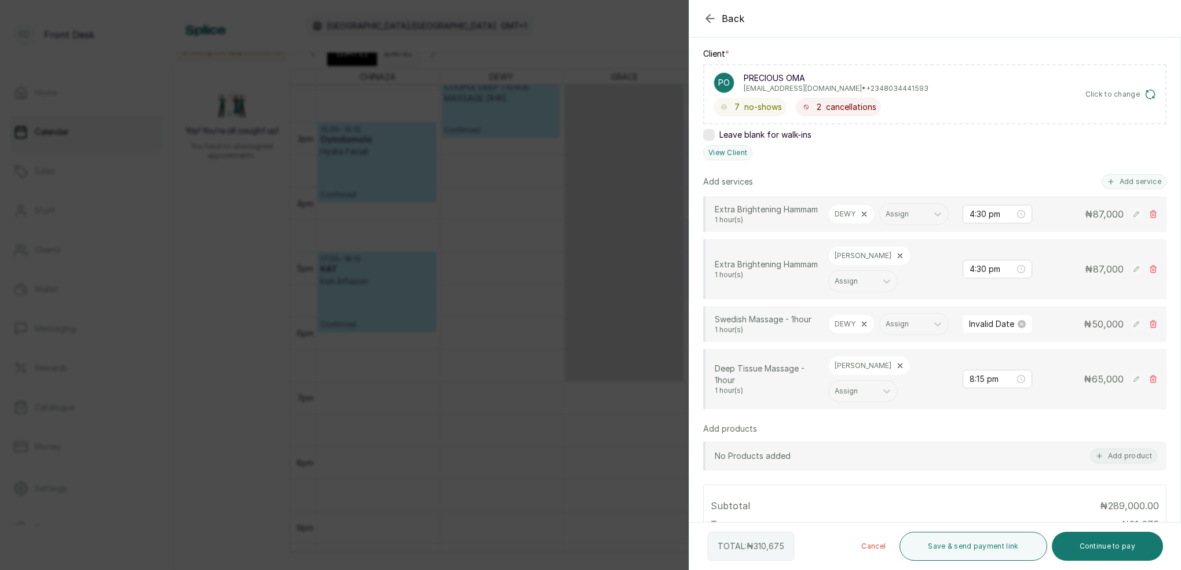
click at [1153, 330] on div "₦ 50,000" at bounding box center [1099, 324] width 116 height 14
click at [1157, 328] on icon at bounding box center [1153, 324] width 8 height 8
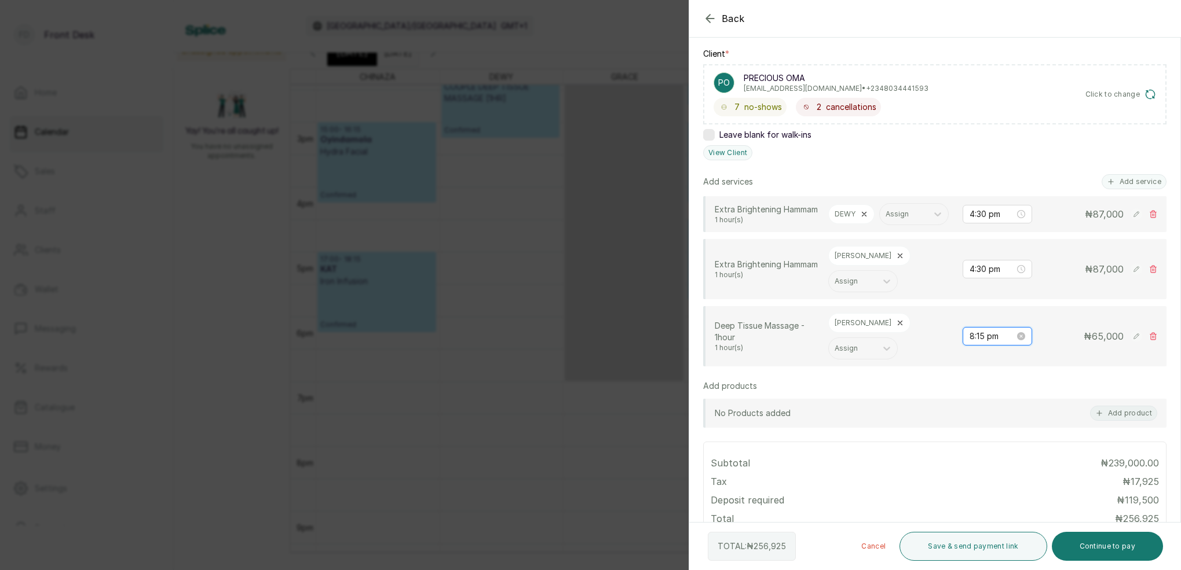
click at [973, 343] on input "8:15 pm" at bounding box center [992, 336] width 45 height 13
click at [975, 436] on div "05" at bounding box center [979, 438] width 28 height 16
click at [1009, 445] on div "30" at bounding box center [1012, 448] width 28 height 16
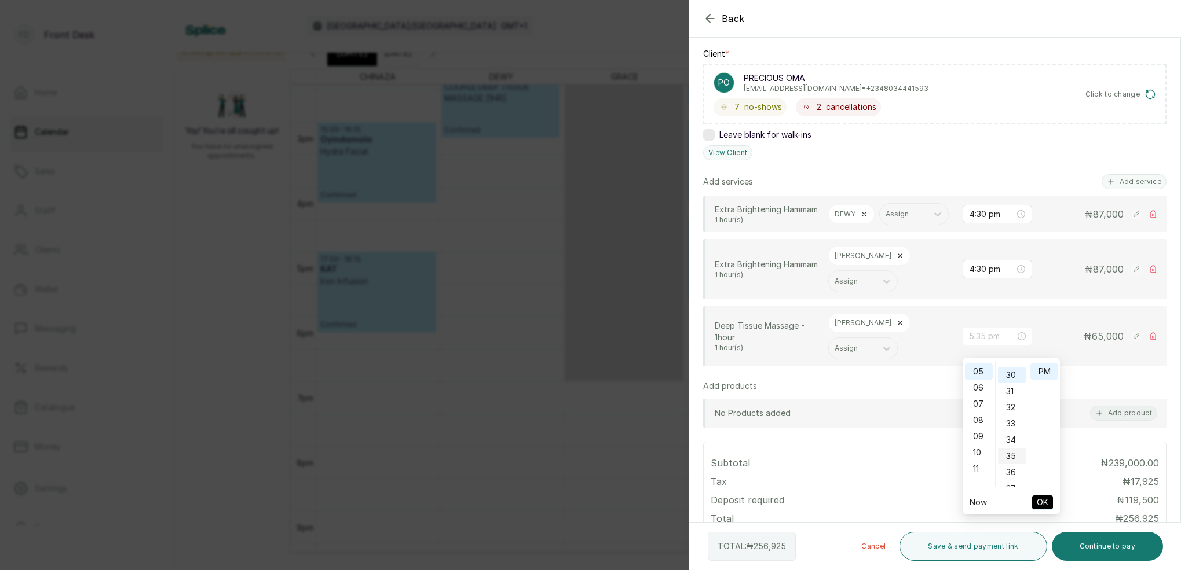
scroll to position [485, 0]
type input "5:30 pm"
click at [1044, 503] on span "OK" at bounding box center [1043, 503] width 12 height 22
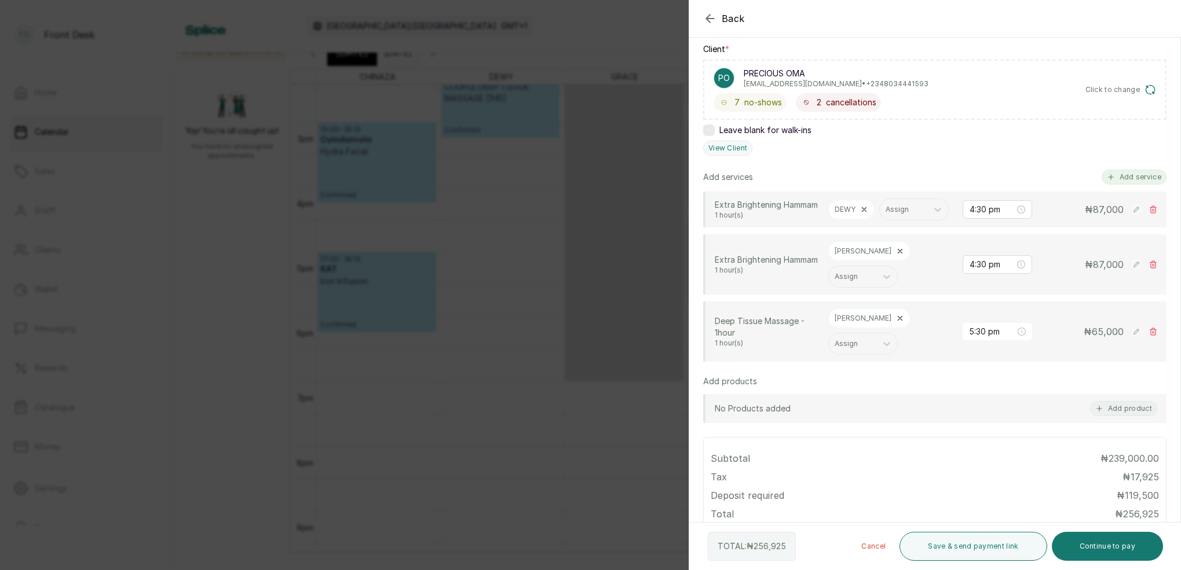
scroll to position [179, 0]
click at [1150, 332] on icon at bounding box center [1153, 328] width 6 height 7
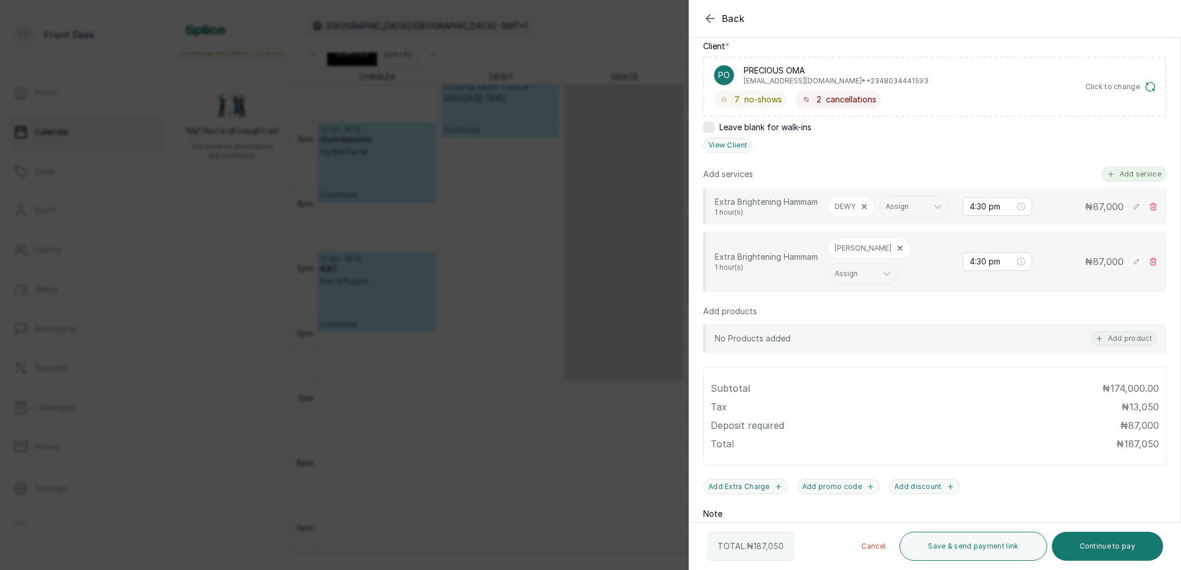
click at [1135, 181] on div "Add services Add service Extra Brightening Hammam 1 hour(s) DEWY Assign 4:30 pm…" at bounding box center [934, 229] width 463 height 125
click at [1133, 175] on button "Add service" at bounding box center [1134, 173] width 65 height 15
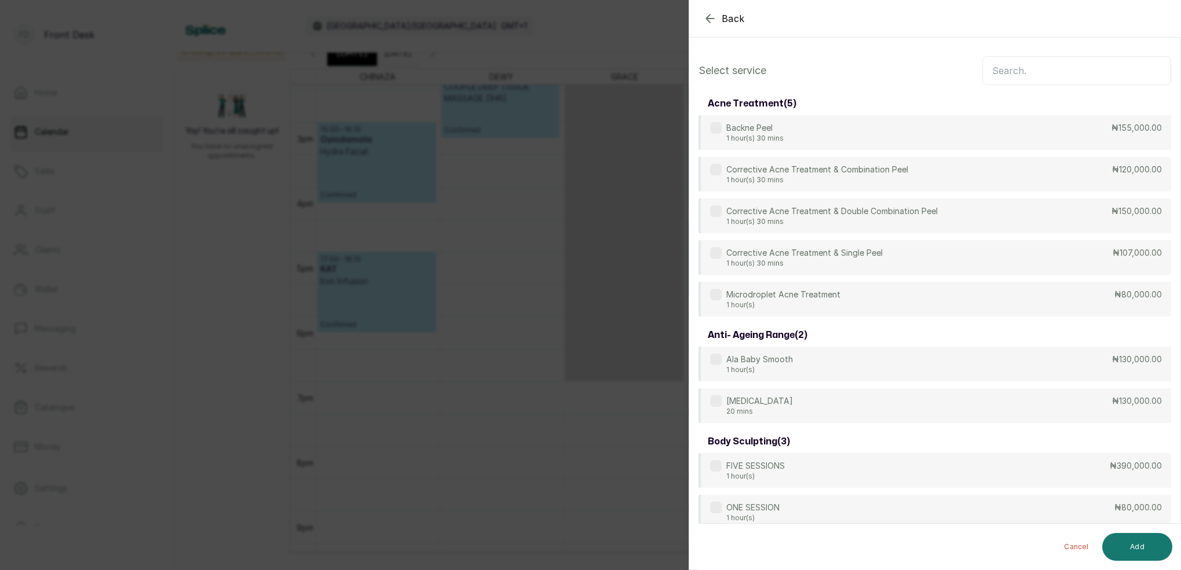
scroll to position [0, 0]
click at [1066, 74] on input "text" at bounding box center [1076, 70] width 189 height 29
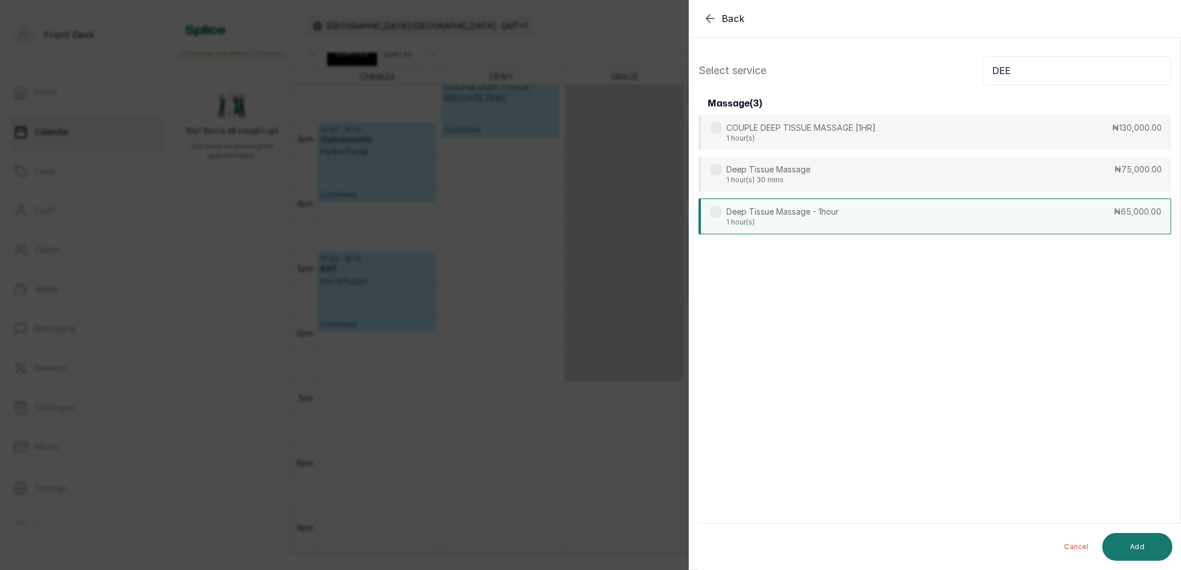
type input "DEE"
click at [819, 210] on p "Deep Tissue Massage - 1hour" at bounding box center [782, 212] width 112 height 12
click at [1146, 546] on button "Add" at bounding box center [1137, 547] width 70 height 28
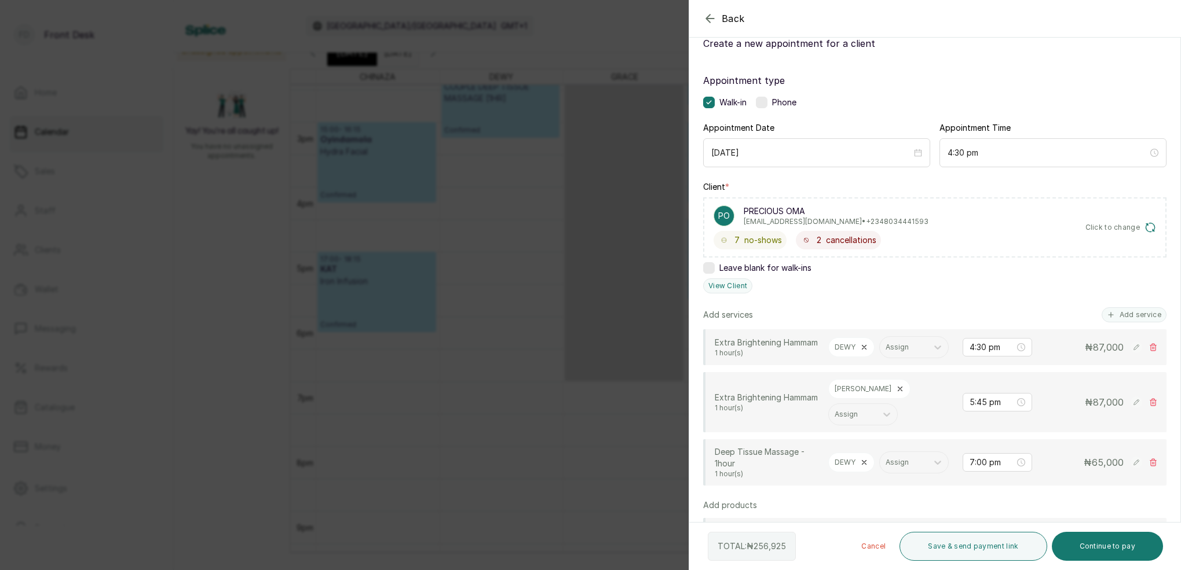
scroll to position [43, 0]
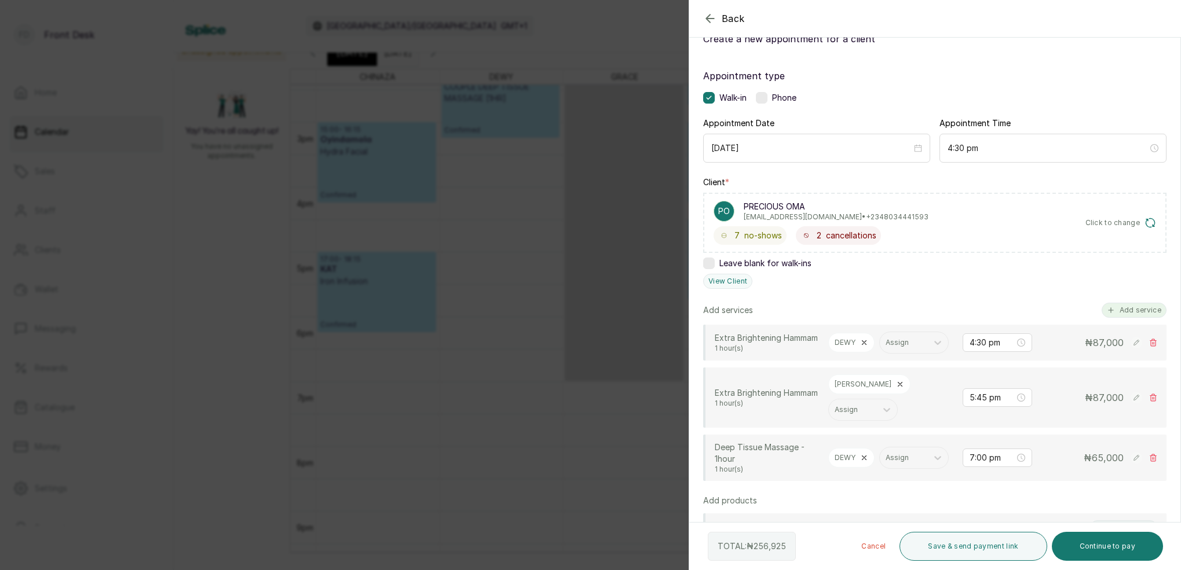
click at [1140, 312] on button "Add service" at bounding box center [1134, 310] width 65 height 15
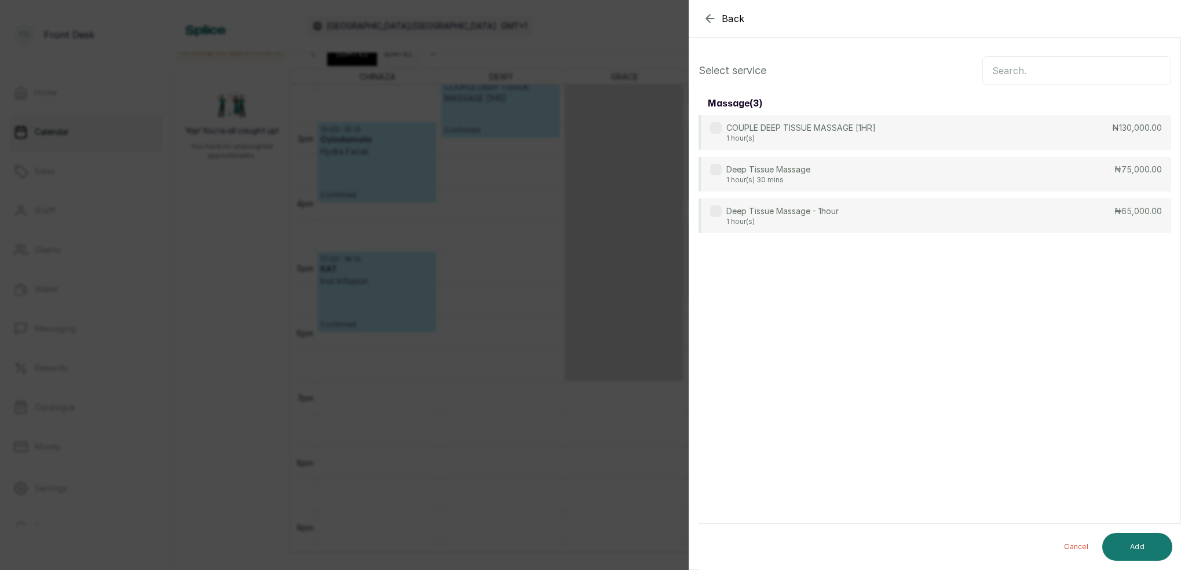
scroll to position [0, 0]
click at [1063, 59] on input "text" at bounding box center [1076, 70] width 189 height 29
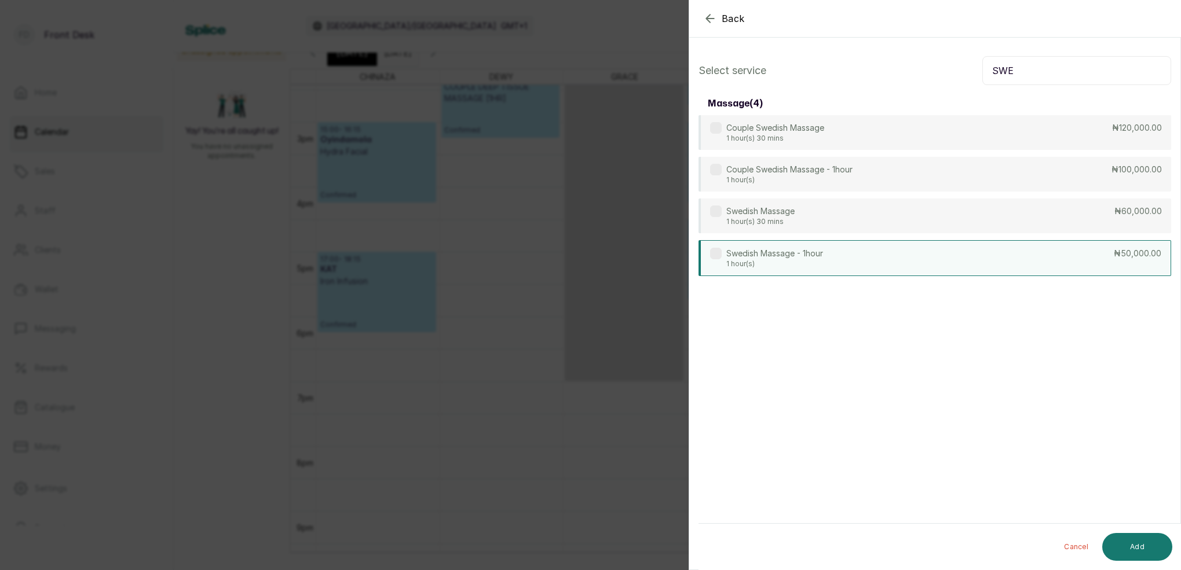
type input "SWE"
click at [816, 252] on p "Swedish Massage - 1hour" at bounding box center [774, 254] width 97 height 12
click at [1131, 544] on button "Add" at bounding box center [1137, 547] width 70 height 28
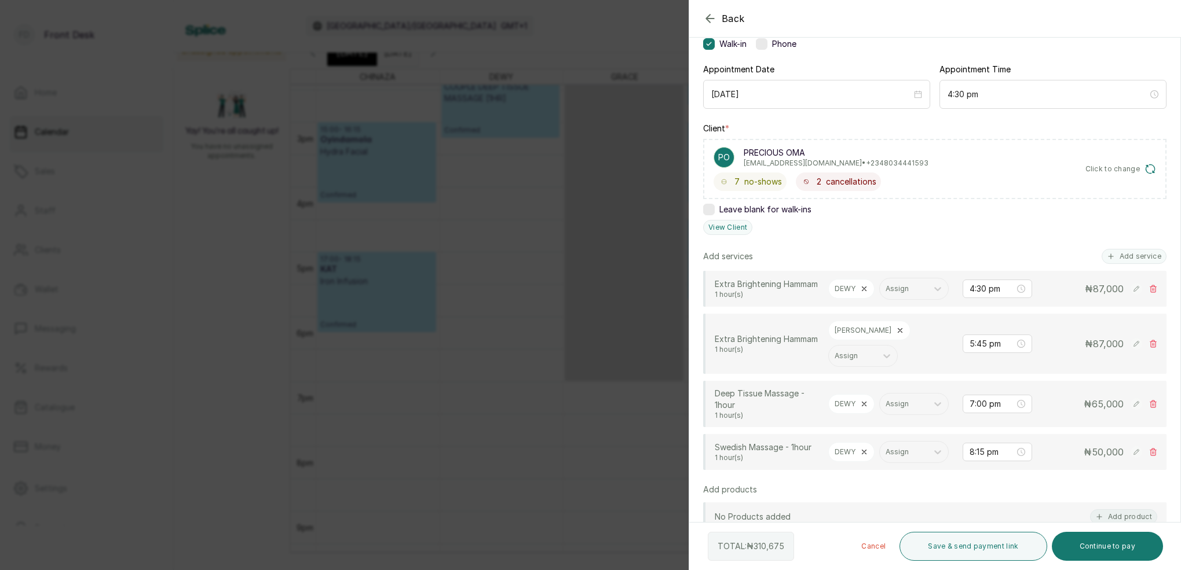
scroll to position [110, 0]
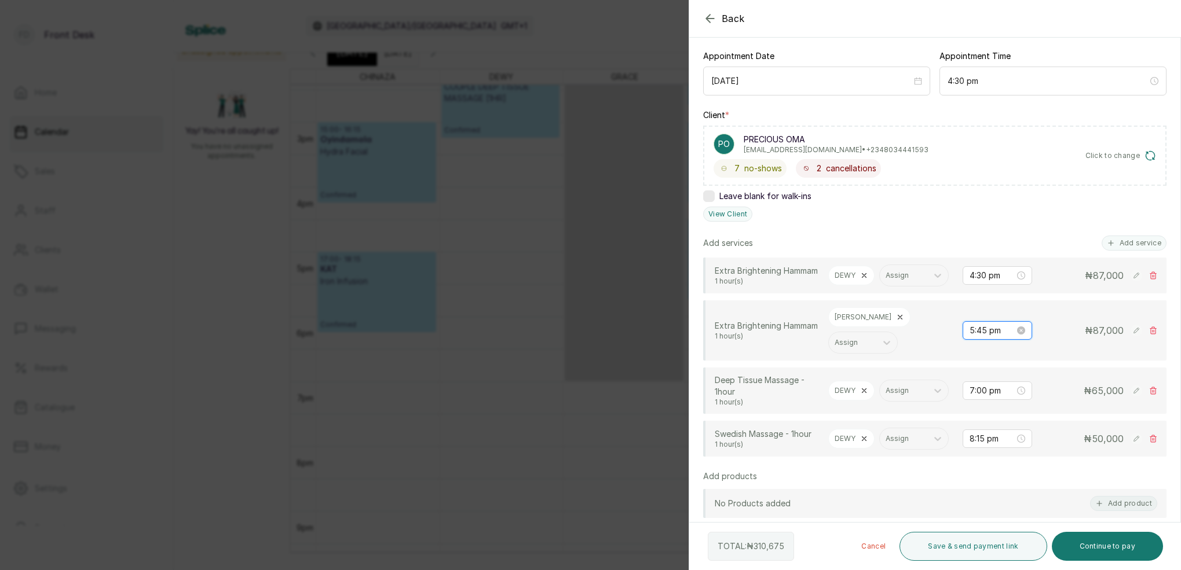
click at [985, 337] on input "5:45 pm" at bounding box center [992, 330] width 45 height 13
click at [978, 405] on div "04" at bounding box center [979, 405] width 28 height 16
click at [1007, 396] on div "30" at bounding box center [1012, 398] width 28 height 16
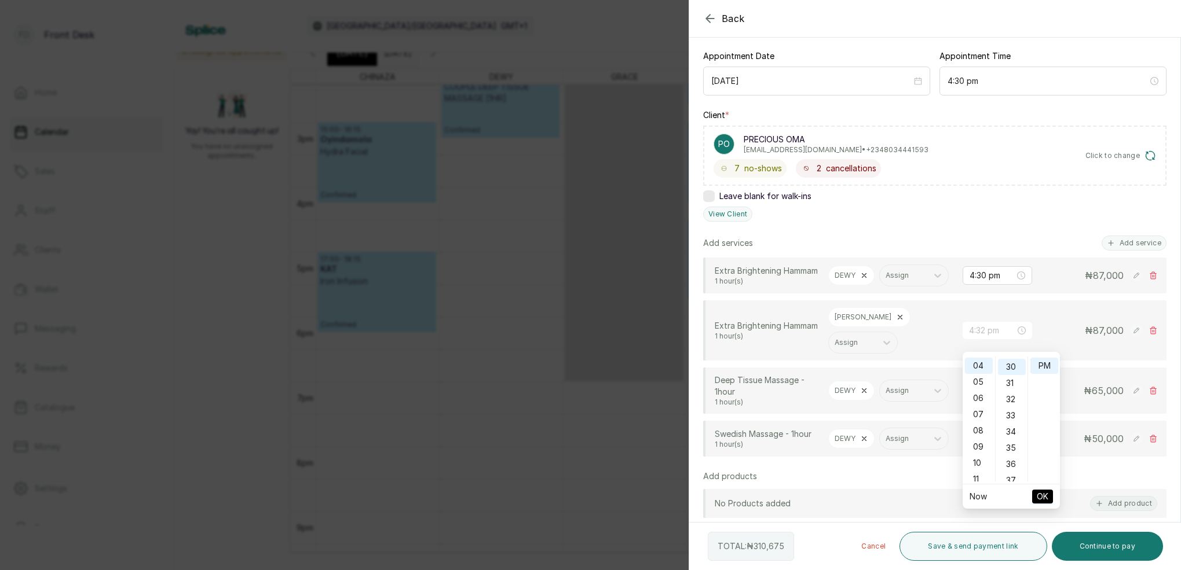
type input "4:30 pm"
click at [1042, 495] on span "OK" at bounding box center [1043, 497] width 12 height 22
click at [979, 397] on input "7:00 pm" at bounding box center [992, 391] width 46 height 13
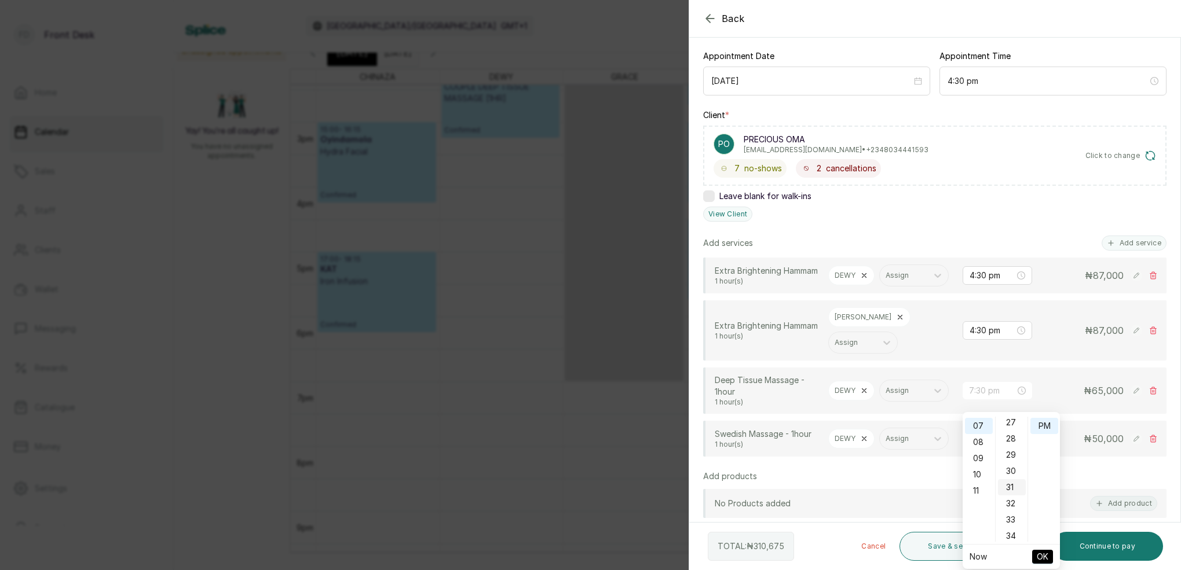
click at [1011, 468] on div "30" at bounding box center [1012, 471] width 28 height 16
type input "7:30 pm"
click at [1040, 555] on span "OK" at bounding box center [1043, 557] width 12 height 22
click at [981, 445] on input "8:15 pm" at bounding box center [992, 439] width 45 height 13
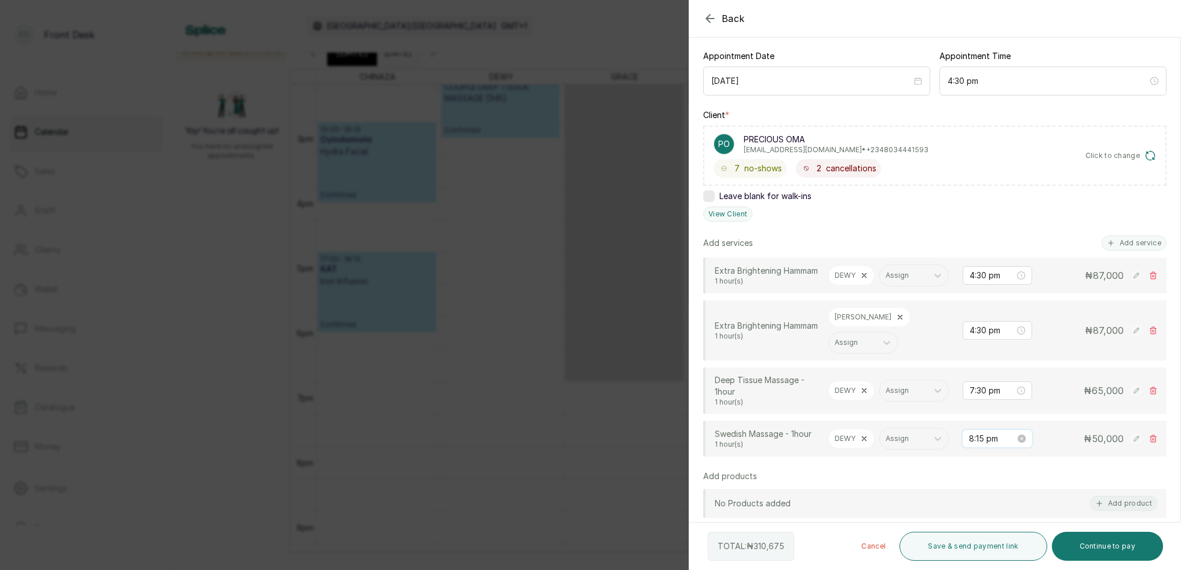
scroll to position [242, 0]
click at [975, 320] on div "05" at bounding box center [979, 325] width 28 height 16
click at [1013, 340] on div "30" at bounding box center [1012, 342] width 28 height 16
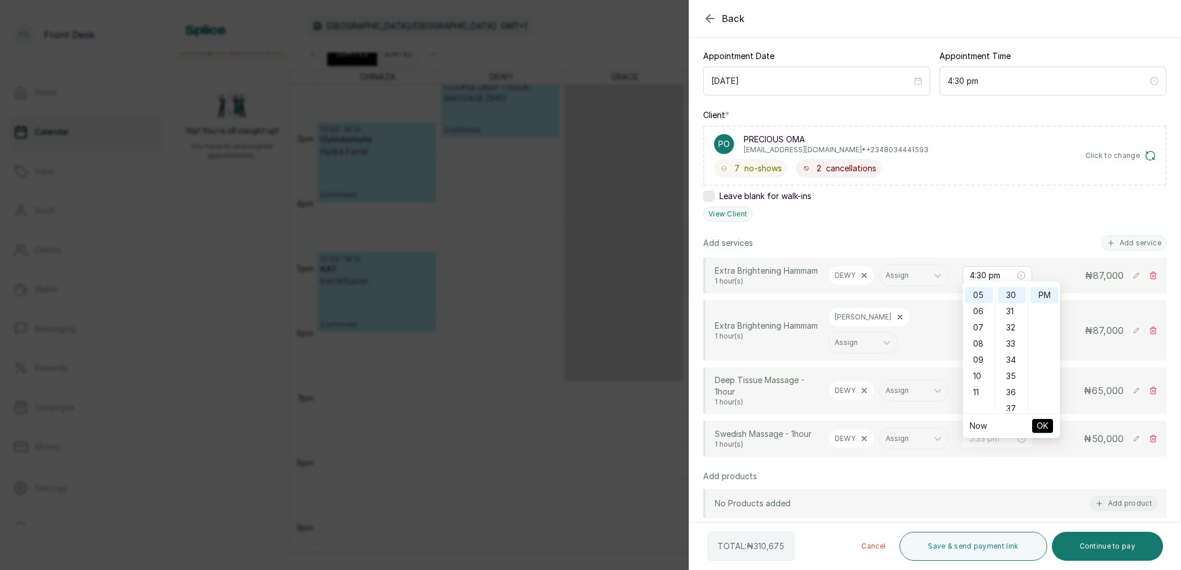
type input "5:30 pm"
click at [1044, 424] on span "OK" at bounding box center [1043, 426] width 12 height 22
click at [982, 397] on input "7:30 pm" at bounding box center [992, 391] width 45 height 13
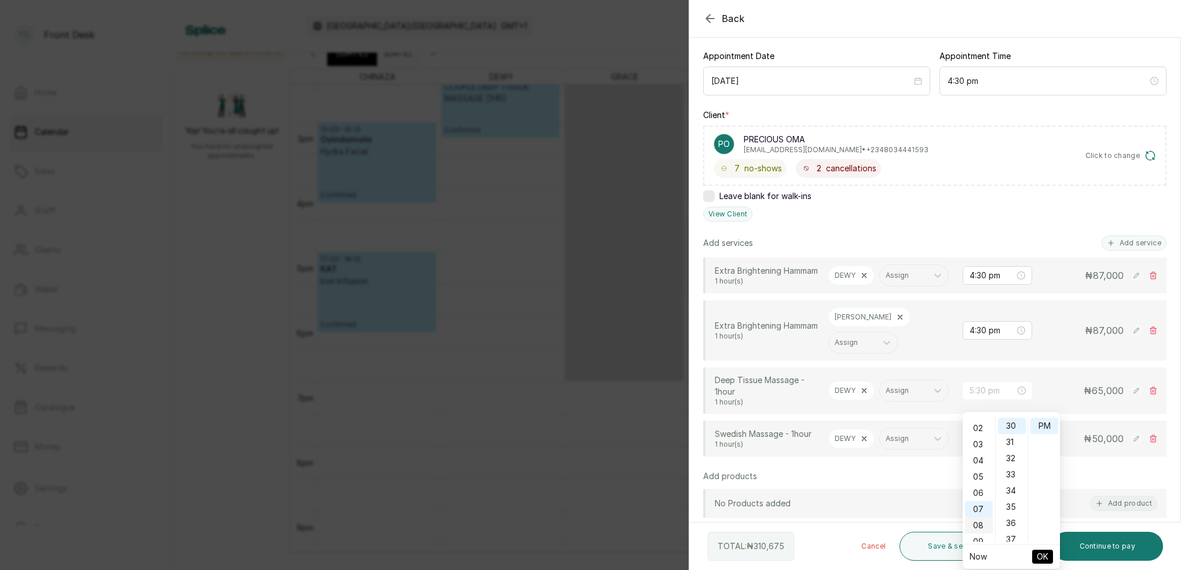
click at [980, 476] on div "05" at bounding box center [979, 477] width 28 height 16
type input "5:30 pm"
click at [1014, 426] on div "30" at bounding box center [1012, 426] width 28 height 16
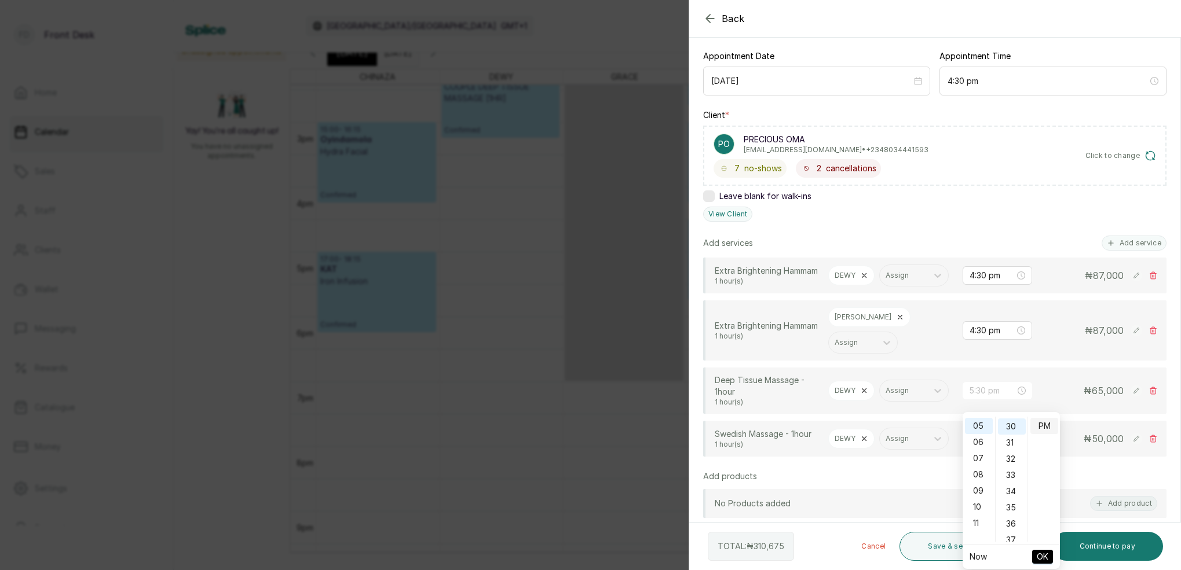
drag, startPoint x: 1041, startPoint y: 424, endPoint x: 1045, endPoint y: 432, distance: 9.3
click at [1041, 425] on div "PM" at bounding box center [1044, 426] width 28 height 16
click at [1050, 557] on button "OK" at bounding box center [1042, 557] width 21 height 14
click at [865, 395] on icon at bounding box center [864, 391] width 8 height 8
click at [861, 396] on div at bounding box center [853, 391] width 36 height 10
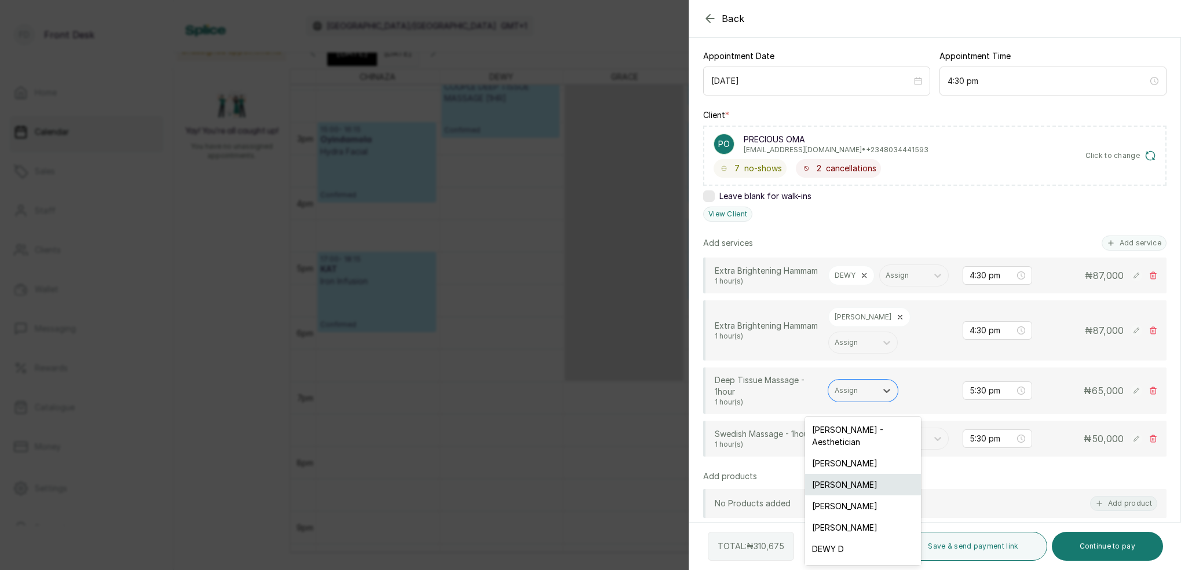
click at [844, 474] on div "[PERSON_NAME]" at bounding box center [863, 484] width 116 height 21
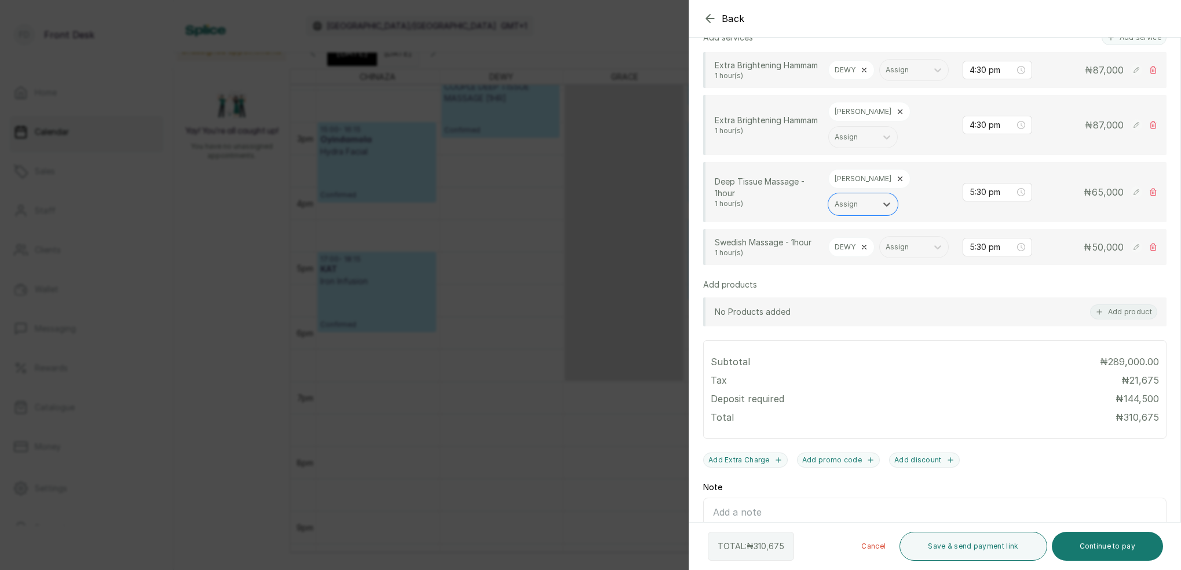
scroll to position [320, 0]
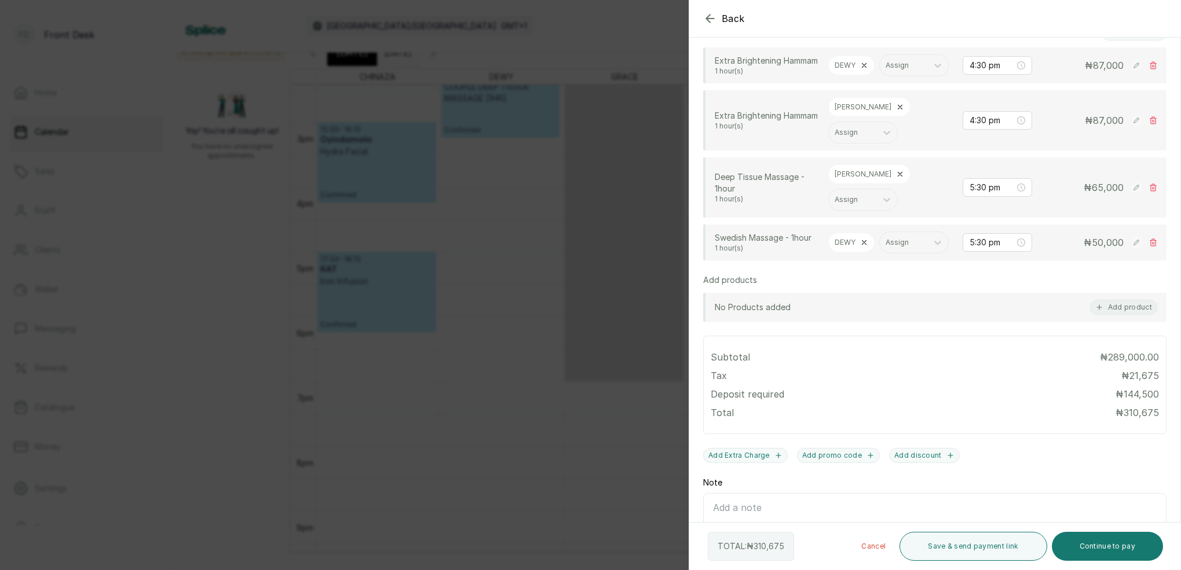
drag, startPoint x: 1106, startPoint y: 543, endPoint x: 1110, endPoint y: 526, distance: 16.7
click at [1105, 543] on button "Continue to pay" at bounding box center [1108, 546] width 112 height 29
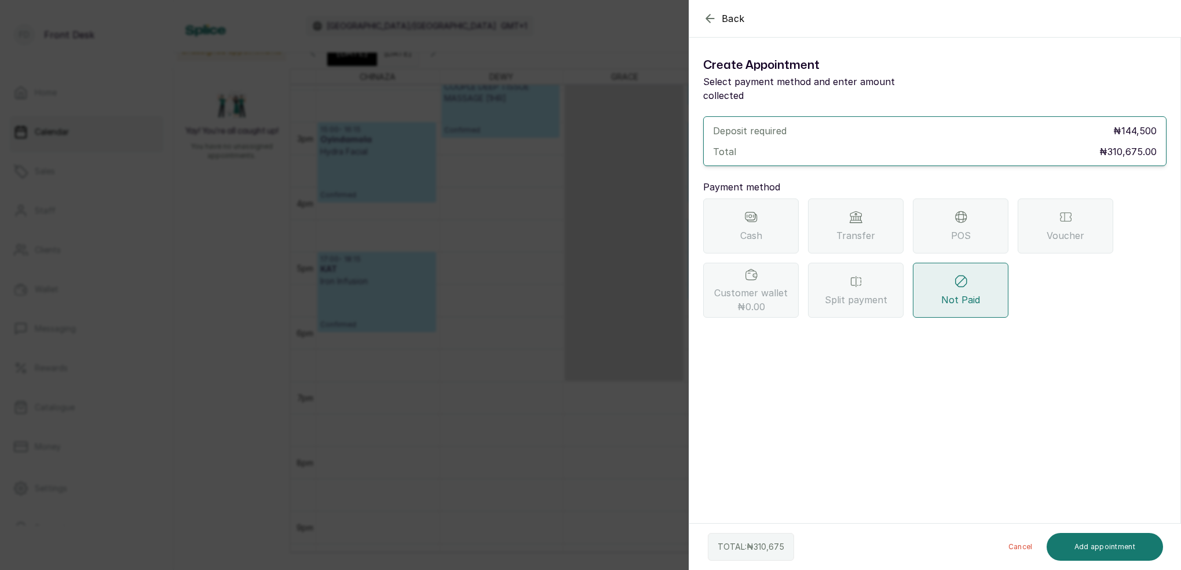
click at [854, 211] on icon at bounding box center [855, 216] width 11 height 11
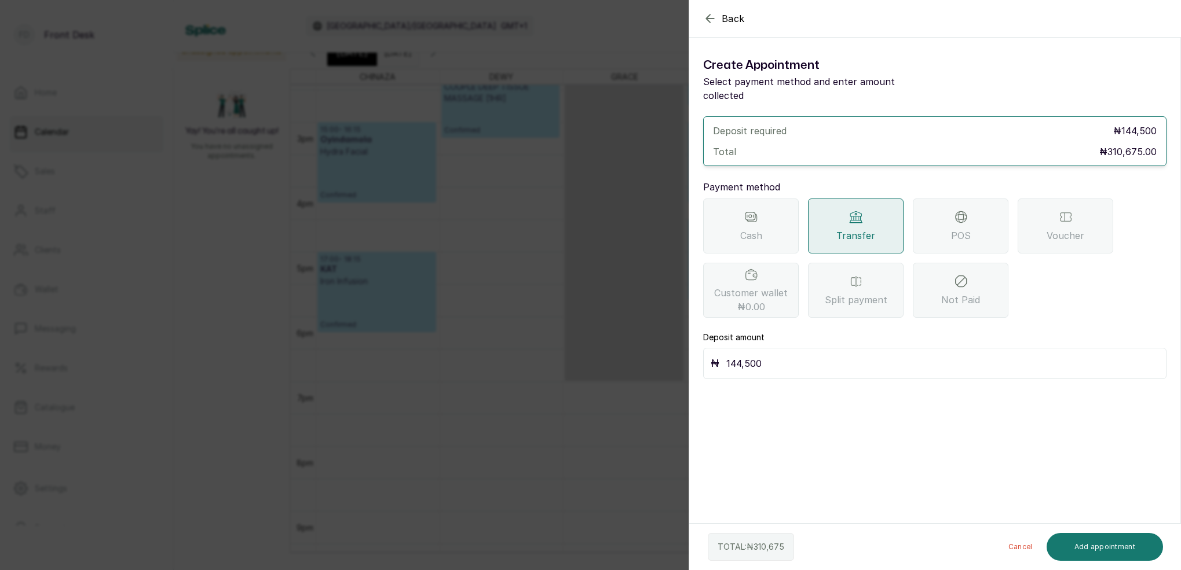
click at [767, 356] on input "144,500" at bounding box center [942, 364] width 433 height 16
type input "1"
type input "163,400"
click at [1095, 543] on button "Add appointment" at bounding box center [1105, 547] width 117 height 28
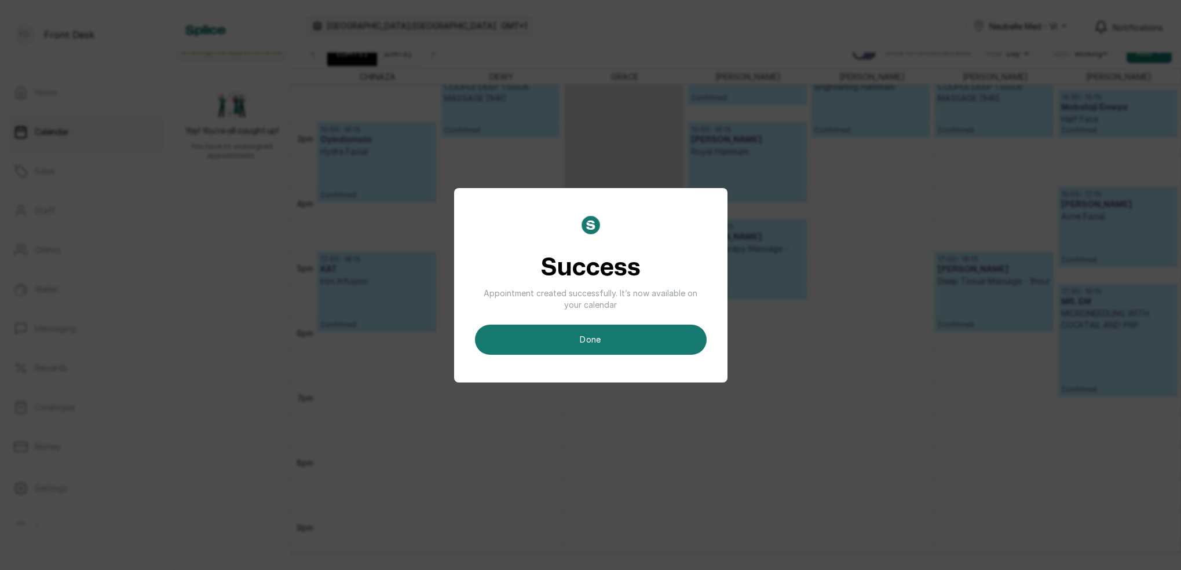
drag, startPoint x: 621, startPoint y: 345, endPoint x: 627, endPoint y: 357, distance: 13.2
click at [621, 345] on button "done" at bounding box center [591, 340] width 232 height 30
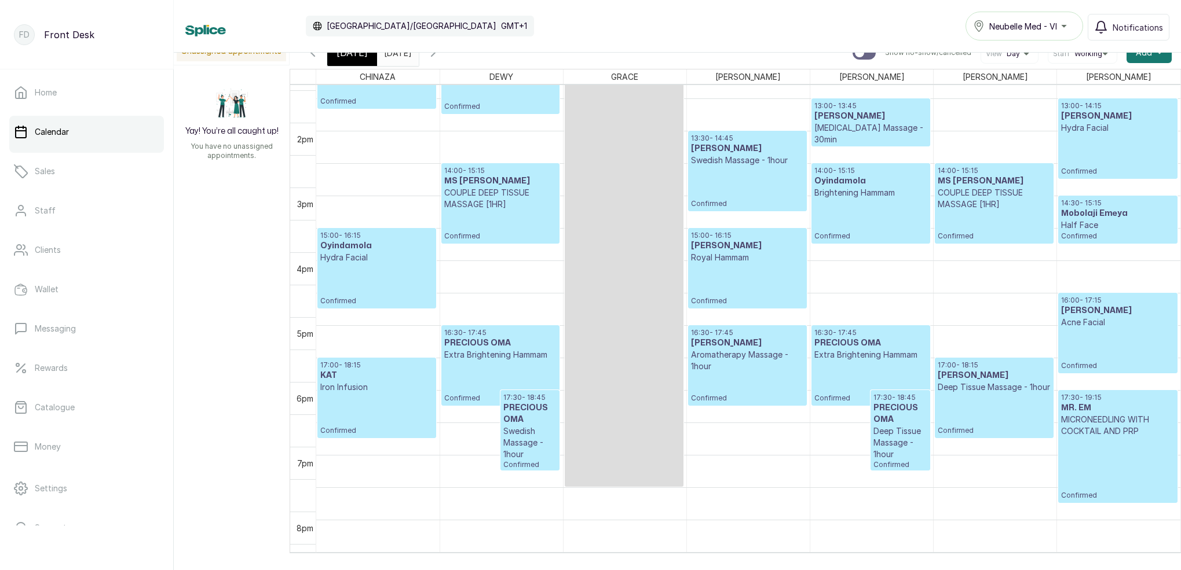
scroll to position [554, 0]
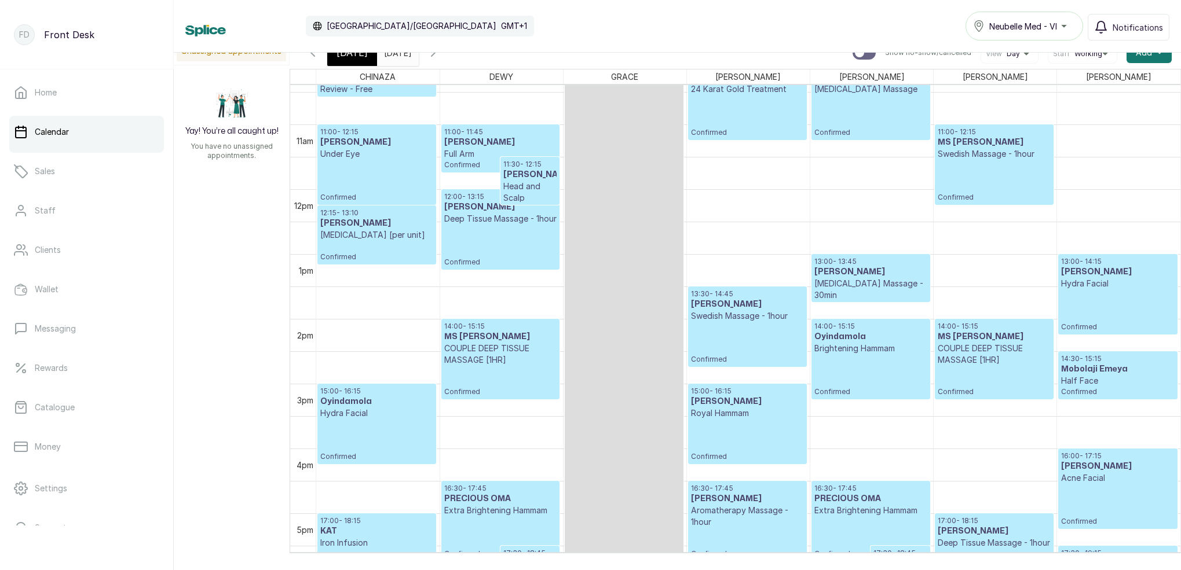
click at [348, 57] on span "[DATE]" at bounding box center [351, 53] width 31 height 14
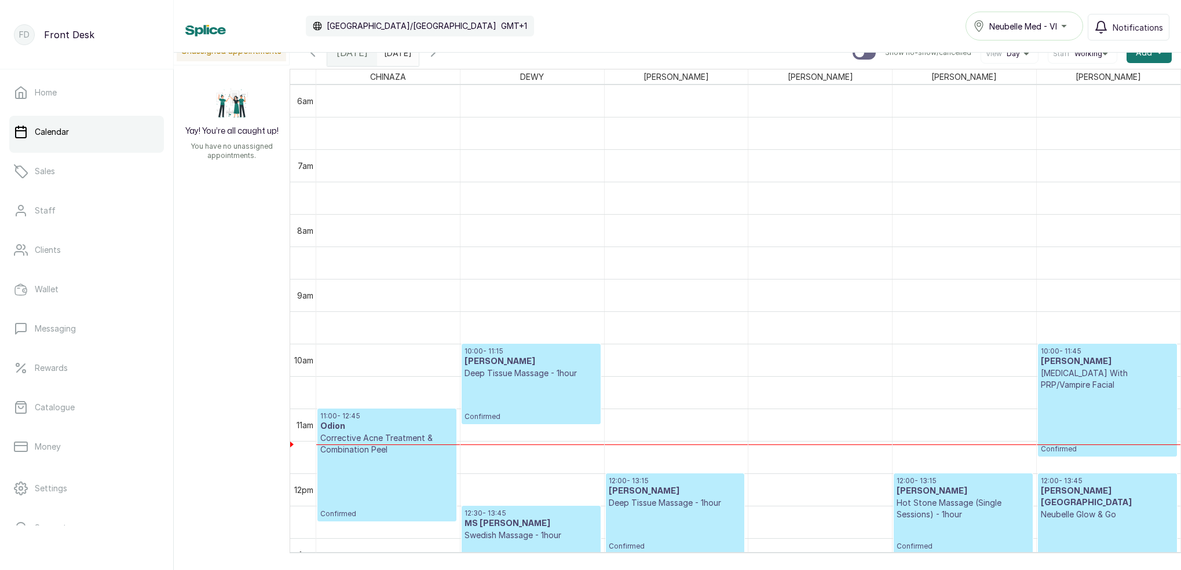
click at [440, 56] on icon "button" at bounding box center [433, 53] width 14 height 14
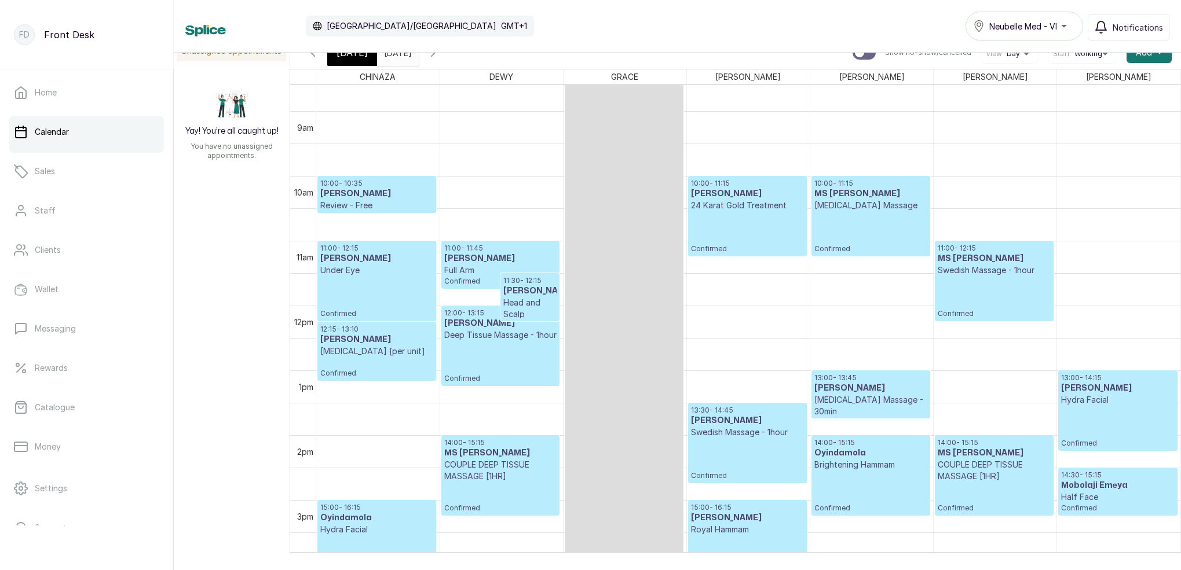
click at [352, 60] on div "[DATE]" at bounding box center [352, 52] width 50 height 27
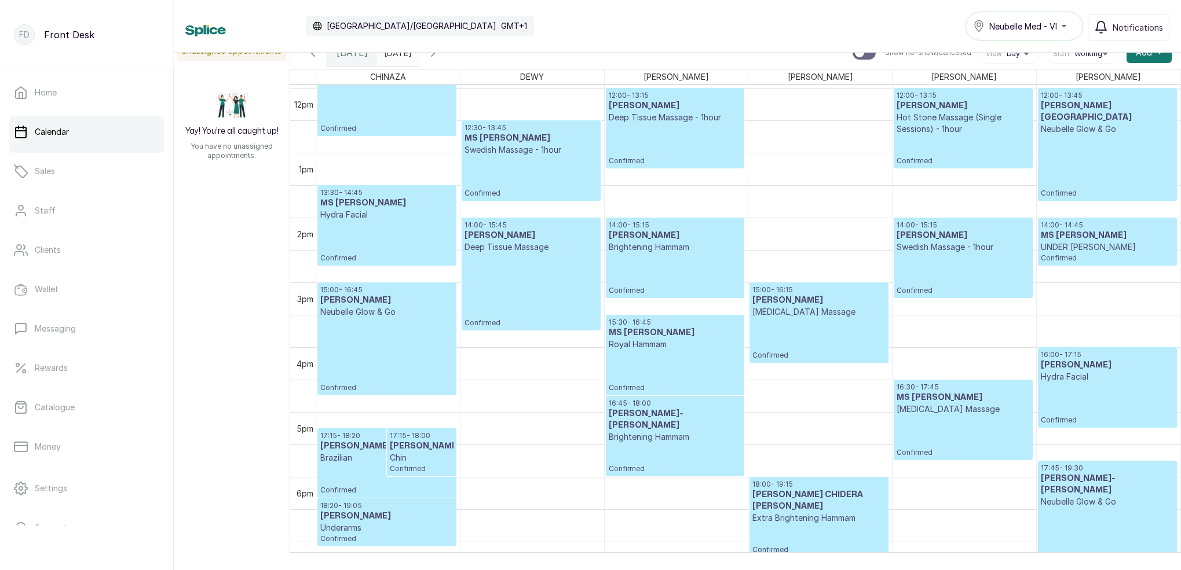
scroll to position [777, 0]
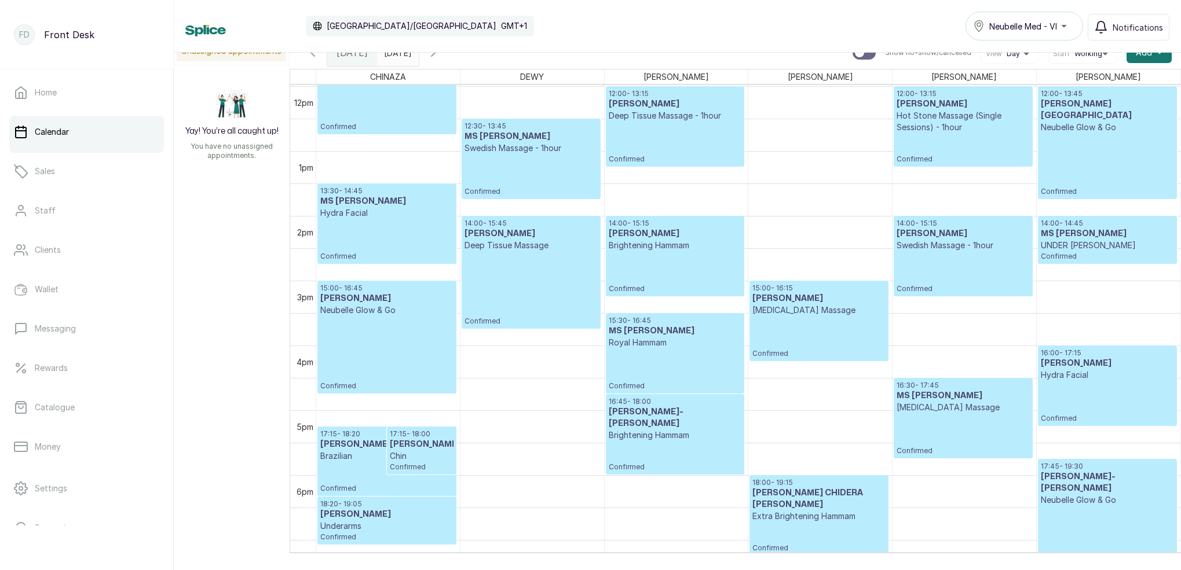
click at [699, 159] on p "Confirmed" at bounding box center [675, 143] width 133 height 42
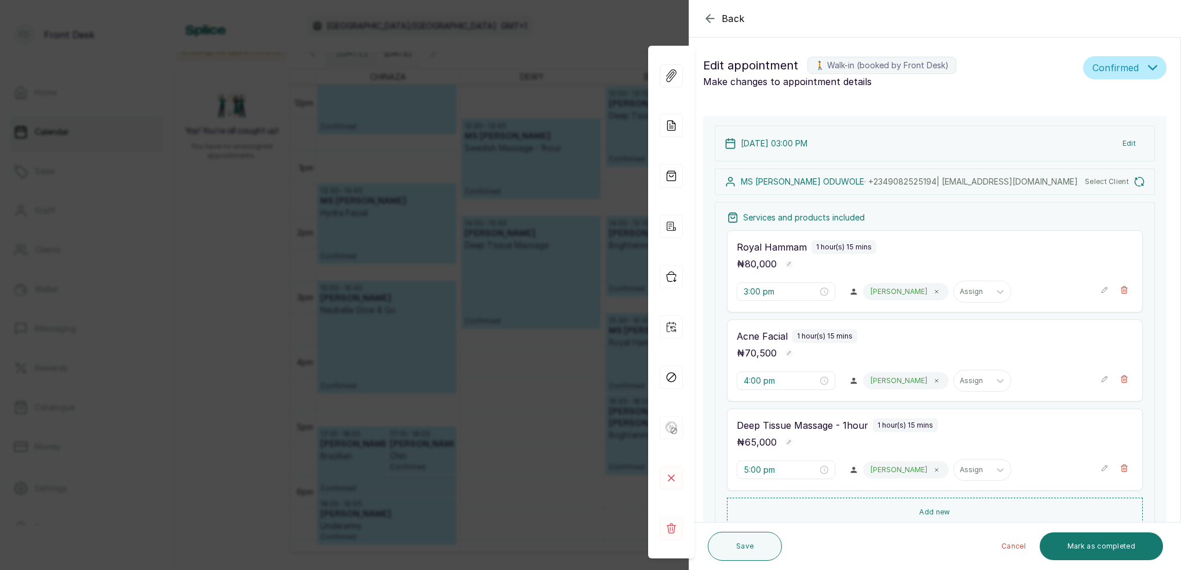
type input "12:00 pm"
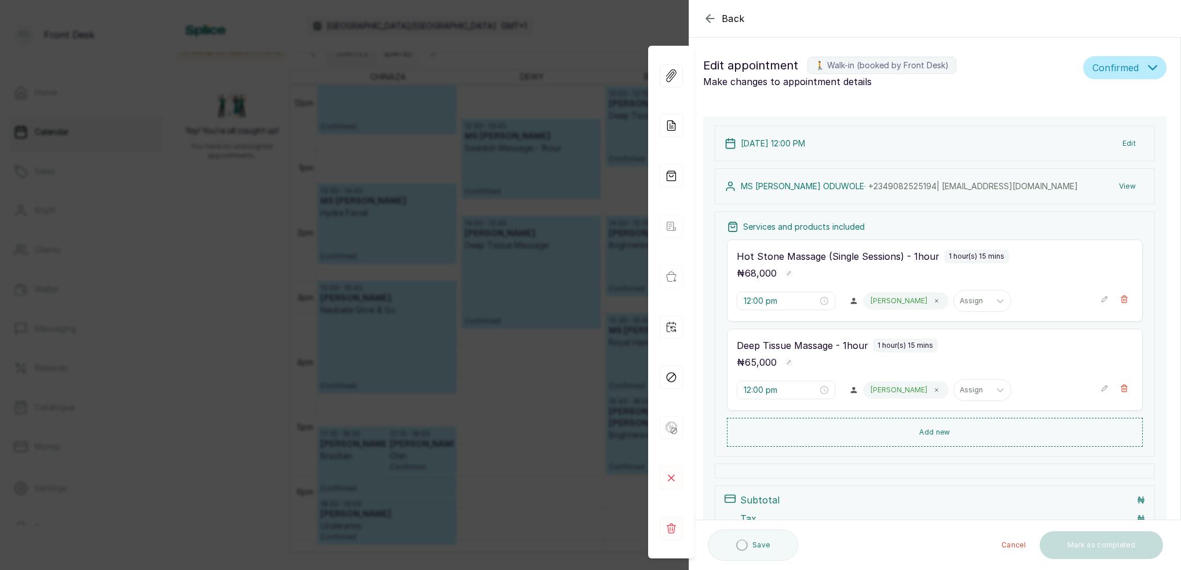
click at [1132, 184] on button "View" at bounding box center [1127, 186] width 35 height 21
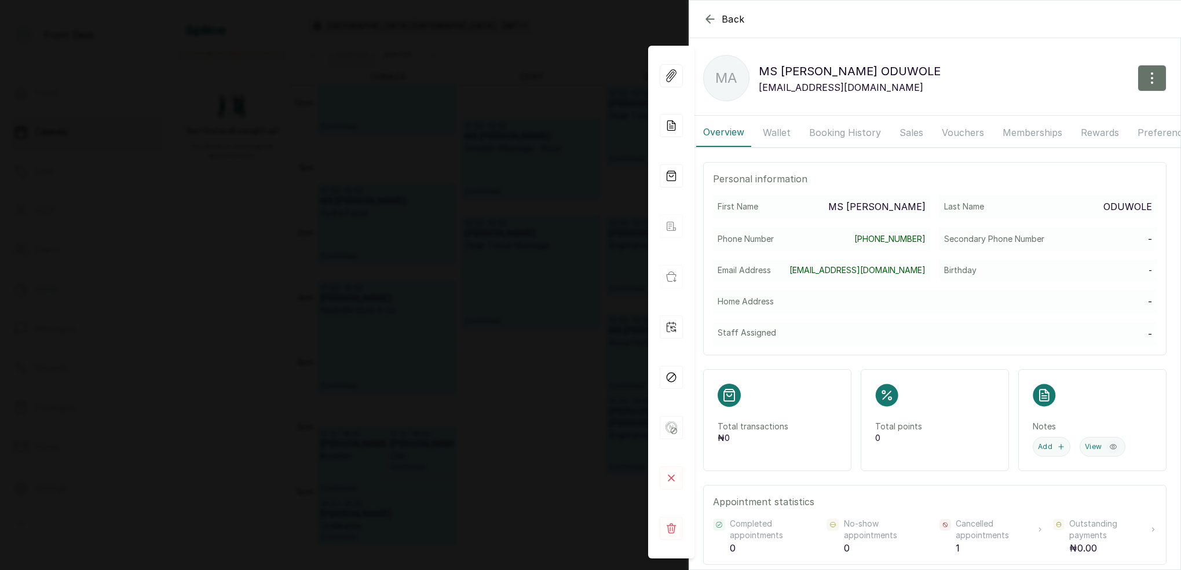
click at [866, 125] on button "Booking History" at bounding box center [845, 132] width 86 height 29
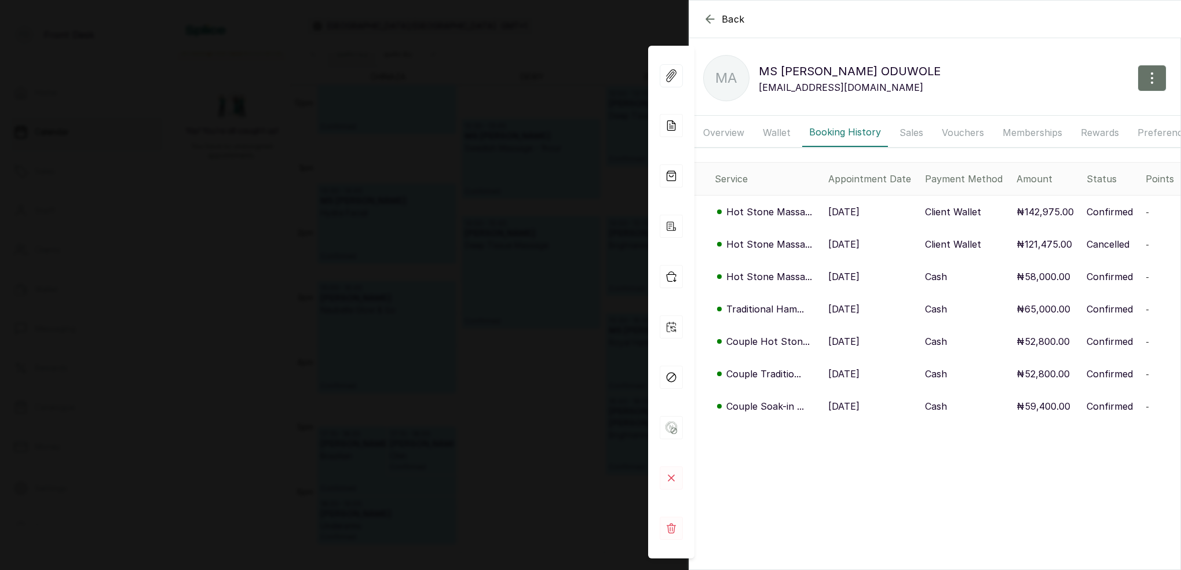
click at [765, 279] on p "Hot Stone Massa..." at bounding box center [769, 277] width 86 height 14
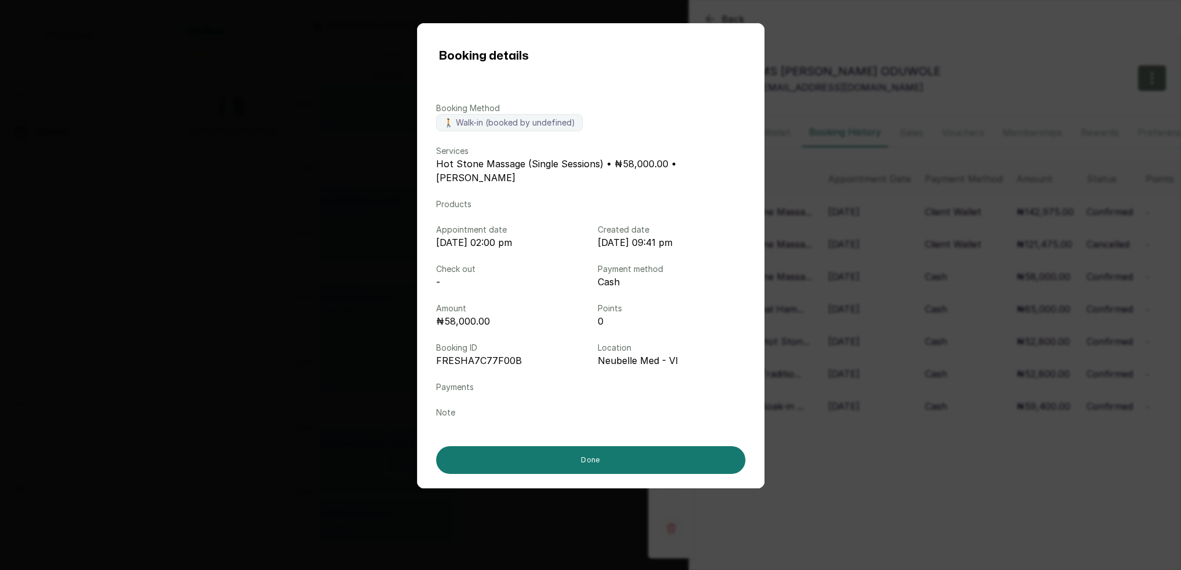
click at [931, 430] on div "Booking details Booking Method 🚶 Walk-in (booked by undefined) Services Hot Sto…" at bounding box center [590, 285] width 1181 height 570
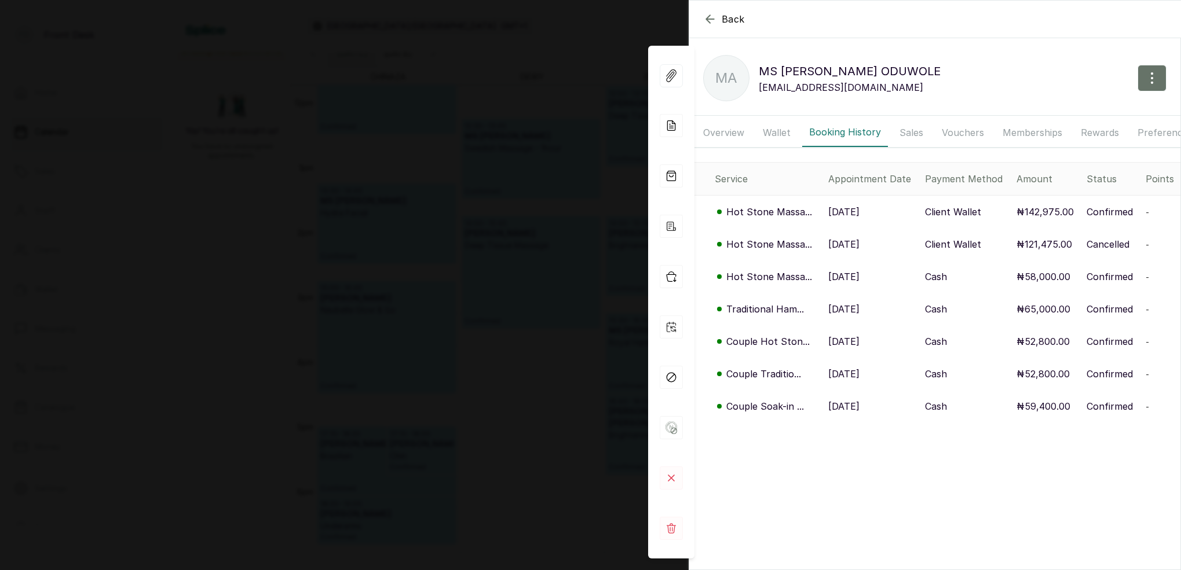
click at [777, 341] on p "Couple Hot Ston..." at bounding box center [767, 342] width 83 height 14
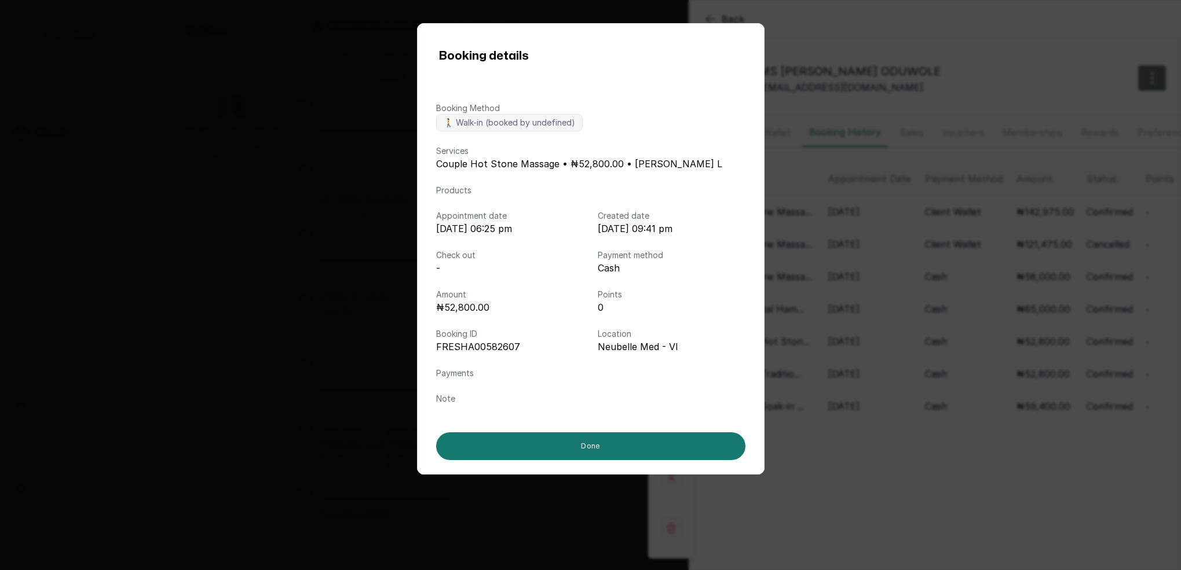
click at [838, 442] on div "Booking details Booking Method 🚶 Walk-in (booked by undefined) Services Couple …" at bounding box center [590, 285] width 1181 height 570
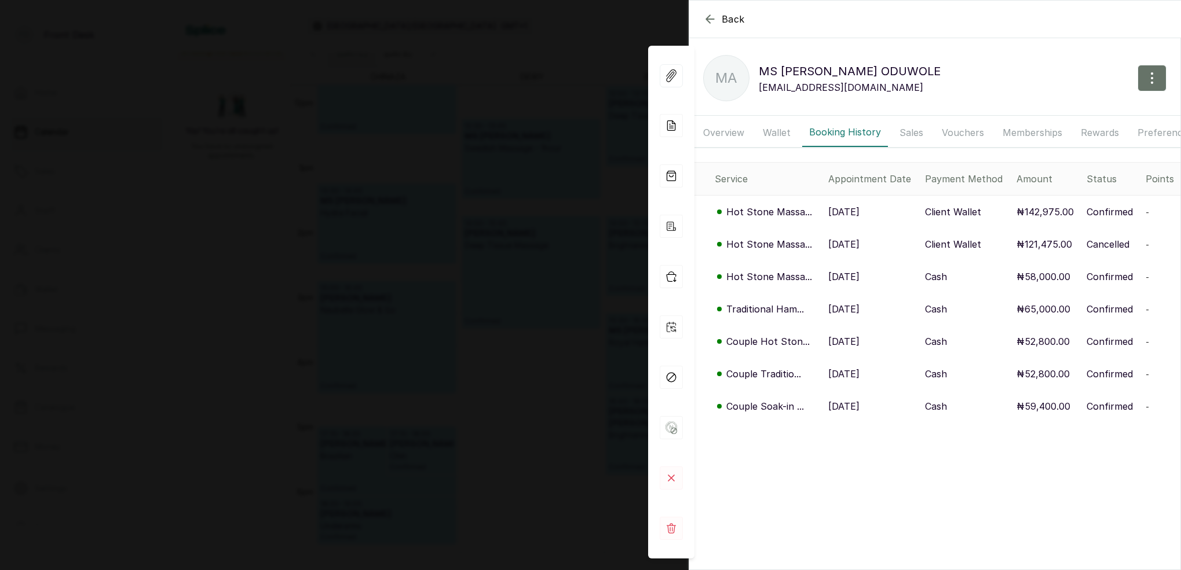
click at [761, 376] on p "Couple Traditio..." at bounding box center [763, 374] width 75 height 14
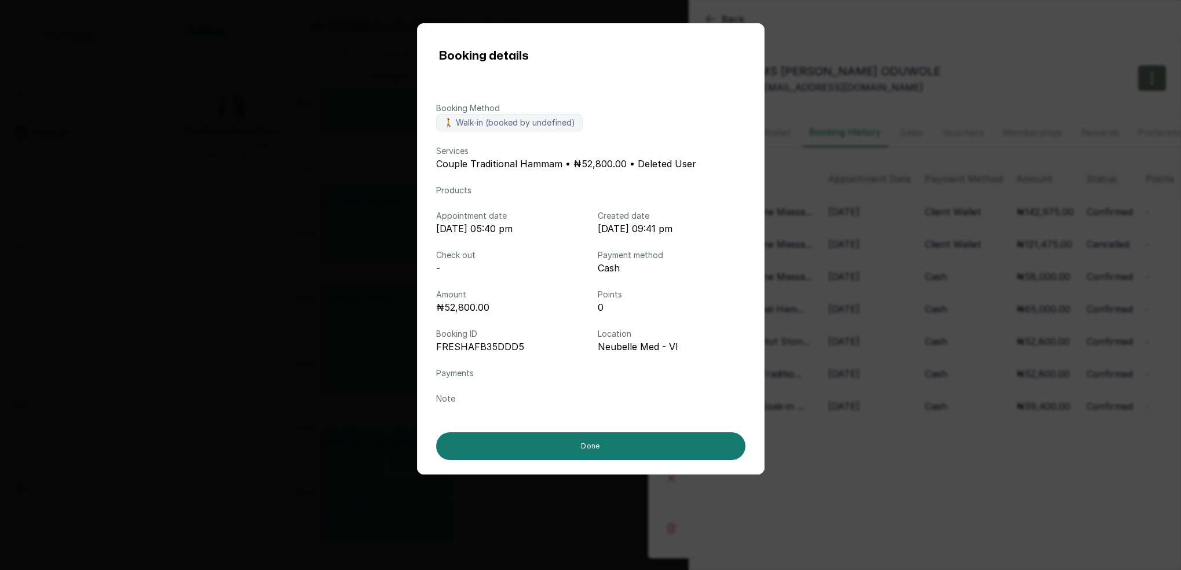
click at [839, 467] on div "Booking details Booking Method 🚶 Walk-in (booked by undefined) Services Couple …" at bounding box center [590, 285] width 1181 height 570
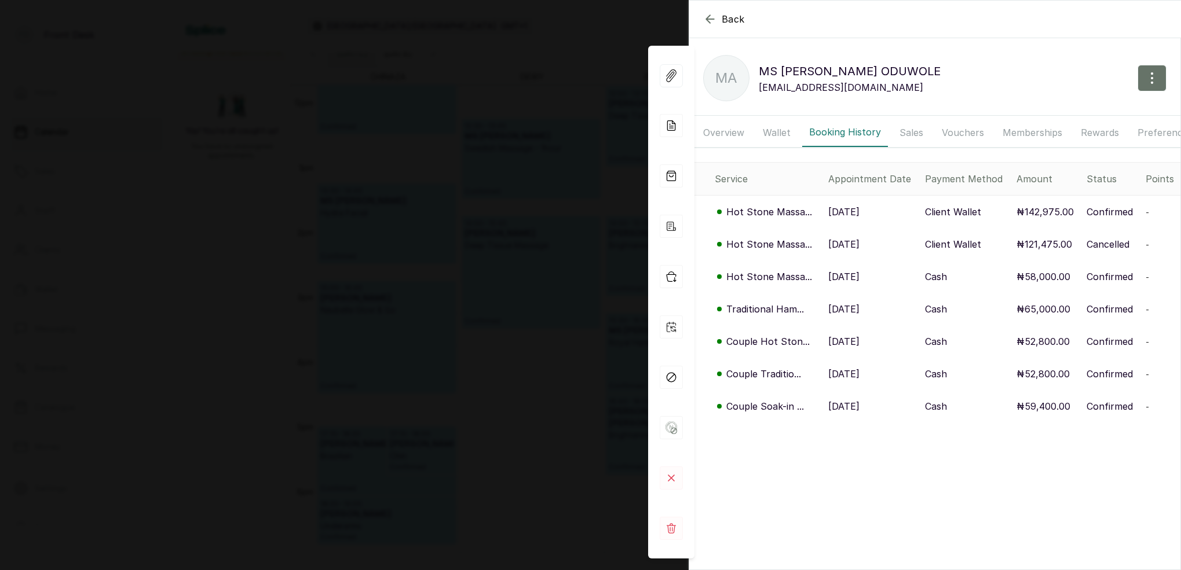
click at [747, 250] on p "Hot Stone Massa..." at bounding box center [769, 244] width 86 height 14
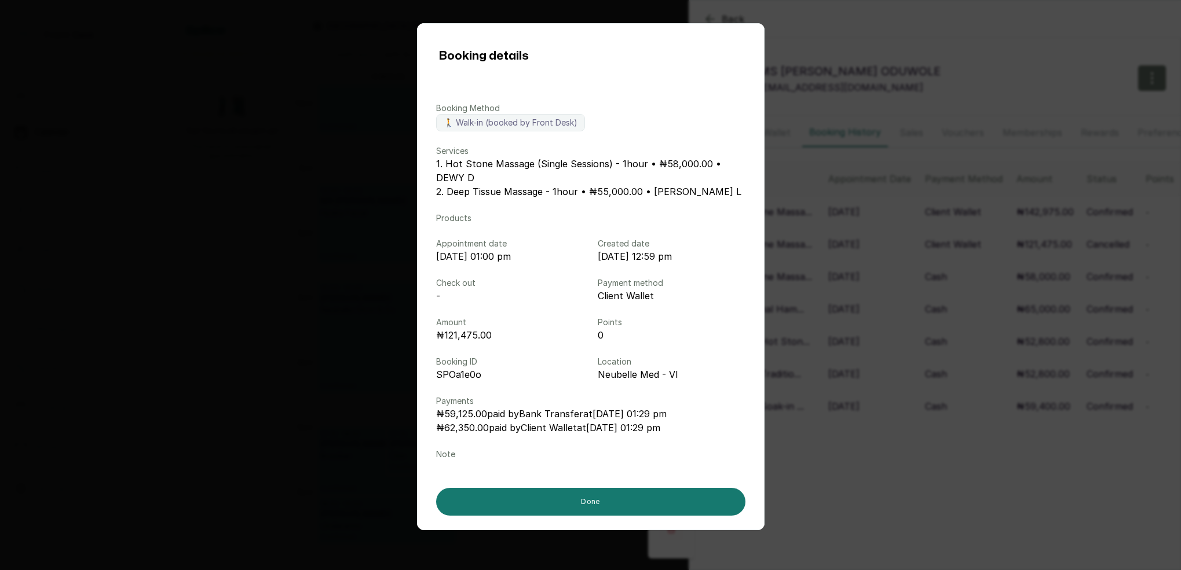
drag, startPoint x: 851, startPoint y: 30, endPoint x: 828, endPoint y: 25, distance: 23.7
click at [850, 30] on div "Booking details Booking Method 🚶 Walk-in (booked by Front Desk) Services 1. Hot…" at bounding box center [590, 285] width 1181 height 570
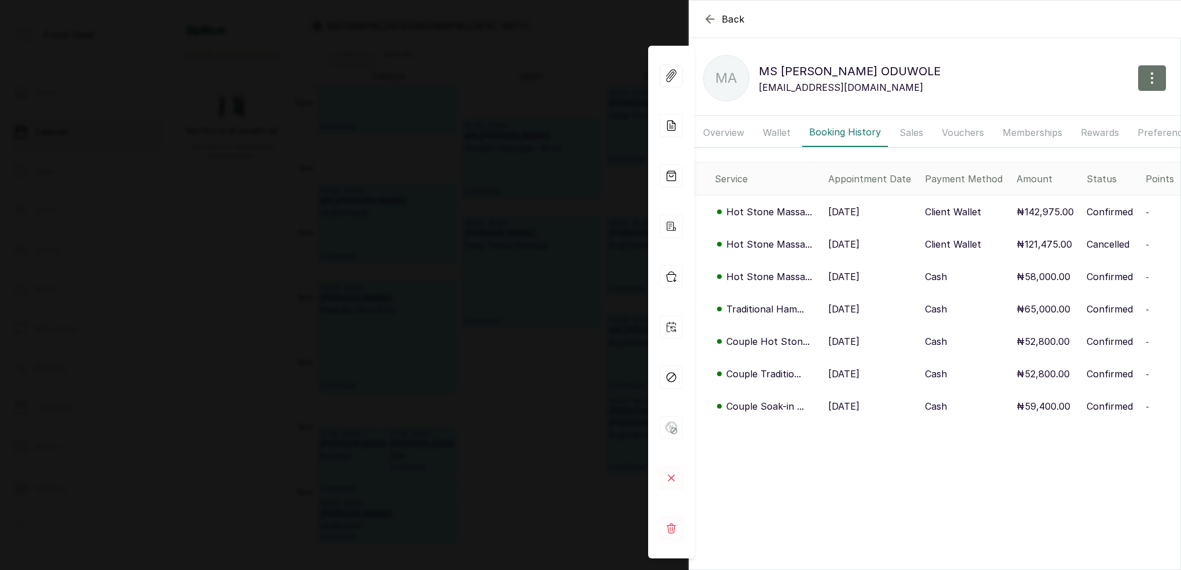
click at [708, 16] on icon "button" at bounding box center [710, 19] width 14 height 14
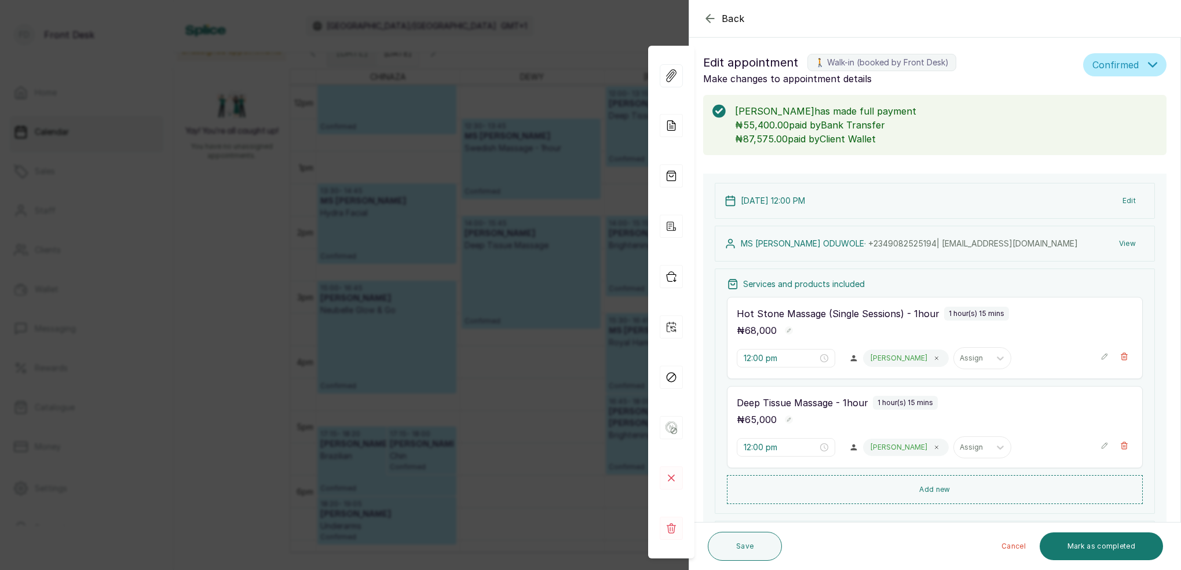
click at [708, 16] on icon "button" at bounding box center [710, 18] width 8 height 8
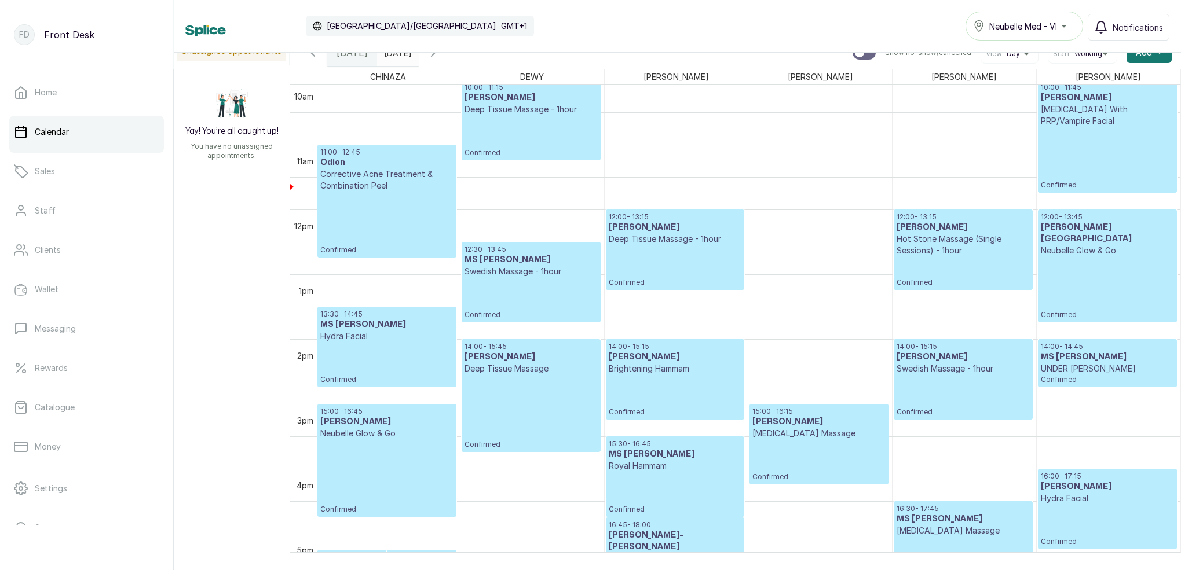
scroll to position [654, 0]
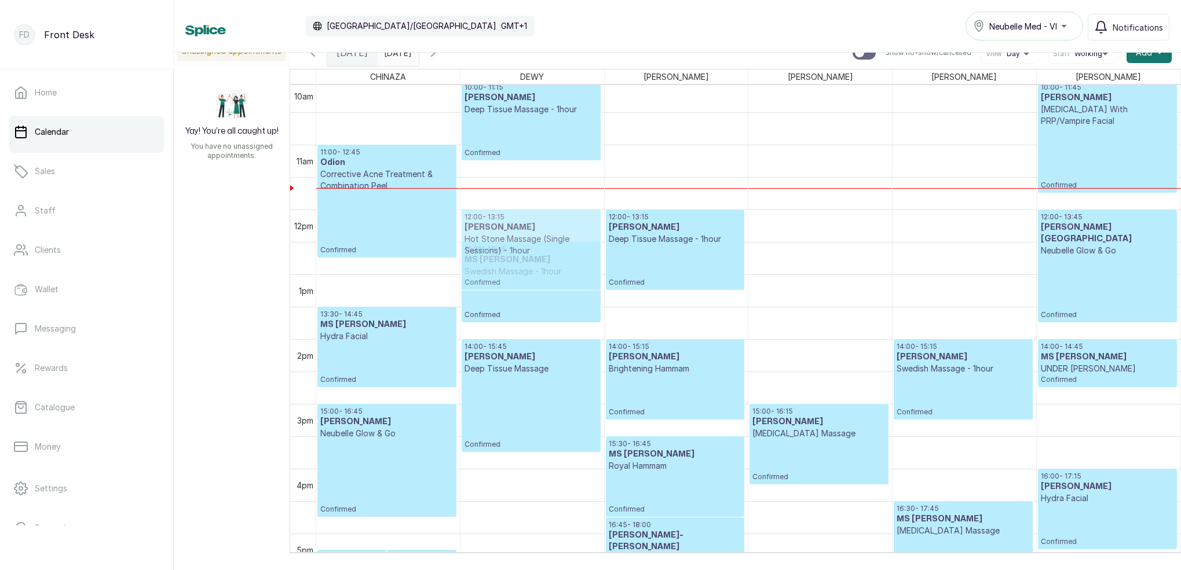
drag, startPoint x: 901, startPoint y: 230, endPoint x: 535, endPoint y: 235, distance: 366.1
click at [535, 235] on tr "17:15 - 18:20 [PERSON_NAME] Brazilian Confirmed 17:15 - 18:00 [PERSON_NAME] [PE…" at bounding box center [748, 209] width 864 height 1557
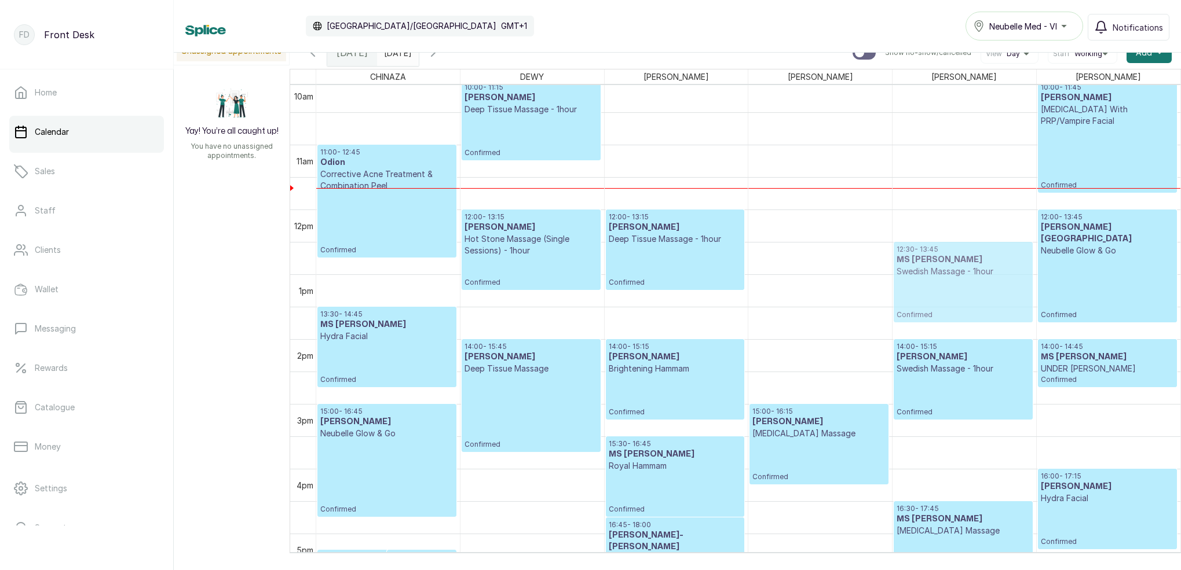
drag, startPoint x: 561, startPoint y: 255, endPoint x: 863, endPoint y: 268, distance: 302.6
click at [902, 258] on tr "17:15 - 18:20 [PERSON_NAME] Brazilian Confirmed 17:15 - 18:00 [PERSON_NAME] [PE…" at bounding box center [748, 209] width 864 height 1557
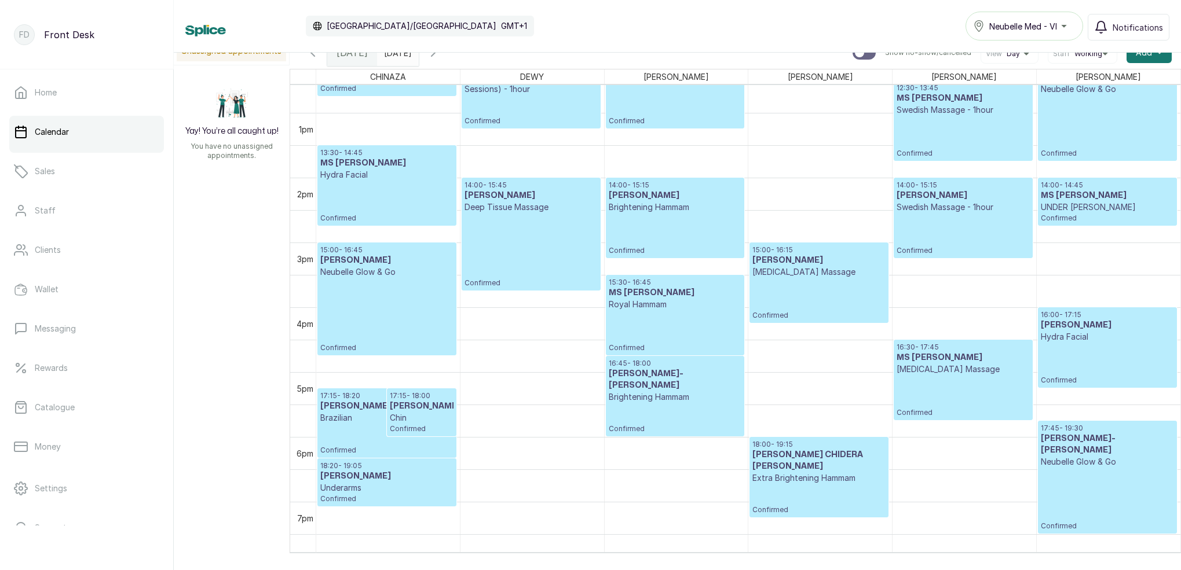
scroll to position [806, 0]
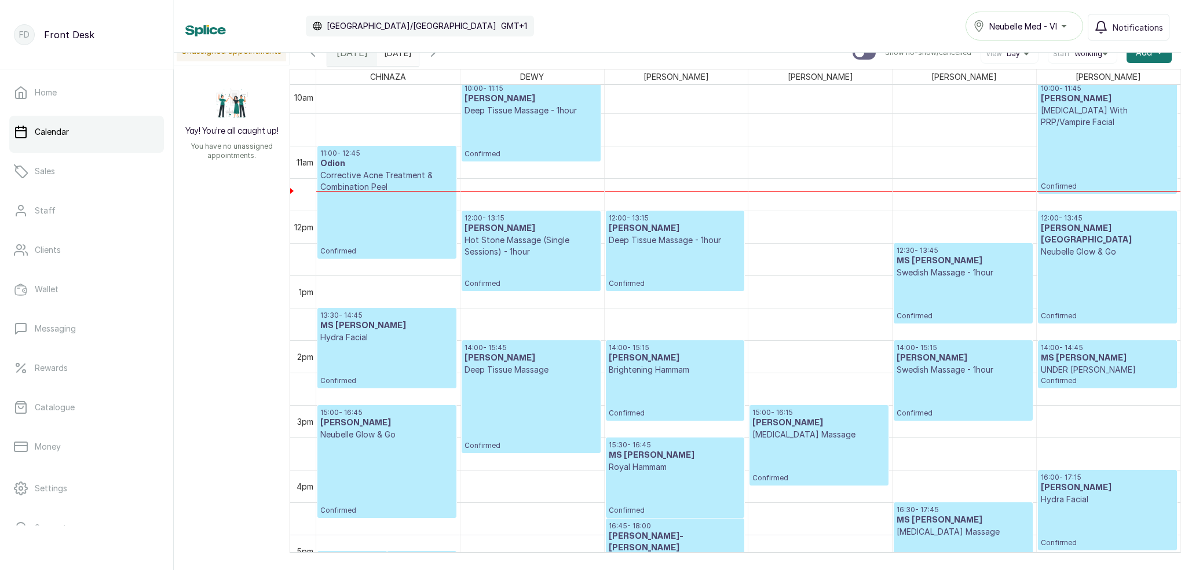
click at [440, 57] on icon "button" at bounding box center [433, 53] width 14 height 14
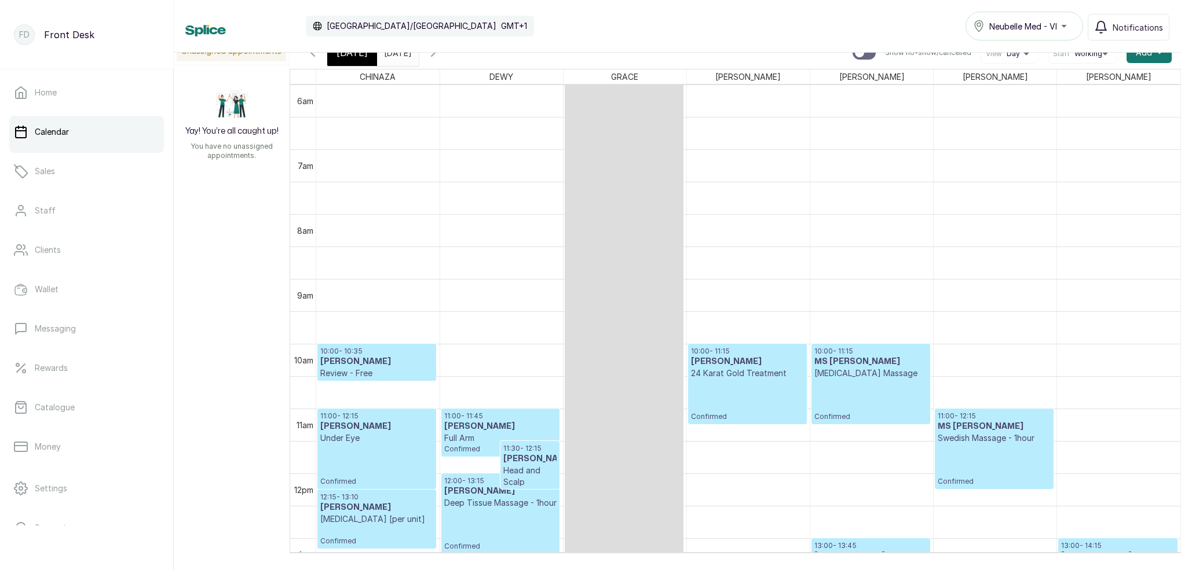
scroll to position [945, 0]
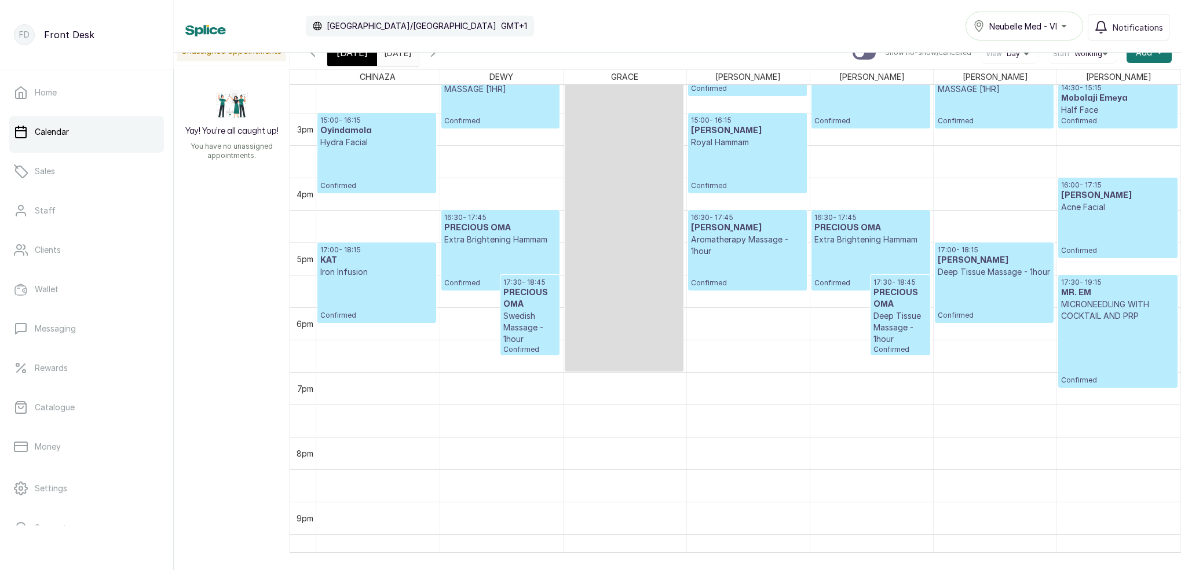
click at [533, 307] on h3 "PRECIOUS OMA" at bounding box center [529, 298] width 53 height 23
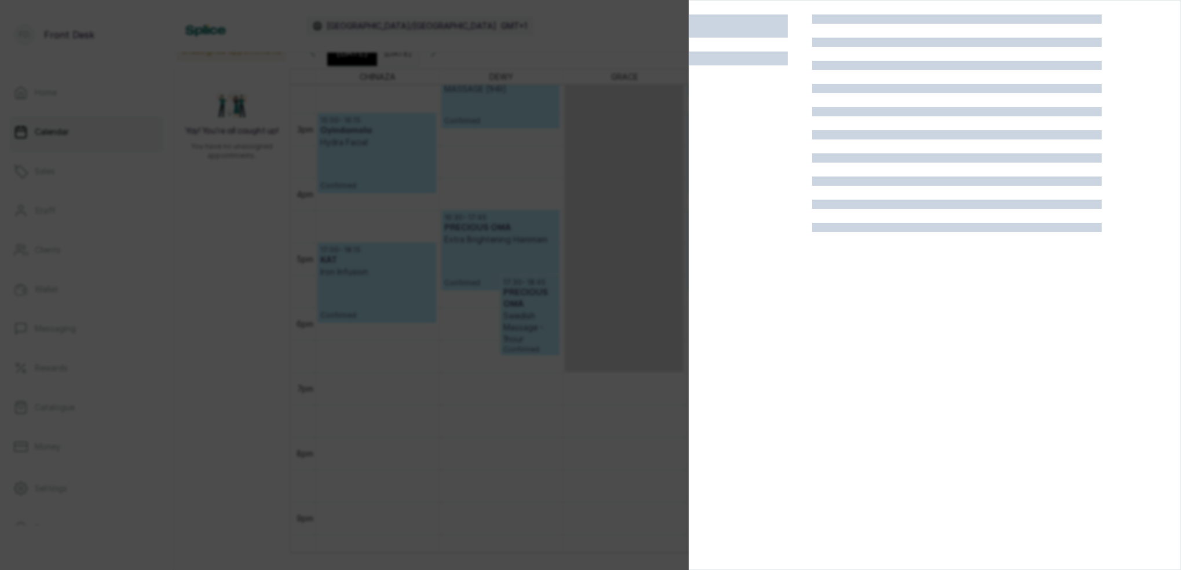
scroll to position [0, 0]
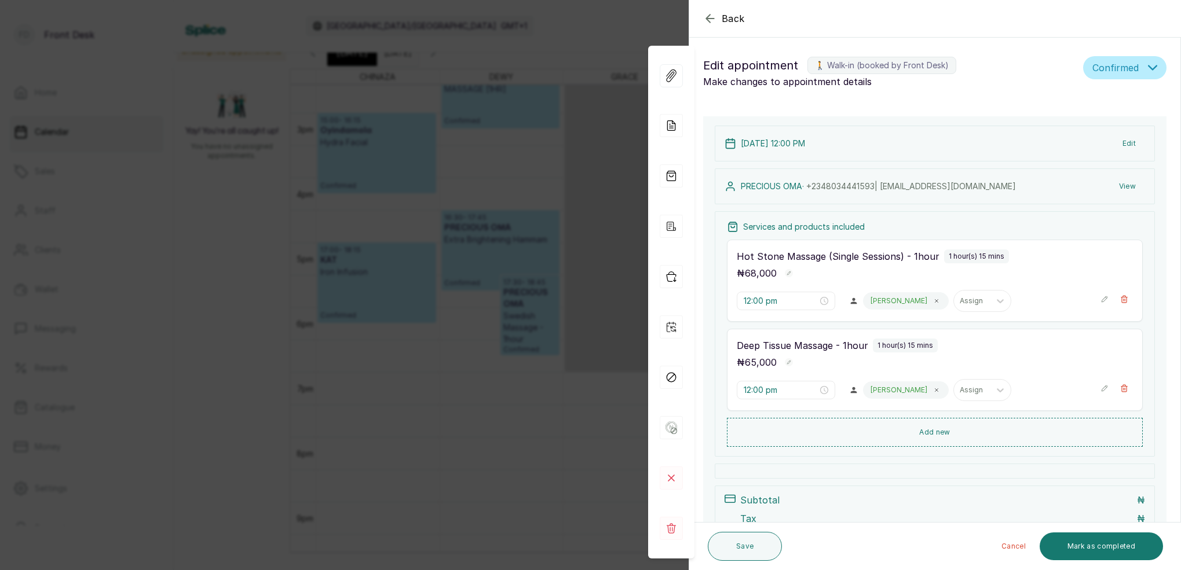
type input "4:30 pm"
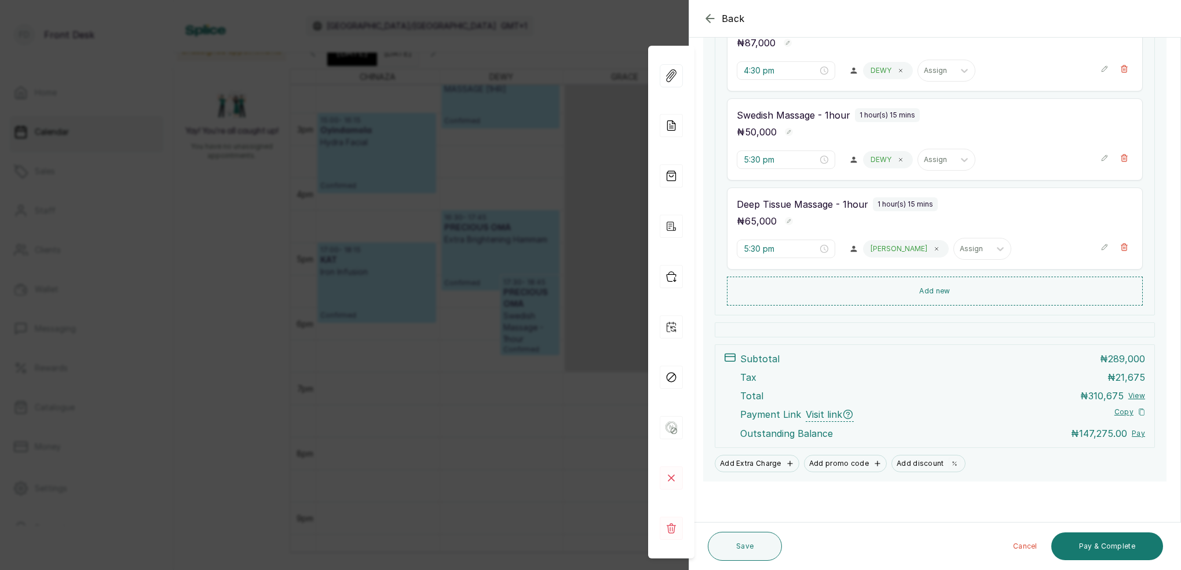
scroll to position [366, 0]
click at [1122, 554] on button "Pay & Complete" at bounding box center [1107, 547] width 112 height 28
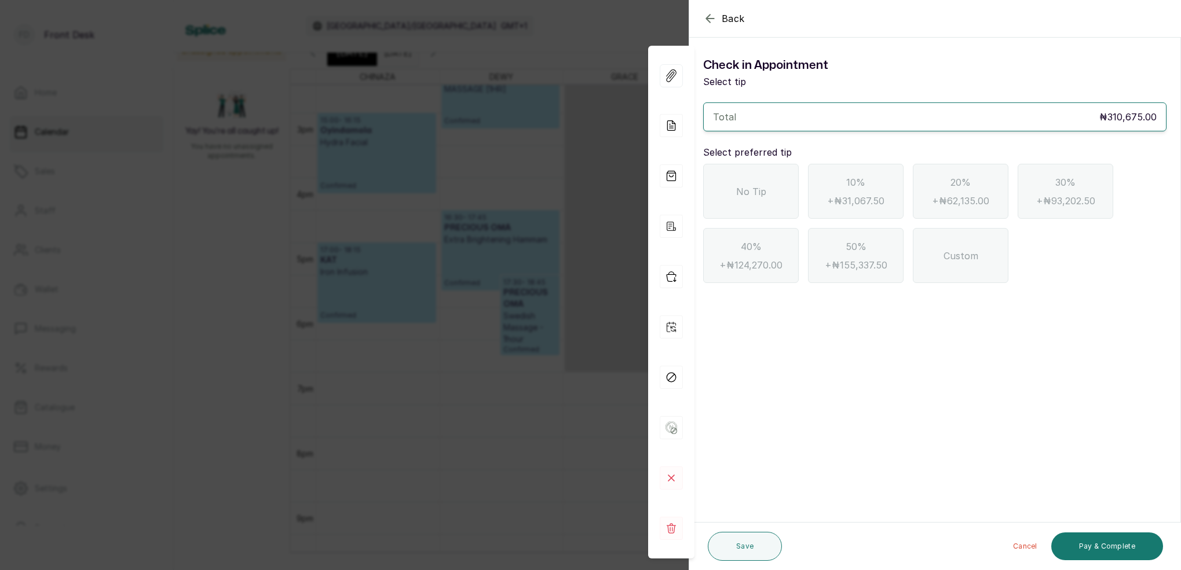
scroll to position [0, 0]
drag, startPoint x: 774, startPoint y: 189, endPoint x: 781, endPoint y: 191, distance: 6.6
click at [775, 190] on div "No Tip" at bounding box center [751, 191] width 96 height 55
click at [1131, 546] on button "Pay & Complete" at bounding box center [1107, 547] width 112 height 28
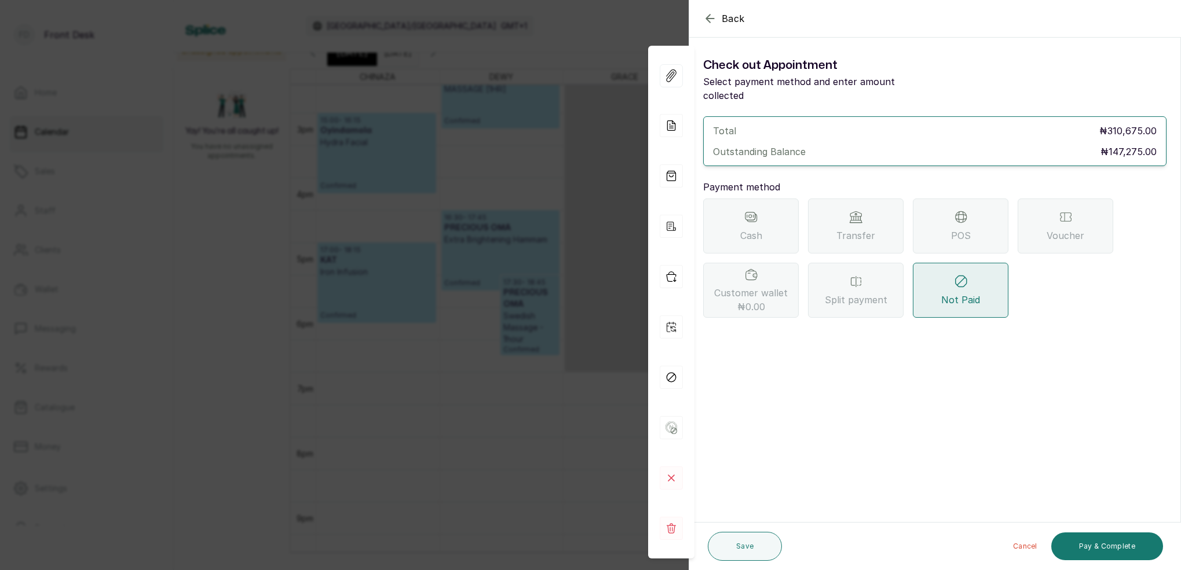
click at [865, 213] on div "Transfer" at bounding box center [856, 226] width 96 height 55
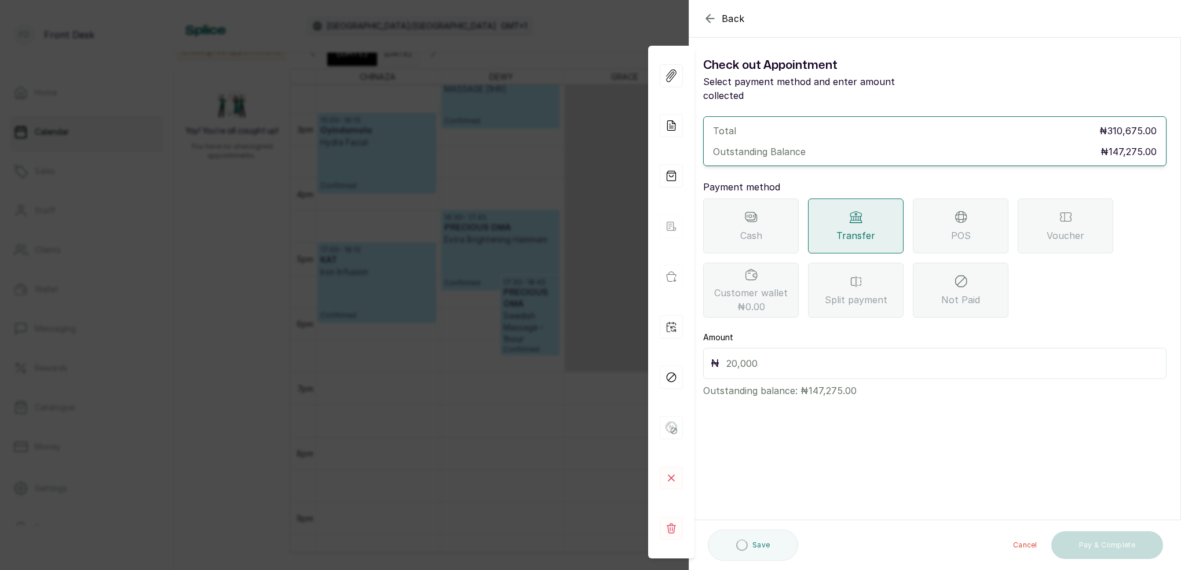
click at [746, 356] on input "text" at bounding box center [942, 364] width 433 height 16
type input "147,275"
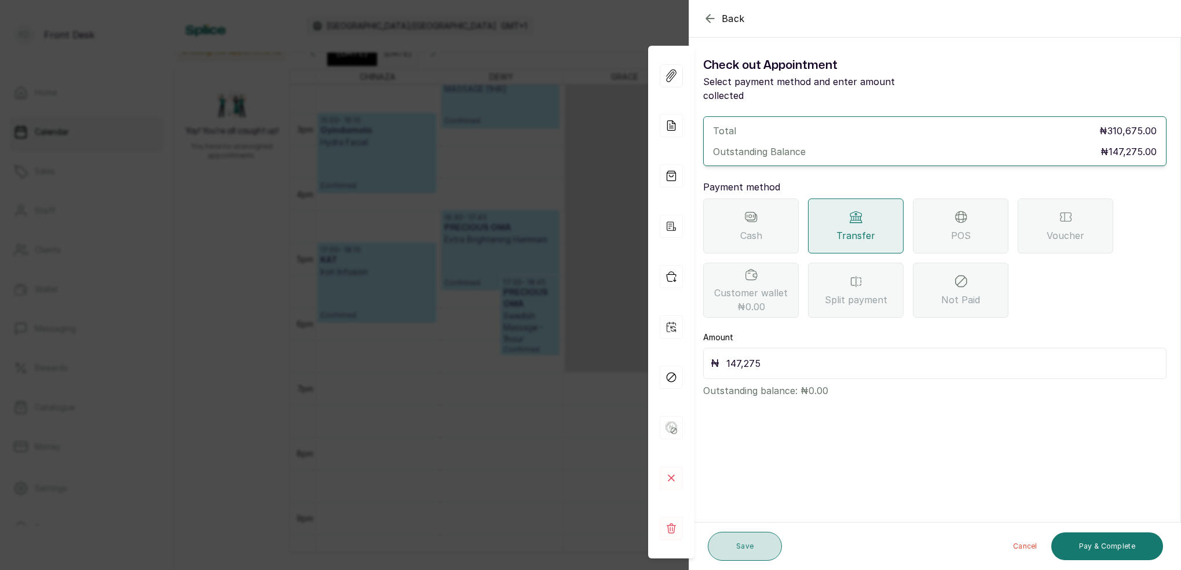
click at [760, 550] on button "Save" at bounding box center [745, 546] width 74 height 29
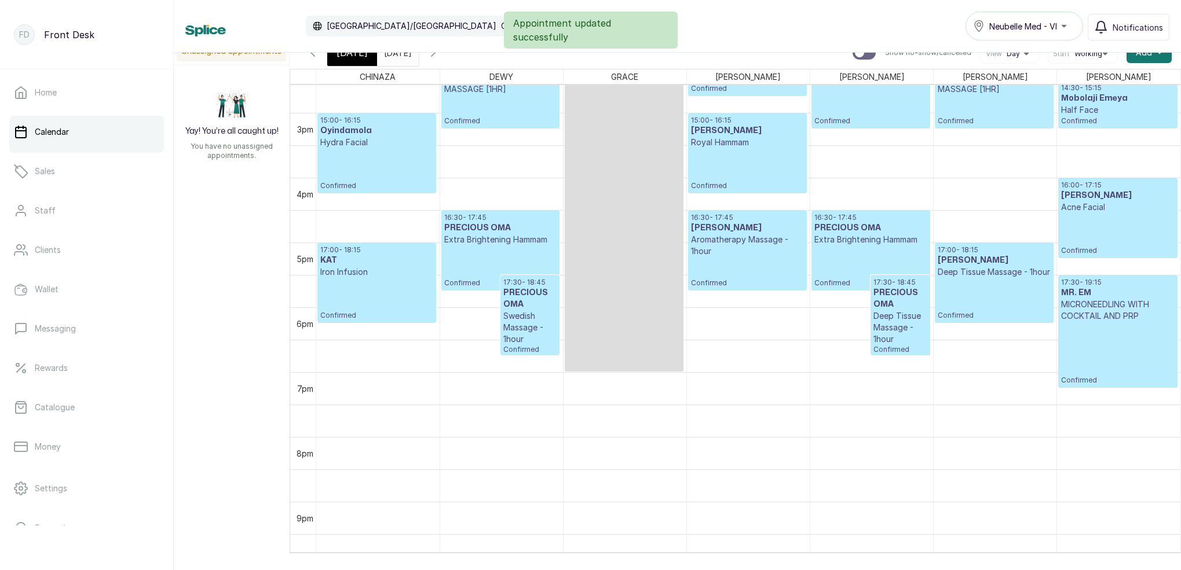
click at [907, 314] on p "Deep Tissue Massage - 1hour" at bounding box center [899, 327] width 53 height 35
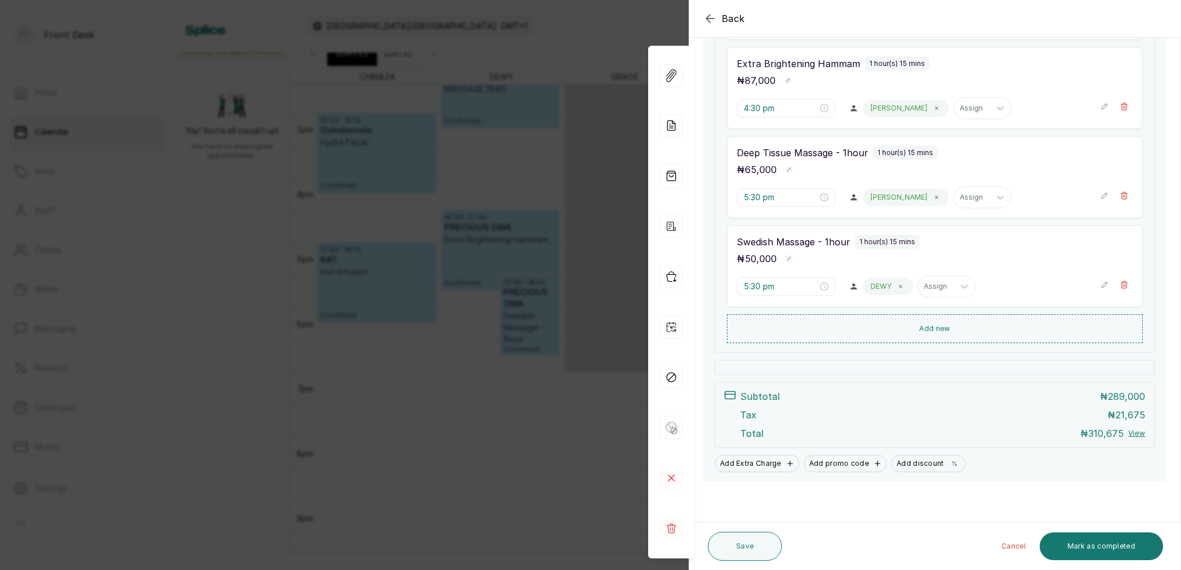
scroll to position [342, 0]
click at [711, 21] on icon "button" at bounding box center [710, 19] width 14 height 14
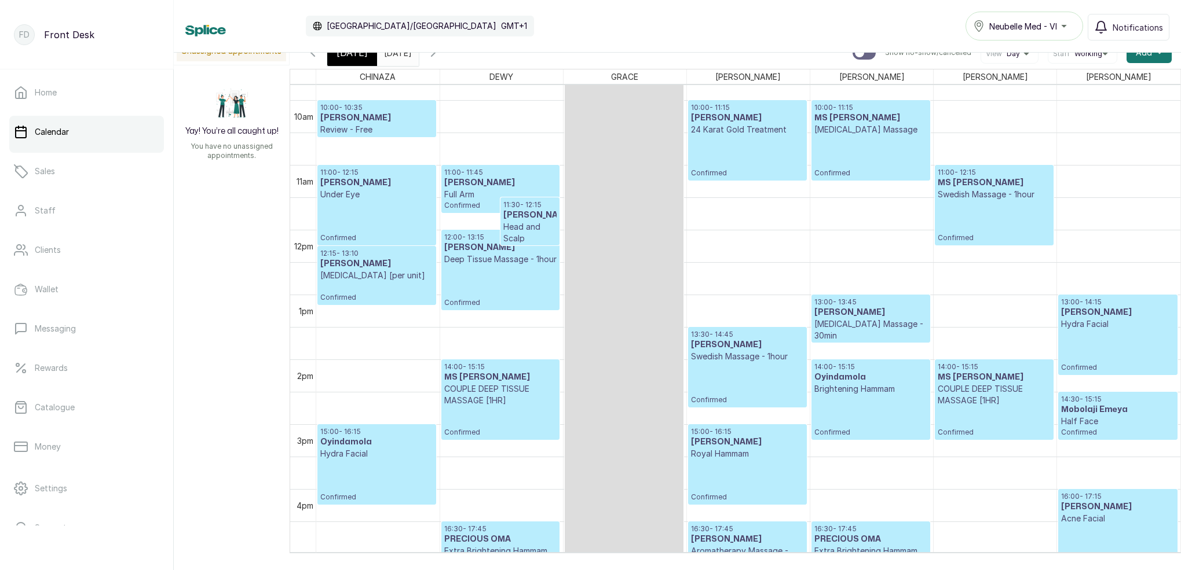
scroll to position [942, 0]
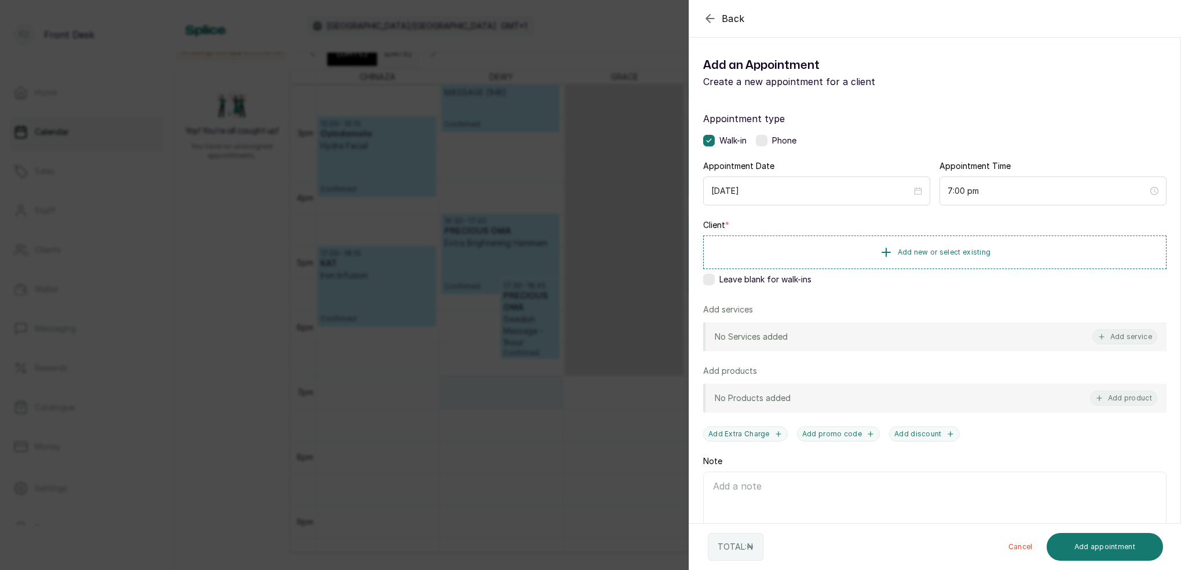
click at [1131, 336] on button "Add service" at bounding box center [1124, 337] width 65 height 15
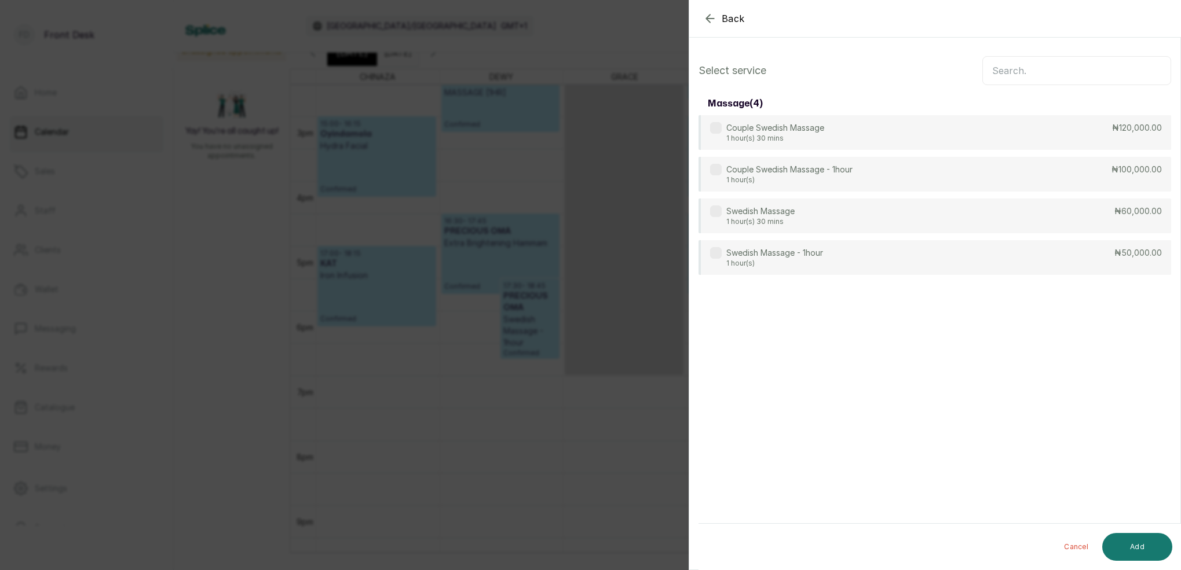
click at [1015, 69] on input "text" at bounding box center [1076, 70] width 189 height 29
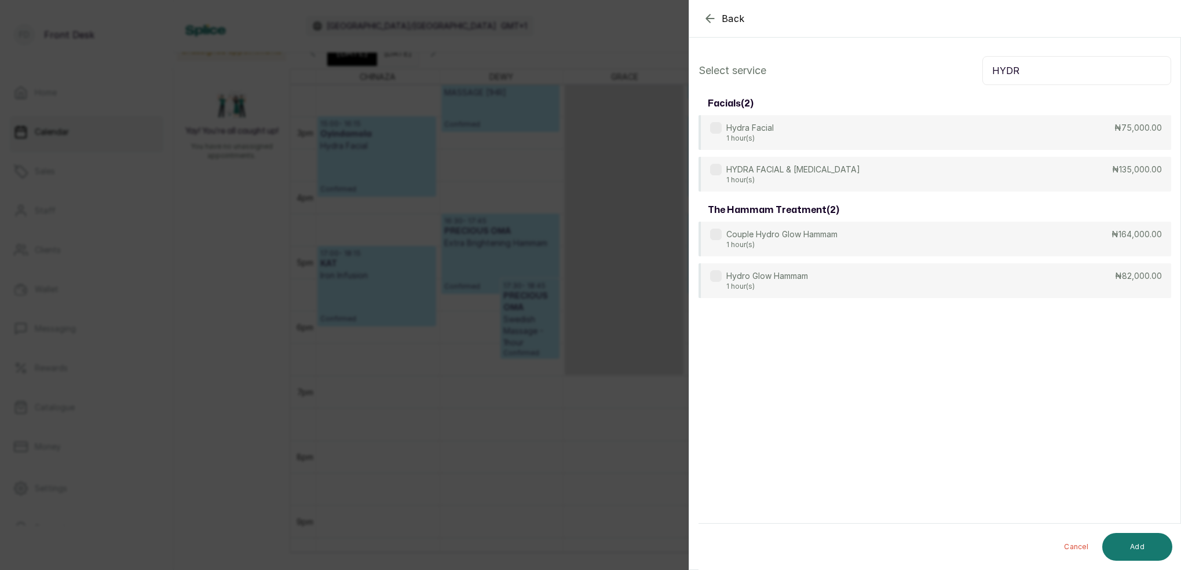
type input "HYDR"
click at [711, 22] on icon "button" at bounding box center [710, 19] width 14 height 14
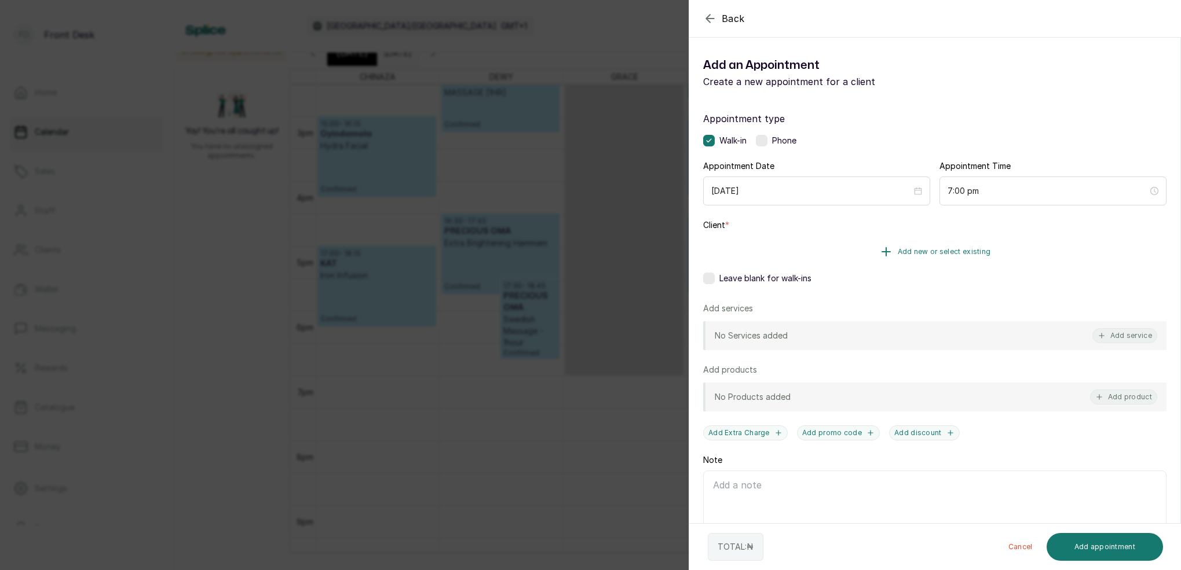
click at [920, 252] on span "Add new or select existing" at bounding box center [944, 251] width 93 height 9
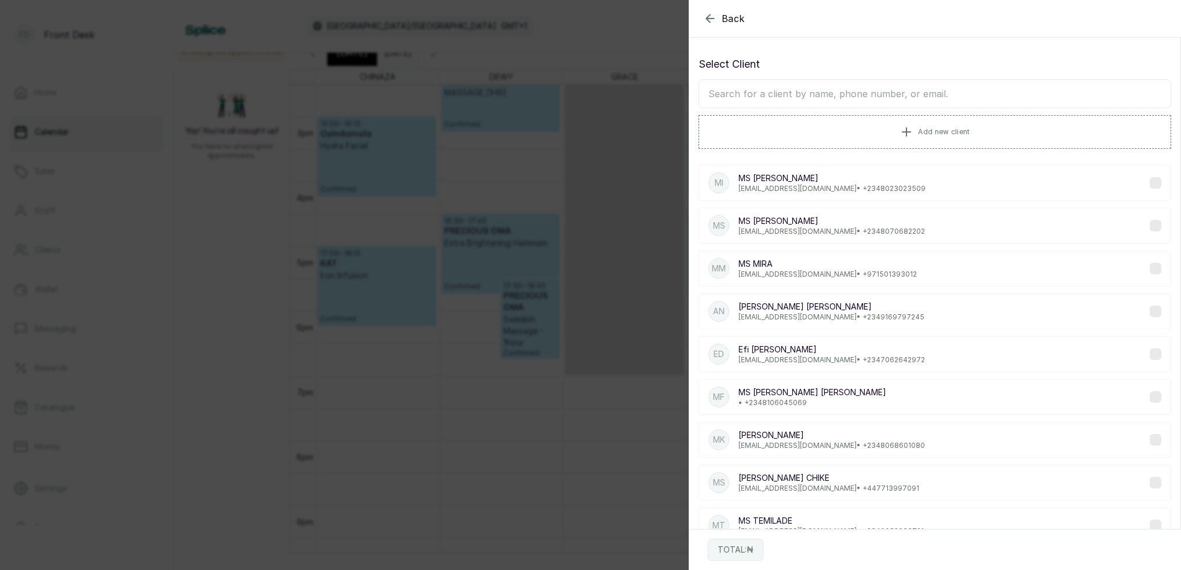
click at [820, 96] on input "text" at bounding box center [934, 93] width 473 height 29
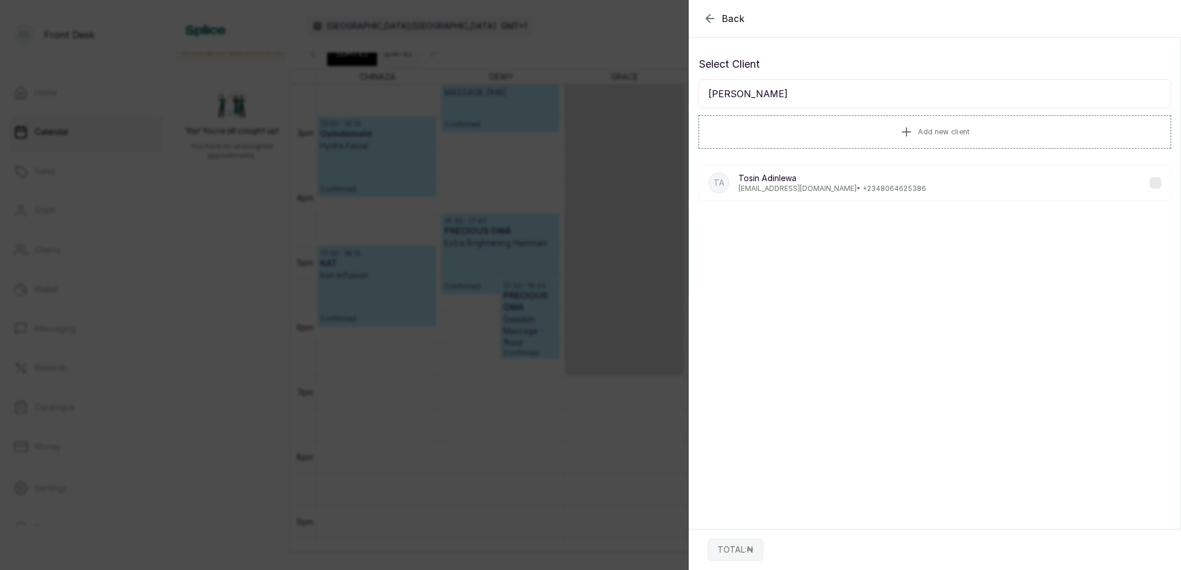
type input "[PERSON_NAME]"
click at [791, 185] on p "[EMAIL_ADDRESS][DOMAIN_NAME] • [PHONE_NUMBER]" at bounding box center [832, 188] width 188 height 9
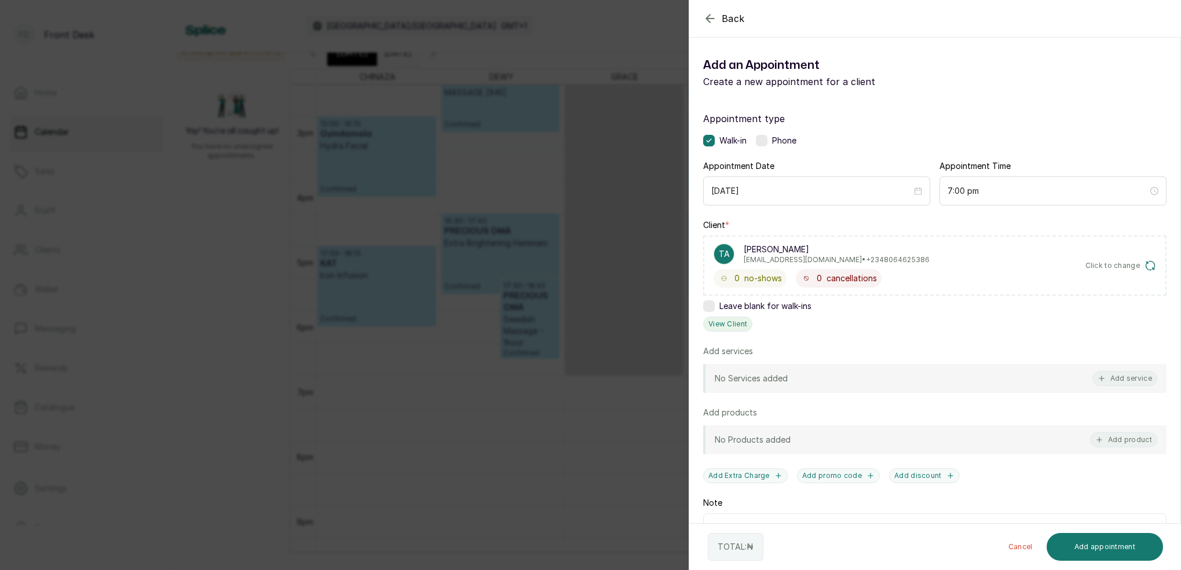
click at [731, 326] on button "View Client" at bounding box center [727, 324] width 49 height 15
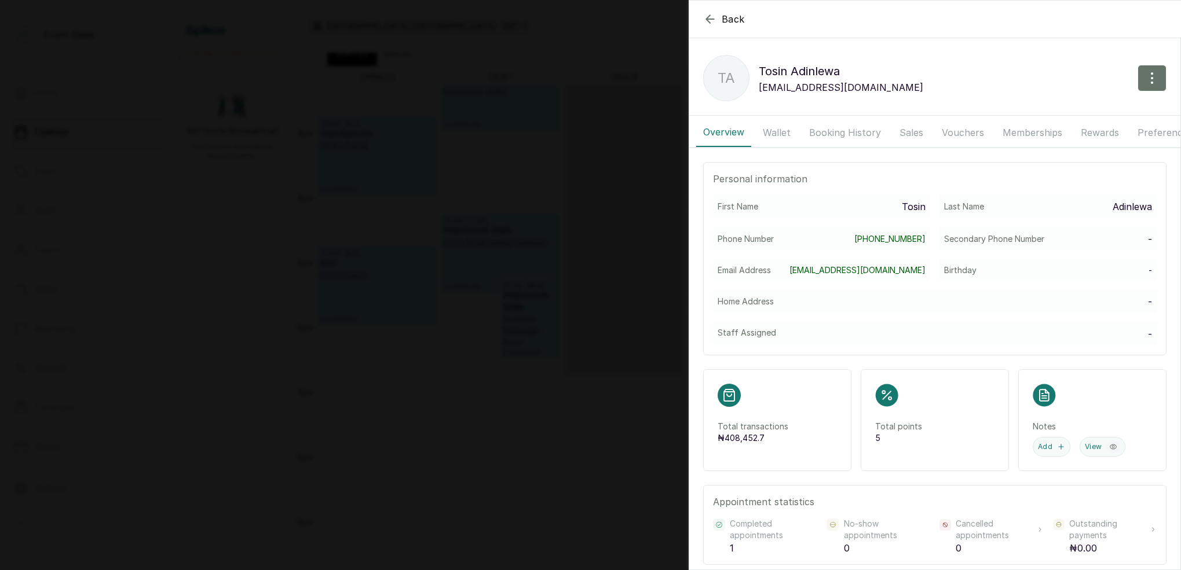
click at [824, 133] on button "Booking History" at bounding box center [845, 132] width 86 height 29
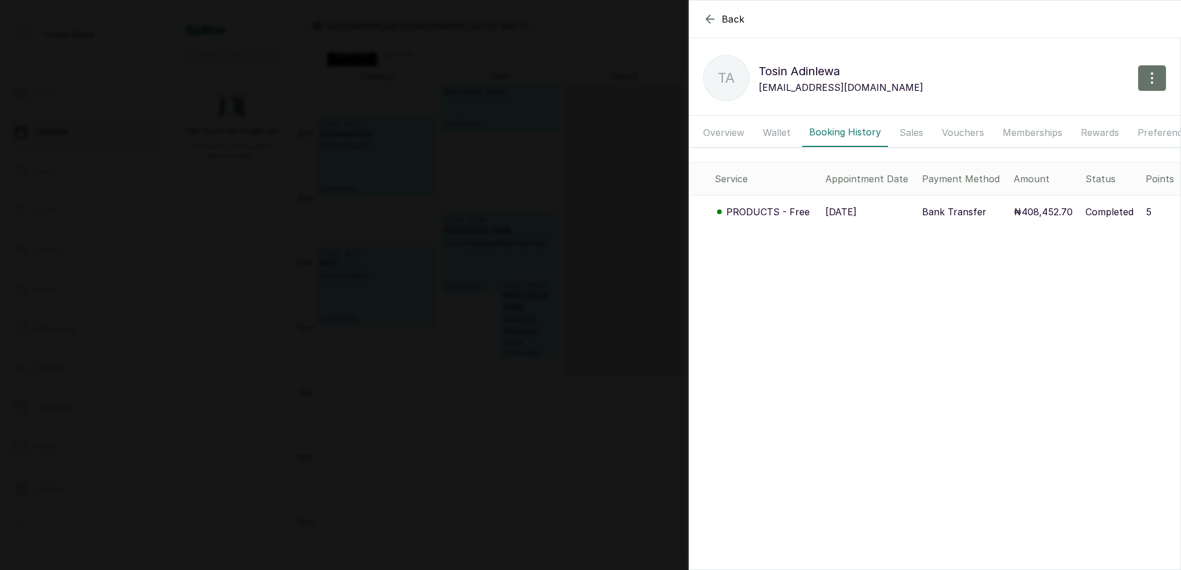
click at [771, 209] on p "PRODUCTS - Free" at bounding box center [767, 212] width 83 height 14
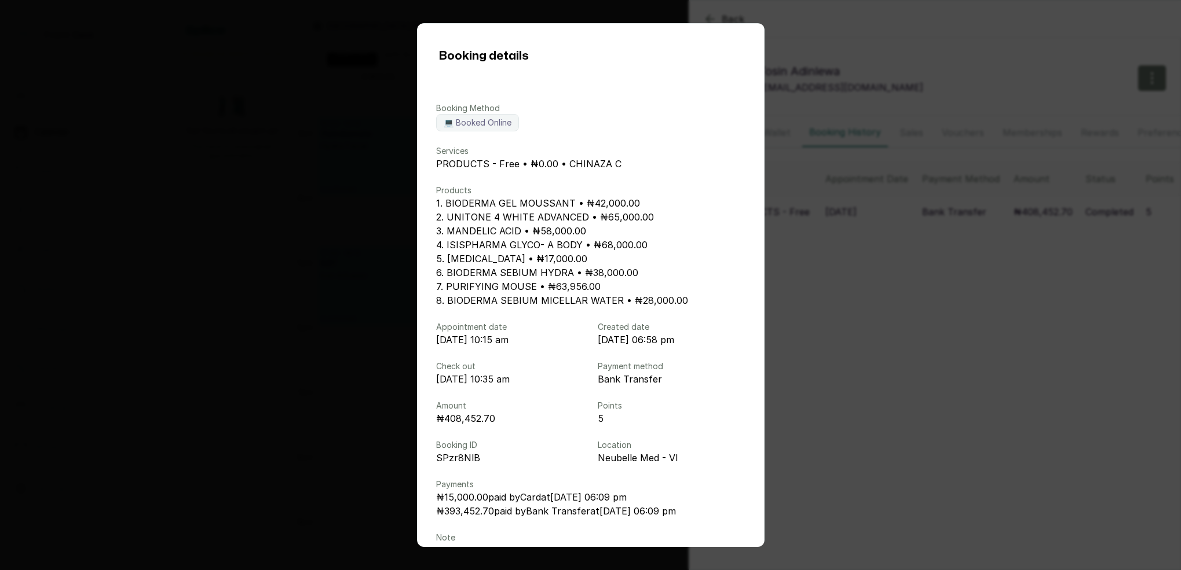
scroll to position [35, 0]
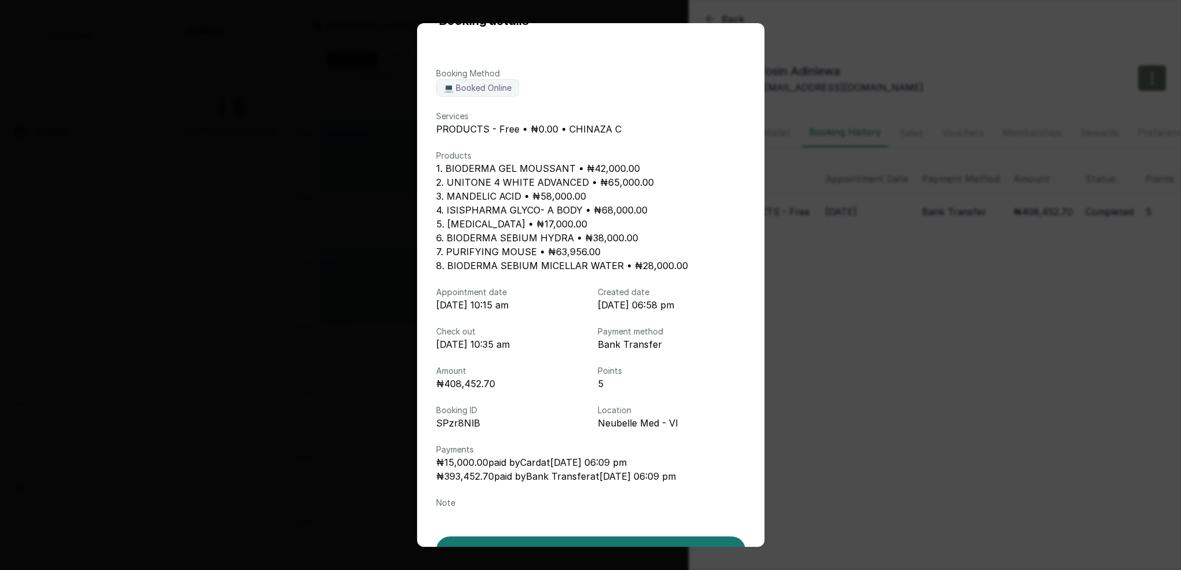
click at [856, 19] on div "Booking details Booking Method 💻 Booked Online Services PRODUCTS - Free • ₦0.00…" at bounding box center [590, 285] width 1181 height 570
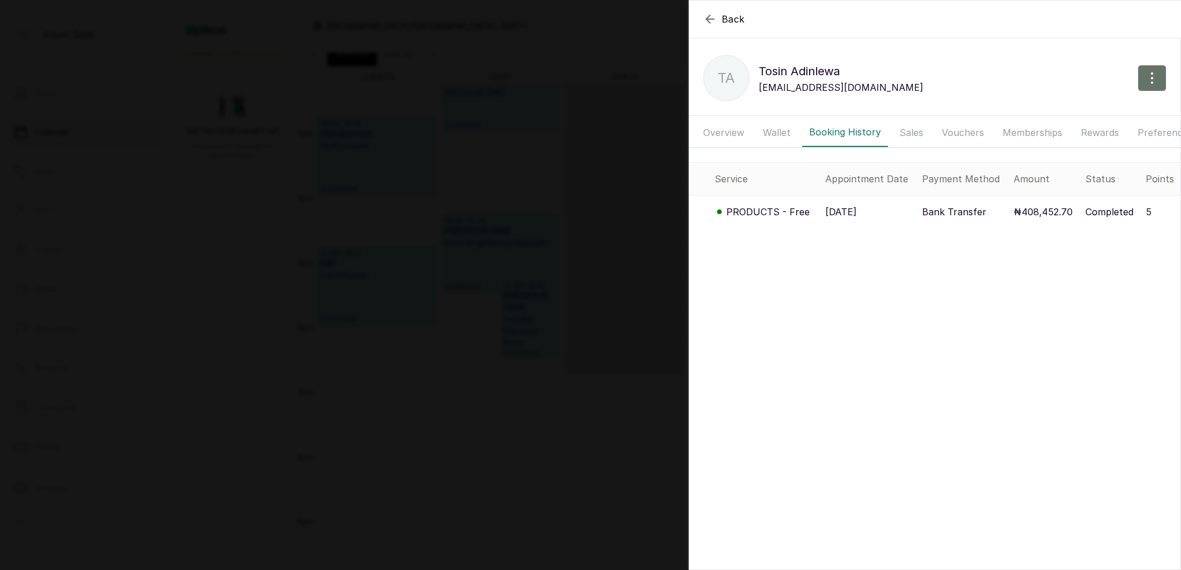
click at [708, 19] on icon "button" at bounding box center [710, 19] width 14 height 14
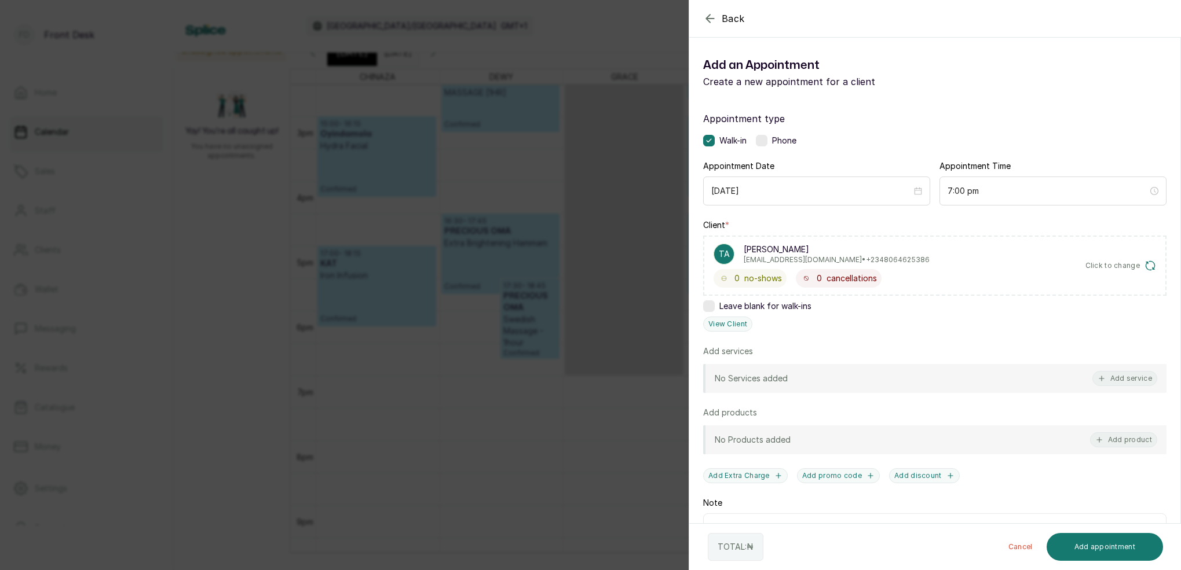
click at [707, 17] on icon "button" at bounding box center [710, 18] width 8 height 8
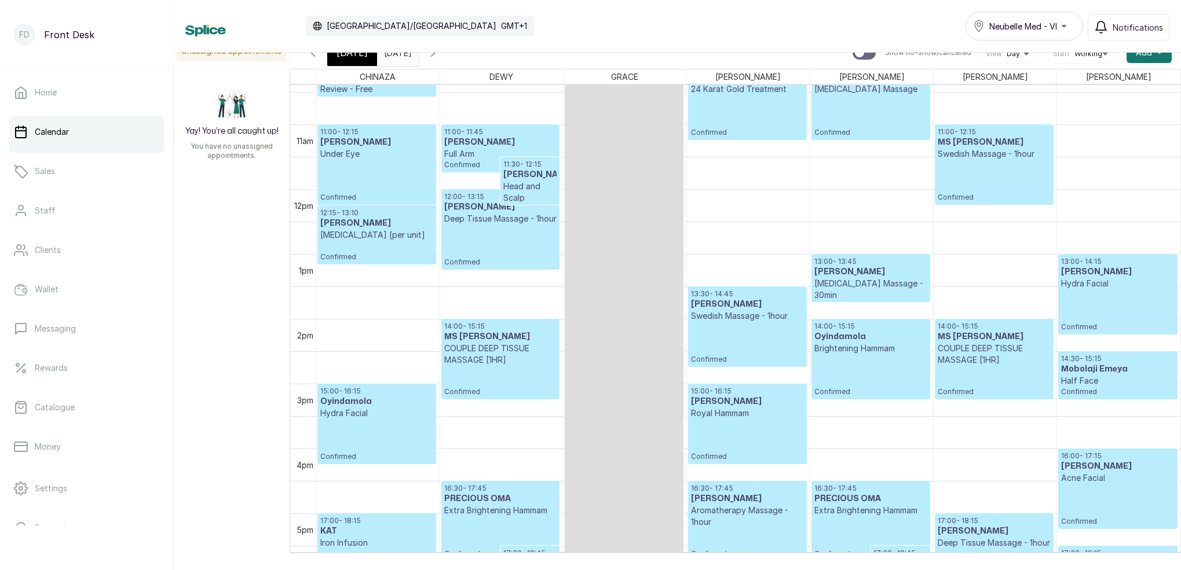
scroll to position [675, 0]
click at [356, 56] on span "[DATE]" at bounding box center [351, 53] width 31 height 14
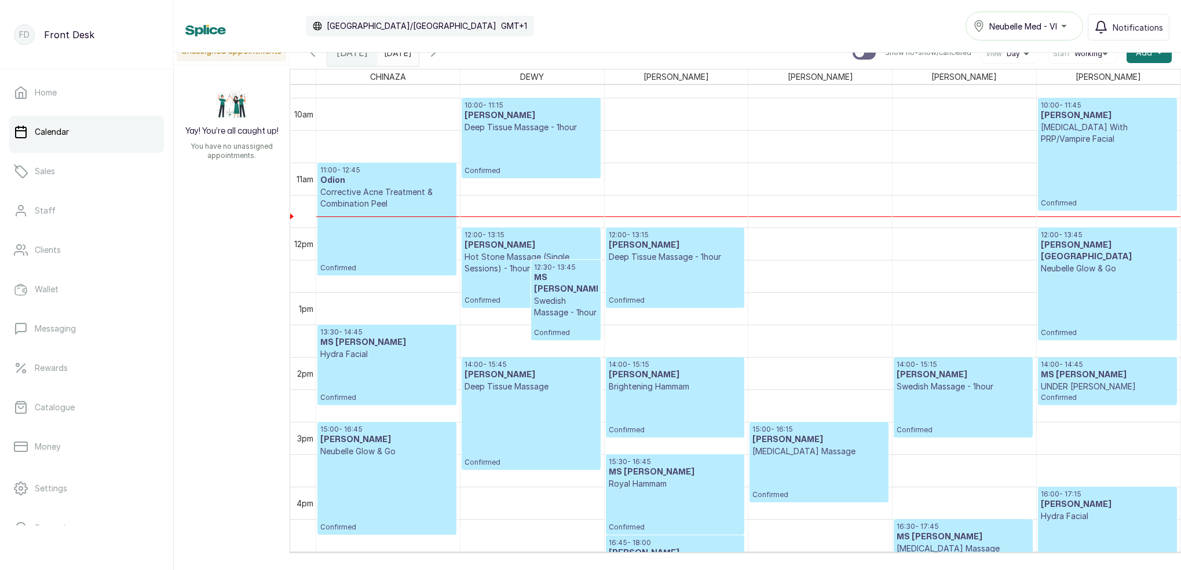
scroll to position [636, 0]
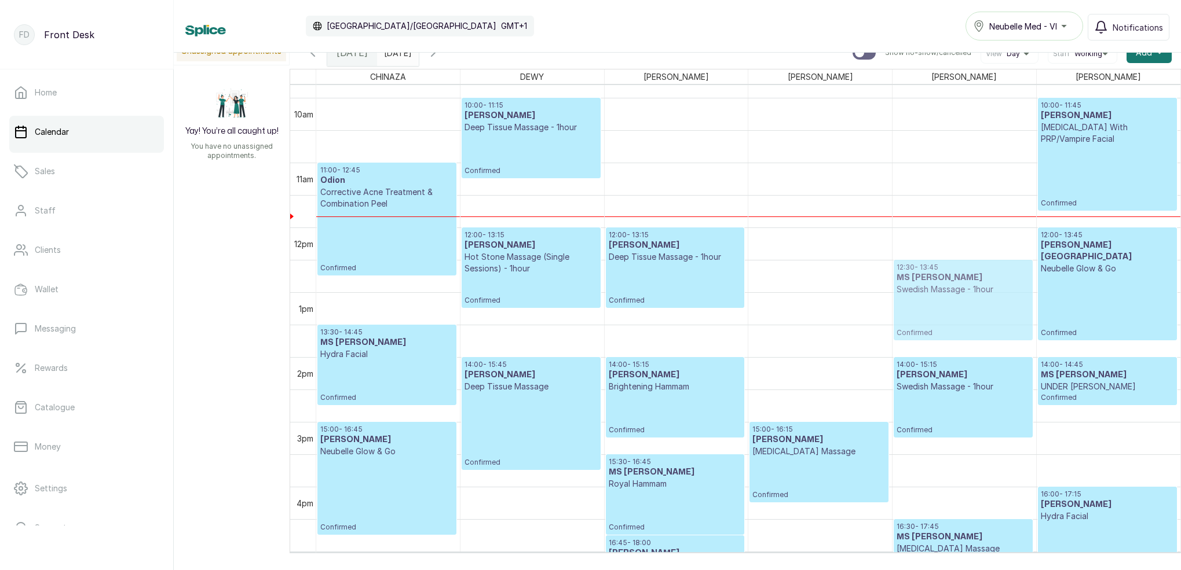
drag, startPoint x: 571, startPoint y: 278, endPoint x: 888, endPoint y: 310, distance: 318.5
click at [924, 288] on tr "17:15 - 18:20 [PERSON_NAME] Brazilian Confirmed 17:15 - 18:00 [PERSON_NAME] [PE…" at bounding box center [748, 227] width 864 height 1557
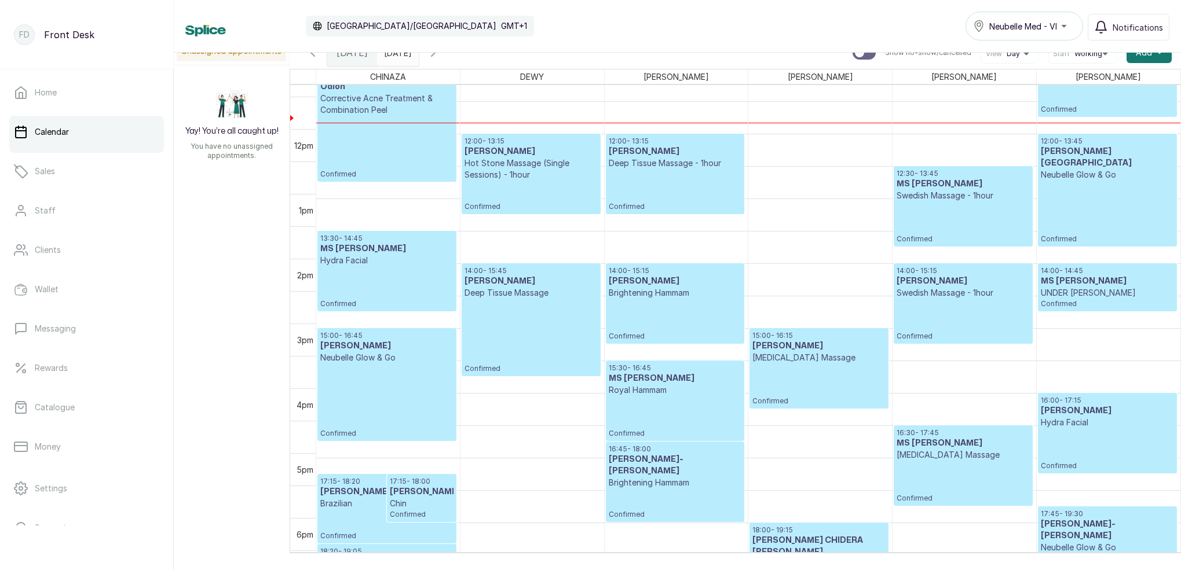
scroll to position [734, 0]
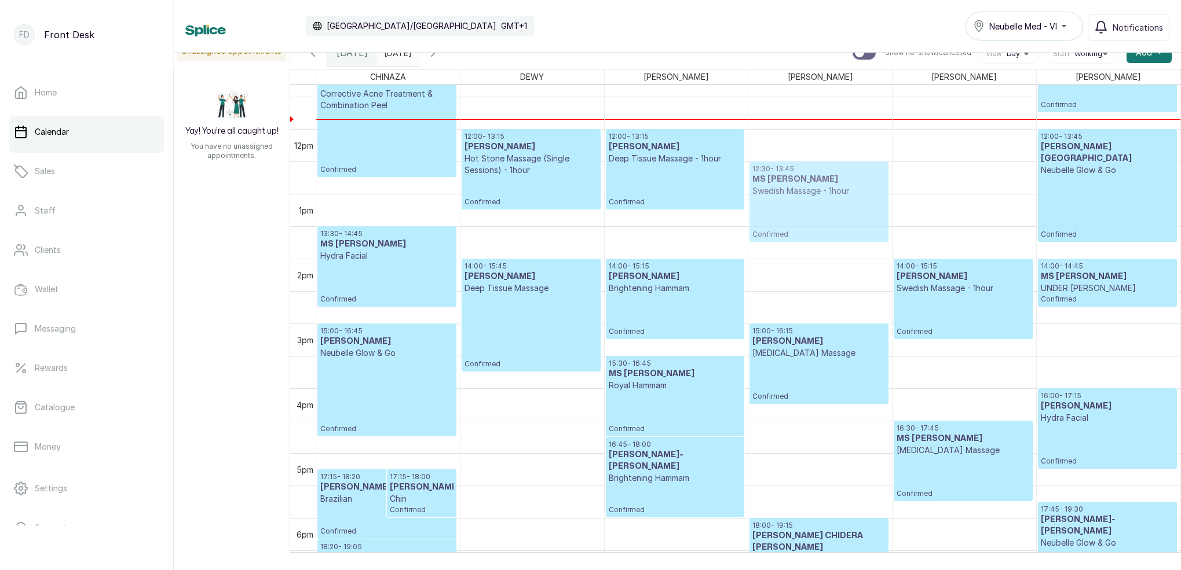
drag, startPoint x: 935, startPoint y: 202, endPoint x: 941, endPoint y: 211, distance: 10.6
click at [845, 204] on tr "17:15 - 18:20 [PERSON_NAME] Brazilian Confirmed 17:15 - 18:00 [PERSON_NAME] [PE…" at bounding box center [748, 129] width 864 height 1557
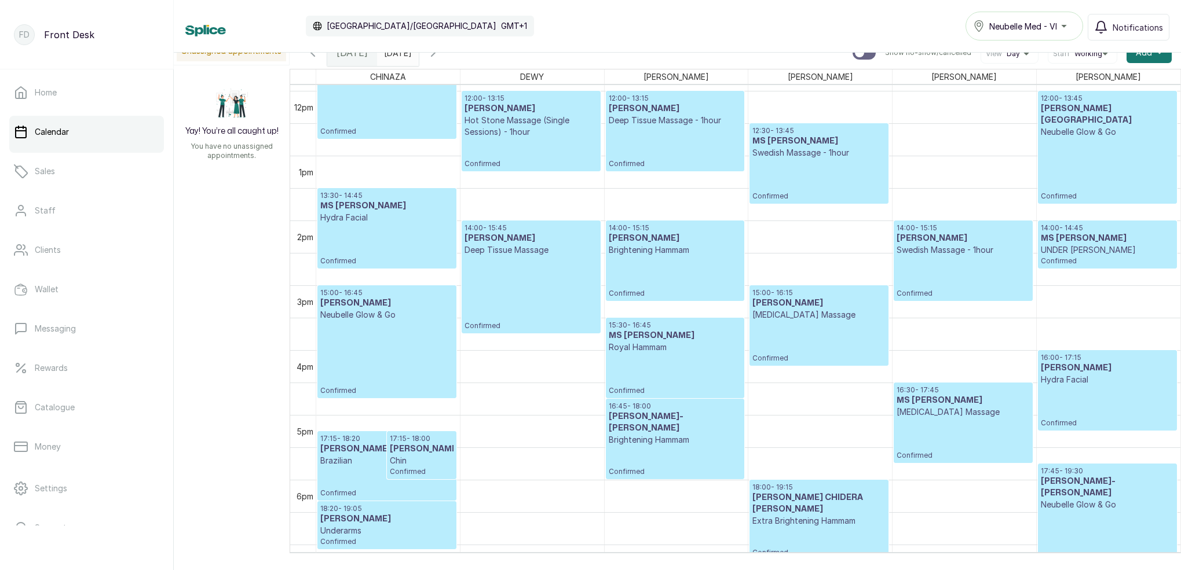
scroll to position [649, 0]
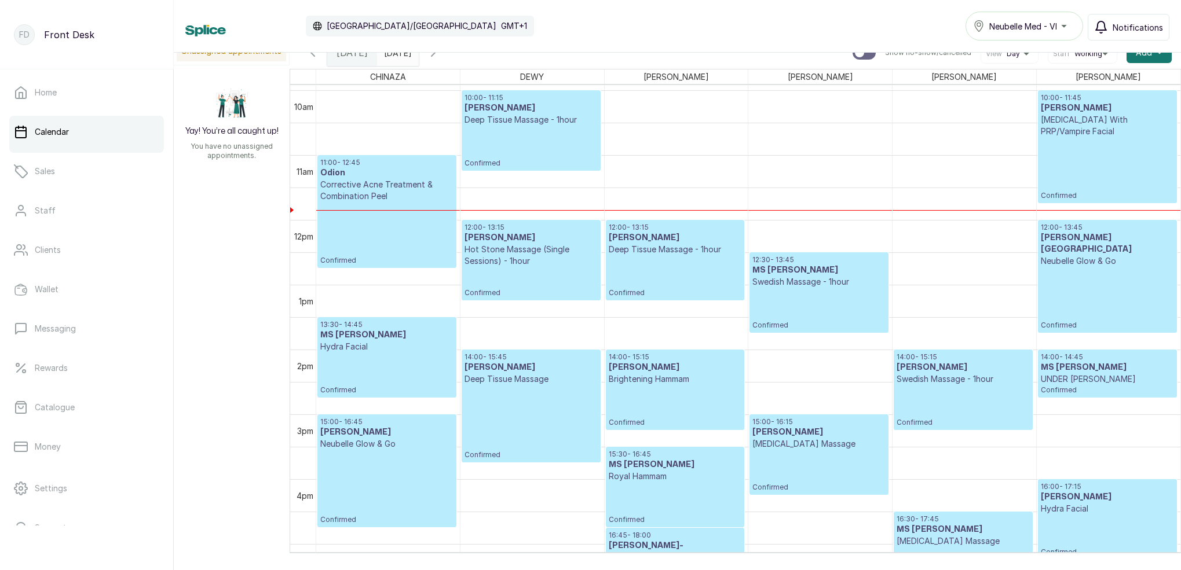
click at [1124, 31] on span "Notifications" at bounding box center [1138, 27] width 50 height 12
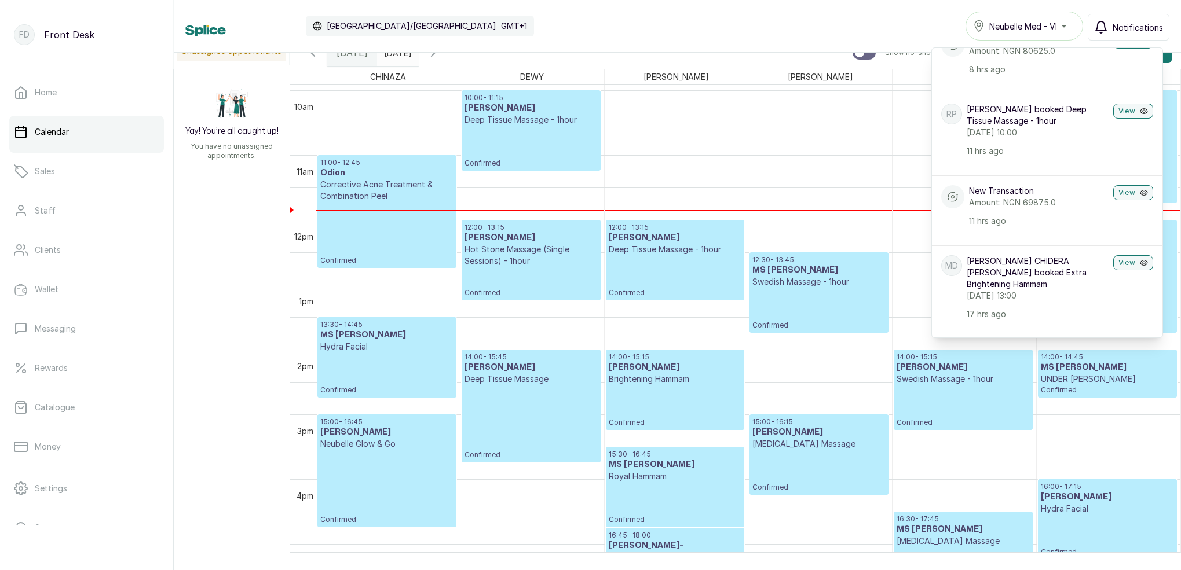
scroll to position [61, 0]
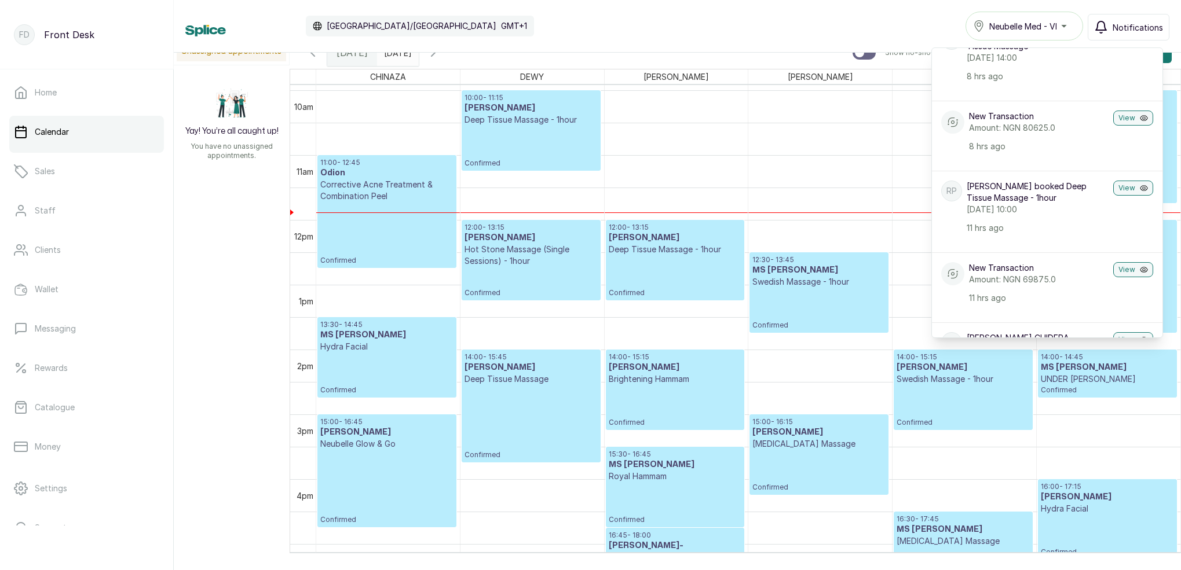
click at [576, 35] on div "Calendar [GEOGRAPHIC_DATA]/[GEOGRAPHIC_DATA] GMT+1 Neubelle Med - VI Notificati…" at bounding box center [677, 26] width 984 height 29
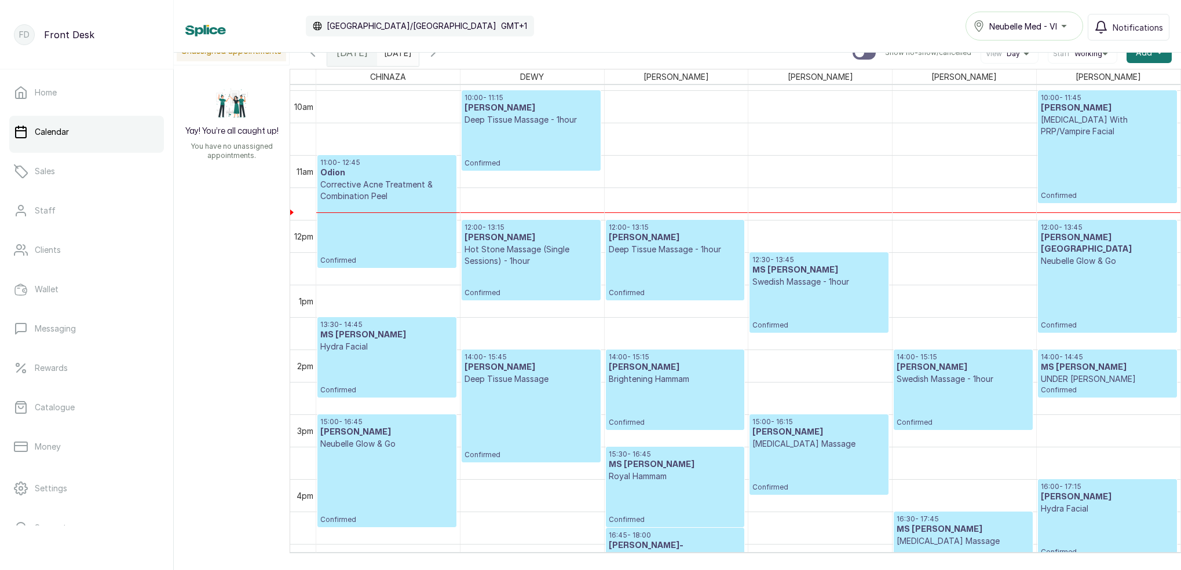
click at [440, 56] on icon "button" at bounding box center [433, 53] width 14 height 14
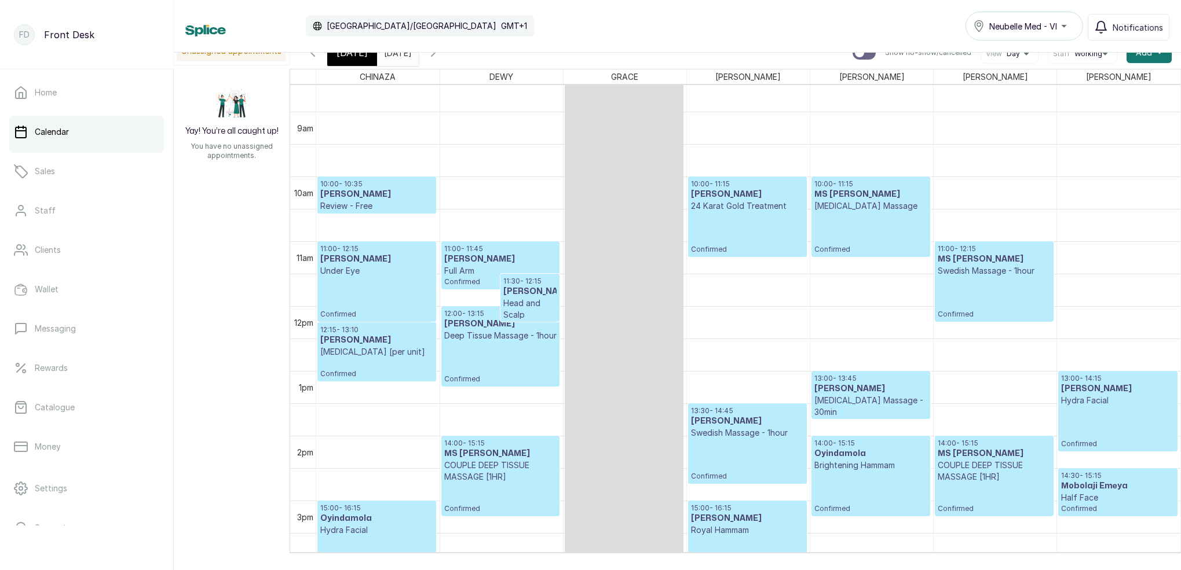
scroll to position [509, 0]
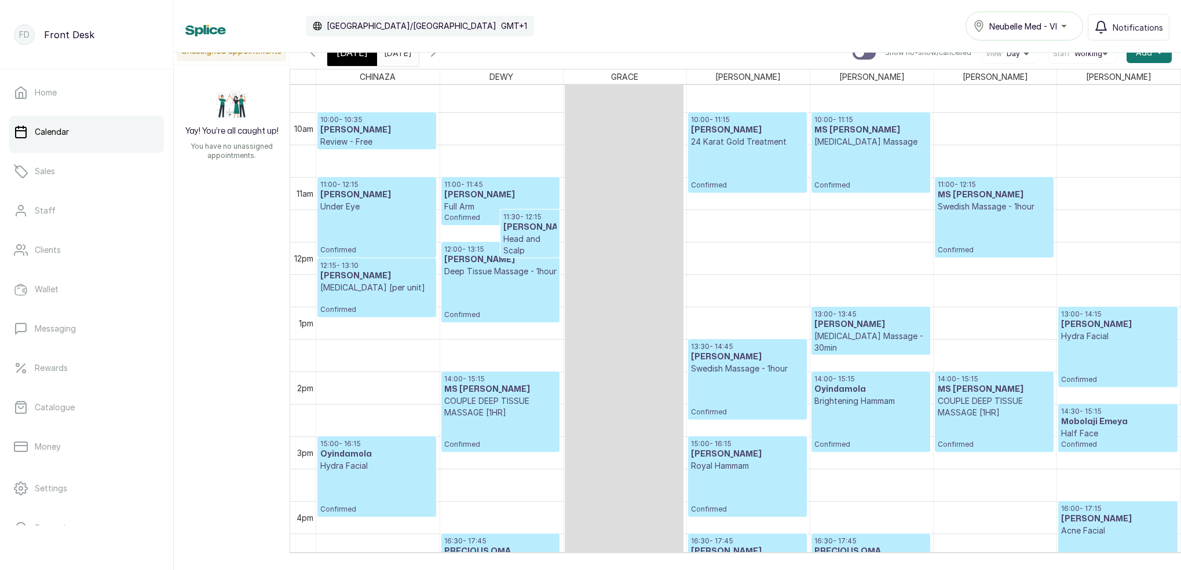
click at [859, 178] on p "Confirmed" at bounding box center [870, 169] width 113 height 42
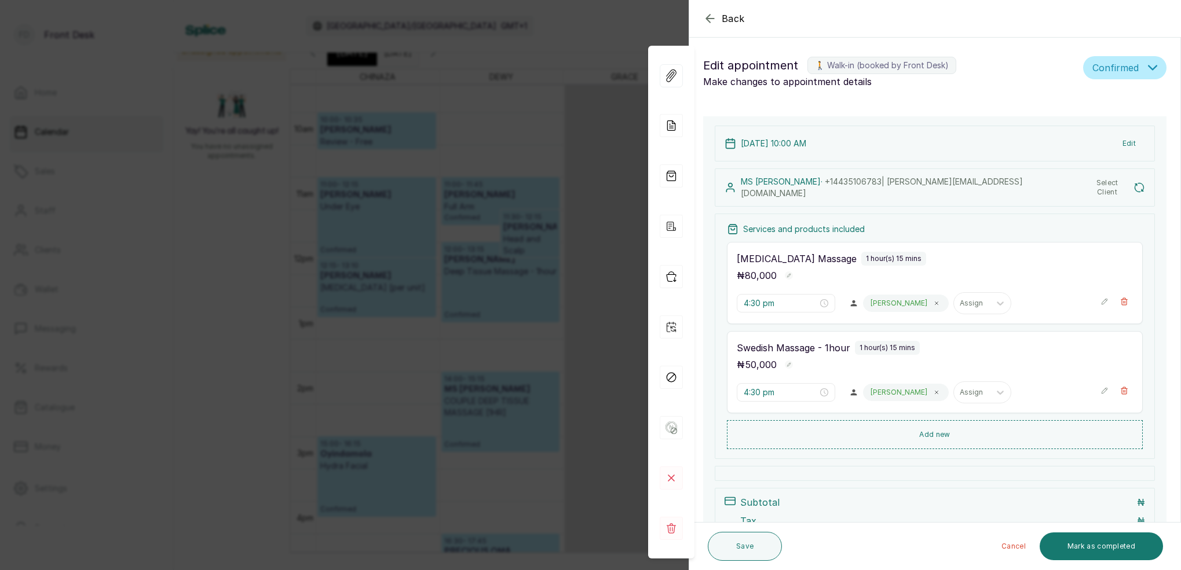
type input "10:00 am"
type input "11:00 am"
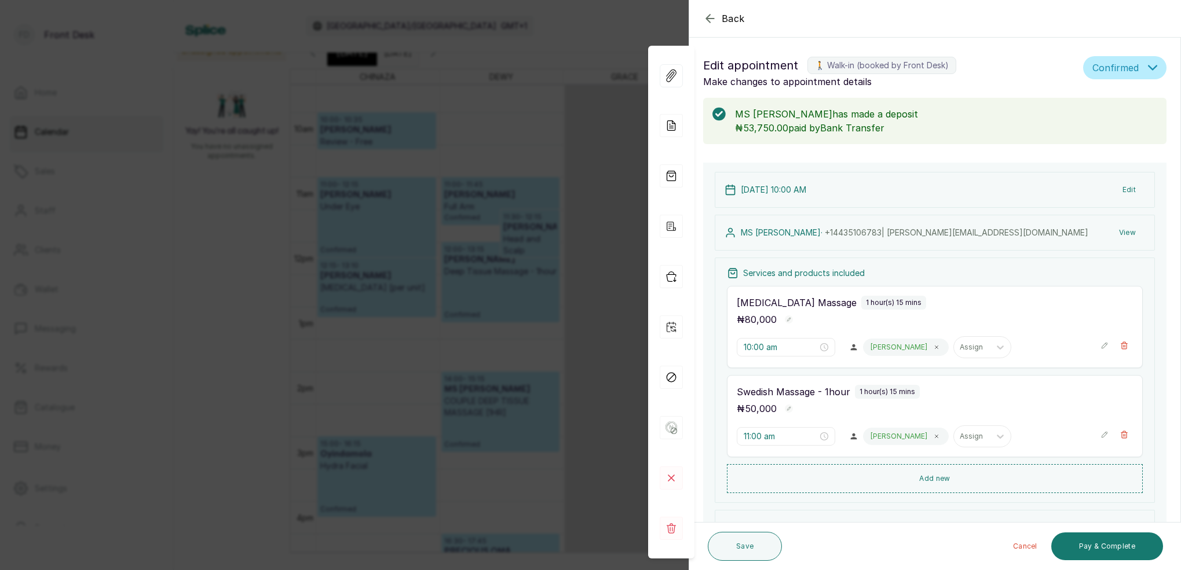
click at [711, 15] on icon "button" at bounding box center [710, 19] width 14 height 14
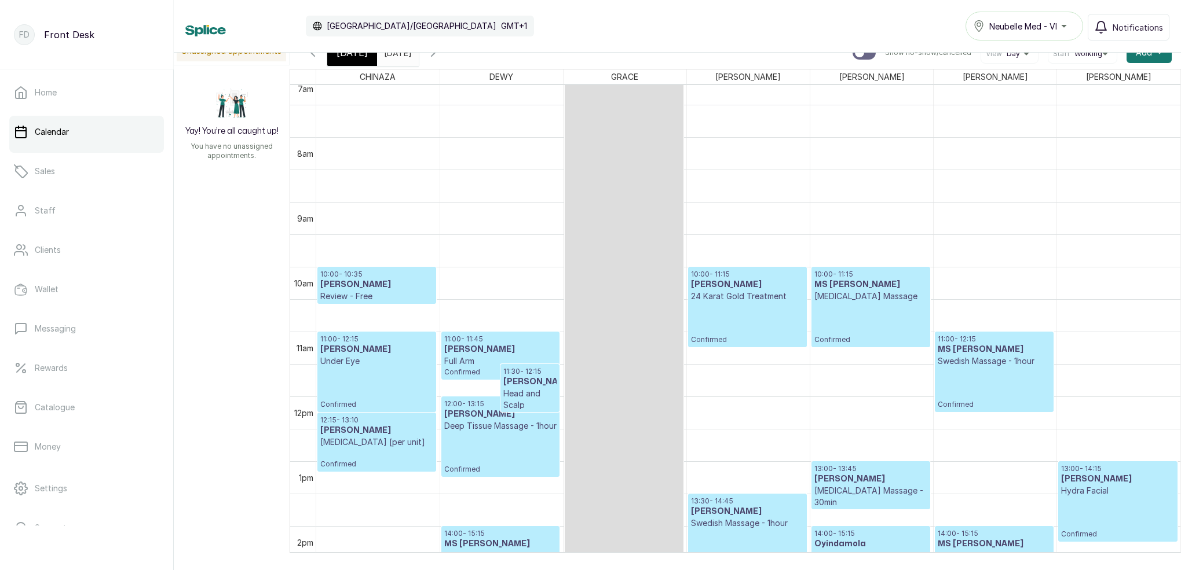
click at [861, 299] on p "[MEDICAL_DATA] Massage" at bounding box center [870, 297] width 113 height 12
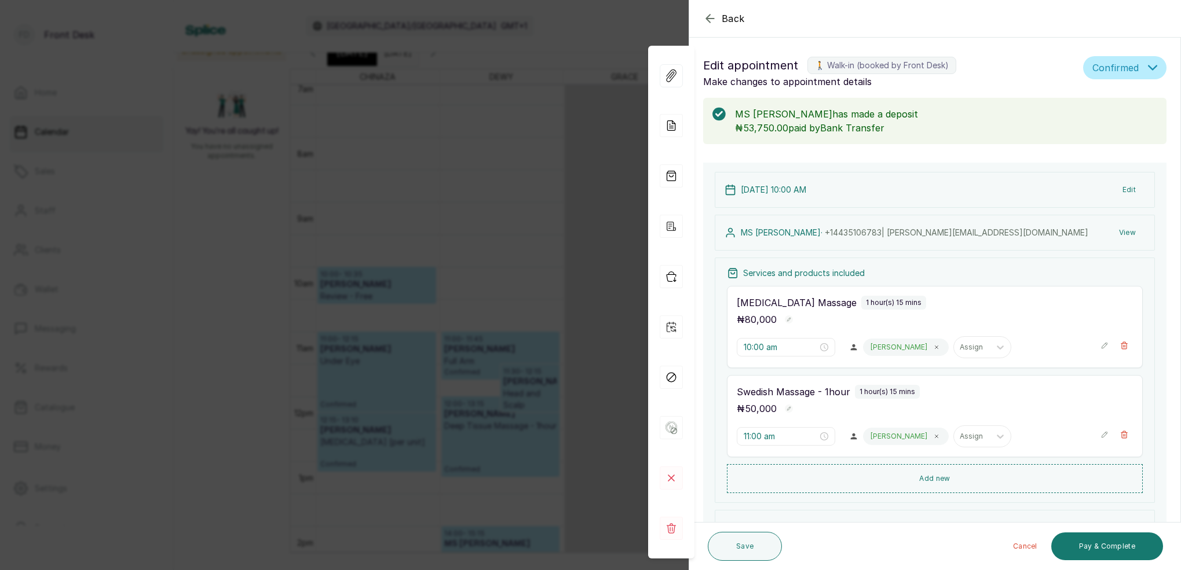
click at [1131, 231] on button "View" at bounding box center [1127, 232] width 35 height 21
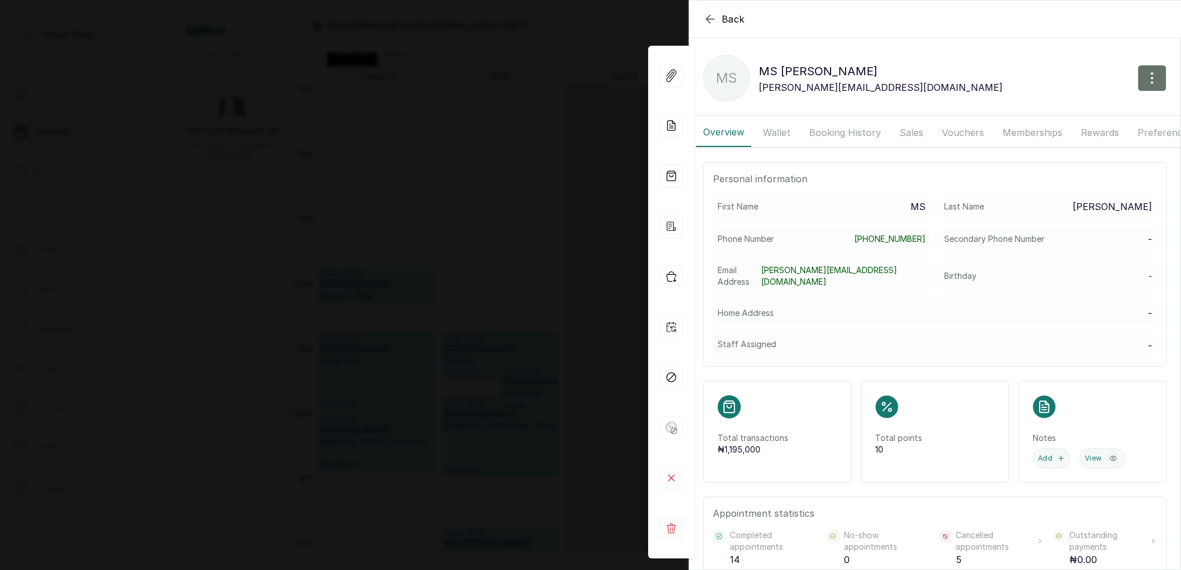
click at [833, 129] on button "Booking History" at bounding box center [845, 132] width 86 height 29
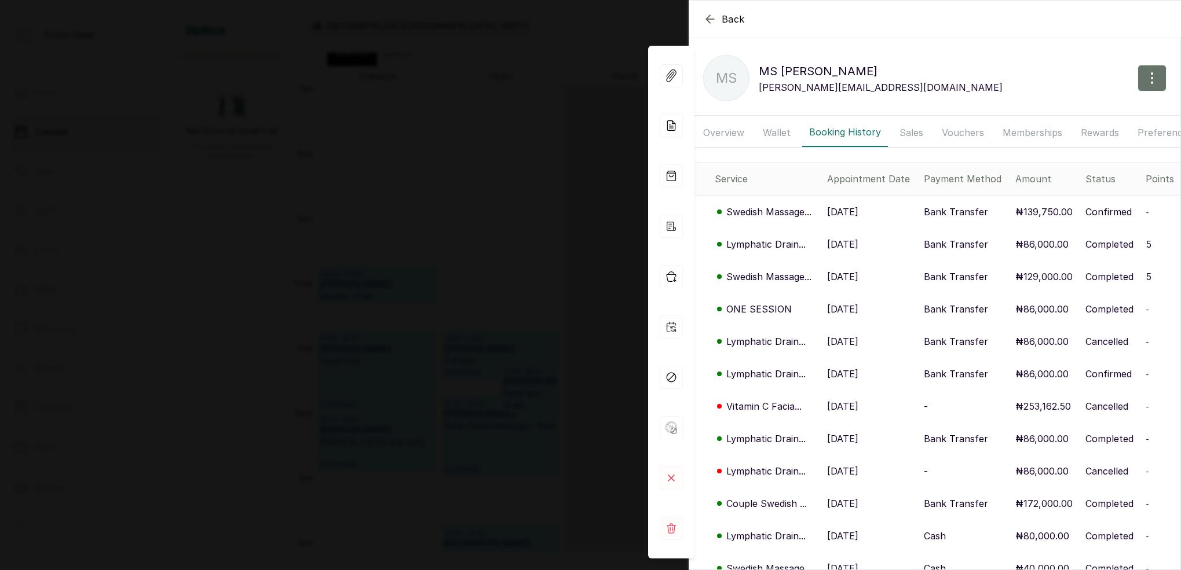
click at [774, 243] on p "Lymphatic Drain..." at bounding box center [765, 244] width 79 height 14
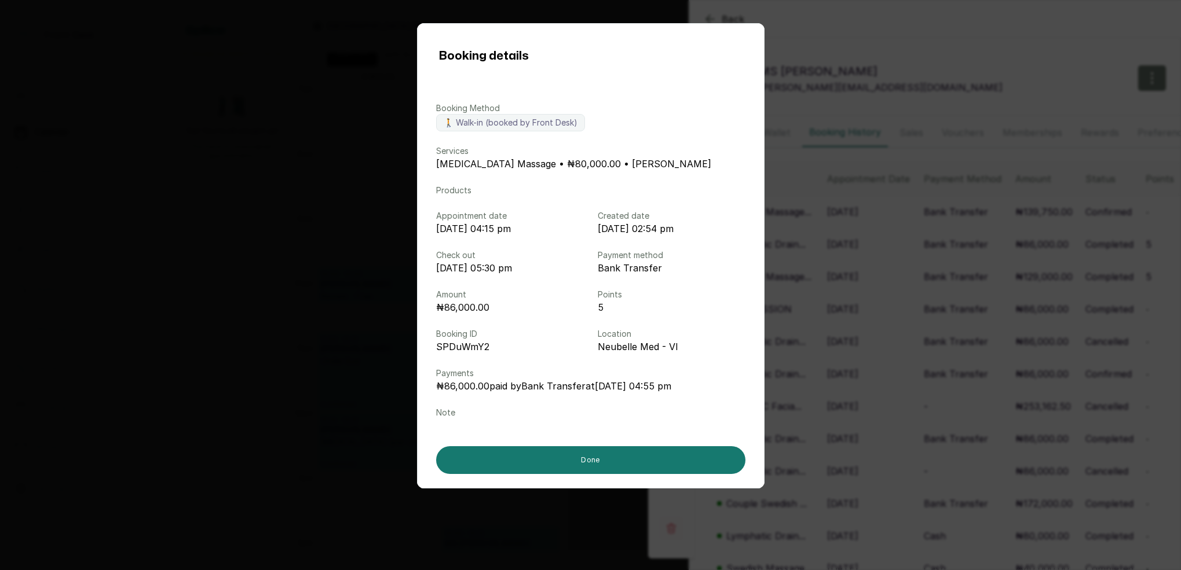
click at [858, 82] on div "Booking details Booking Method 🚶 Walk-in (booked by Front Desk) Services [MEDIC…" at bounding box center [590, 285] width 1181 height 570
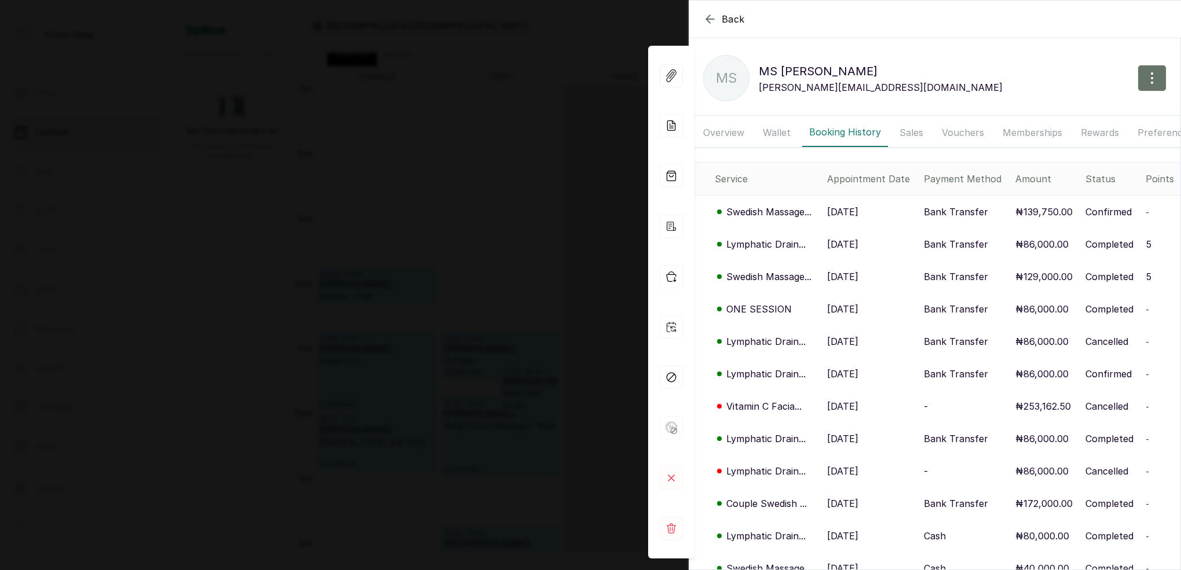
click at [709, 17] on icon "button" at bounding box center [710, 19] width 14 height 14
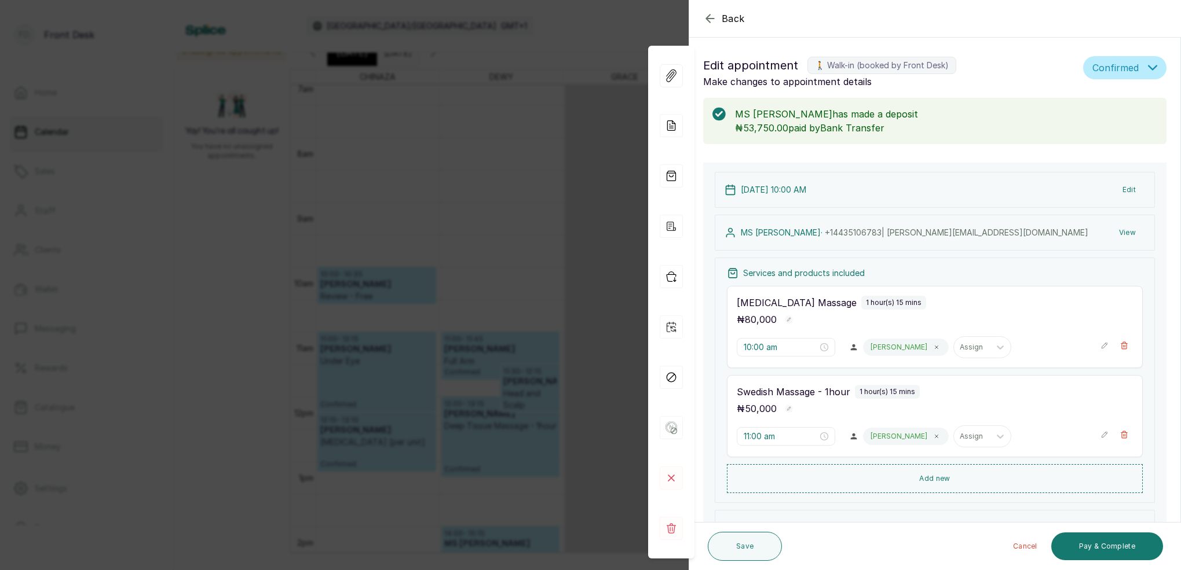
click at [705, 17] on icon "button" at bounding box center [710, 19] width 14 height 14
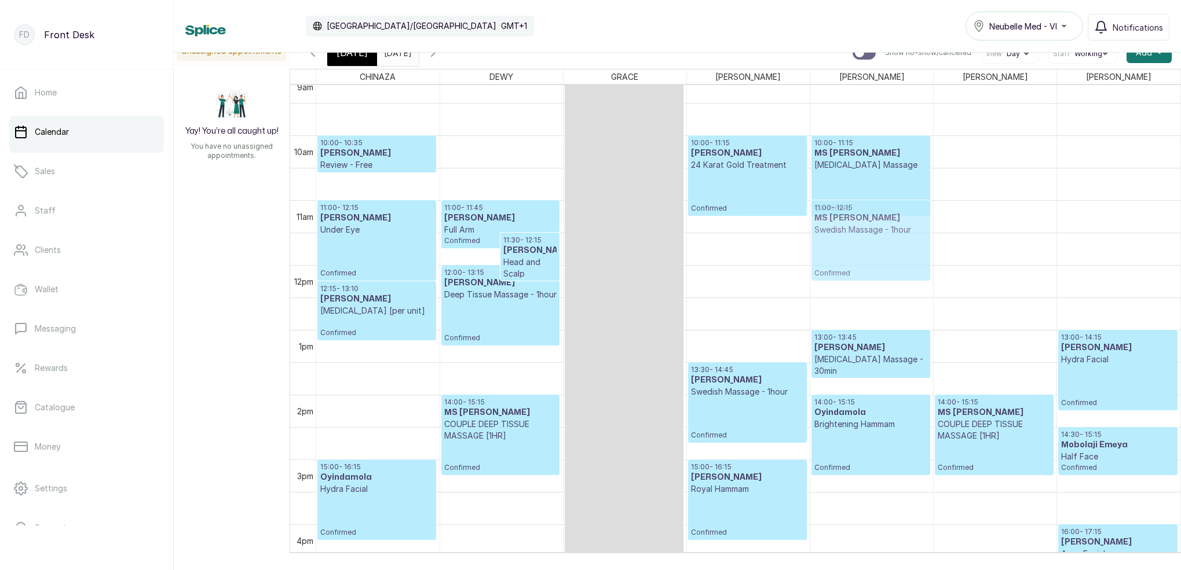
drag, startPoint x: 946, startPoint y: 238, endPoint x: 868, endPoint y: 255, distance: 80.7
click at [852, 241] on tr "10:00 - 10:35 [PERSON_NAME] Review - Free Confirmed 11:00 - 12:15 [PERSON_NAME]…" at bounding box center [748, 265] width 864 height 1557
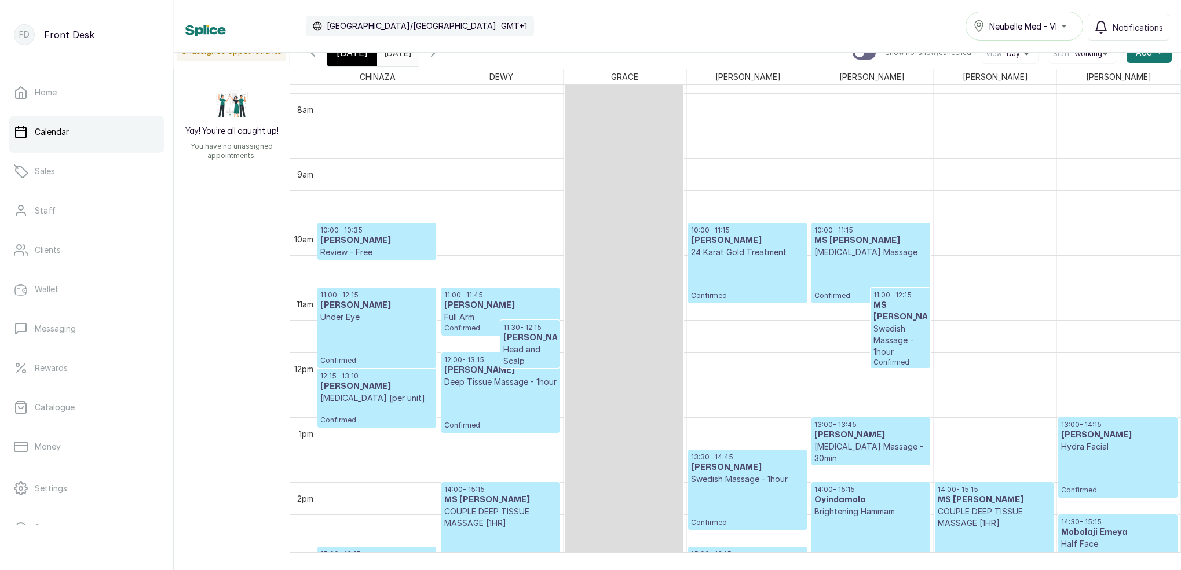
click at [335, 55] on div "[DATE]" at bounding box center [352, 52] width 50 height 27
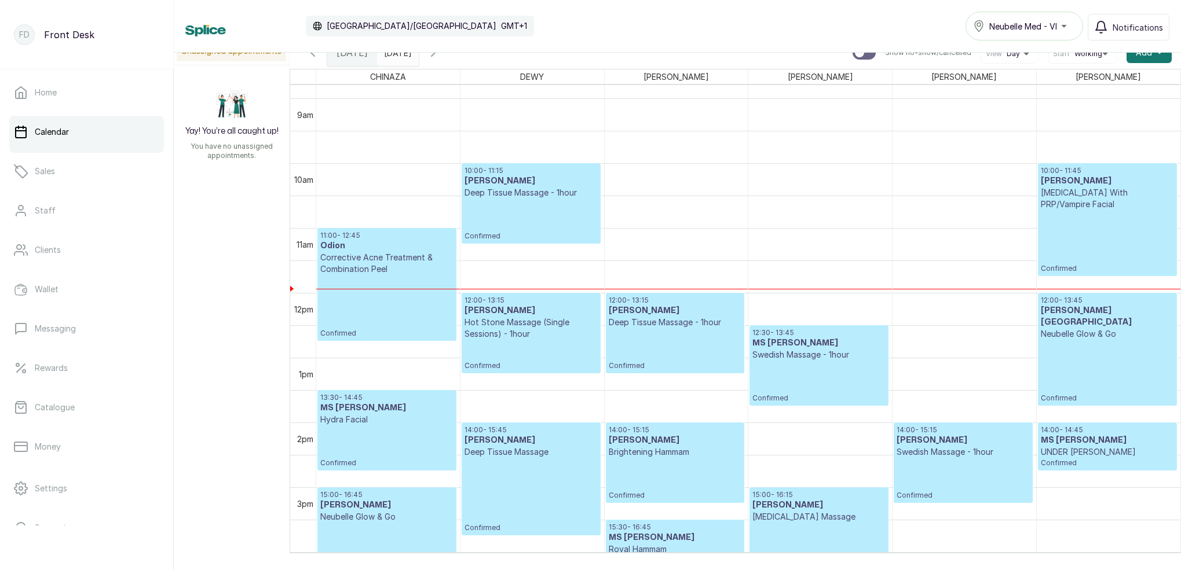
click at [559, 208] on p "Confirmed" at bounding box center [530, 220] width 133 height 42
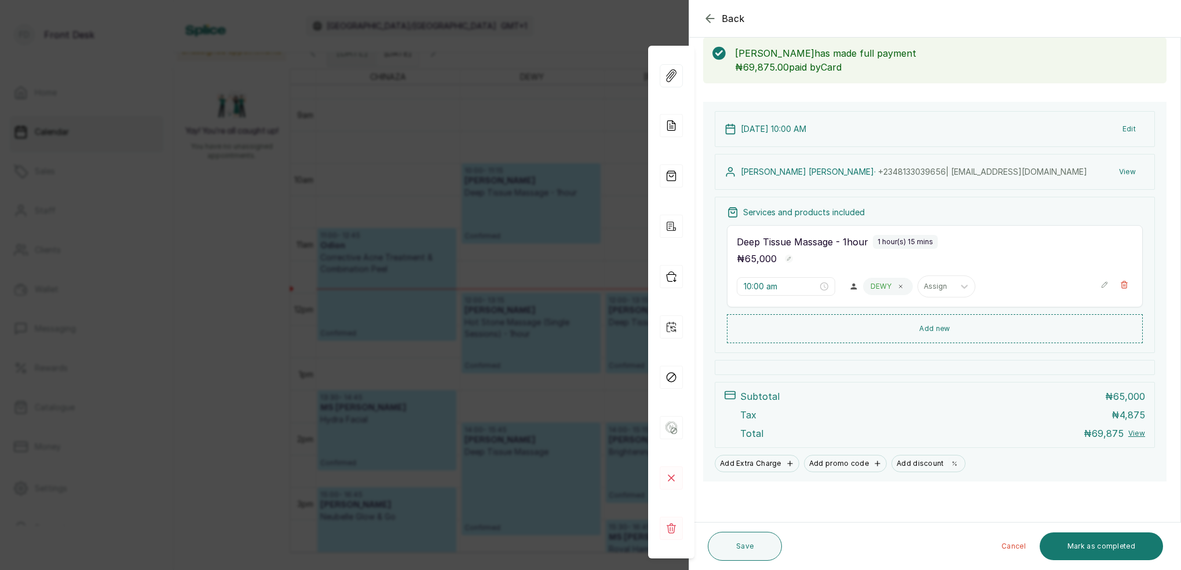
drag, startPoint x: 1117, startPoint y: 553, endPoint x: 1089, endPoint y: 495, distance: 64.2
click at [1115, 551] on button "Mark as completed" at bounding box center [1101, 547] width 123 height 28
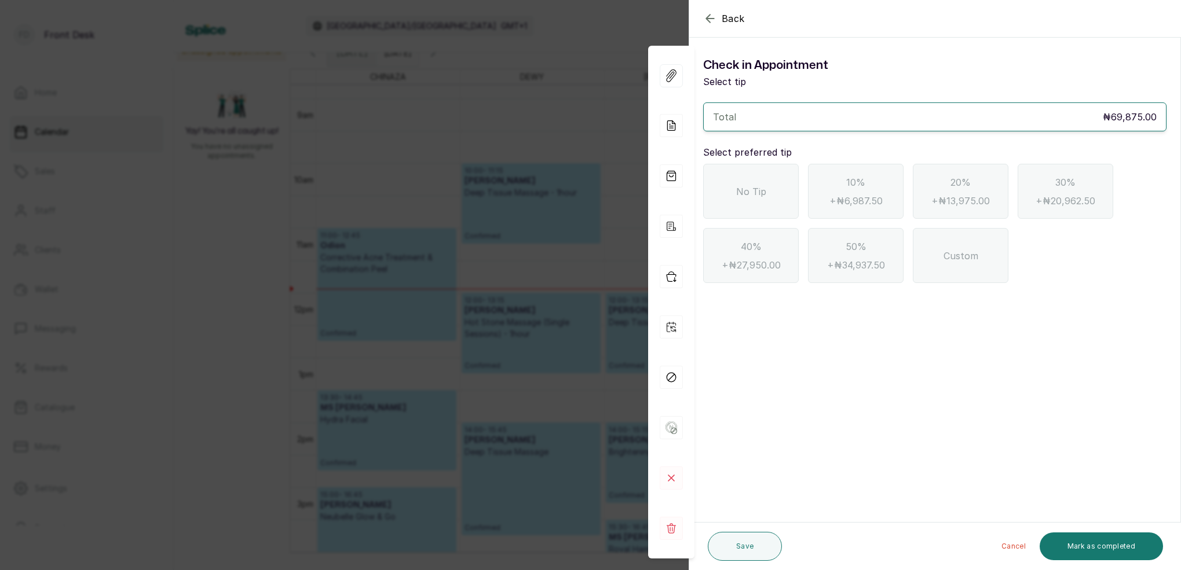
drag, startPoint x: 775, startPoint y: 197, endPoint x: 798, endPoint y: 206, distance: 24.4
click at [775, 197] on div "No Tip" at bounding box center [751, 191] width 96 height 55
click at [1144, 539] on button "Mark as completed" at bounding box center [1101, 547] width 123 height 28
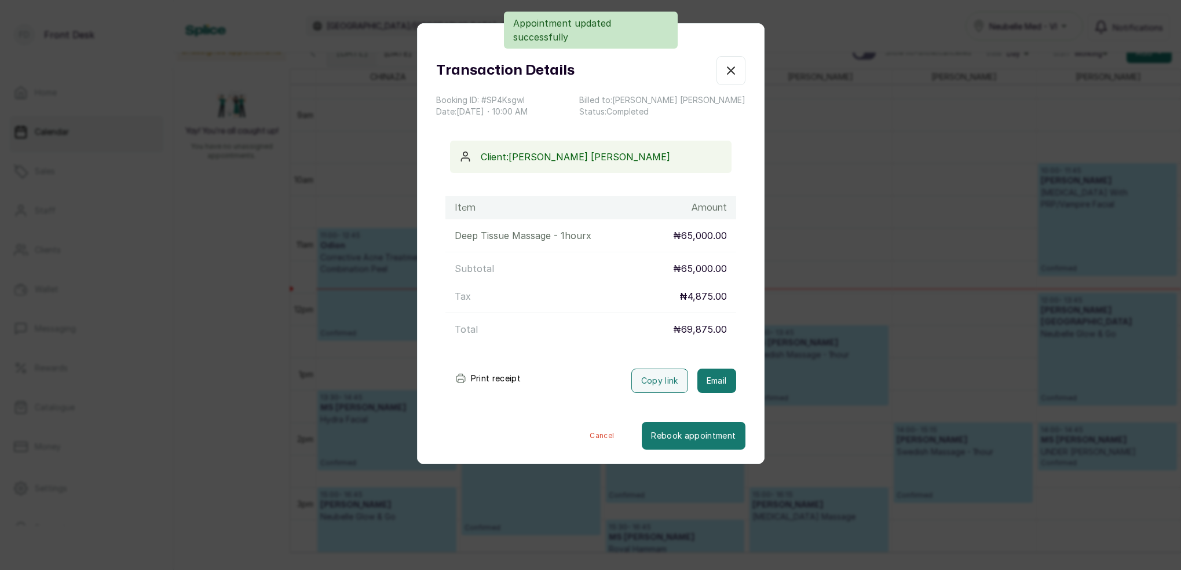
click at [727, 376] on button "Email" at bounding box center [716, 381] width 39 height 24
click at [734, 72] on icon "button" at bounding box center [731, 71] width 14 height 14
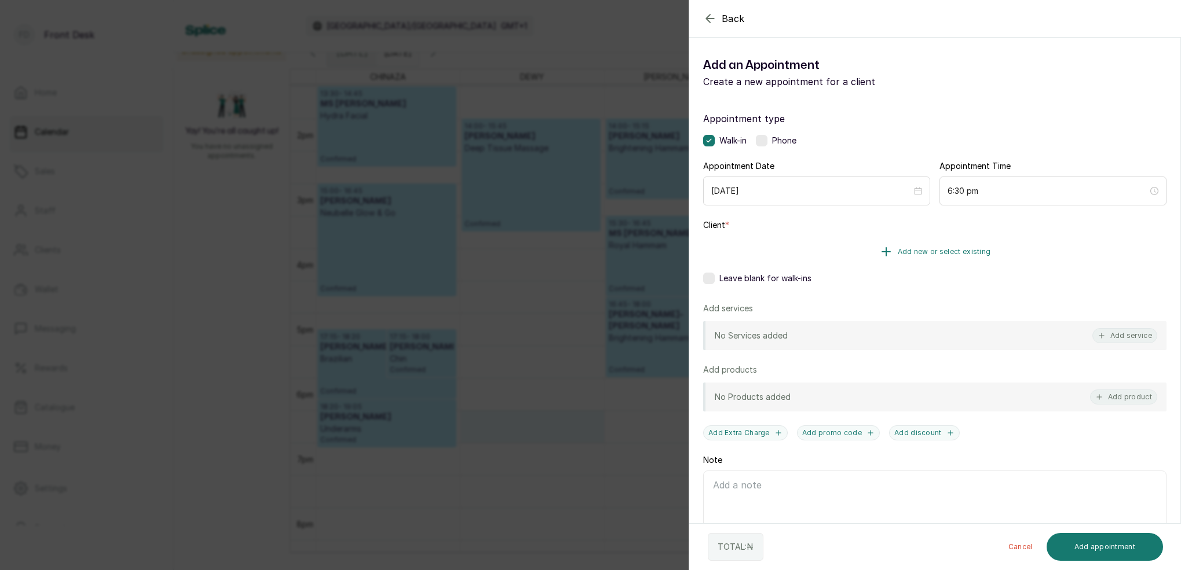
click at [953, 255] on button "Add new or select existing" at bounding box center [934, 252] width 463 height 32
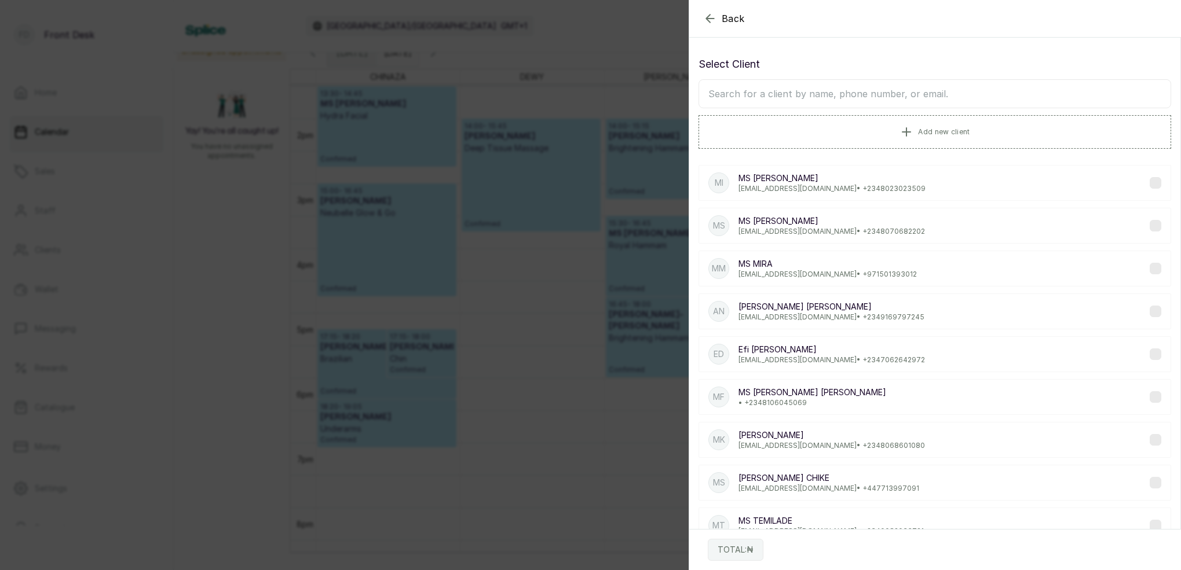
click at [807, 95] on input "text" at bounding box center [934, 93] width 473 height 29
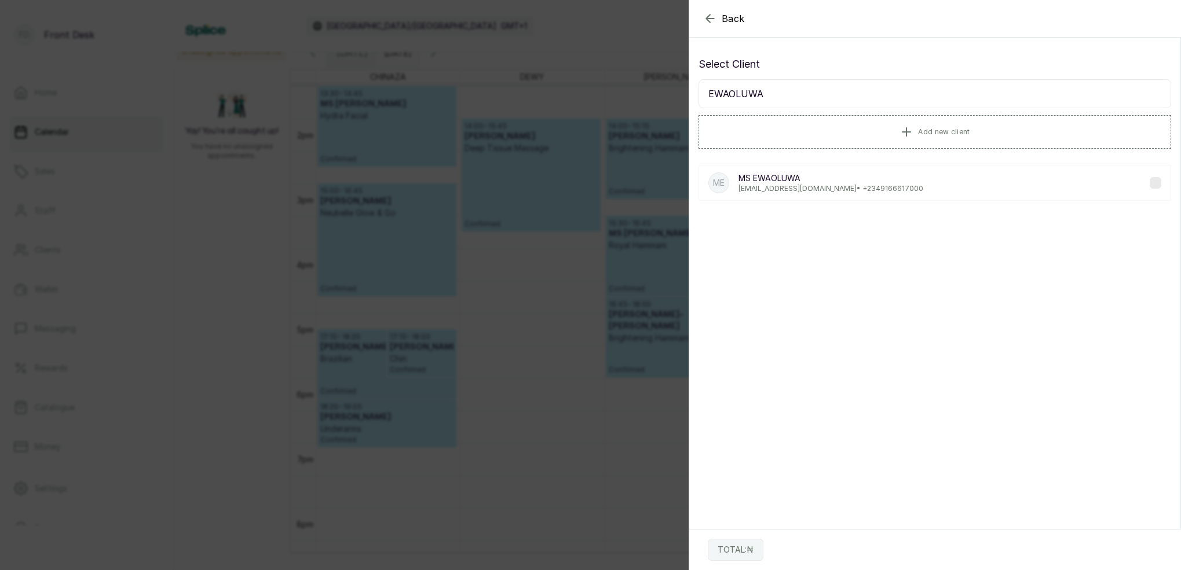
type input "EWAOLUWA"
click at [811, 177] on p "MS EWAOLUWA" at bounding box center [830, 179] width 185 height 12
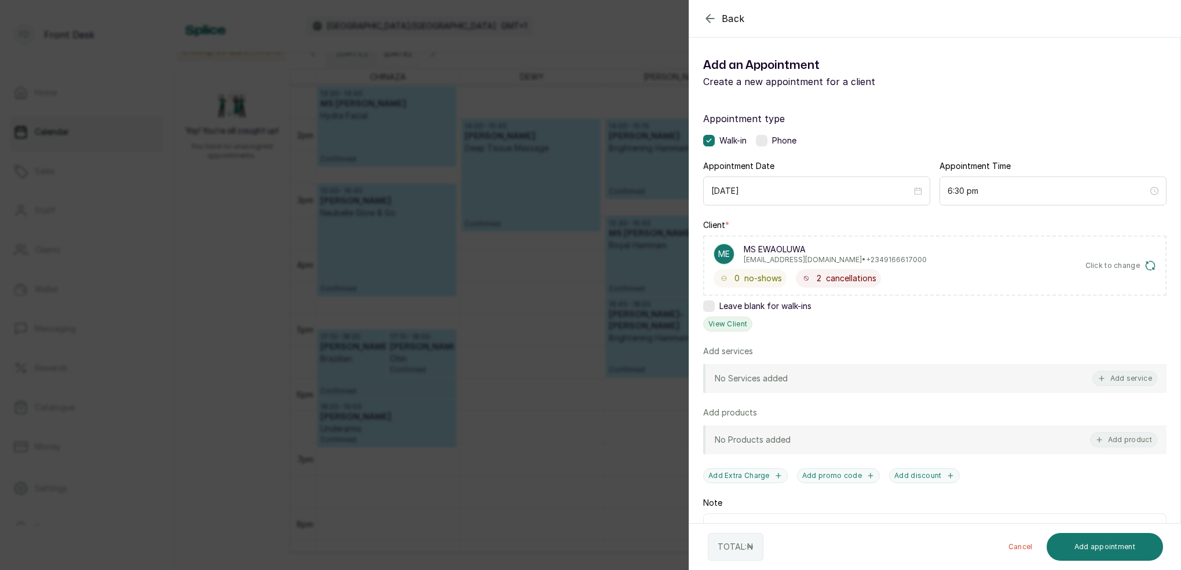
click at [730, 324] on button "View Client" at bounding box center [727, 324] width 49 height 15
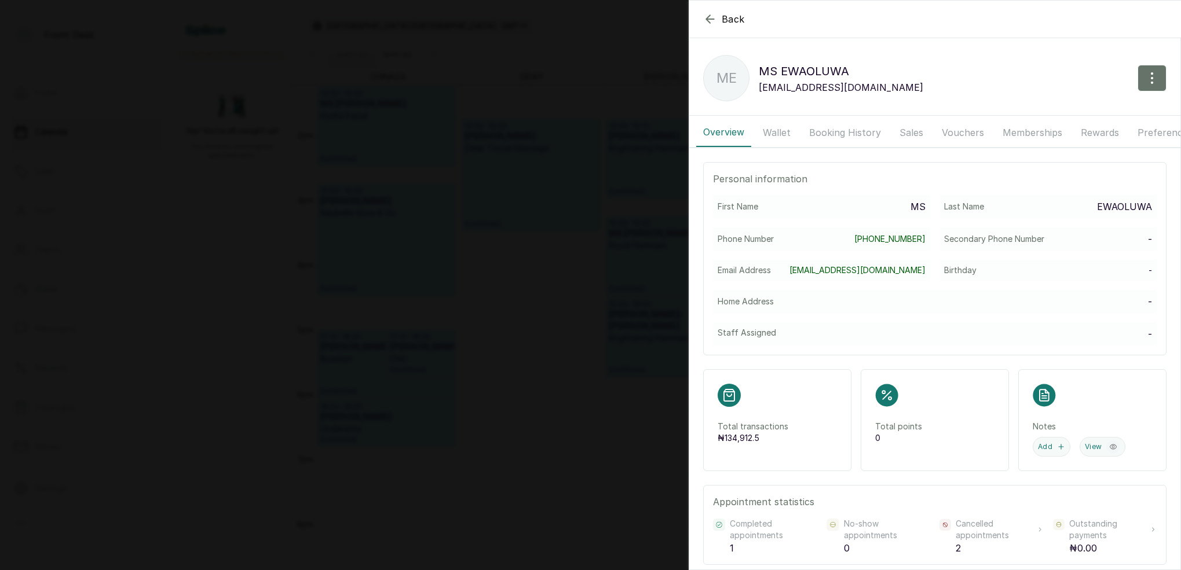
click at [817, 130] on button "Booking History" at bounding box center [845, 132] width 86 height 29
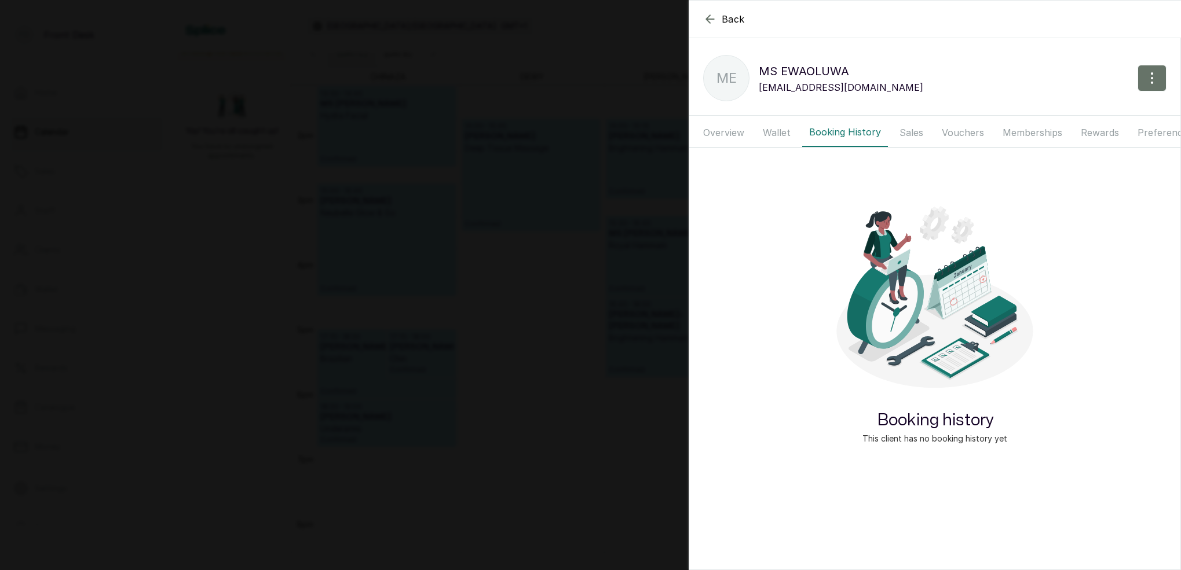
drag, startPoint x: 773, startPoint y: 130, endPoint x: 782, endPoint y: 128, distance: 8.9
click at [773, 130] on button "Wallet" at bounding box center [777, 132] width 42 height 29
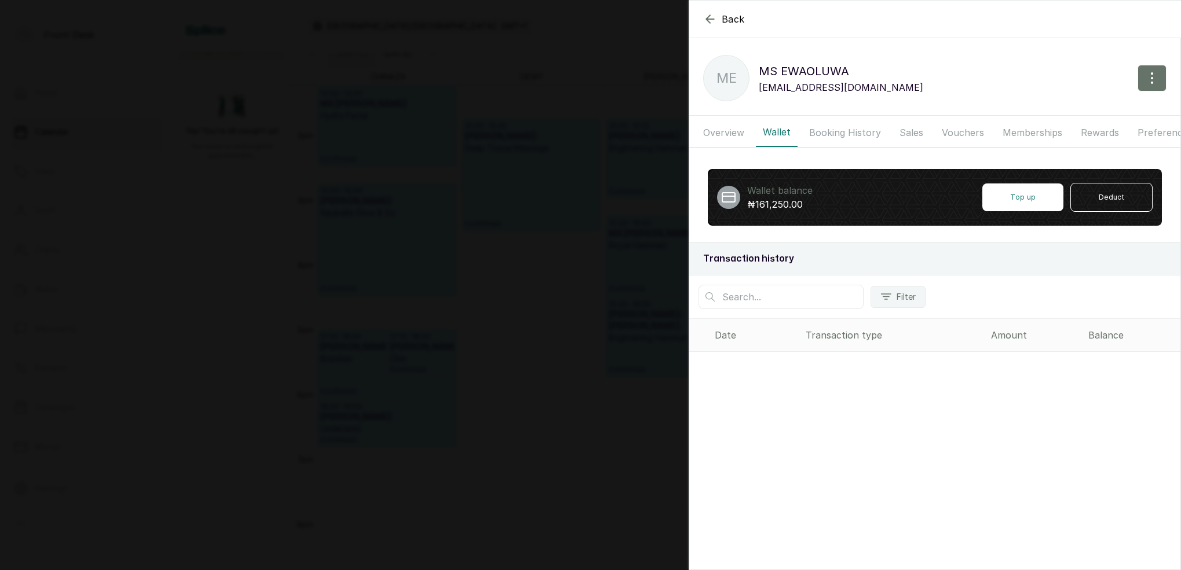
click at [835, 131] on button "Booking History" at bounding box center [845, 132] width 86 height 29
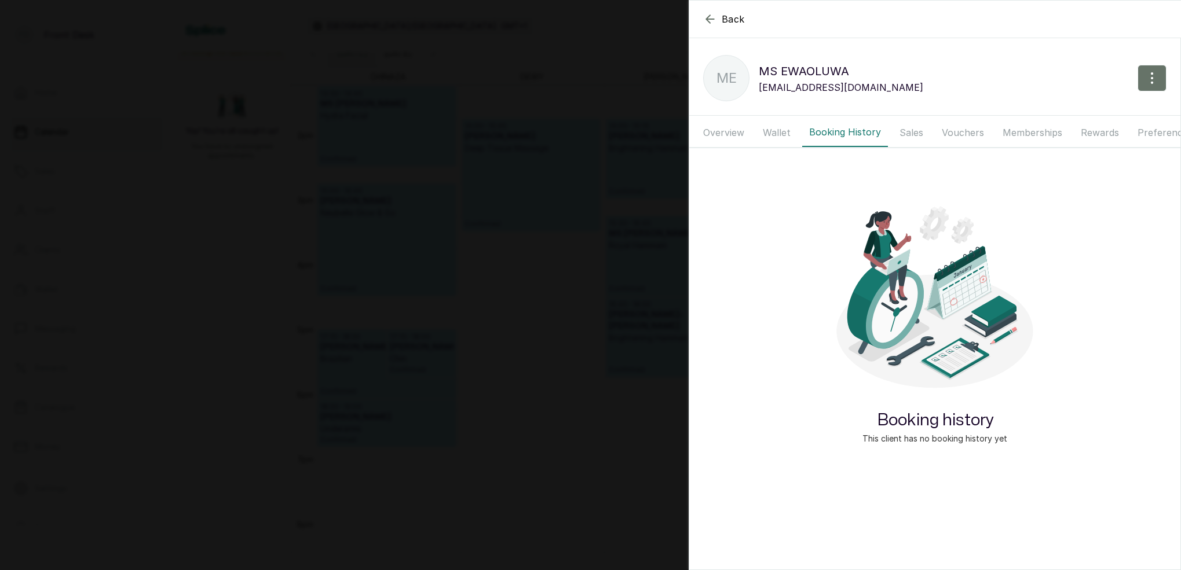
click at [835, 131] on button "Booking History" at bounding box center [845, 132] width 86 height 29
click at [778, 130] on button "Wallet" at bounding box center [777, 132] width 42 height 29
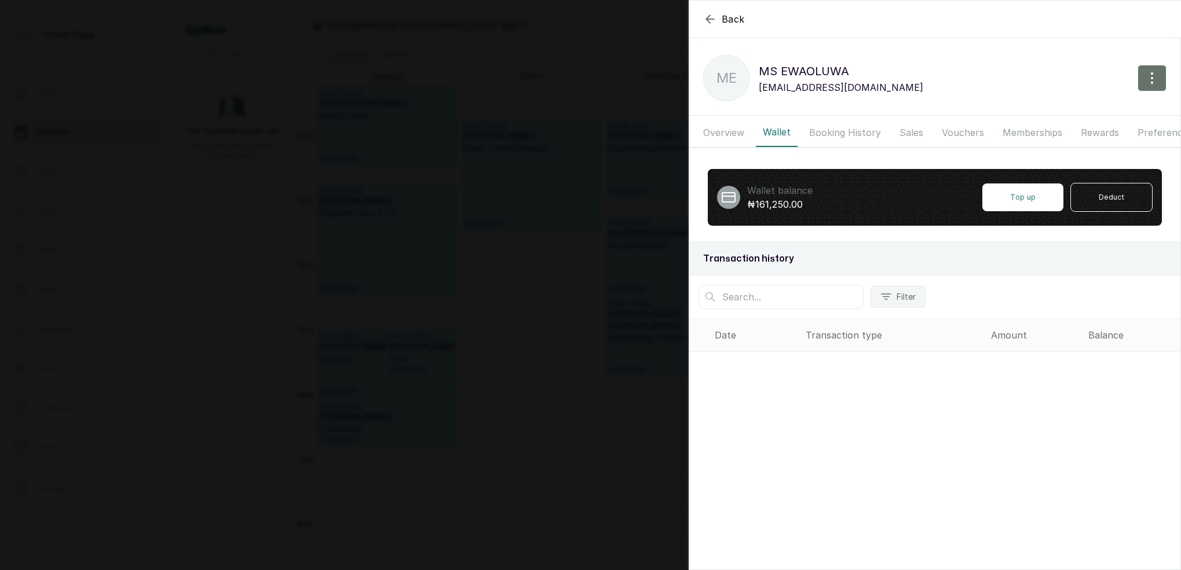
click at [861, 131] on button "Booking History" at bounding box center [845, 132] width 86 height 29
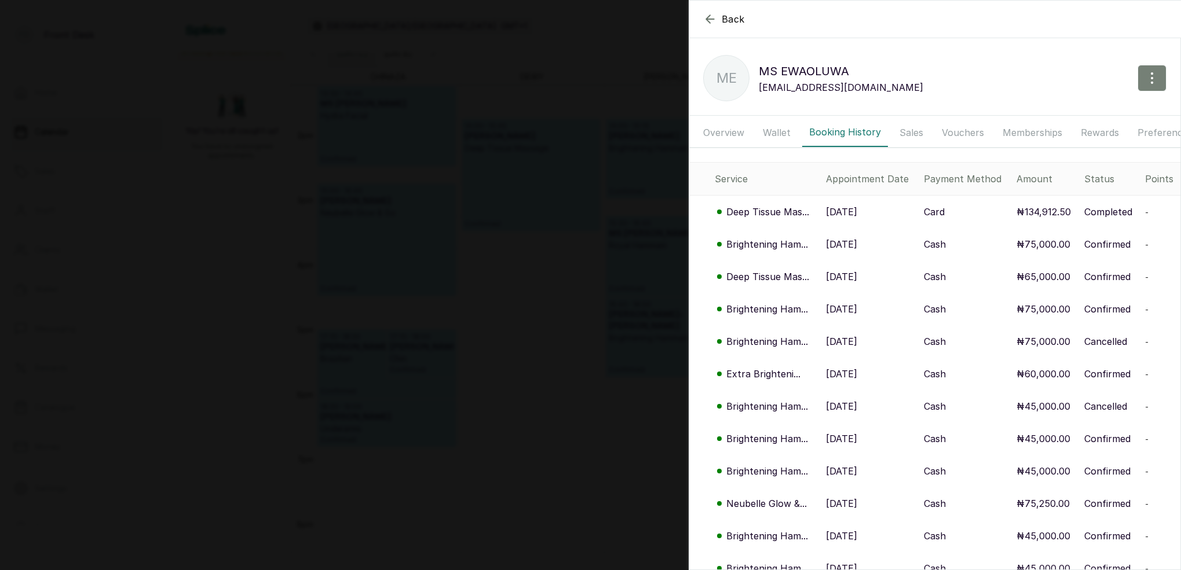
click at [1154, 75] on icon "button" at bounding box center [1152, 78] width 14 height 14
click at [1058, 109] on span "Edit" at bounding box center [1101, 112] width 111 height 14
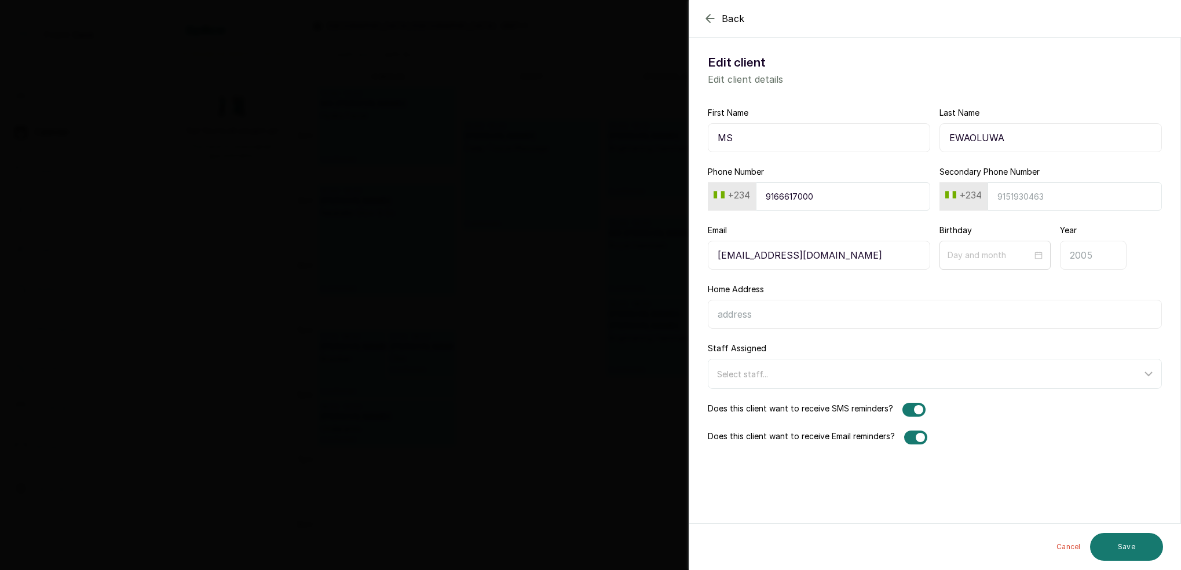
click at [709, 20] on icon "button" at bounding box center [710, 19] width 14 height 14
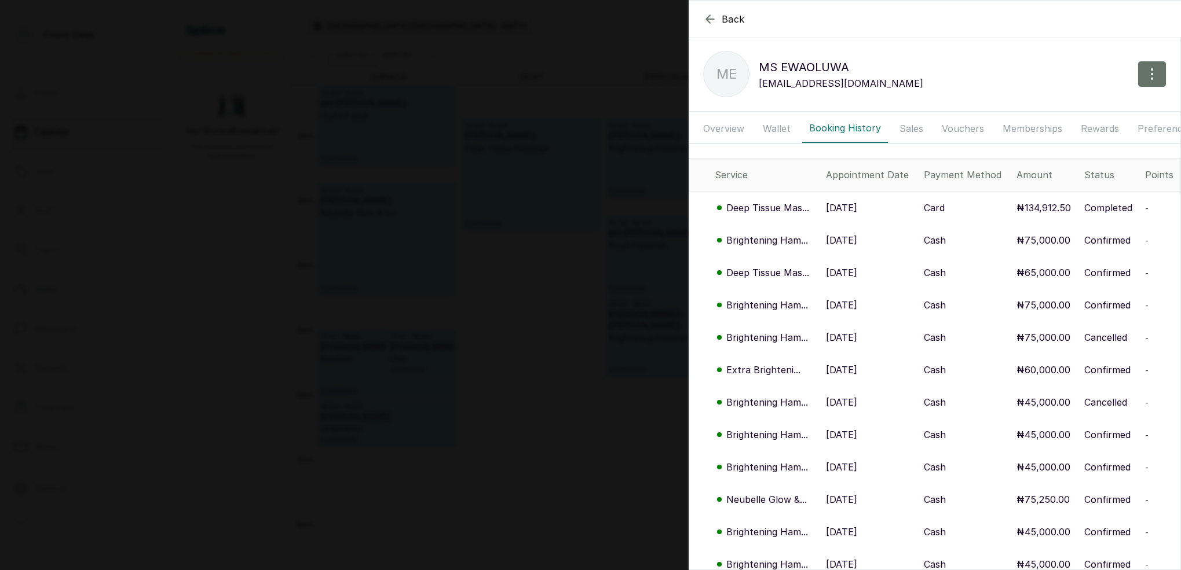
scroll to position [2, 0]
click at [1146, 72] on icon "button" at bounding box center [1152, 76] width 14 height 14
click at [1052, 109] on span "Edit" at bounding box center [1101, 110] width 111 height 14
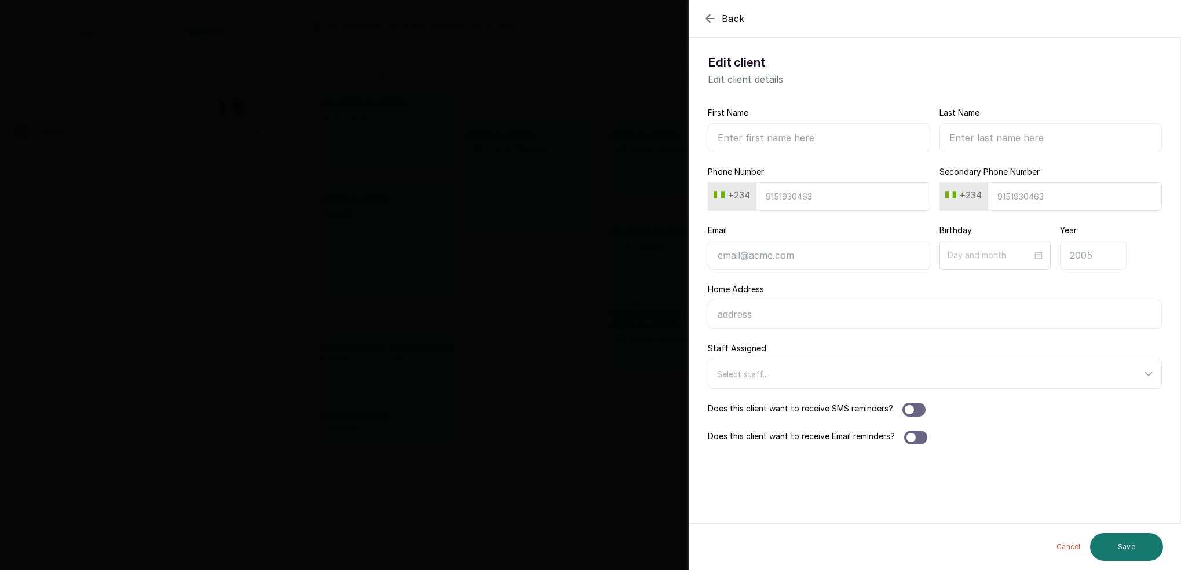
click at [707, 19] on icon "button" at bounding box center [710, 18] width 8 height 8
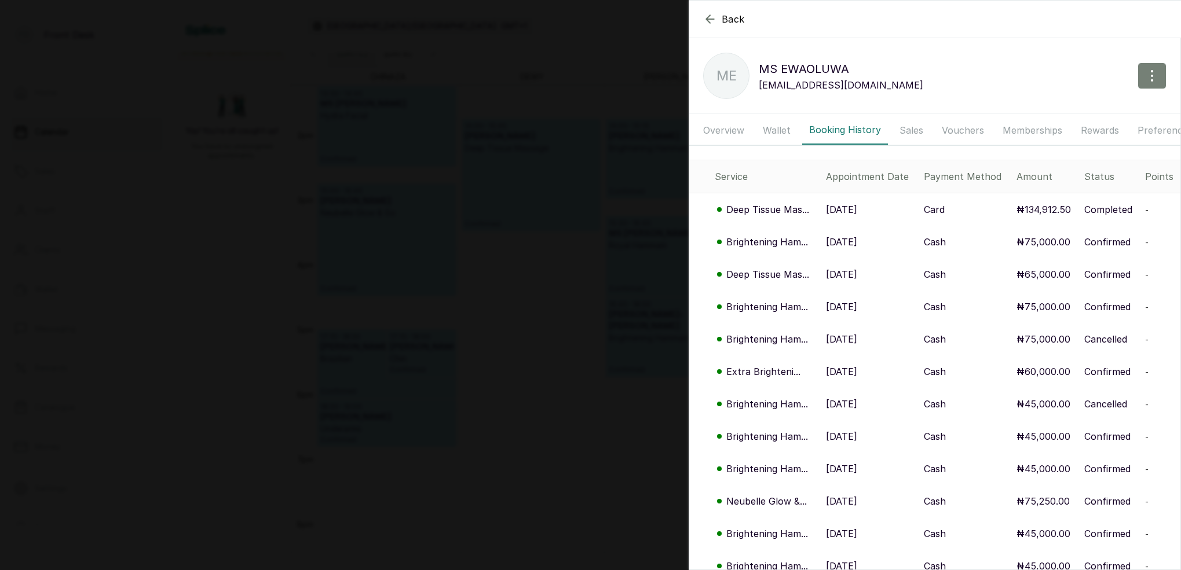
click at [1151, 73] on icon "button" at bounding box center [1152, 76] width 14 height 14
click at [1020, 51] on div "ME MS [PERSON_NAME] [EMAIL_ADDRESS][DOMAIN_NAME] Edit Record refund Blacklist D…" at bounding box center [934, 99] width 491 height 121
click at [857, 206] on p "[DATE]" at bounding box center [841, 210] width 31 height 14
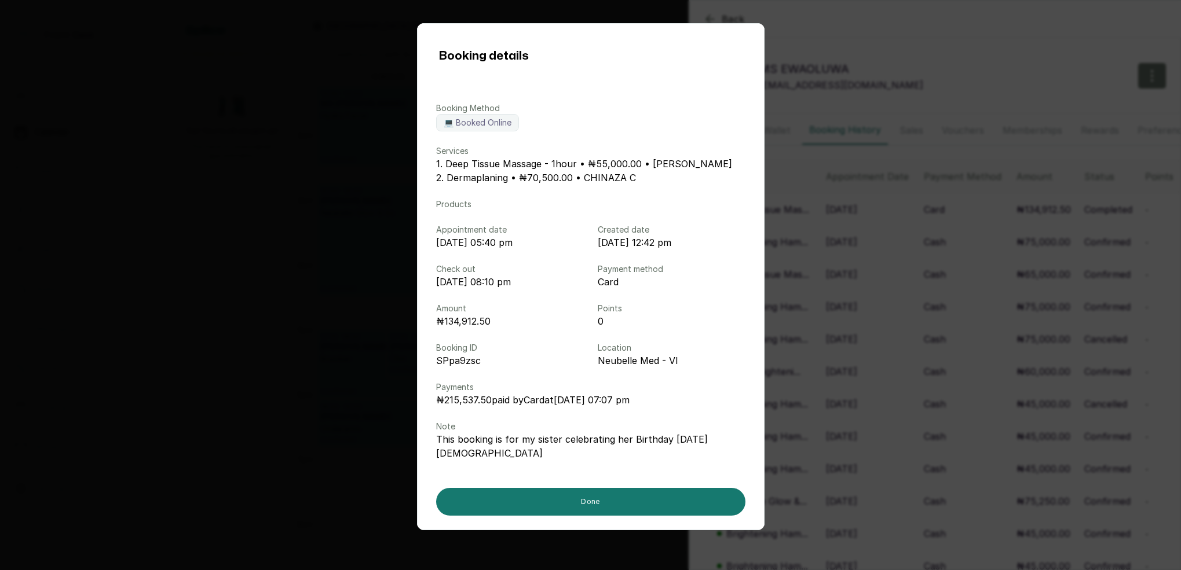
click at [906, 98] on div "Booking details Booking Method 💻 Booked Online Services 1. Deep Tissue Massage …" at bounding box center [590, 285] width 1181 height 570
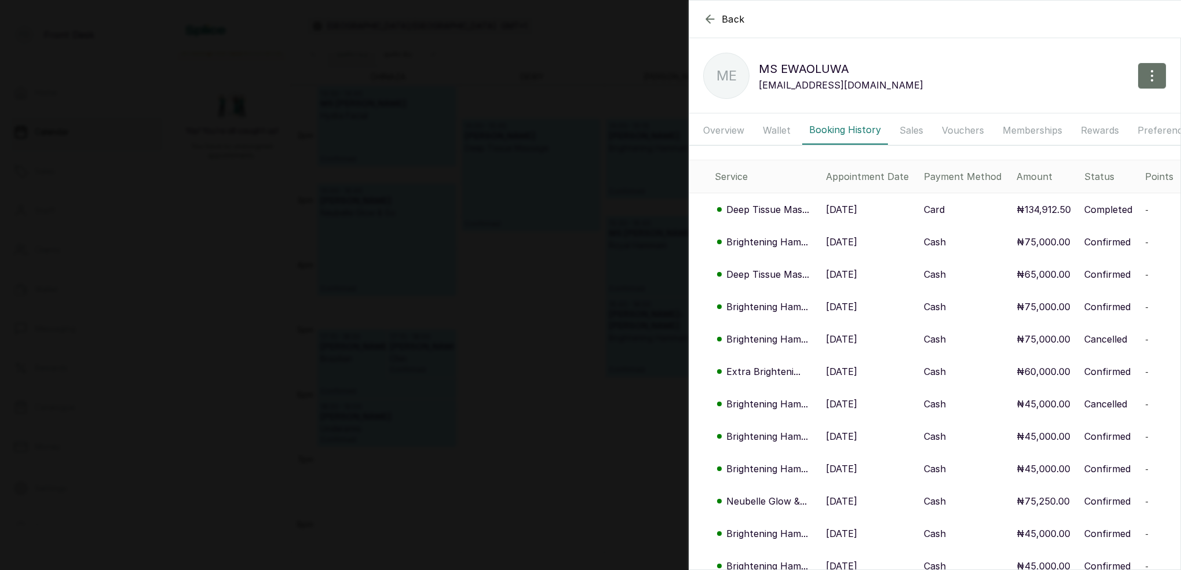
click at [839, 208] on p "[DATE]" at bounding box center [841, 210] width 31 height 14
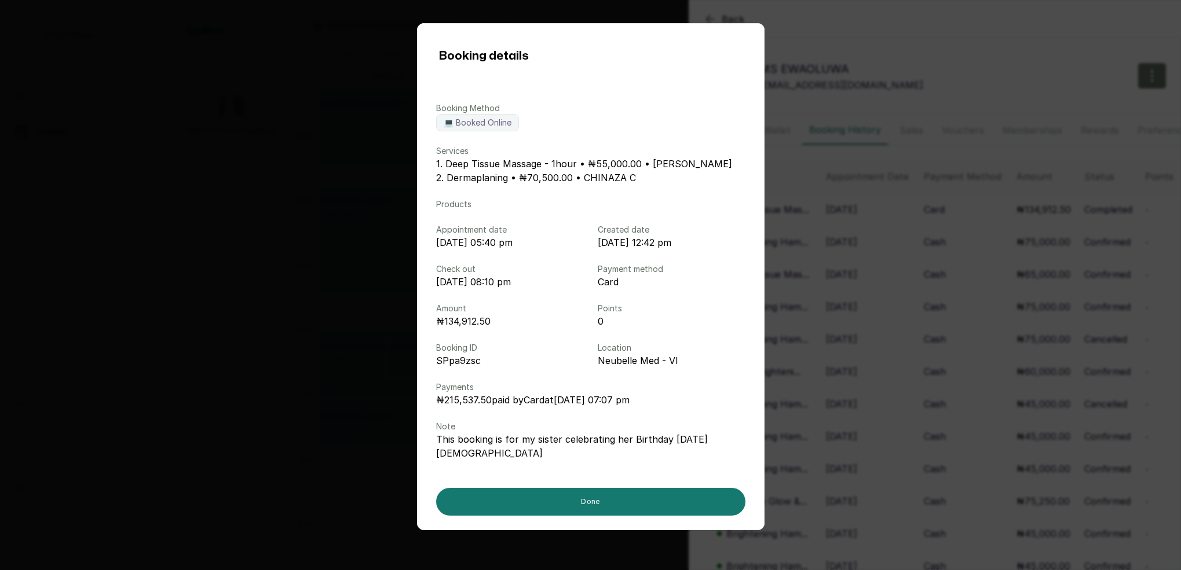
click at [933, 48] on div "Booking details Booking Method 💻 Booked Online Services 1. Deep Tissue Massage …" at bounding box center [590, 285] width 1181 height 570
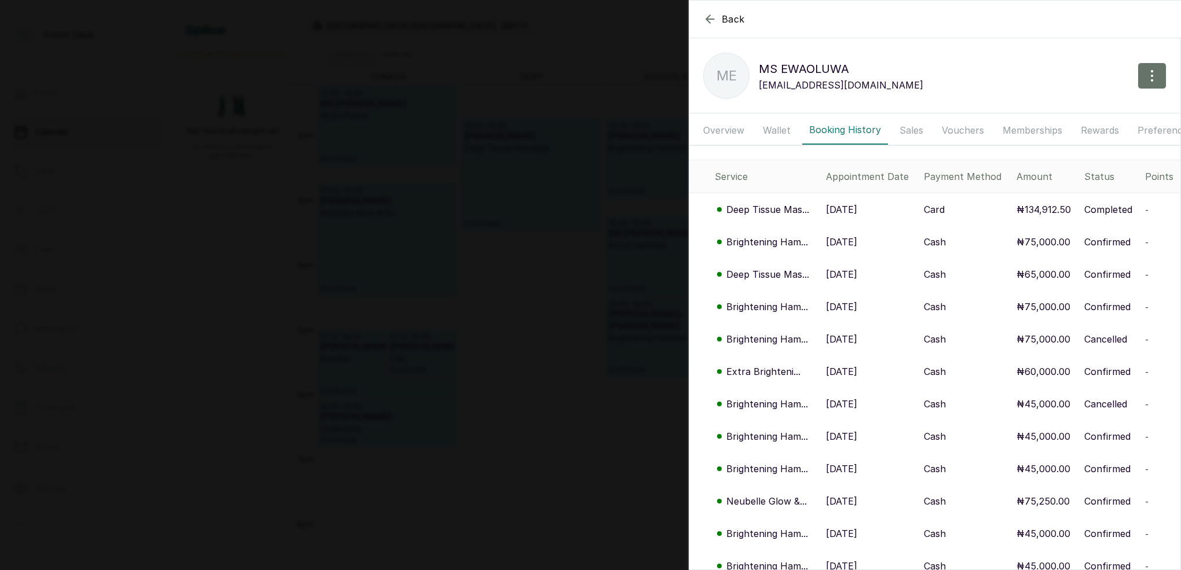
click at [770, 341] on p "Brightening Ham..." at bounding box center [767, 339] width 82 height 14
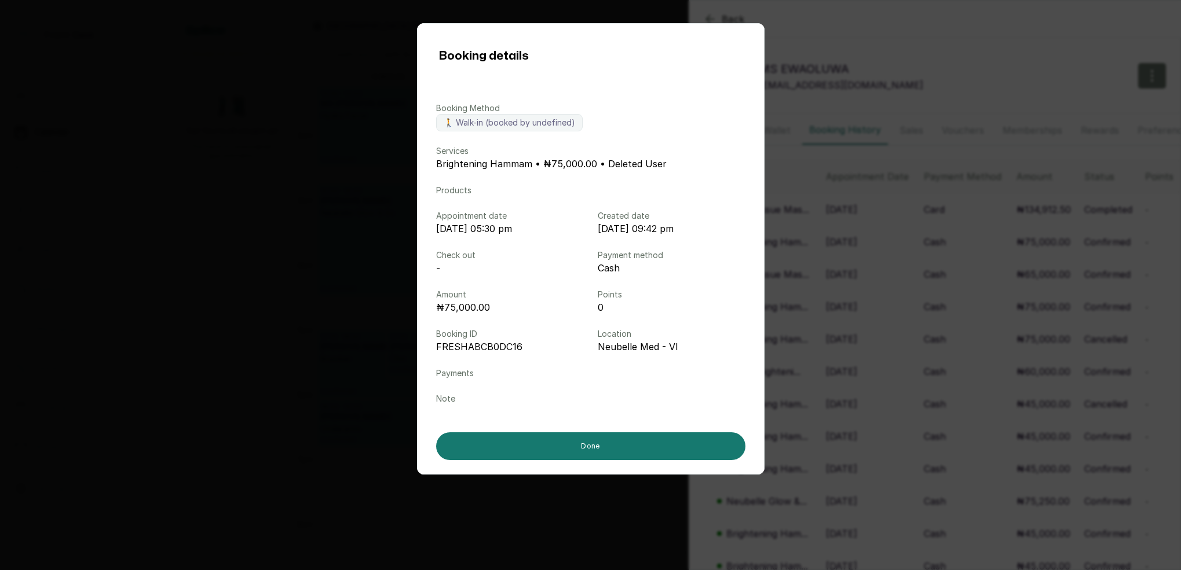
click at [1015, 19] on div "Booking details Booking Method 🚶 Walk-in (booked by undefined) Services Brighte…" at bounding box center [590, 285] width 1181 height 570
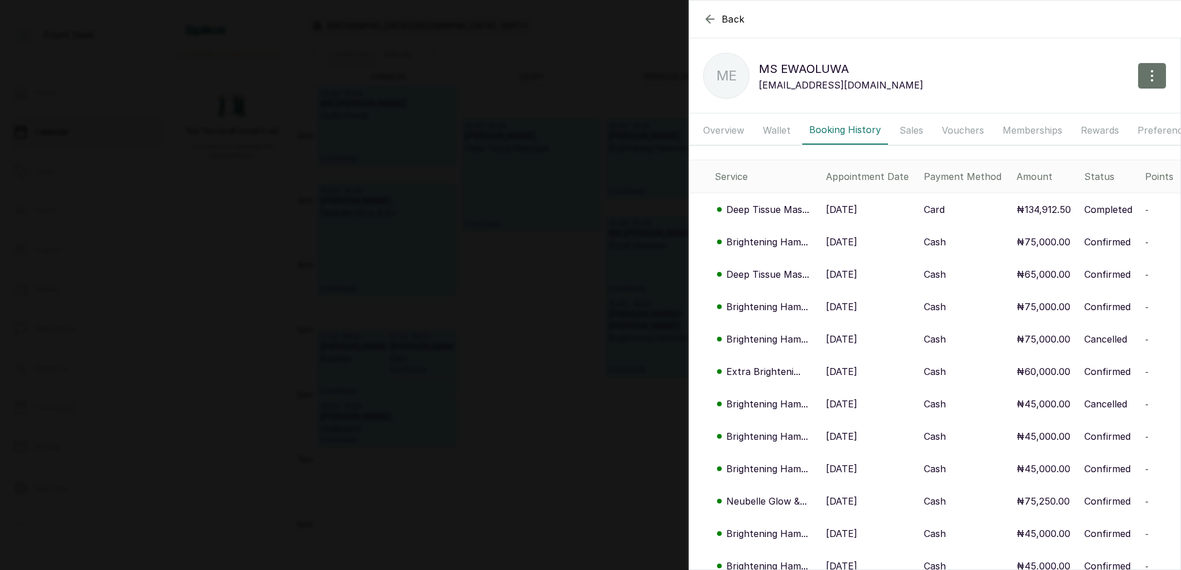
click at [770, 214] on p "Deep Tissue Mas..." at bounding box center [767, 210] width 83 height 14
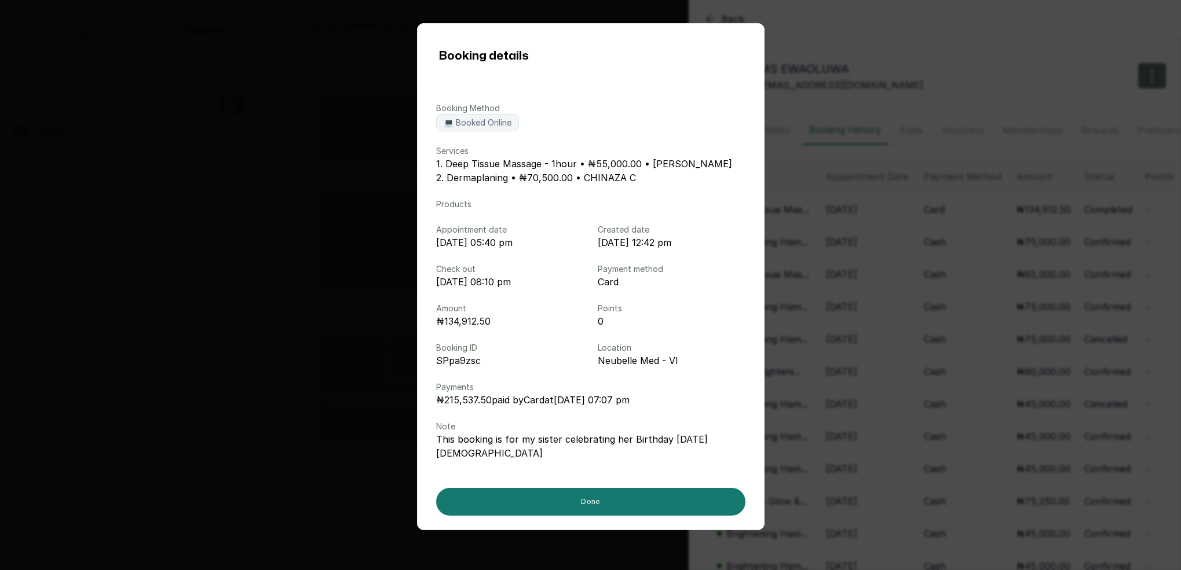
click at [940, 50] on div "Booking details Booking Method 💻 Booked Online Services 1. Deep Tissue Massage …" at bounding box center [590, 285] width 1181 height 570
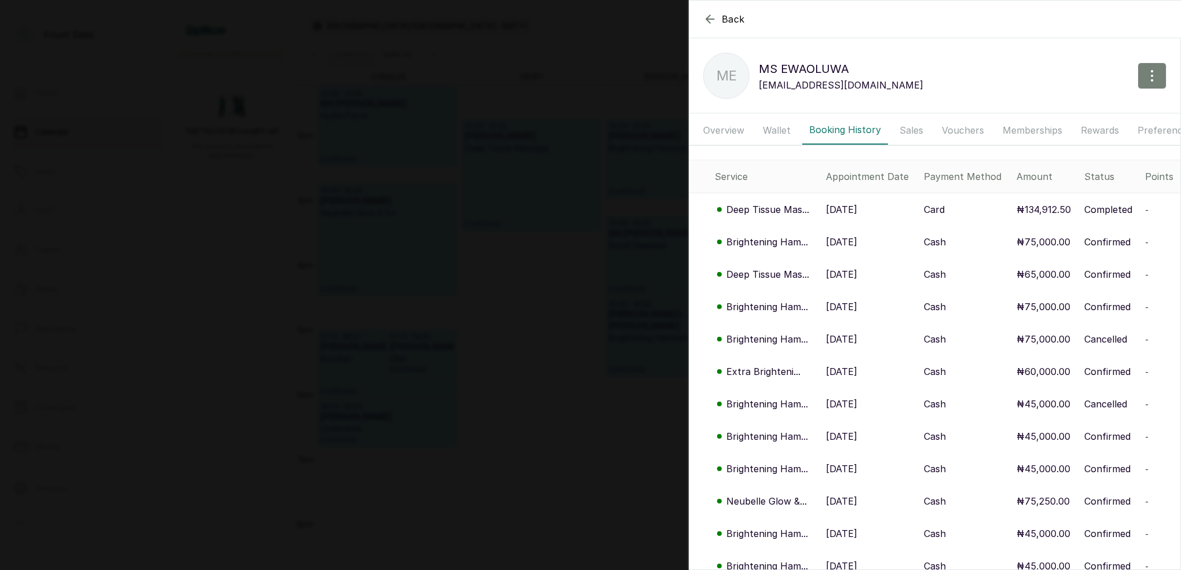
click at [1155, 72] on icon "button" at bounding box center [1152, 76] width 14 height 14
click at [777, 127] on button "Wallet" at bounding box center [777, 130] width 42 height 29
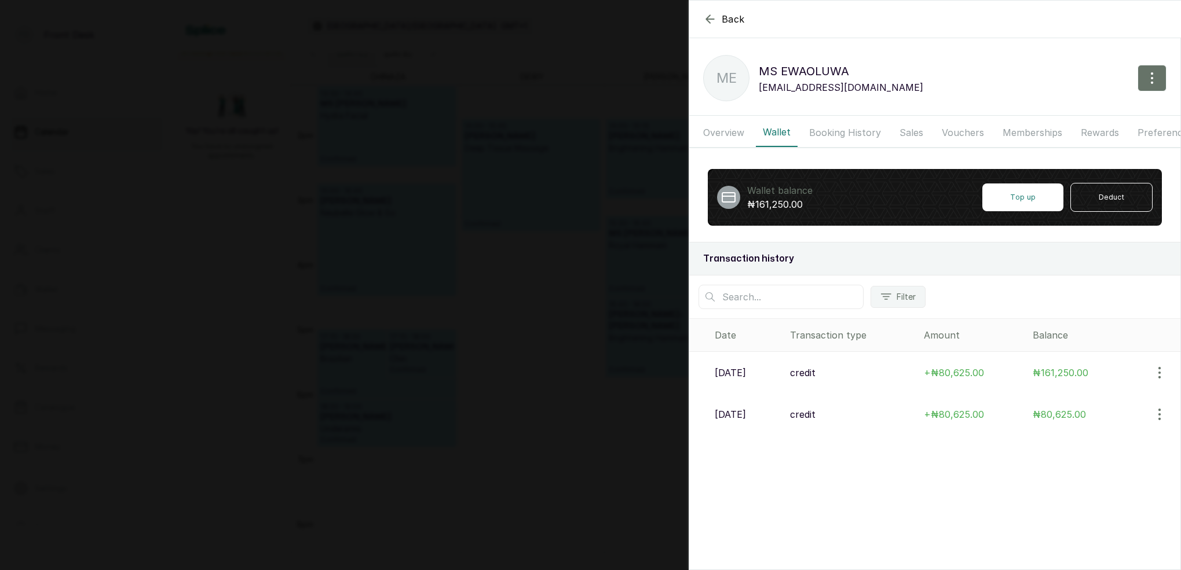
scroll to position [0, 0]
click at [1160, 367] on icon "button" at bounding box center [1160, 373] width 14 height 14
click at [1139, 289] on div "Wallet balance ₦161,250.00 Top up Deduct Transaction history Filter Date Transa…" at bounding box center [934, 298] width 491 height 273
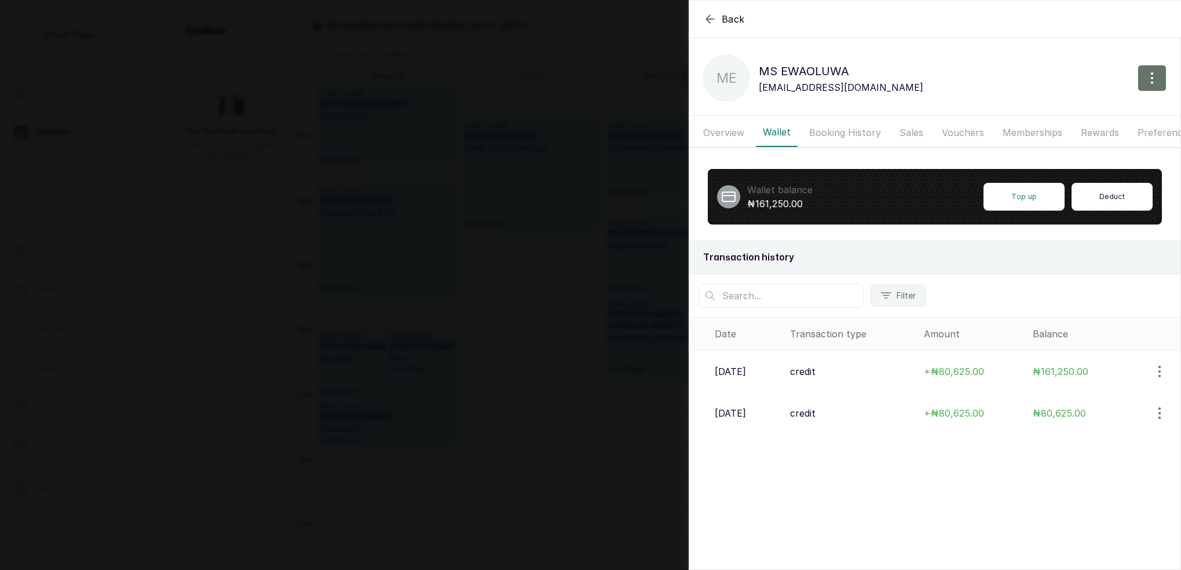
click at [1131, 201] on button "Deduct" at bounding box center [1111, 197] width 81 height 28
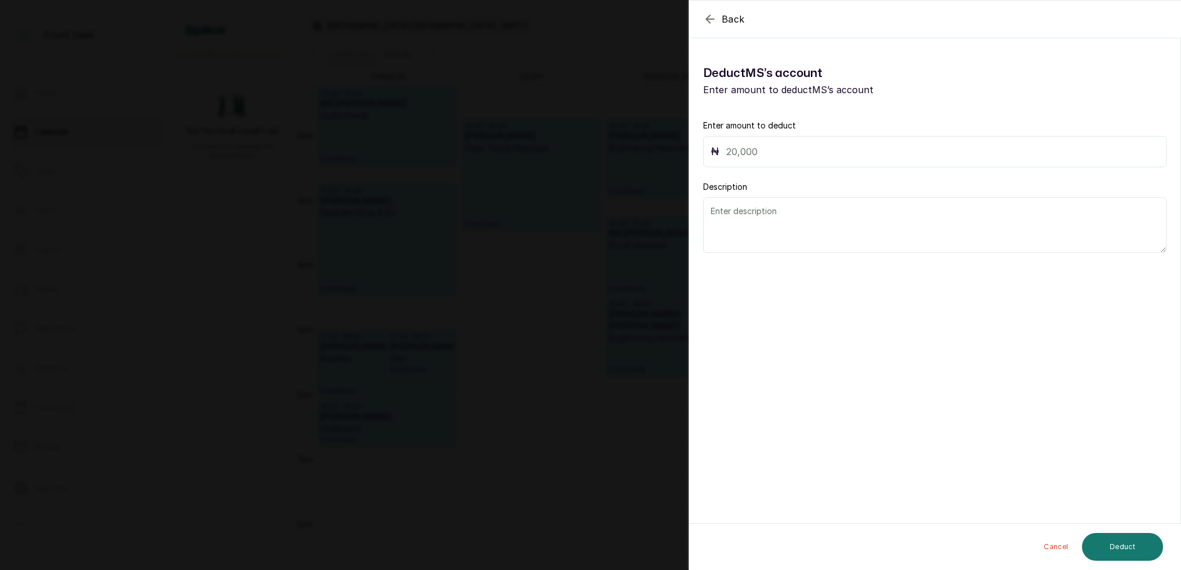
click at [832, 144] on input "text" at bounding box center [942, 152] width 433 height 16
type input "80,625"
click at [803, 225] on textarea at bounding box center [934, 225] width 463 height 56
type textarea "ADDED TWICE"
click at [1115, 543] on button "Deduct" at bounding box center [1122, 547] width 81 height 28
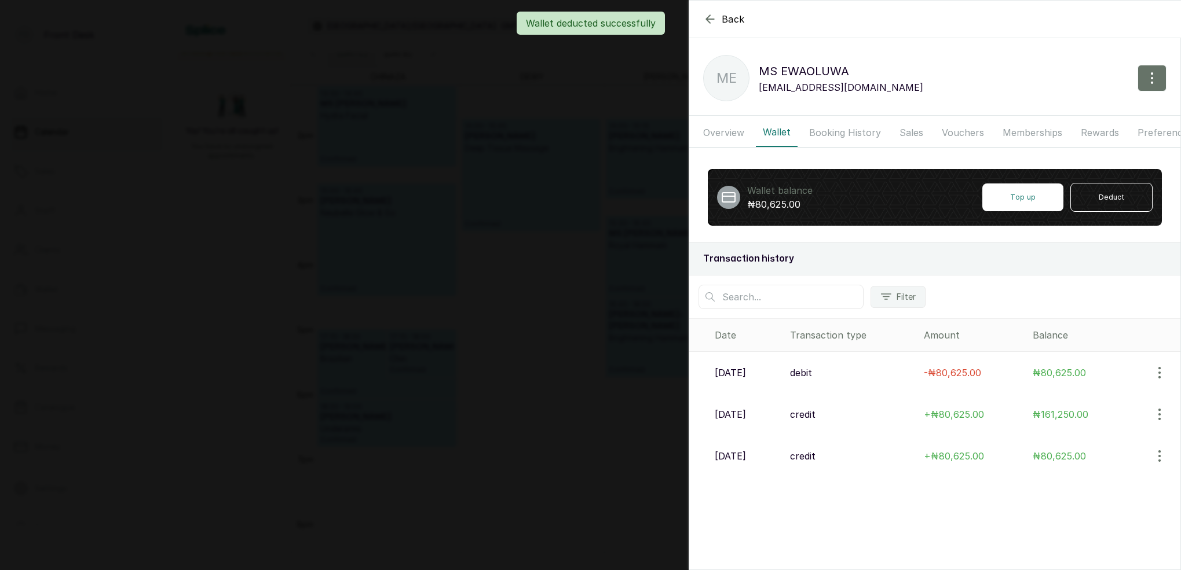
click at [707, 21] on div "Wallet deducted successfully" at bounding box center [590, 23] width 1181 height 23
click at [713, 19] on div "Wallet deducted successfully" at bounding box center [590, 23] width 1181 height 23
click at [711, 19] on div "Wallet deducted successfully" at bounding box center [590, 23] width 1181 height 23
click at [709, 20] on div "Wallet deducted successfully" at bounding box center [590, 23] width 1181 height 23
click at [707, 20] on icon "button" at bounding box center [710, 19] width 8 height 8
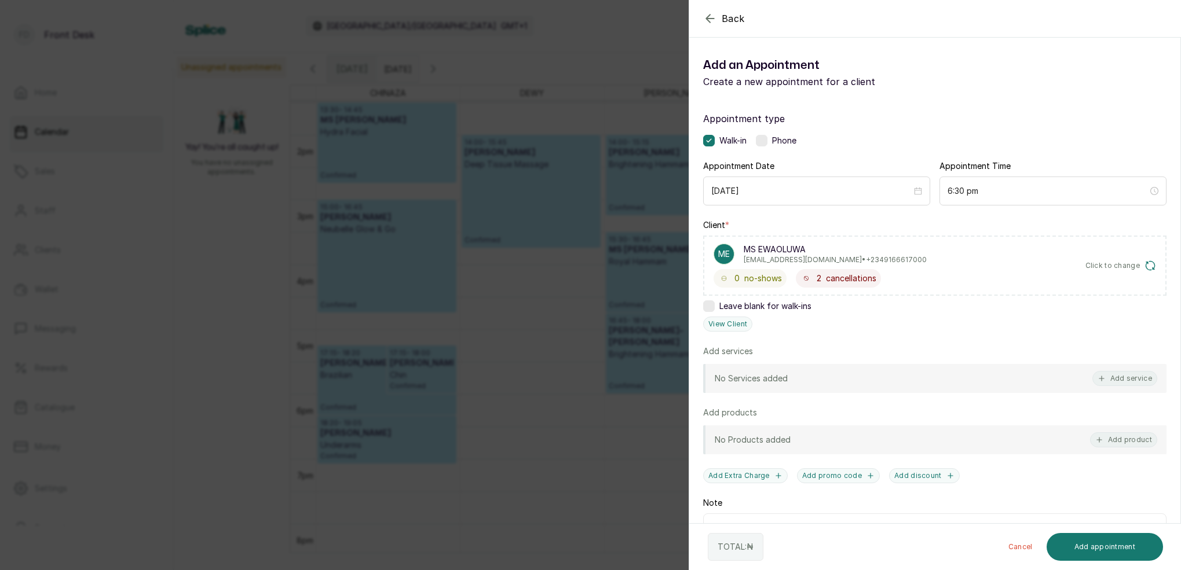
click at [708, 17] on icon "button" at bounding box center [710, 18] width 8 height 8
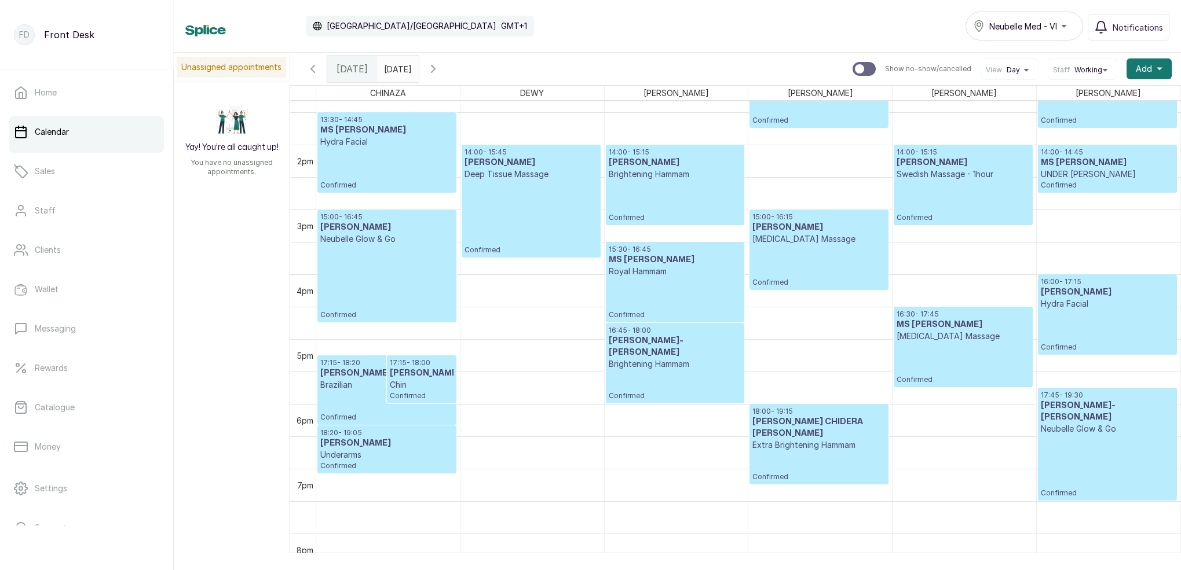
scroll to position [865, 0]
click at [440, 69] on icon "button" at bounding box center [433, 69] width 14 height 14
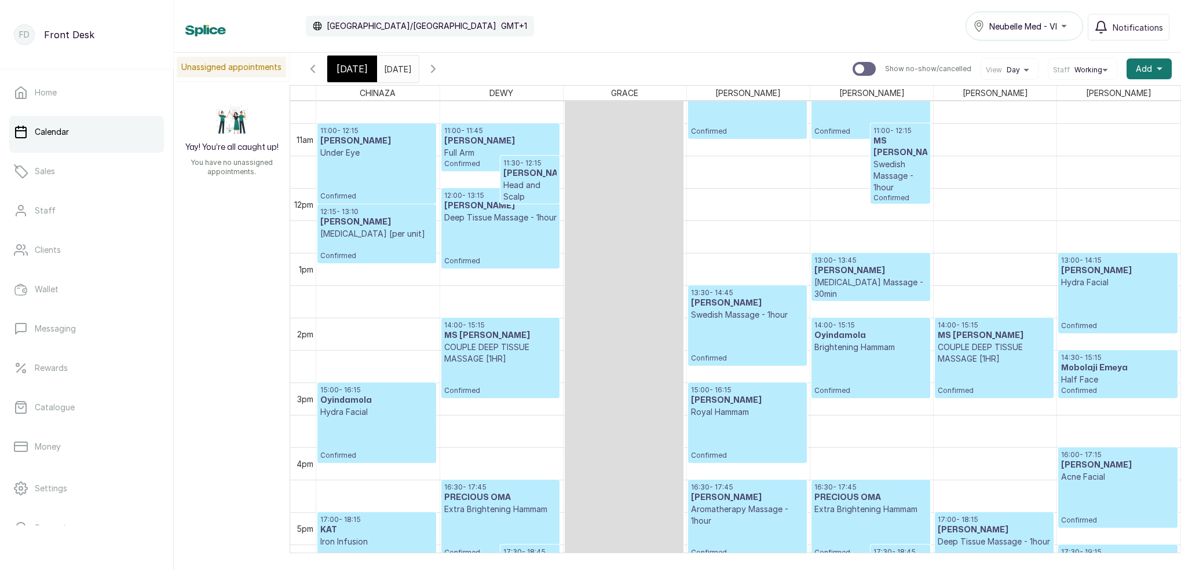
click at [355, 74] on span "[DATE]" at bounding box center [351, 69] width 31 height 14
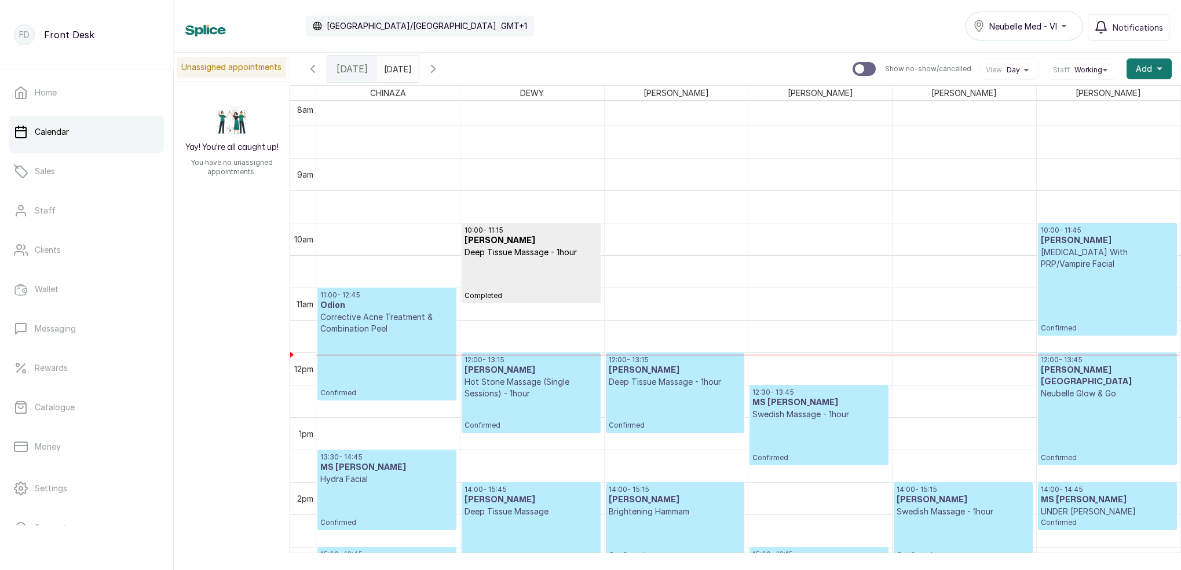
click at [1115, 400] on p "Confirmed" at bounding box center [1107, 431] width 133 height 63
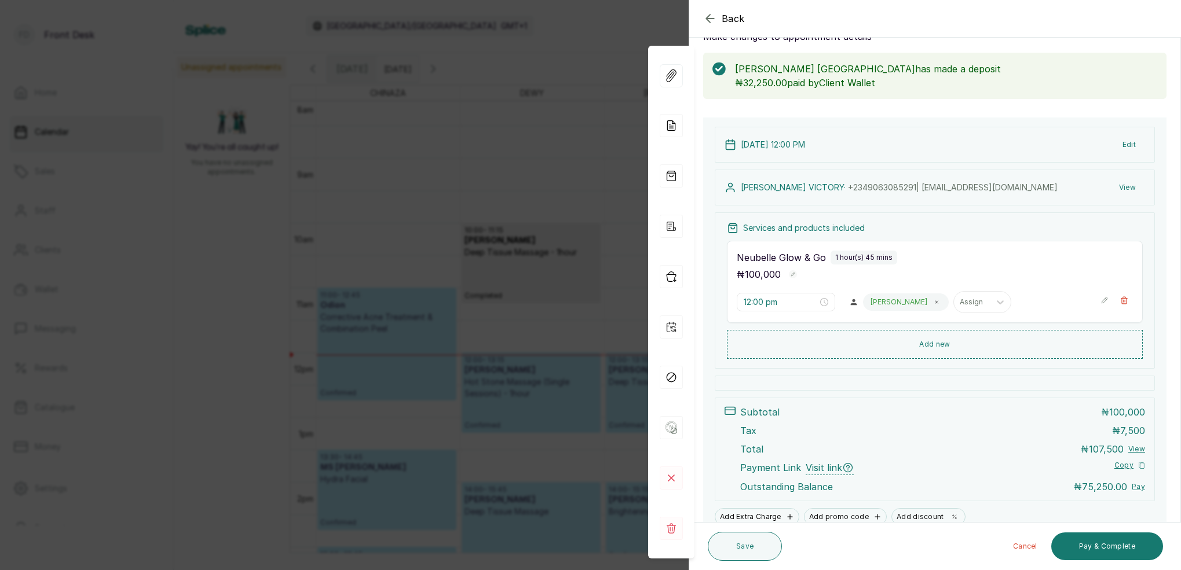
scroll to position [62, 0]
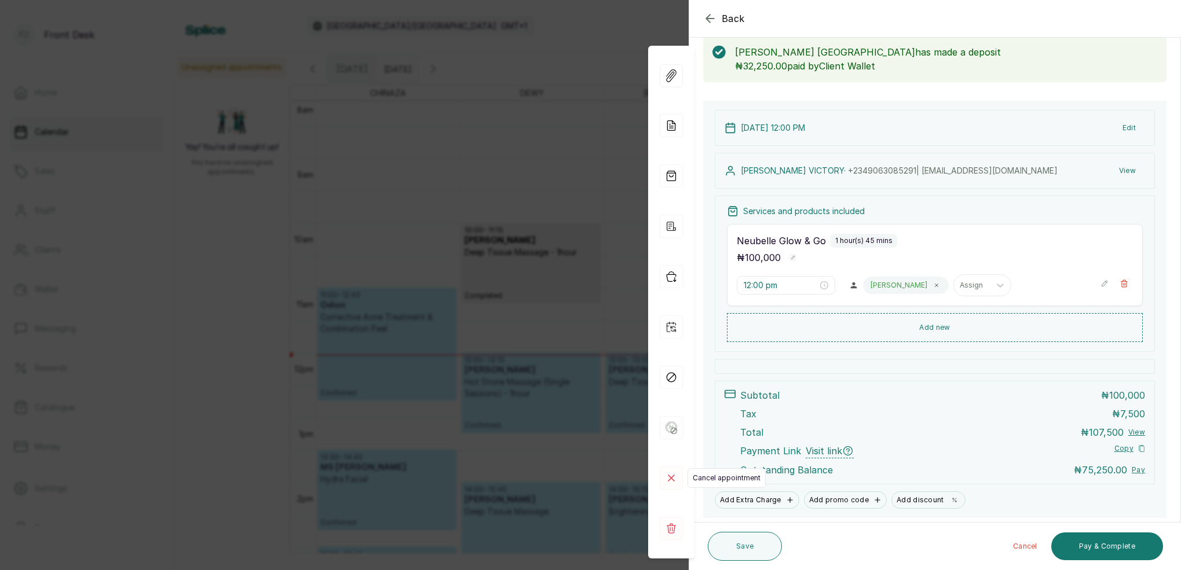
click at [671, 480] on icon at bounding box center [671, 478] width 6 height 6
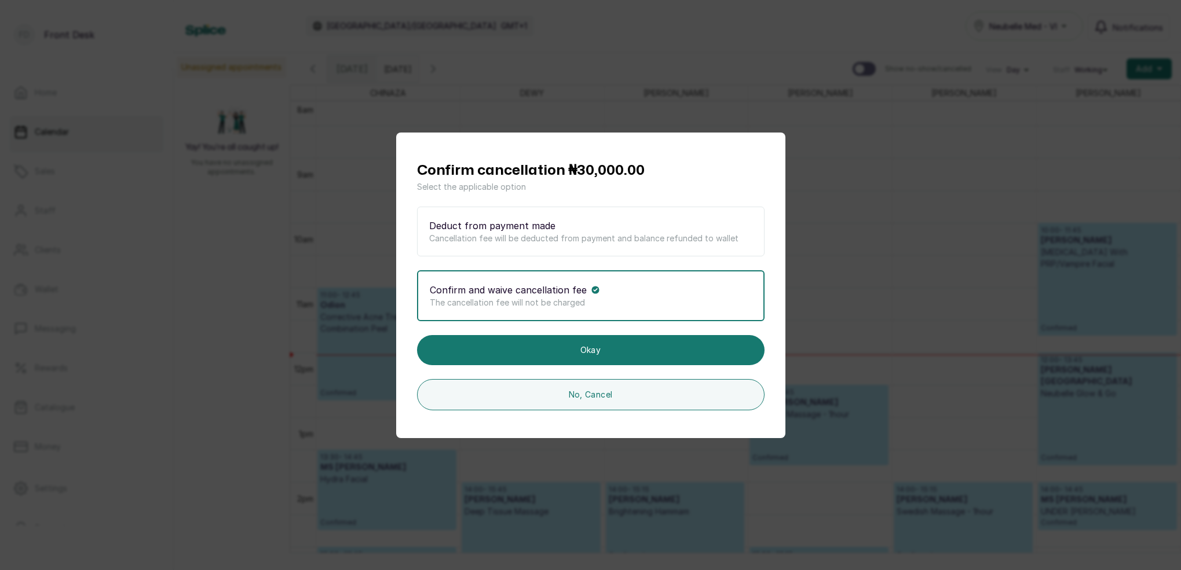
click at [564, 228] on div "Deduct from payment made" at bounding box center [590, 226] width 323 height 14
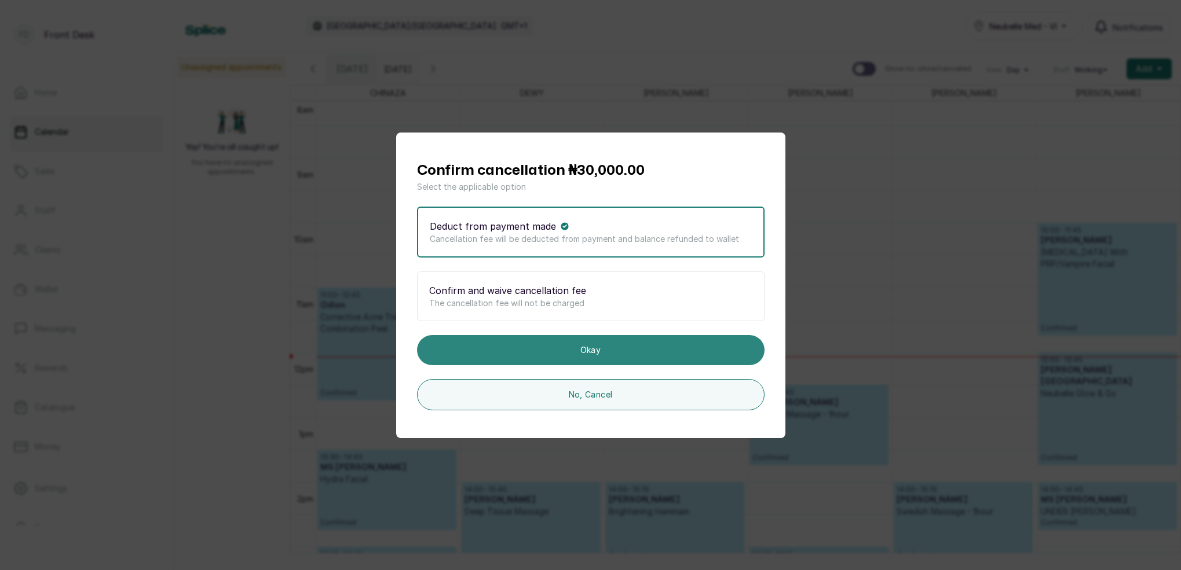
click at [601, 350] on button "Okay" at bounding box center [590, 350] width 347 height 30
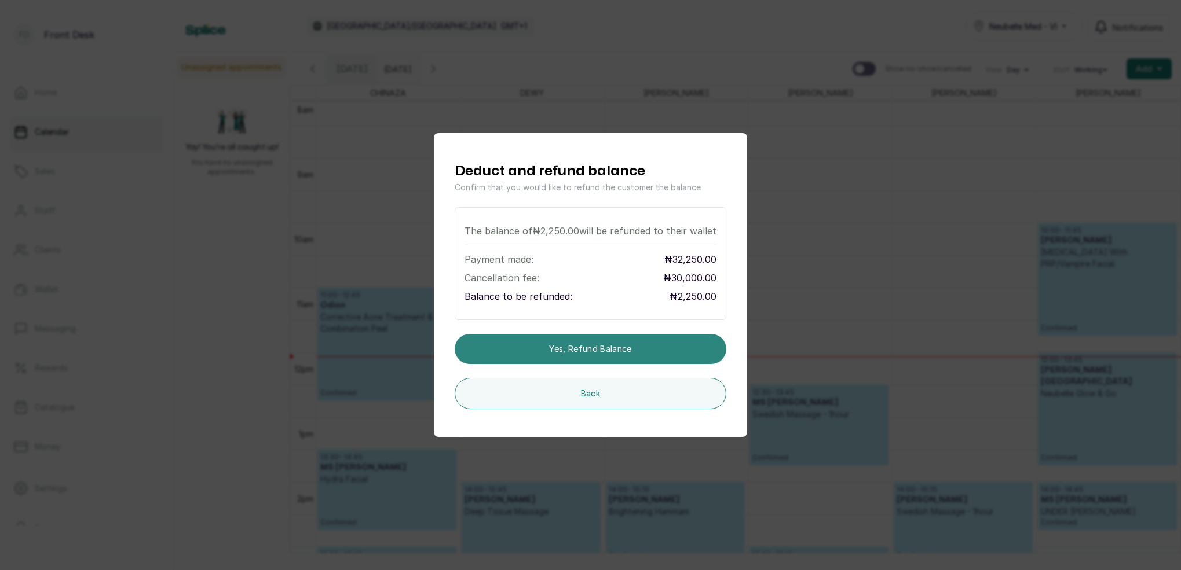
click at [601, 350] on button "Yes, refund balance" at bounding box center [591, 349] width 272 height 30
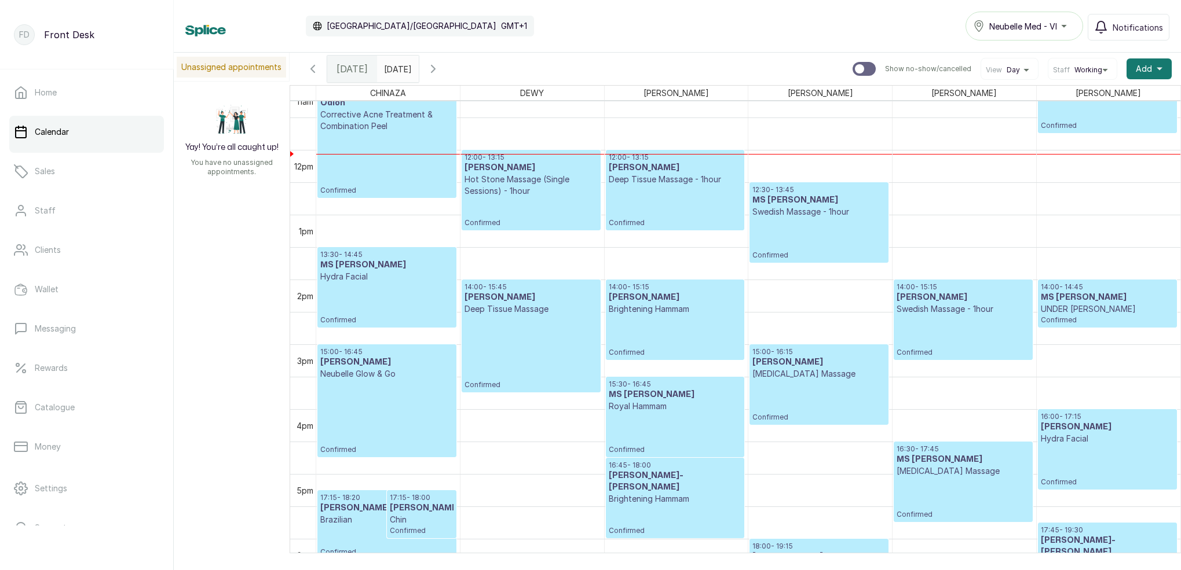
scroll to position [790, 0]
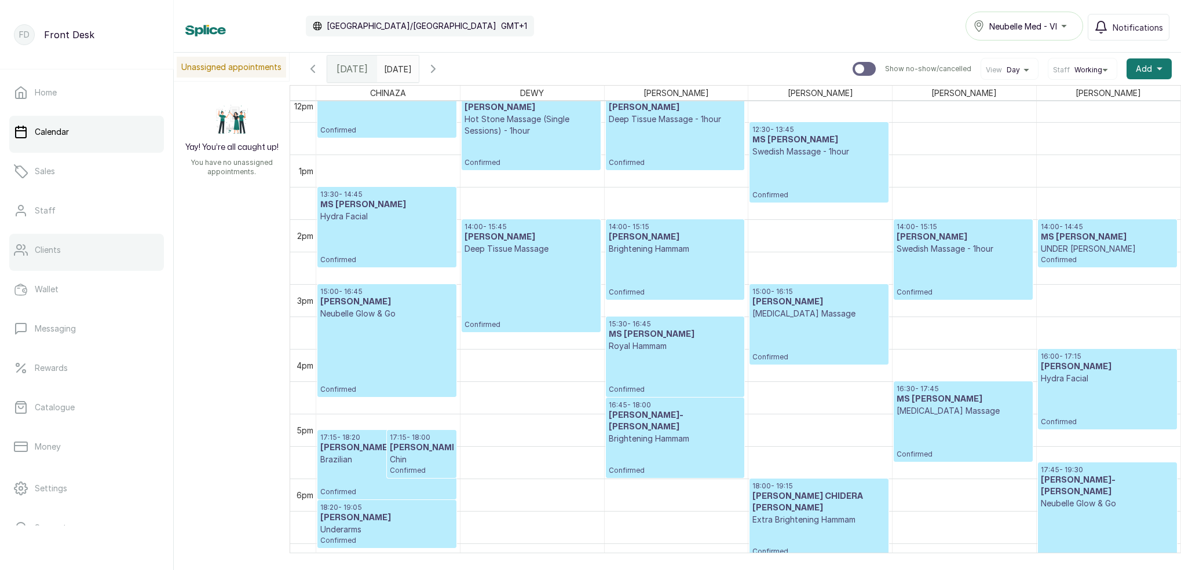
click at [71, 253] on link "Clients" at bounding box center [86, 250] width 155 height 32
